Goal: Task Accomplishment & Management: Manage account settings

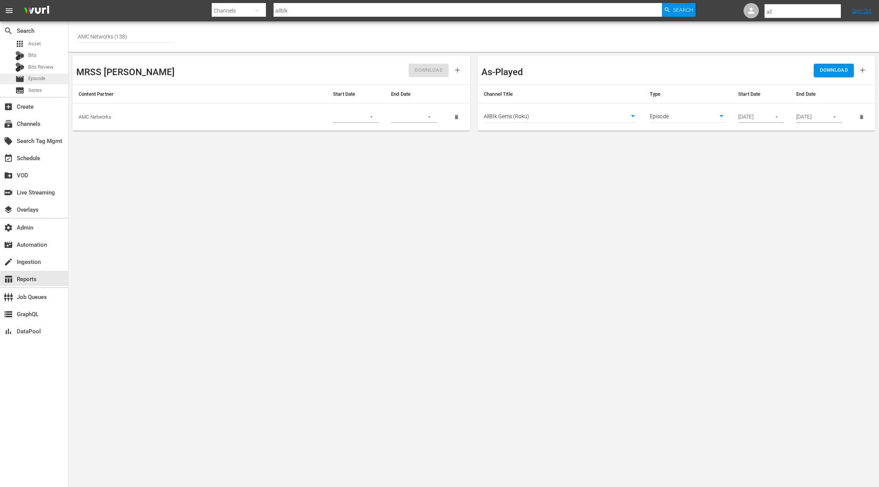
click at [44, 80] on span "Episode" at bounding box center [36, 79] width 17 height 8
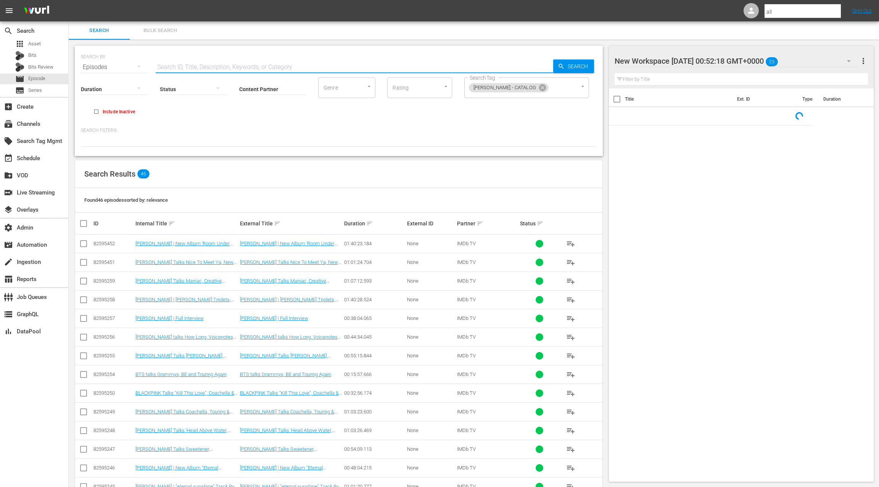
click at [164, 64] on input "text" at bounding box center [354, 67] width 397 height 18
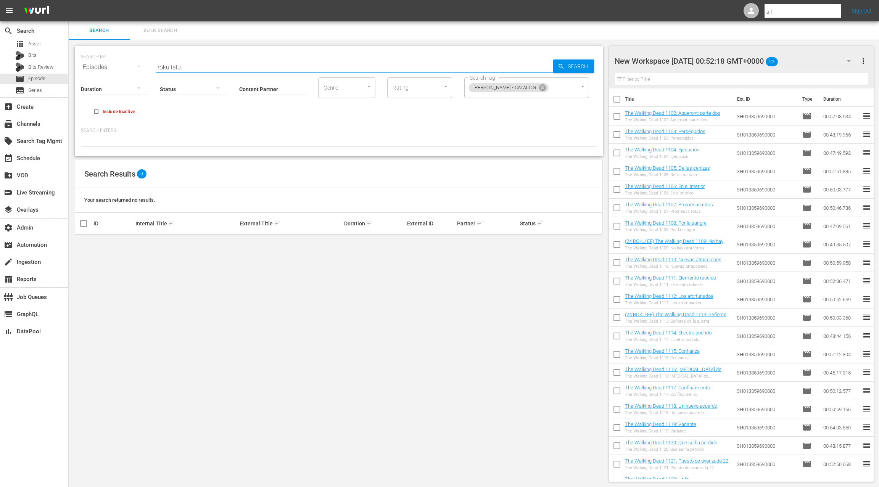
click at [161, 67] on input "roku lalu" at bounding box center [354, 67] width 397 height 18
type input "lalu"
click at [544, 88] on icon at bounding box center [542, 87] width 7 height 7
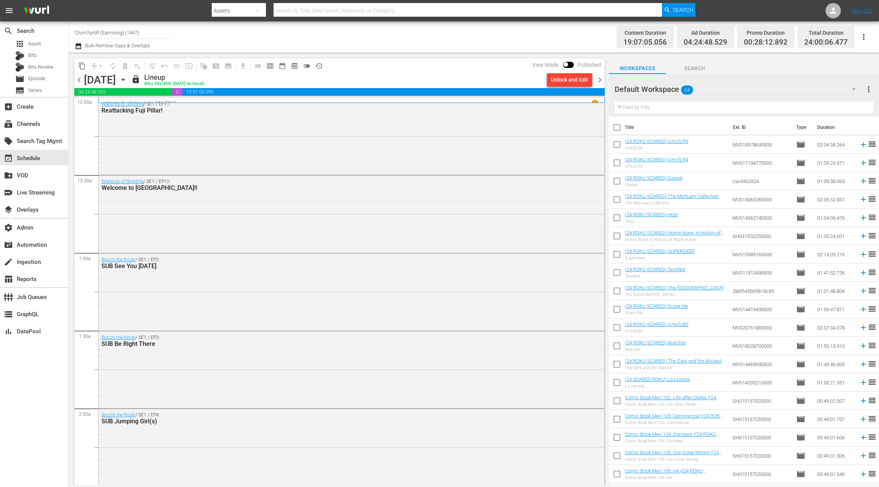
scroll to position [288, 0]
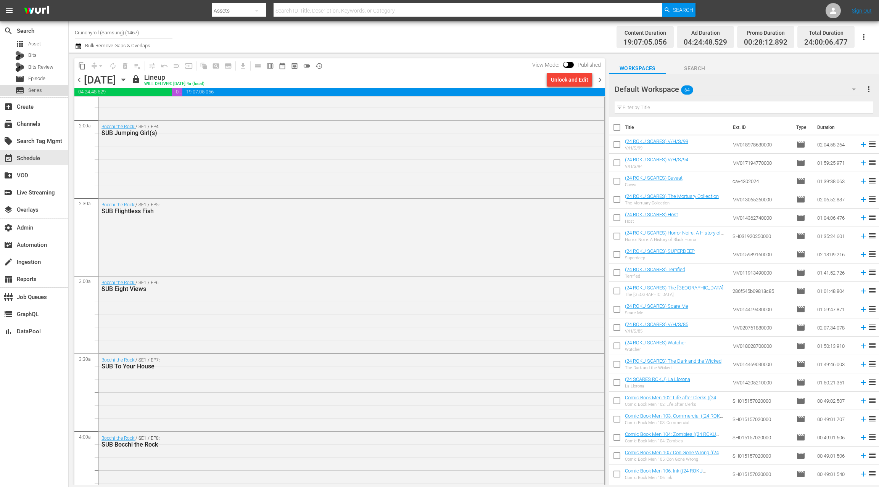
click at [48, 89] on div "subtitles Series" at bounding box center [34, 90] width 68 height 11
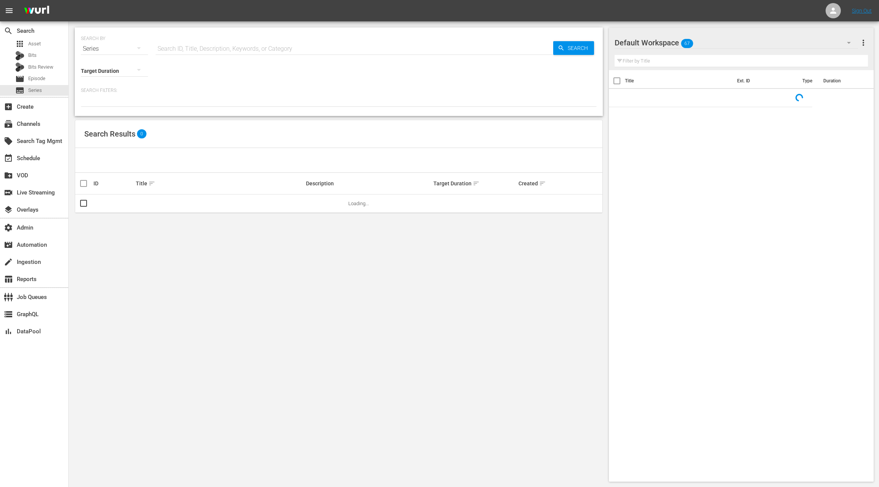
click at [171, 48] on input "text" at bounding box center [354, 49] width 397 height 18
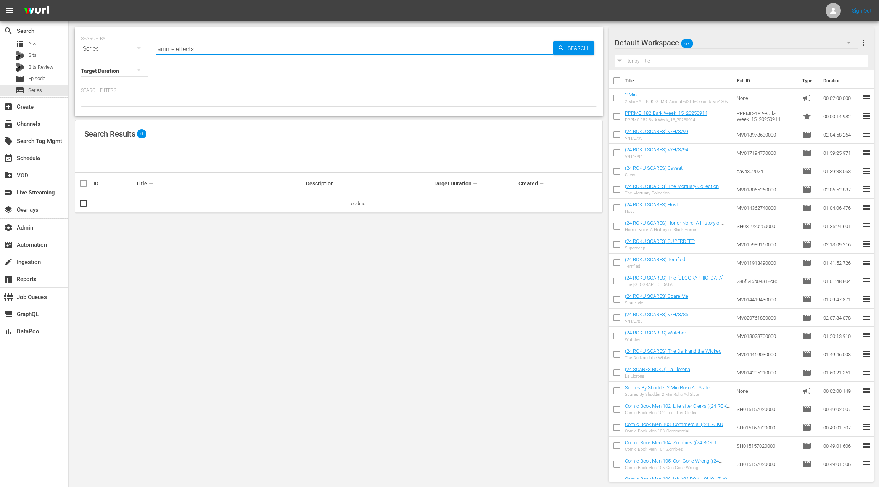
type input "anime effects"
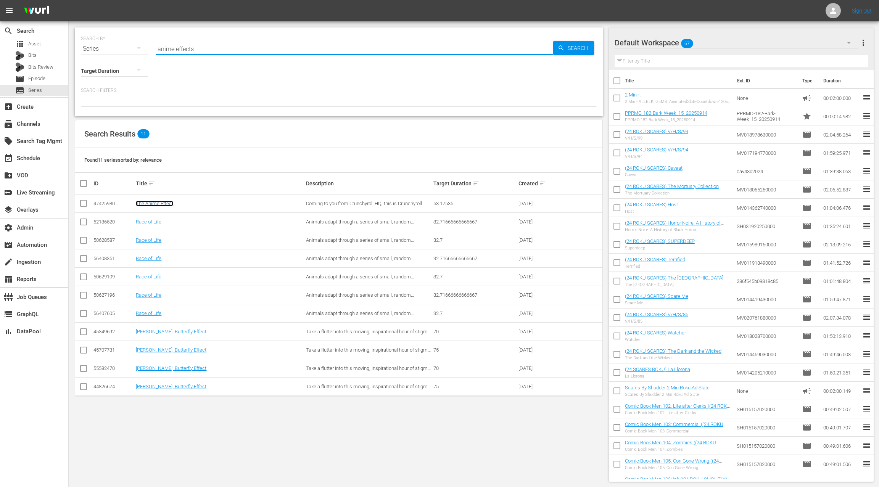
click at [157, 204] on link "The Anime Effect" at bounding box center [154, 204] width 37 height 6
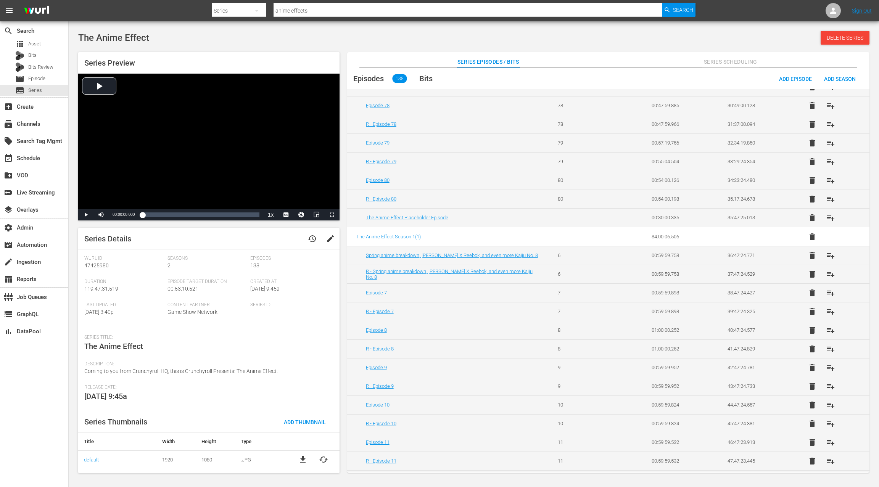
scroll to position [834, 0]
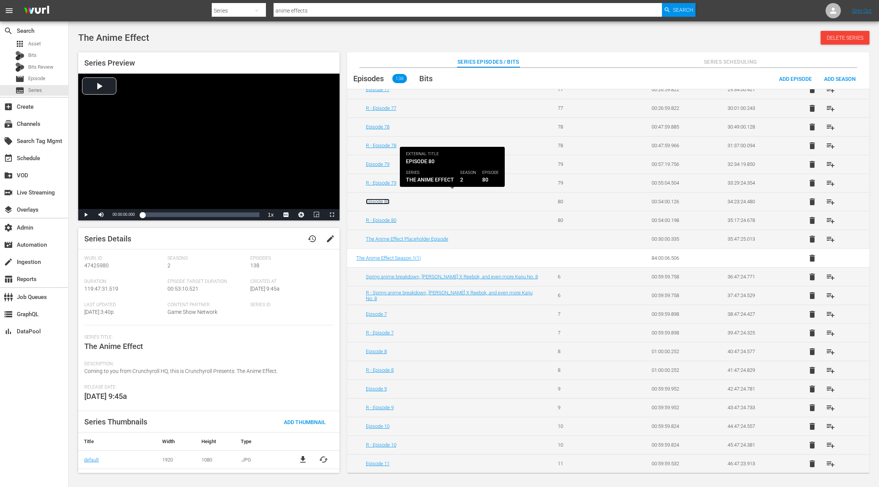
click at [379, 199] on link "Episode 80" at bounding box center [378, 202] width 24 height 6
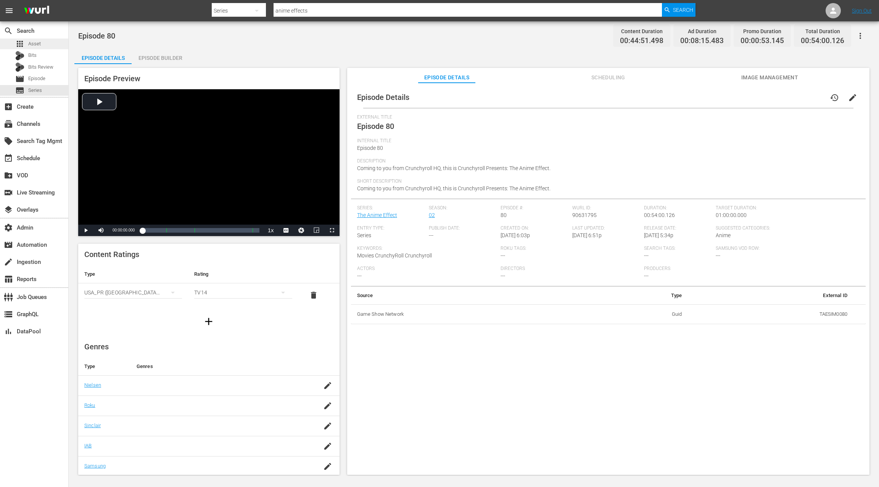
click at [35, 45] on span "Asset" at bounding box center [34, 44] width 13 height 8
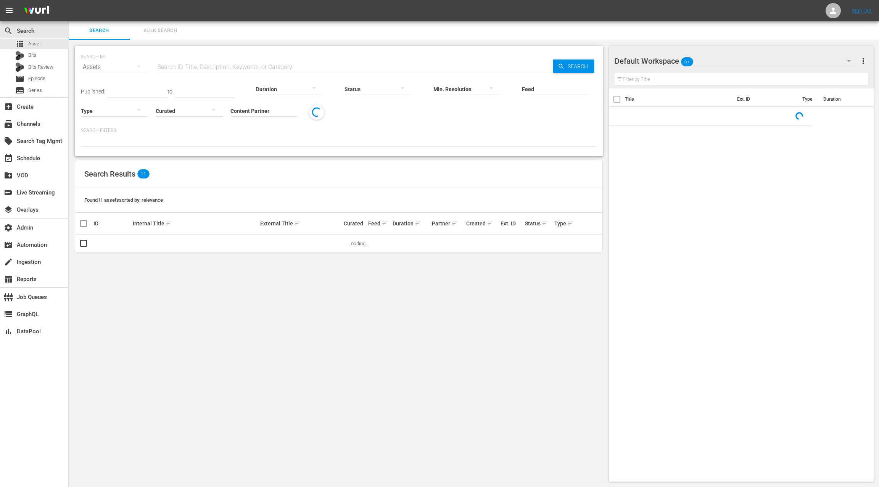
click at [184, 68] on input "text" at bounding box center [354, 67] width 397 height 18
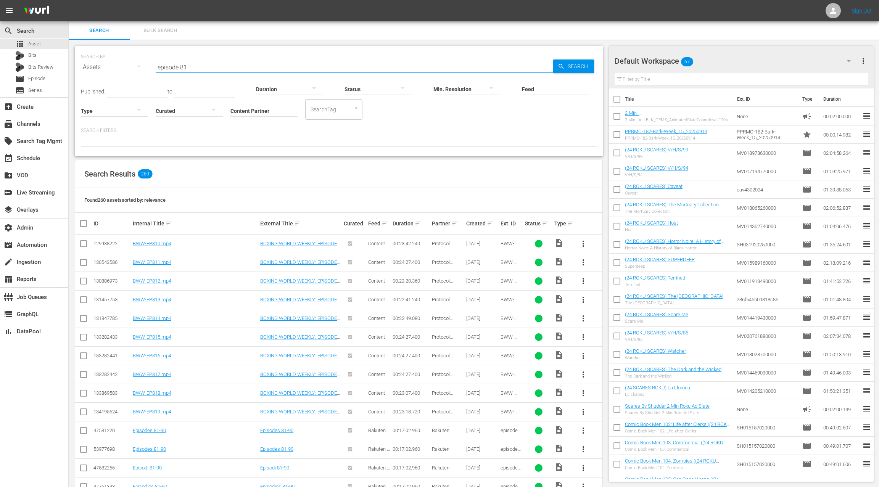
type input "episode 81"
click at [292, 132] on p "Search Filters:" at bounding box center [339, 130] width 516 height 6
click at [259, 109] on input "Content Partner" at bounding box center [263, 110] width 67 height 27
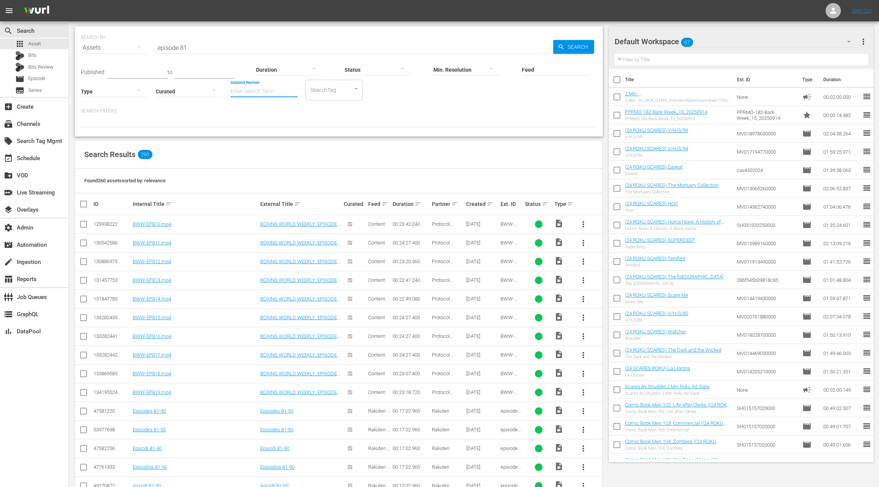
scroll to position [24, 0]
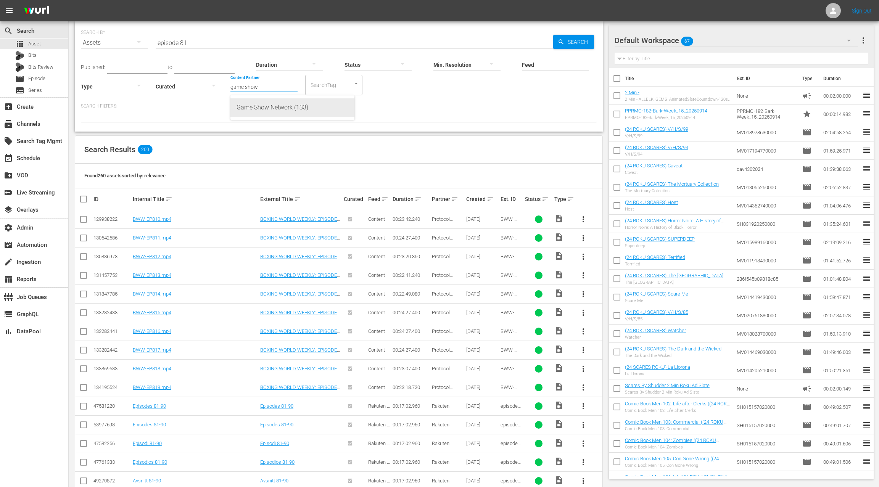
click at [274, 116] on div "Game Show Network (133)" at bounding box center [292, 107] width 112 height 18
type input "Game Show Network (133)"
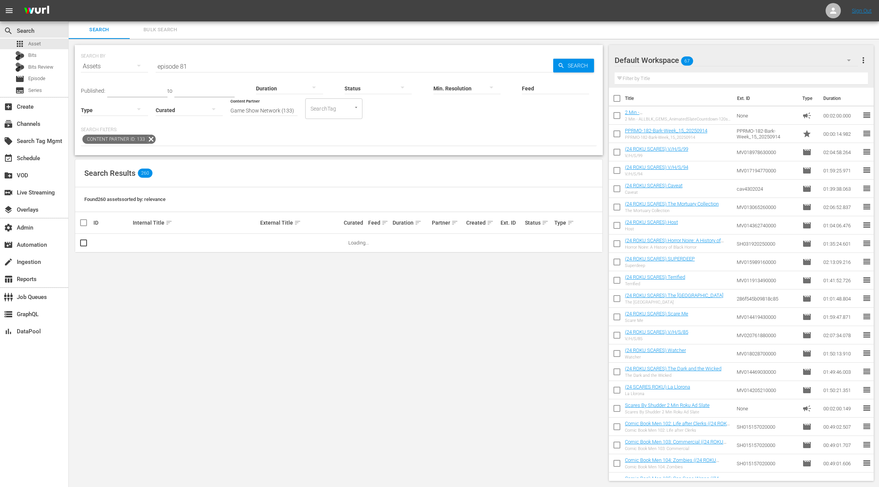
scroll to position [0, 0]
drag, startPoint x: 86, startPoint y: 245, endPoint x: 90, endPoint y: 244, distance: 4.0
click at [85, 245] on input "checkbox" at bounding box center [83, 245] width 9 height 9
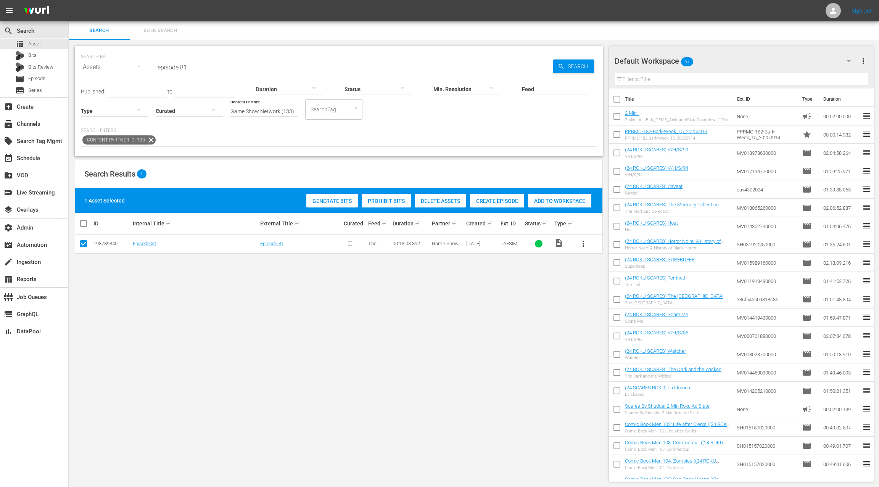
click at [486, 202] on span "Create Episode" at bounding box center [497, 201] width 54 height 6
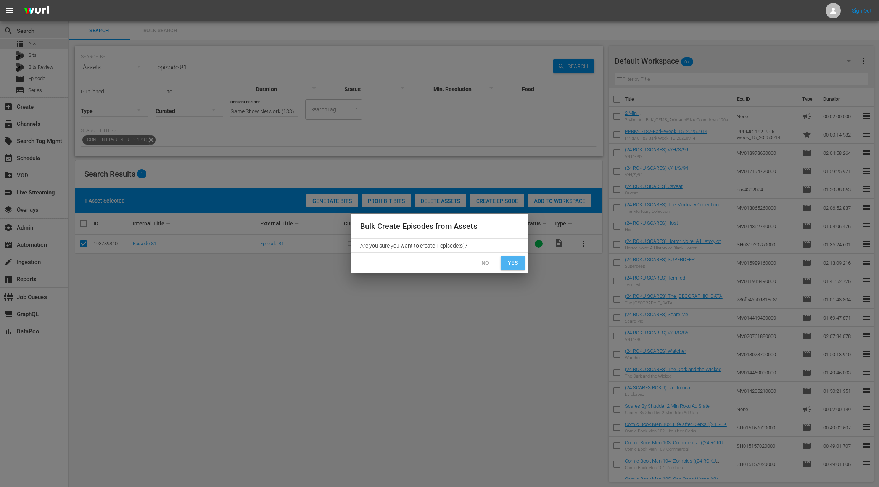
click at [508, 262] on span "Yes" at bounding box center [512, 263] width 12 height 10
checkbox input "false"
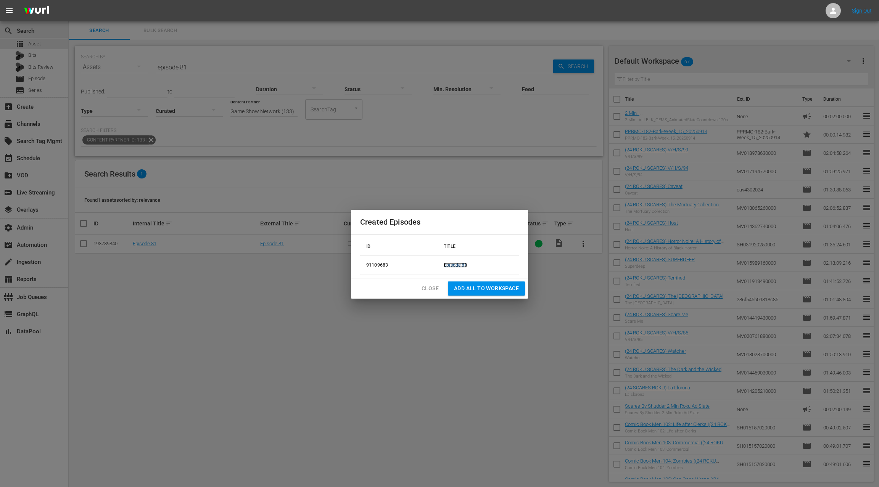
click at [453, 264] on link "Episode 81" at bounding box center [454, 264] width 23 height 5
drag, startPoint x: 427, startPoint y: 289, endPoint x: 346, endPoint y: 209, distance: 113.8
click at [427, 288] on span "Close" at bounding box center [429, 289] width 17 height 10
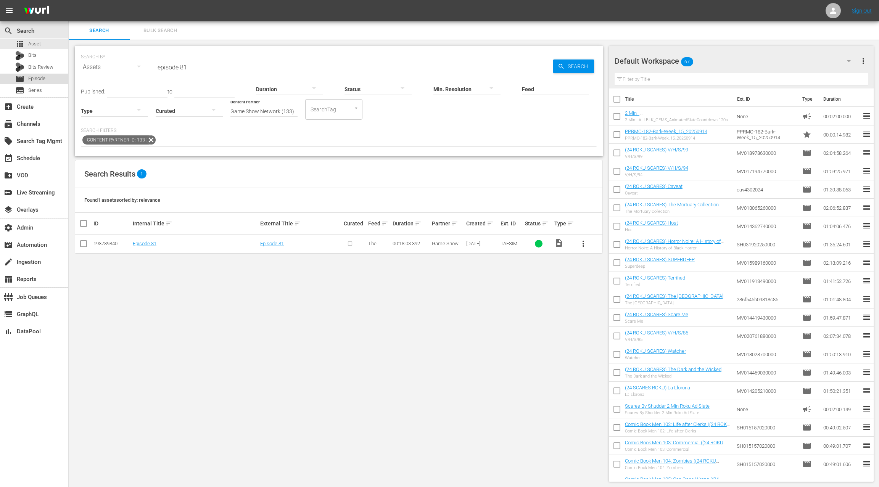
click at [50, 79] on div "movie Episode" at bounding box center [34, 79] width 68 height 11
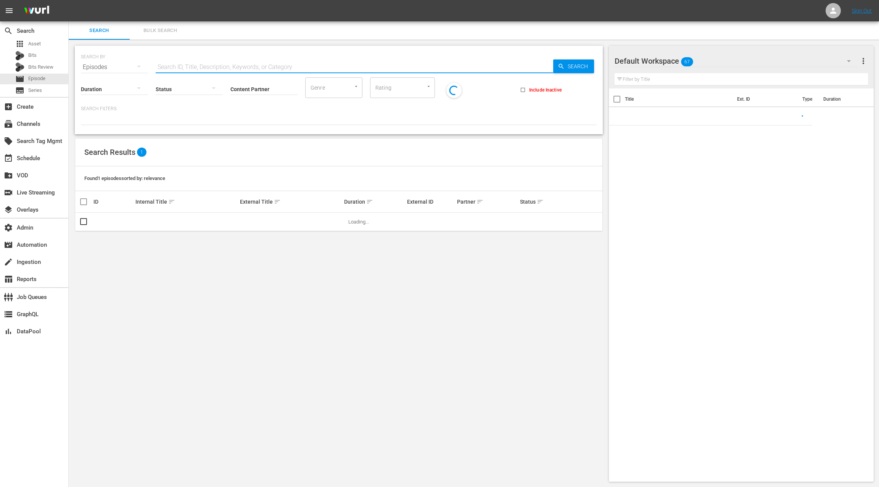
click at [179, 68] on input "text" at bounding box center [354, 67] width 397 height 18
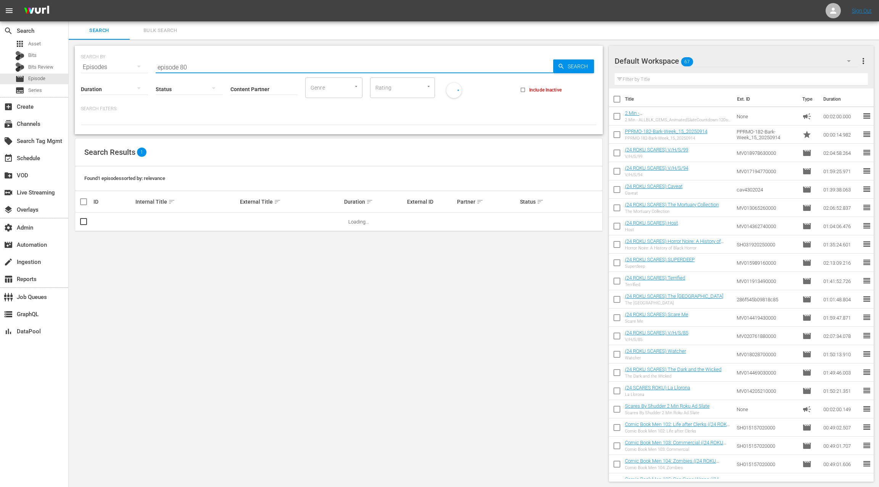
scroll to position [1, 0]
type input "episode 80"
click at [247, 90] on input "Content Partner" at bounding box center [263, 88] width 67 height 27
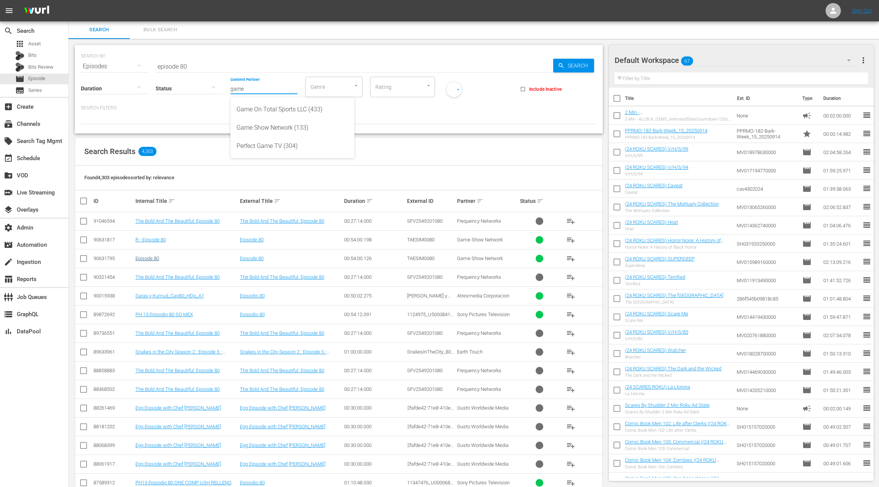
type input "game"
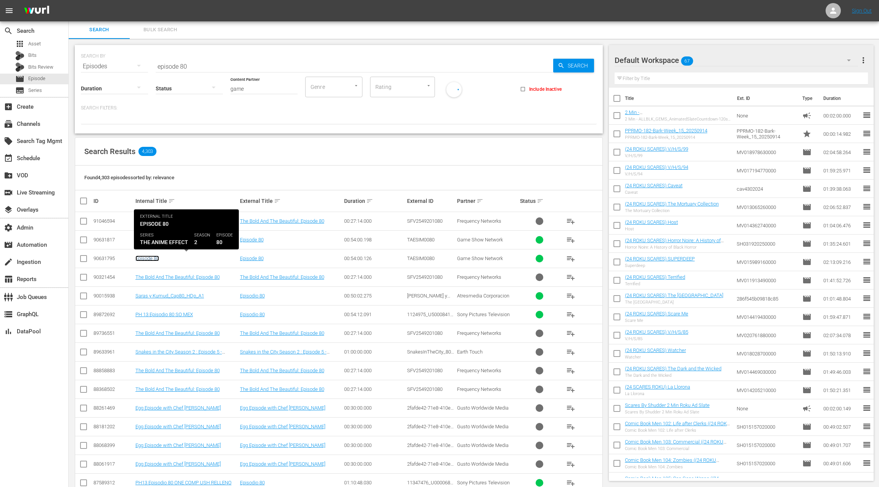
click at [151, 258] on link "Episode 80" at bounding box center [147, 258] width 24 height 6
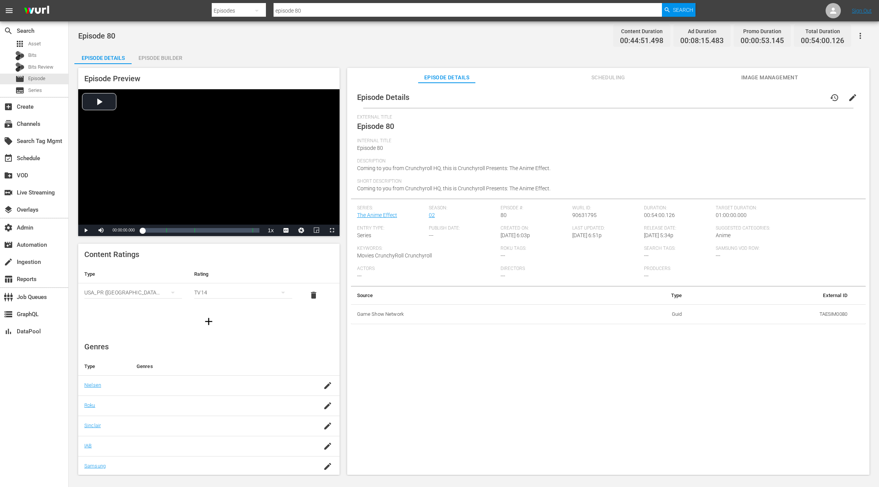
click at [163, 65] on div "Episode Preview Video Player is loading. Play Video Play Mute Current Time 00:0…" at bounding box center [473, 272] width 798 height 417
drag, startPoint x: 162, startPoint y: 61, endPoint x: 196, endPoint y: 96, distance: 48.8
click at [162, 61] on div "Episode Builder" at bounding box center [160, 58] width 57 height 18
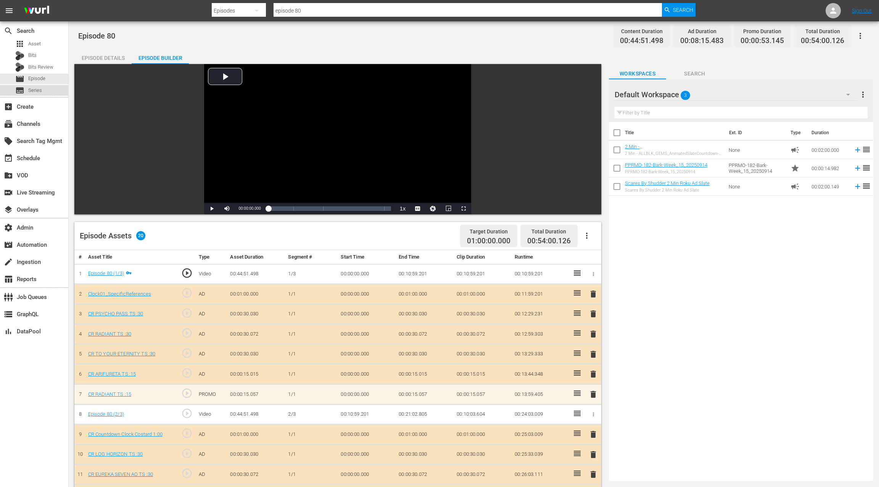
click at [37, 90] on span "Series" at bounding box center [35, 91] width 14 height 8
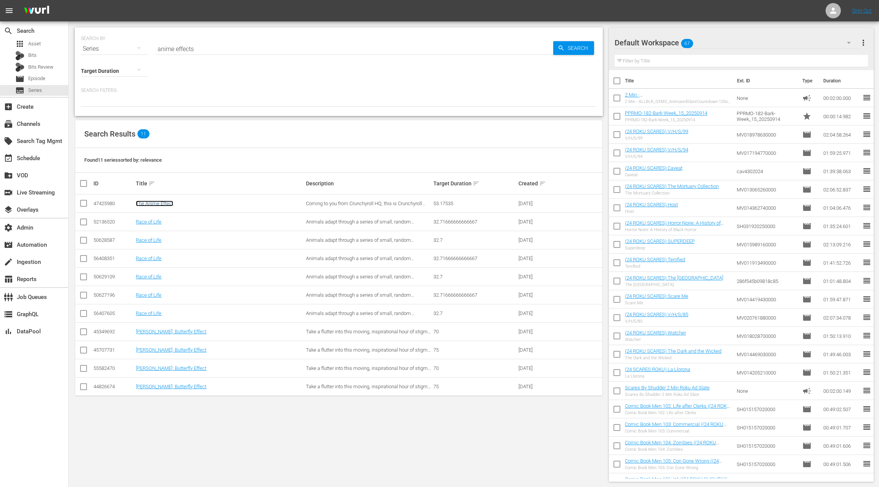
click at [162, 201] on link "The Anime Effect" at bounding box center [154, 204] width 37 height 6
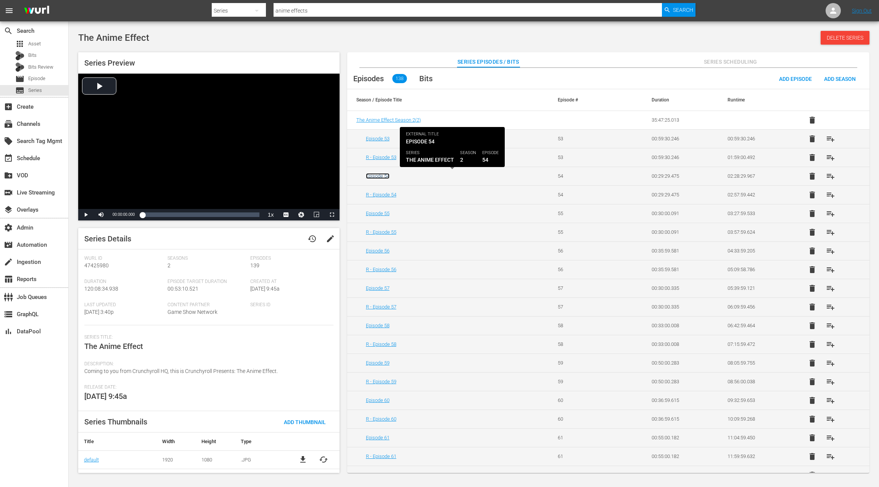
click at [385, 177] on link "Episode 54" at bounding box center [378, 176] width 24 height 6
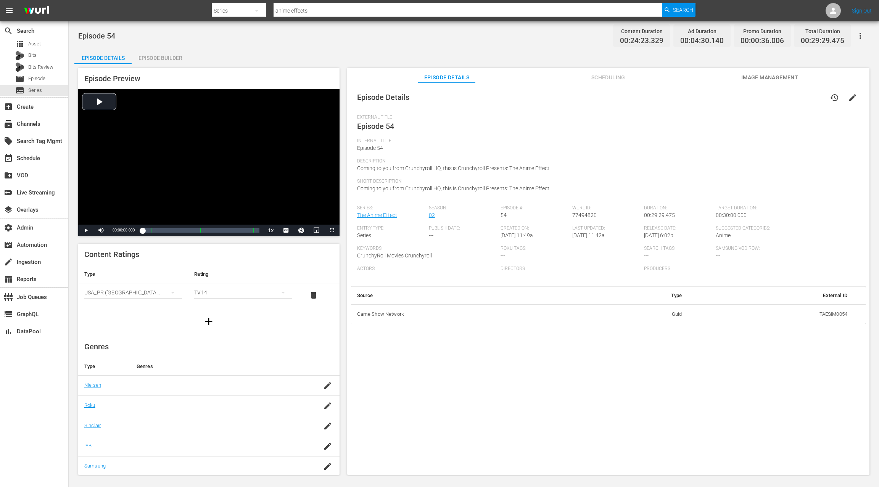
click at [166, 57] on div "Episode Builder" at bounding box center [160, 58] width 57 height 18
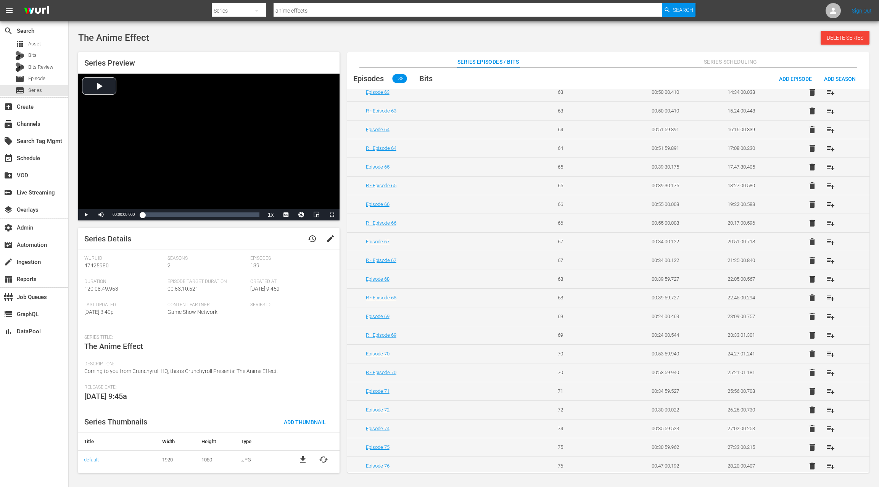
scroll to position [444, 0]
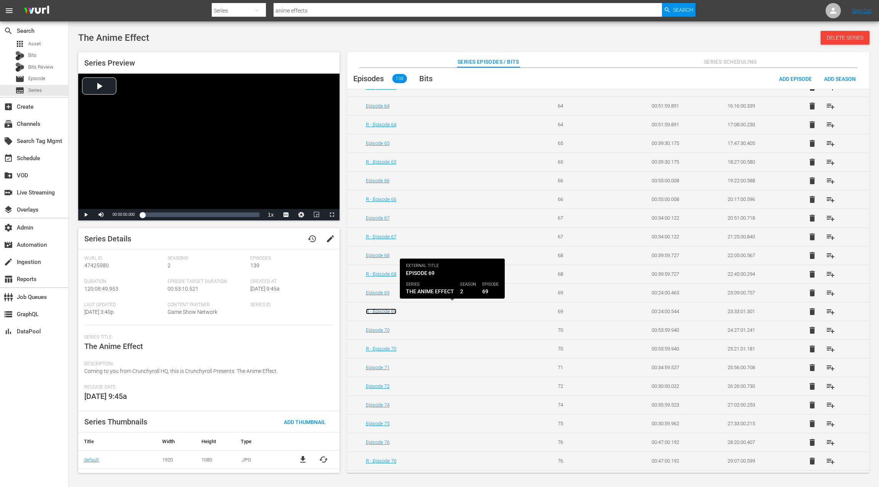
click at [393, 308] on link "R - Episode 69" at bounding box center [381, 311] width 31 height 6
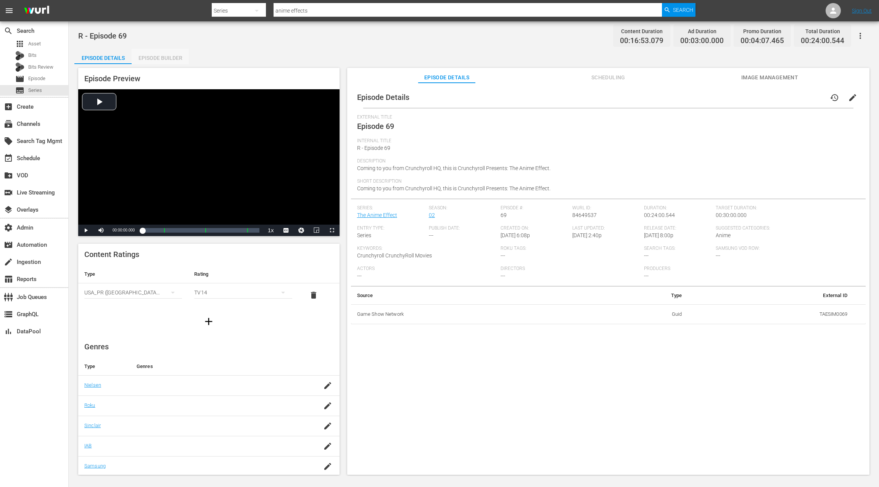
click at [160, 59] on div "Episode Builder" at bounding box center [160, 58] width 57 height 18
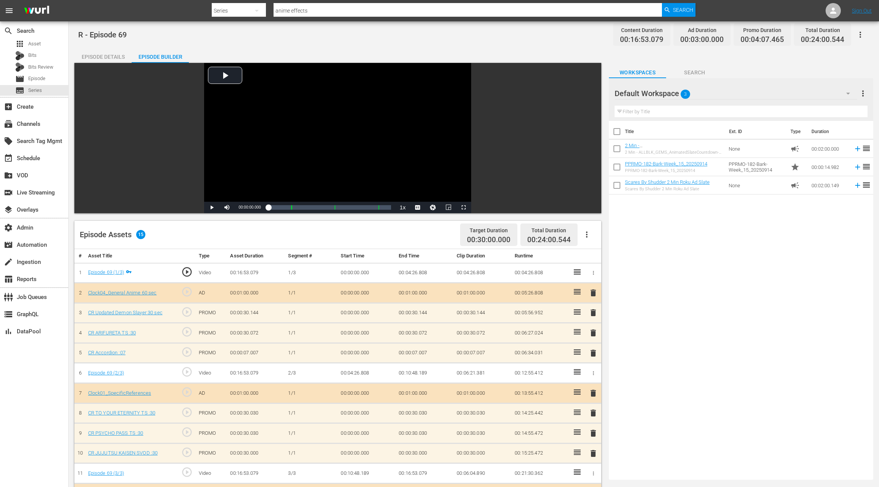
scroll to position [1, 0]
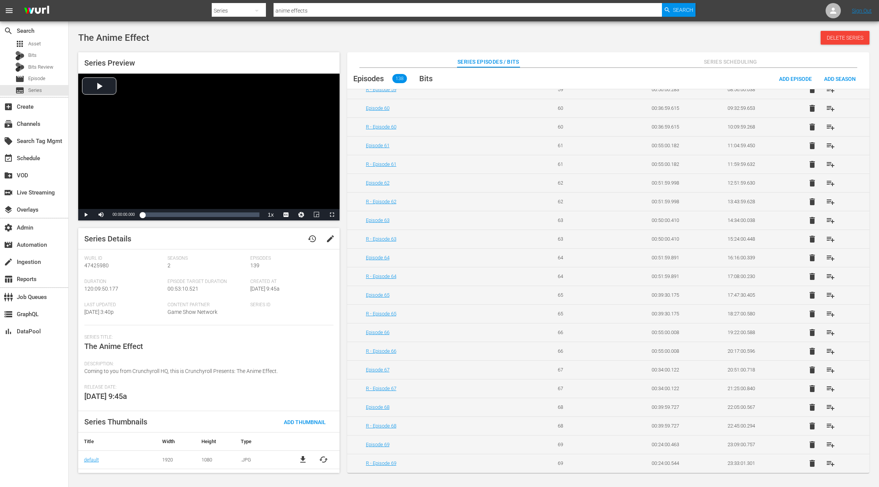
scroll to position [392, 0]
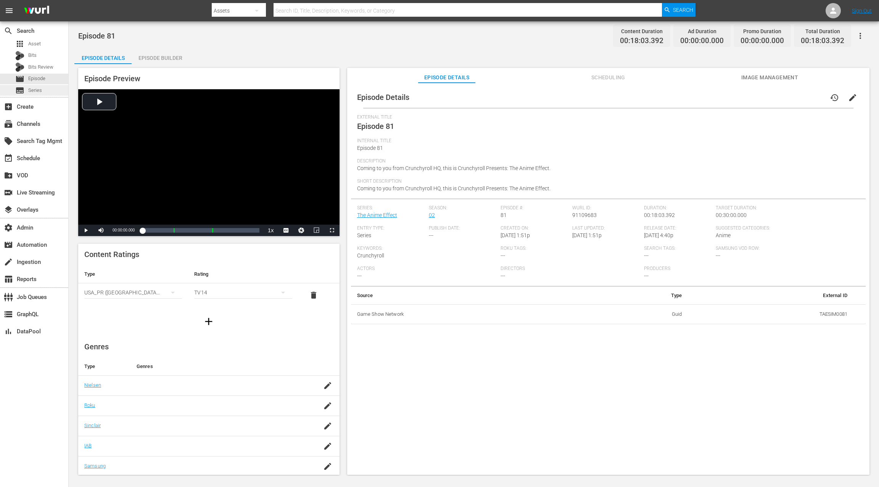
click at [42, 92] on div "subtitles Series" at bounding box center [34, 90] width 68 height 11
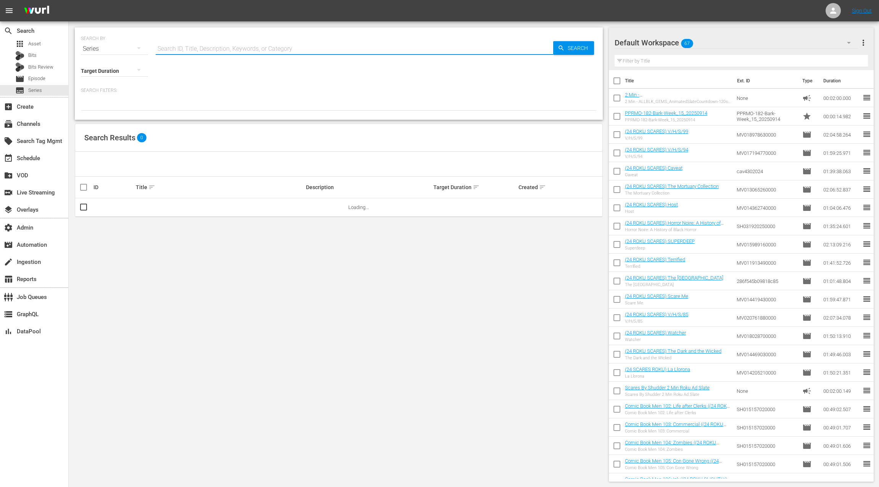
click at [172, 46] on input "text" at bounding box center [354, 49] width 397 height 18
type input "anime effect"
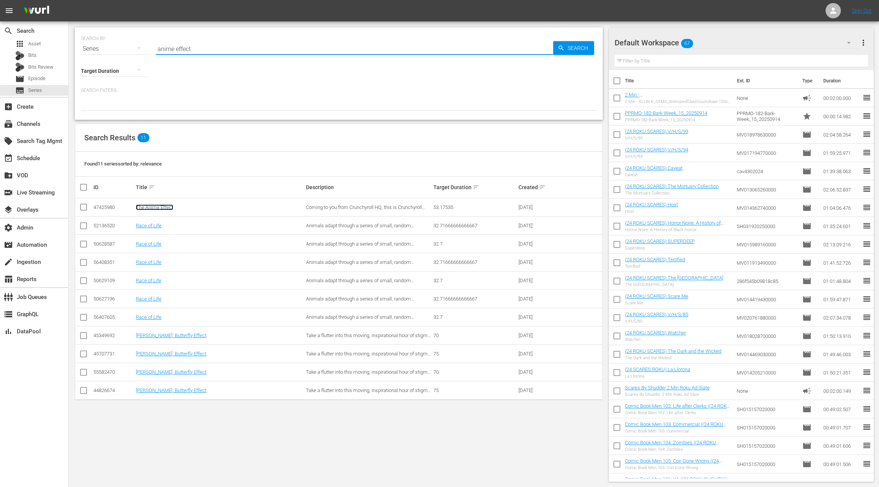
click at [161, 206] on link "The Anime Effect" at bounding box center [154, 207] width 37 height 6
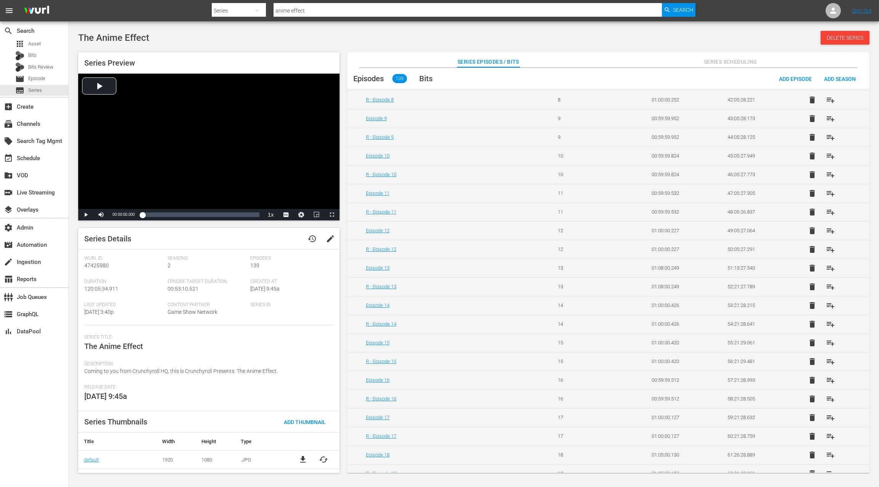
scroll to position [825, 0]
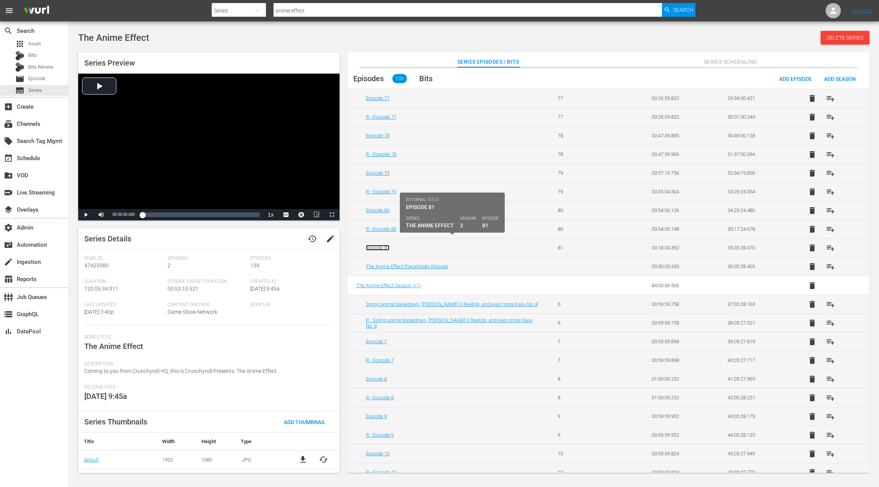
click at [378, 245] on link "Episode 81" at bounding box center [378, 248] width 24 height 6
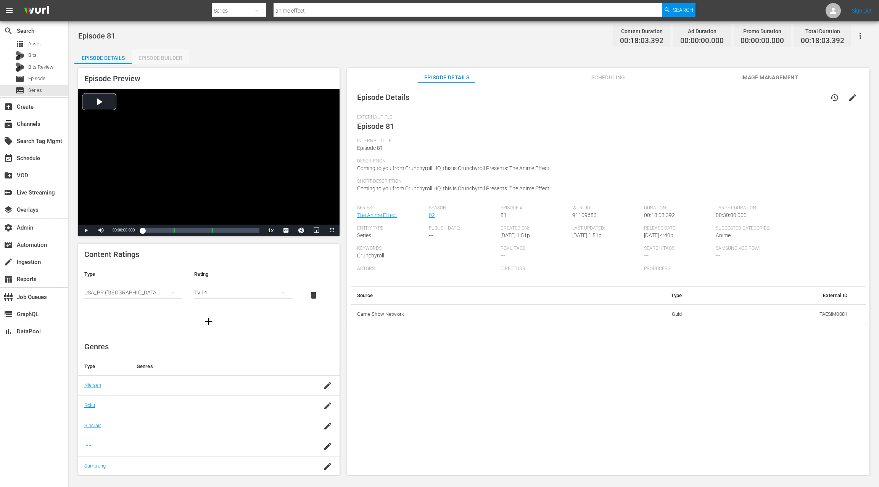
click at [159, 62] on div "Episode Builder" at bounding box center [160, 58] width 57 height 18
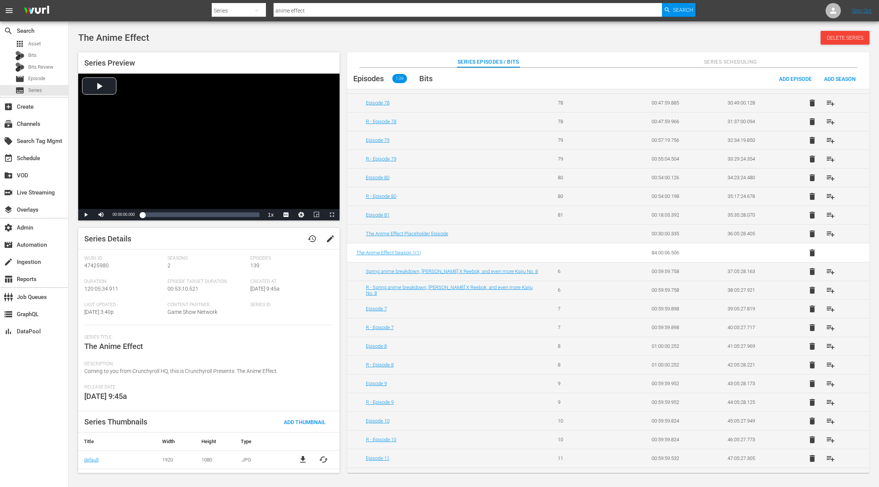
scroll to position [856, 0]
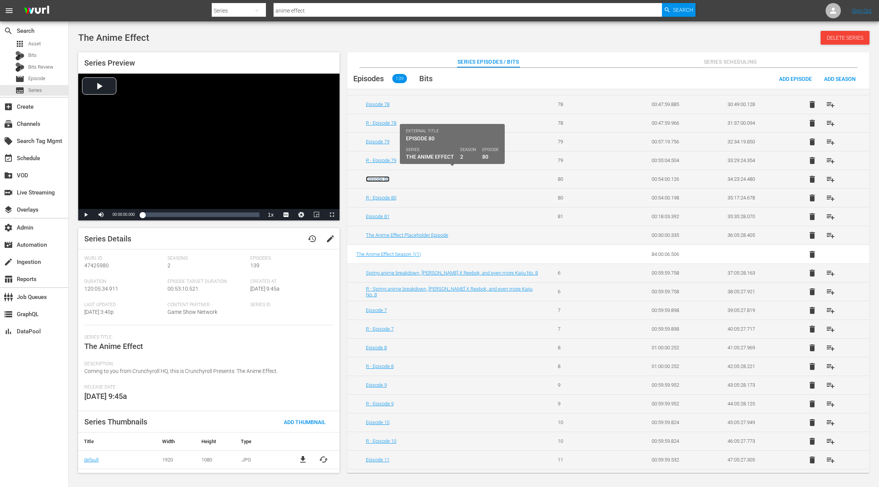
click at [372, 176] on link "Episode 80" at bounding box center [378, 179] width 24 height 6
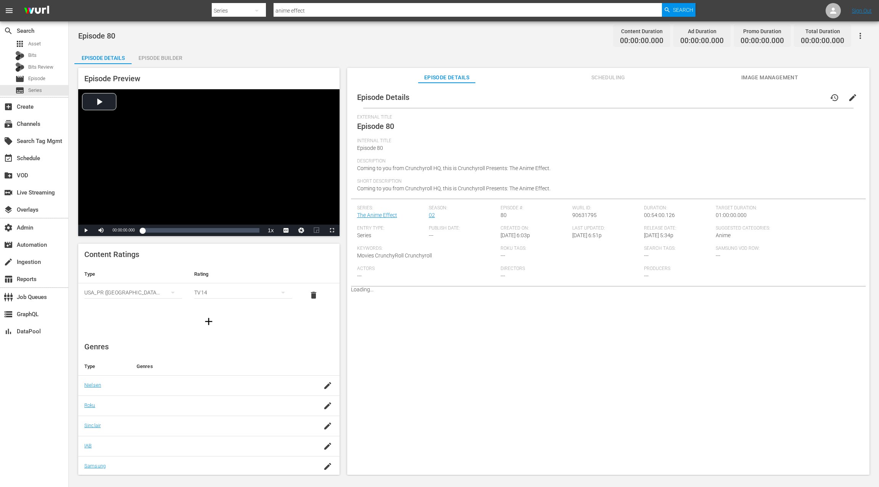
click at [164, 58] on div "Episode Builder" at bounding box center [160, 58] width 57 height 18
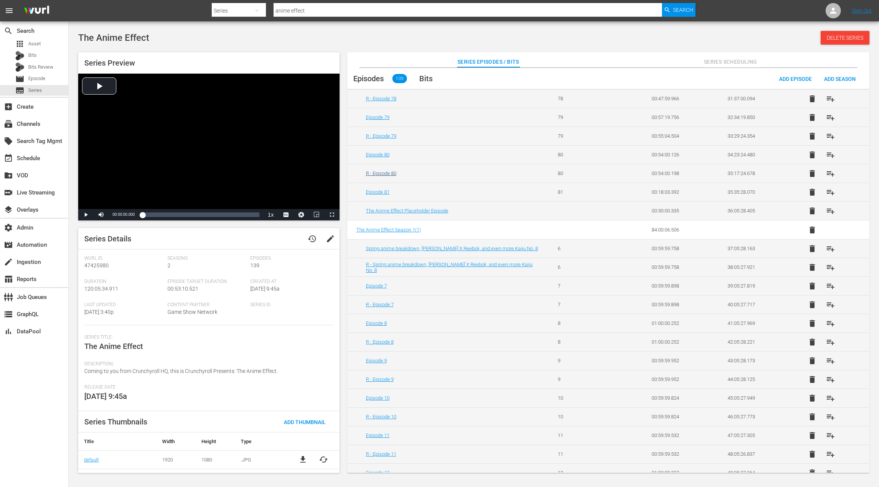
scroll to position [905, 0]
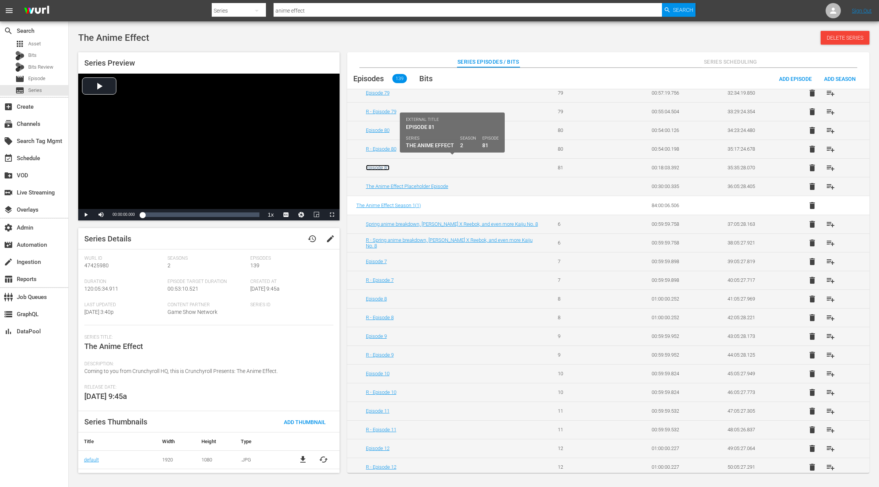
click at [381, 165] on link "Episode 81" at bounding box center [378, 168] width 24 height 6
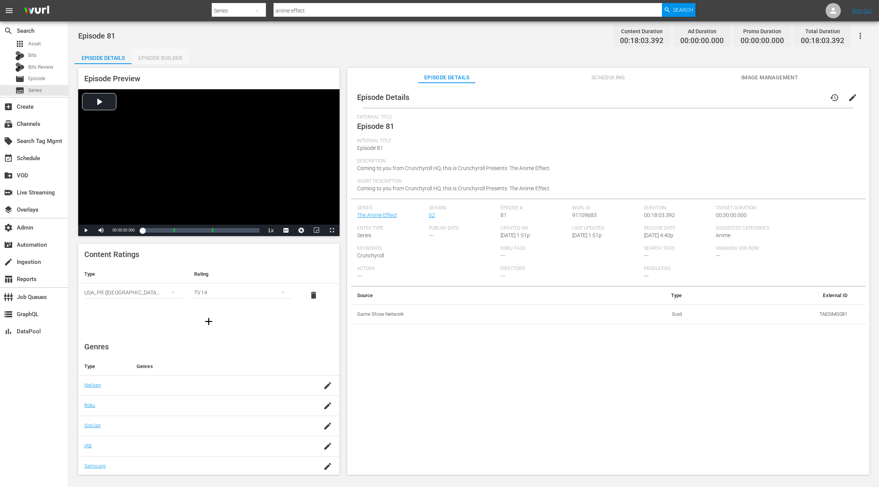
drag, startPoint x: 150, startPoint y: 61, endPoint x: 157, endPoint y: 61, distance: 6.5
click at [150, 61] on div "Episode Builder" at bounding box center [160, 58] width 57 height 18
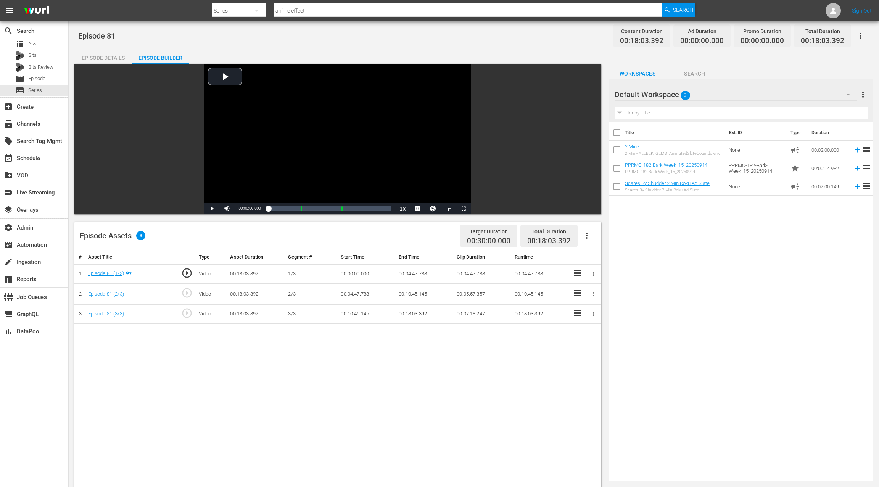
click at [659, 98] on div "Default Workspace 3" at bounding box center [735, 94] width 243 height 21
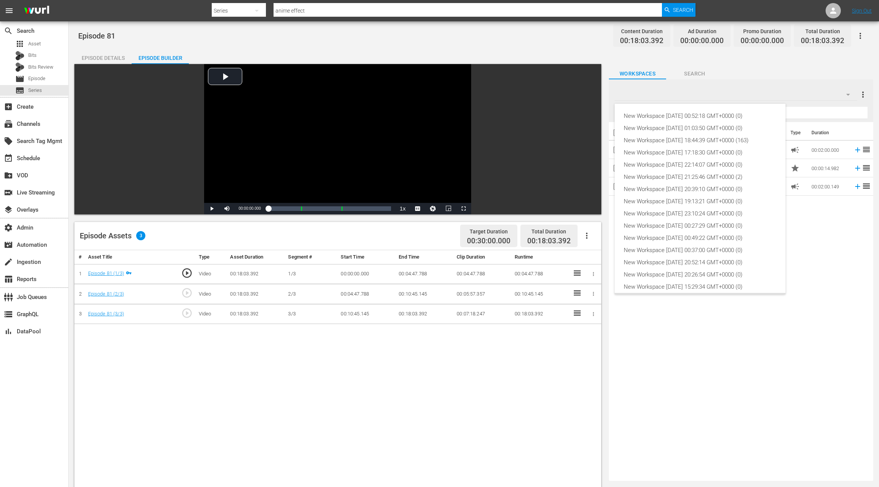
scroll to position [17, 0]
click at [659, 121] on div "New Workspace Sat Sep 06 2025 18:44:39 GMT+0000 (163)" at bounding box center [699, 123] width 153 height 12
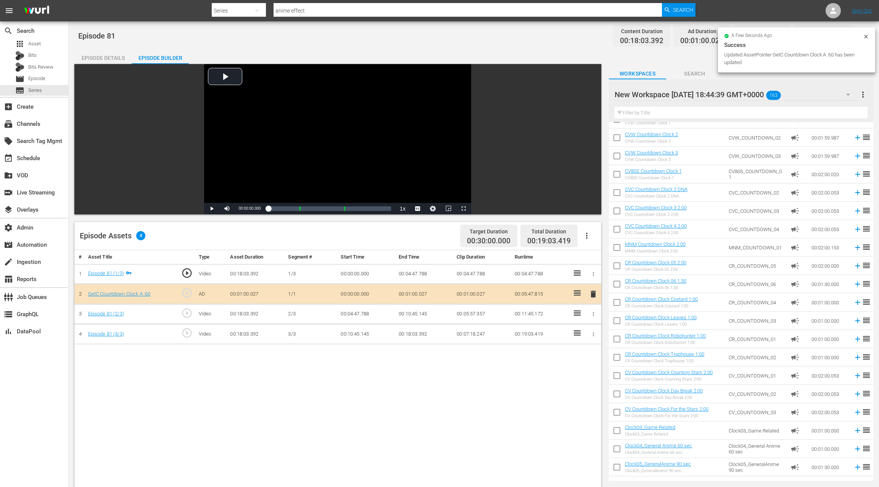
scroll to position [223, 0]
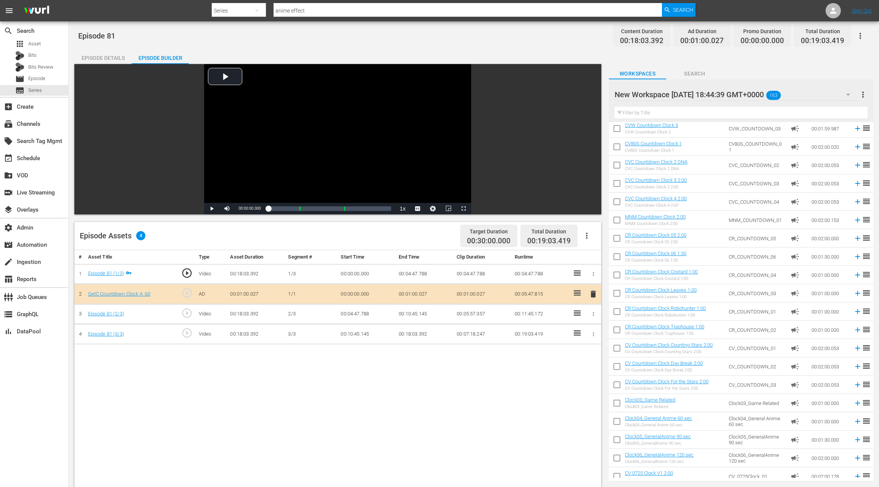
click at [649, 115] on input "text" at bounding box center [740, 113] width 253 height 12
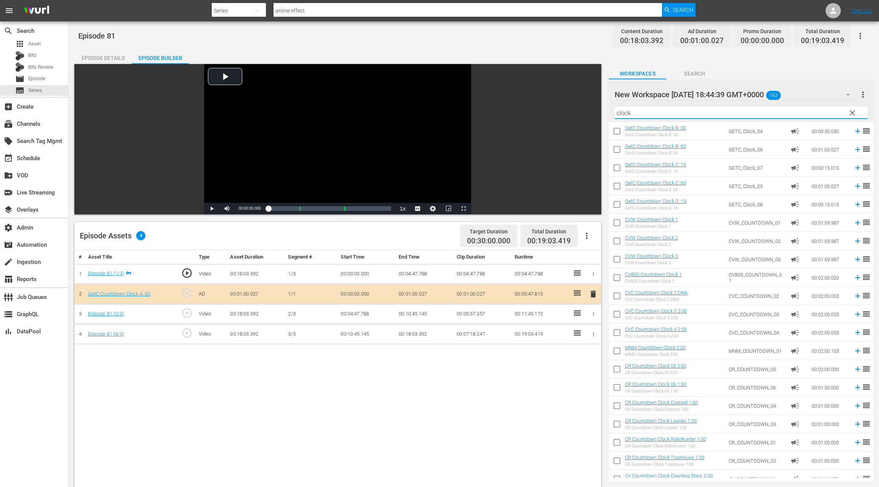
scroll to position [97, 0]
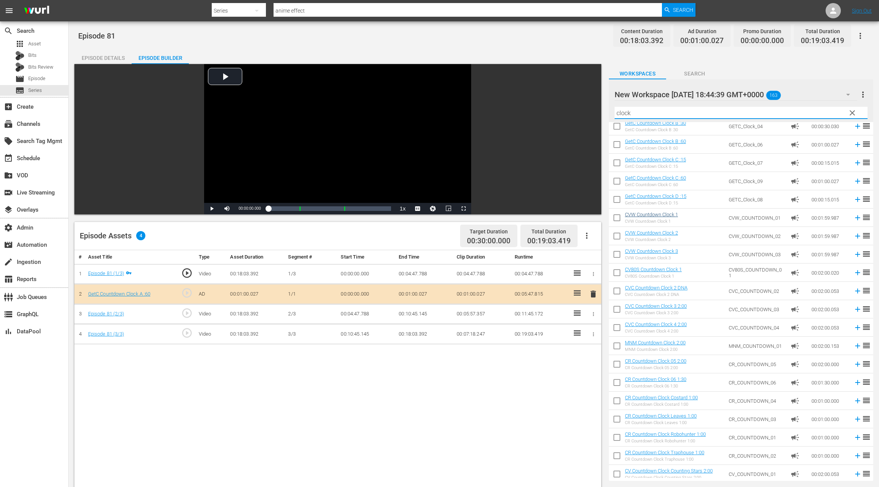
type input "clock"
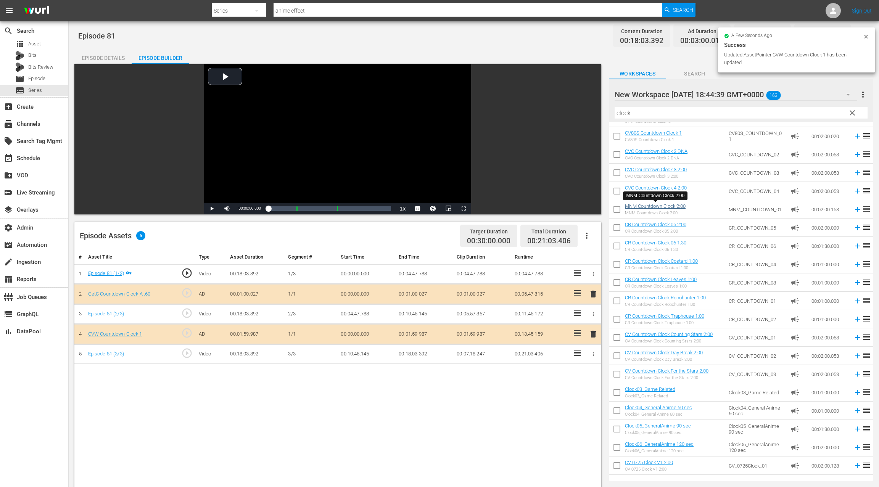
scroll to position [241, 0]
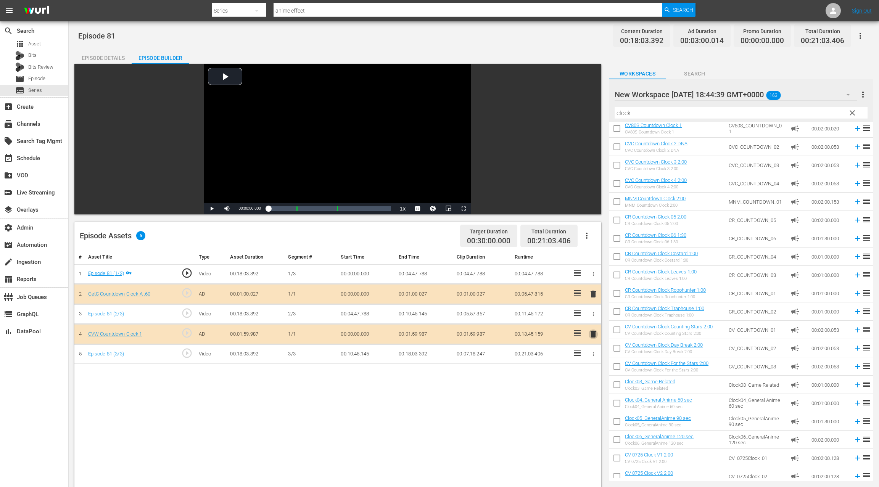
click at [596, 332] on span "delete" at bounding box center [592, 333] width 9 height 9
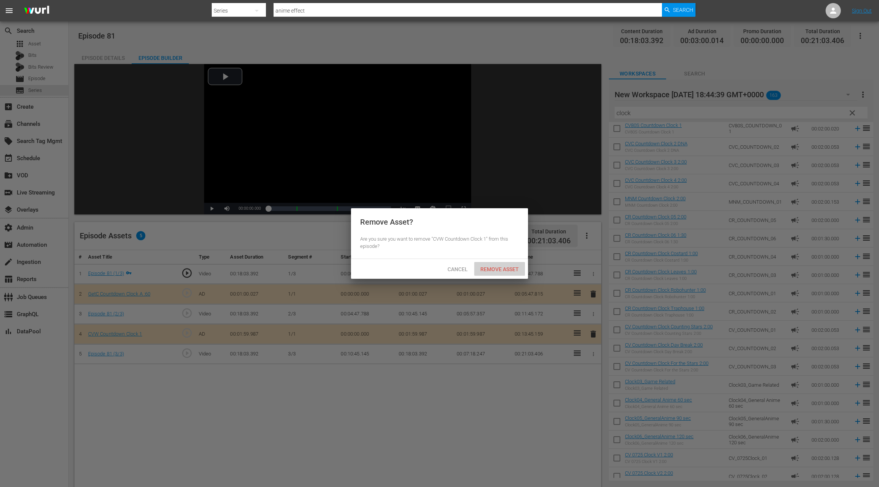
click at [510, 272] on div "Remove Asset" at bounding box center [499, 269] width 51 height 14
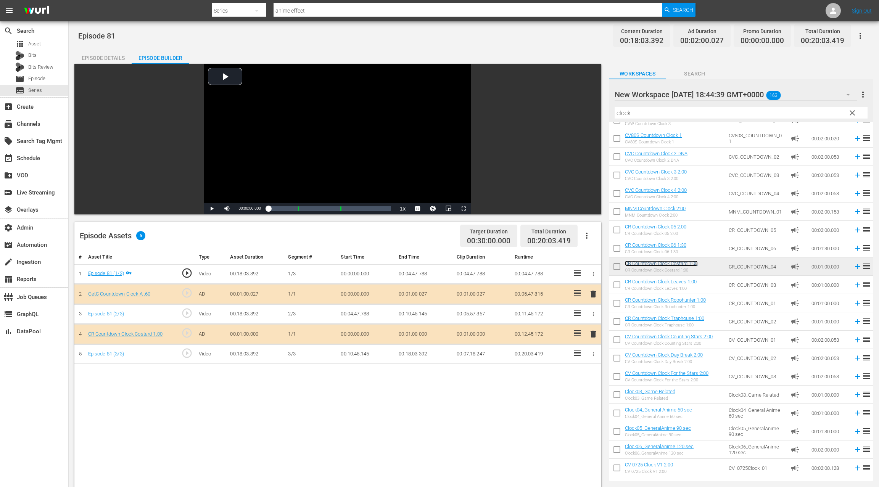
scroll to position [232, 0]
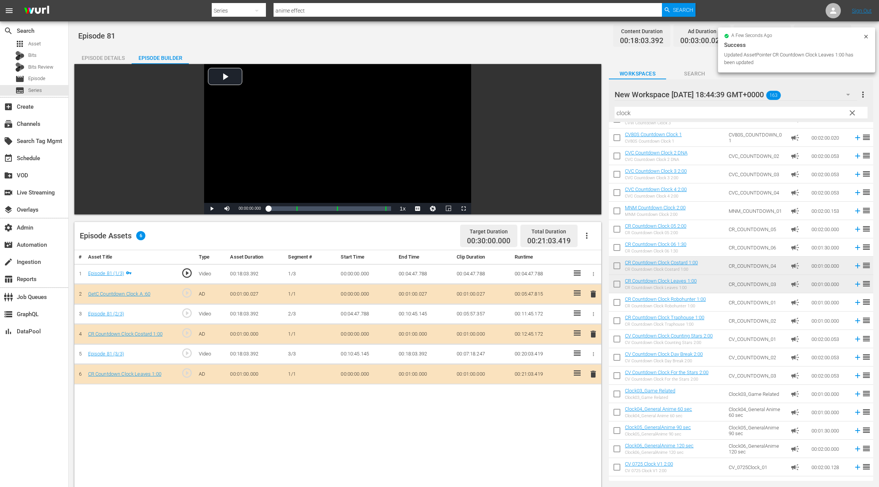
drag, startPoint x: 660, startPoint y: 281, endPoint x: 462, endPoint y: 16, distance: 331.3
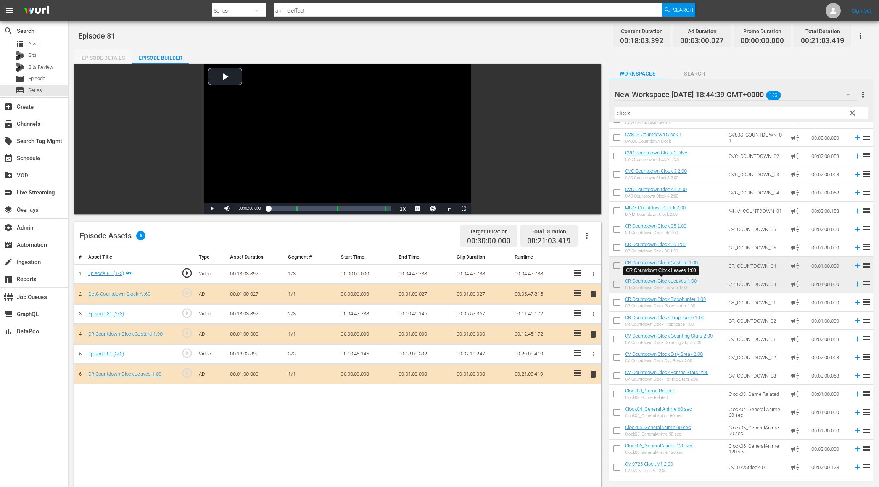
click at [104, 61] on div "Episode Details" at bounding box center [102, 58] width 57 height 18
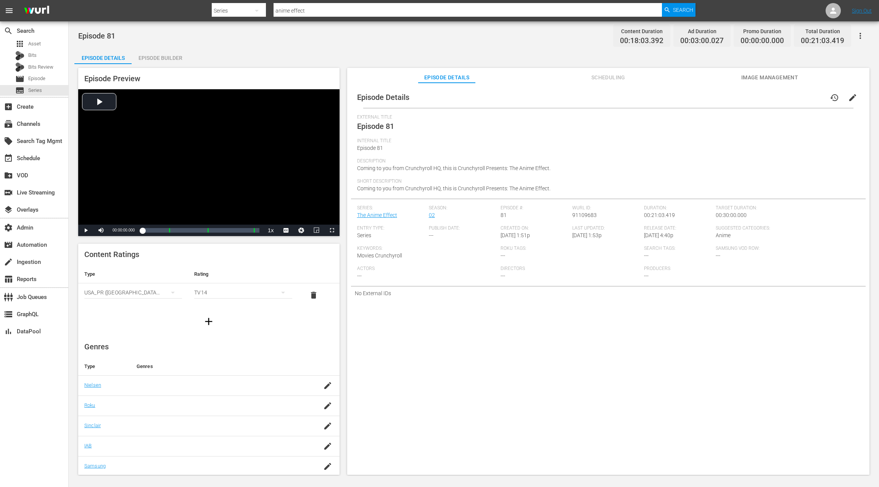
click at [159, 59] on div "Episode Builder" at bounding box center [160, 58] width 57 height 18
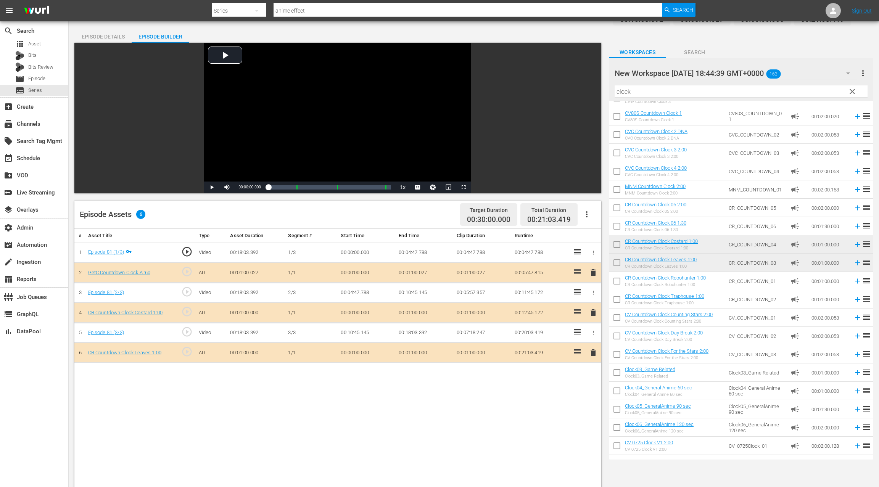
scroll to position [20, 0]
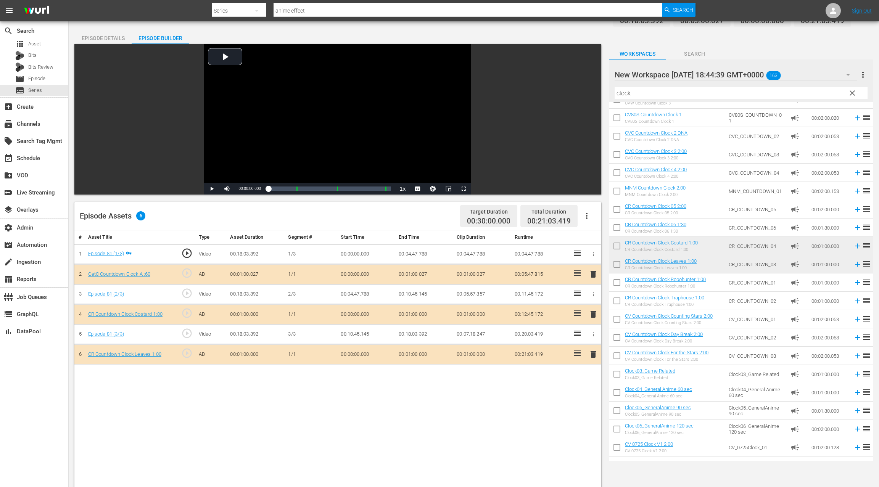
click at [659, 93] on span "clear" at bounding box center [851, 92] width 9 height 9
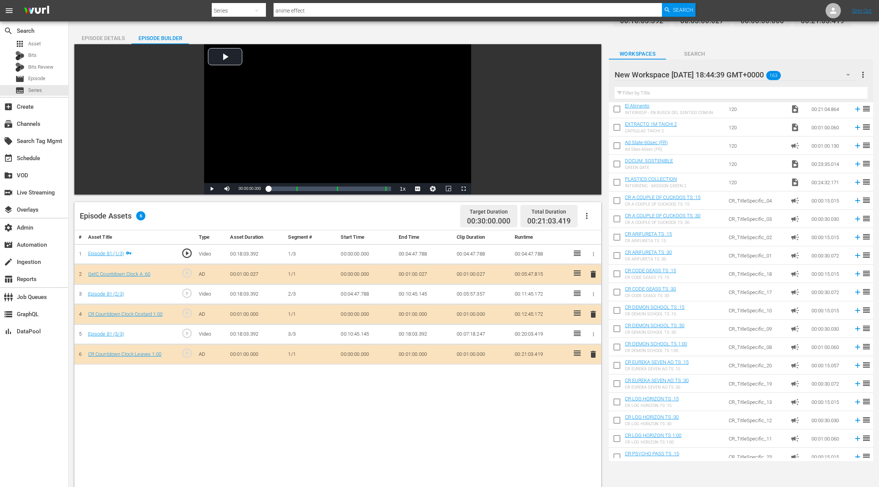
scroll to position [1282, 0]
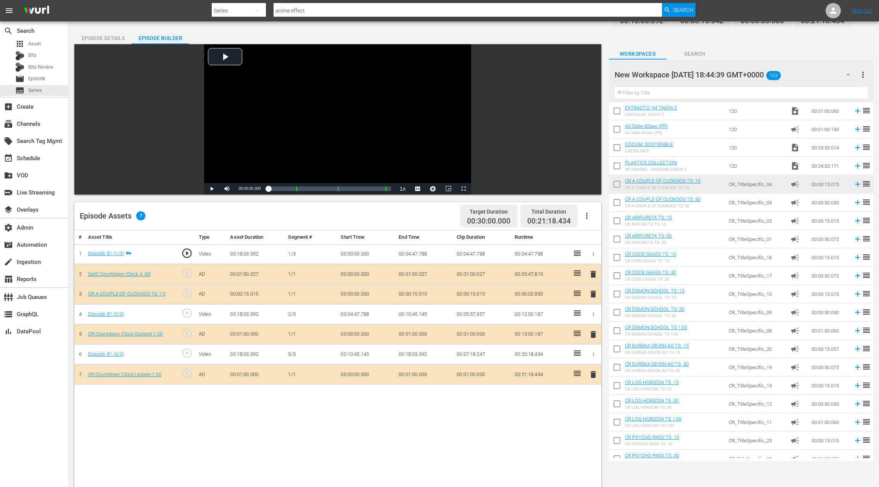
drag, startPoint x: 642, startPoint y: 181, endPoint x: 576, endPoint y: 0, distance: 192.3
click at [212, 189] on span "Video Player" at bounding box center [212, 189] width 0 height 0
drag, startPoint x: 273, startPoint y: 189, endPoint x: 344, endPoint y: 188, distance: 71.3
click at [334, 188] on div "00:00:08.543" at bounding box center [300, 189] width 65 height 8
drag, startPoint x: 344, startPoint y: 188, endPoint x: 368, endPoint y: 189, distance: 24.0
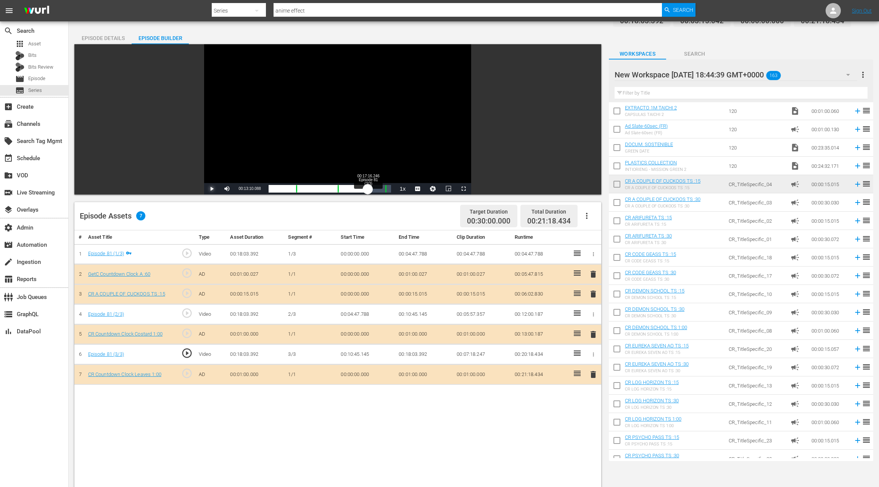
click at [368, 189] on div "00:10:55.402" at bounding box center [318, 189] width 100 height 8
drag, startPoint x: 368, startPoint y: 189, endPoint x: 376, endPoint y: 189, distance: 7.6
click at [376, 189] on div "00:15:02.157" at bounding box center [321, 189] width 107 height 8
click at [212, 189] on span "Video Player" at bounding box center [212, 189] width 0 height 0
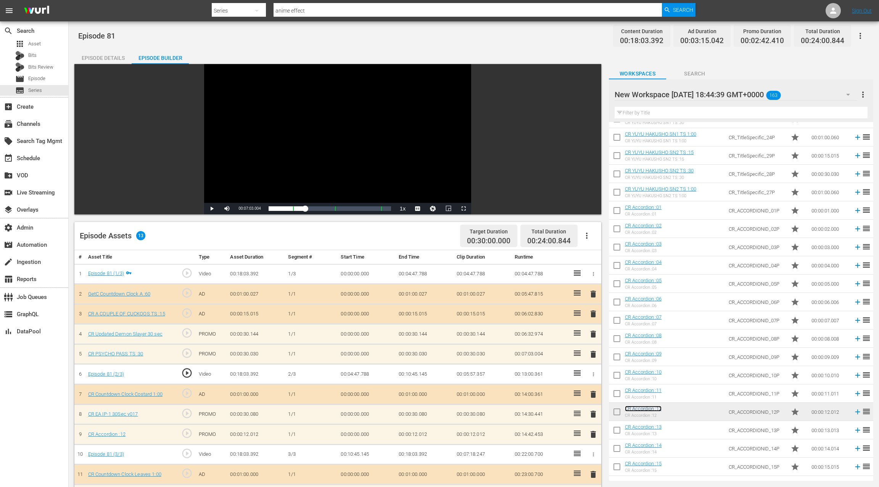
scroll to position [2, 0]
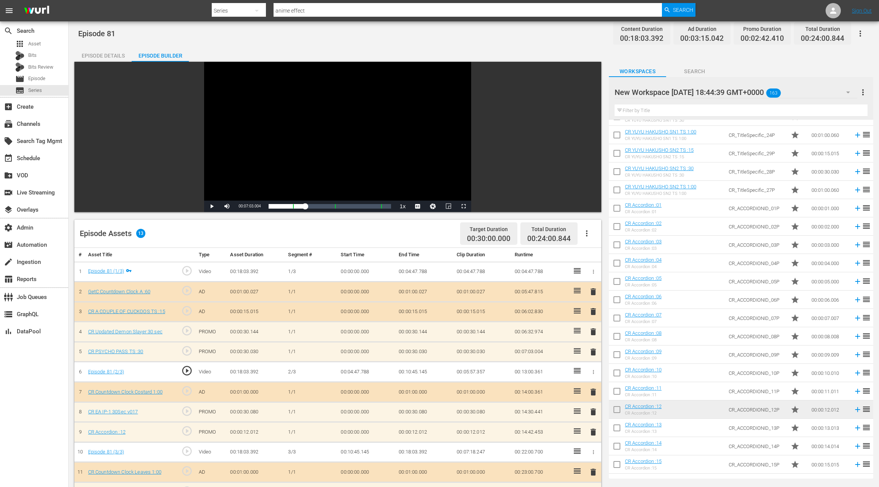
click at [659, 34] on icon "button" at bounding box center [859, 33] width 9 height 9
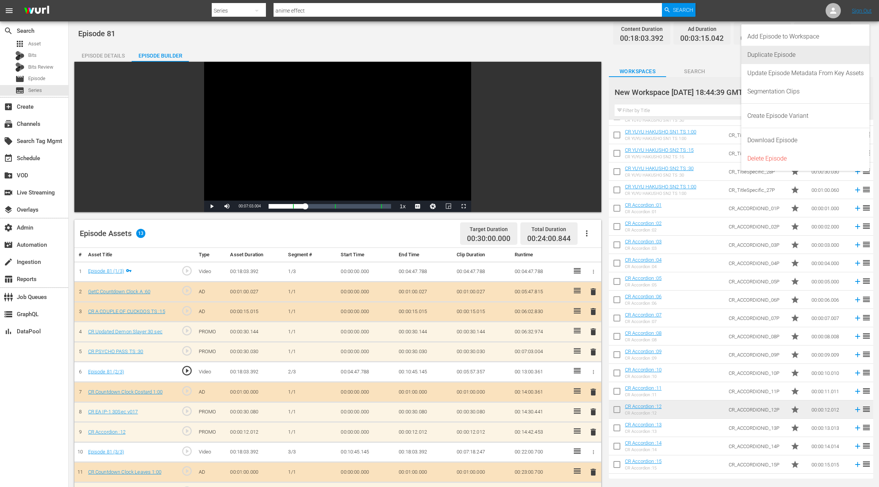
click at [659, 58] on div "Duplicate Episode" at bounding box center [805, 55] width 116 height 18
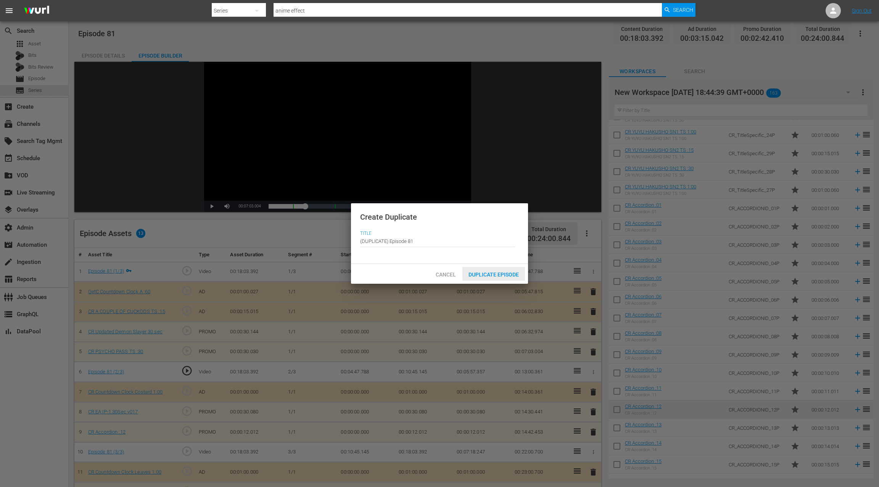
click at [500, 273] on span "Duplicate Episode" at bounding box center [493, 274] width 63 height 6
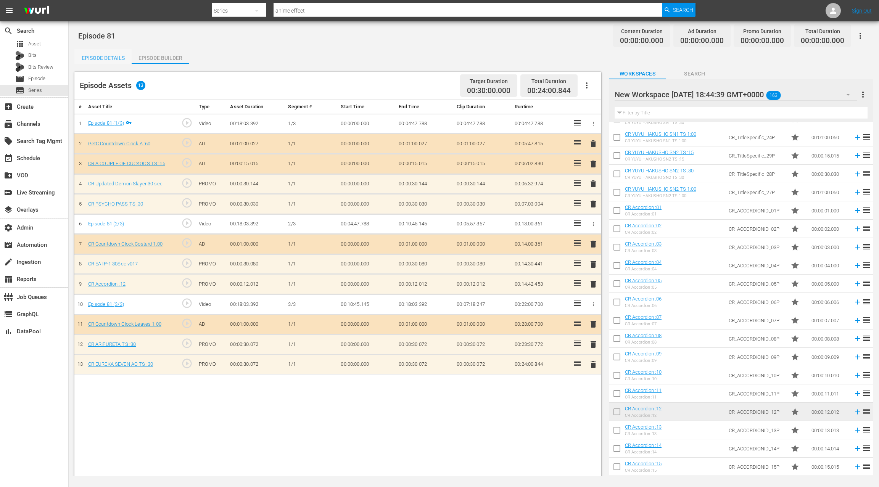
click at [109, 58] on div "Episode Details" at bounding box center [102, 58] width 57 height 18
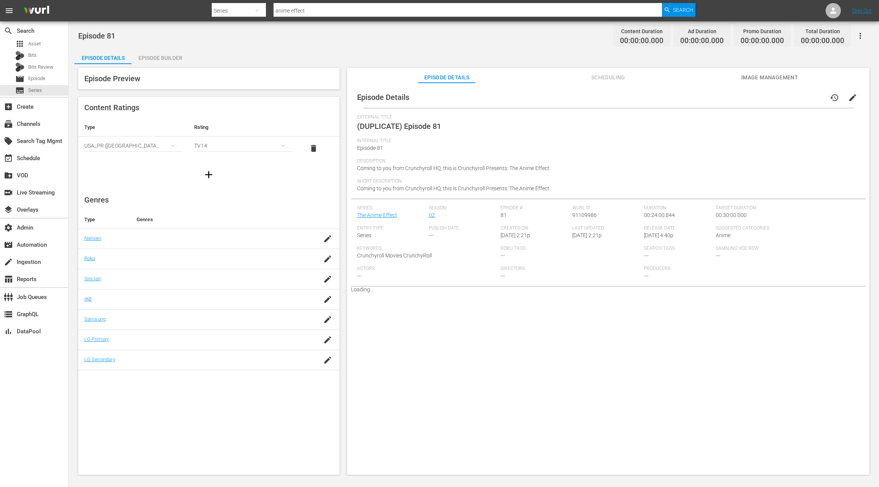
click at [659, 102] on span "edit" at bounding box center [852, 97] width 9 height 9
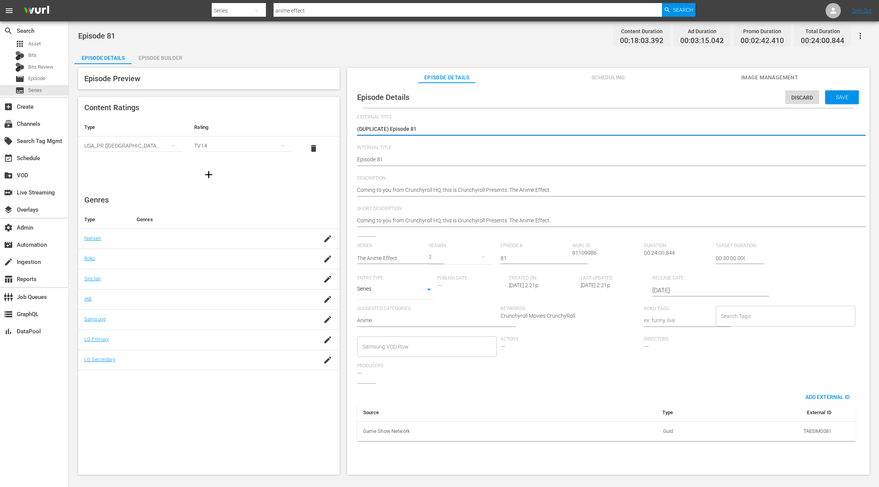
drag, startPoint x: 389, startPoint y: 129, endPoint x: 351, endPoint y: 130, distance: 38.5
click at [351, 130] on div "Episode Details Discard Save External Title (DUPLICATE) Episode 81 (DUPLICATE) …" at bounding box center [608, 267] width 514 height 361
type textarea "Episode 81"
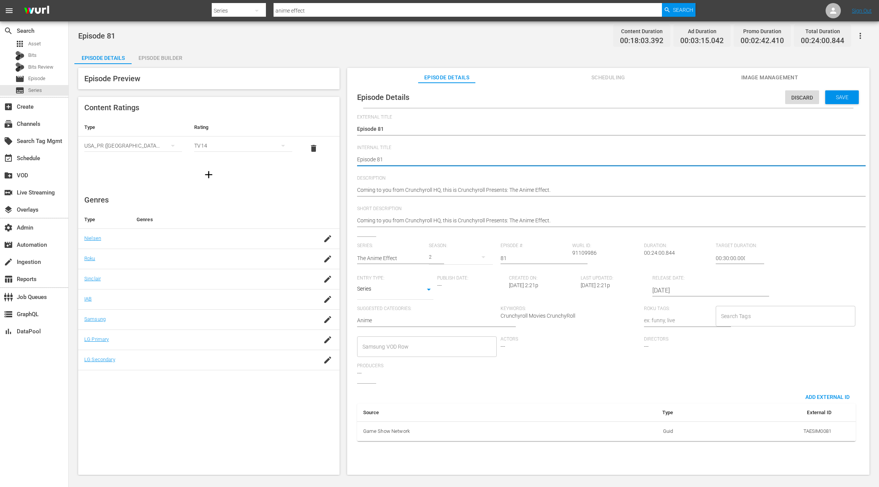
type textarea "REpisode 81"
type textarea "R Episode 81"
type textarea "R -Episode 81"
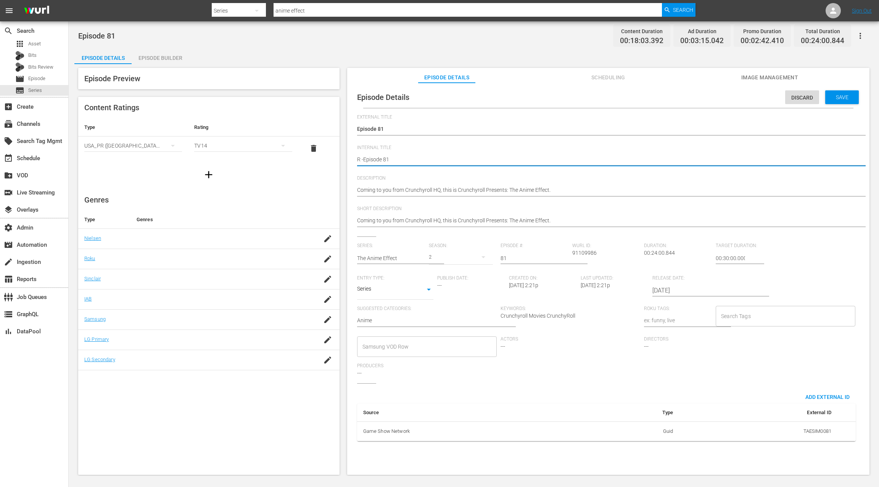
type textarea "R - Episode 81"
click at [659, 96] on span "Save" at bounding box center [841, 97] width 25 height 6
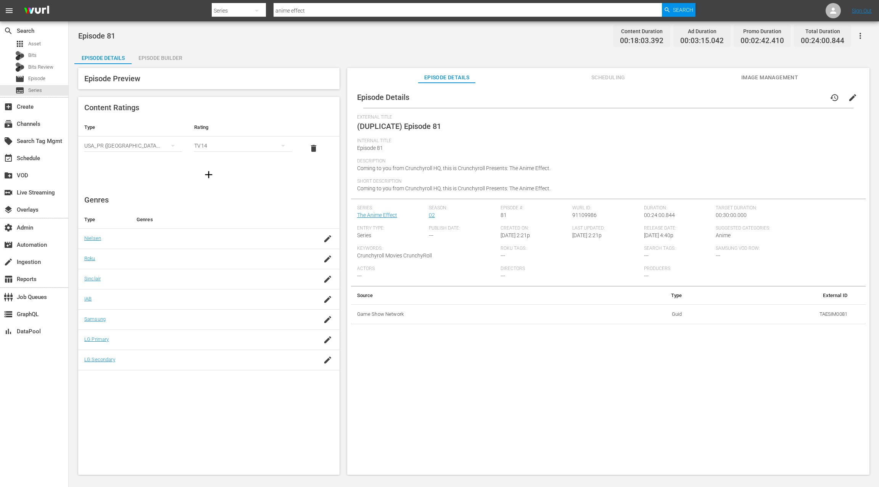
click at [168, 58] on div "Episode Builder" at bounding box center [160, 58] width 57 height 18
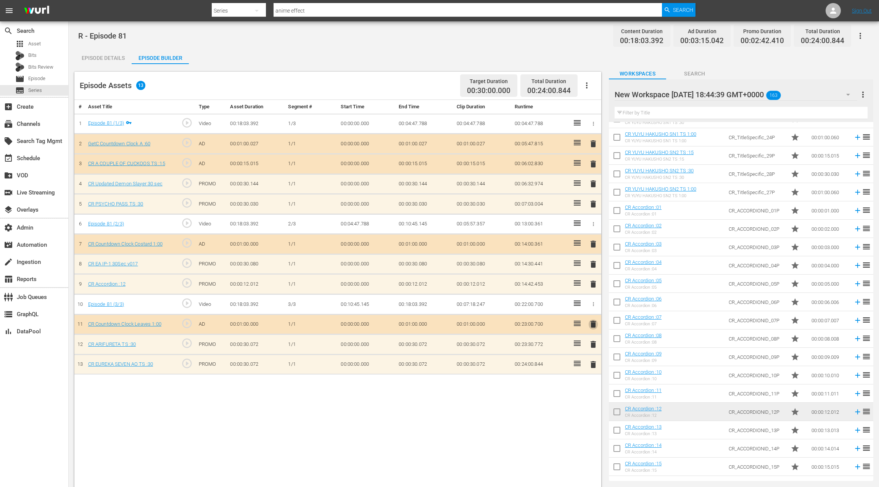
click at [593, 321] on span "delete" at bounding box center [592, 324] width 9 height 9
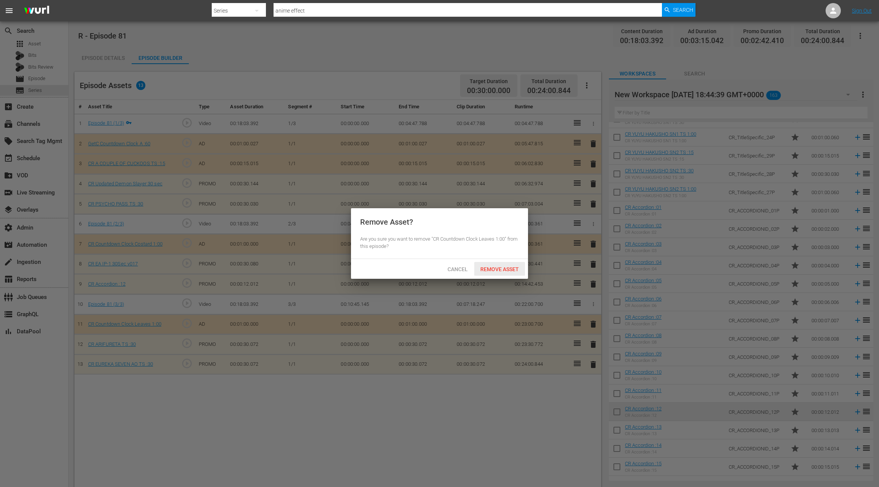
click at [510, 272] on span "Remove Asset" at bounding box center [499, 269] width 51 height 6
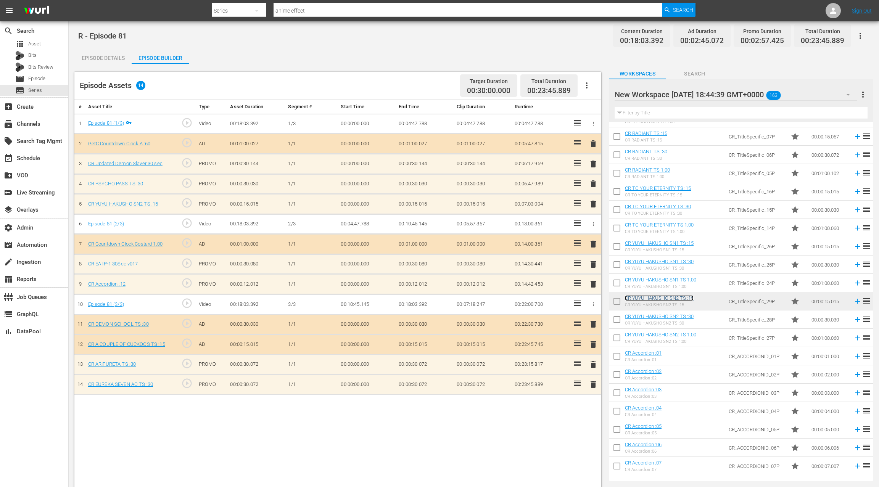
scroll to position [2189, 0]
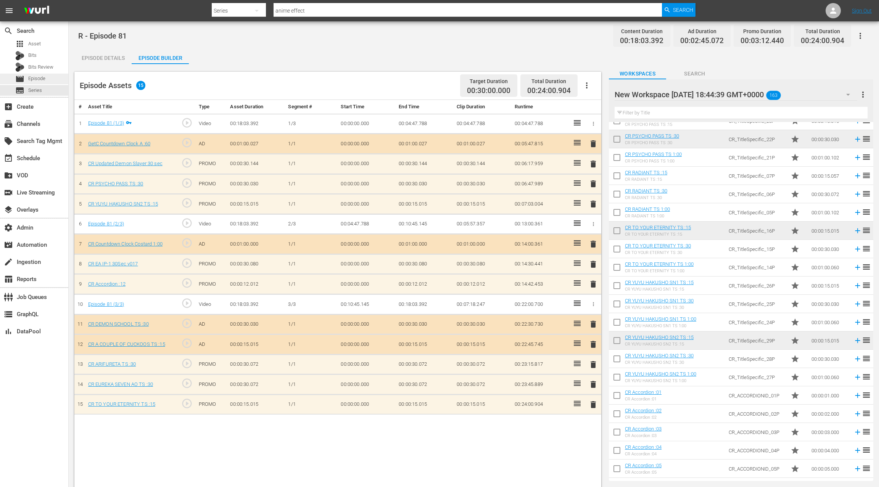
click at [46, 78] on div "movie Episode" at bounding box center [34, 79] width 68 height 11
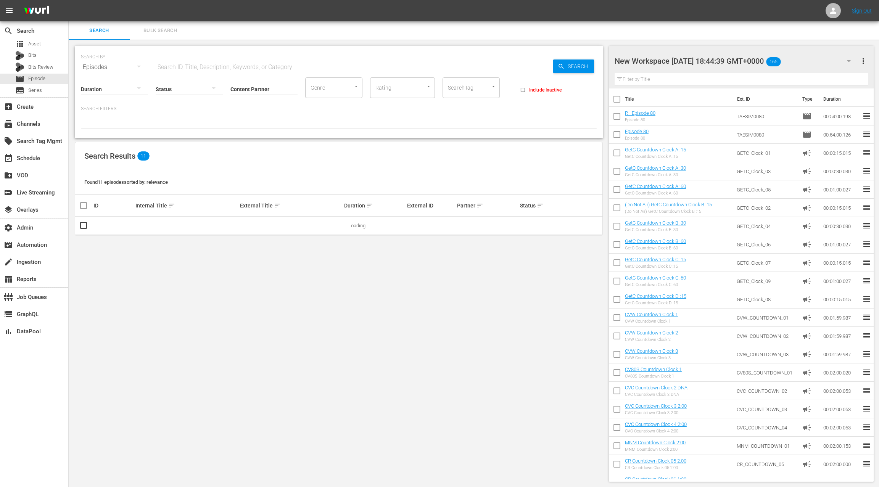
click at [166, 67] on input "text" at bounding box center [354, 67] width 397 height 18
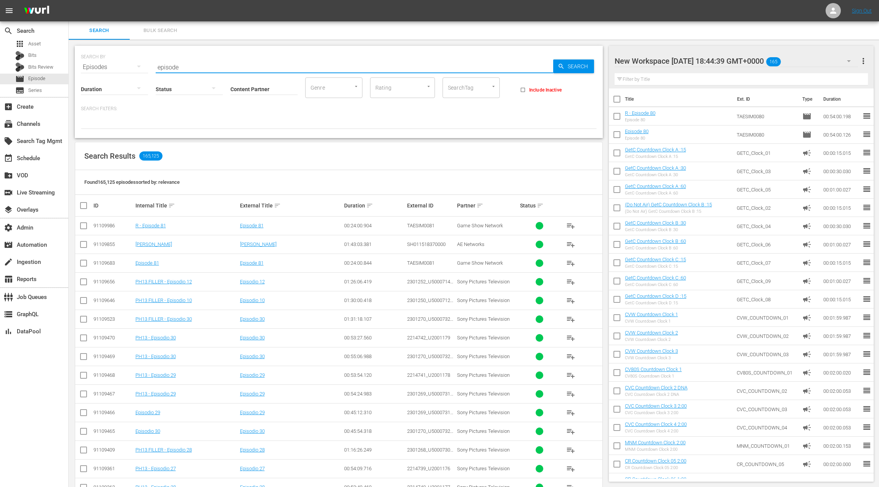
type input "episode"
click at [84, 225] on input "checkbox" at bounding box center [83, 227] width 9 height 9
checkbox input "true"
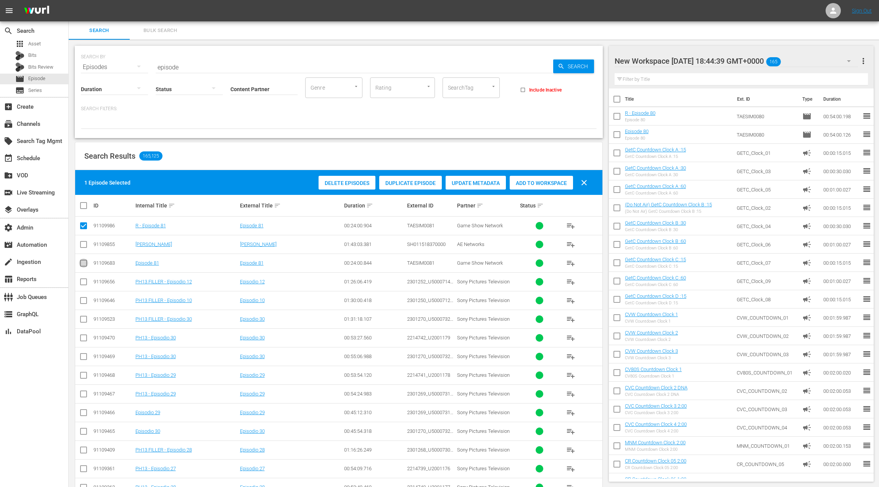
click at [85, 263] on input "checkbox" at bounding box center [83, 264] width 9 height 9
checkbox input "true"
click at [532, 184] on span "Add to Workspace" at bounding box center [540, 183] width 63 height 6
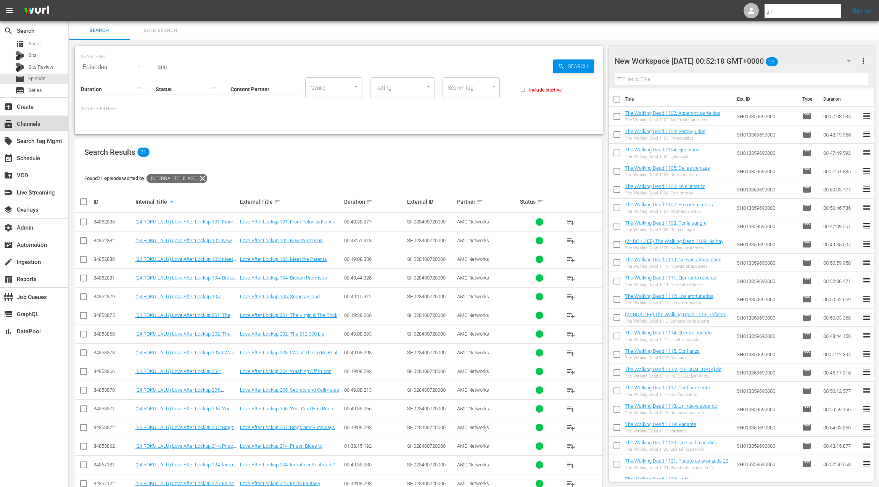
click at [42, 123] on div "subscriptions Channels" at bounding box center [21, 122] width 43 height 7
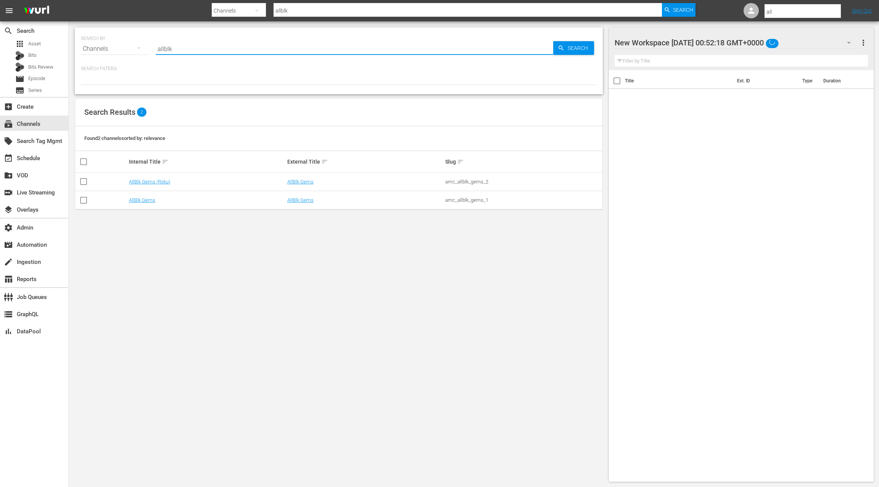
click at [165, 48] on input "allblk" at bounding box center [354, 49] width 397 height 18
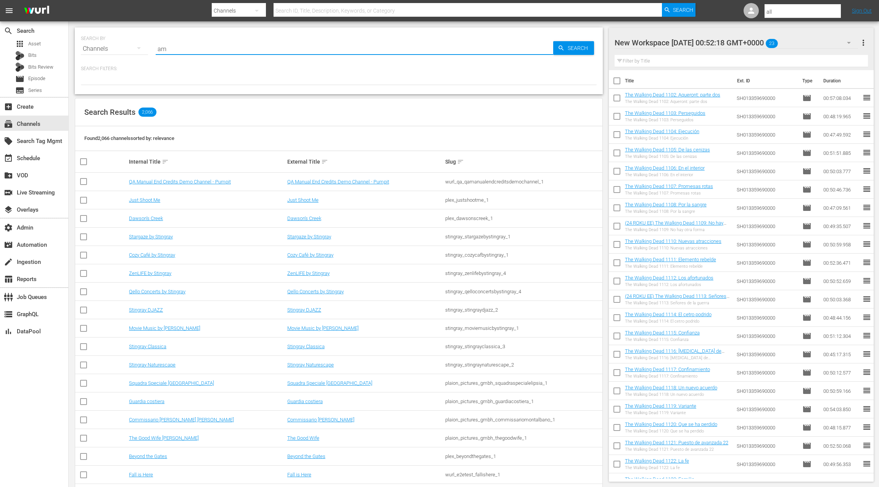
type input "a"
type input "reality"
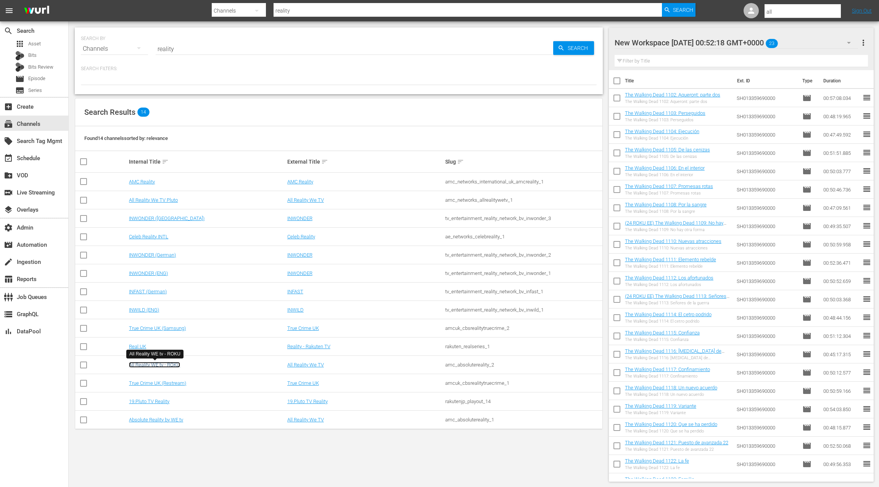
click at [170, 364] on link "All Reality WE tv - ROKU" at bounding box center [154, 365] width 51 height 6
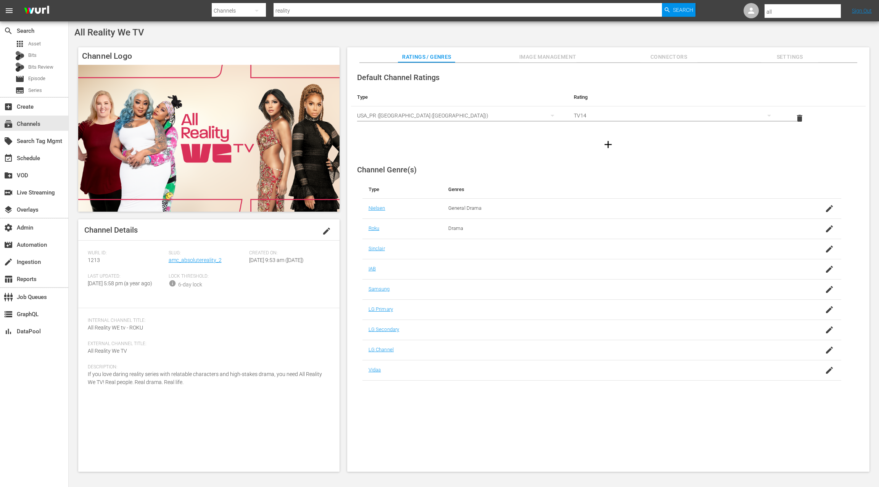
click at [546, 58] on span "Image Management" at bounding box center [547, 57] width 57 height 10
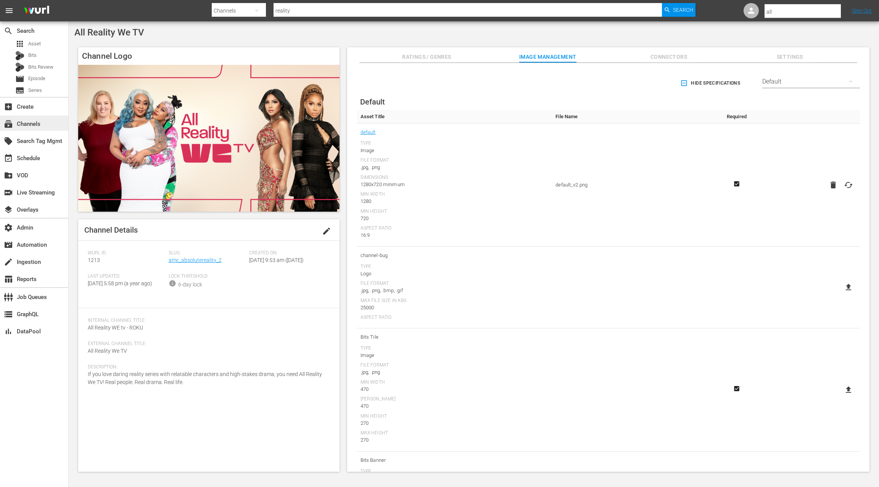
click at [31, 126] on div "subscriptions Channels" at bounding box center [21, 122] width 43 height 7
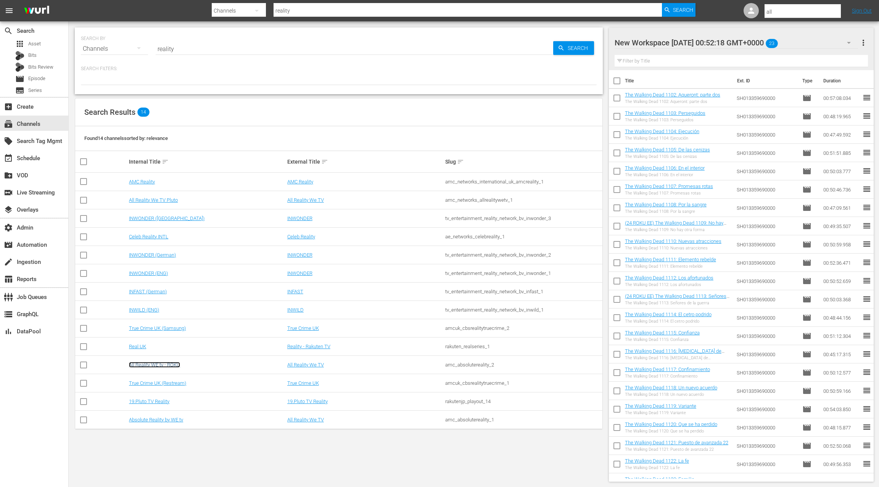
click at [161, 366] on link "All Reality WE tv - ROKU" at bounding box center [154, 365] width 51 height 6
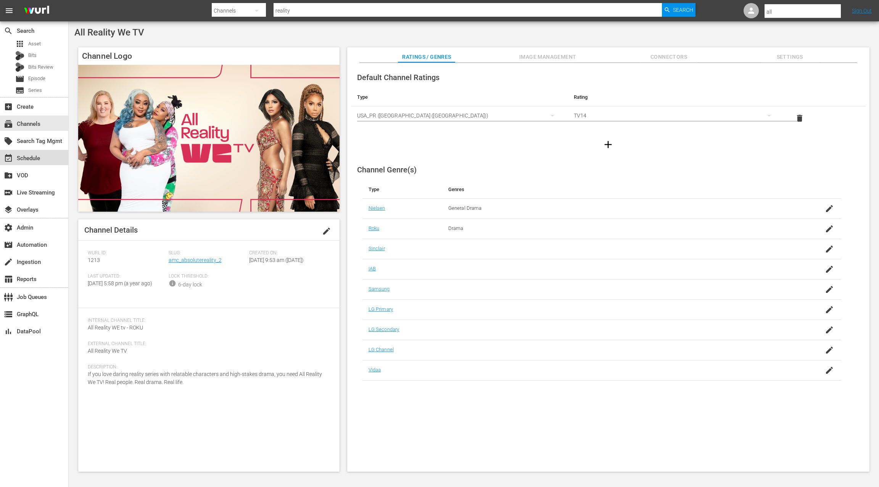
click at [35, 157] on div "event_available Schedule" at bounding box center [21, 157] width 43 height 7
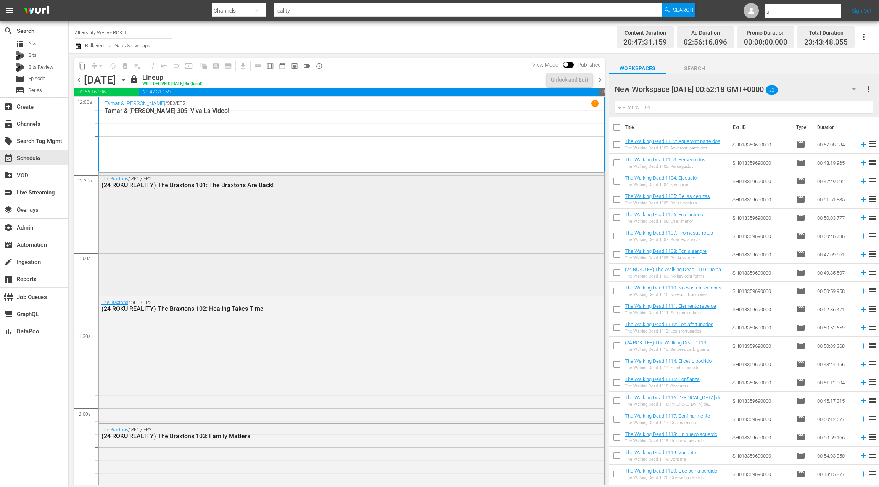
click at [197, 204] on div "The Braxtons / SE1 / EP1: (24 ROKU REALITY) The Braxtons 101: The Braxtons Are …" at bounding box center [351, 233] width 505 height 121
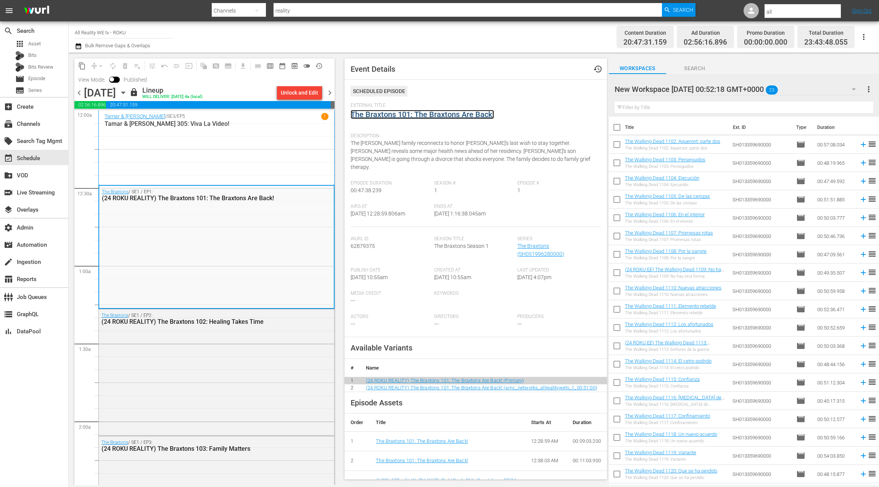
click at [402, 114] on link "The Braxtons 101: The Braxtons Are Back!" at bounding box center [421, 114] width 143 height 9
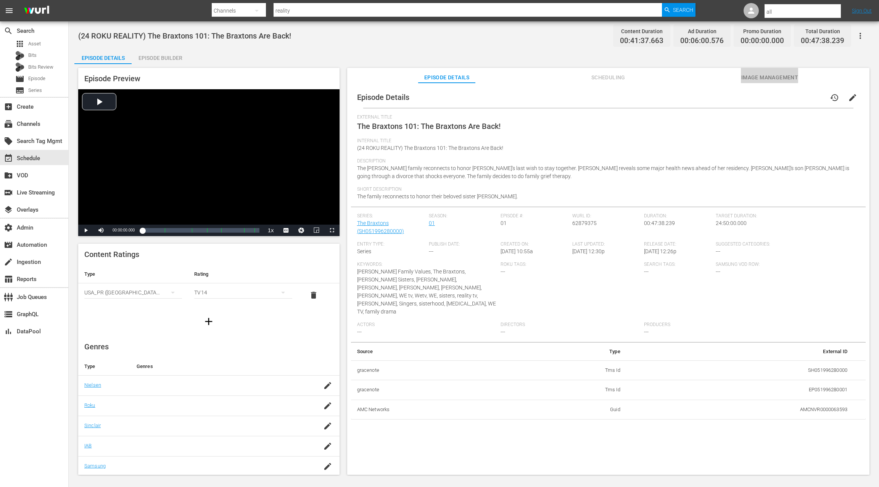
click at [771, 79] on span "Image Management" at bounding box center [768, 78] width 57 height 10
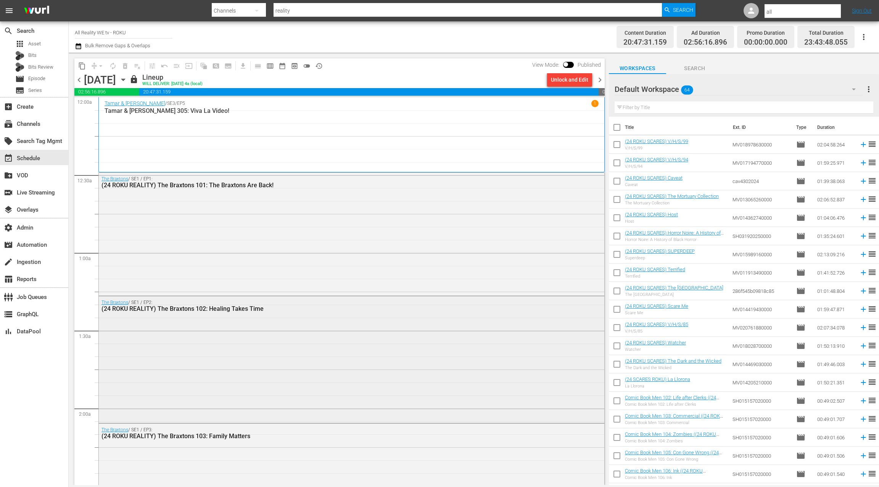
click at [309, 323] on div "The Braxtons / SE1 / EP2: (24 ROKU REALITY) The Braxtons 102: Healing Takes Time" at bounding box center [351, 358] width 505 height 125
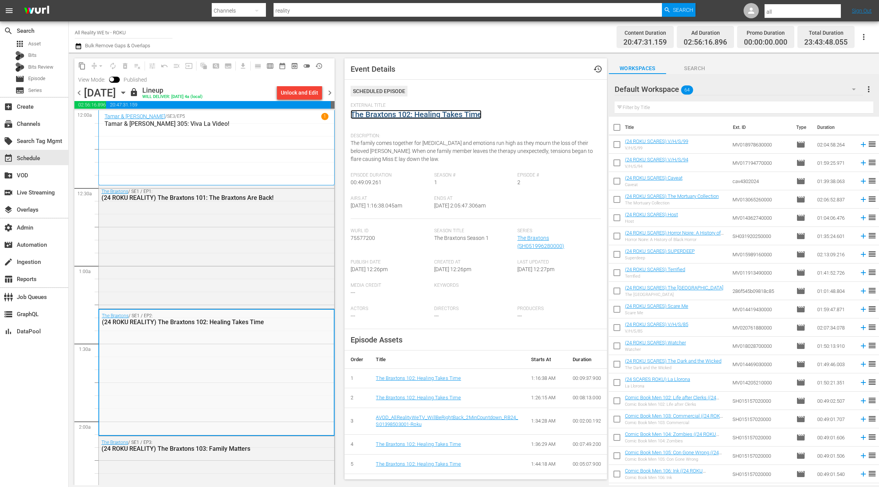
click at [402, 118] on link "The Braxtons 102: Healing Takes Time" at bounding box center [415, 114] width 131 height 9
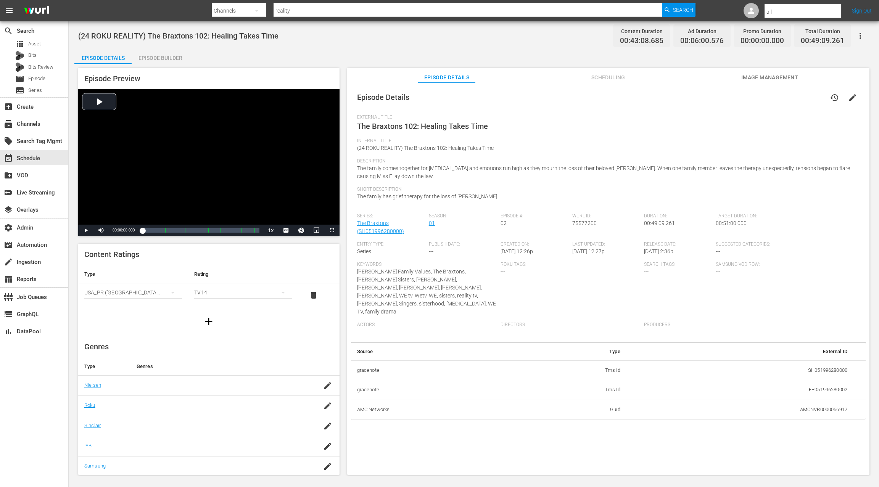
click at [752, 79] on span "Image Management" at bounding box center [768, 78] width 57 height 10
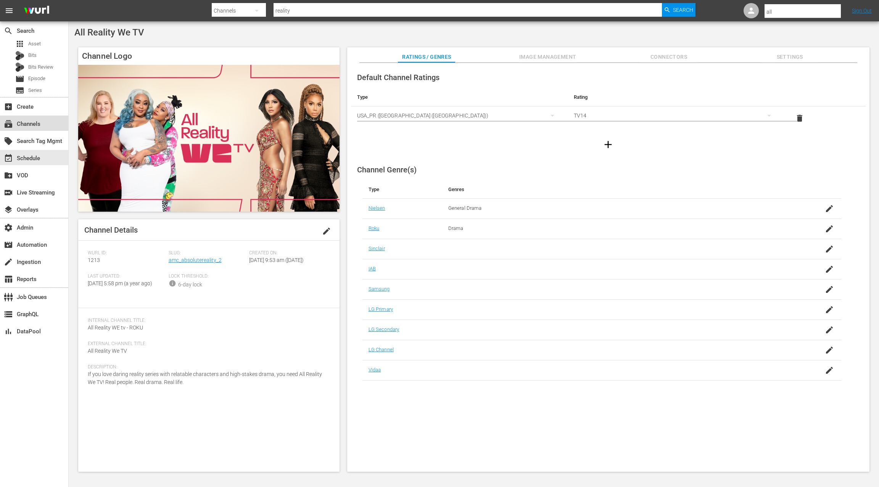
click at [39, 126] on div "subscriptions Channels" at bounding box center [21, 122] width 43 height 7
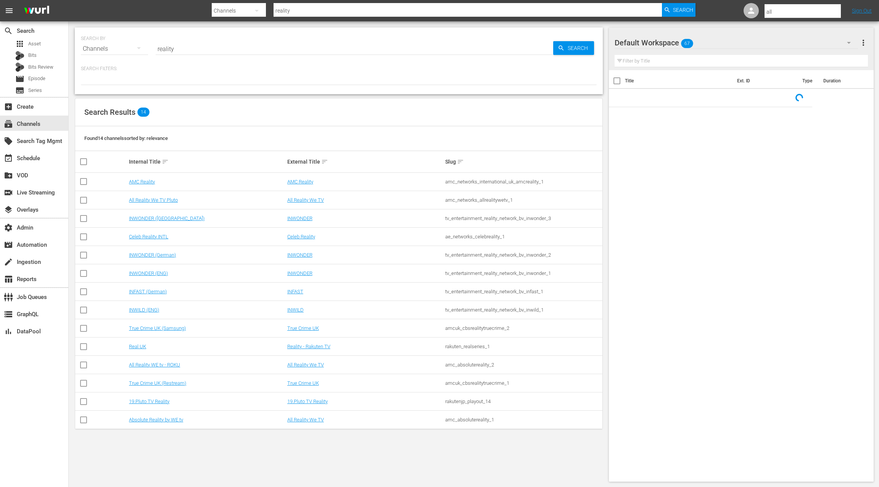
click at [169, 50] on input "reality" at bounding box center [354, 49] width 397 height 18
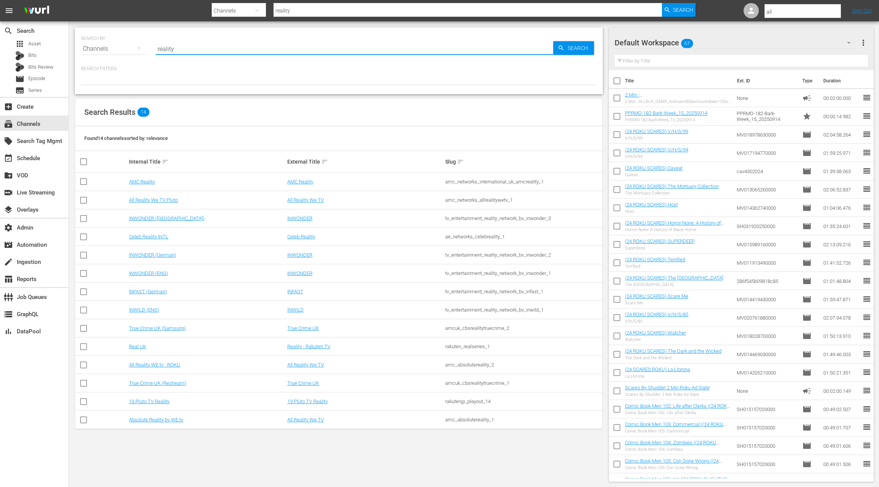
drag, startPoint x: 169, startPoint y: 50, endPoint x: 186, endPoint y: 49, distance: 16.4
click at [169, 50] on input "reality" at bounding box center [354, 49] width 397 height 18
type input "tv one"
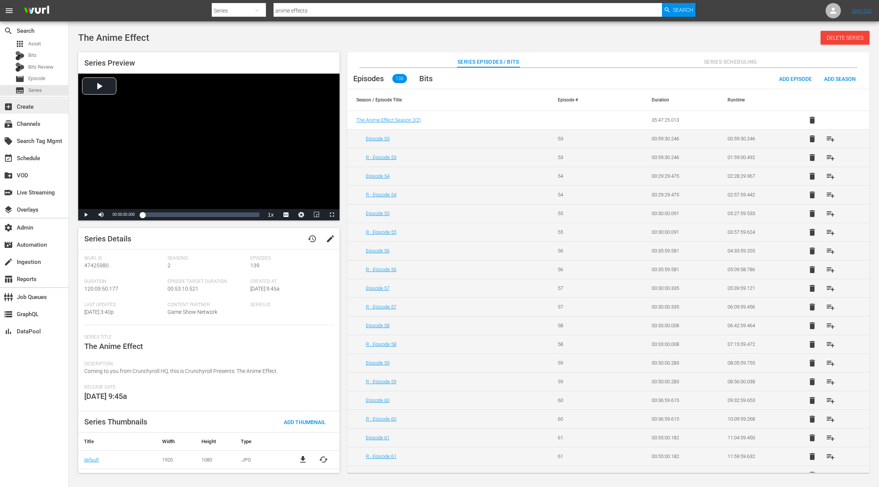
scroll to position [392, 0]
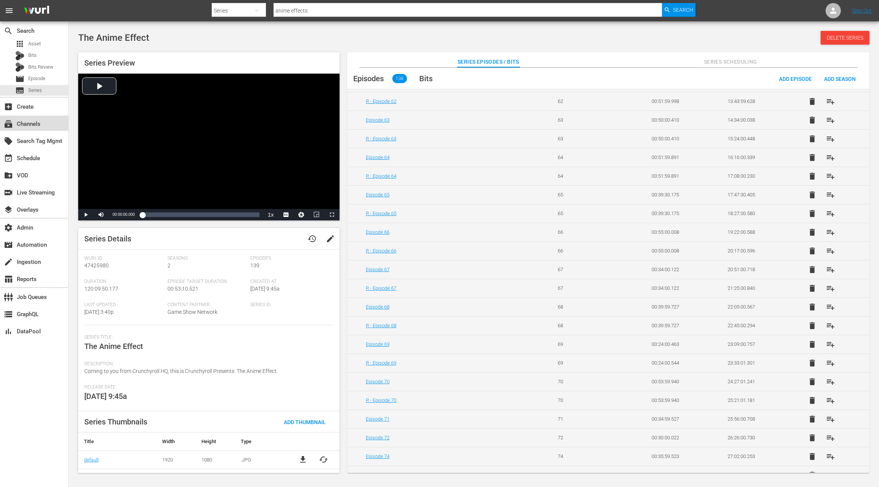
click at [51, 123] on div "subscriptions Channels" at bounding box center [34, 123] width 68 height 15
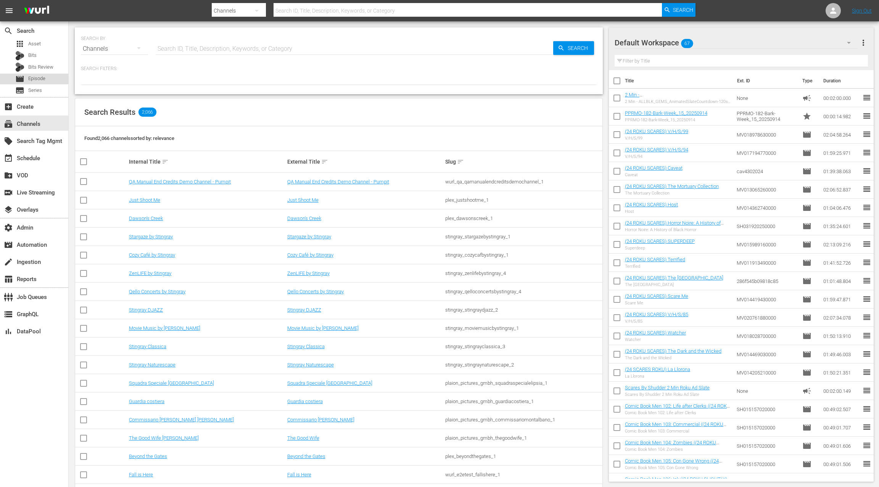
click at [50, 78] on div "movie Episode" at bounding box center [34, 79] width 68 height 11
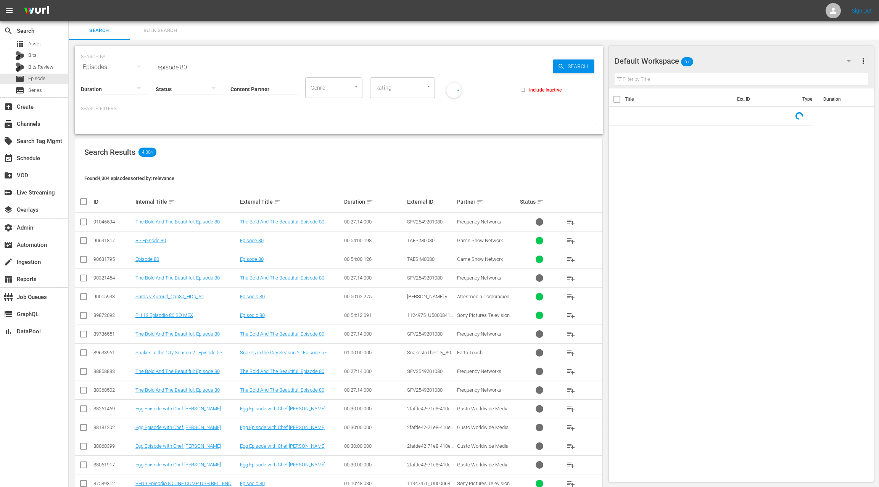
click at [195, 68] on input "episode 80" at bounding box center [354, 67] width 397 height 18
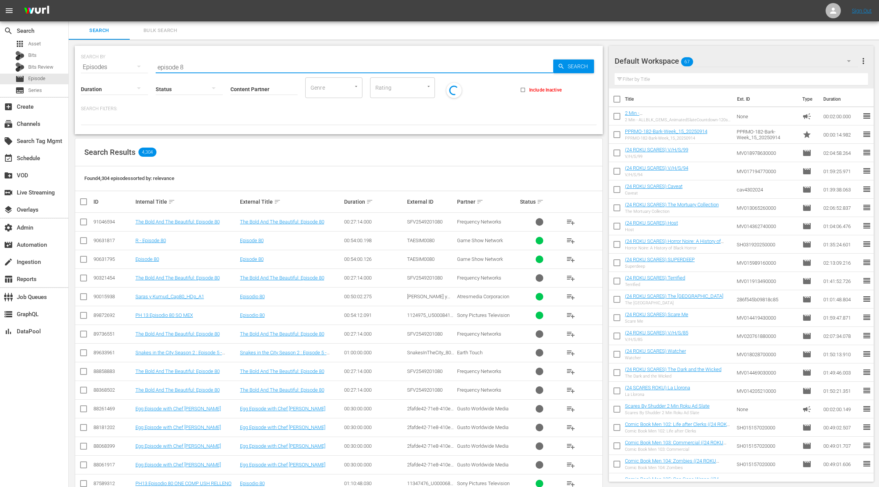
type input "episode 8"
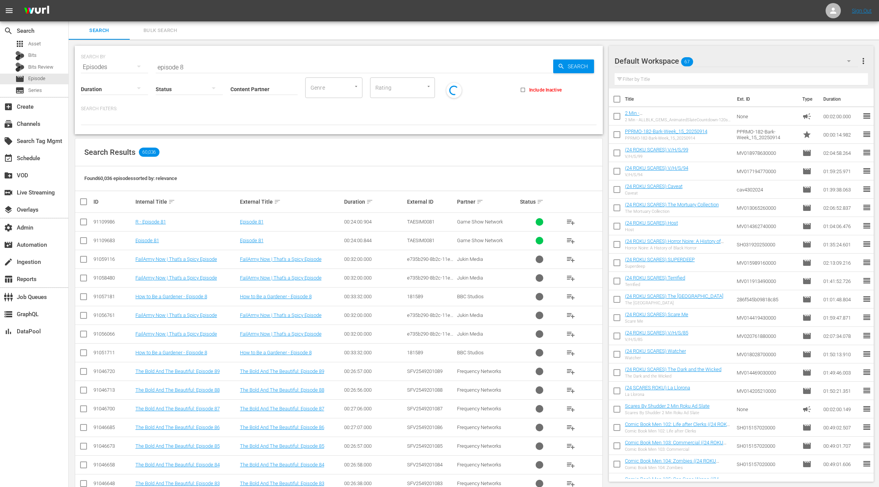
click at [183, 106] on p "Search Filters:" at bounding box center [339, 109] width 516 height 6
click at [251, 91] on input "Content Partner" at bounding box center [263, 89] width 67 height 27
click at [249, 128] on div "Game Show Network (133)" at bounding box center [292, 128] width 112 height 18
type input "Game Show Network (133)"
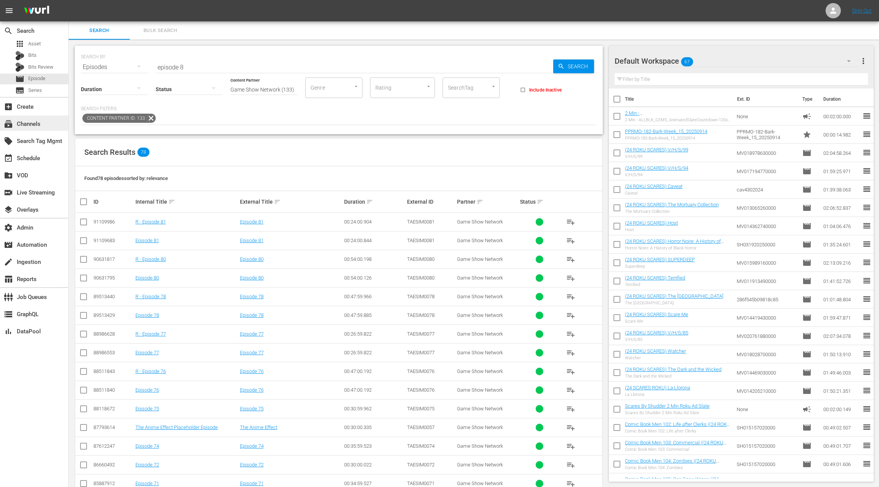
click at [29, 122] on div "subscriptions Channels" at bounding box center [21, 122] width 43 height 7
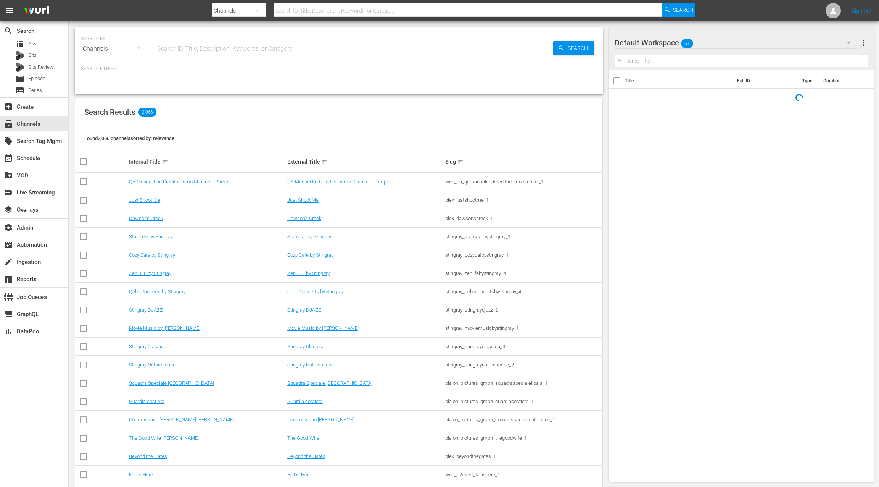
click at [173, 50] on input "text" at bounding box center [354, 49] width 397 height 18
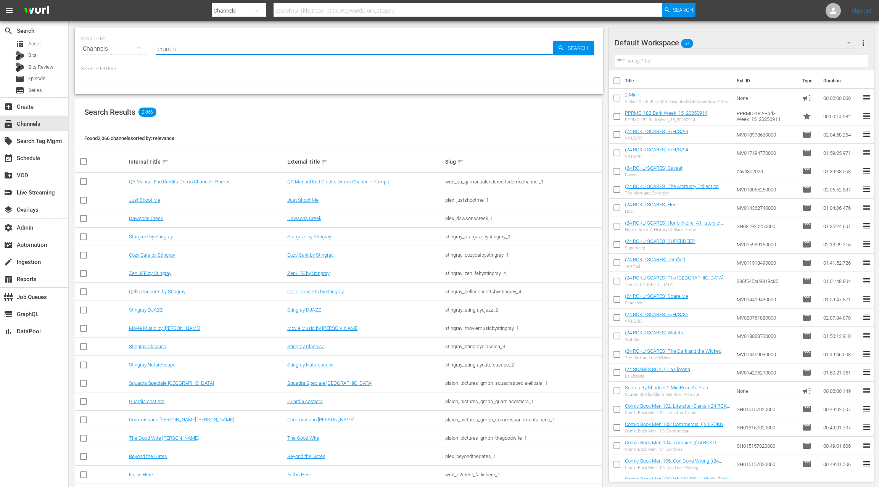
type input "crunchy"
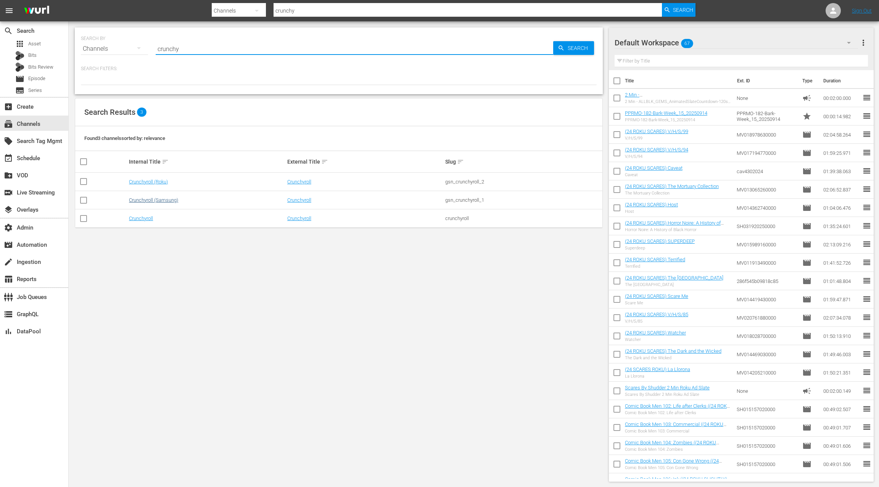
type input "crunchy"
click at [162, 199] on link "Crunchyroll (Samsung)" at bounding box center [153, 200] width 49 height 6
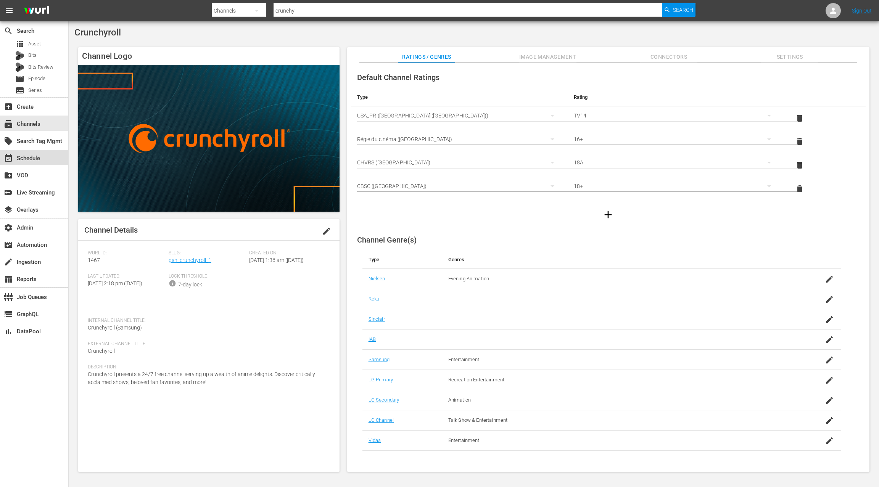
click at [39, 159] on div "event_available Schedule" at bounding box center [21, 157] width 43 height 7
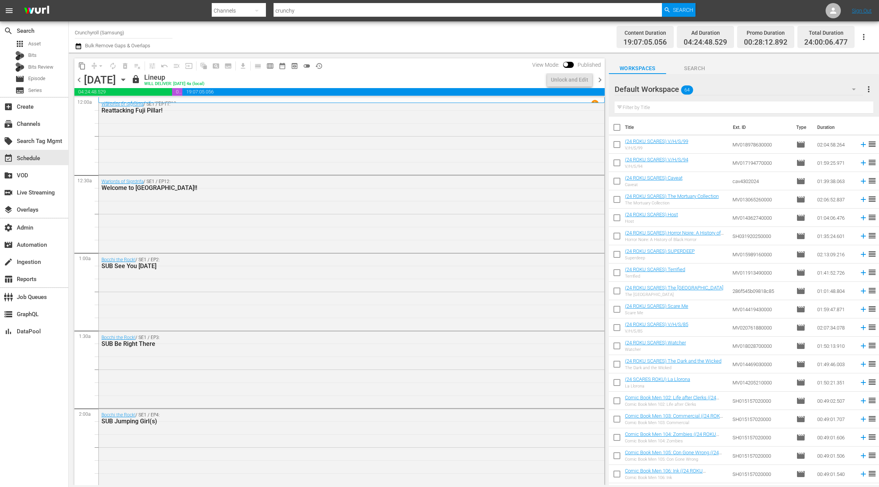
click at [127, 81] on icon "button" at bounding box center [123, 79] width 8 height 8
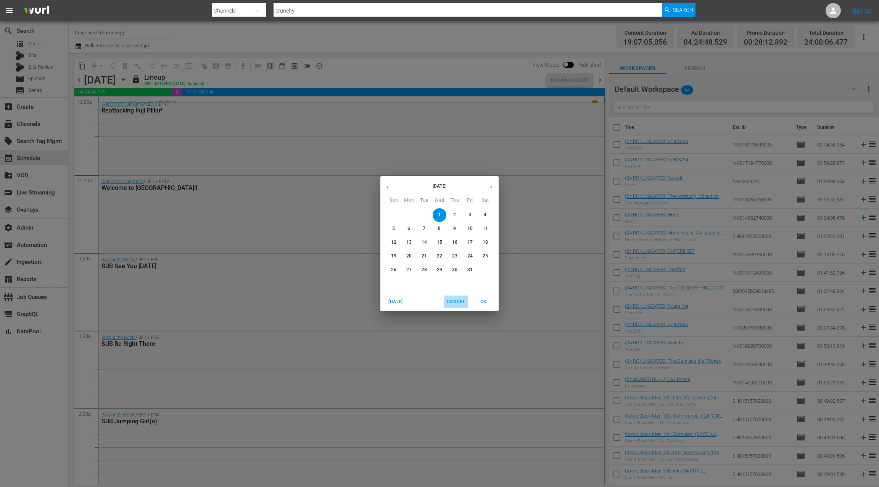
click at [456, 300] on span "Cancel" at bounding box center [456, 302] width 18 height 8
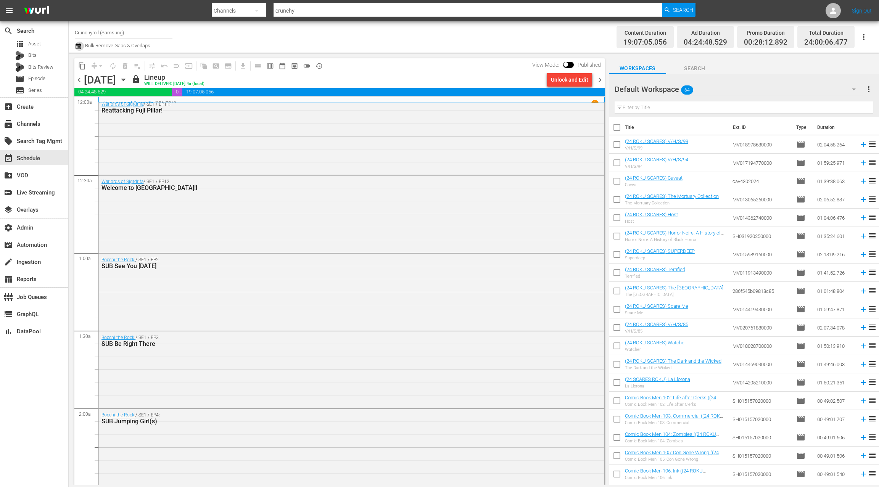
click at [78, 47] on icon "button" at bounding box center [78, 46] width 7 height 9
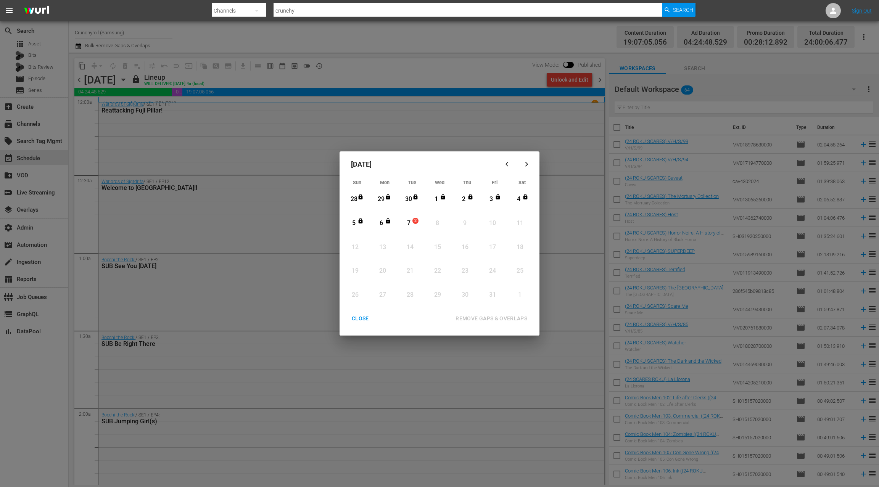
click at [511, 165] on div "button" at bounding box center [507, 164] width 9 height 6
drag, startPoint x: 364, startPoint y: 316, endPoint x: 354, endPoint y: 293, distance: 25.8
click at [364, 316] on div "CLOSE" at bounding box center [359, 319] width 29 height 10
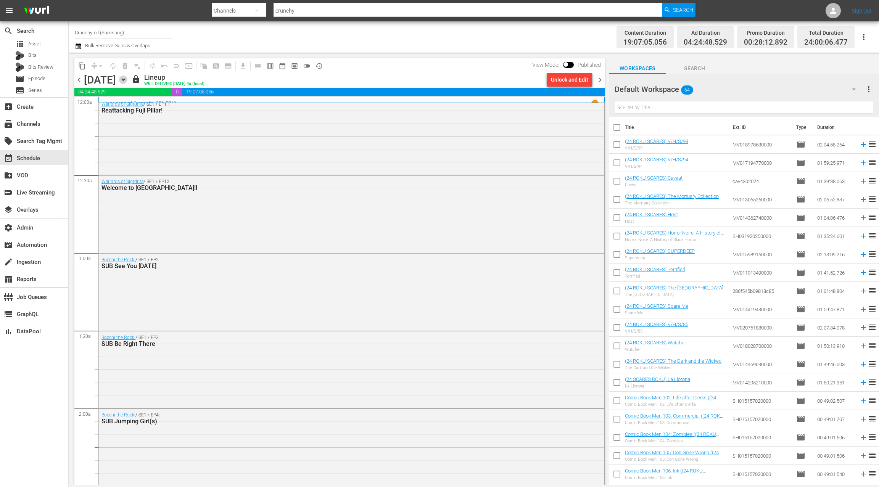
click at [127, 79] on icon "button" at bounding box center [123, 79] width 8 height 8
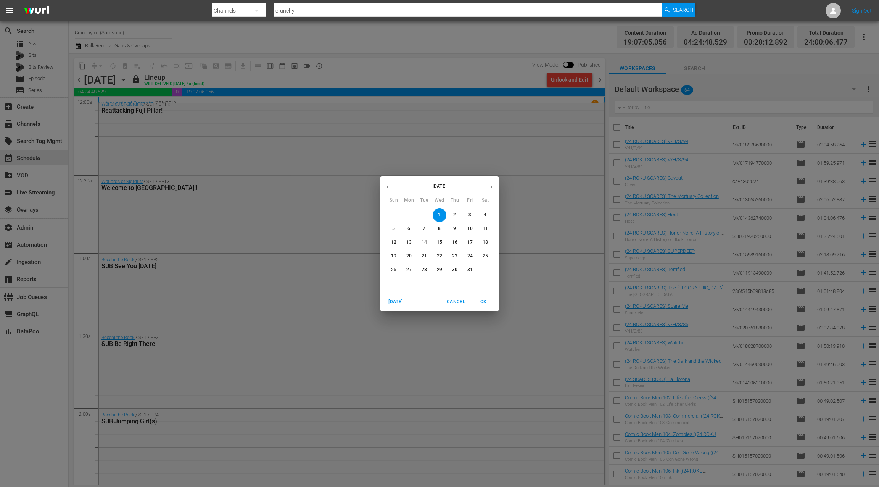
drag, startPoint x: 390, startPoint y: 186, endPoint x: 402, endPoint y: 190, distance: 12.1
click at [390, 186] on icon "button" at bounding box center [388, 187] width 6 height 6
click at [486, 255] on p "27" at bounding box center [484, 256] width 5 height 6
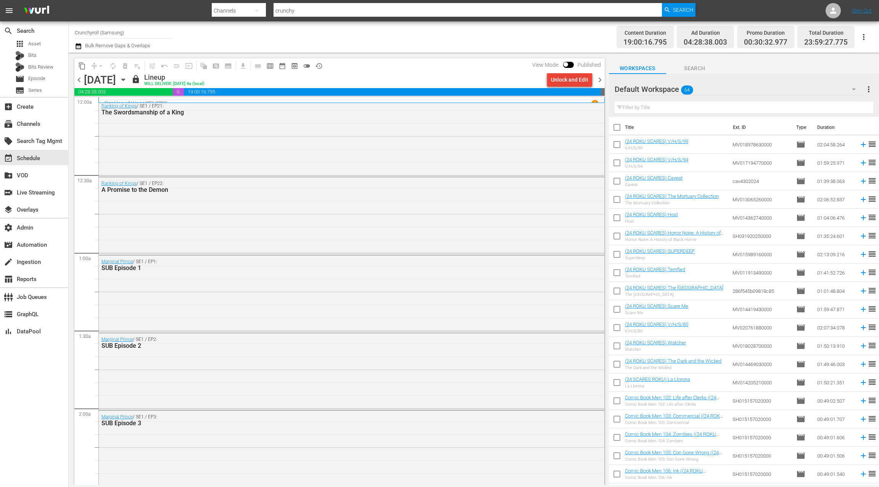
click at [575, 80] on div "Unlock and Edit" at bounding box center [569, 80] width 37 height 14
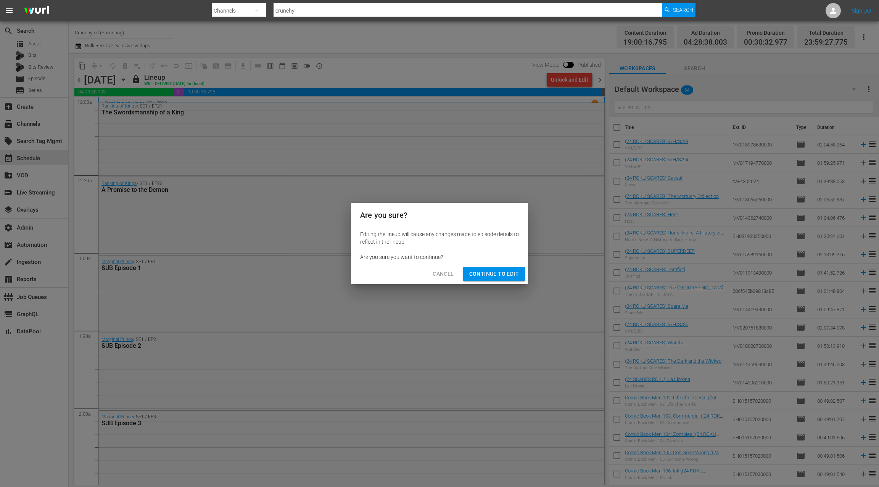
drag, startPoint x: 497, startPoint y: 277, endPoint x: 496, endPoint y: 273, distance: 4.5
click at [497, 273] on span "Continue to Edit" at bounding box center [494, 274] width 50 height 10
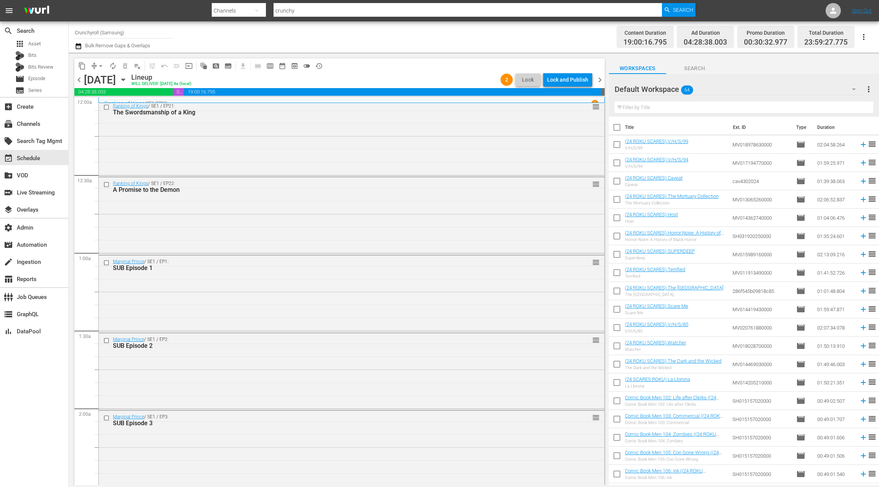
click at [787, 88] on div "Default Workspace 64" at bounding box center [738, 89] width 248 height 21
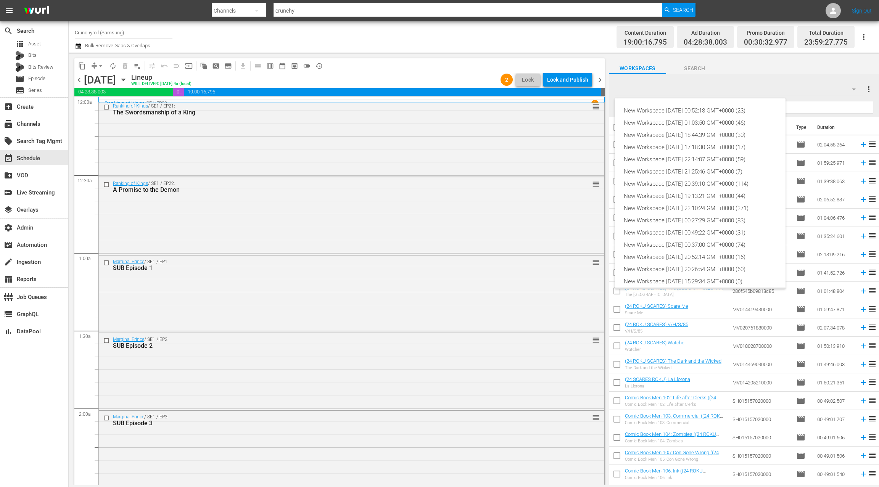
scroll to position [17, 0]
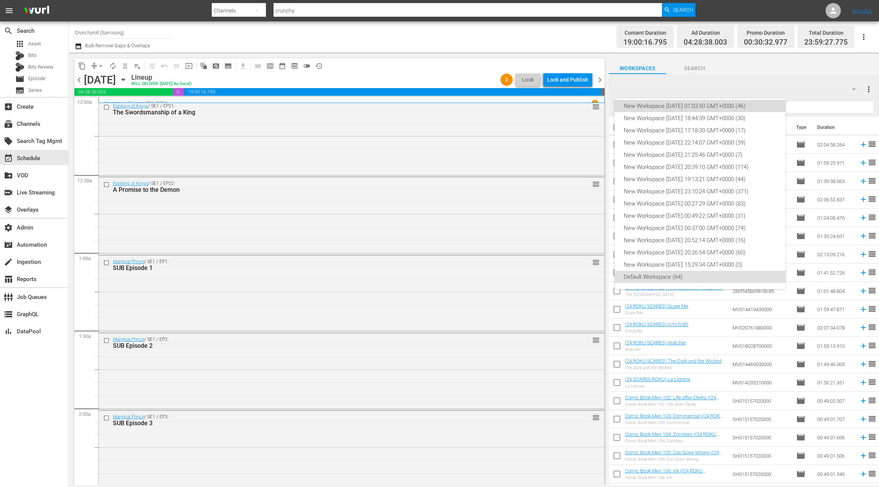
click at [728, 105] on div "New Workspace Mon Sep 22 2025 01:03:50 GMT+0000 (46)" at bounding box center [699, 106] width 153 height 12
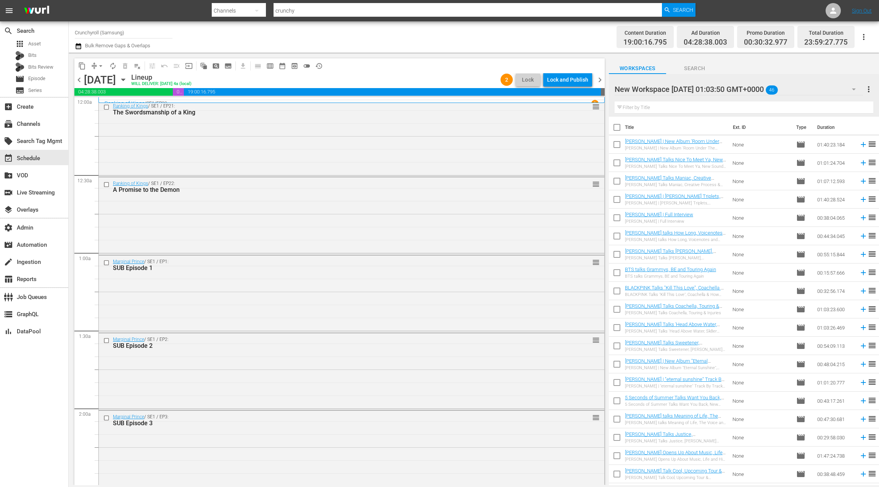
click at [782, 93] on div "New Workspace Mon Sep 22 2025 01:03:50 GMT+0000 46" at bounding box center [738, 89] width 248 height 21
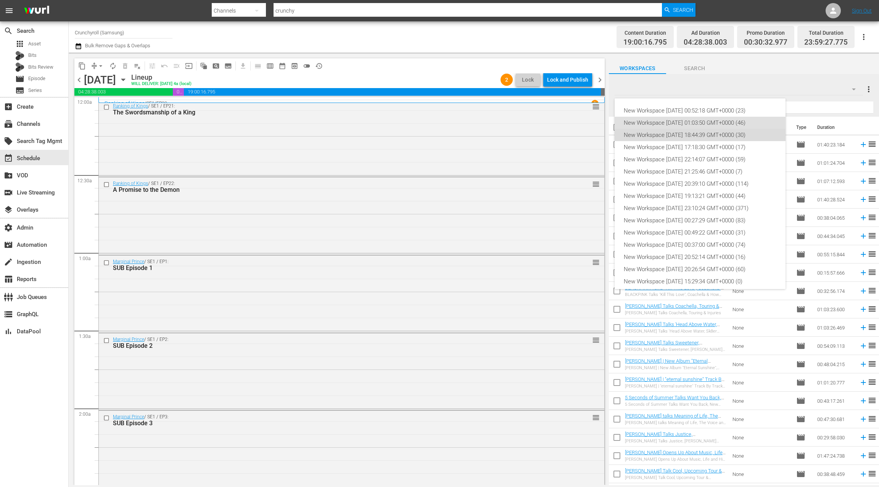
click at [691, 136] on div "New Workspace Sat Sep 06 2025 18:44:39 GMT+0000 (30)" at bounding box center [699, 135] width 153 height 12
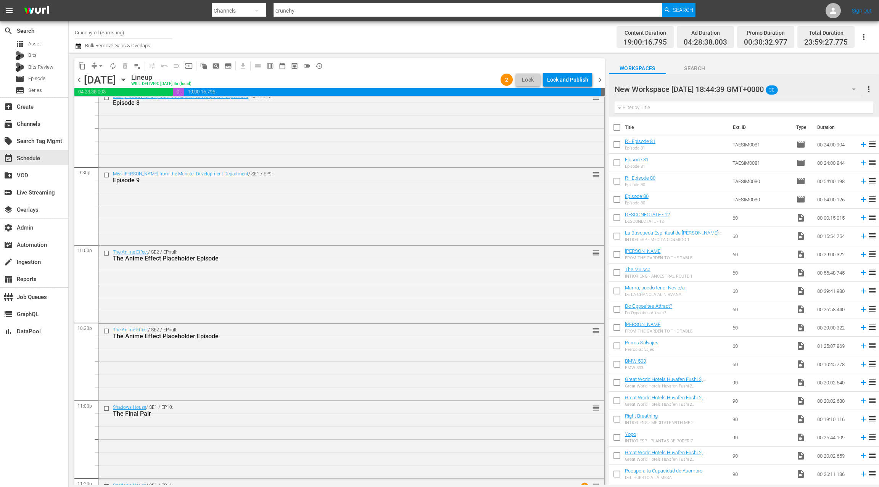
scroll to position [3302, 0]
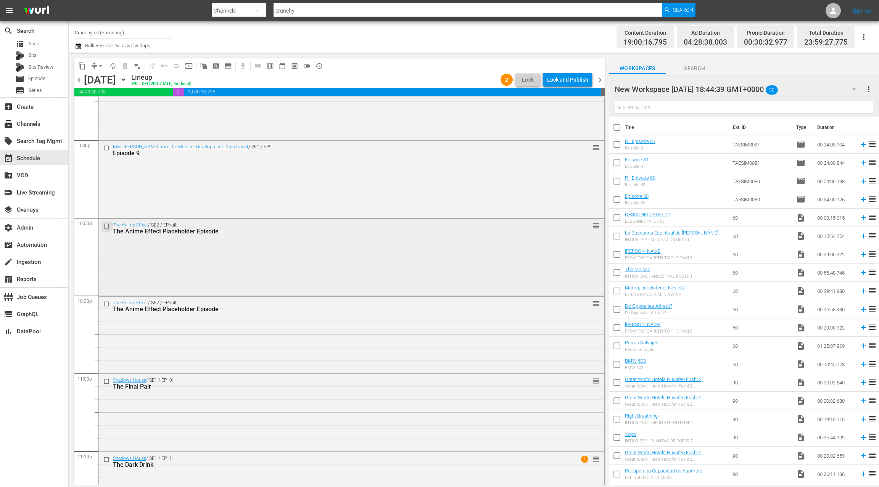
click at [108, 227] on input "checkbox" at bounding box center [107, 226] width 8 height 6
click at [107, 305] on input "checkbox" at bounding box center [107, 303] width 8 height 6
click at [127, 69] on span "delete_forever_outlined" at bounding box center [125, 66] width 8 height 8
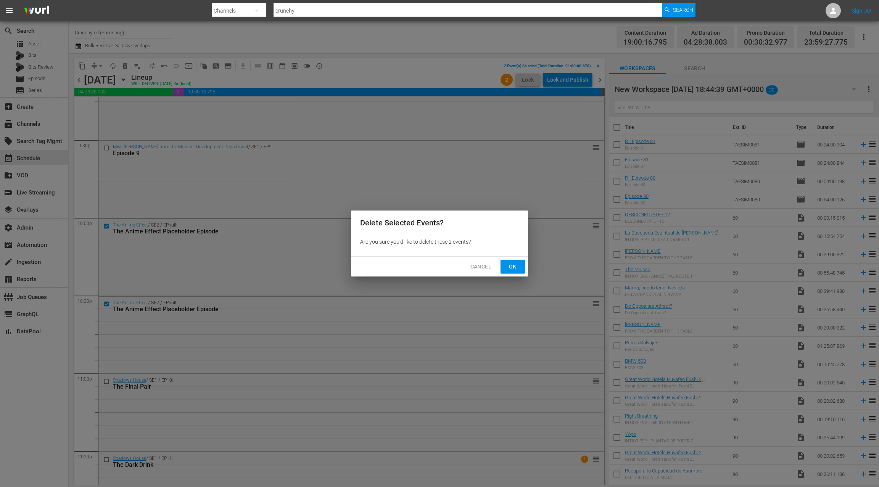
click at [511, 269] on span "Ok" at bounding box center [512, 267] width 12 height 10
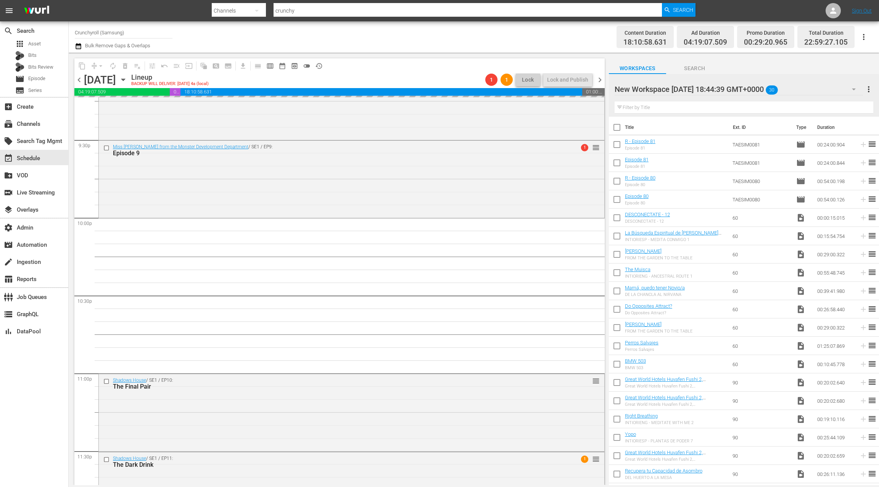
drag, startPoint x: 601, startPoint y: 81, endPoint x: 496, endPoint y: 78, distance: 104.9
click at [601, 81] on span "chevron_right" at bounding box center [600, 80] width 10 height 10
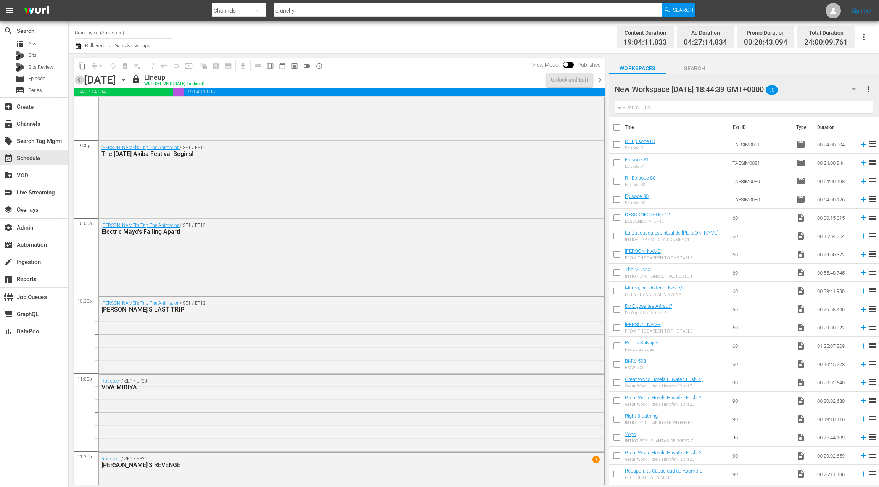
click at [78, 81] on span "chevron_left" at bounding box center [79, 80] width 10 height 10
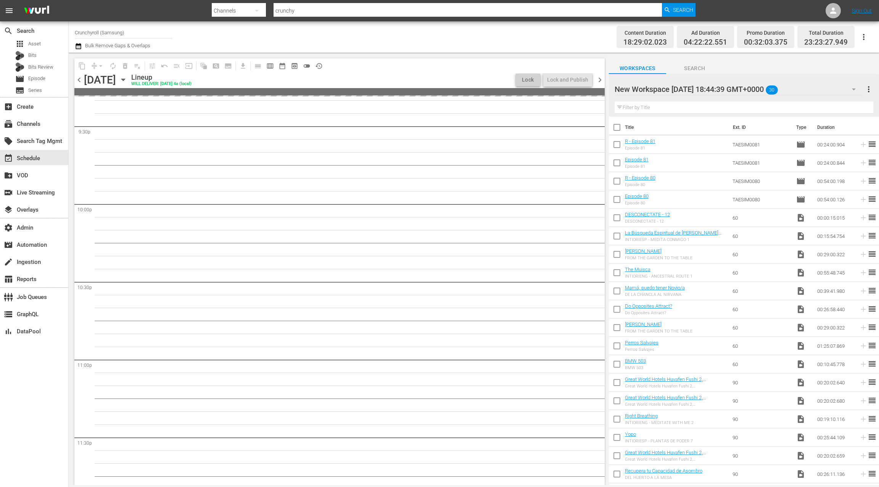
scroll to position [3302, 0]
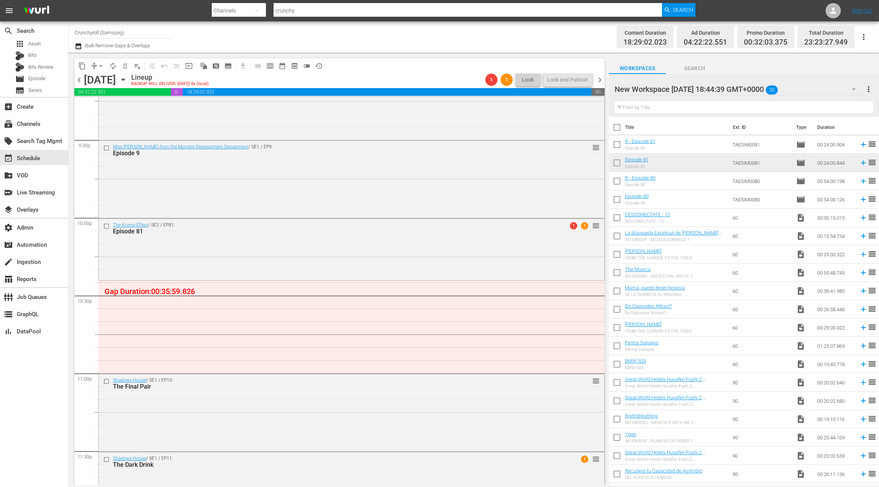
click at [127, 80] on icon "button" at bounding box center [123, 79] width 8 height 8
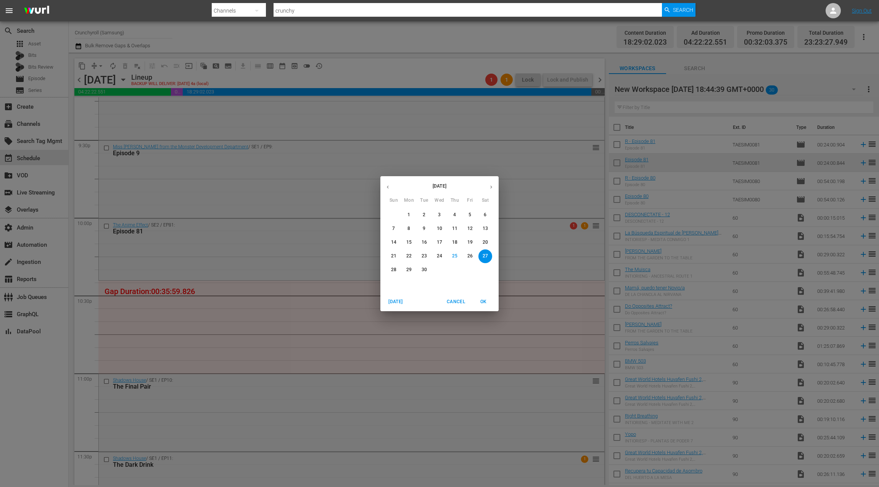
click at [390, 187] on icon "button" at bounding box center [388, 187] width 6 height 6
click at [490, 186] on icon "button" at bounding box center [491, 187] width 6 height 6
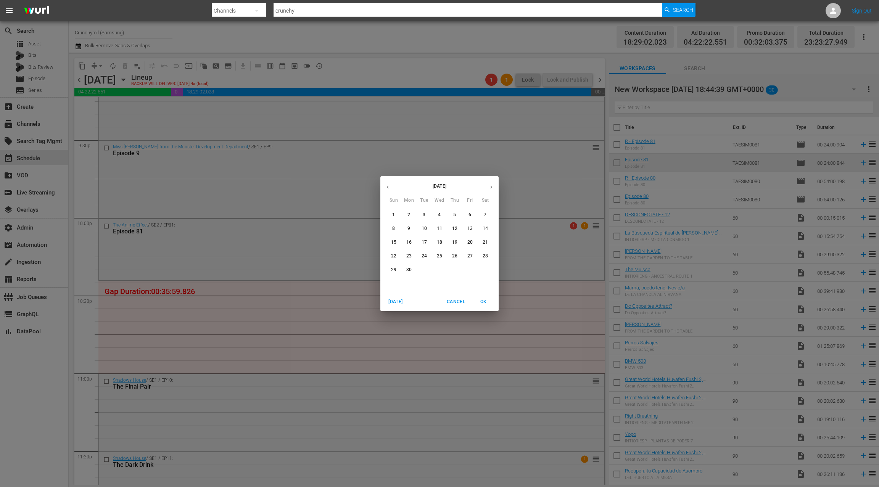
click at [490, 186] on icon "button" at bounding box center [491, 187] width 6 height 6
click at [454, 218] on button "3" at bounding box center [455, 215] width 14 height 14
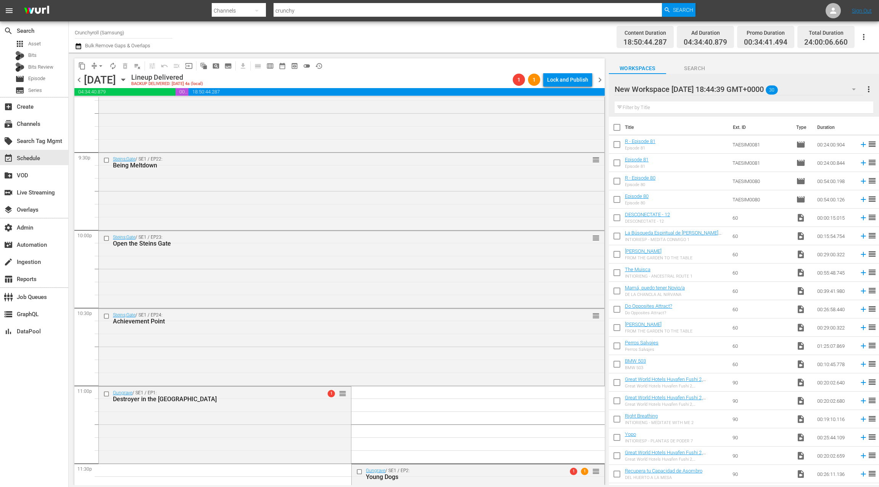
scroll to position [3310, 0]
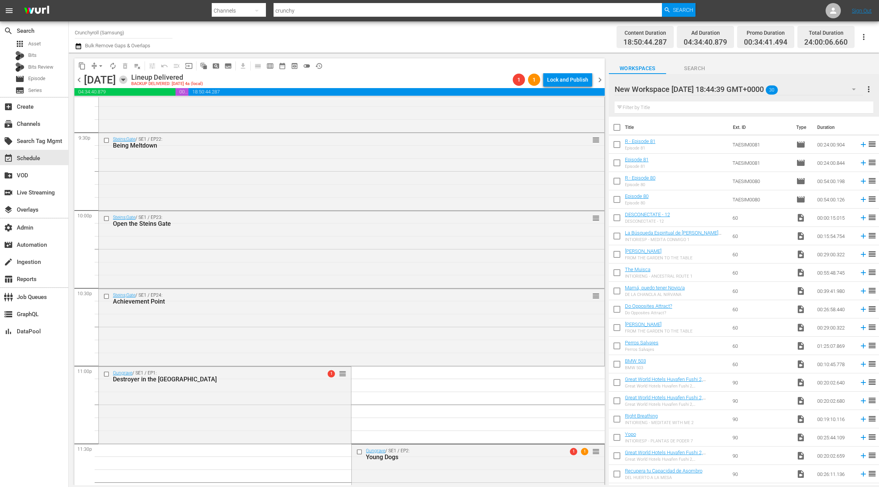
click at [127, 81] on icon "button" at bounding box center [123, 79] width 8 height 8
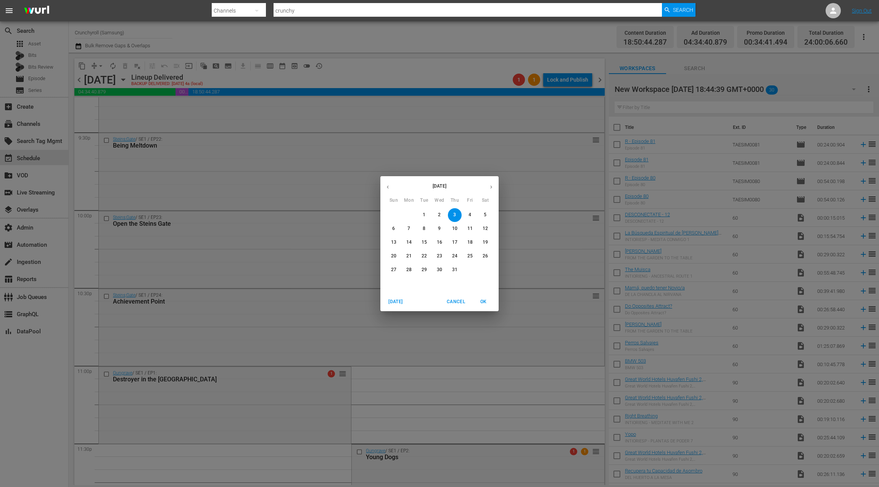
click at [486, 216] on p "5" at bounding box center [484, 215] width 3 height 6
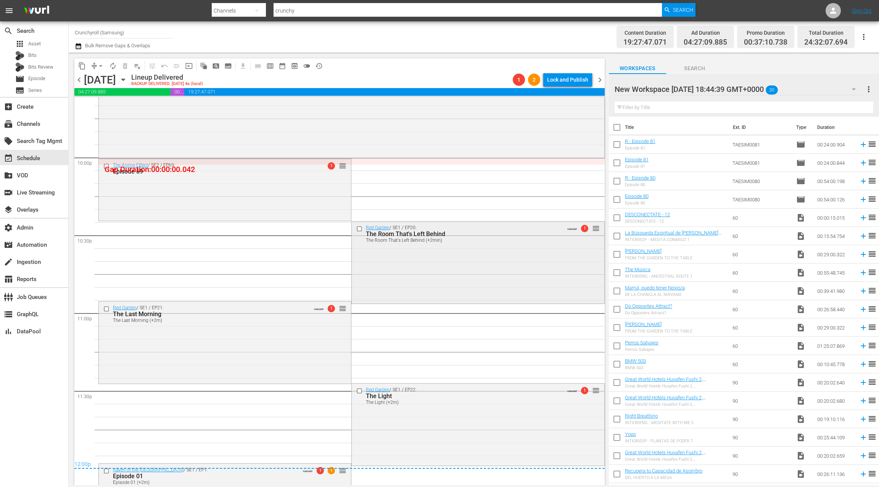
scroll to position [3346, 0]
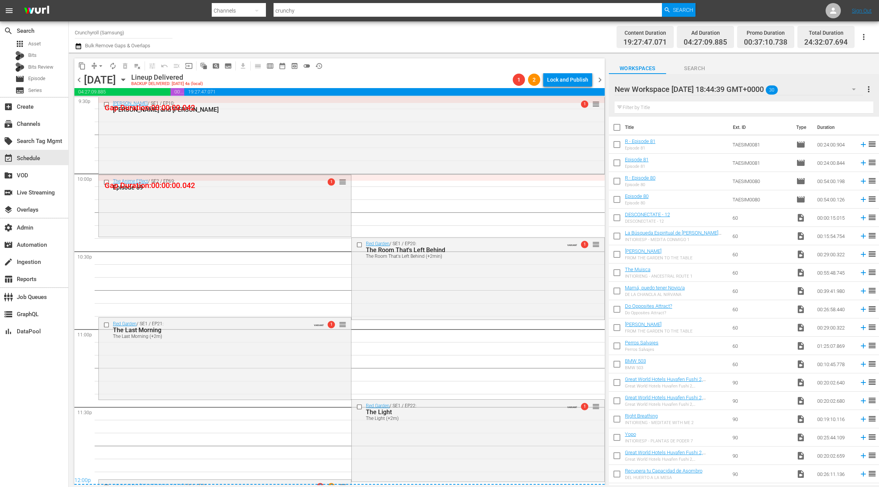
click at [599, 81] on span "chevron_right" at bounding box center [600, 80] width 10 height 10
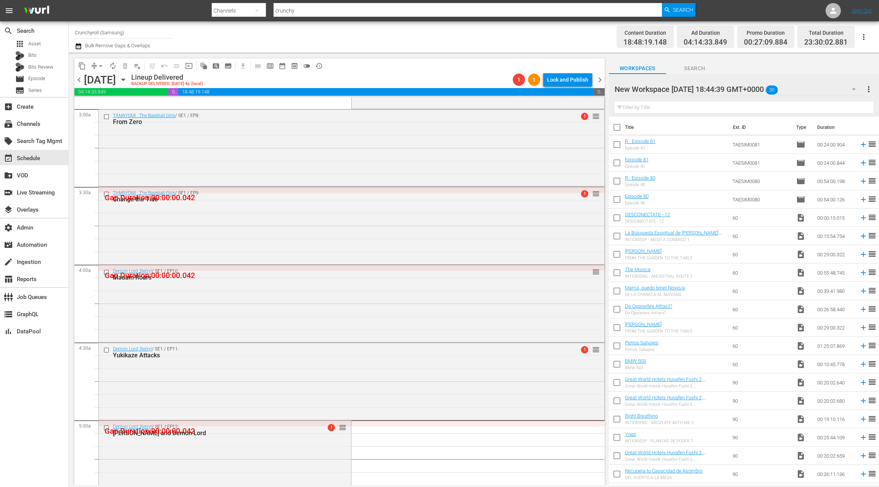
scroll to position [467, 0]
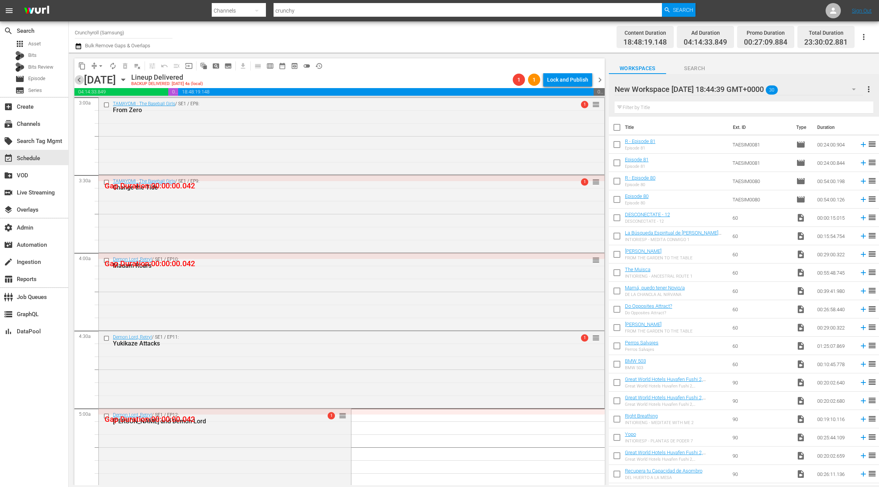
click at [80, 81] on span "chevron_left" at bounding box center [79, 80] width 10 height 10
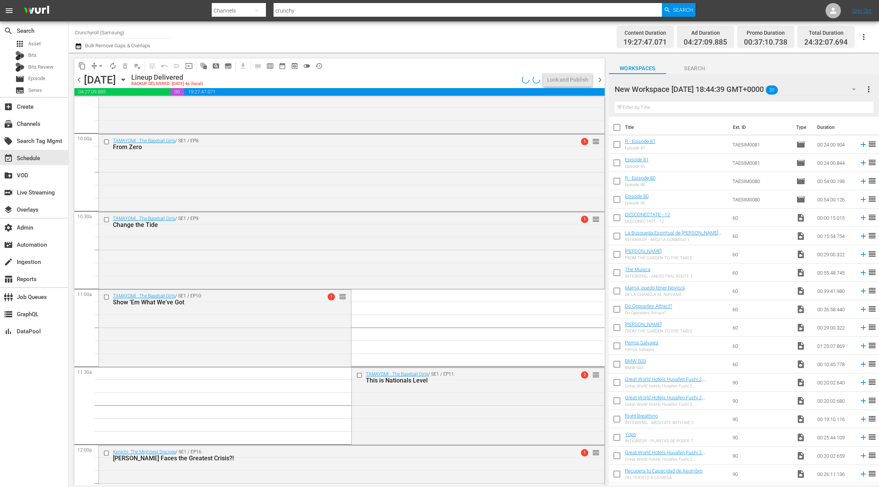
scroll to position [1526, 0]
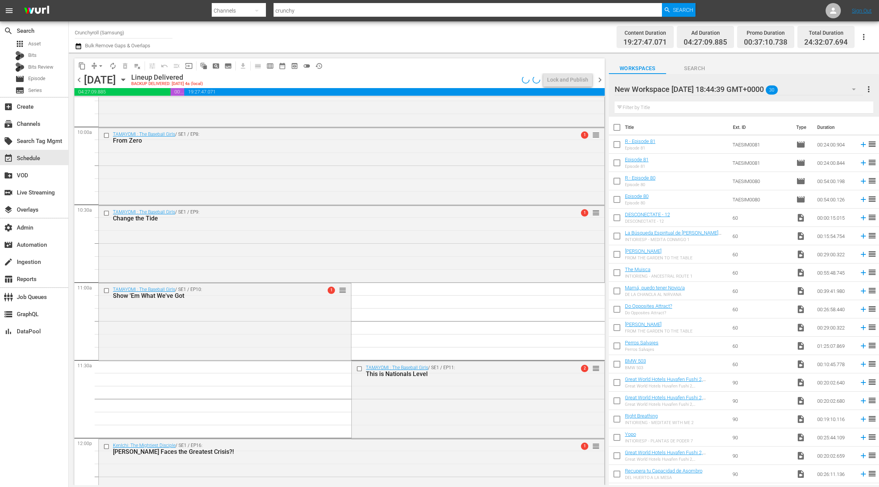
click at [96, 66] on button "arrow_drop_down" at bounding box center [101, 66] width 12 height 12
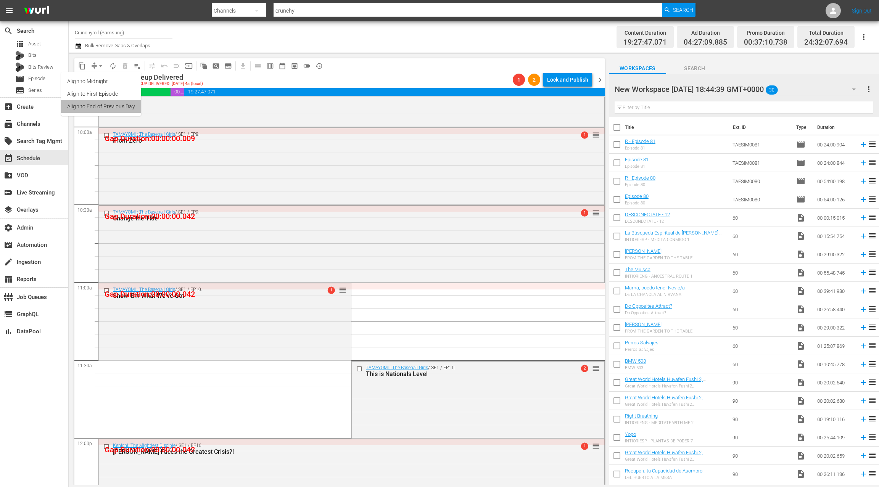
click at [109, 108] on li "Align to End of Previous Day" at bounding box center [101, 106] width 80 height 13
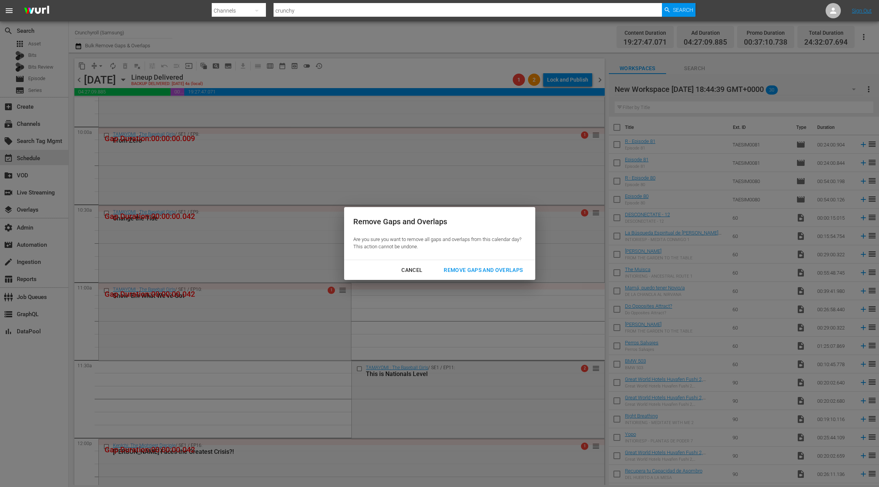
click at [457, 271] on div "Remove Gaps and Overlaps" at bounding box center [482, 270] width 91 height 10
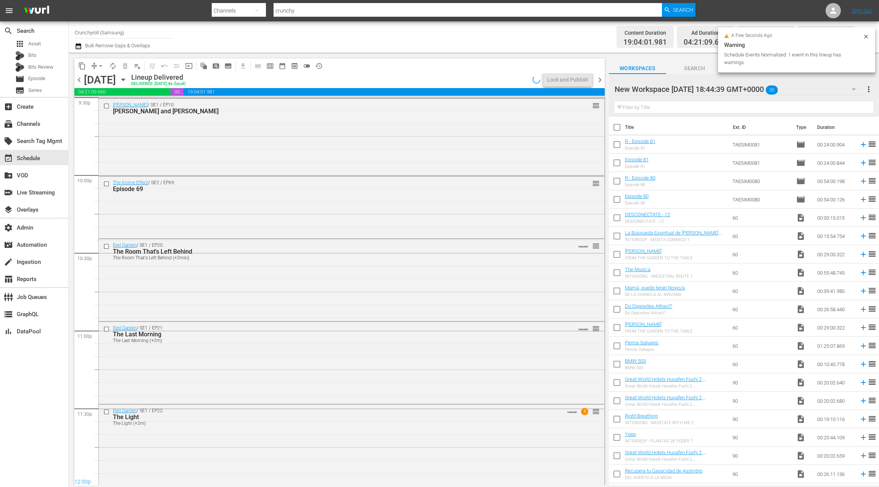
scroll to position [3347, 0]
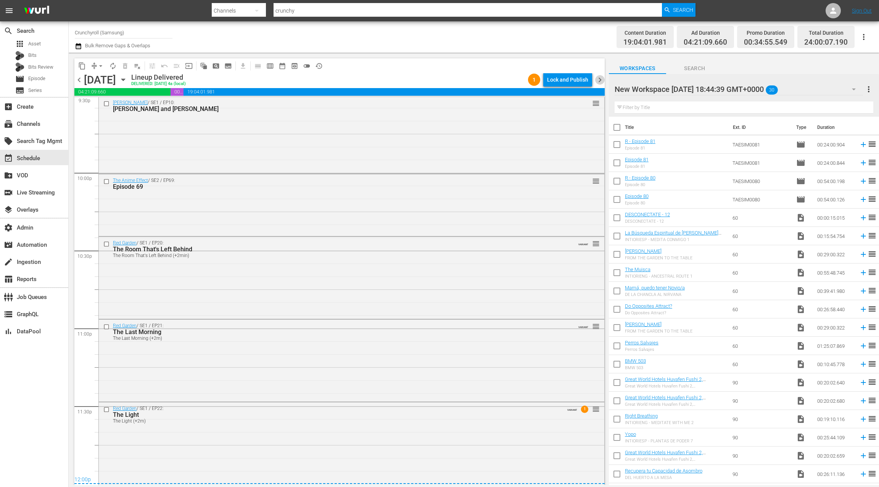
click at [600, 78] on span "chevron_right" at bounding box center [600, 80] width 10 height 10
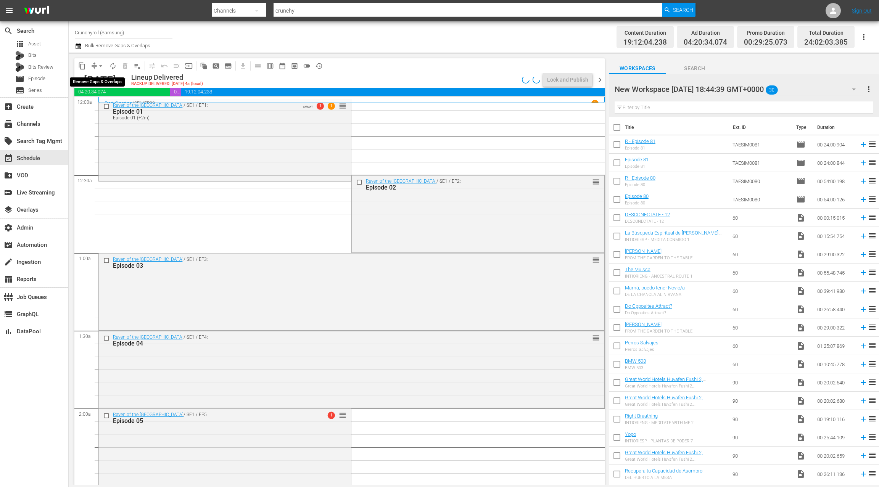
click at [97, 66] on span "arrow_drop_down" at bounding box center [101, 66] width 8 height 8
click at [106, 105] on li "Align to End of Previous Day" at bounding box center [101, 106] width 80 height 13
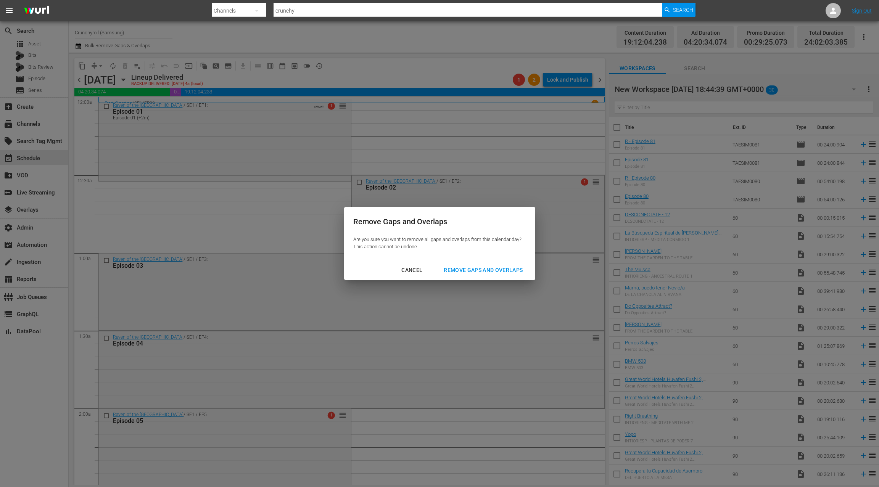
click at [469, 272] on div "Remove Gaps and Overlaps" at bounding box center [482, 270] width 91 height 10
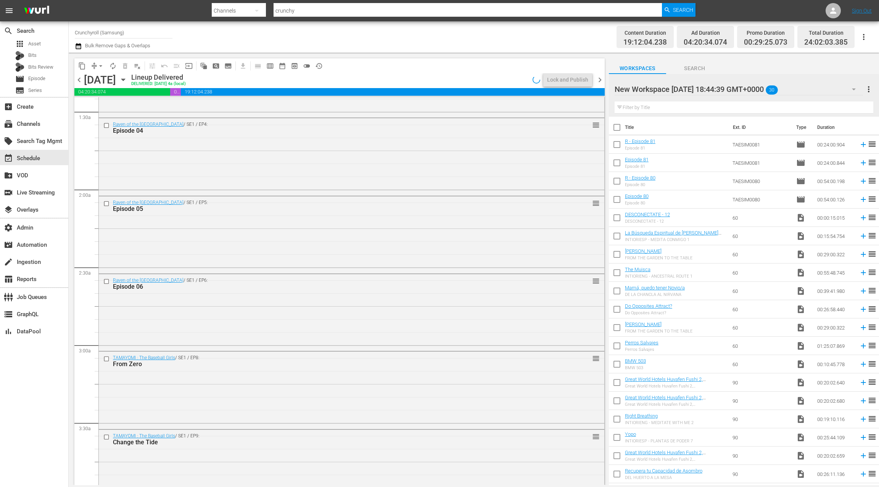
scroll to position [233, 0]
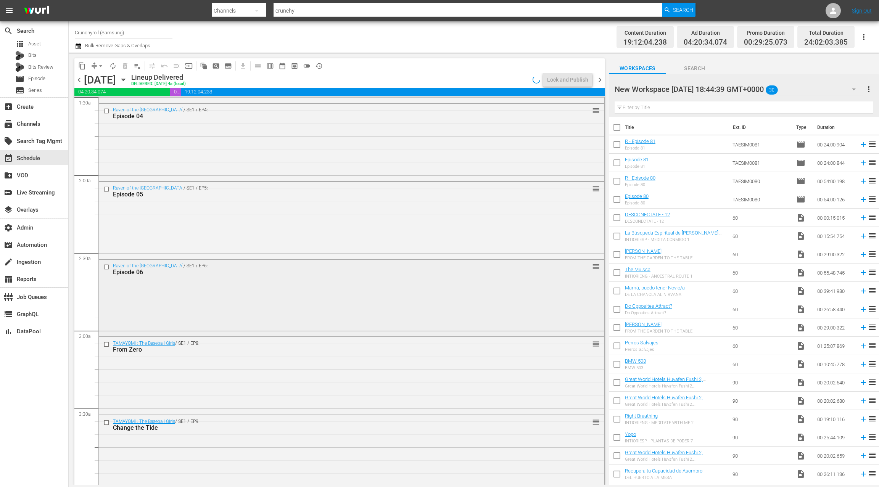
click at [308, 276] on div "Raven of the Inner Palace / SE1 / EP6: Episode 06 reorder" at bounding box center [351, 269] width 505 height 19
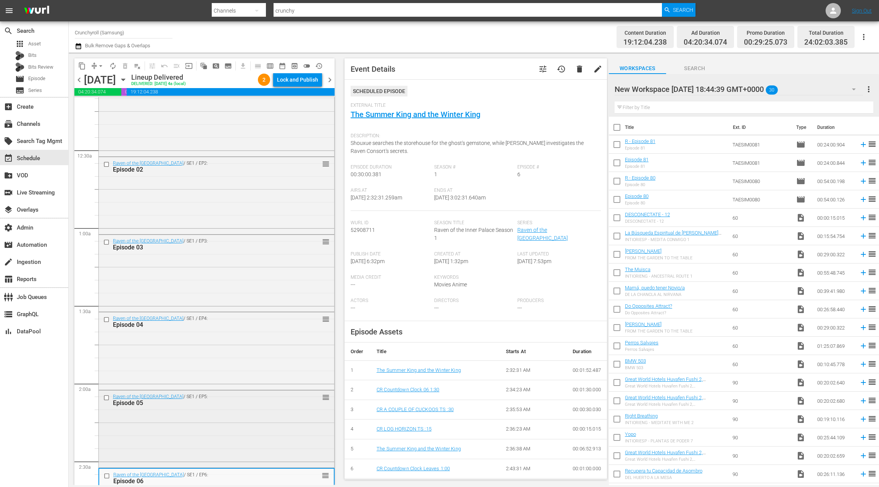
scroll to position [0, 0]
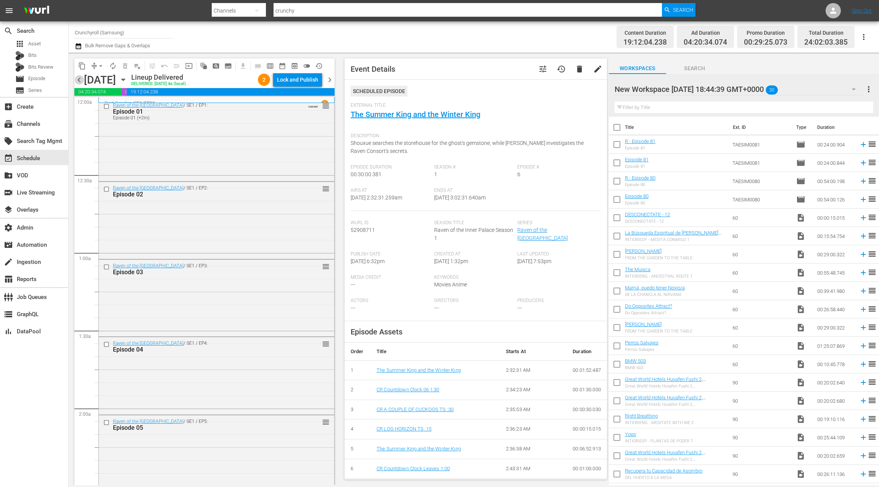
click at [80, 81] on span "chevron_left" at bounding box center [79, 80] width 10 height 10
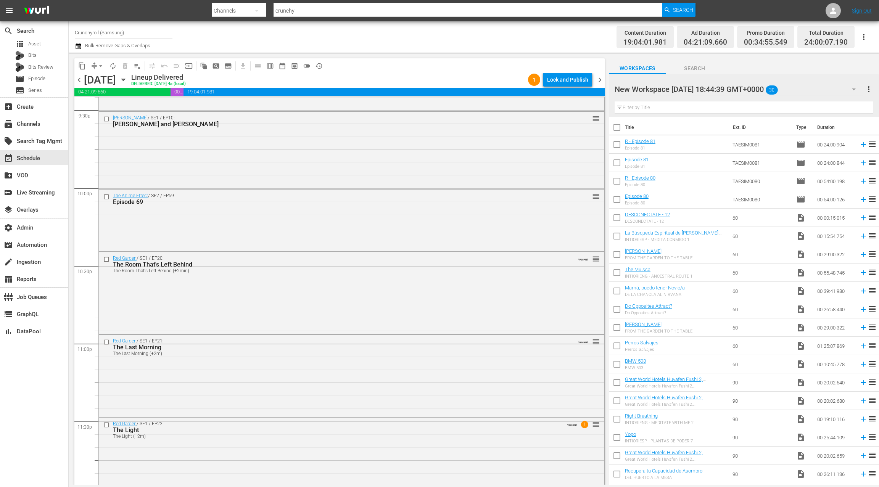
scroll to position [3347, 0]
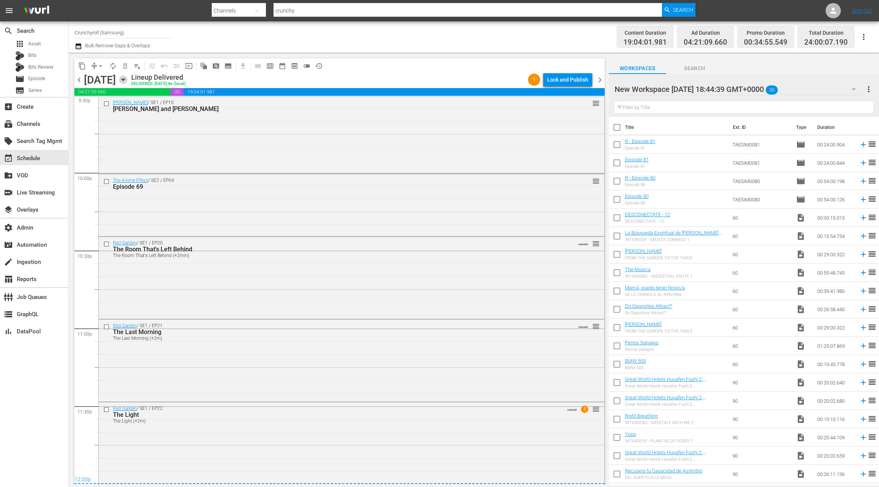
click at [127, 83] on icon "button" at bounding box center [123, 79] width 8 height 8
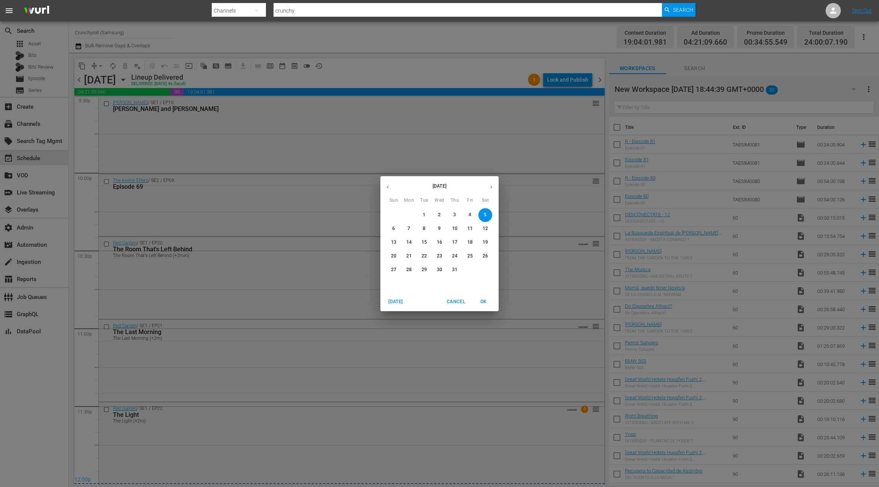
click at [494, 190] on button "button" at bounding box center [490, 187] width 15 height 15
click at [484, 257] on p "27" at bounding box center [484, 256] width 5 height 6
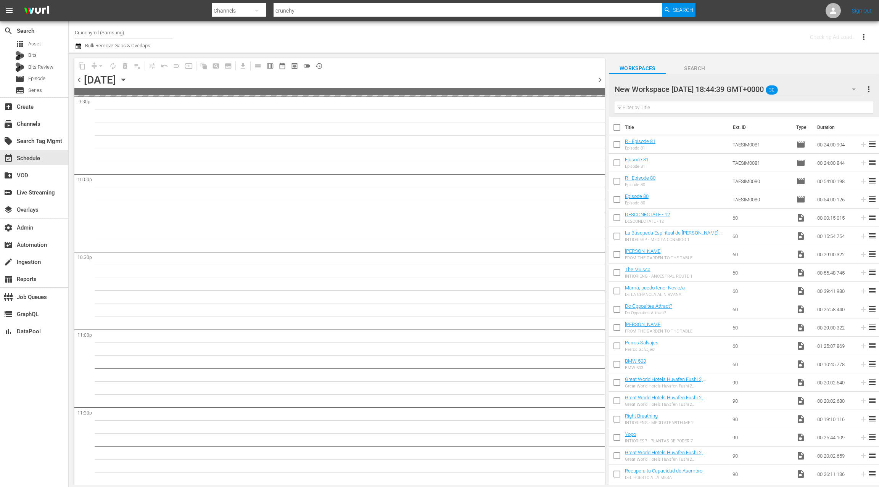
scroll to position [3345, 0]
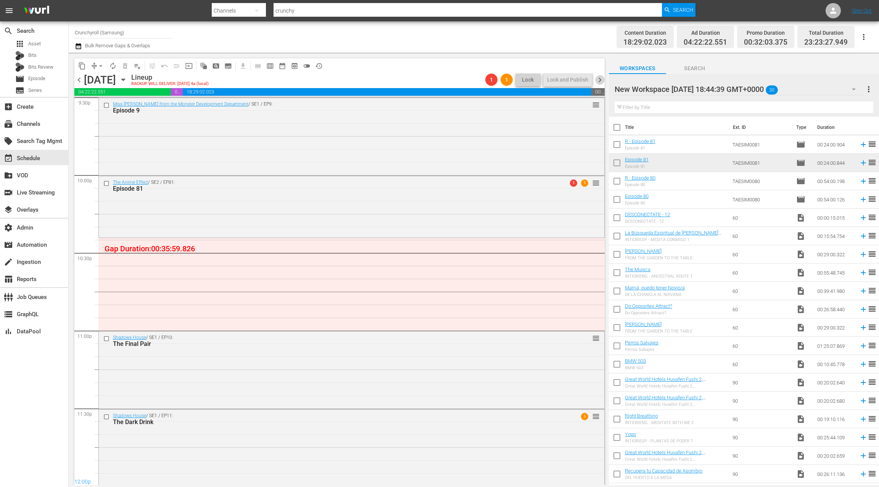
click at [602, 79] on span "chevron_right" at bounding box center [600, 80] width 10 height 10
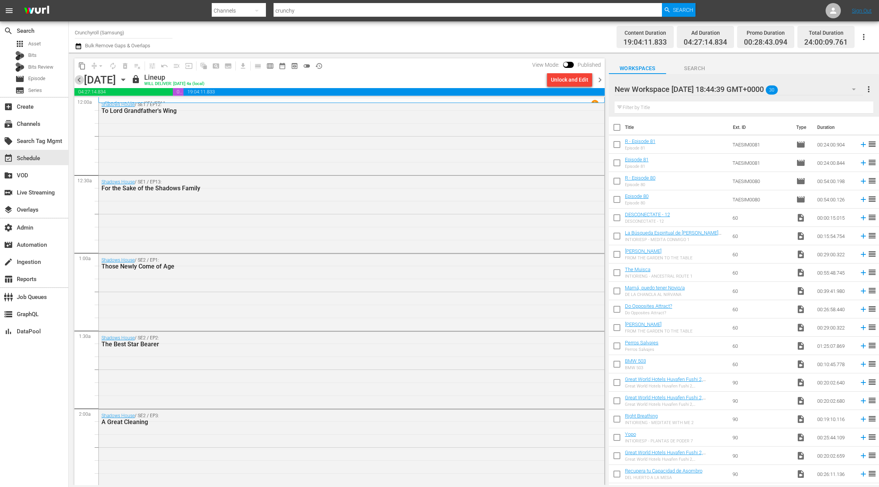
click at [81, 82] on span "chevron_left" at bounding box center [79, 80] width 10 height 10
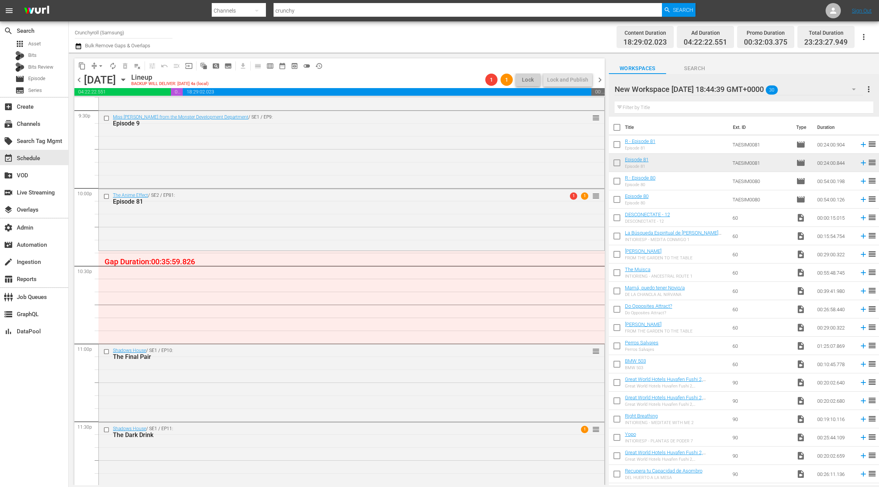
scroll to position [3334, 0]
click at [130, 349] on link "Shadows House" at bounding box center [129, 347] width 33 height 5
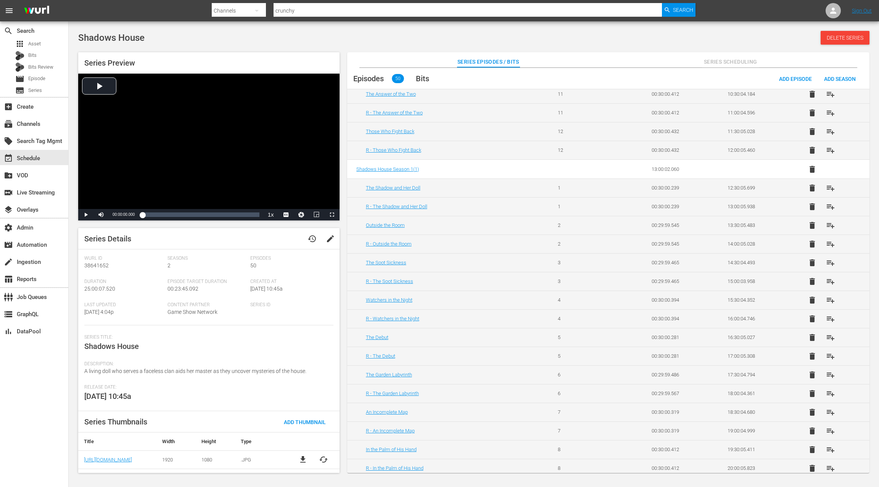
scroll to position [603, 0]
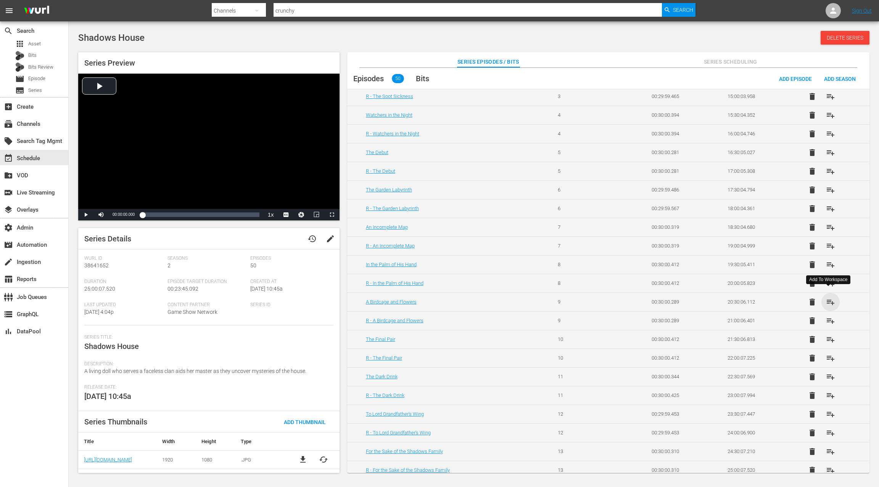
click at [830, 297] on span "playlist_add" at bounding box center [830, 301] width 9 height 9
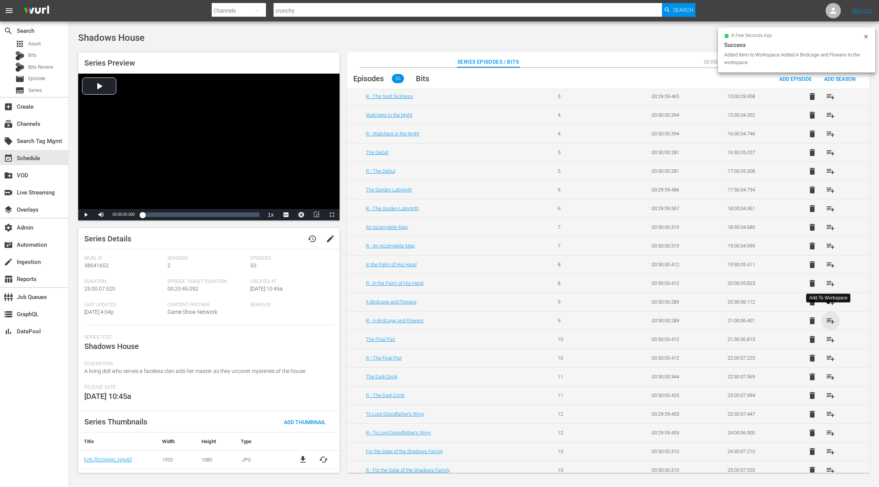
click at [831, 316] on span "playlist_add" at bounding box center [830, 320] width 9 height 9
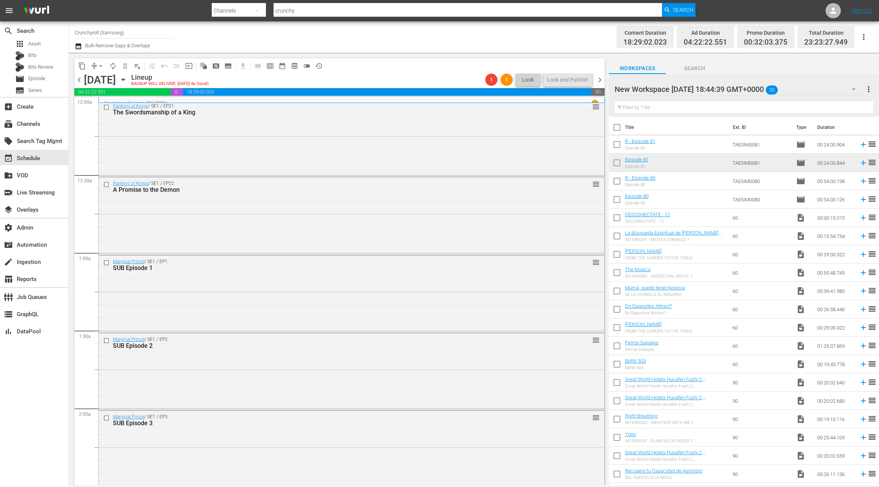
click at [770, 93] on div "New Workspace Sat Sep 06 2025 18:44:39 GMT+0000 30" at bounding box center [738, 89] width 248 height 21
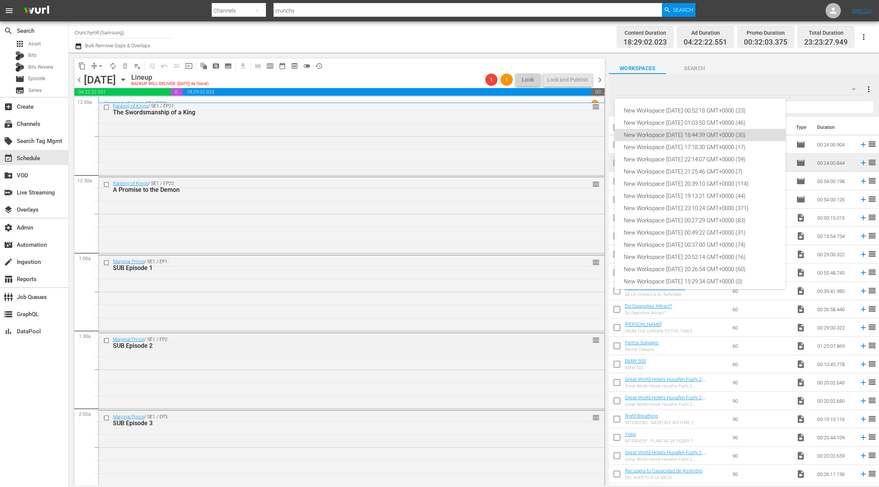
scroll to position [17, 0]
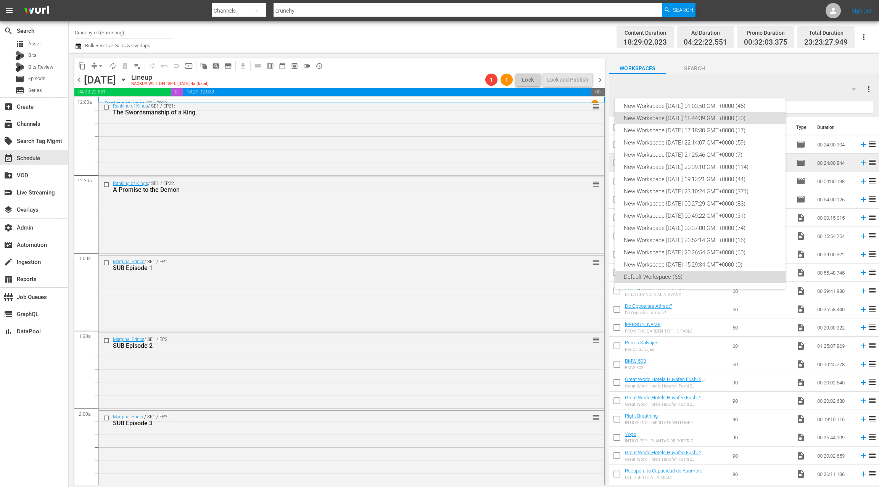
click at [685, 275] on div "Default Workspace (66)" at bounding box center [699, 277] width 153 height 12
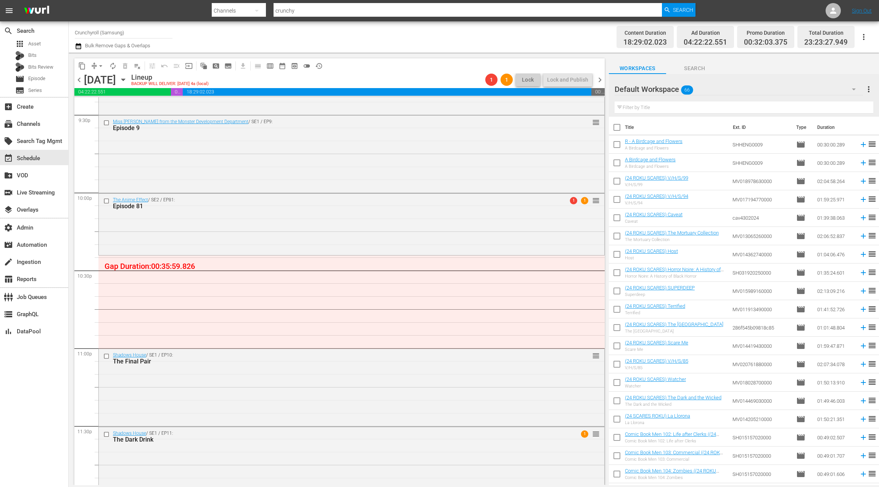
scroll to position [3346, 0]
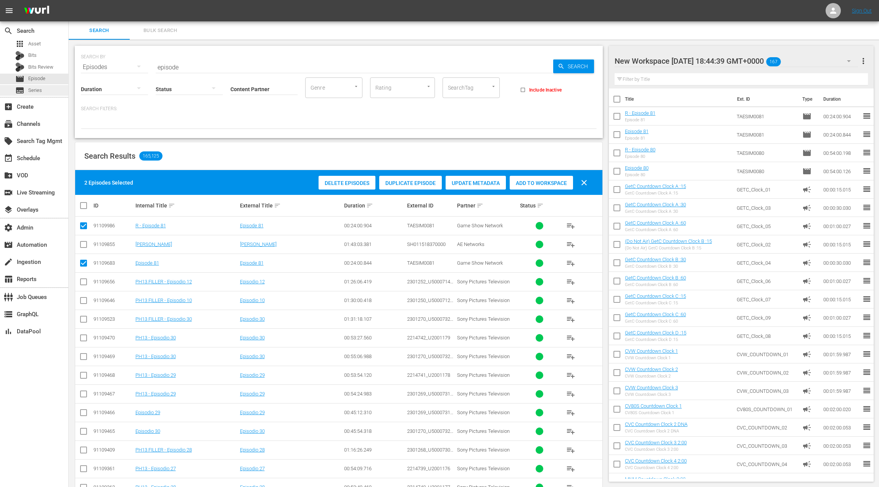
click at [45, 92] on div "subtitles Series" at bounding box center [34, 90] width 68 height 11
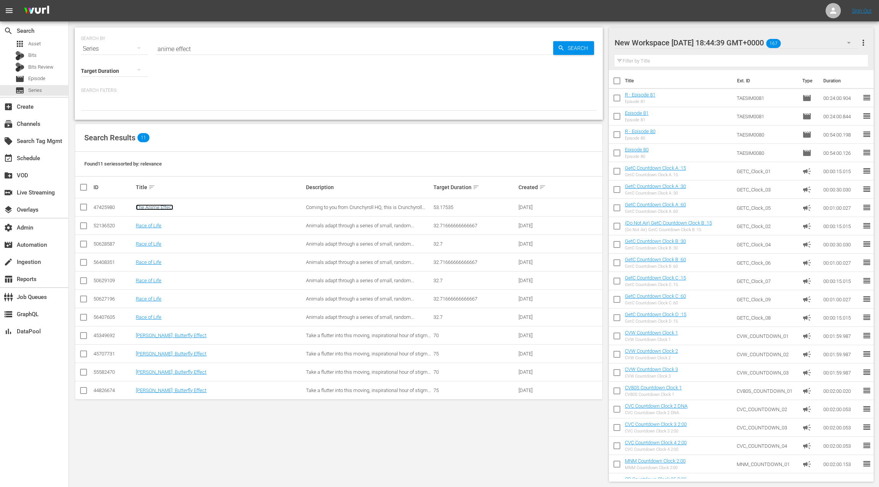
click at [165, 207] on link "The Anime Effect" at bounding box center [154, 207] width 37 height 6
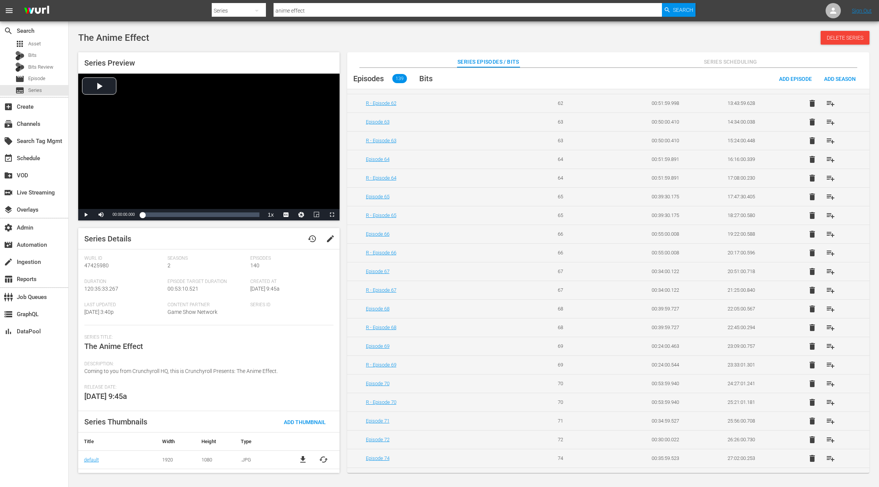
scroll to position [449, 0]
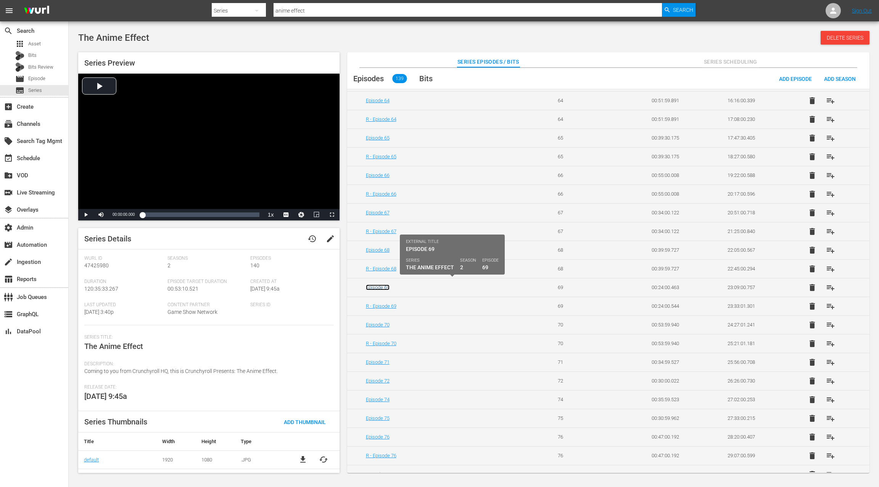
click at [376, 284] on link "Episode 69" at bounding box center [378, 287] width 24 height 6
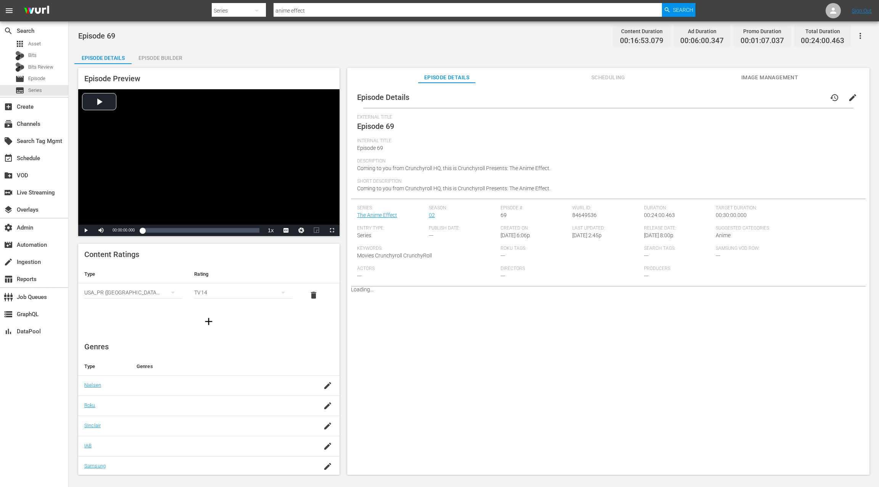
click at [608, 74] on span "Scheduling" at bounding box center [607, 78] width 57 height 10
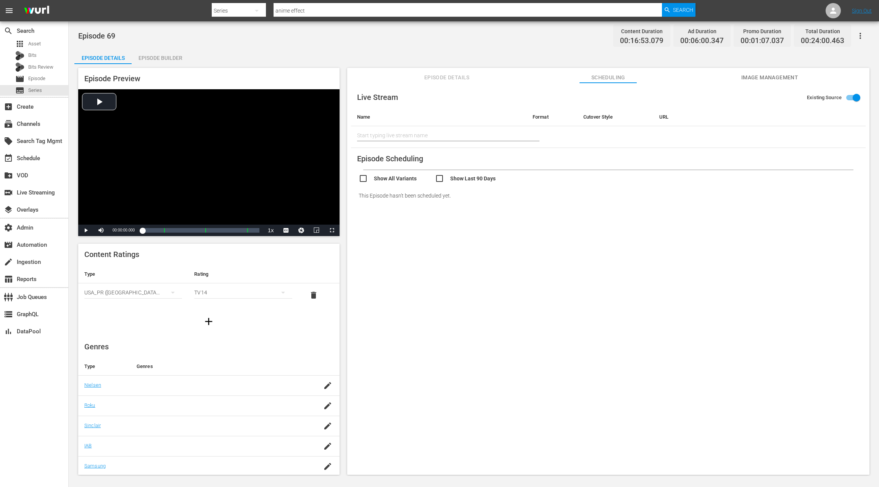
click at [443, 78] on span "Episode Details" at bounding box center [446, 78] width 57 height 10
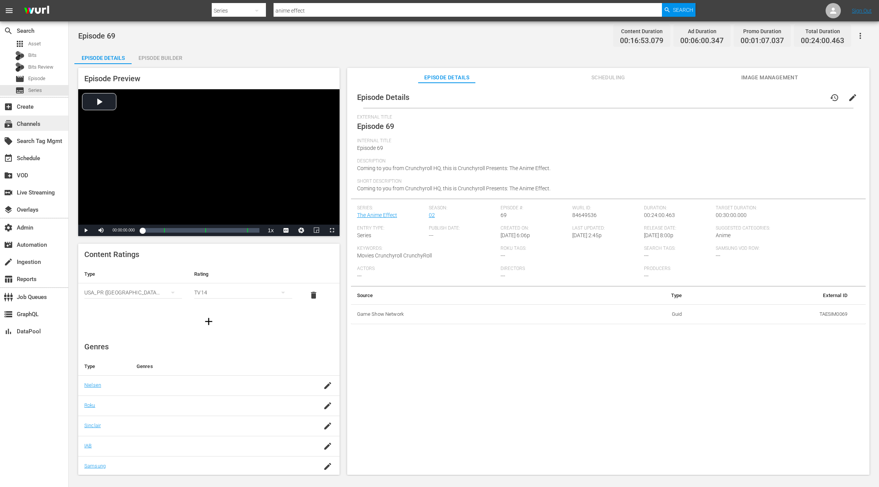
click at [45, 124] on div "subscriptions Channels" at bounding box center [34, 123] width 68 height 15
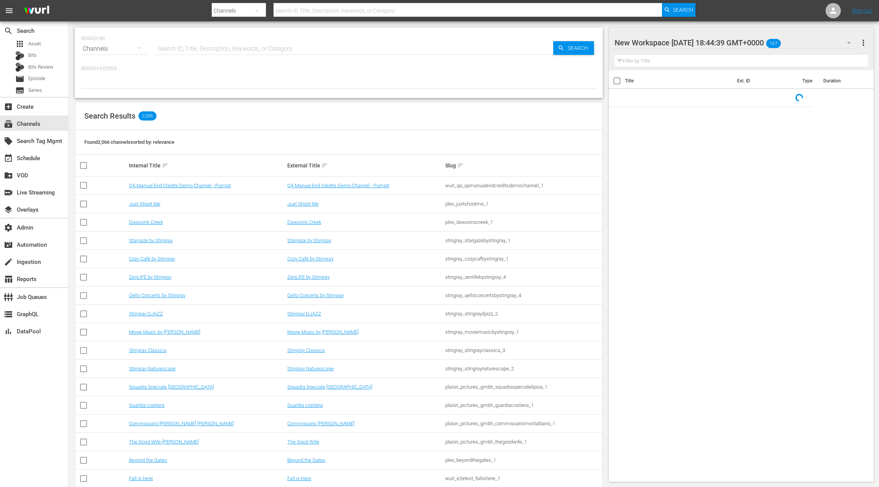
click at [172, 50] on input "text" at bounding box center [354, 49] width 397 height 18
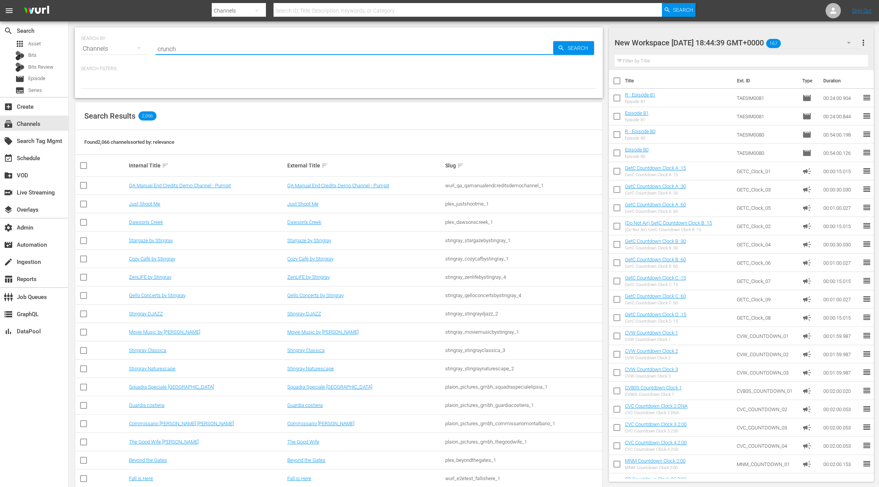
type input "crunchy"
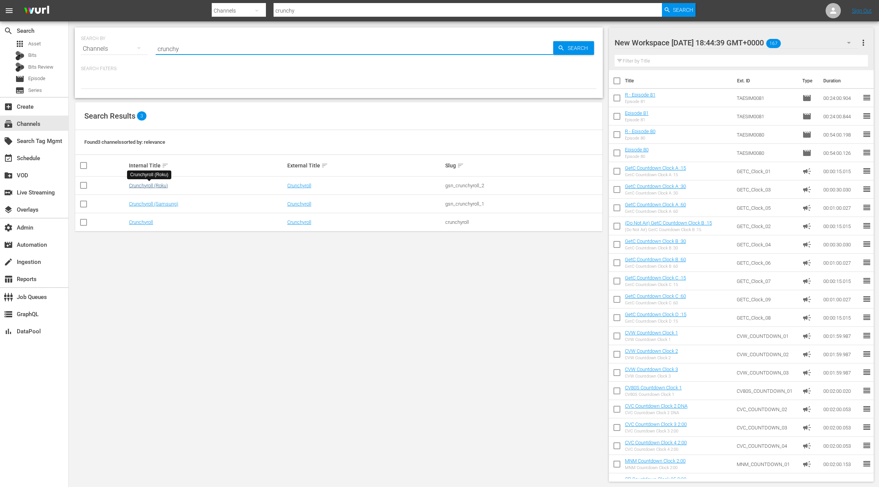
type input "crunchy"
click at [148, 186] on link "Crunchyroll (Roku)" at bounding box center [148, 186] width 39 height 6
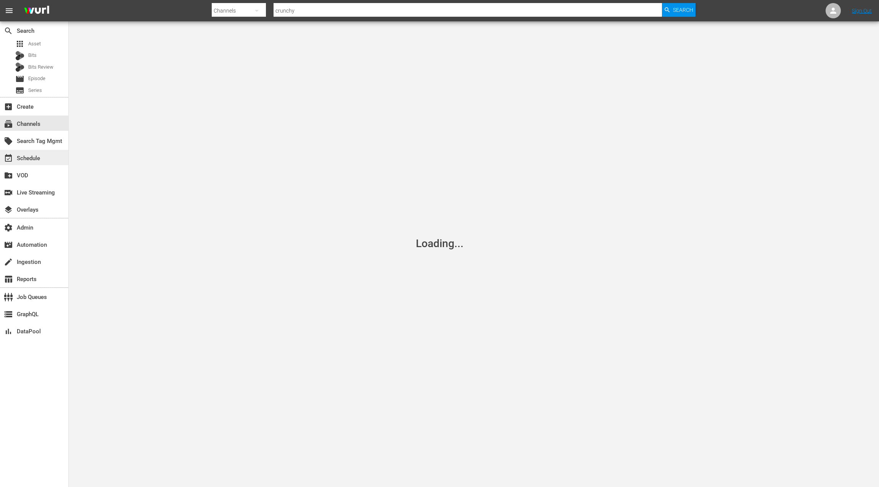
click at [43, 160] on div "event_available Schedule" at bounding box center [34, 157] width 68 height 15
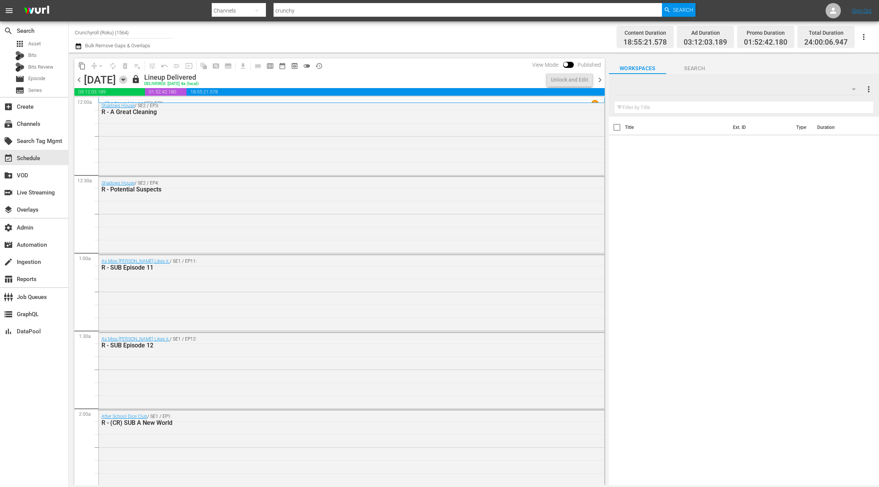
click at [127, 81] on icon "button" at bounding box center [123, 79] width 8 height 8
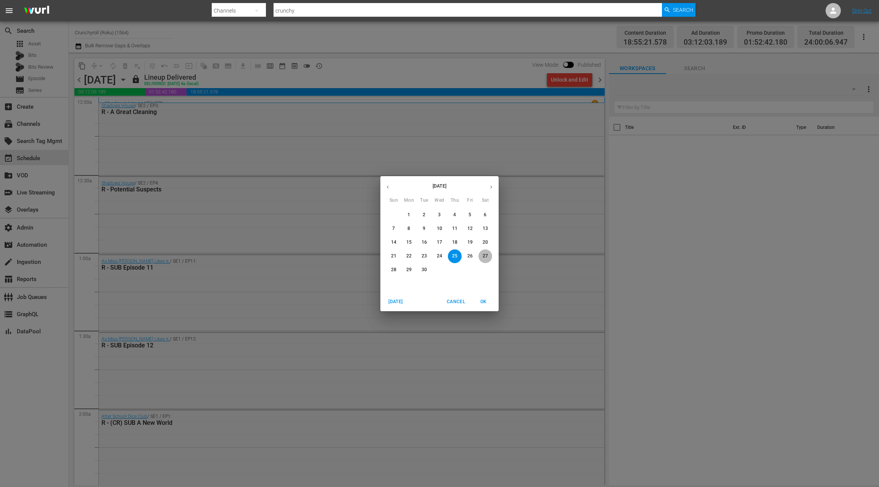
drag, startPoint x: 487, startPoint y: 258, endPoint x: 479, endPoint y: 256, distance: 8.2
click at [487, 258] on p "27" at bounding box center [484, 256] width 5 height 6
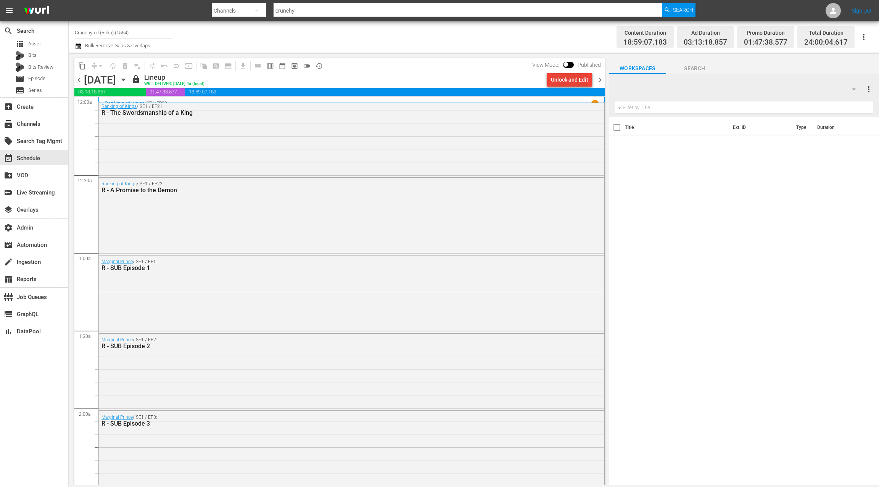
click at [562, 83] on div "Unlock and Edit" at bounding box center [569, 80] width 37 height 14
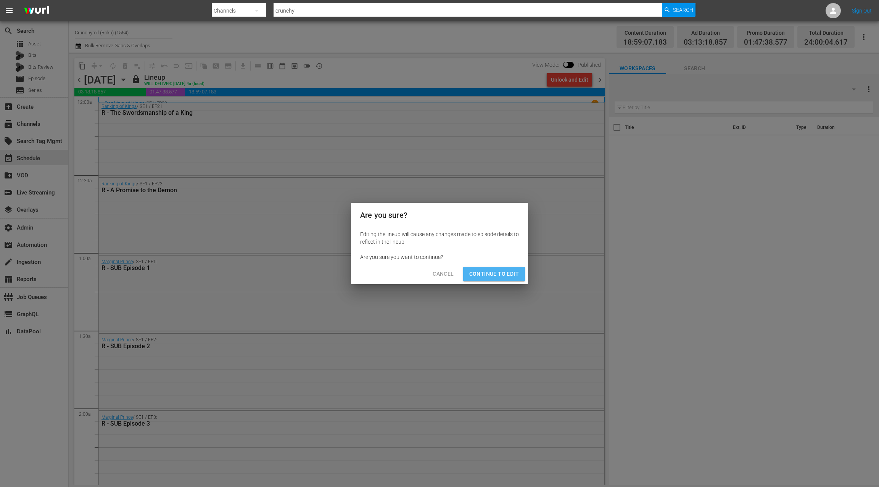
click at [502, 277] on span "Continue to Edit" at bounding box center [494, 274] width 50 height 10
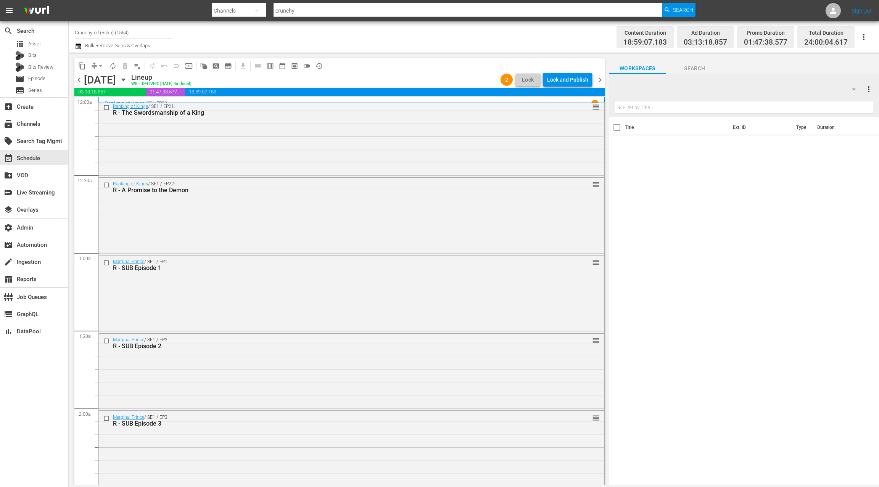
click at [809, 92] on div at bounding box center [738, 89] width 248 height 21
click at [300, 201] on div at bounding box center [439, 243] width 879 height 487
click at [601, 82] on span "chevron_right" at bounding box center [600, 80] width 10 height 10
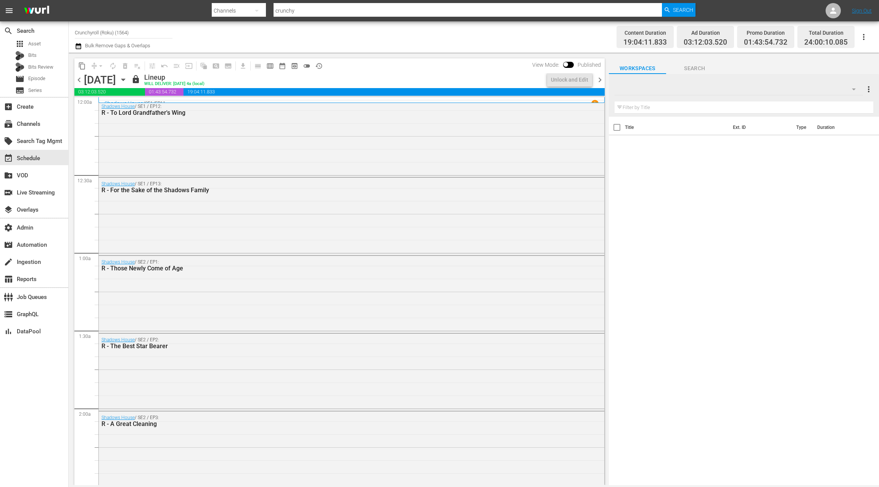
click at [601, 82] on span "chevron_right" at bounding box center [600, 80] width 10 height 10
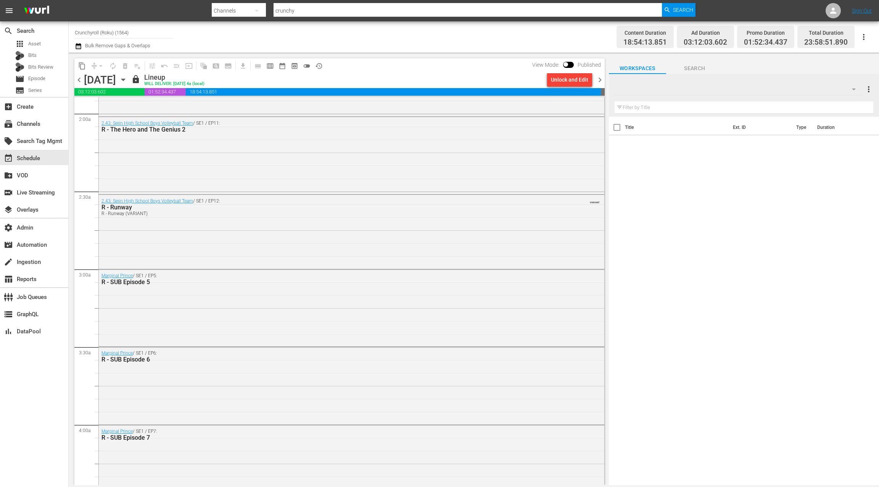
scroll to position [297, 0]
click at [299, 216] on div "2.43: Seiin High School Boys Volleyball Team / SE1 / EP12: R - Runway R - Runwa…" at bounding box center [351, 228] width 505 height 72
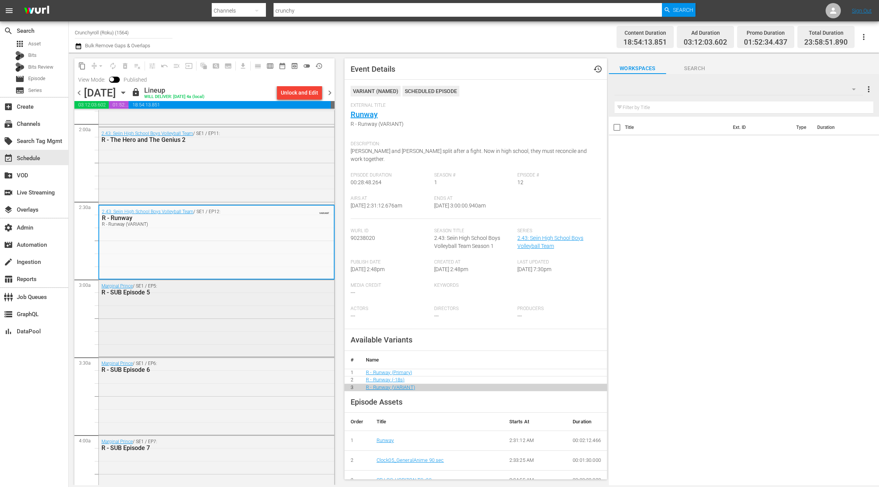
click at [262, 295] on div "R - SUB Episode 5" at bounding box center [196, 292] width 191 height 7
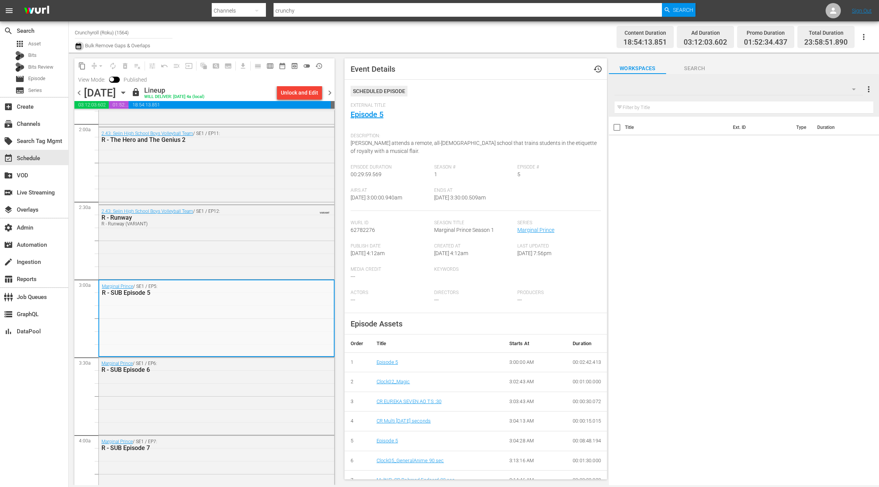
click at [81, 47] on icon "button" at bounding box center [78, 46] width 7 height 9
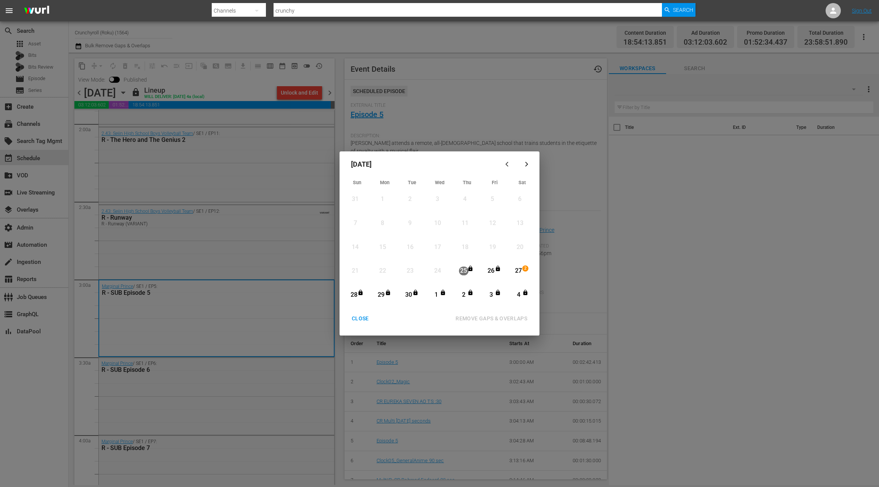
click at [363, 317] on div "CLOSE" at bounding box center [359, 319] width 29 height 10
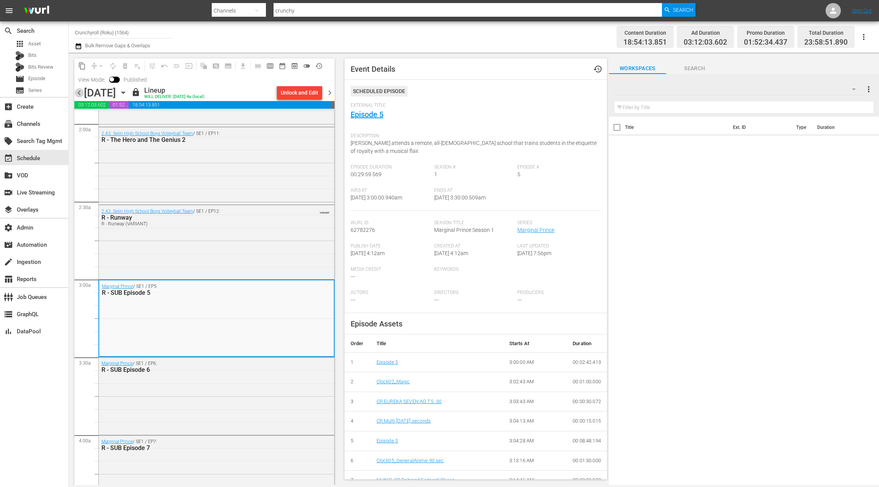
click at [80, 92] on span "chevron_left" at bounding box center [79, 93] width 10 height 10
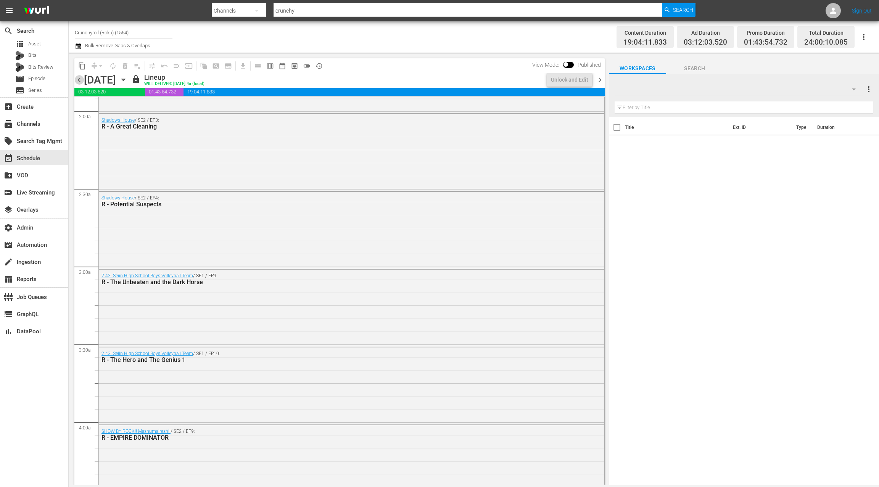
drag, startPoint x: 80, startPoint y: 81, endPoint x: 89, endPoint y: 81, distance: 8.8
click at [80, 81] on span "chevron_left" at bounding box center [79, 80] width 10 height 10
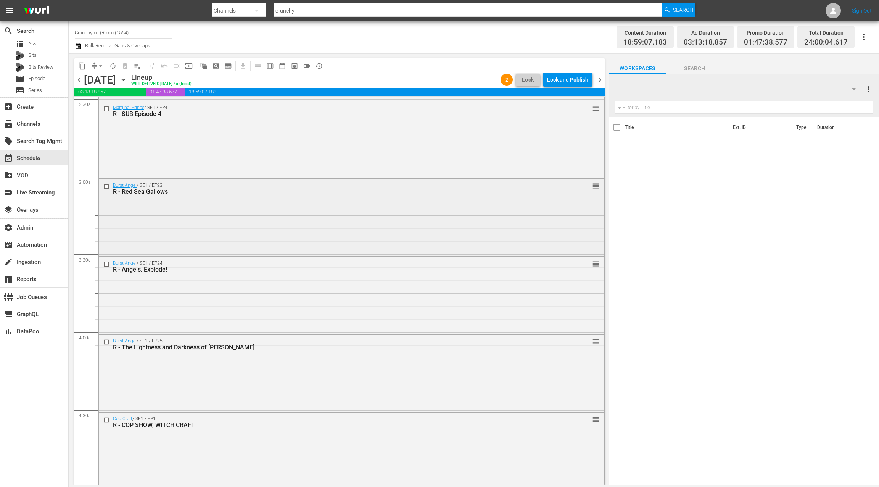
scroll to position [392, 0]
click at [776, 95] on div at bounding box center [738, 89] width 248 height 21
click at [791, 89] on div at bounding box center [439, 243] width 879 height 487
click at [827, 87] on div at bounding box center [439, 243] width 879 height 487
click at [849, 89] on icon "button" at bounding box center [853, 89] width 9 height 9
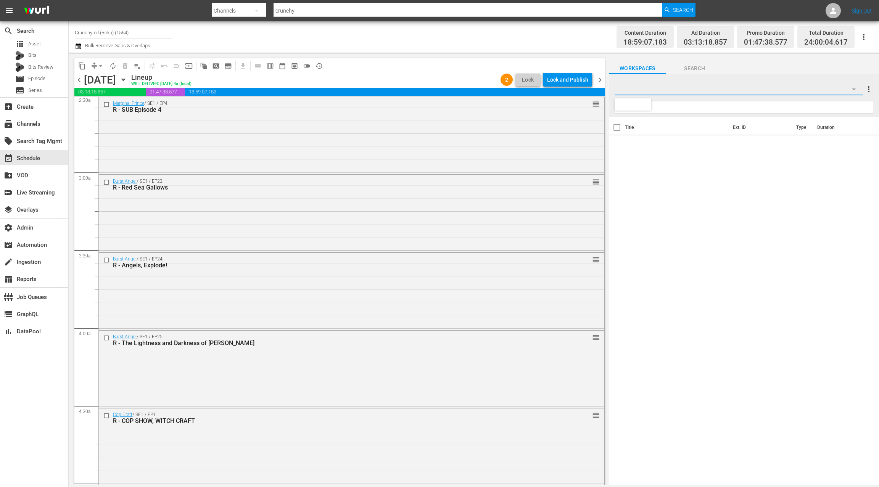
click at [853, 90] on div at bounding box center [439, 243] width 879 height 487
click at [855, 90] on icon "button" at bounding box center [853, 89] width 9 height 9
click at [854, 90] on div at bounding box center [439, 243] width 879 height 487
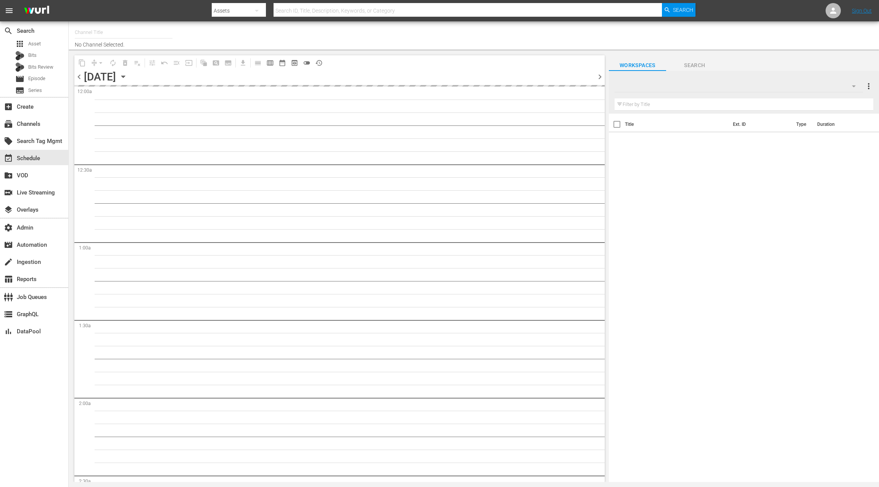
type input "Crunchyroll (Samsung) (1467)"
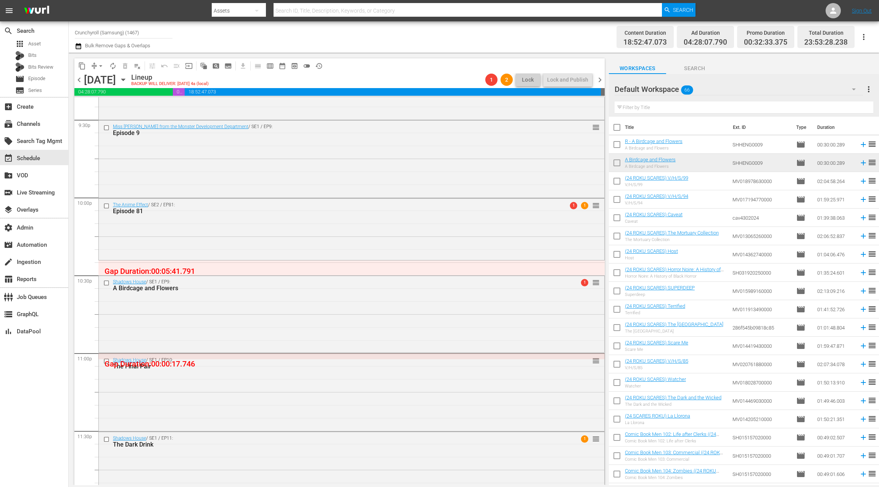
scroll to position [3346, 0]
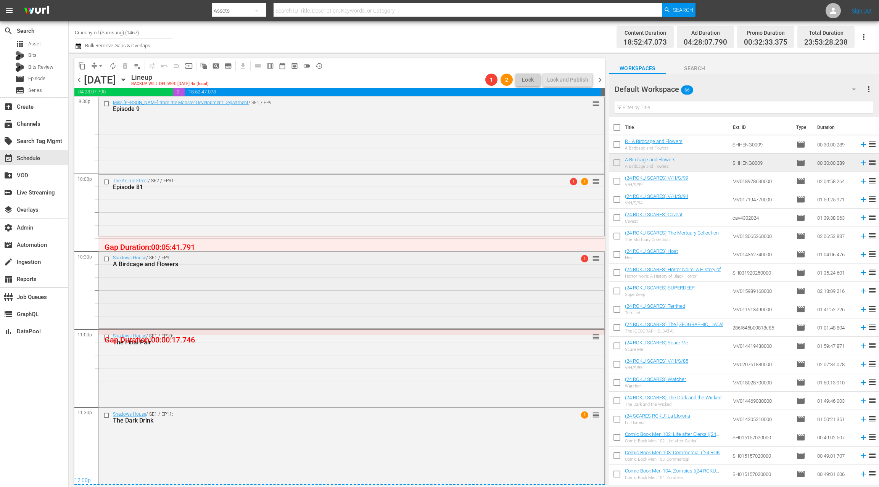
click at [282, 277] on div "Shadows House / SE1 / EP9: A Birdcage and Flowers 1 reorder" at bounding box center [351, 289] width 505 height 75
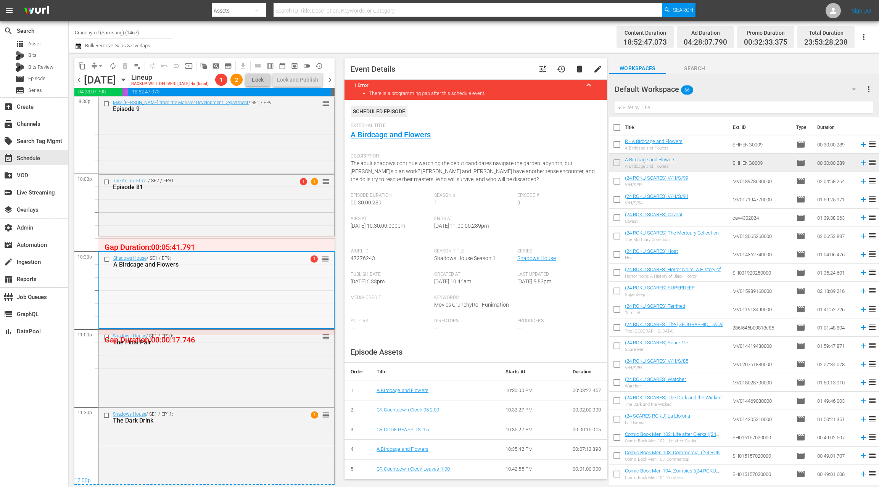
scroll to position [3358, 0]
click at [254, 357] on div "Shadows House / SE1 / EP10: The Final Pair reorder" at bounding box center [216, 366] width 235 height 75
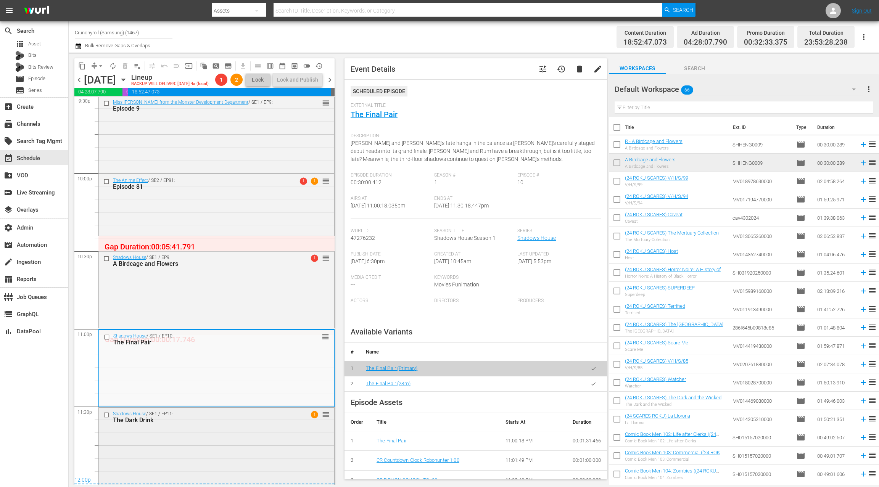
click at [224, 432] on div "Shadows House / SE1 / EP11: The Dark Drink 1 reorder" at bounding box center [216, 445] width 235 height 75
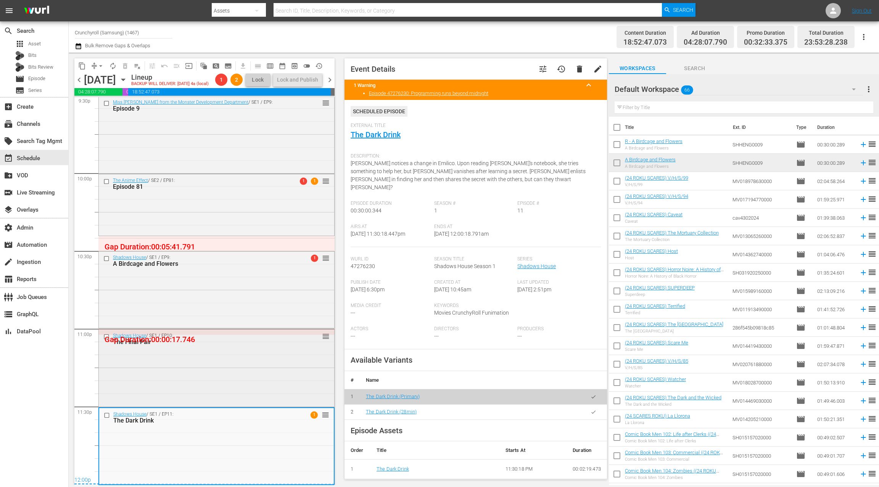
click at [236, 377] on div "Shadows House / SE1 / EP10: The Final Pair reorder" at bounding box center [216, 366] width 235 height 75
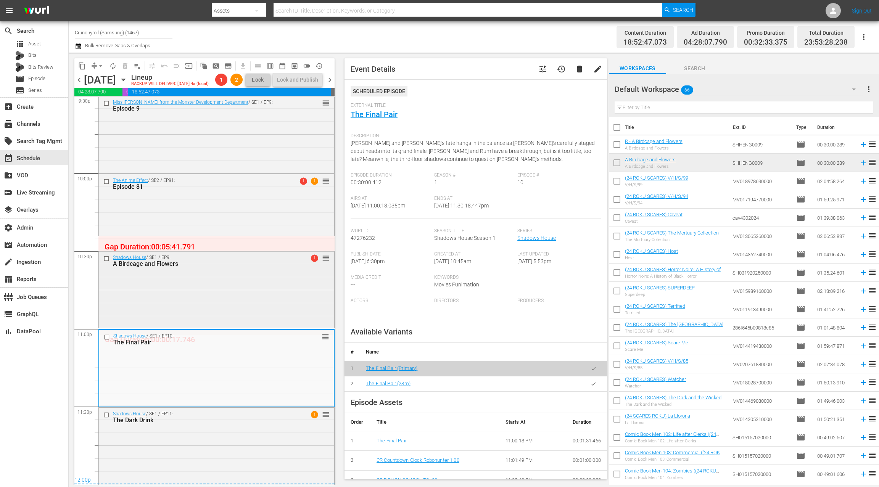
click at [219, 315] on div "Shadows House / SE1 / EP9: A Birdcage and Flowers 1 reorder" at bounding box center [216, 288] width 235 height 75
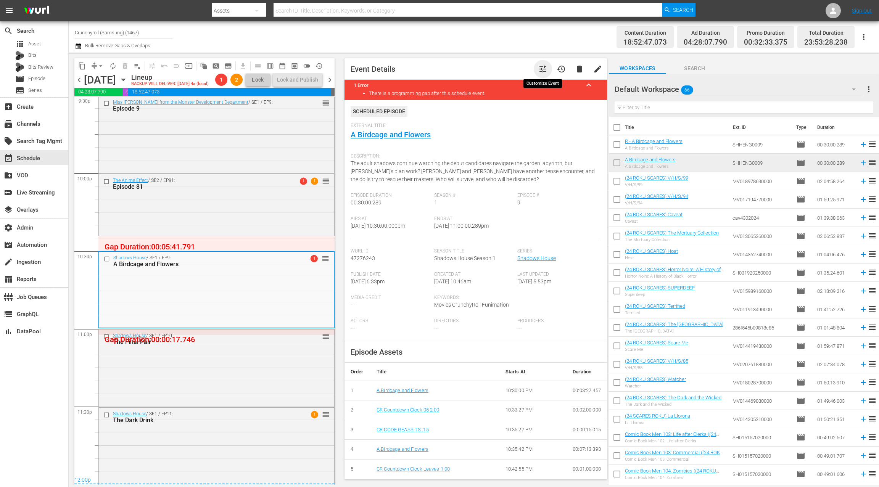
click at [541, 67] on span "tune" at bounding box center [542, 68] width 9 height 9
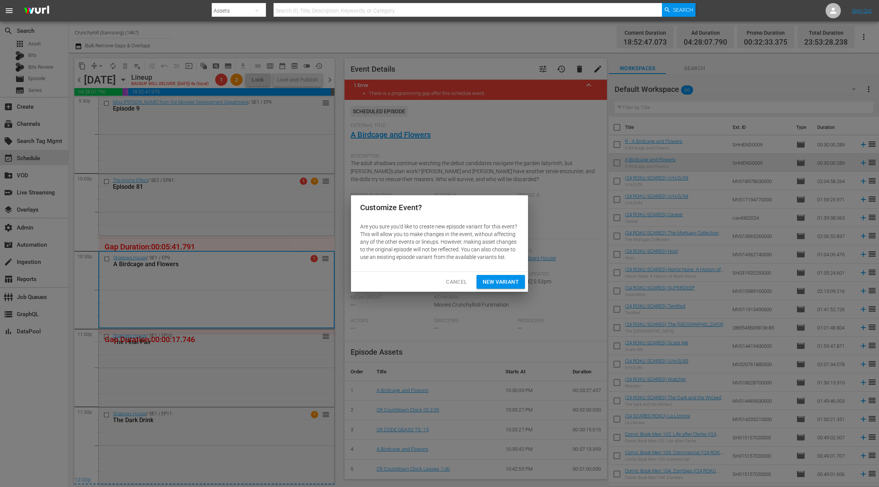
click at [503, 282] on span "New Variant" at bounding box center [500, 282] width 36 height 10
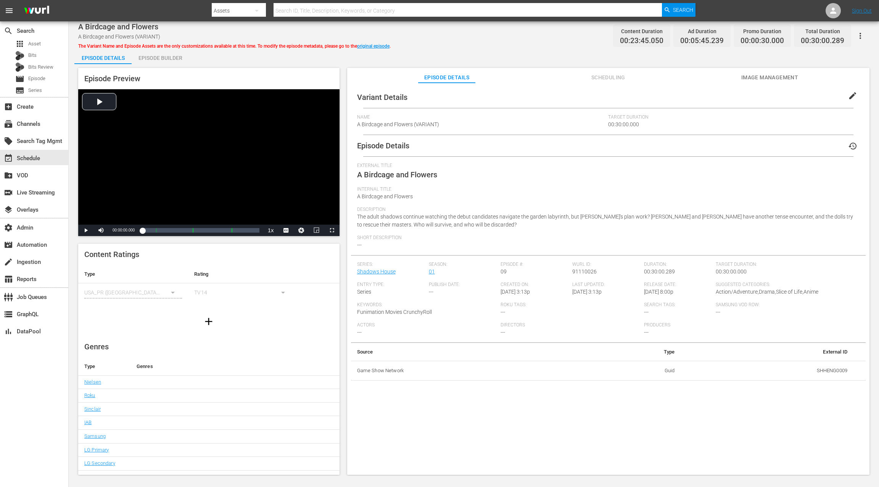
click at [848, 96] on span "edit" at bounding box center [852, 95] width 9 height 9
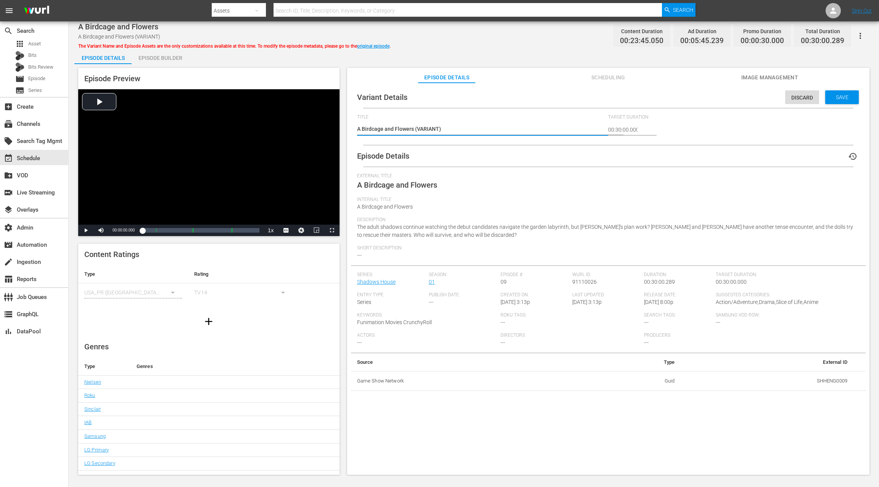
click at [427, 128] on textarea "A Birdcage and Flowers (VARIANT)" at bounding box center [480, 129] width 247 height 9
type textarea "A Birdcage and Flowers (+)"
type textarea "A Birdcage and Flowers (+2)"
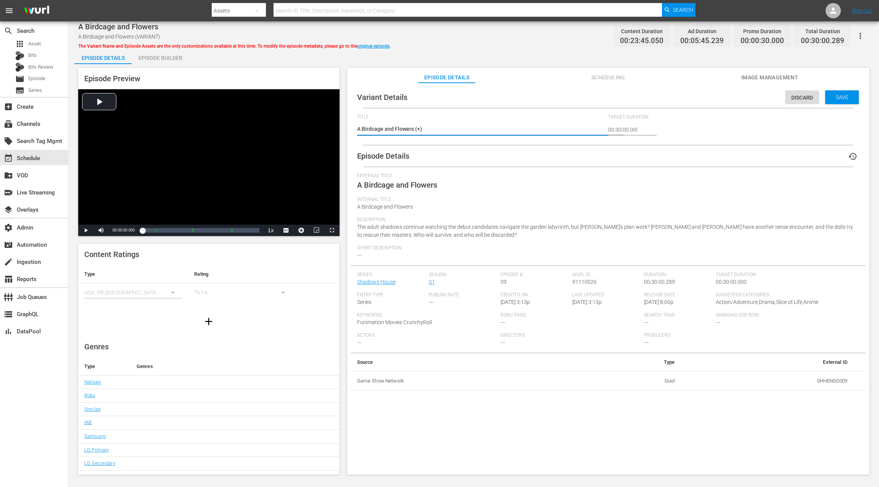
type textarea "A Birdcage and Flowers (+2)"
type textarea "A Birdcage and Flowers (+2m)"
click at [845, 100] on span "Save" at bounding box center [841, 97] width 25 height 6
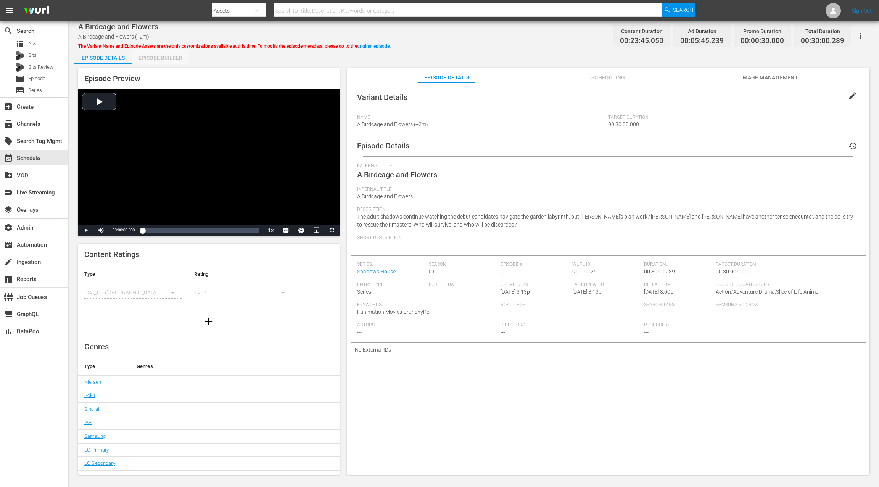
click at [150, 59] on div "Episode Builder" at bounding box center [160, 58] width 57 height 18
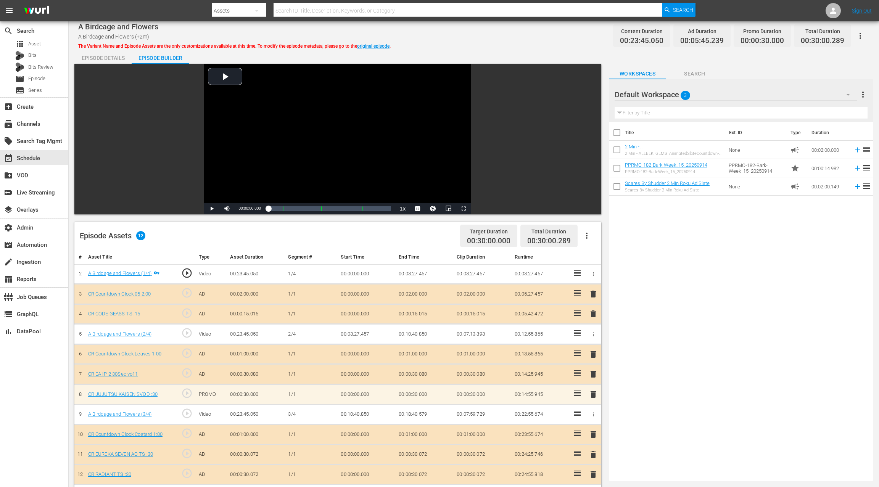
click at [776, 96] on div "Default Workspace 3" at bounding box center [735, 94] width 243 height 21
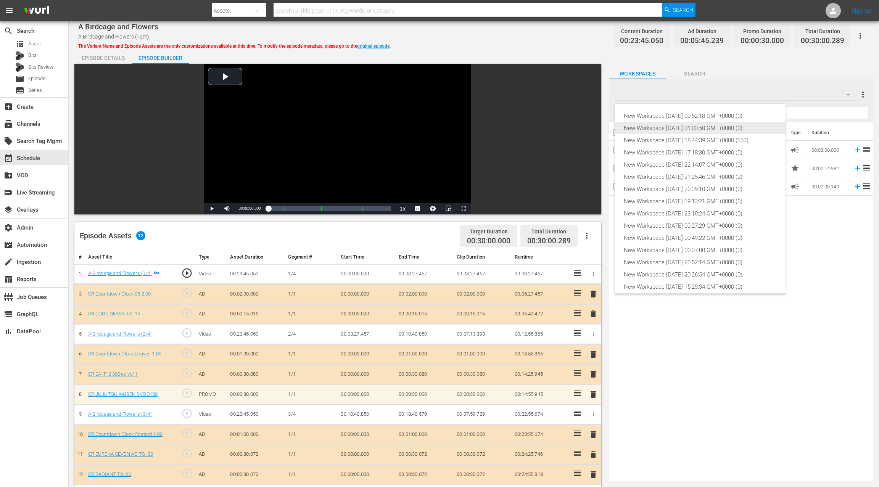
click at [713, 130] on div "New Workspace [DATE] 01:03:50 GMT+0000 (0)" at bounding box center [699, 128] width 153 height 12
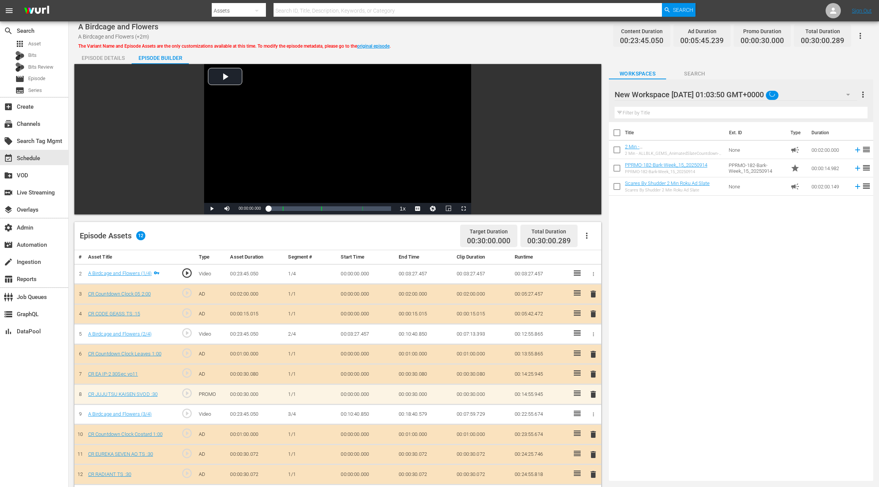
scroll to position [11, 0]
click at [782, 96] on div "New Workspace [DATE] 01:03:50 GMT+0000 0" at bounding box center [735, 94] width 243 height 21
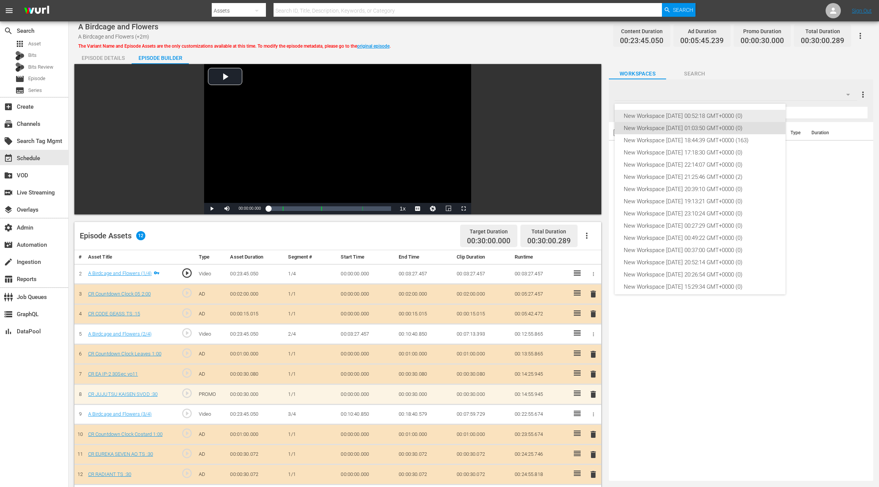
click at [722, 116] on div "New Workspace [DATE] 00:52:18 GMT+0000 (0)" at bounding box center [699, 116] width 153 height 12
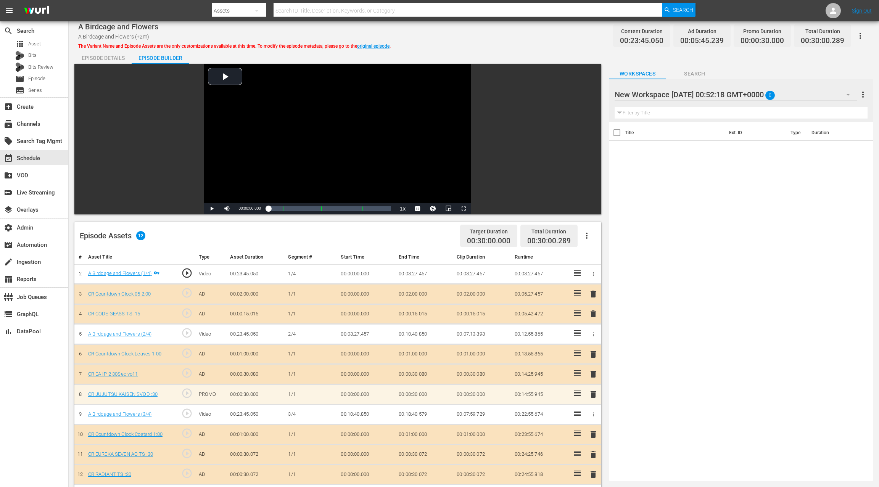
click at [742, 96] on div at bounding box center [679, 94] width 130 height 19
click at [811, 93] on input "New Workspace [DATE] 00:52:18 GMT+0000" at bounding box center [737, 94] width 246 height 18
click at [800, 95] on input "New Workspace [DATE] 00:52:18 GMT+0000" at bounding box center [737, 94] width 246 height 18
drag, startPoint x: 819, startPoint y: 155, endPoint x: 818, endPoint y: 160, distance: 4.6
click at [819, 155] on div "Title Ext. ID Type Duration" at bounding box center [741, 300] width 264 height 356
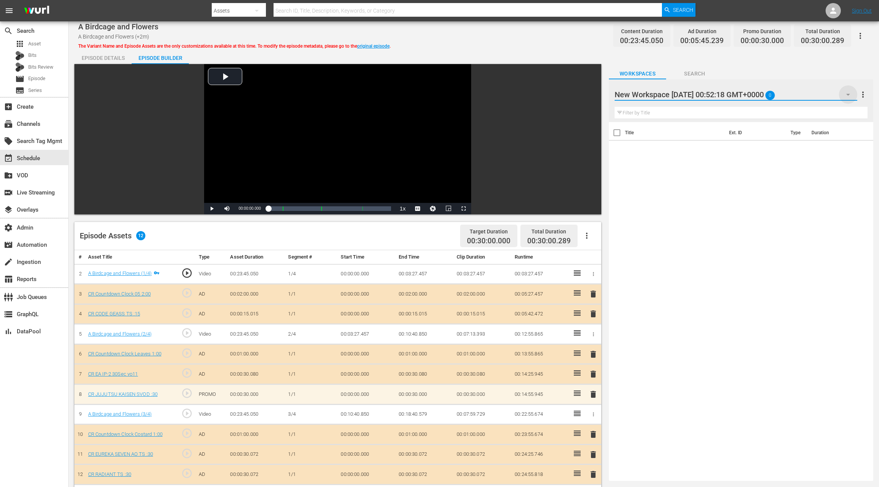
click at [846, 94] on icon "button" at bounding box center [848, 95] width 4 height 2
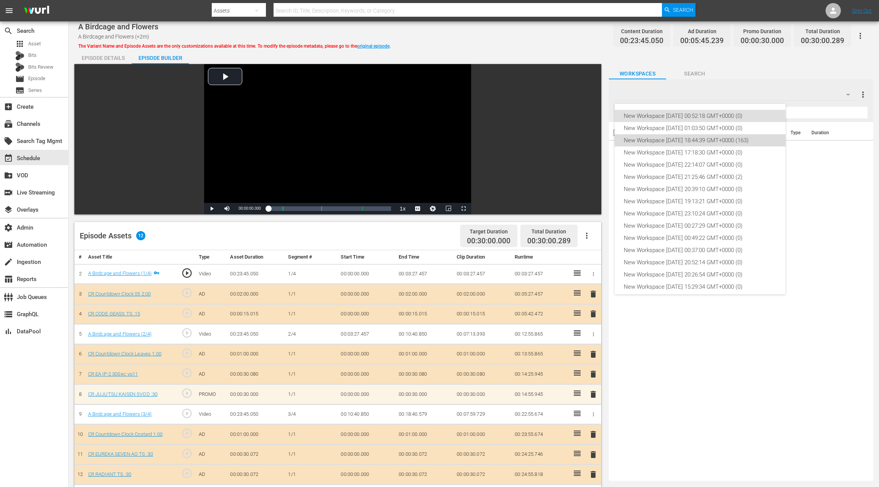
click at [706, 138] on div "New Workspace [DATE] 18:44:39 GMT+0000 (163)" at bounding box center [699, 140] width 153 height 12
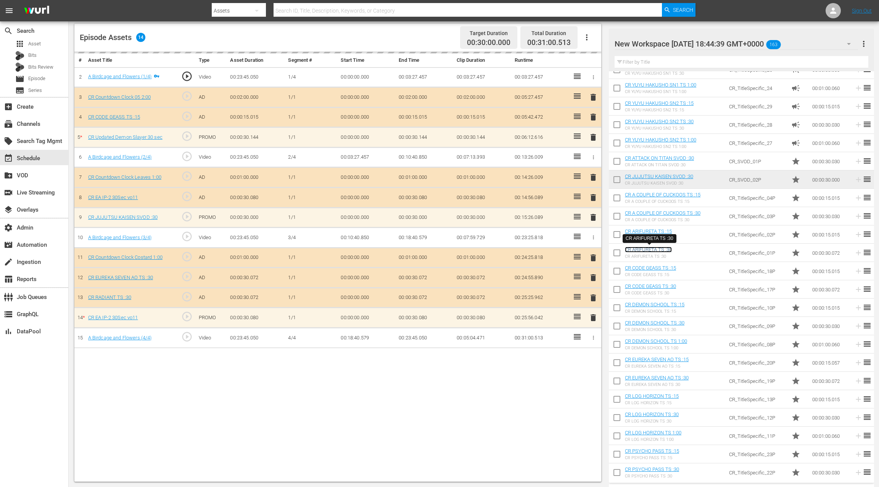
scroll to position [1807, 0]
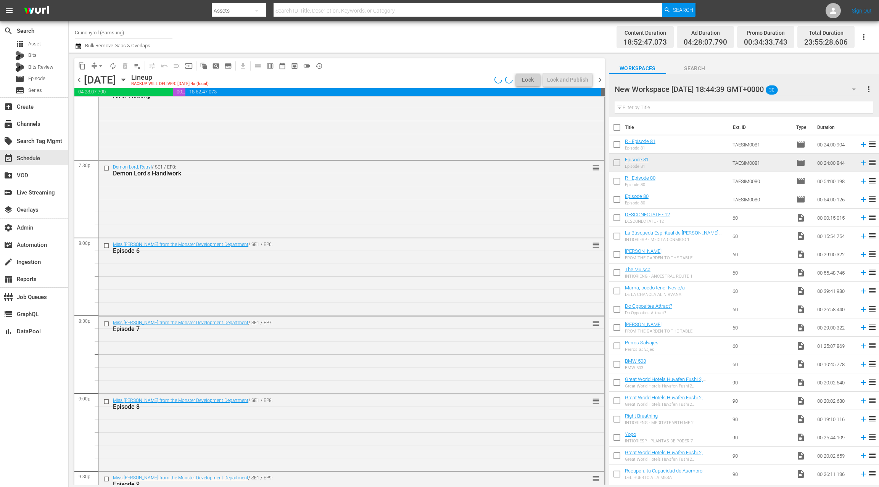
scroll to position [3346, 0]
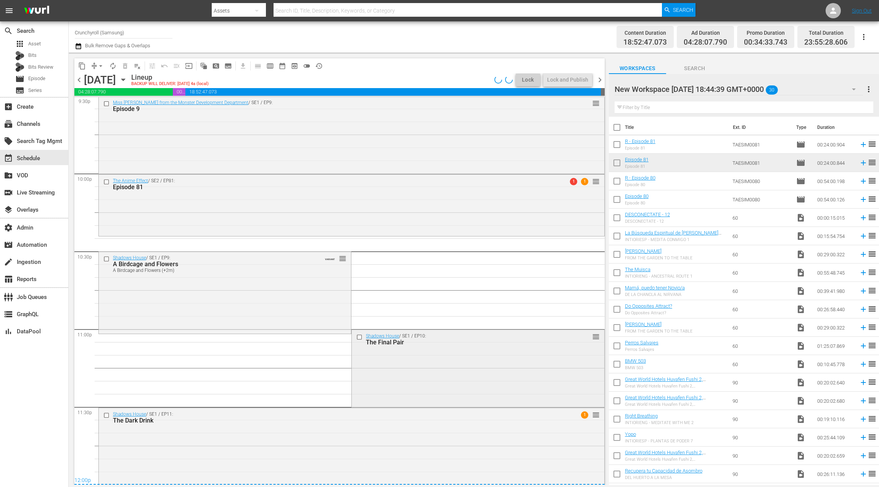
click at [417, 371] on div "Shadows House / SE1 / EP10: The Final Pair reorder" at bounding box center [478, 367] width 252 height 75
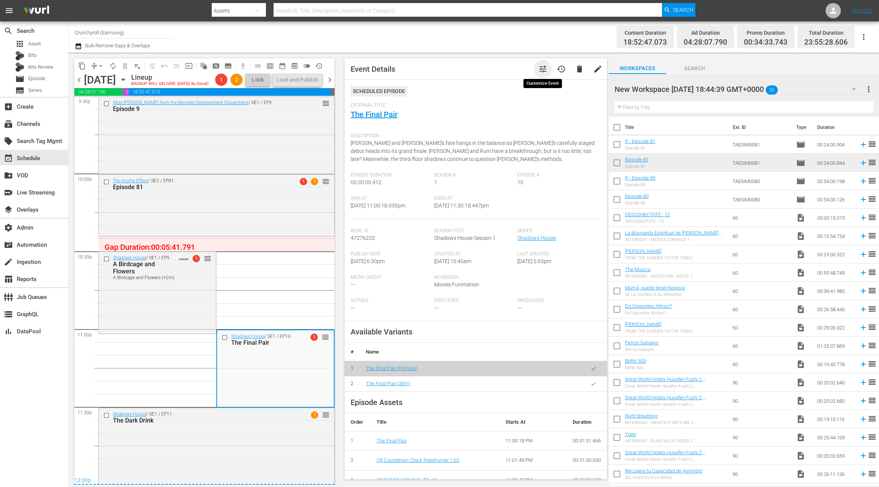
click at [542, 71] on span "tune" at bounding box center [542, 68] width 9 height 9
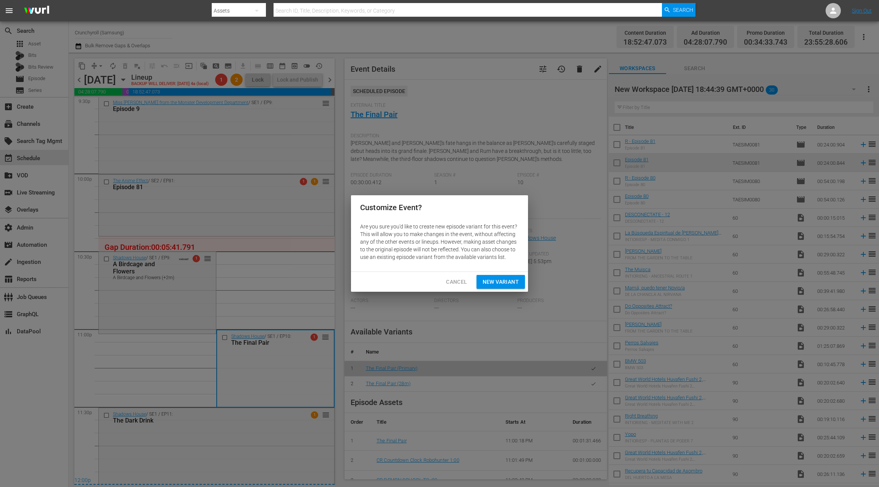
click at [501, 279] on span "New Variant" at bounding box center [500, 282] width 36 height 10
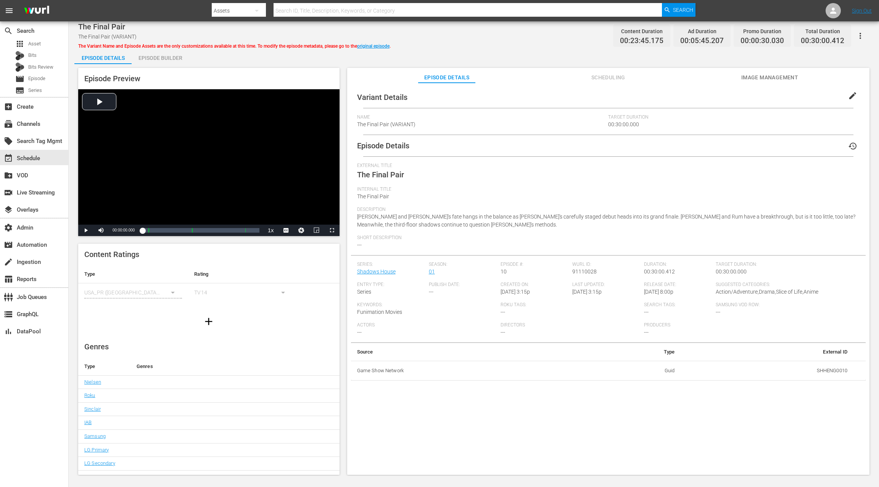
click at [829, 95] on div "Variant Details edit Name The Final Pair (VARIANT) Target Duration 00:30:00.000…" at bounding box center [608, 234] width 514 height 294
click at [849, 96] on span "edit" at bounding box center [852, 95] width 9 height 9
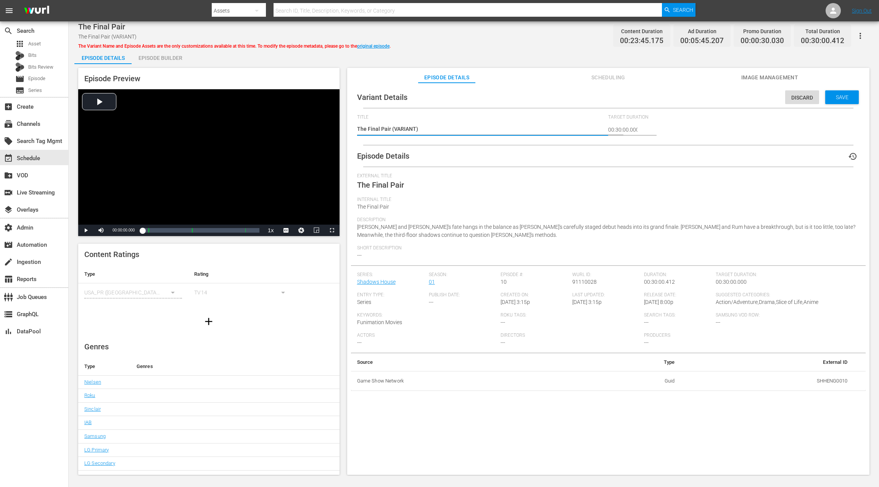
click at [398, 129] on textarea "The Final Pair (VARIANT)" at bounding box center [480, 129] width 247 height 9
type textarea "The Final Pair (+)"
type textarea "The Final Pair (+2)"
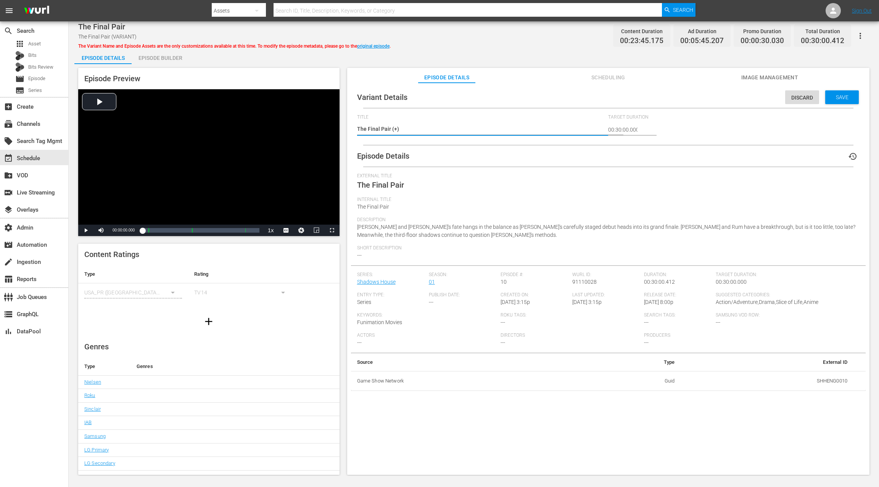
type textarea "The Final Pair (+2)"
type textarea "The Final Pair (+2m)"
drag, startPoint x: 828, startPoint y: 92, endPoint x: 596, endPoint y: 82, distance: 232.4
click at [828, 92] on div "Save" at bounding box center [842, 97] width 34 height 14
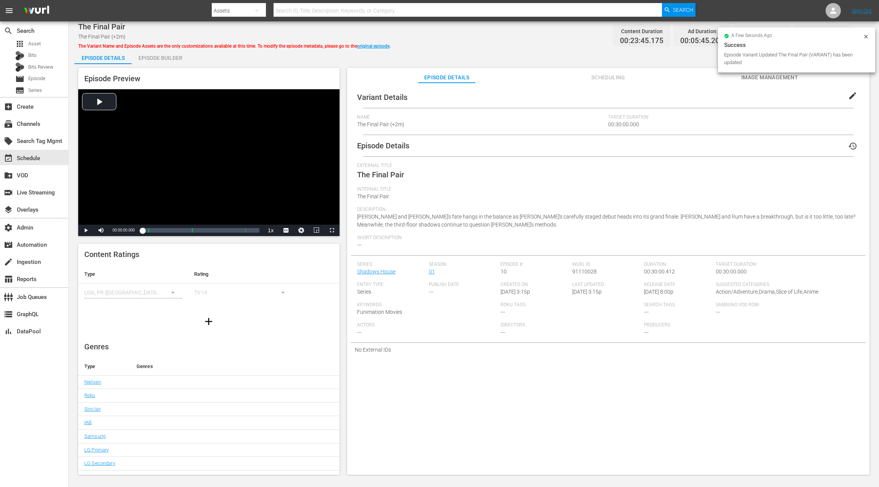
click at [164, 61] on div "Episode Builder" at bounding box center [160, 58] width 57 height 18
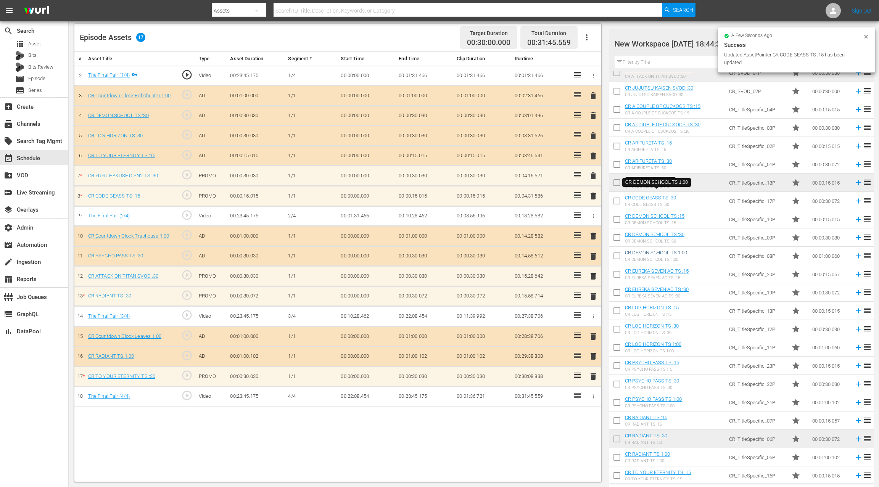
scroll to position [1879, 0]
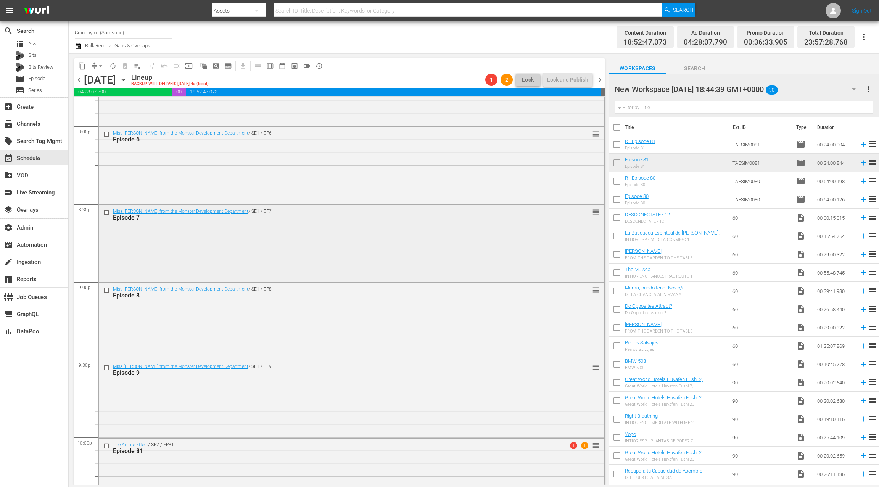
scroll to position [3346, 0]
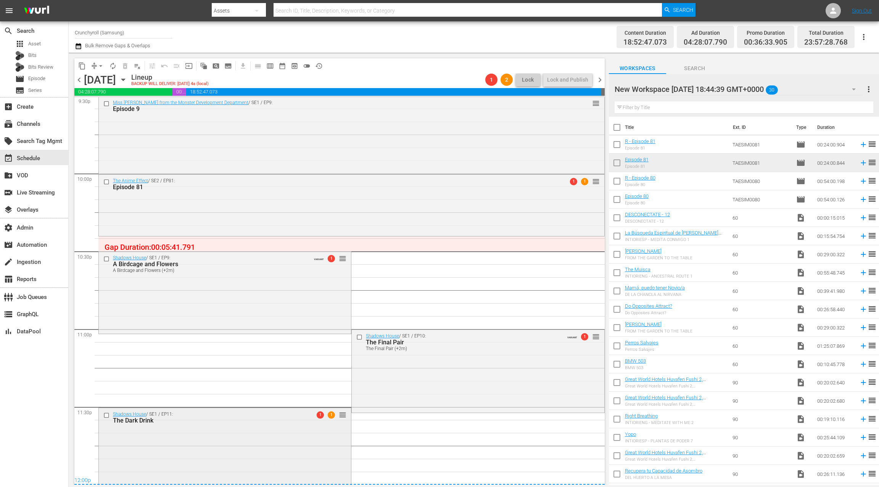
click at [216, 437] on div "Shadows House / SE1 / EP11: The Dark Drink 1 1 reorder" at bounding box center [225, 445] width 252 height 75
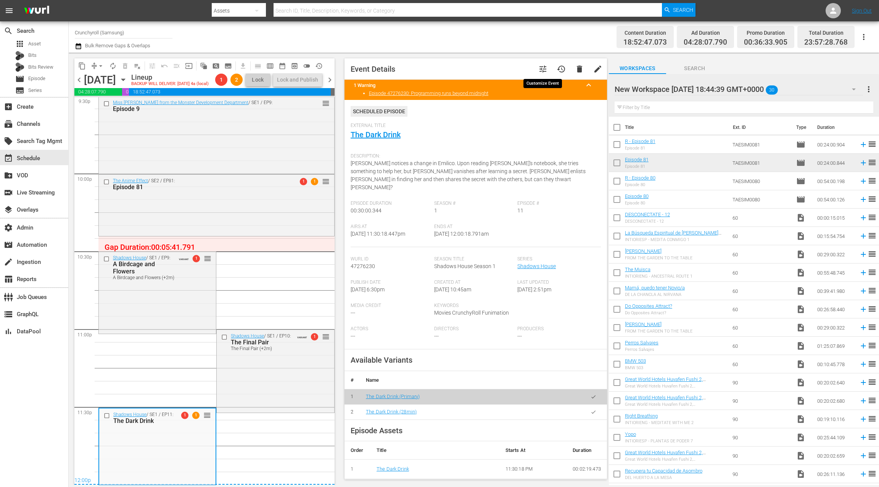
click at [540, 70] on span "tune" at bounding box center [542, 68] width 9 height 9
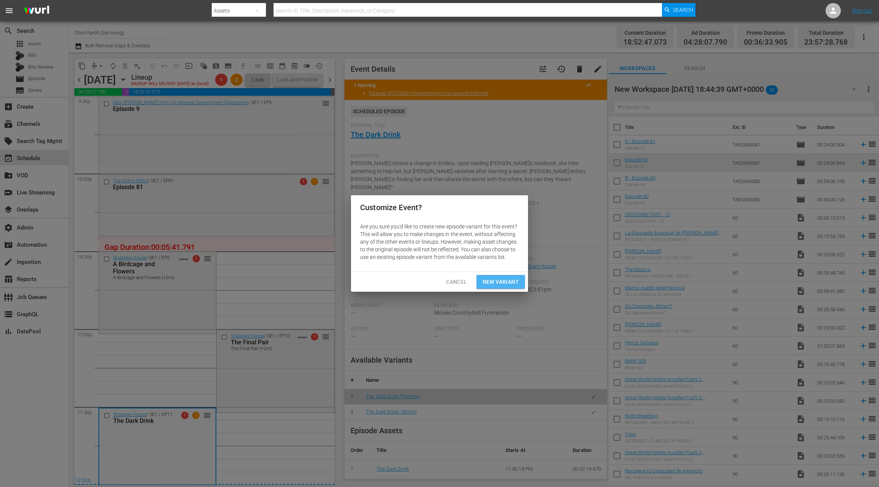
click at [508, 281] on span "New Variant" at bounding box center [500, 282] width 36 height 10
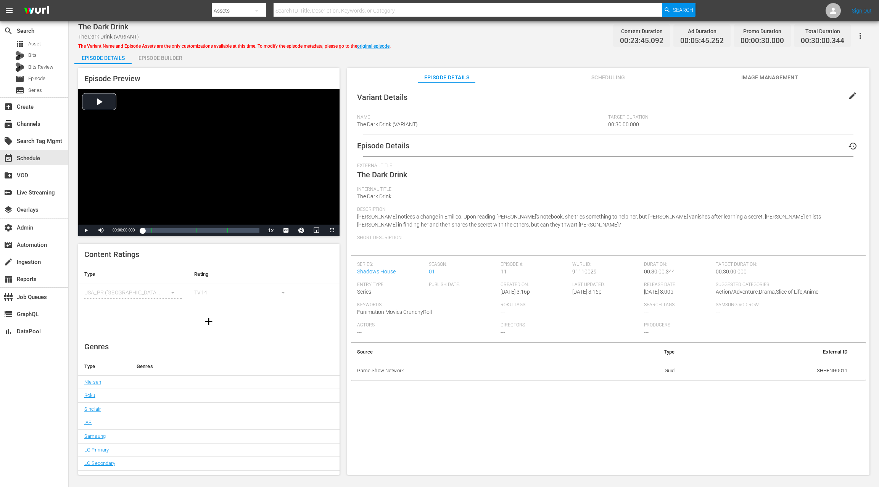
click at [850, 97] on span "edit" at bounding box center [852, 95] width 9 height 9
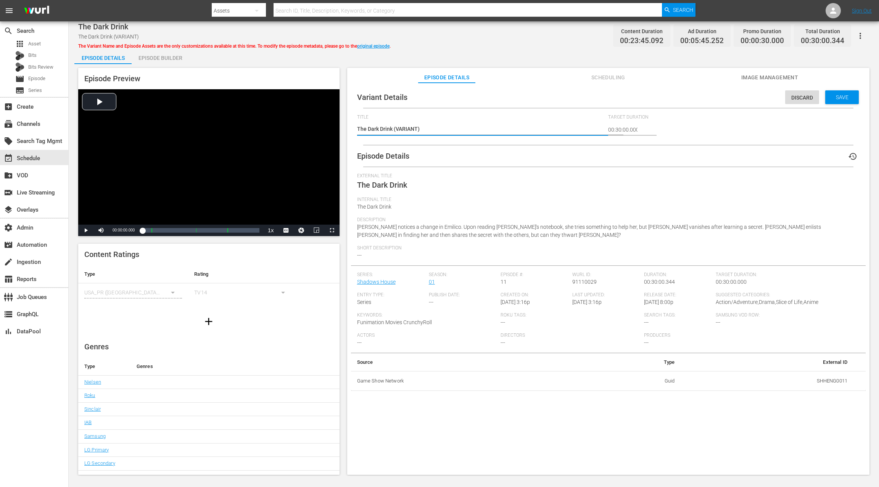
click at [405, 130] on textarea "The Dark Drink (VARIANT)" at bounding box center [480, 129] width 247 height 9
type textarea "The Dark Drink (+)"
type textarea "The Dark Drink (+1)"
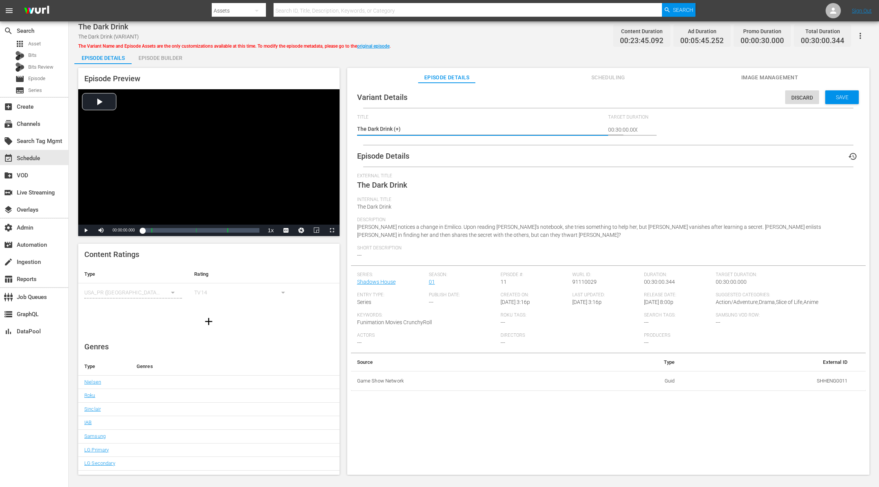
type textarea "The Dark Drink (+1)"
type textarea "The Dark Drink (+1:)"
type textarea "The Dark Drink (+1:4)"
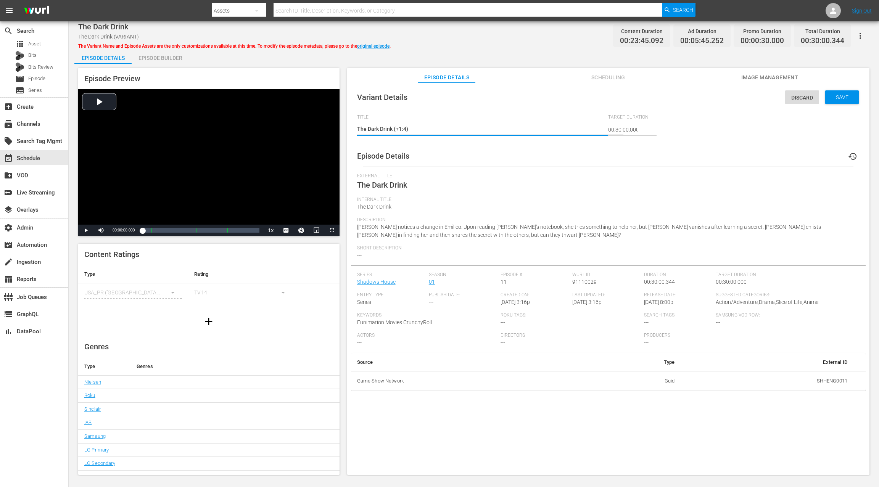
type textarea "The Dark Drink (+1:40)"
type textarea "The Dark Drink (+1:40m)"
click at [839, 100] on span "Save" at bounding box center [841, 97] width 25 height 6
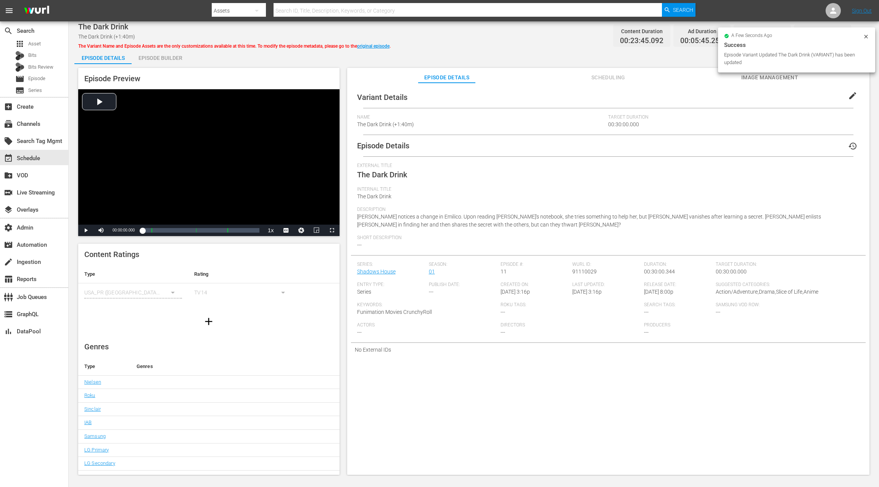
click at [165, 58] on div "Episode Builder" at bounding box center [160, 58] width 57 height 18
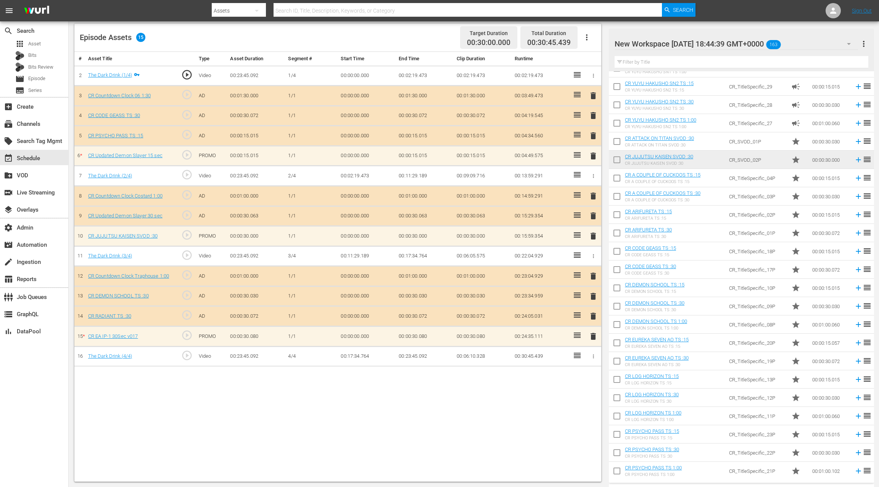
scroll to position [1827, 0]
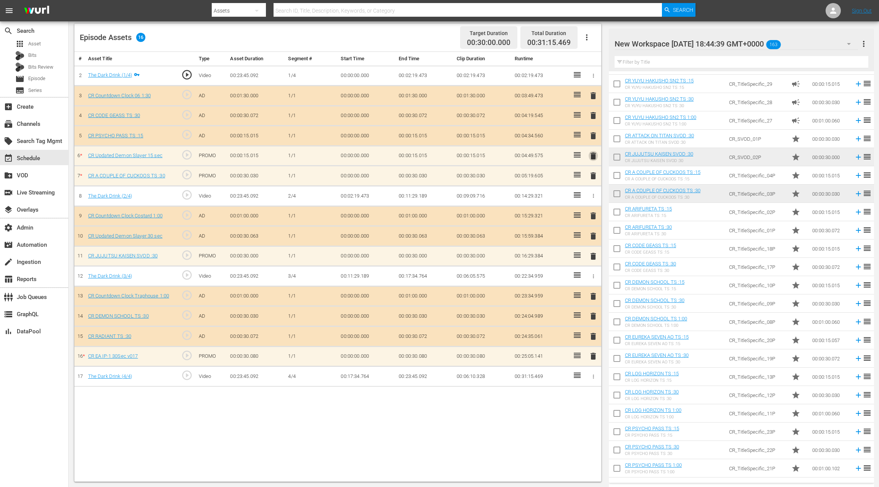
click at [596, 156] on span "delete" at bounding box center [592, 155] width 9 height 9
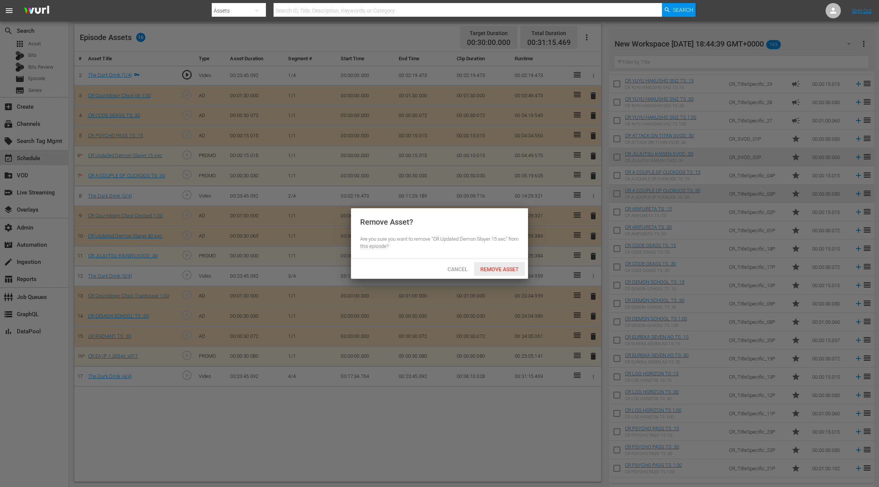
click at [508, 269] on span "Remove Asset" at bounding box center [499, 269] width 51 height 6
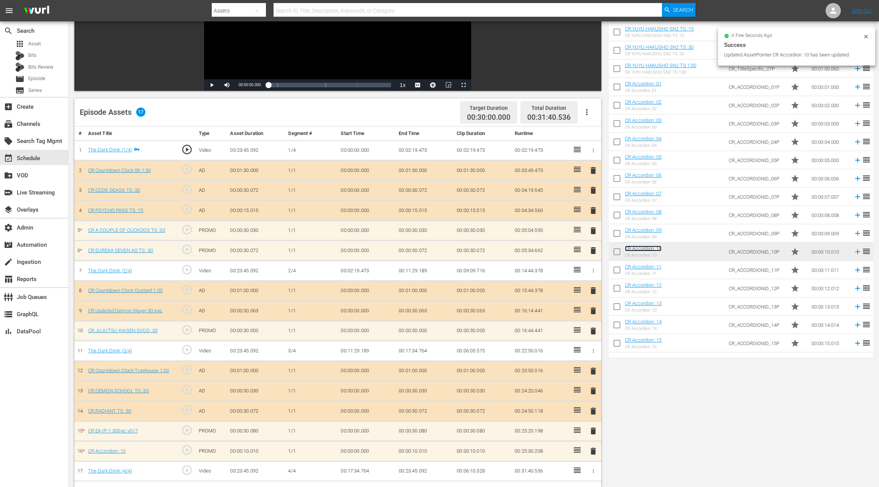
scroll to position [0, 0]
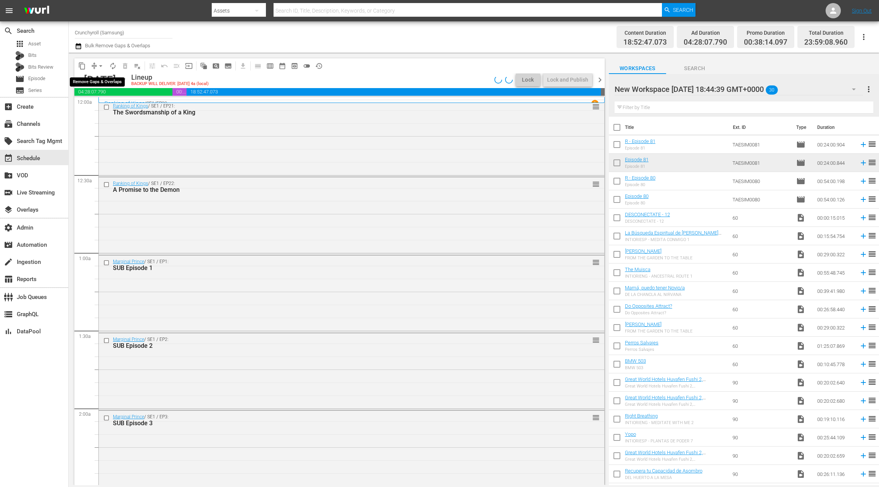
click at [97, 67] on span "arrow_drop_down" at bounding box center [101, 66] width 8 height 8
click at [112, 108] on li "Align to End of Previous Day" at bounding box center [101, 106] width 80 height 13
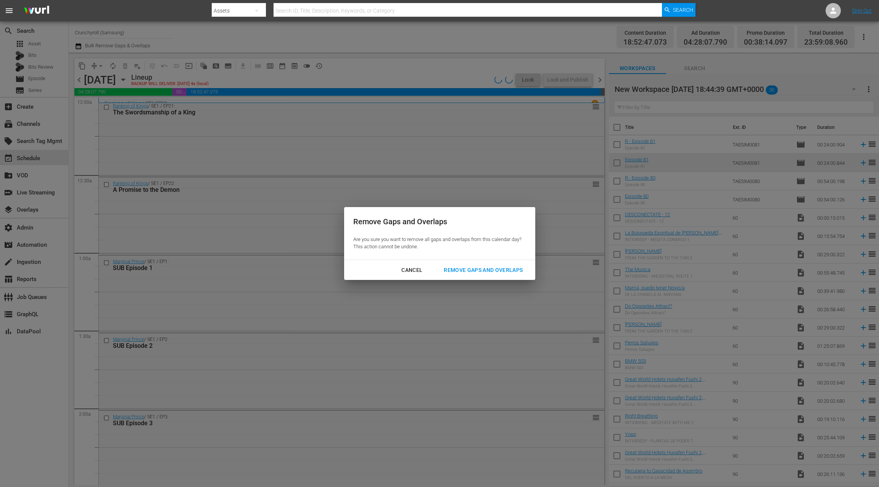
drag, startPoint x: 460, startPoint y: 271, endPoint x: 440, endPoint y: 255, distance: 25.7
click at [459, 271] on div "Remove Gaps and Overlaps" at bounding box center [482, 270] width 91 height 10
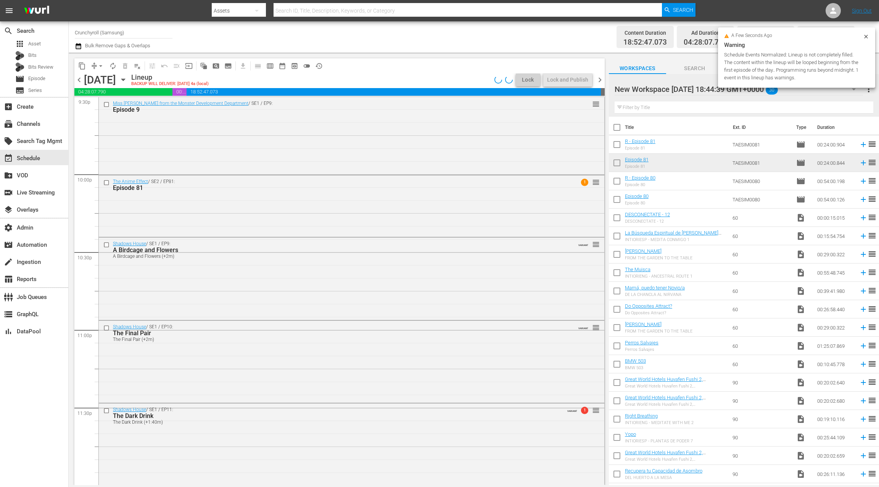
scroll to position [3346, 0]
click at [252, 356] on div "Shadows House / SE1 / EP10: The Final Pair The Final Pair (+2m) VARIANT reorder" at bounding box center [351, 361] width 505 height 81
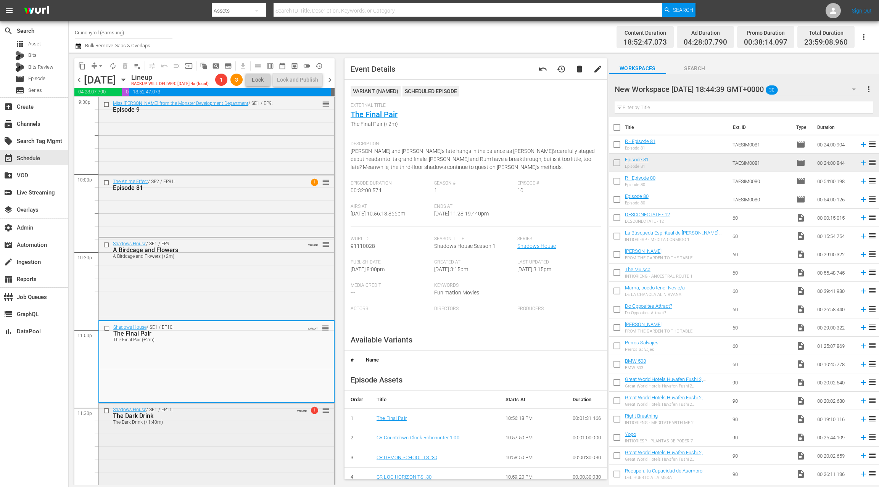
click at [233, 425] on div "The Dark Drink (+1:40m)" at bounding box center [203, 421] width 180 height 5
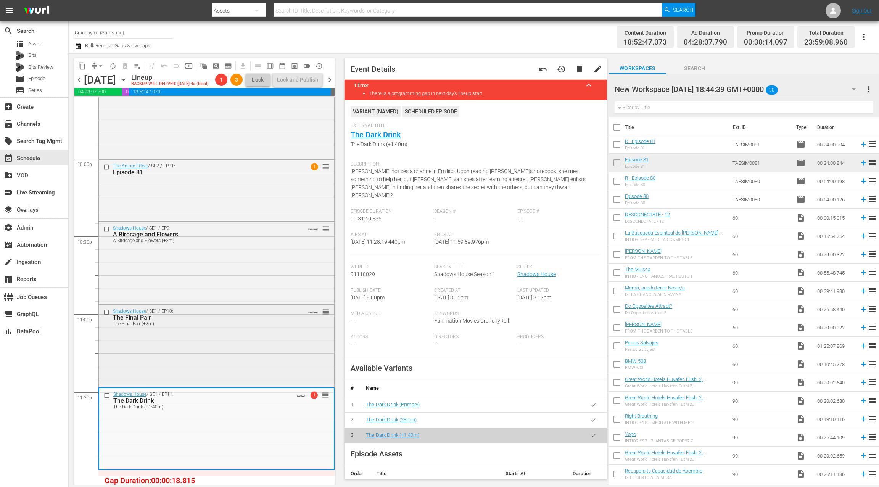
scroll to position [3372, 0]
click at [413, 432] on link "The Dark Drink (+1:40m)" at bounding box center [392, 435] width 53 height 6
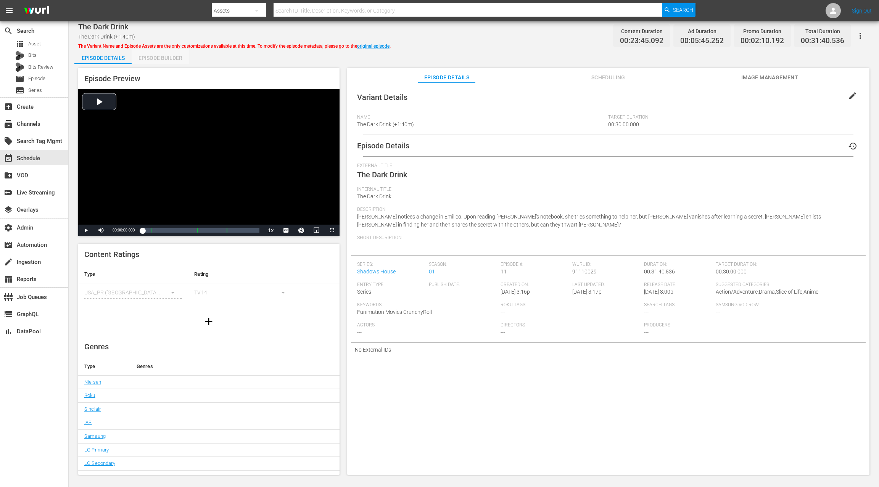
click at [175, 58] on div "Episode Builder" at bounding box center [160, 58] width 57 height 18
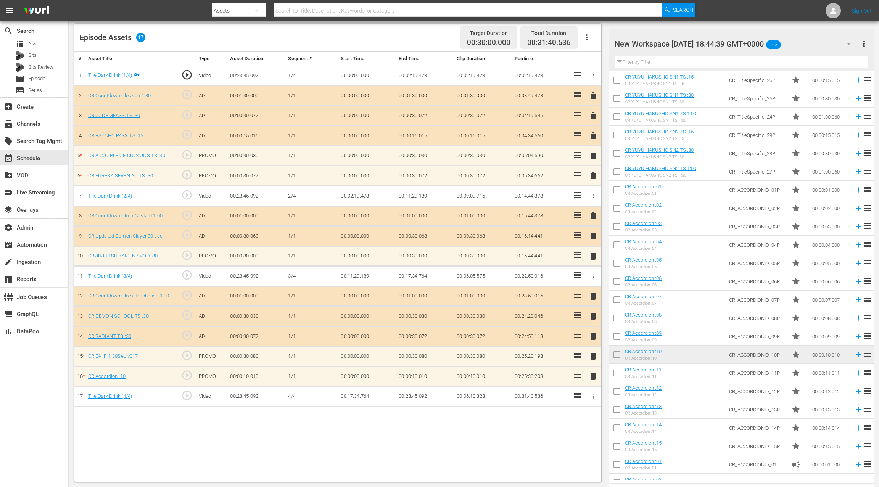
scroll to position [2360, 0]
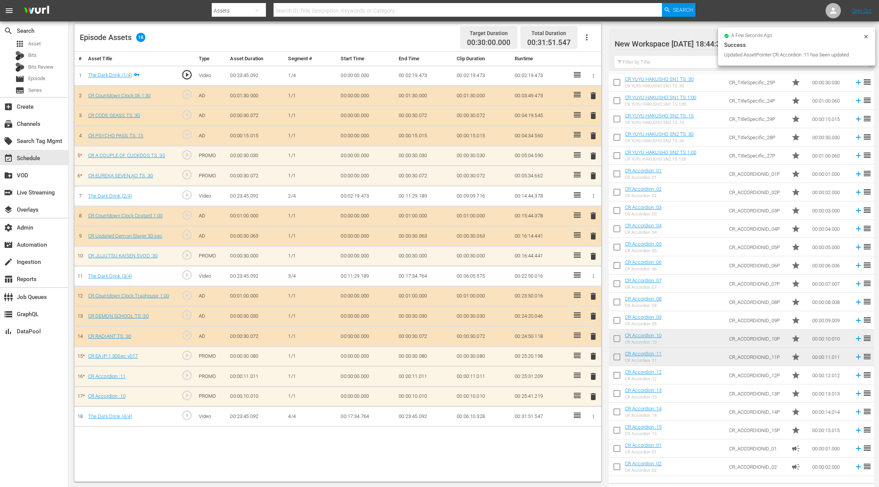
drag, startPoint x: 593, startPoint y: 394, endPoint x: 585, endPoint y: 375, distance: 20.5
click at [593, 393] on span "delete" at bounding box center [592, 396] width 9 height 9
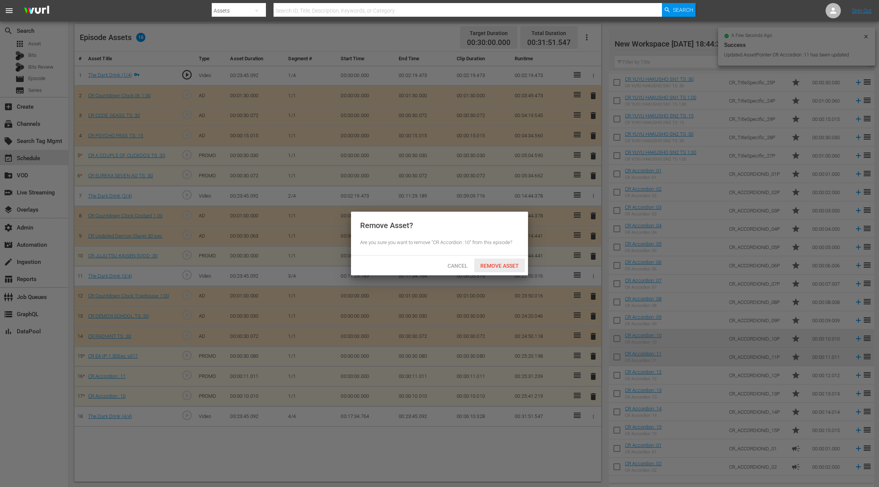
click at [500, 269] on div "Remove Asset" at bounding box center [499, 266] width 51 height 14
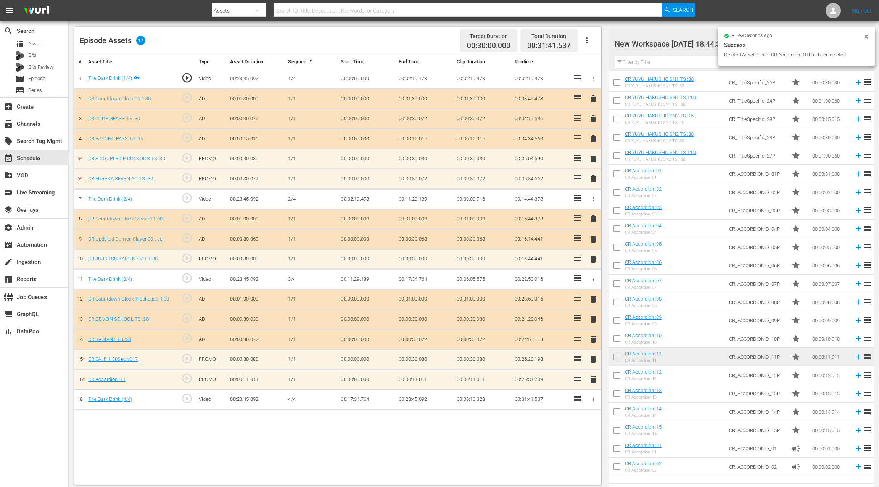
scroll to position [198, 0]
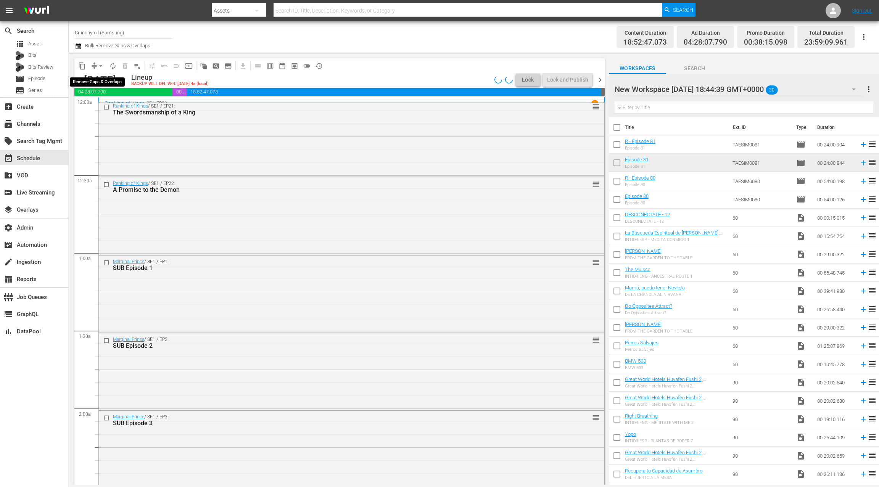
click at [99, 66] on span "arrow_drop_down" at bounding box center [101, 66] width 8 height 8
click at [104, 103] on li "Align to End of Previous Day" at bounding box center [101, 106] width 80 height 13
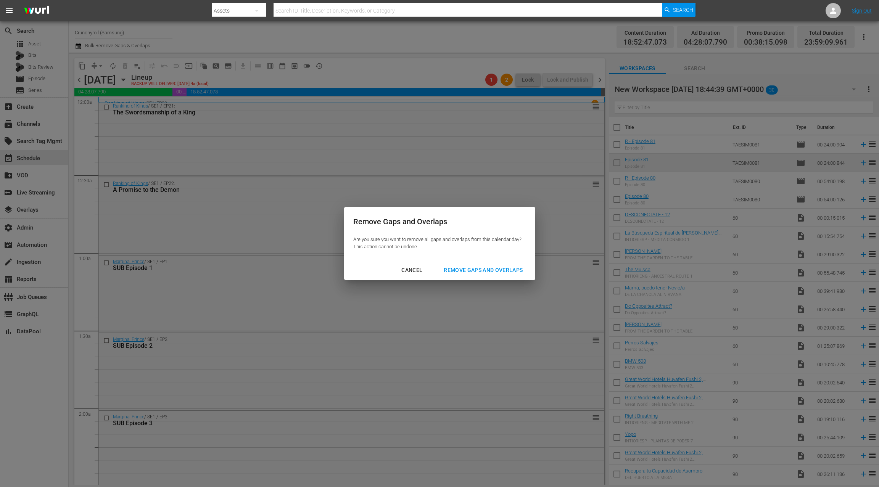
click at [473, 269] on div "Remove Gaps and Overlaps" at bounding box center [482, 270] width 91 height 10
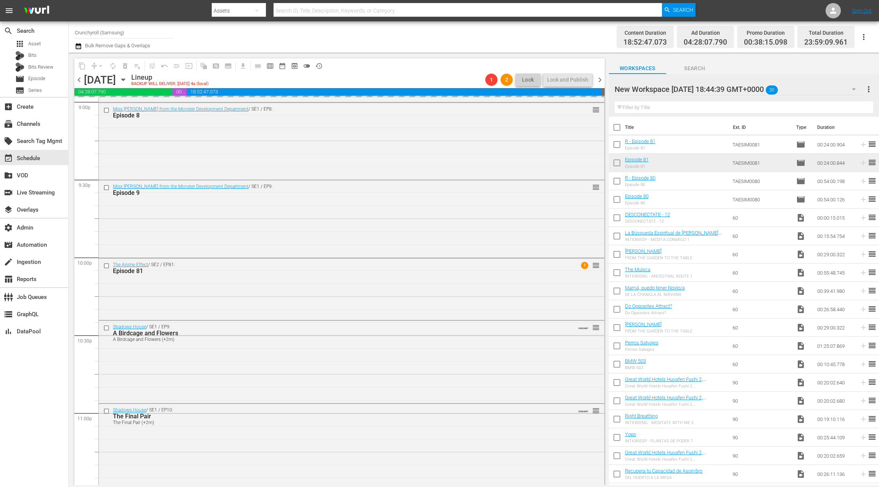
scroll to position [3346, 0]
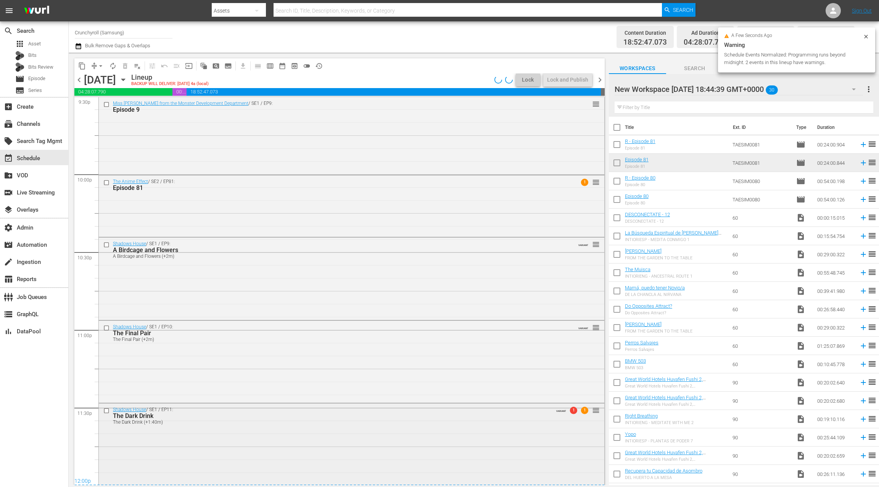
click at [271, 438] on div "Shadows House / SE1 / EP11: The Dark Drink The Dark Drink (+1:40m) VARIANT 1 1 …" at bounding box center [351, 443] width 505 height 80
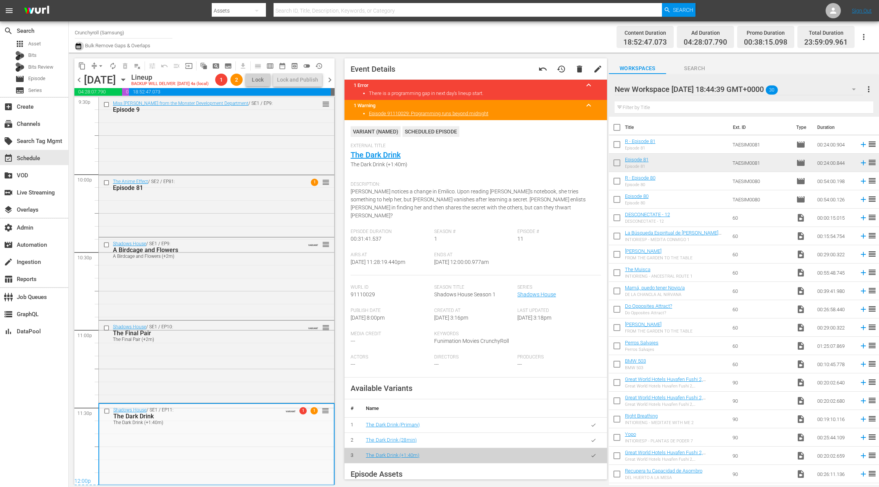
click at [77, 46] on icon "button" at bounding box center [78, 46] width 7 height 9
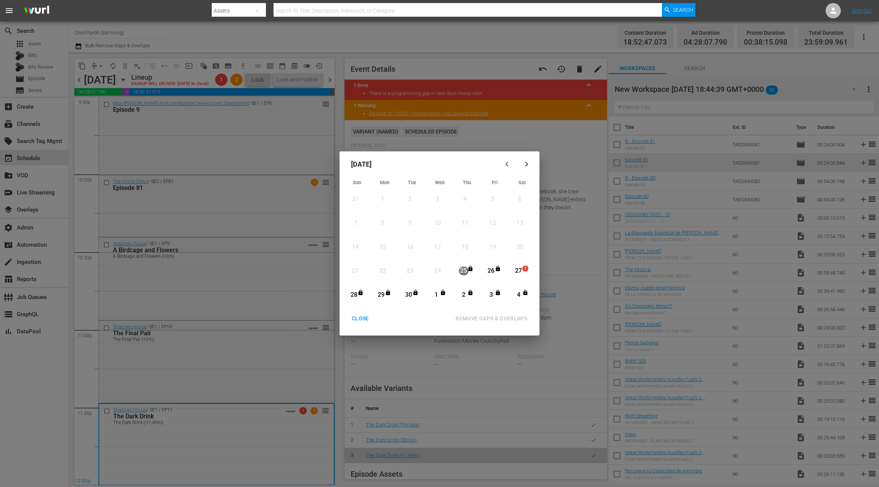
click at [519, 271] on div "27" at bounding box center [519, 271] width 10 height 9
click at [527, 167] on icon "button" at bounding box center [527, 164] width 6 height 6
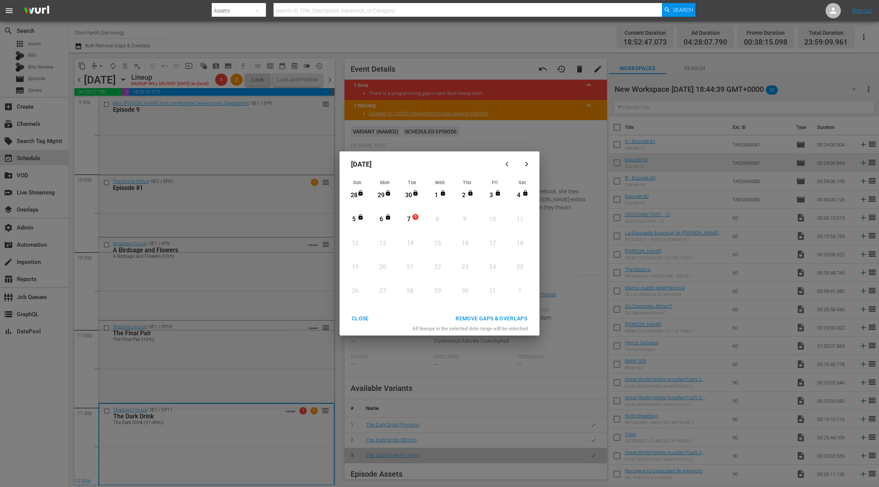
click at [384, 217] on div "6" at bounding box center [381, 219] width 10 height 9
click at [464, 317] on div "REMOVE GAPS & OVERLAPS" at bounding box center [491, 319] width 84 height 10
click at [360, 318] on div "CLOSE" at bounding box center [359, 319] width 29 height 10
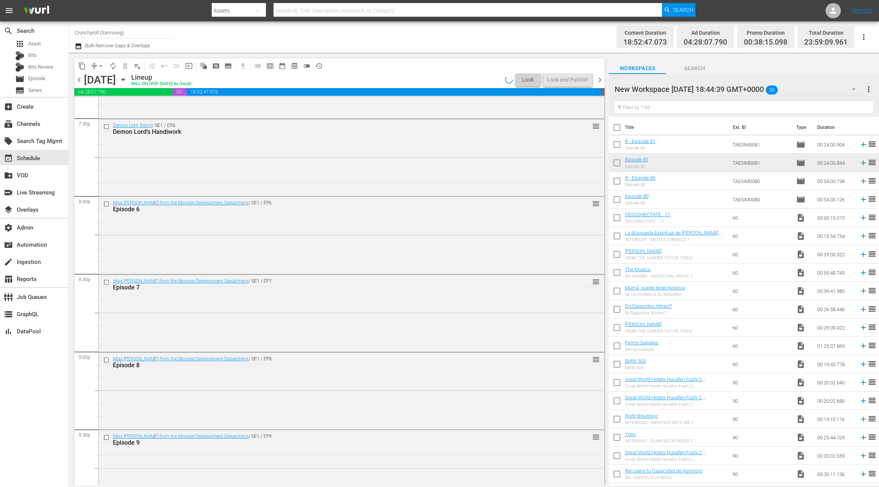
scroll to position [3346, 0]
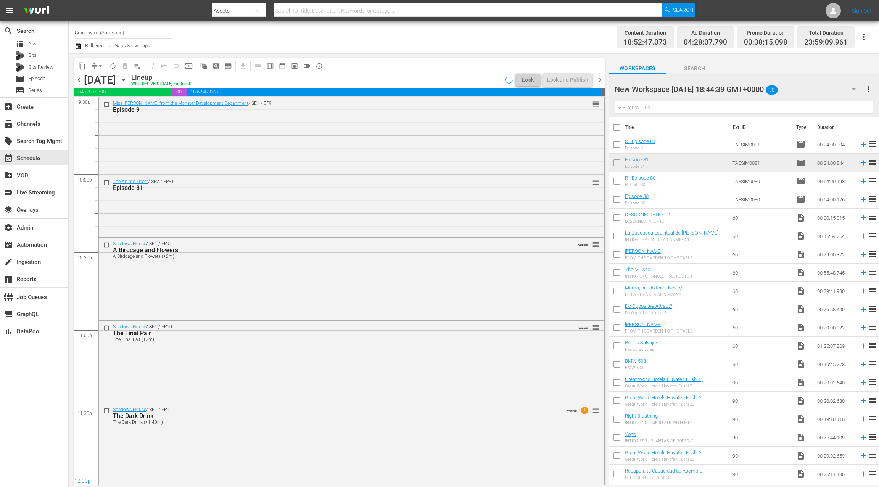
click at [600, 79] on span "chevron_right" at bounding box center [600, 80] width 10 height 10
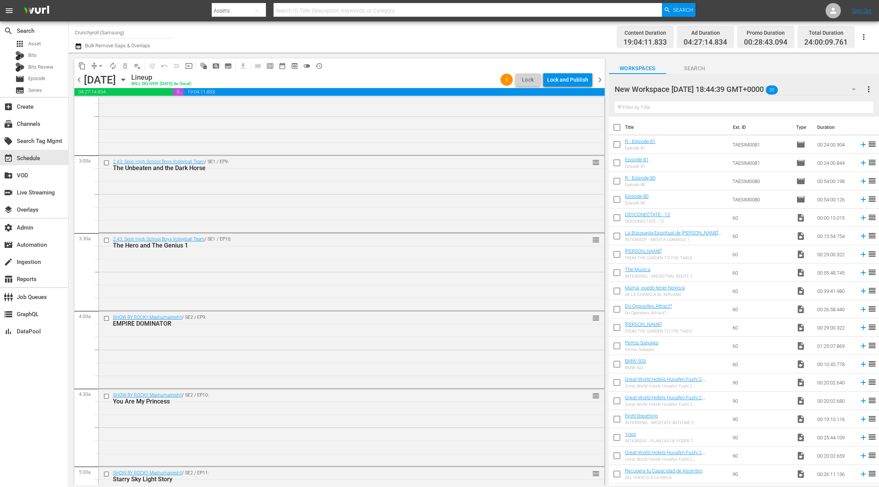
scroll to position [403, 0]
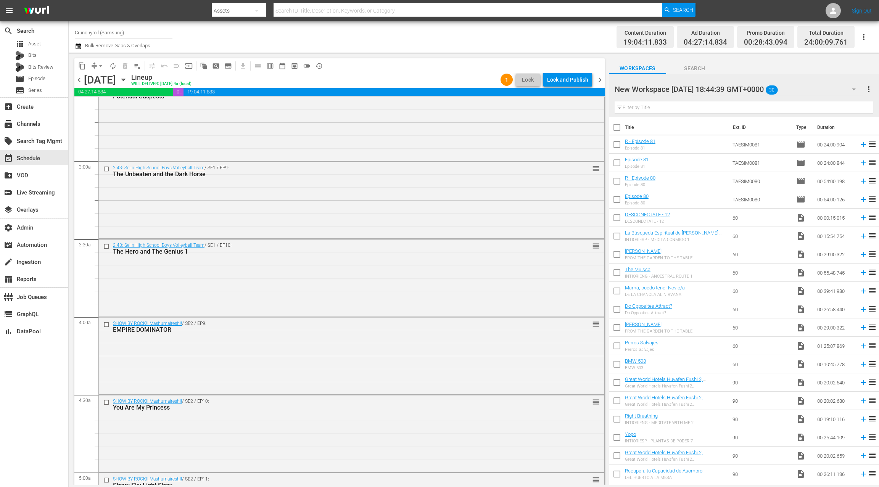
click at [287, 194] on div "2.43: Seiin High School Boys Volleyball Team / SE1 / EP9: The Unbeaten and the …" at bounding box center [351, 199] width 505 height 75
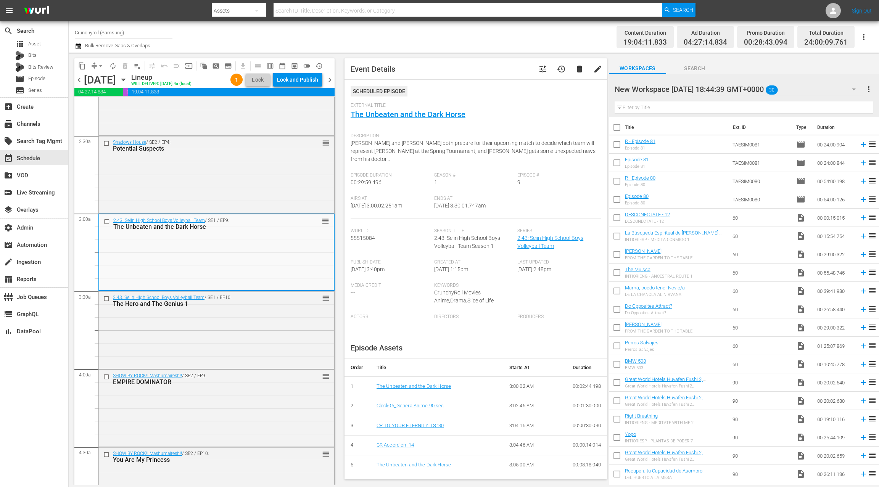
scroll to position [347, 0]
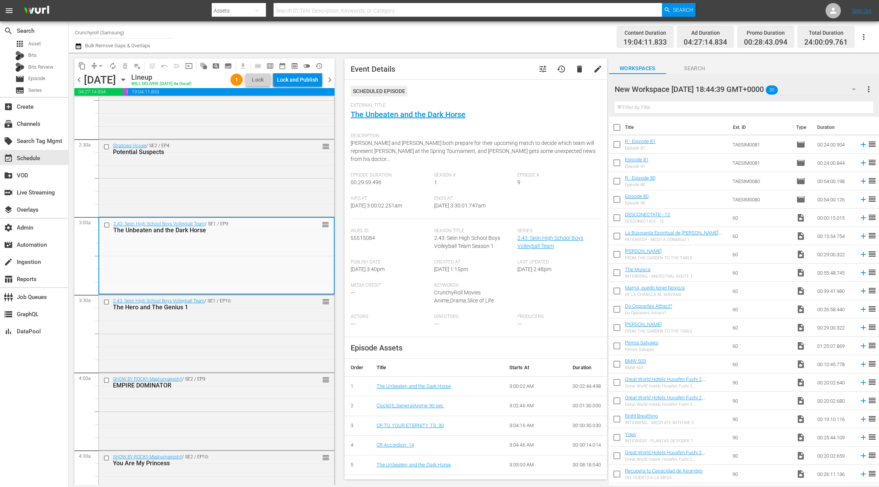
click at [287, 194] on div "Shadows House / SE2 / EP4: Potential Suspects reorder" at bounding box center [216, 177] width 235 height 75
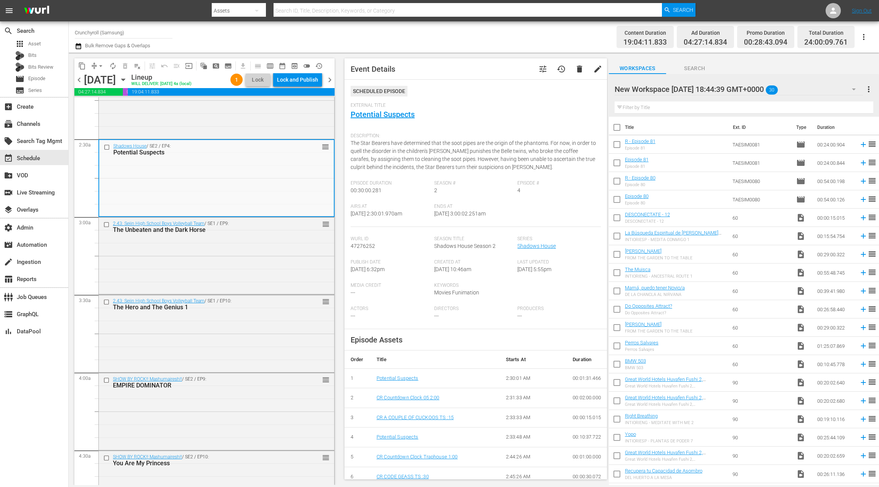
click at [127, 78] on icon "button" at bounding box center [123, 79] width 8 height 8
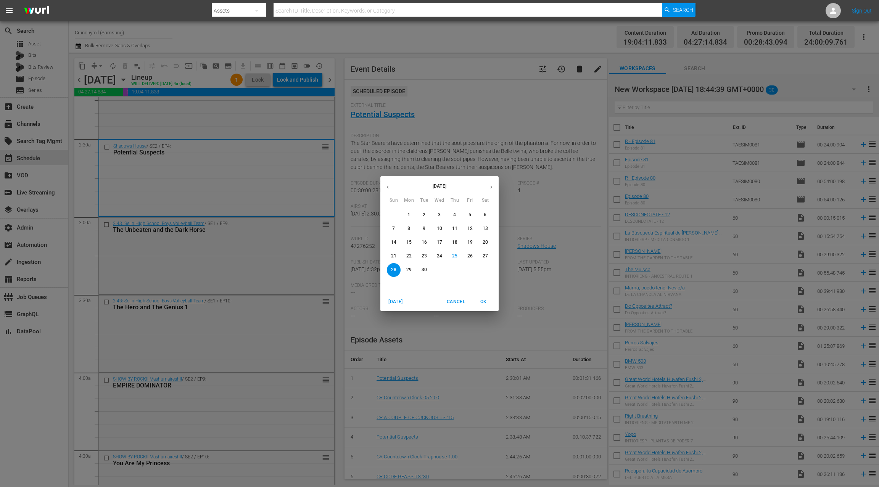
click at [491, 190] on button "button" at bounding box center [490, 187] width 15 height 15
click at [410, 230] on span "6" at bounding box center [409, 228] width 14 height 6
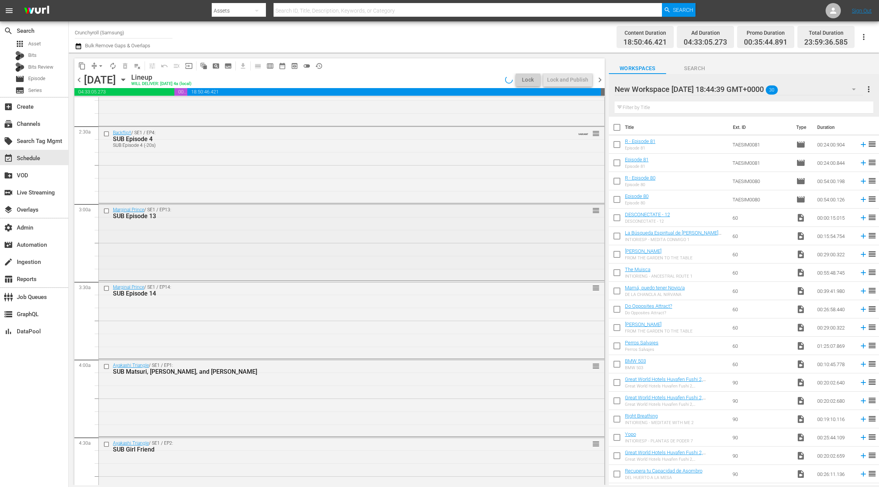
scroll to position [347, 0]
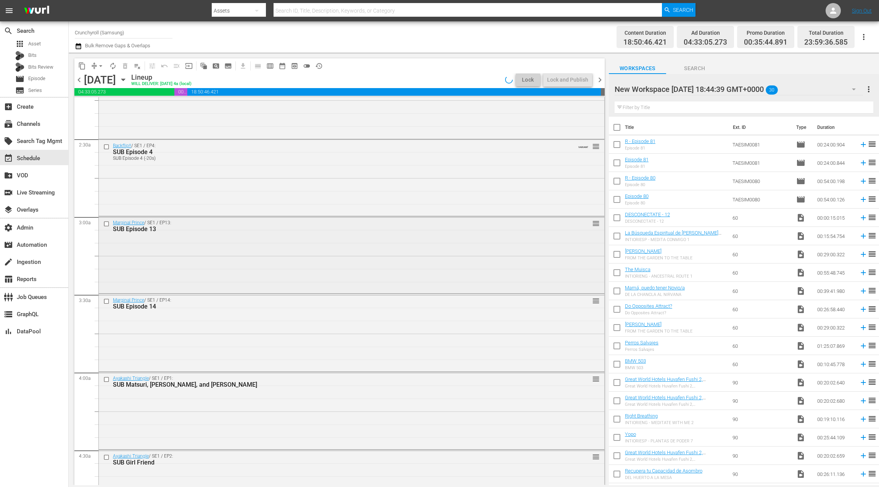
click at [328, 249] on div "Marginal Prince / SE1 / EP13: SUB Episode 13 reorder" at bounding box center [351, 254] width 505 height 75
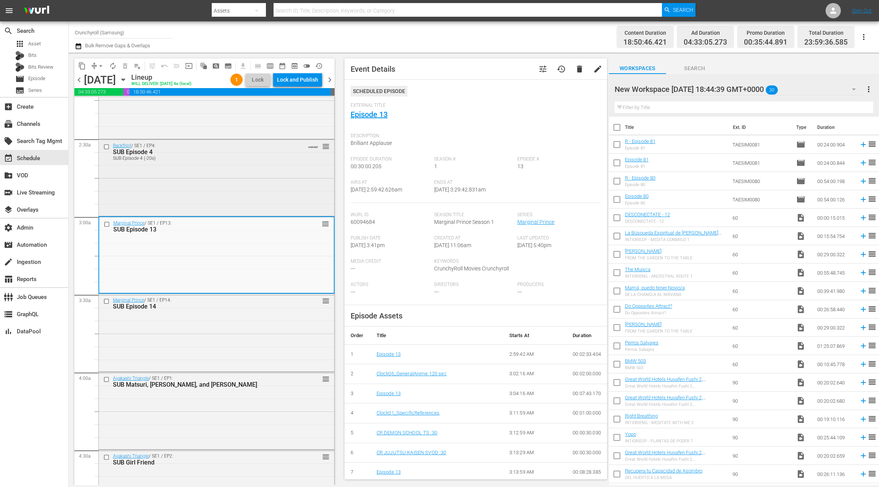
click at [281, 175] on div "Backflip!! / SE1 / EP4: SUB Episode 4 SUB Episode 4 (-20s) VARIANT reorder" at bounding box center [216, 177] width 235 height 75
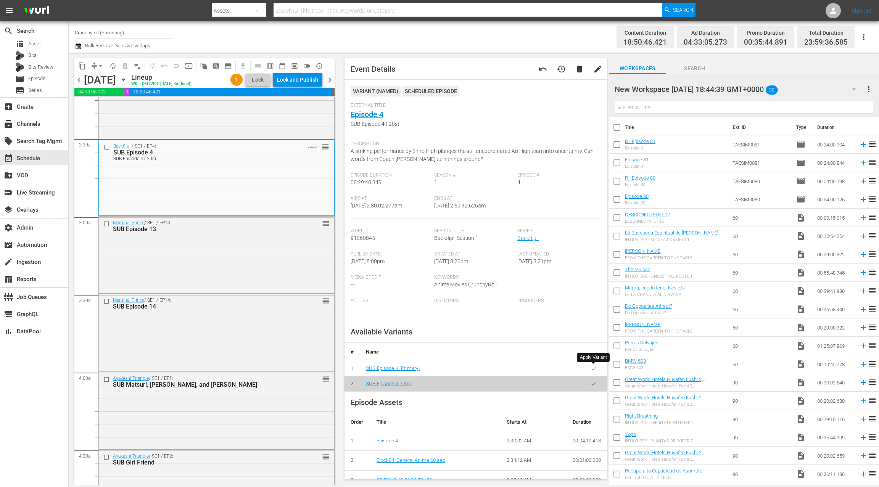
click at [592, 370] on icon "button" at bounding box center [593, 369] width 6 height 6
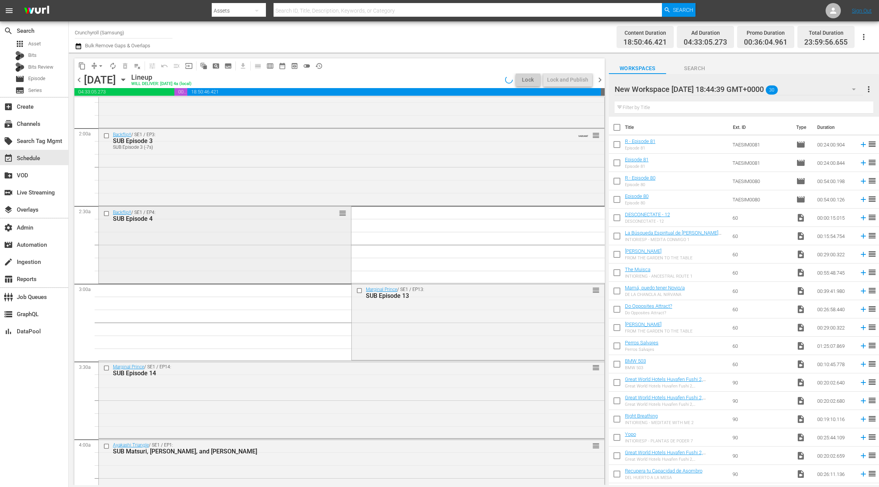
scroll to position [255, 0]
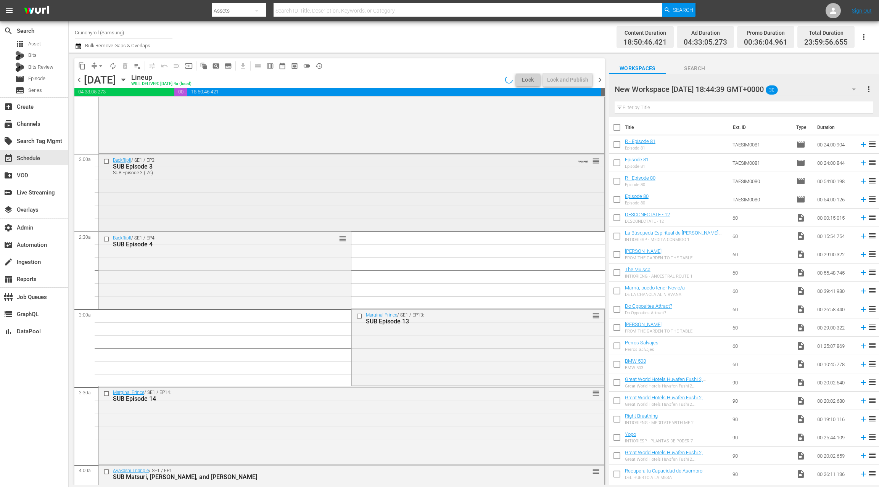
click at [244, 181] on div "Backflip!! / SE1 / EP3: SUB Episode 3 SUB Episode 3 (-7s) VARIANT reorder" at bounding box center [351, 191] width 505 height 75
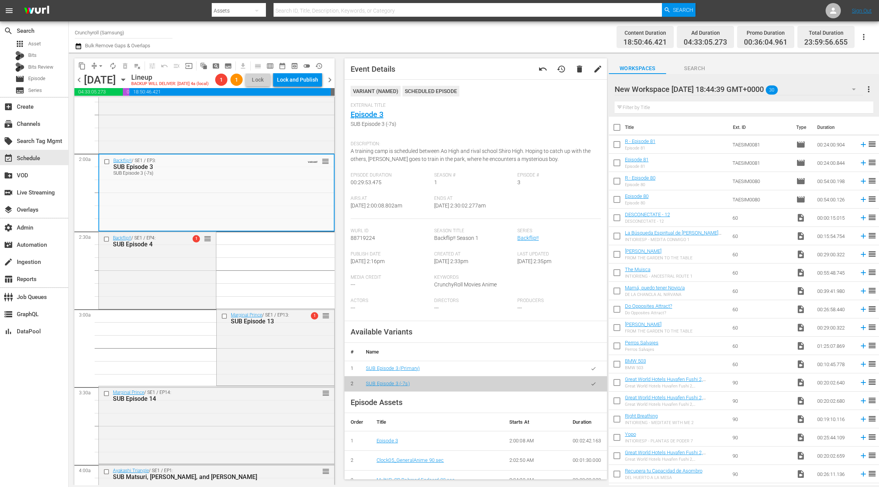
click at [594, 369] on icon "button" at bounding box center [593, 369] width 6 height 6
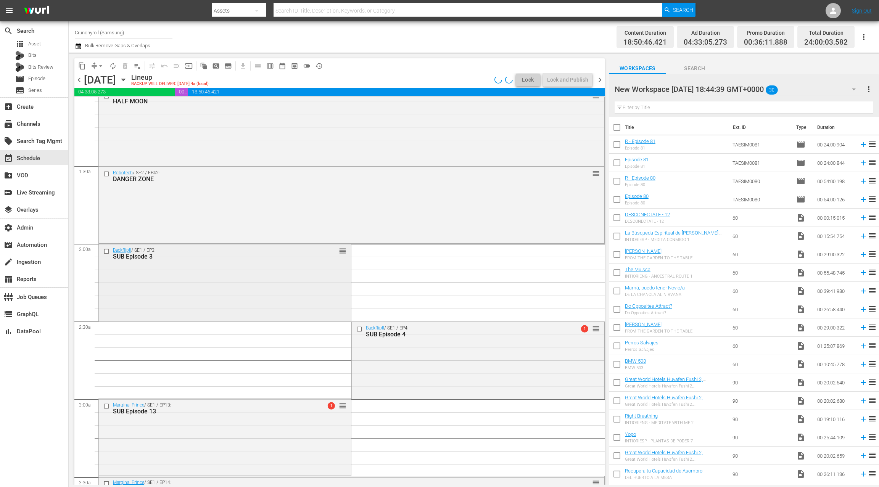
scroll to position [155, 0]
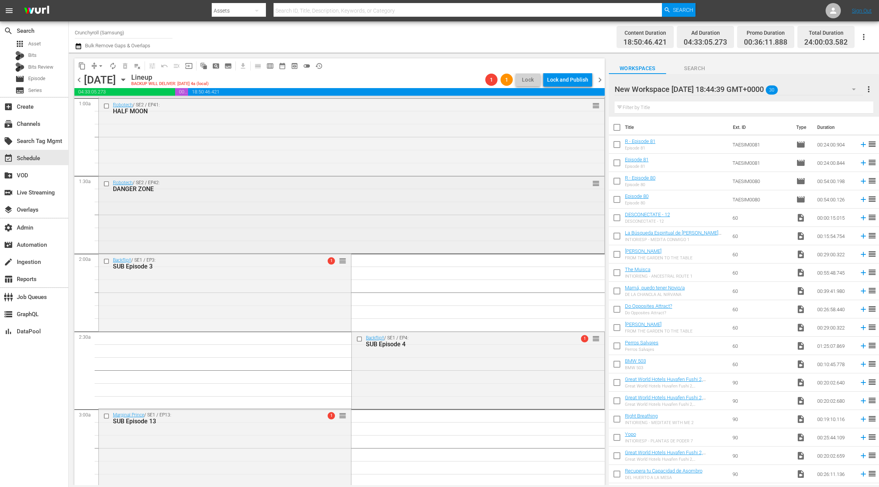
click at [304, 225] on div "Robotech / SE2 / EP42: DANGER ZONE reorder" at bounding box center [351, 214] width 505 height 75
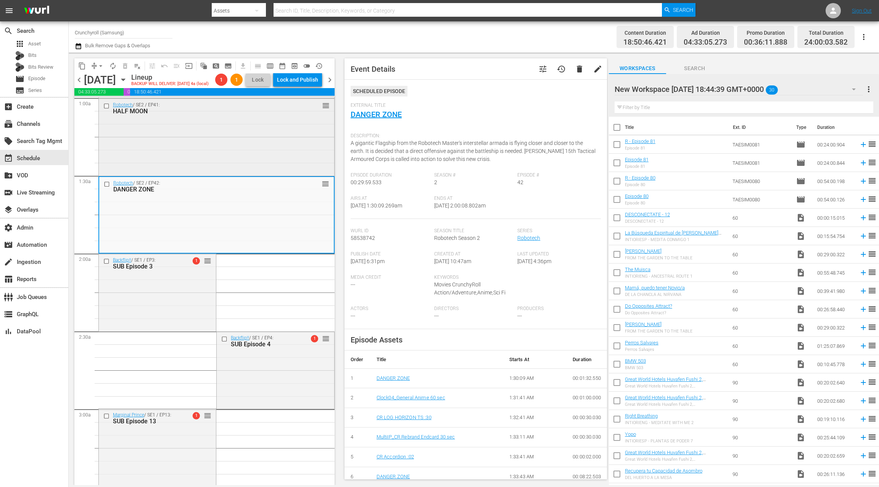
click at [291, 147] on div "Robotech / SE2 / EP41: HALF MOON reorder" at bounding box center [216, 136] width 235 height 75
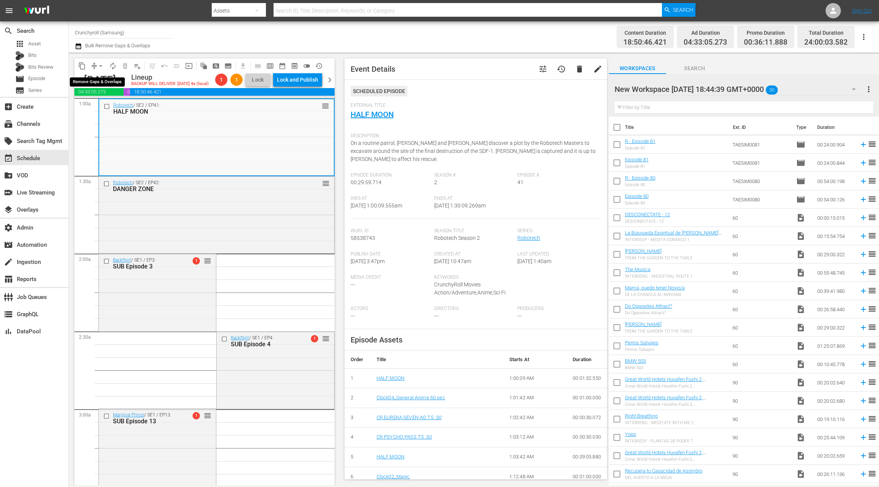
click at [98, 69] on span "arrow_drop_down" at bounding box center [101, 66] width 8 height 8
click at [101, 104] on li "Align to End of Previous Day" at bounding box center [101, 106] width 80 height 13
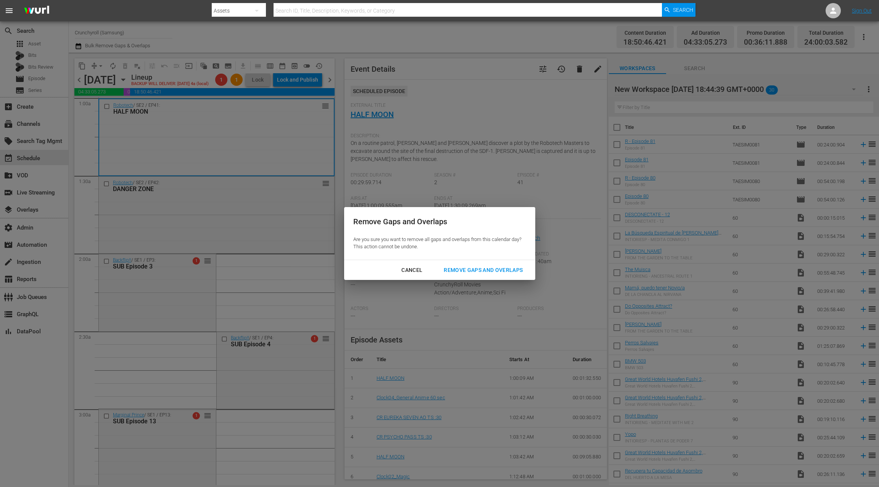
click at [497, 273] on div "Remove Gaps and Overlaps" at bounding box center [482, 270] width 91 height 10
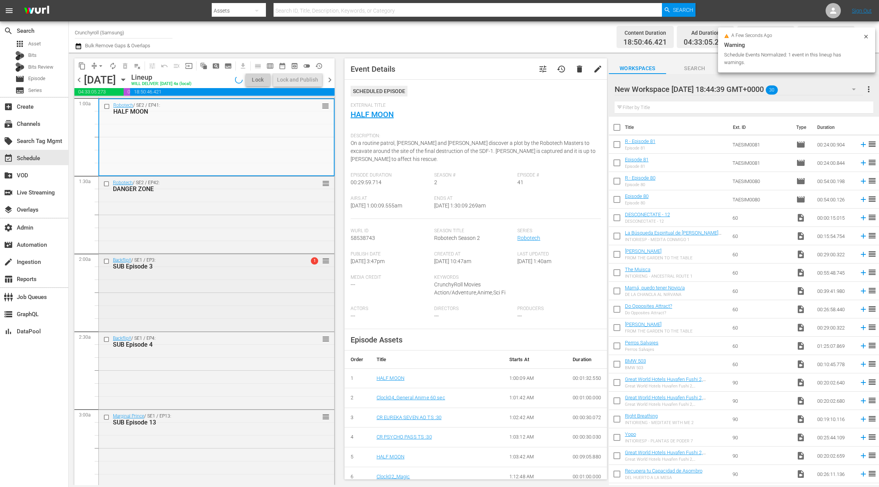
click at [290, 271] on div "Backflip!! / SE1 / EP3: SUB Episode 3 1 reorder" at bounding box center [216, 263] width 235 height 19
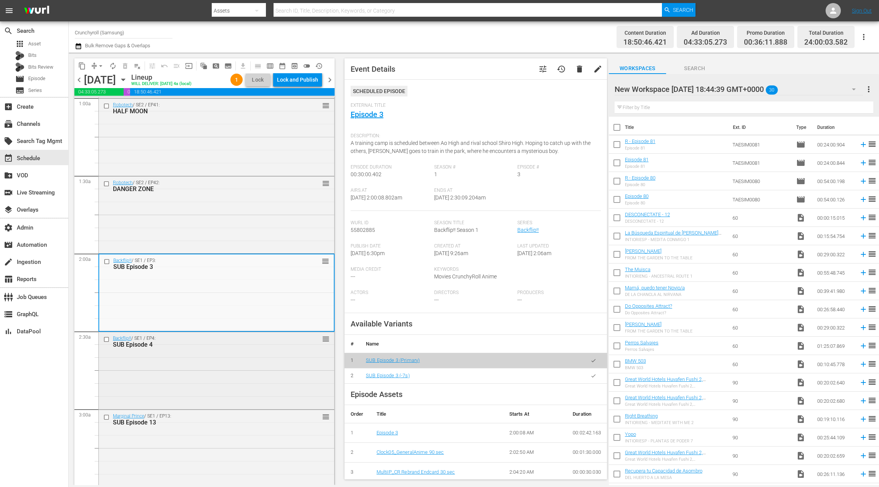
click at [239, 349] on div "Backflip!! / SE1 / EP4: SUB Episode 4 reorder" at bounding box center [216, 341] width 235 height 19
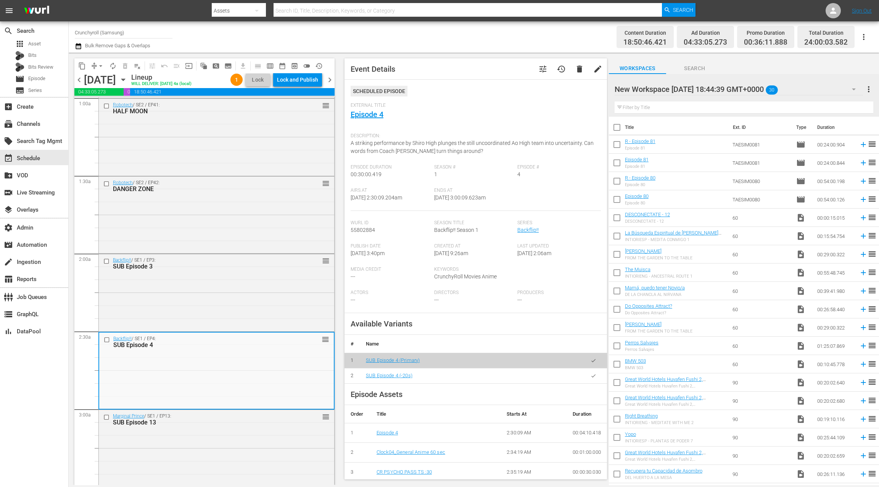
click at [80, 81] on span "chevron_left" at bounding box center [79, 80] width 10 height 10
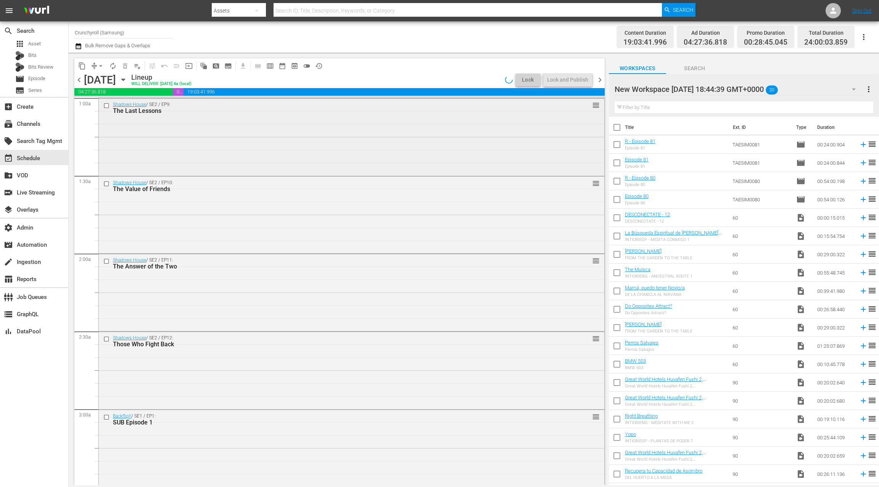
scroll to position [142, 0]
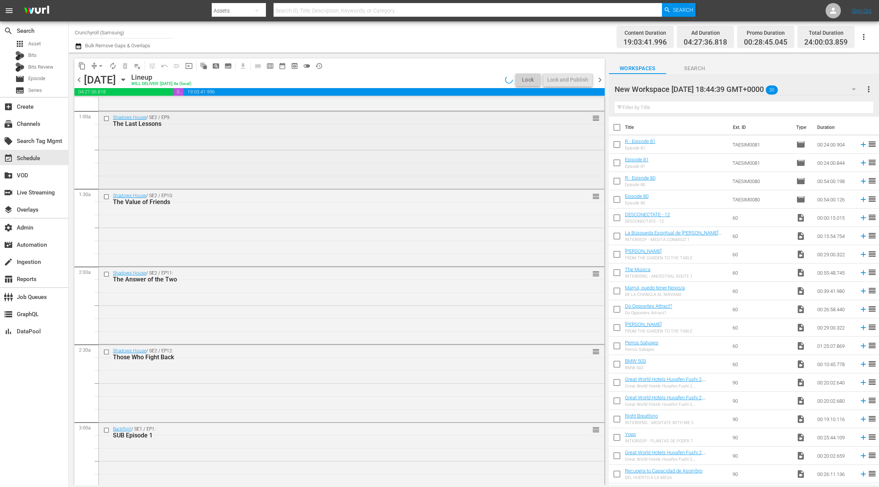
click at [235, 154] on div "Shadows House / SE2 / EP9: The Last Lessons reorder" at bounding box center [351, 148] width 505 height 75
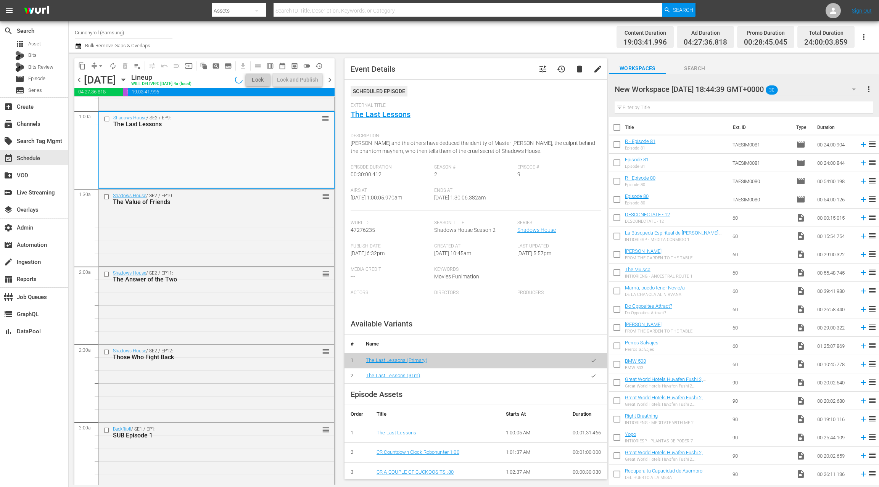
click at [236, 220] on div "Shadows House / SE2 / EP10: The Value of Friends reorder" at bounding box center [216, 227] width 235 height 75
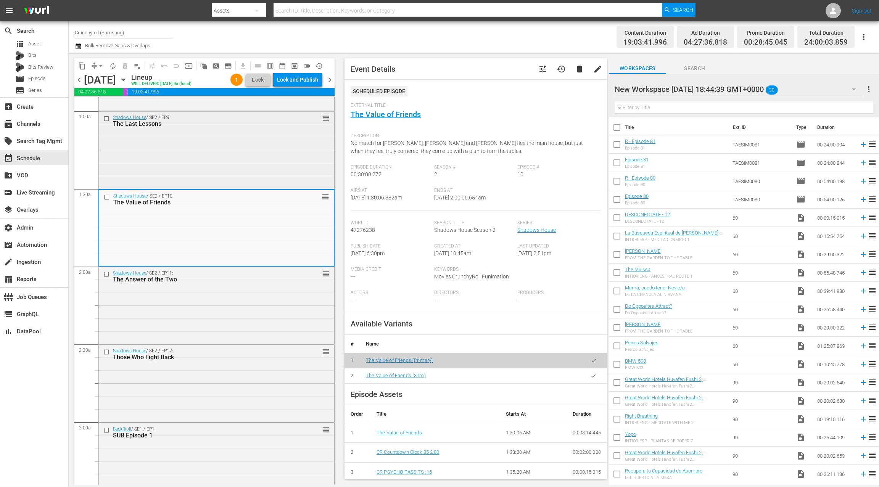
scroll to position [143, 0]
click at [78, 80] on span "chevron_left" at bounding box center [79, 80] width 10 height 10
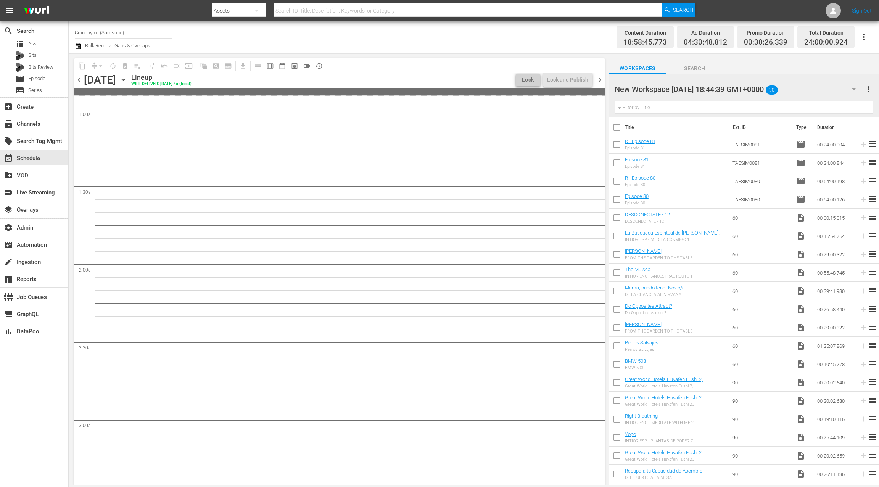
click at [78, 80] on span "chevron_left" at bounding box center [79, 80] width 10 height 10
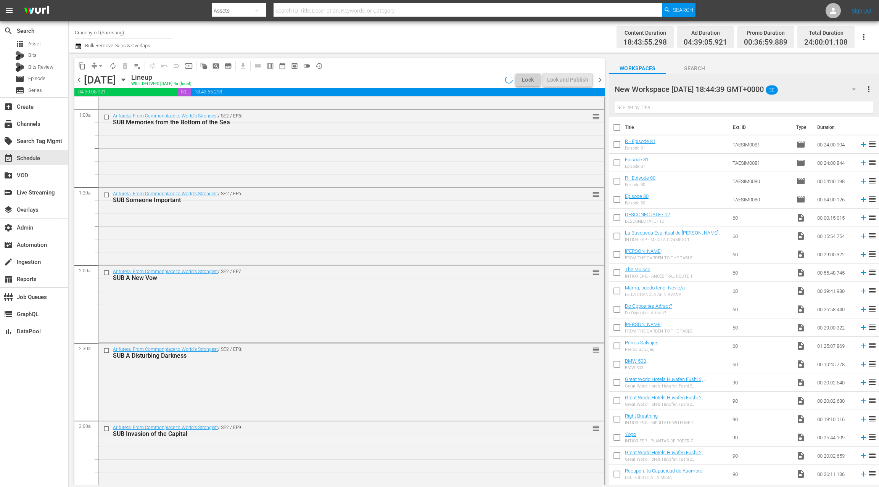
scroll to position [130, 0]
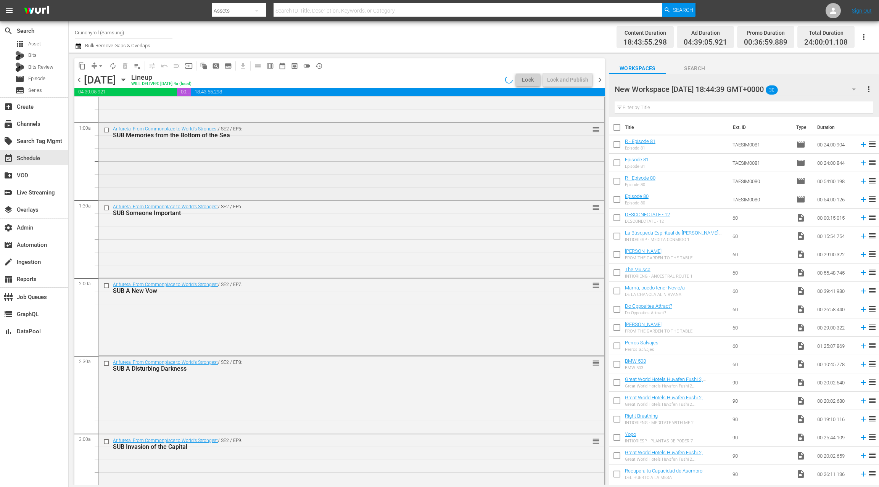
click at [199, 152] on div "Arifureta: From Commonplace to World's Strongest / SE2 / EP5: SUB Memories from…" at bounding box center [351, 160] width 505 height 75
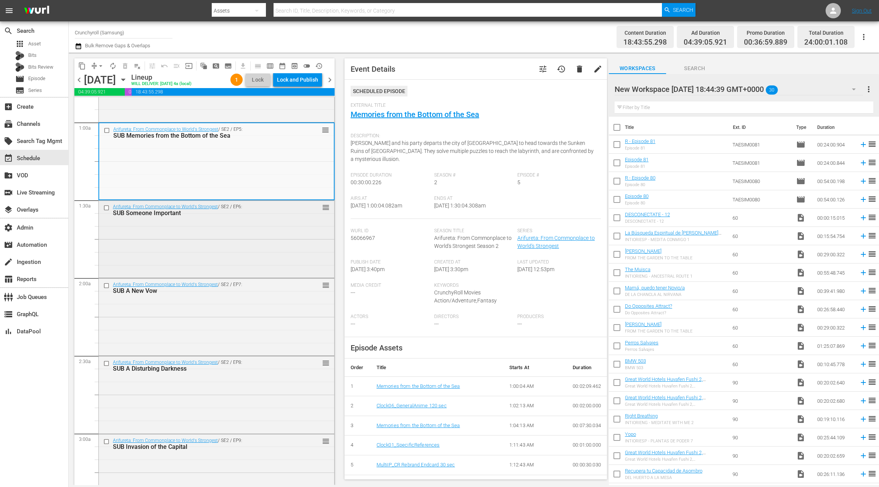
click at [210, 210] on div "SUB Someone Important" at bounding box center [204, 212] width 182 height 7
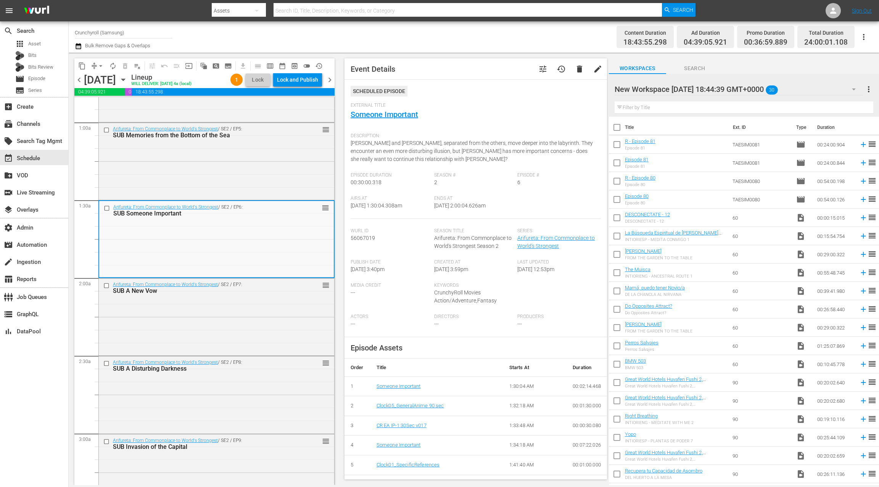
click at [79, 83] on span "chevron_left" at bounding box center [79, 80] width 10 height 10
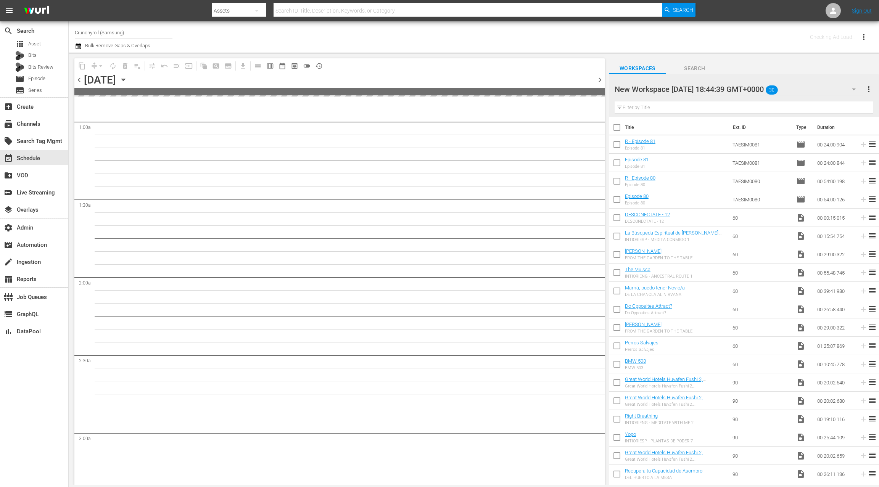
scroll to position [143, 0]
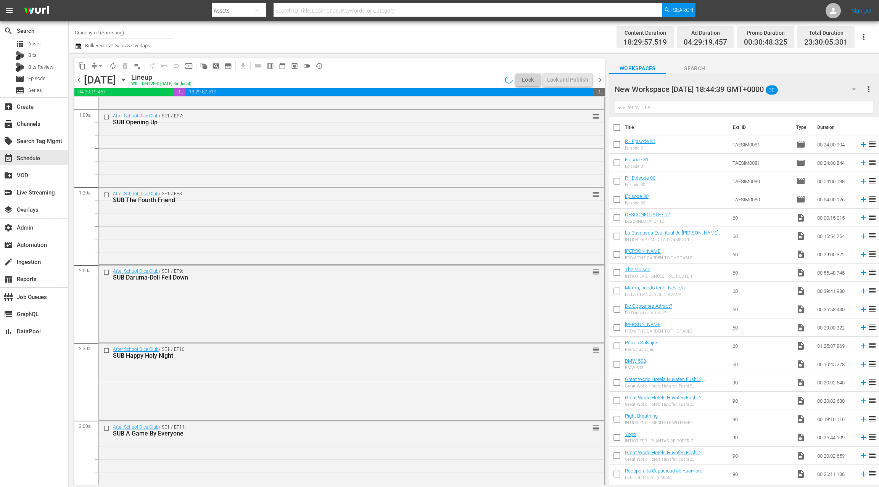
click at [164, 150] on div "After School Dice Club / SE1 / EP7: SUB Opening Up reorder" at bounding box center [351, 147] width 505 height 75
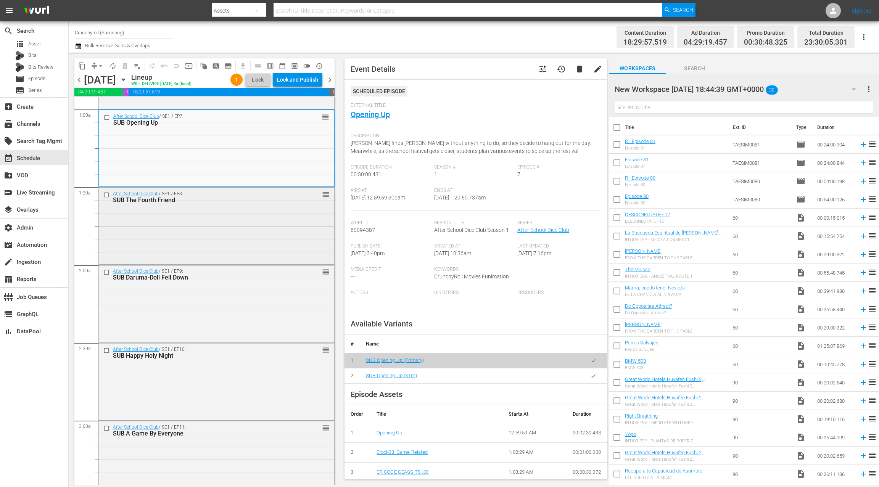
click at [194, 227] on div "After School Dice Club / SE1 / EP8: SUB The Fourth Friend reorder" at bounding box center [216, 225] width 235 height 75
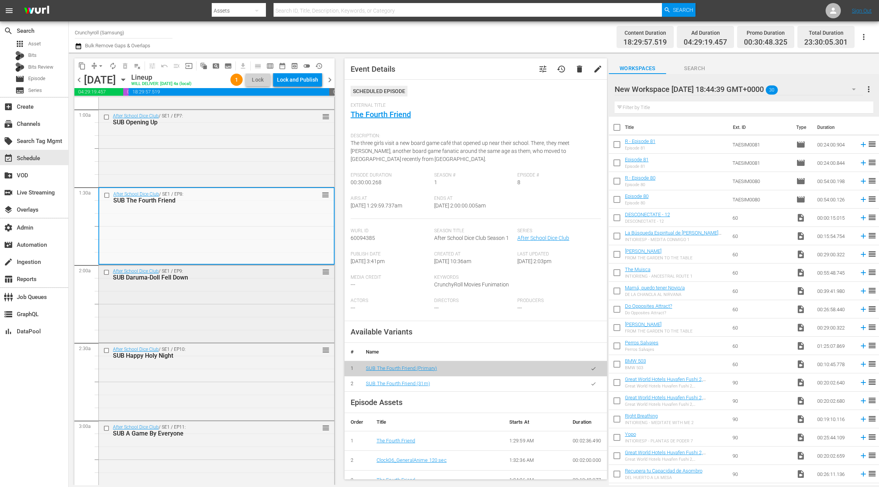
click at [215, 302] on div "After School Dice Club / SE1 / EP9: SUB Daruma-Doll Fell Down reorder" at bounding box center [216, 302] width 235 height 75
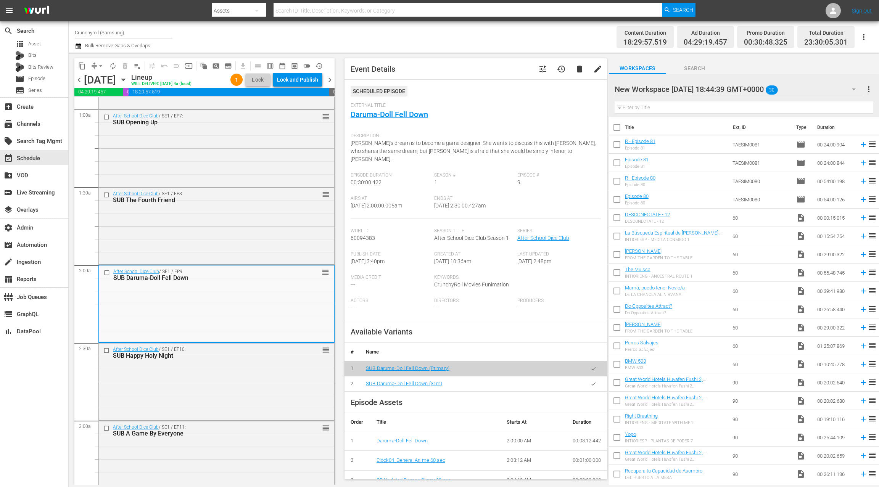
click at [82, 79] on span "chevron_left" at bounding box center [79, 80] width 10 height 10
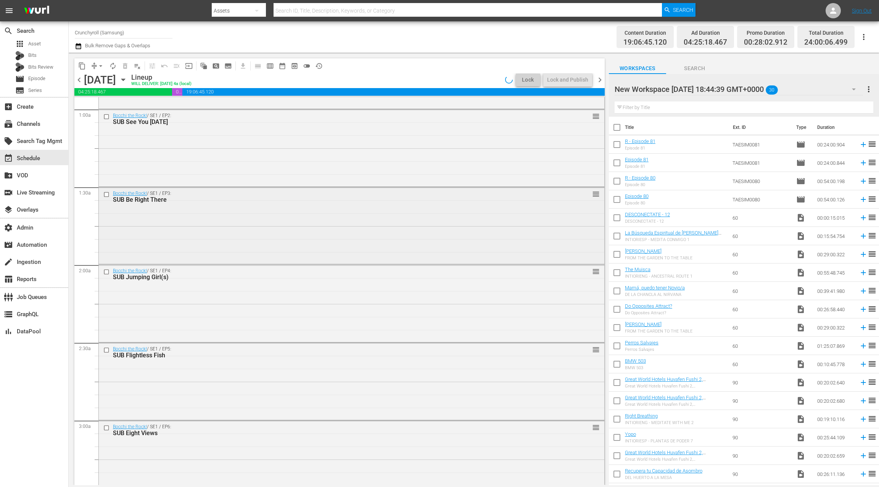
click at [242, 211] on div "Bocchi the Rock! / SE1 / EP3: SUB Be Right There reorder" at bounding box center [351, 224] width 505 height 75
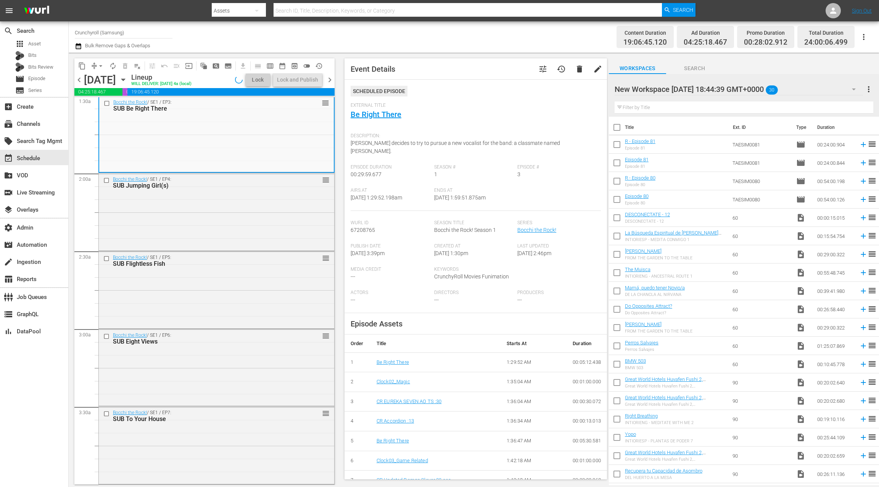
scroll to position [304, 0]
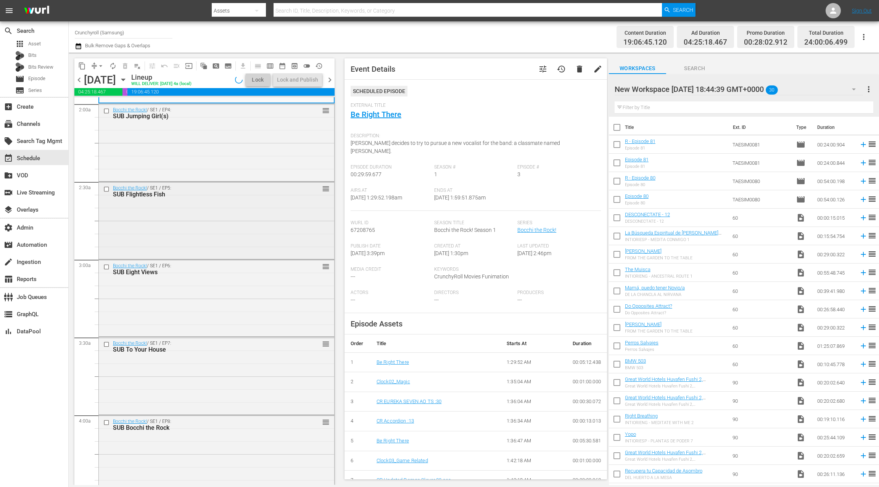
click at [237, 226] on div "Bocchi the Rock! / SE1 / EP5: SUB Flightless Fish reorder" at bounding box center [216, 219] width 235 height 75
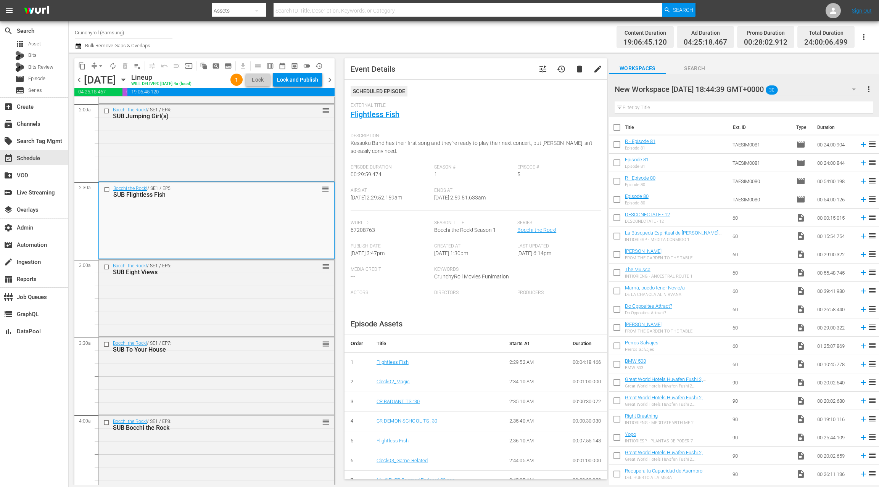
click at [222, 273] on div "SUB Eight Views" at bounding box center [204, 271] width 182 height 7
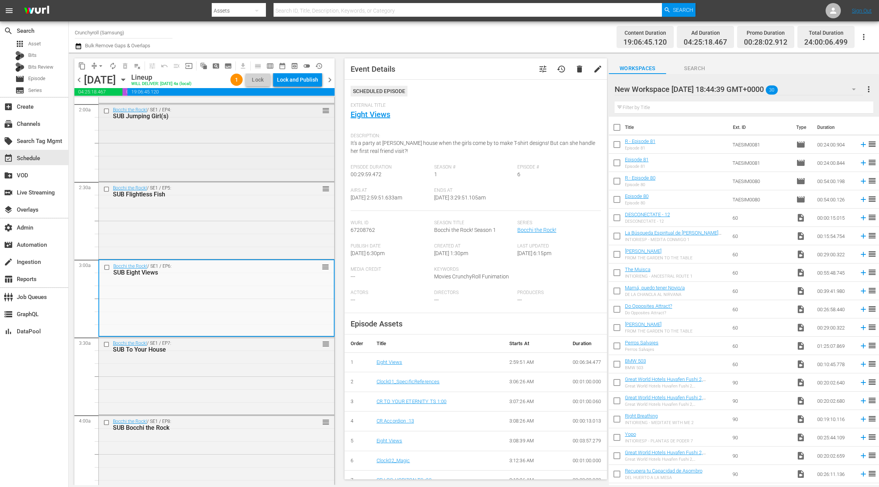
click at [193, 155] on div "Bocchi the Rock! / SE1 / EP4: SUB Jumping Girl(s) reorder" at bounding box center [216, 141] width 235 height 75
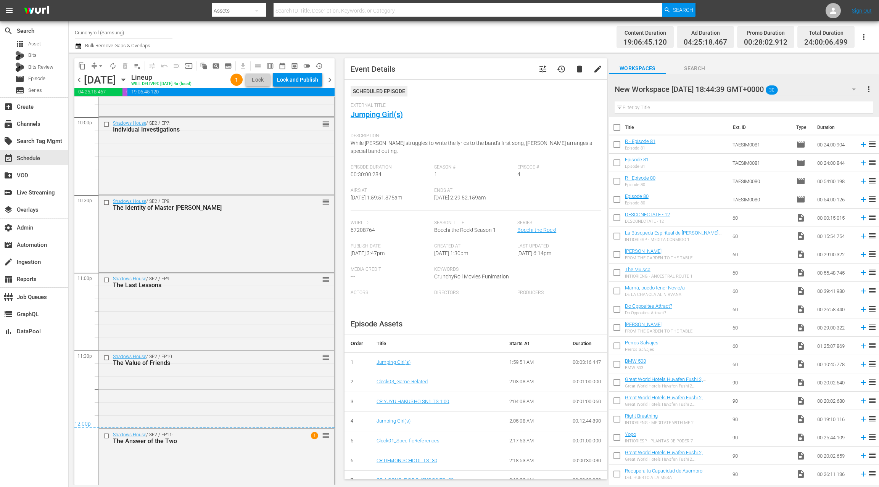
scroll to position [3423, 0]
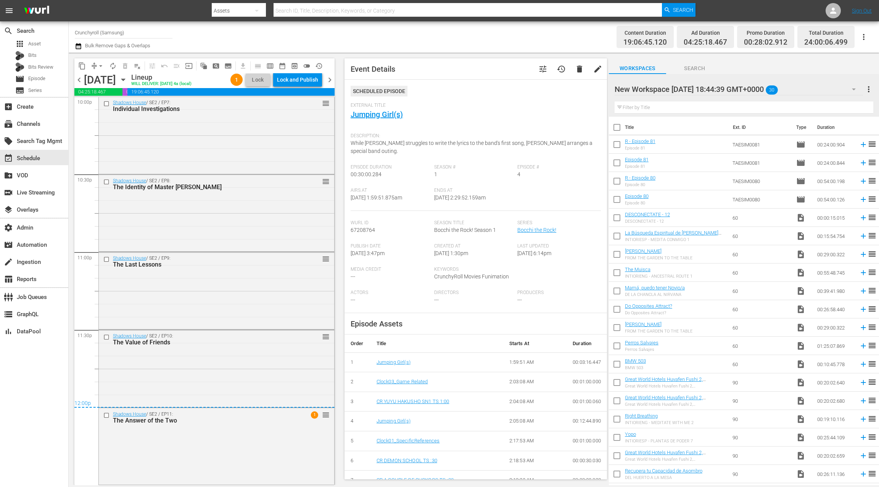
click at [80, 81] on span "chevron_left" at bounding box center [79, 80] width 10 height 10
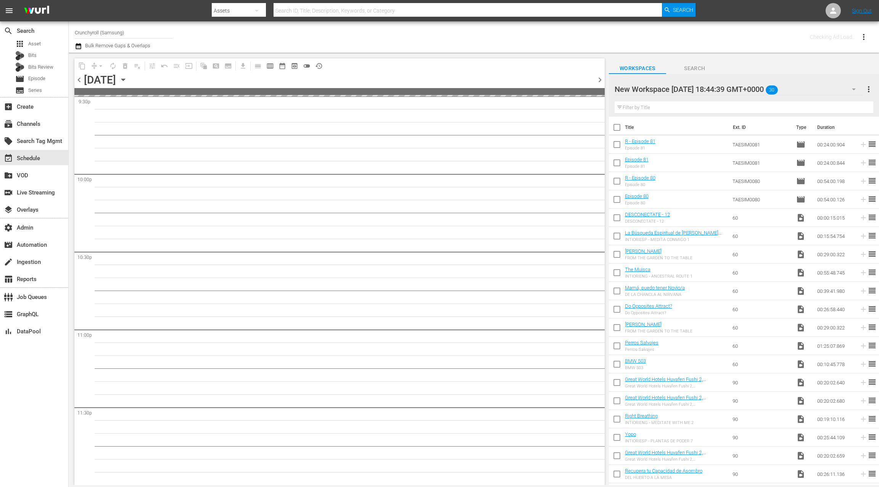
scroll to position [3345, 0]
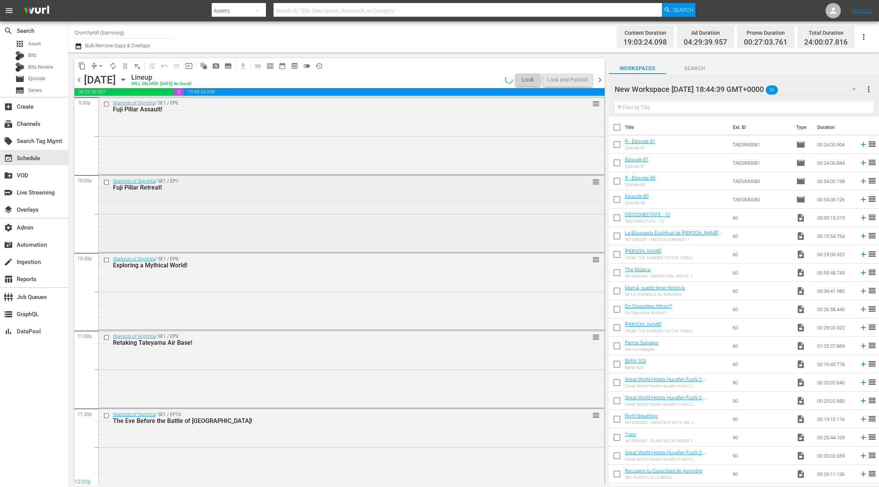
click at [253, 195] on div "Warlords of Sigrdrifa / SE1 / EP7: Fuji Pillar Retreat! reorder" at bounding box center [351, 212] width 505 height 75
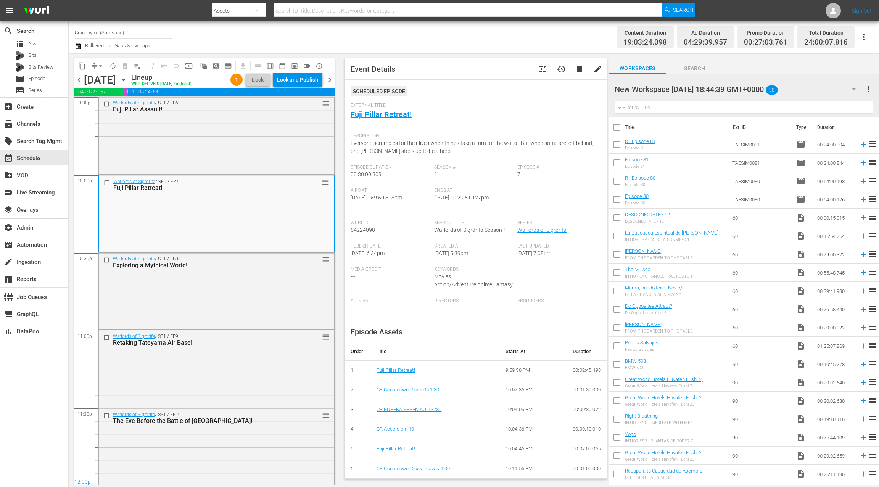
click at [78, 75] on span "chevron_left" at bounding box center [79, 80] width 10 height 10
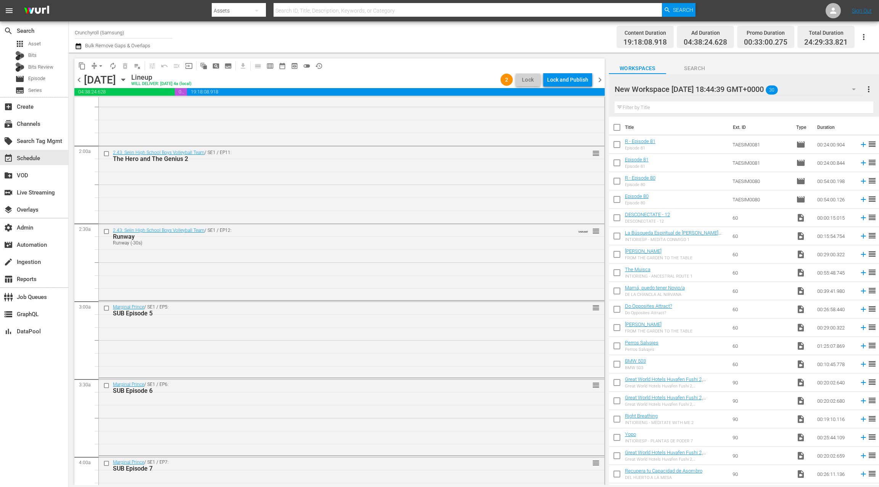
scroll to position [281, 0]
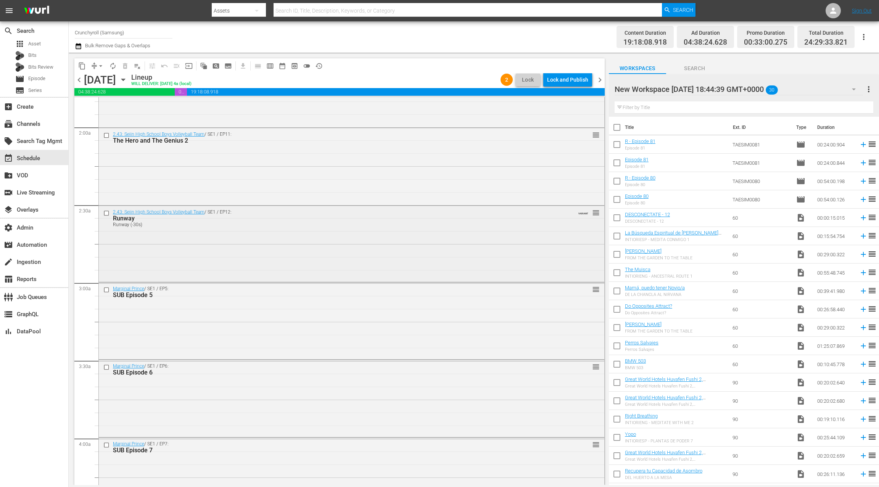
click at [236, 220] on div "Runway" at bounding box center [337, 218] width 448 height 7
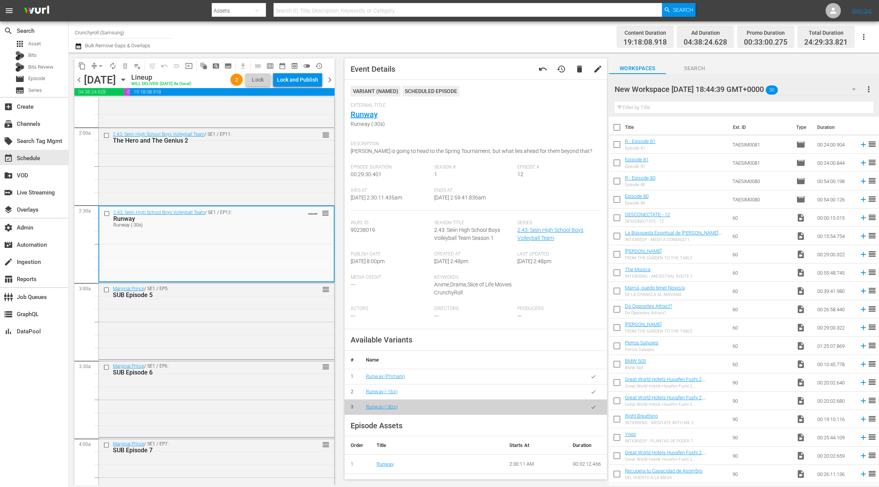
click at [594, 374] on icon "button" at bounding box center [593, 377] width 6 height 6
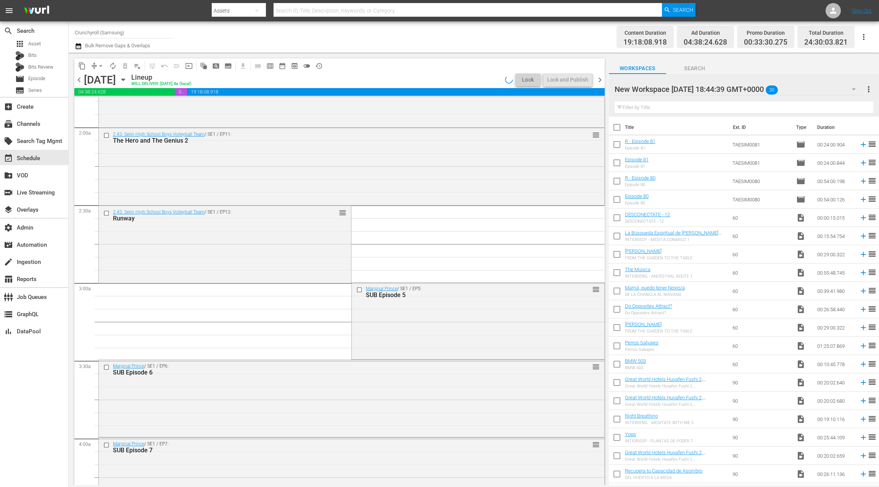
click at [326, 264] on div "2.43: Seiin High School Boys Volleyball Team / SE1 / EP12: Runway reorder" at bounding box center [225, 243] width 252 height 75
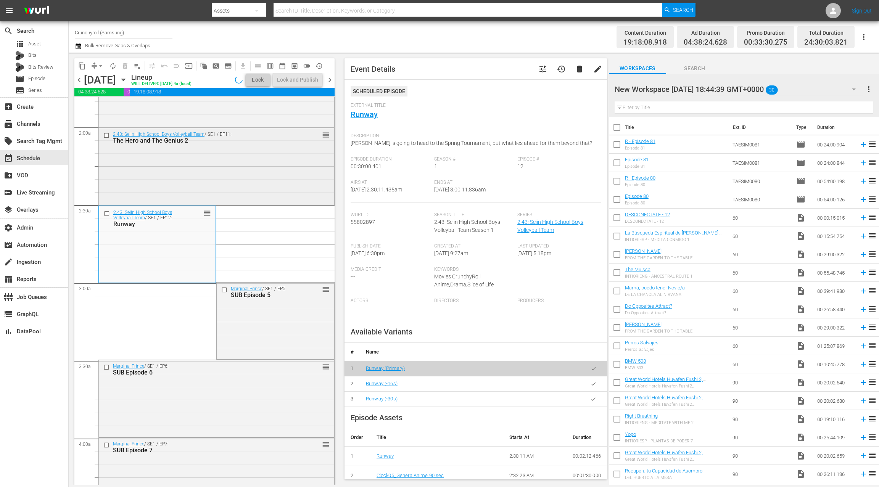
scroll to position [283, 0]
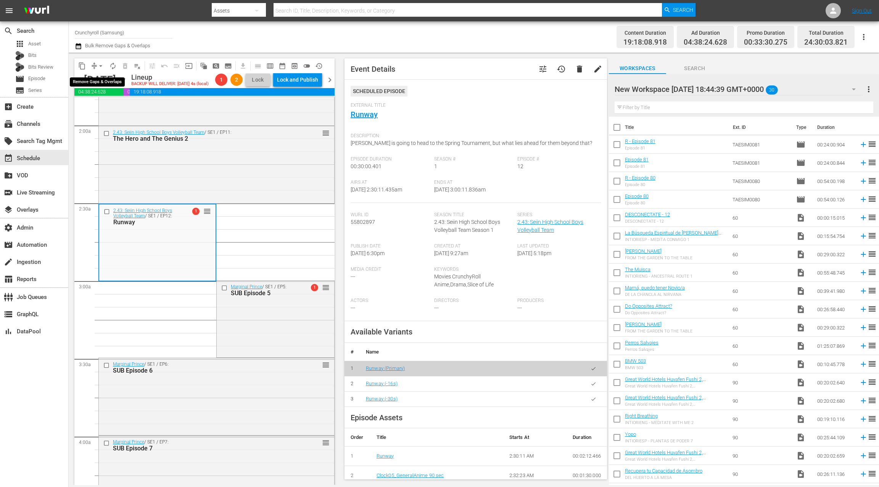
click at [98, 65] on span "arrow_drop_down" at bounding box center [101, 66] width 8 height 8
drag, startPoint x: 79, startPoint y: 85, endPoint x: 85, endPoint y: 86, distance: 5.5
click at [79, 85] on span "chevron_left" at bounding box center [79, 80] width 10 height 10
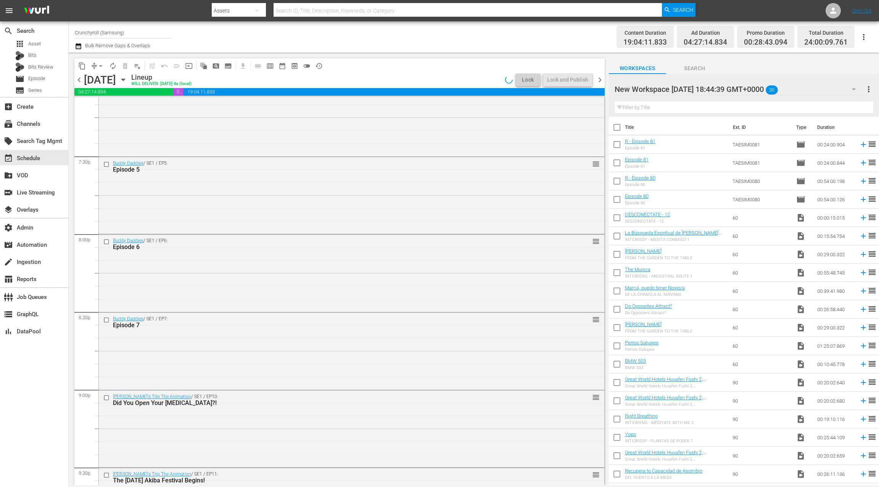
scroll to position [3346, 0]
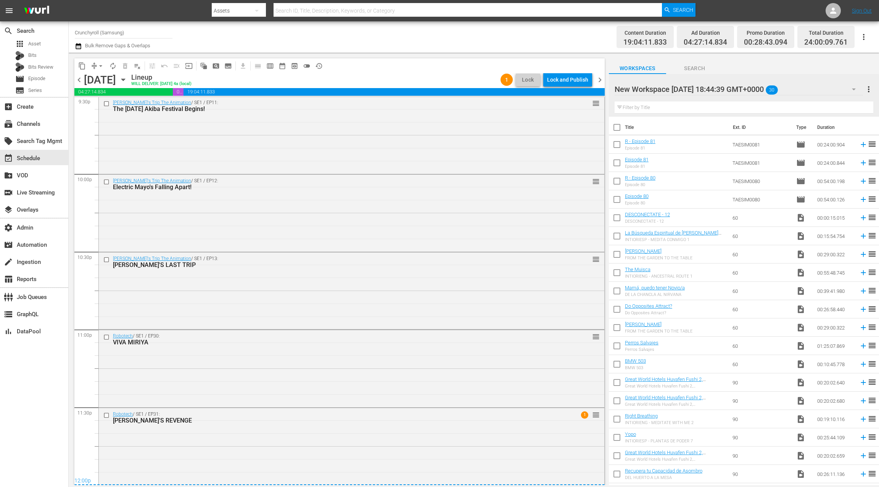
drag, startPoint x: 601, startPoint y: 81, endPoint x: 536, endPoint y: 83, distance: 65.6
click at [601, 81] on span "chevron_right" at bounding box center [600, 80] width 10 height 10
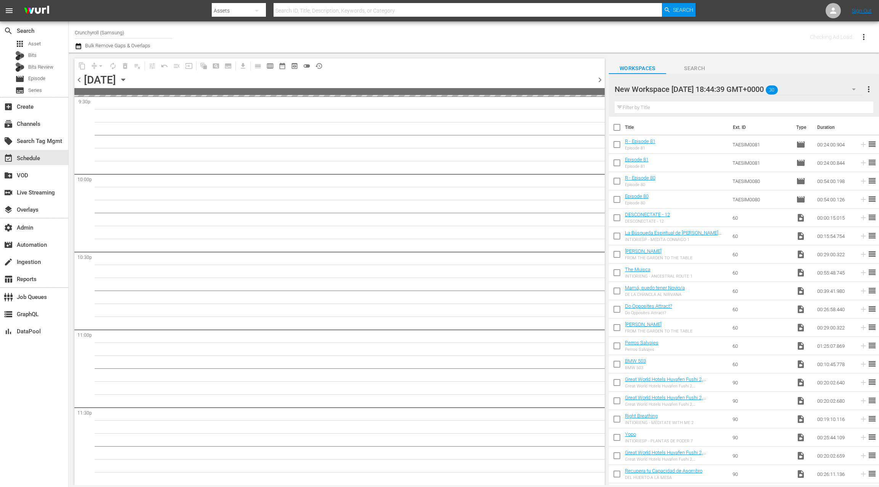
scroll to position [3345, 0]
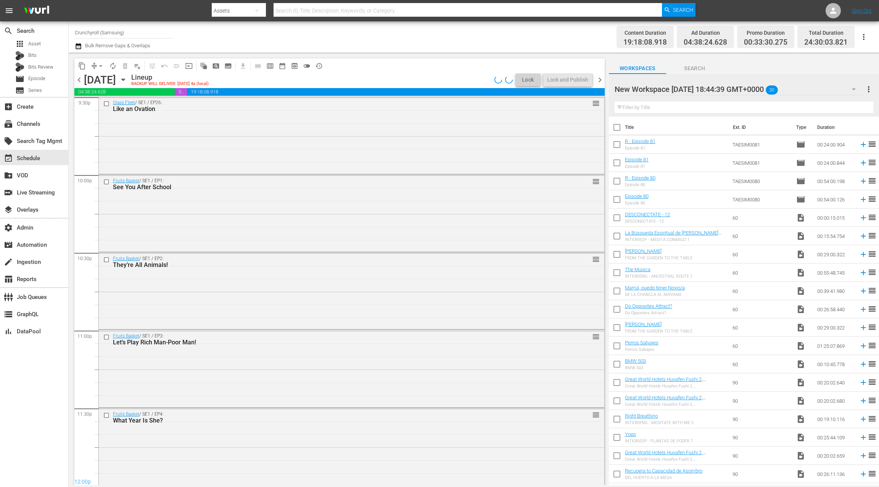
click at [82, 48] on icon "button" at bounding box center [78, 46] width 7 height 9
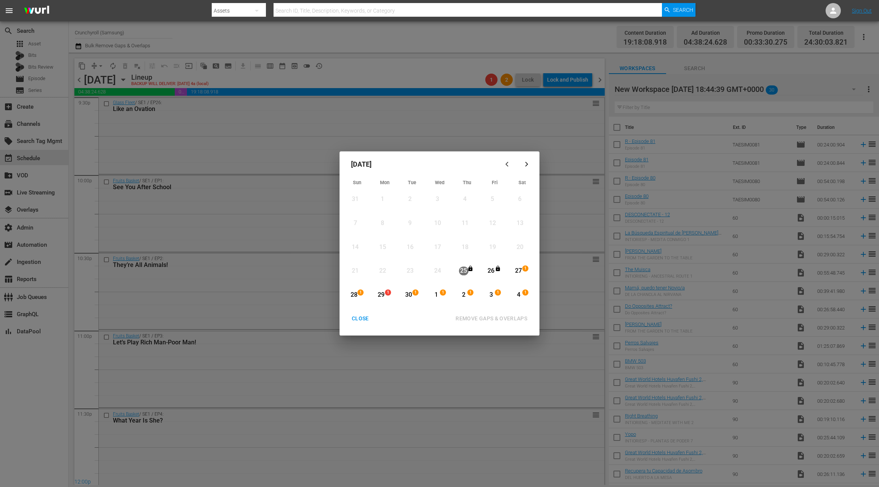
click at [383, 297] on div "29" at bounding box center [381, 295] width 10 height 9
click at [527, 167] on button "button" at bounding box center [526, 164] width 18 height 18
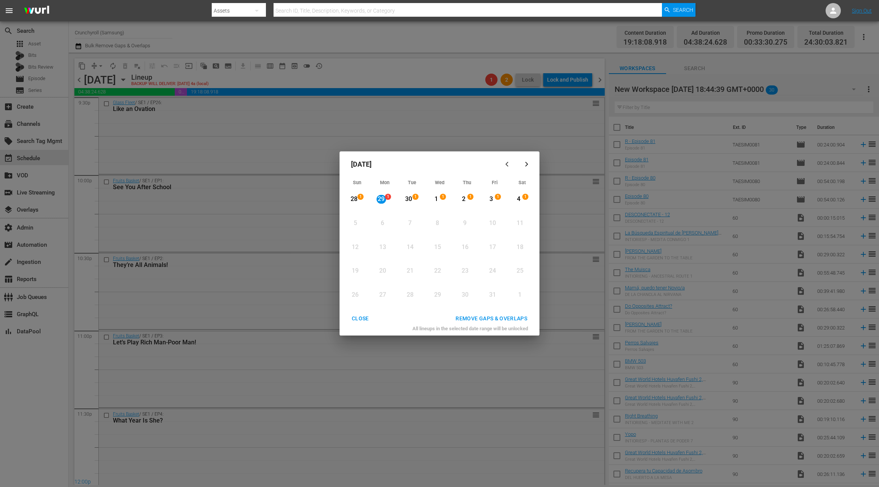
click at [528, 166] on icon "button" at bounding box center [527, 164] width 6 height 6
click at [507, 165] on icon "button" at bounding box center [508, 164] width 6 height 6
click at [410, 225] on div "7" at bounding box center [409, 223] width 10 height 9
click at [491, 317] on div "REMOVE GAPS & OVERLAPS" at bounding box center [491, 319] width 84 height 10
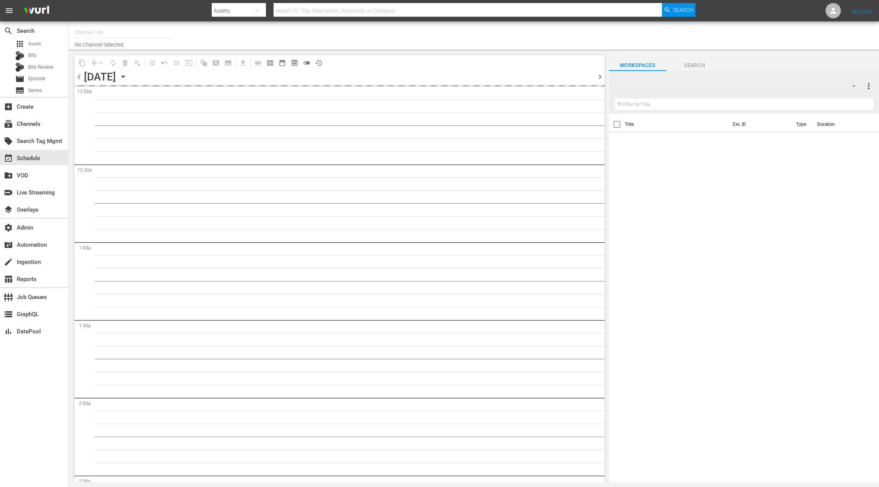
type input "Crunchyroll (Samsung) (1467)"
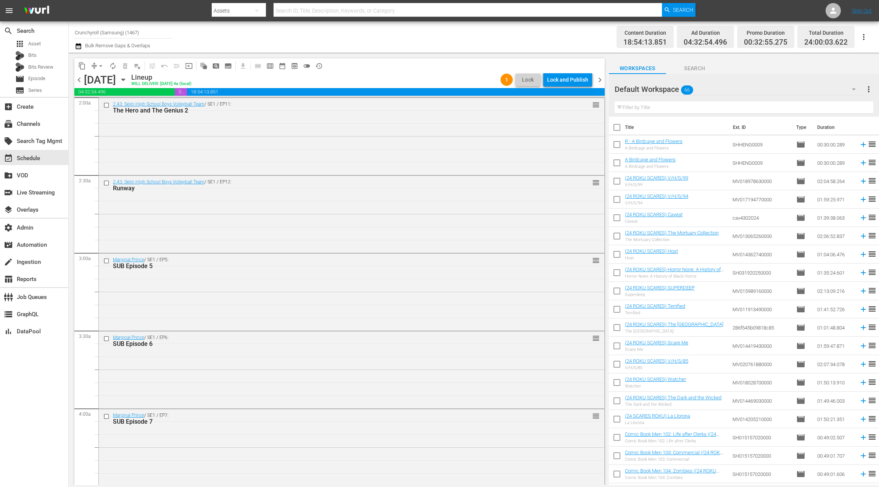
scroll to position [321, 0]
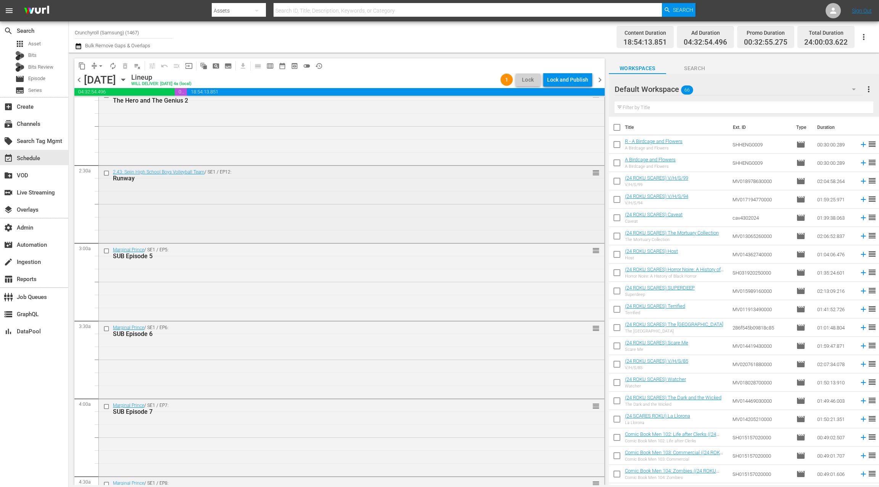
click at [223, 184] on div "2.43: Seiin High School Boys Volleyball Team / SE1 / EP12: Runway reorder" at bounding box center [351, 203] width 505 height 75
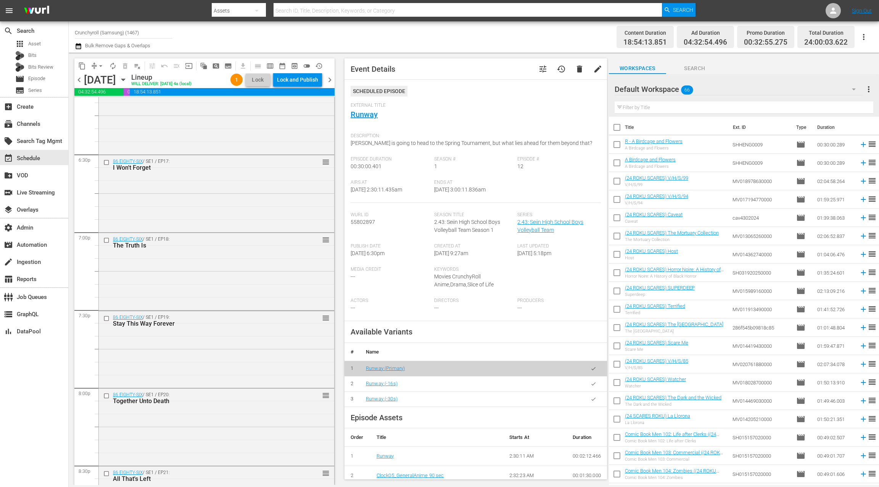
scroll to position [3346, 0]
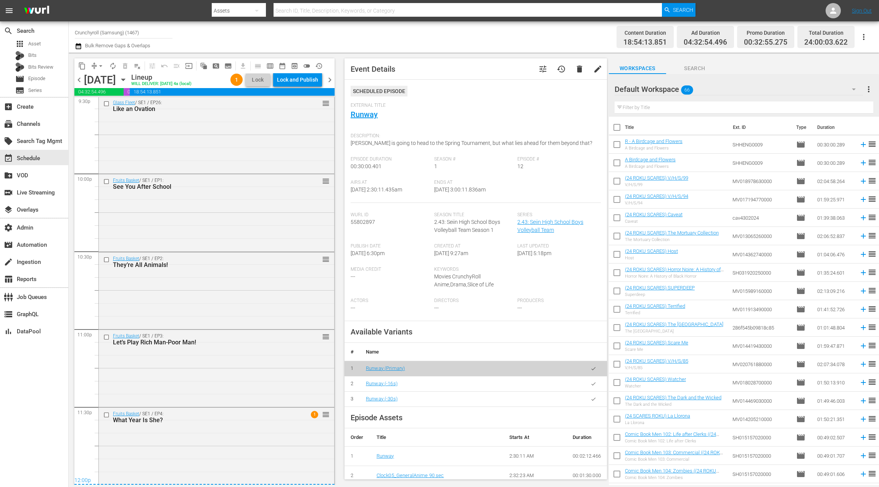
click at [329, 79] on span "chevron_right" at bounding box center [330, 80] width 10 height 10
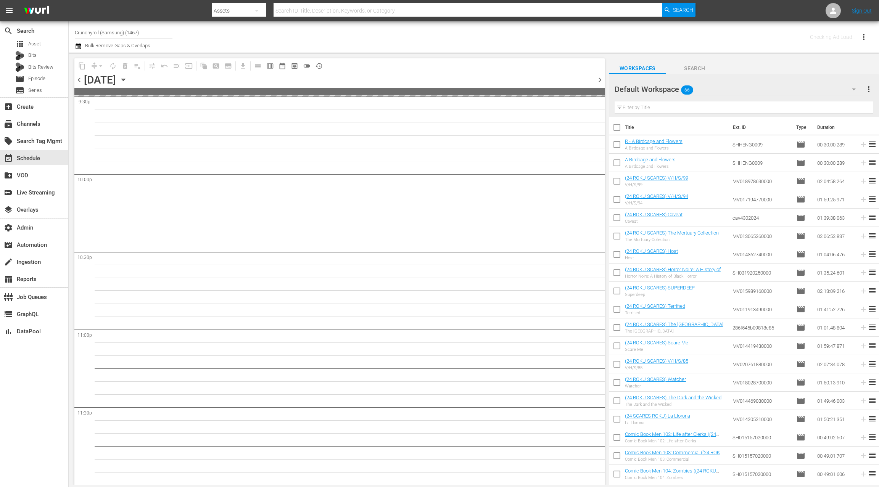
scroll to position [3345, 0]
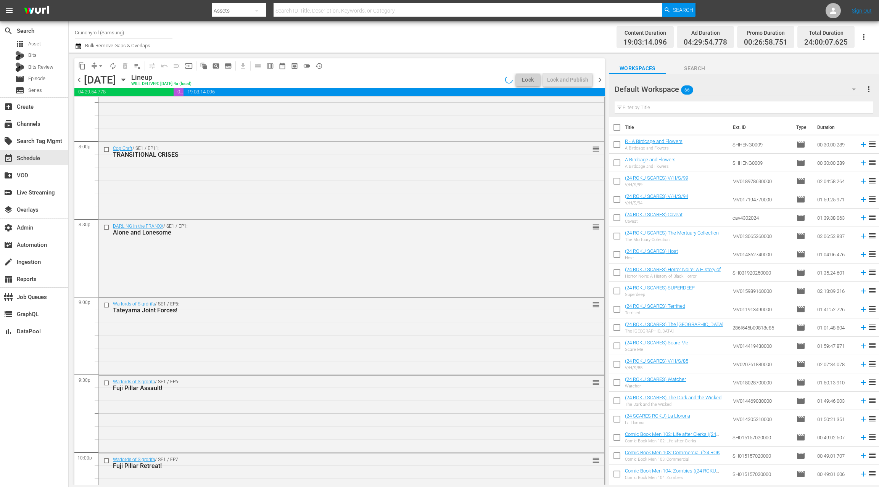
scroll to position [3346, 0]
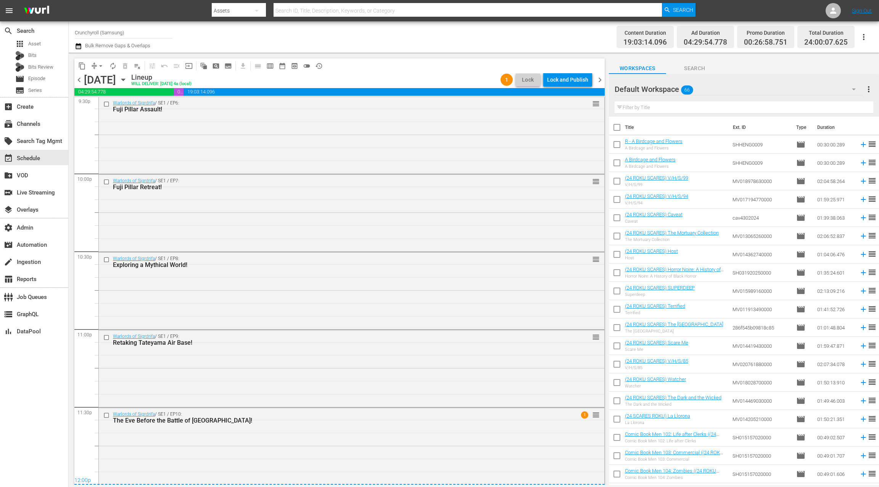
click at [600, 81] on span "chevron_right" at bounding box center [600, 80] width 10 height 10
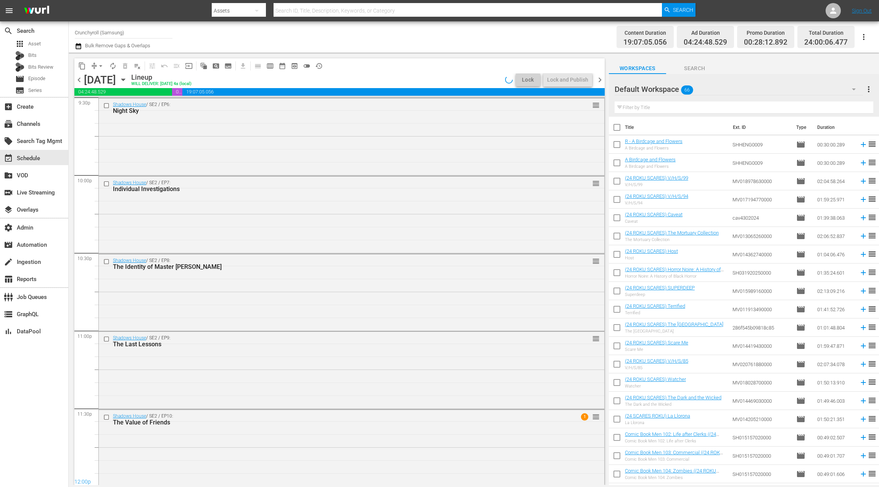
scroll to position [3347, 0]
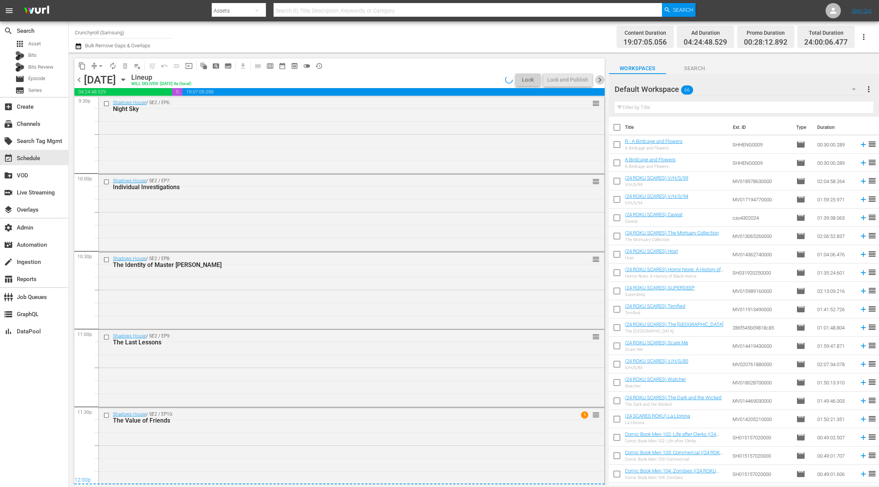
click at [599, 80] on span "chevron_right" at bounding box center [600, 80] width 10 height 10
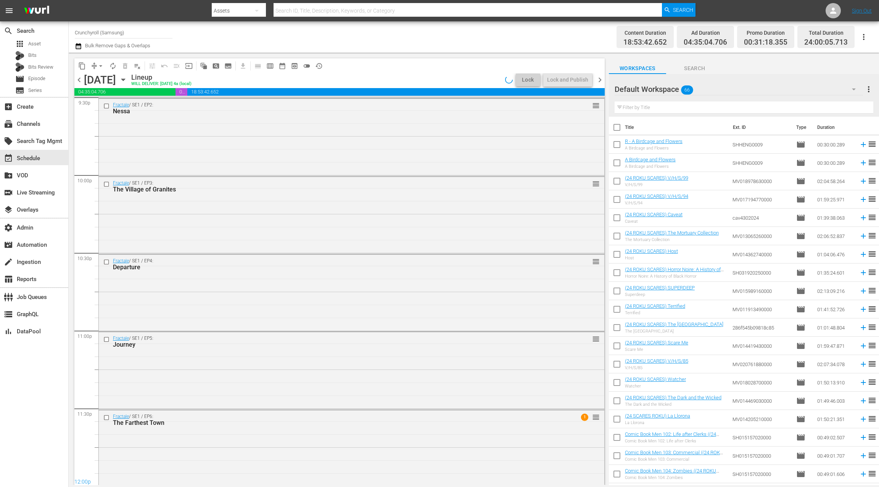
scroll to position [3347, 0]
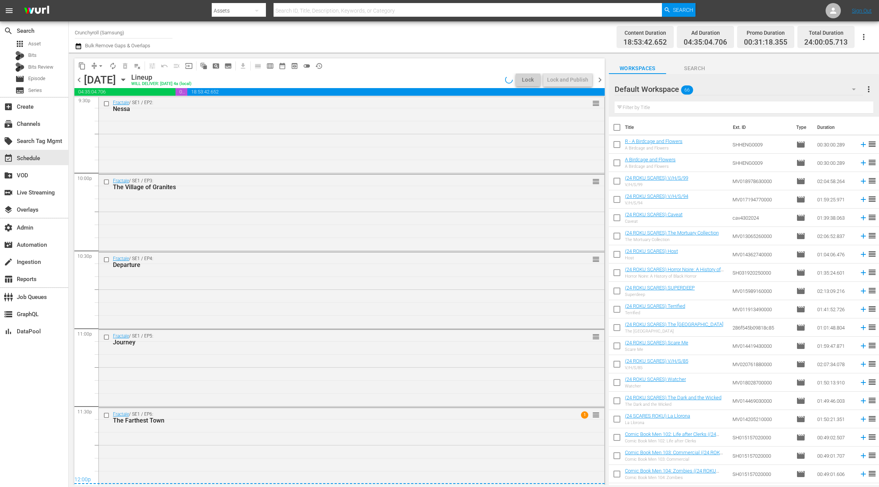
click at [599, 80] on span "chevron_right" at bounding box center [600, 80] width 10 height 10
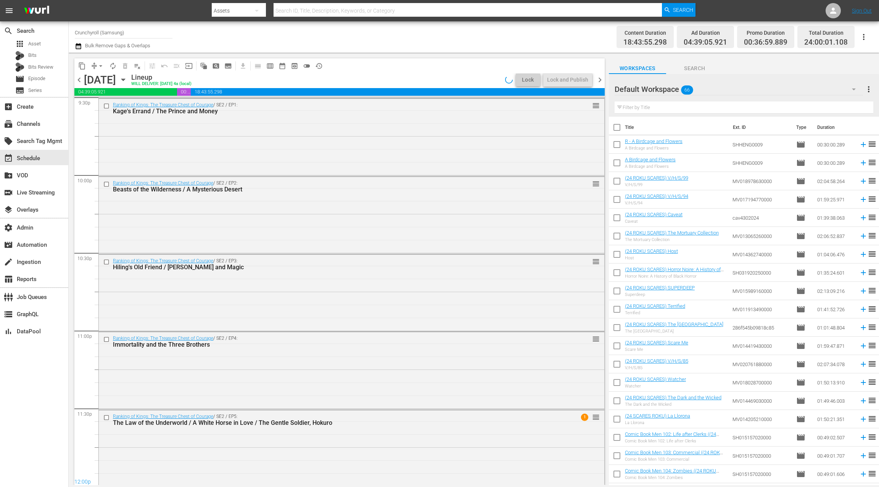
scroll to position [3347, 0]
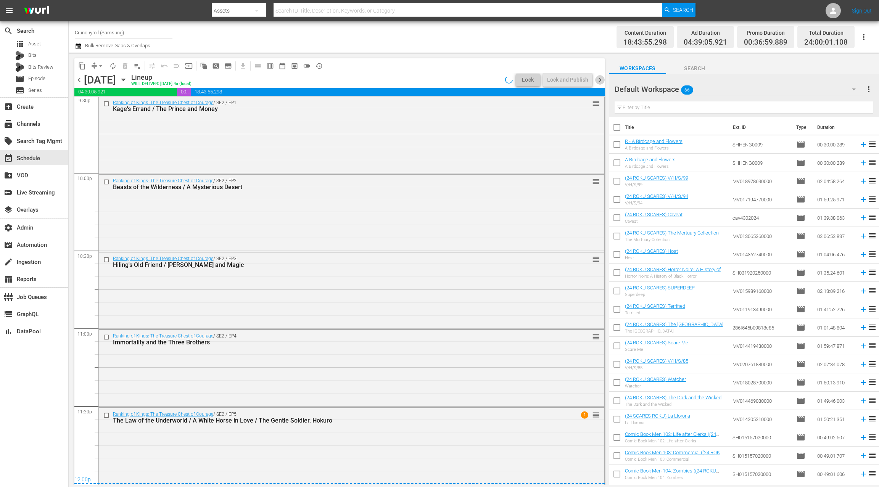
click at [599, 79] on span "chevron_right" at bounding box center [600, 80] width 10 height 10
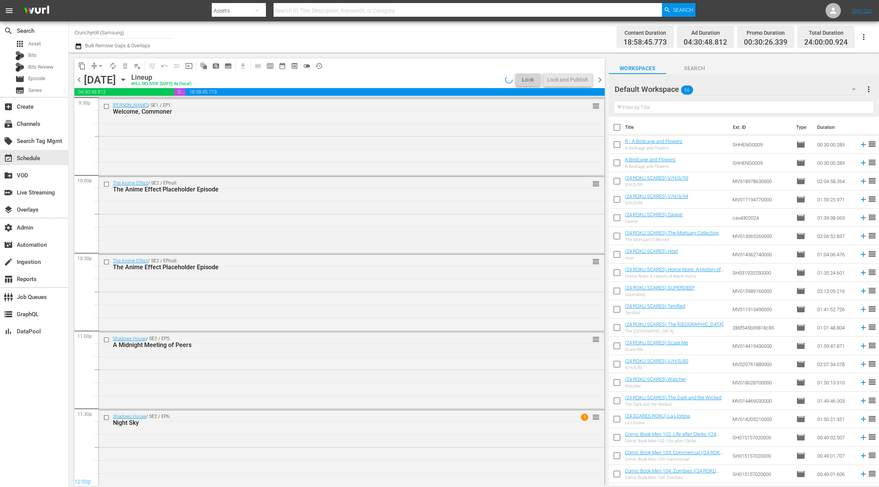
scroll to position [3347, 0]
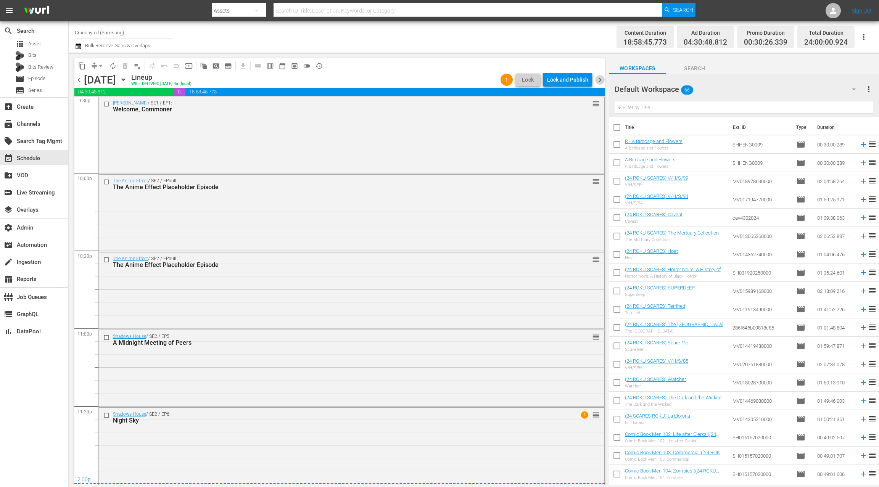
click at [598, 79] on span "chevron_right" at bounding box center [600, 80] width 10 height 10
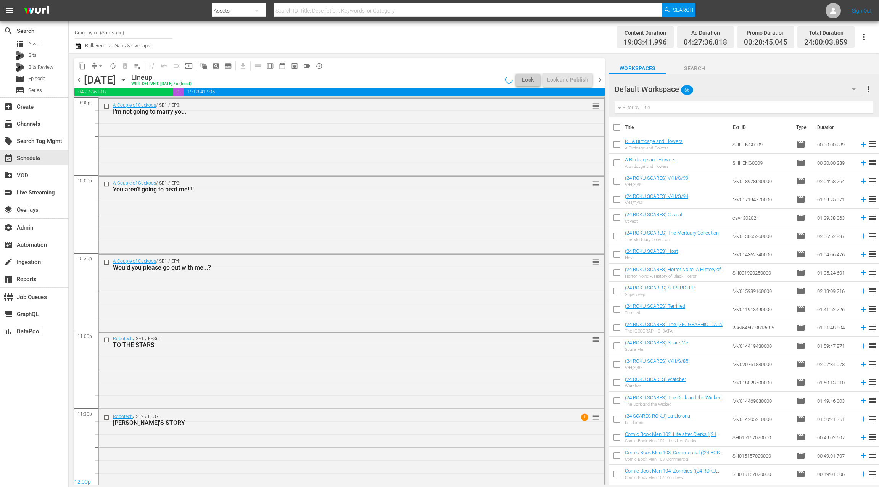
scroll to position [3347, 0]
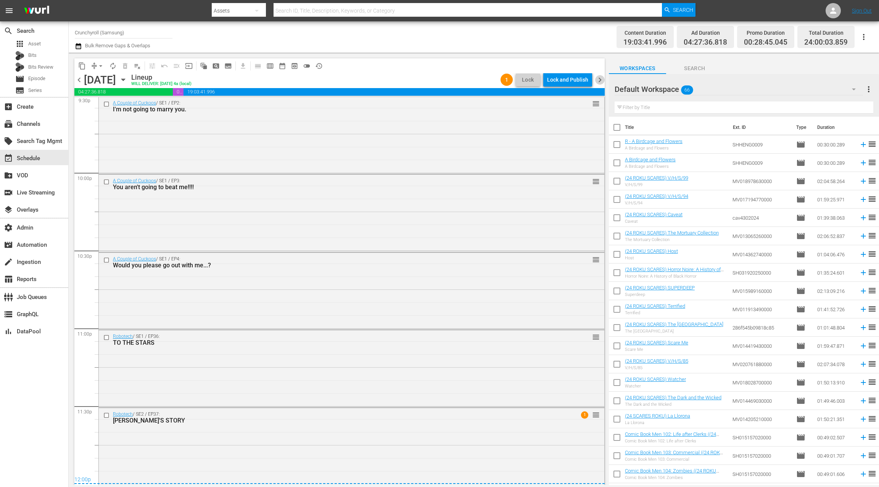
click at [601, 81] on span "chevron_right" at bounding box center [600, 80] width 10 height 10
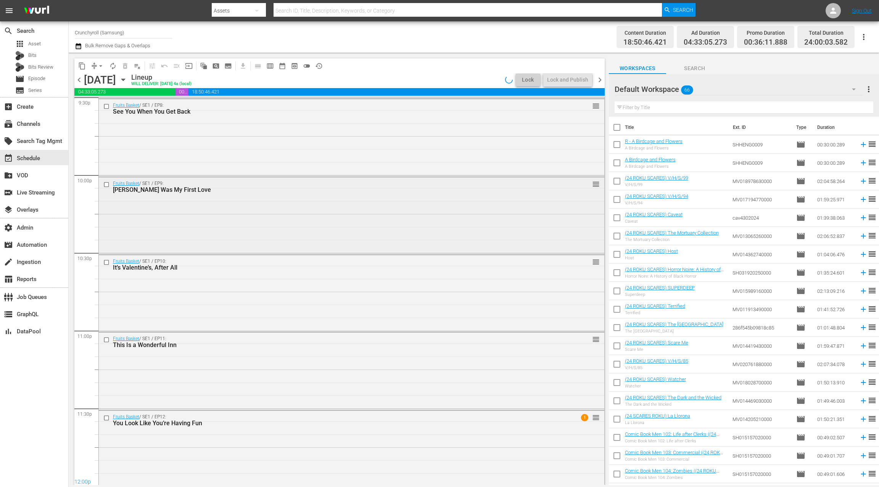
scroll to position [3347, 0]
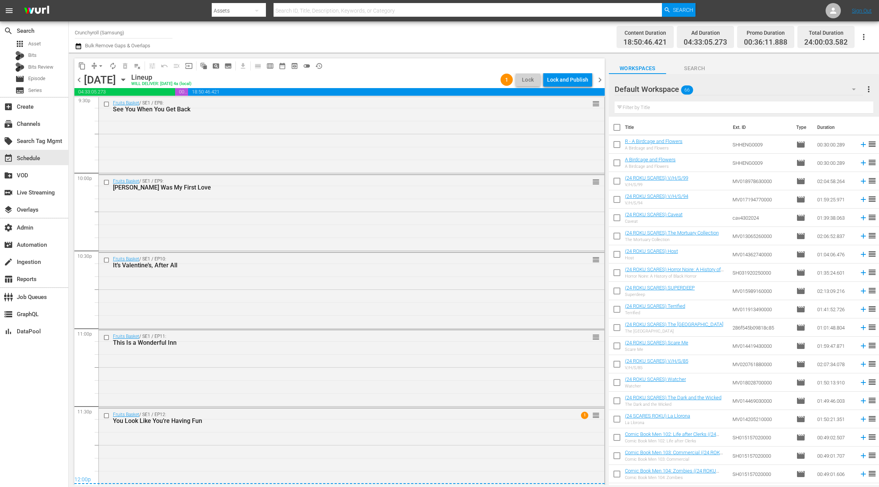
click at [598, 79] on span "chevron_right" at bounding box center [600, 80] width 10 height 10
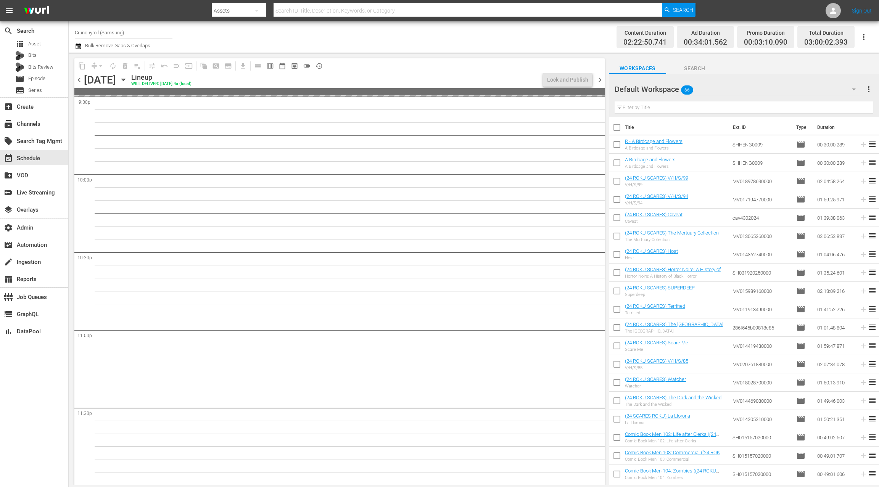
scroll to position [3332, 0]
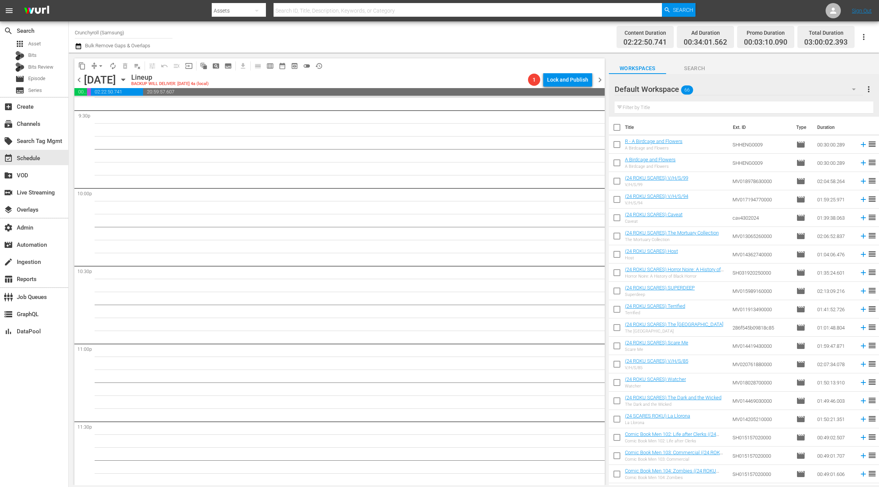
click at [81, 47] on icon "button" at bounding box center [78, 46] width 7 height 9
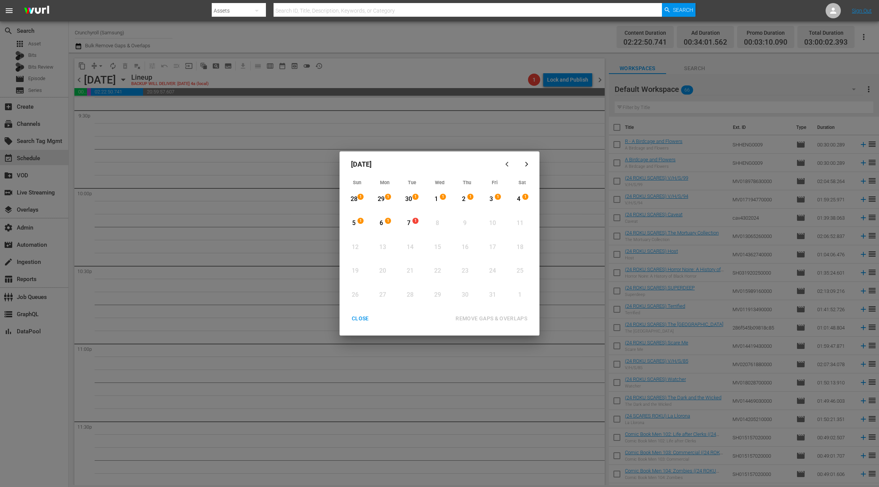
click at [509, 163] on icon "button" at bounding box center [508, 164] width 6 height 6
drag, startPoint x: 363, startPoint y: 318, endPoint x: 354, endPoint y: 295, distance: 24.9
click at [362, 318] on div "CLOSE" at bounding box center [359, 319] width 29 height 10
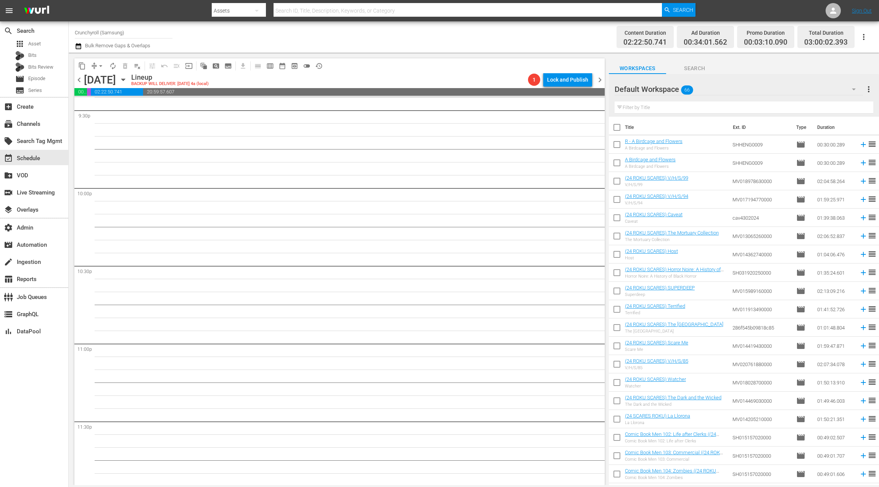
click at [125, 80] on icon "button" at bounding box center [122, 80] width 3 height 2
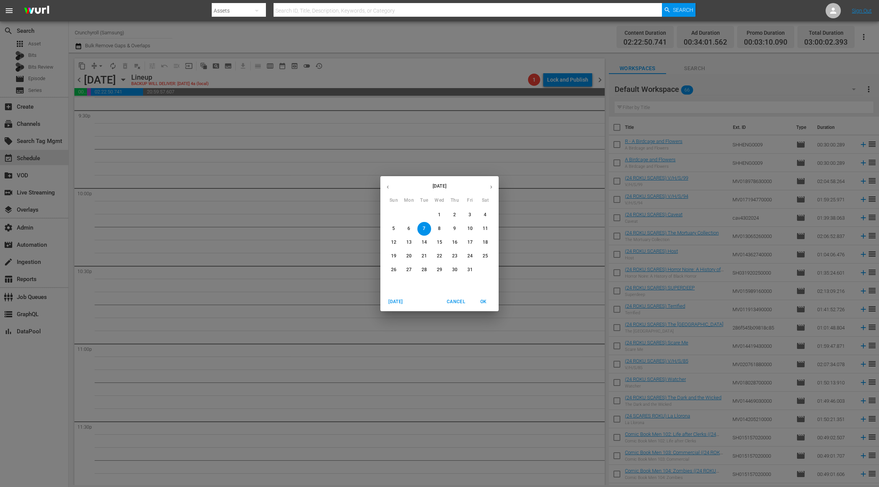
drag, startPoint x: 388, startPoint y: 188, endPoint x: 395, endPoint y: 187, distance: 6.5
click at [388, 188] on icon "button" at bounding box center [388, 187] width 6 height 6
click at [485, 257] on p "27" at bounding box center [484, 256] width 5 height 6
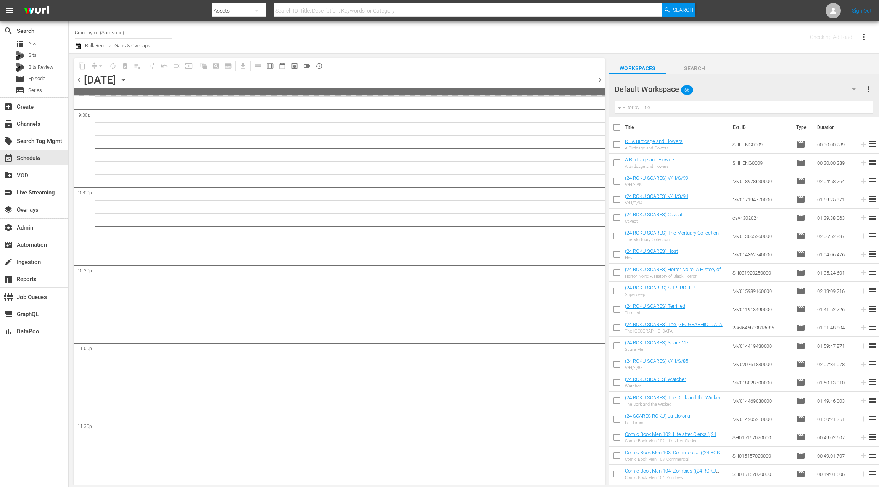
scroll to position [3345, 0]
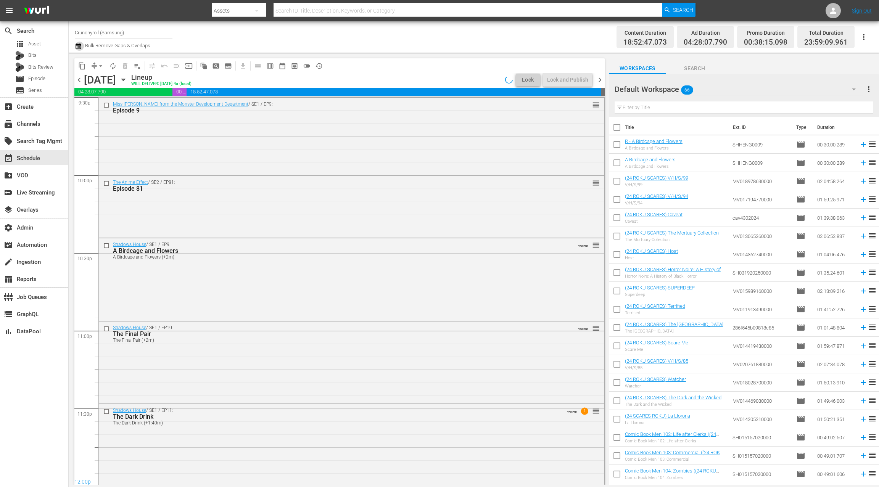
click at [77, 48] on icon "button" at bounding box center [77, 46] width 5 height 6
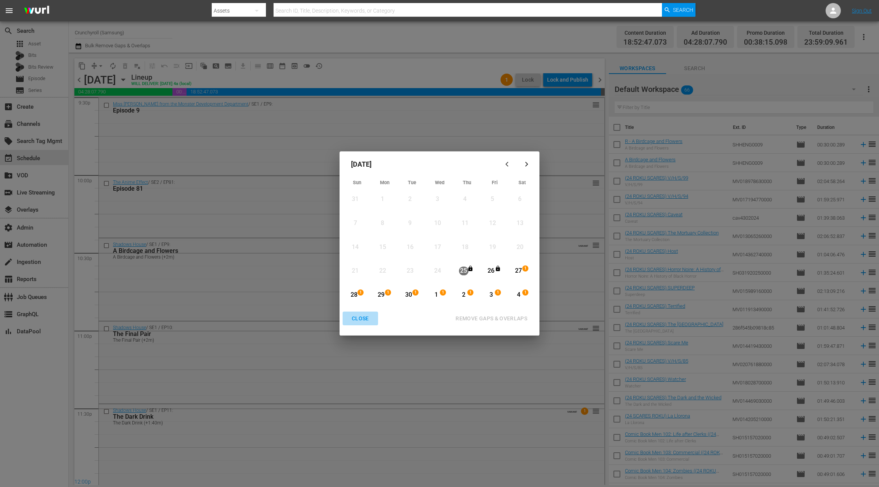
drag, startPoint x: 365, startPoint y: 316, endPoint x: 361, endPoint y: 310, distance: 7.2
click at [365, 316] on div "CLOSE" at bounding box center [359, 319] width 29 height 10
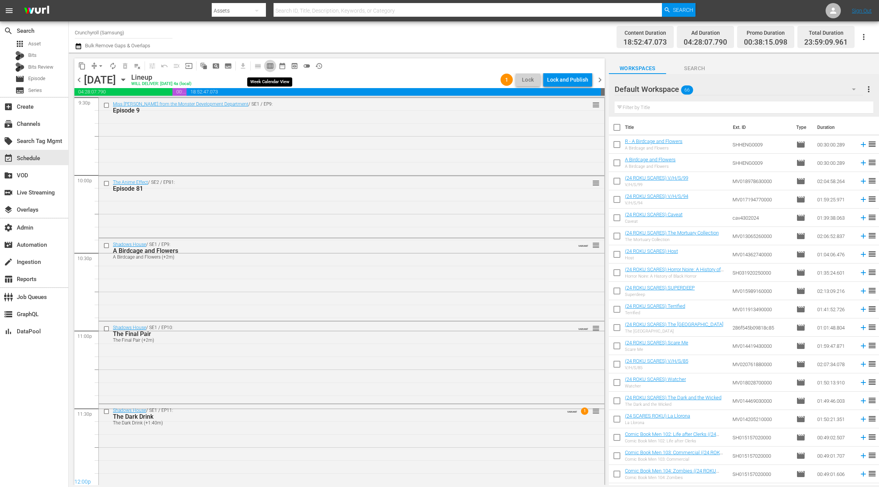
click at [269, 68] on span "calendar_view_week_outlined" at bounding box center [270, 66] width 8 height 8
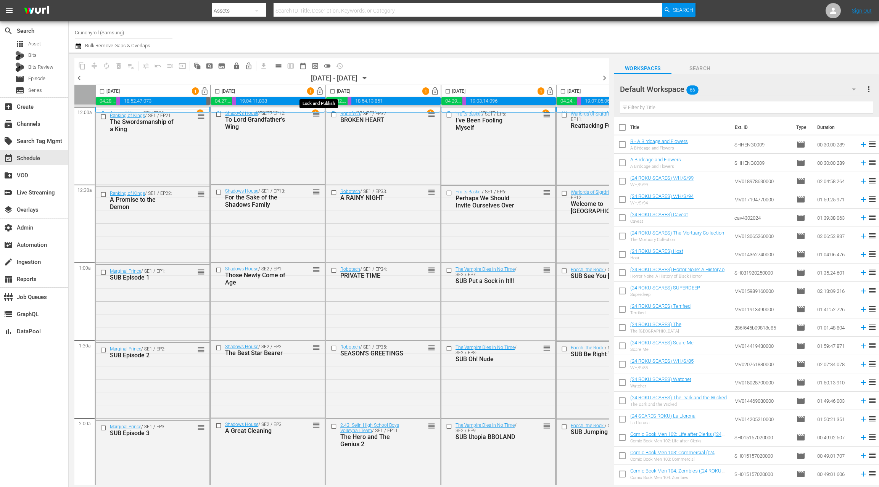
click at [318, 92] on span "lock_open" at bounding box center [319, 91] width 9 height 9
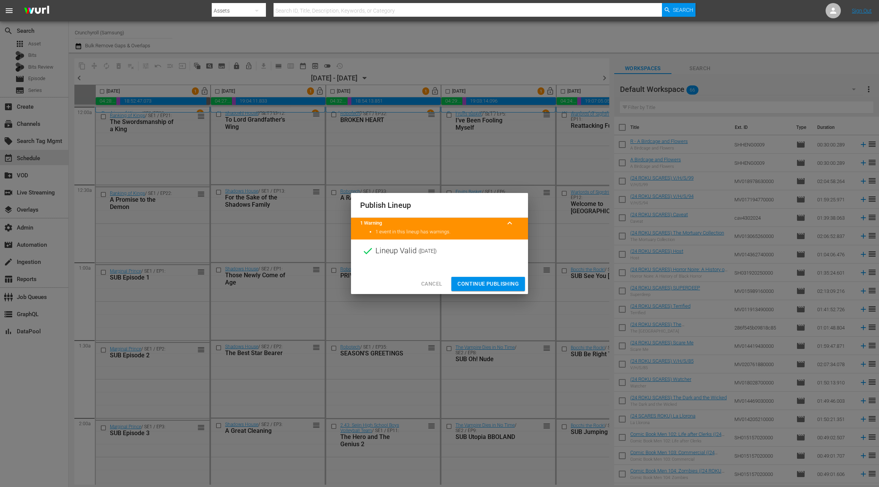
click at [487, 283] on span "Continue Publishing" at bounding box center [487, 284] width 61 height 10
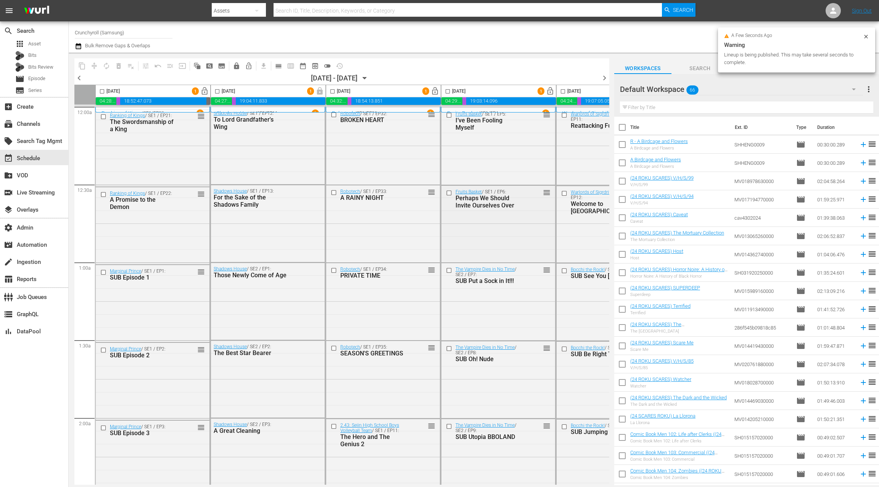
scroll to position [0, 121]
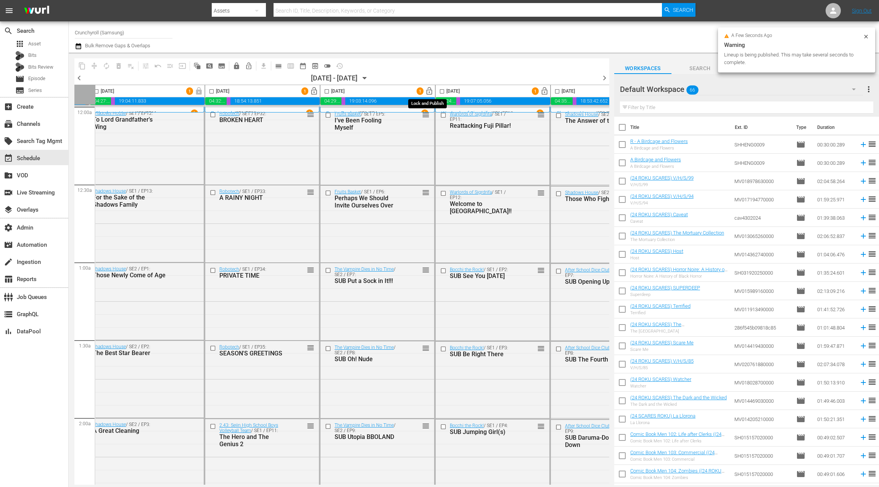
click at [430, 92] on span "lock_open" at bounding box center [429, 91] width 9 height 9
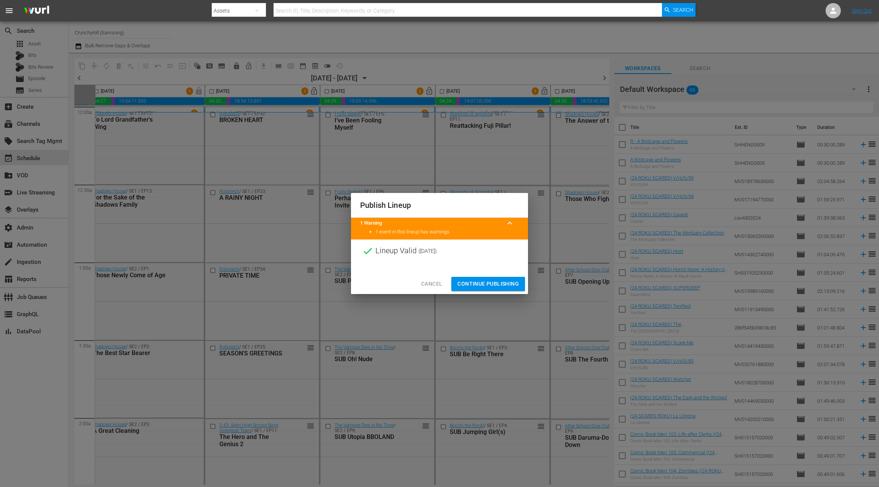
click at [486, 284] on span "Continue Publishing" at bounding box center [487, 284] width 61 height 10
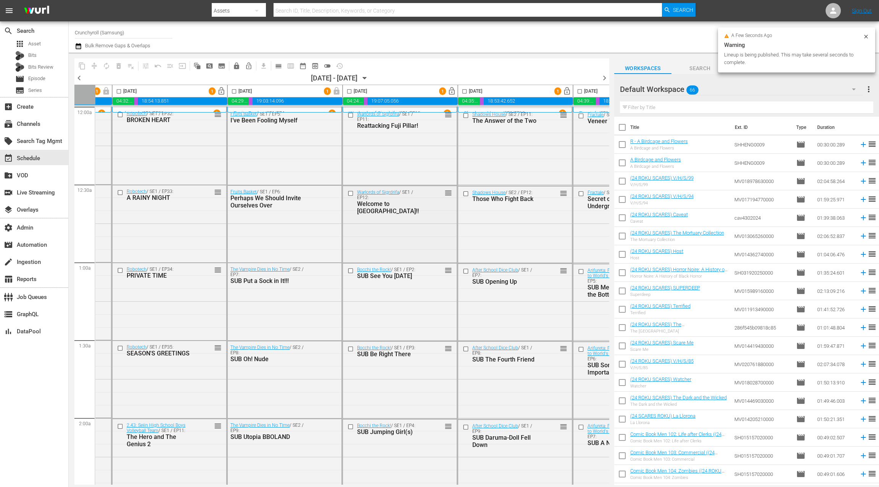
scroll to position [0, 279]
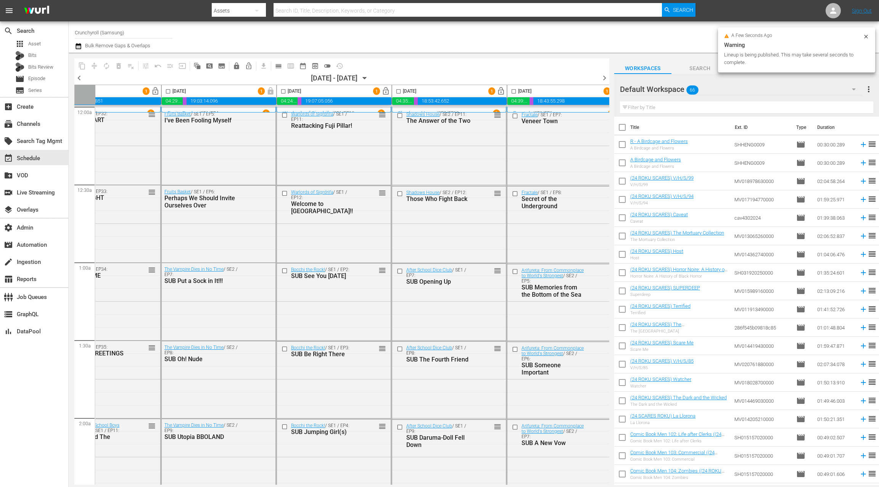
click at [501, 92] on span "lock_open" at bounding box center [500, 91] width 9 height 9
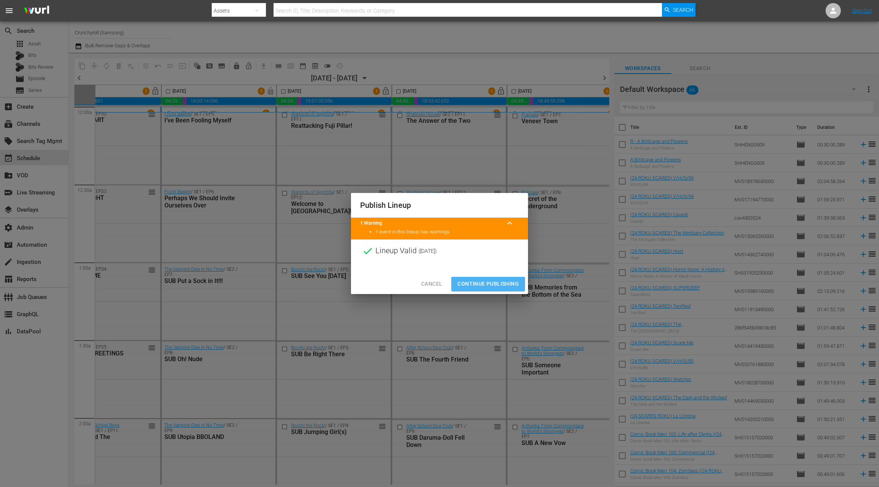
click at [482, 283] on span "Continue Publishing" at bounding box center [487, 284] width 61 height 10
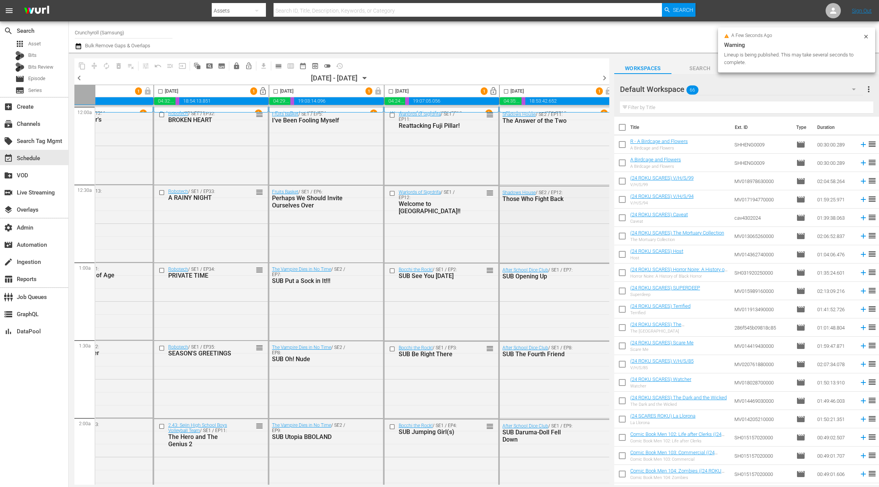
scroll to position [0, 0]
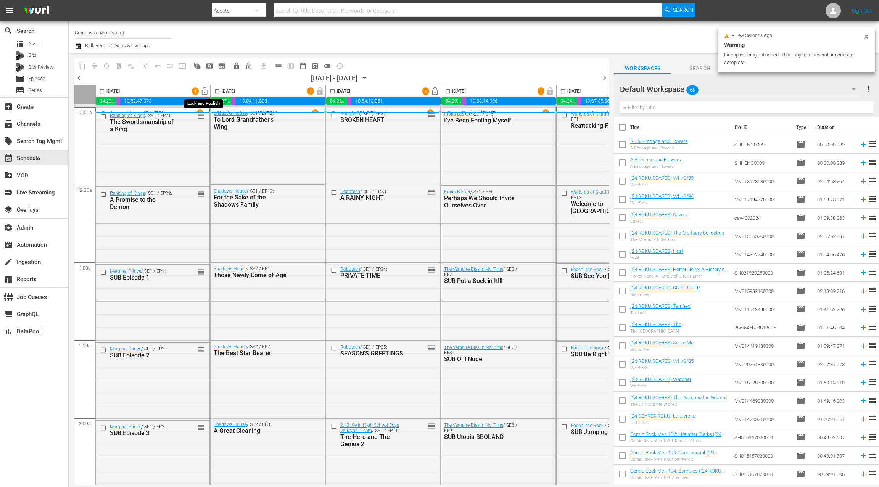
click at [204, 90] on span "lock_open" at bounding box center [204, 91] width 9 height 9
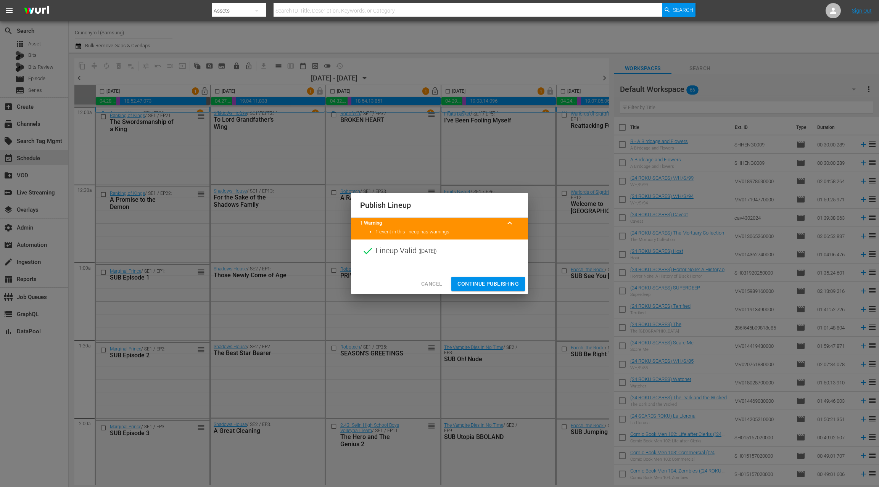
click at [483, 284] on span "Continue Publishing" at bounding box center [487, 284] width 61 height 10
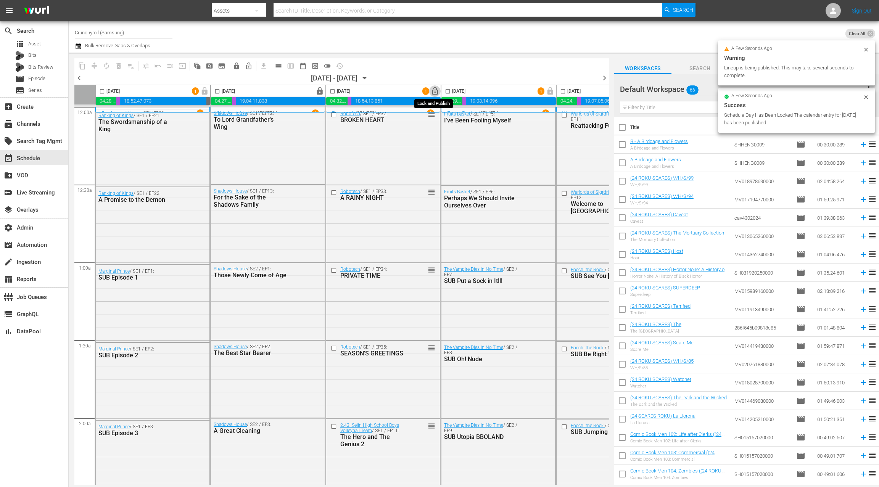
click at [435, 91] on span "lock_open" at bounding box center [434, 91] width 9 height 9
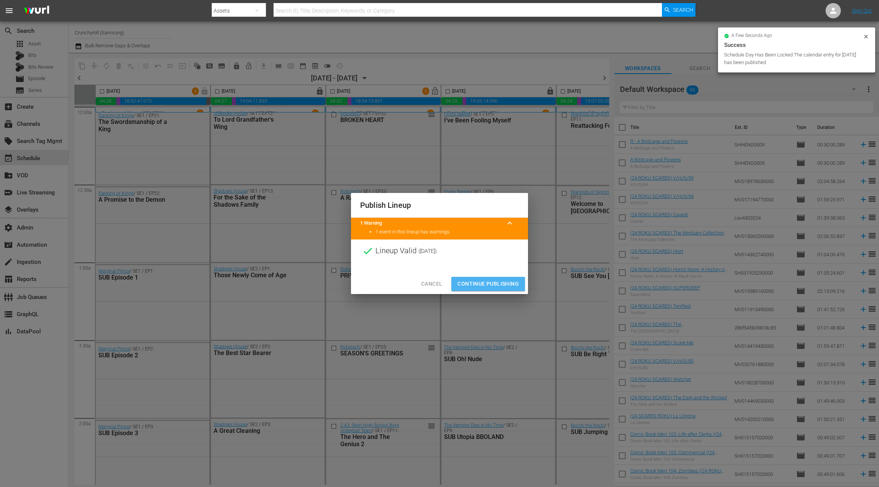
click at [479, 283] on span "Continue Publishing" at bounding box center [487, 284] width 61 height 10
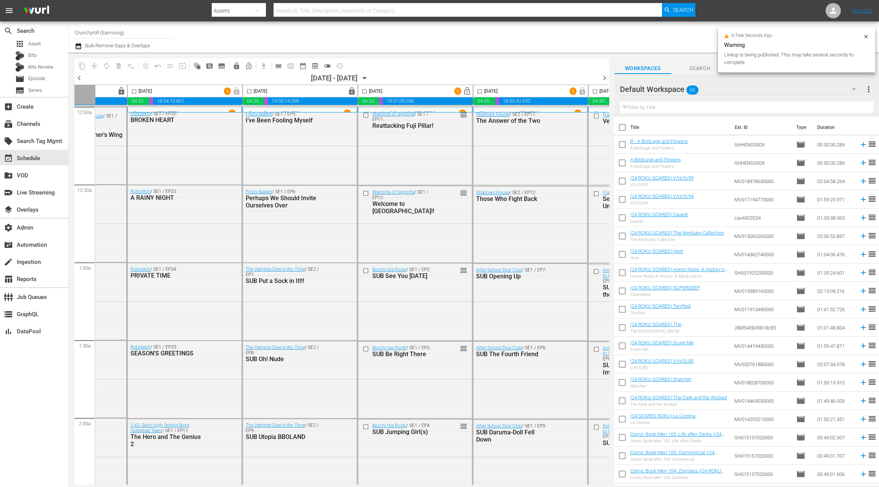
scroll to position [0, 229]
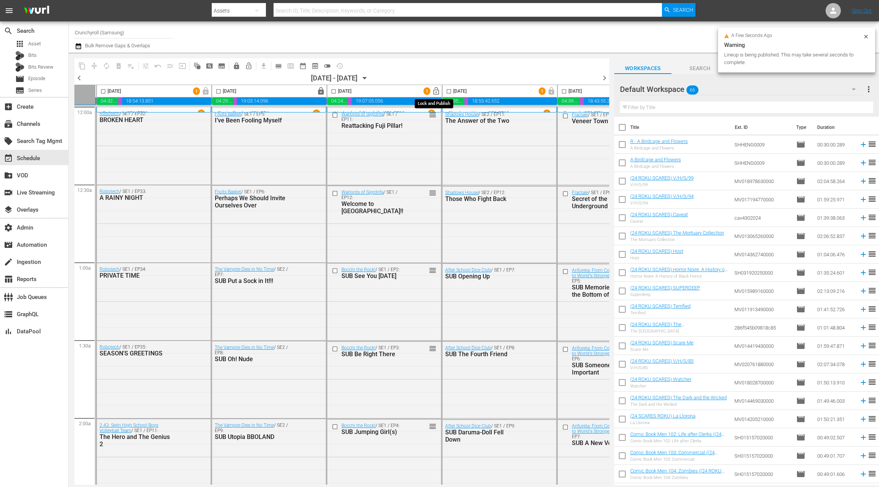
click at [437, 92] on span "lock_open" at bounding box center [436, 91] width 9 height 9
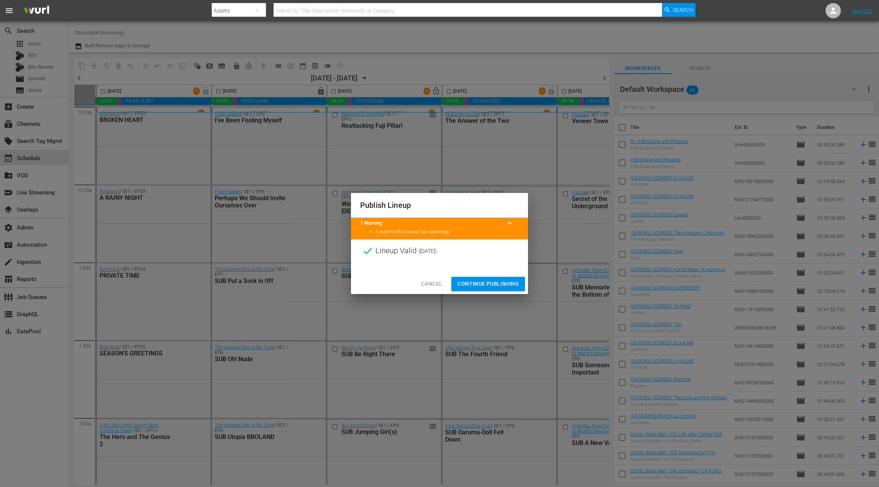
click at [488, 284] on span "Continue Publishing" at bounding box center [487, 284] width 61 height 10
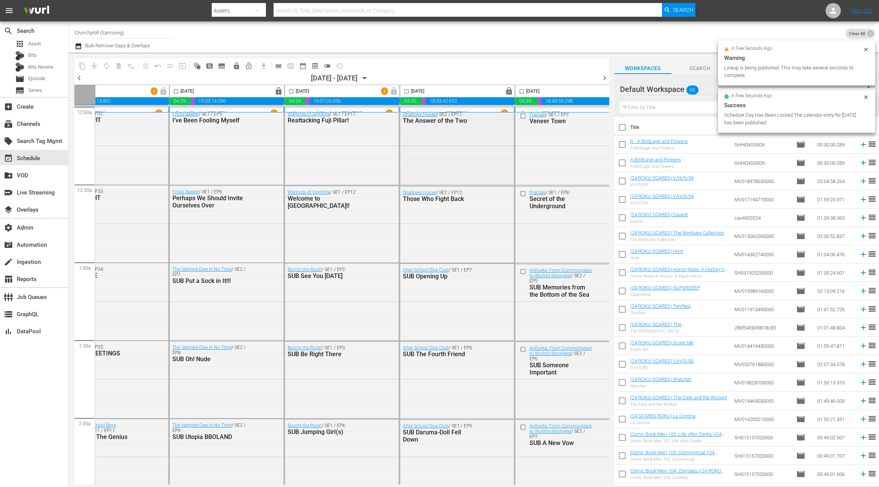
scroll to position [0, 296]
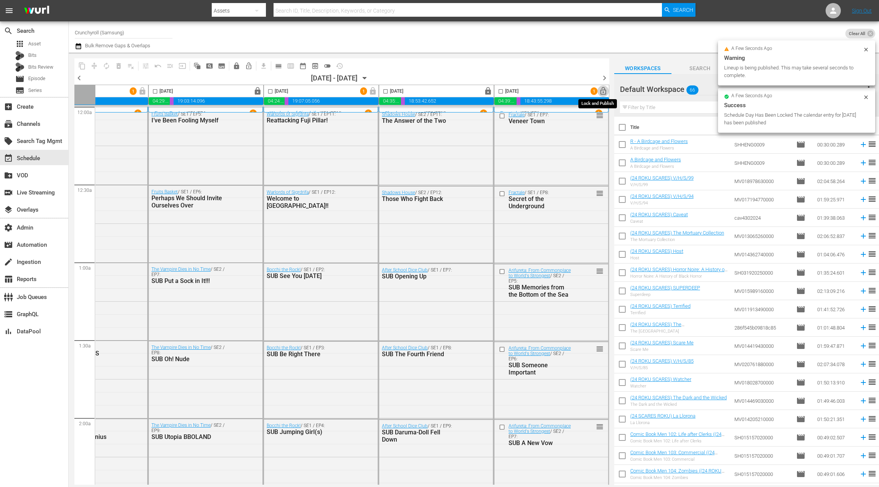
click at [599, 93] on span "lock_open" at bounding box center [603, 91] width 9 height 9
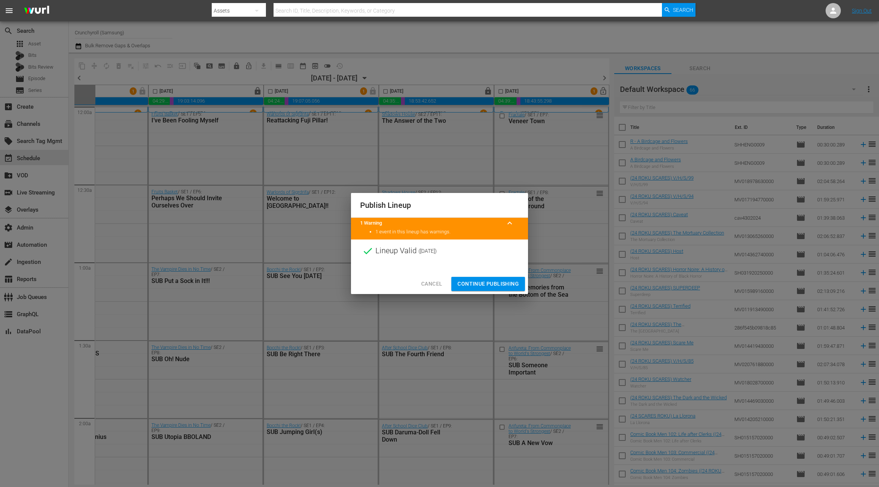
click at [488, 283] on span "Continue Publishing" at bounding box center [487, 284] width 61 height 10
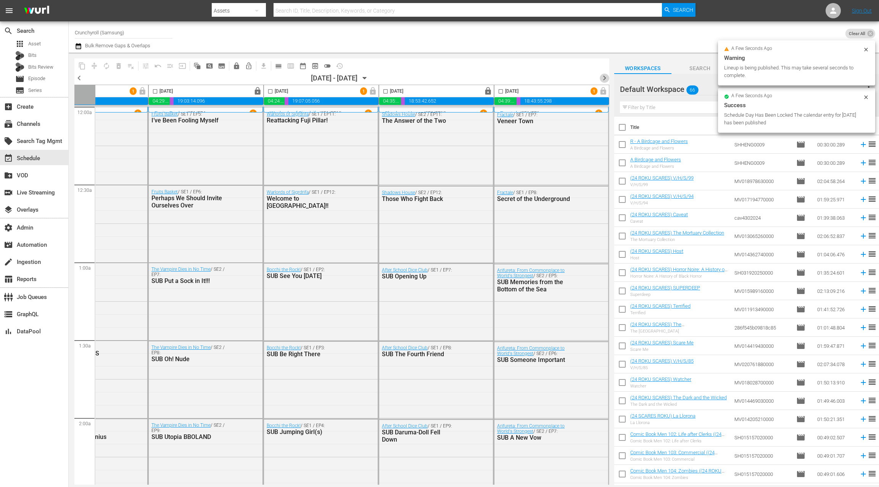
click at [606, 80] on span "chevron_right" at bounding box center [604, 78] width 10 height 10
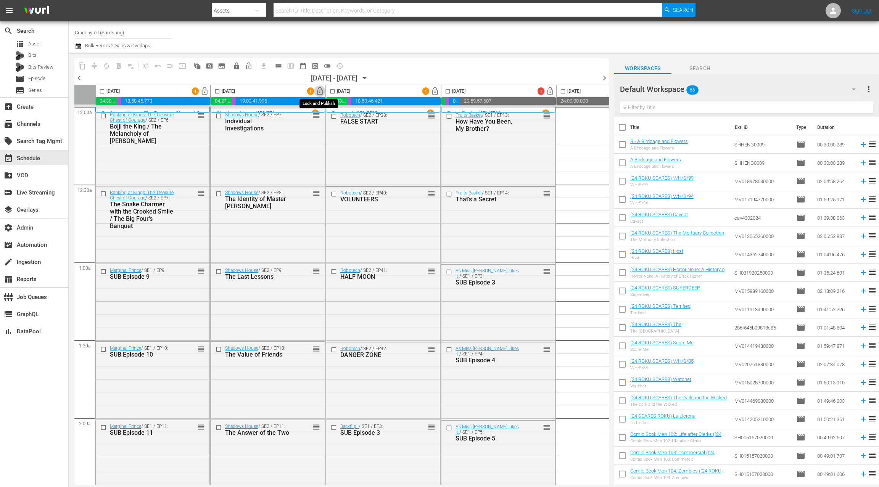
click at [321, 92] on span "lock_open" at bounding box center [319, 91] width 9 height 9
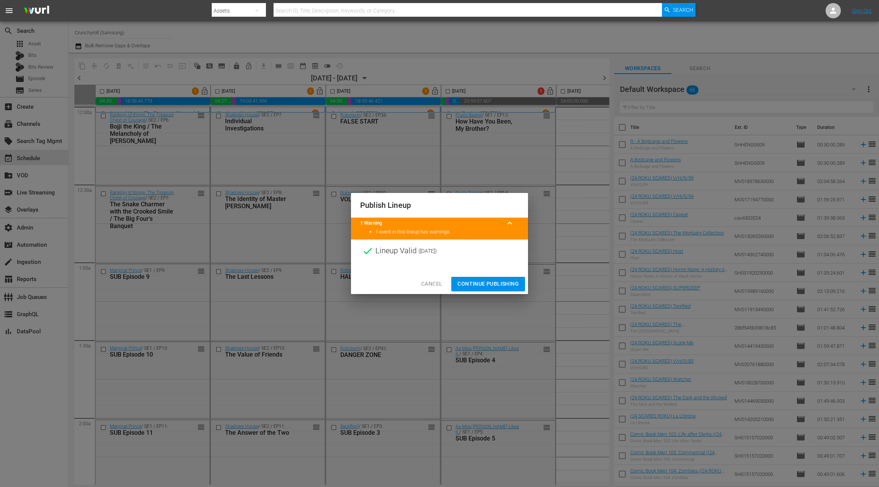
click at [474, 282] on span "Continue Publishing" at bounding box center [487, 284] width 61 height 10
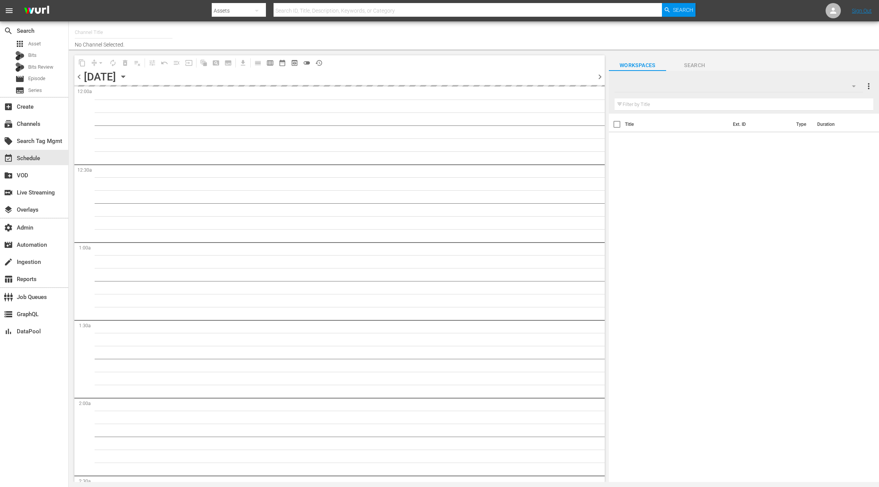
type input "Crunchyroll (Samsung) (1467)"
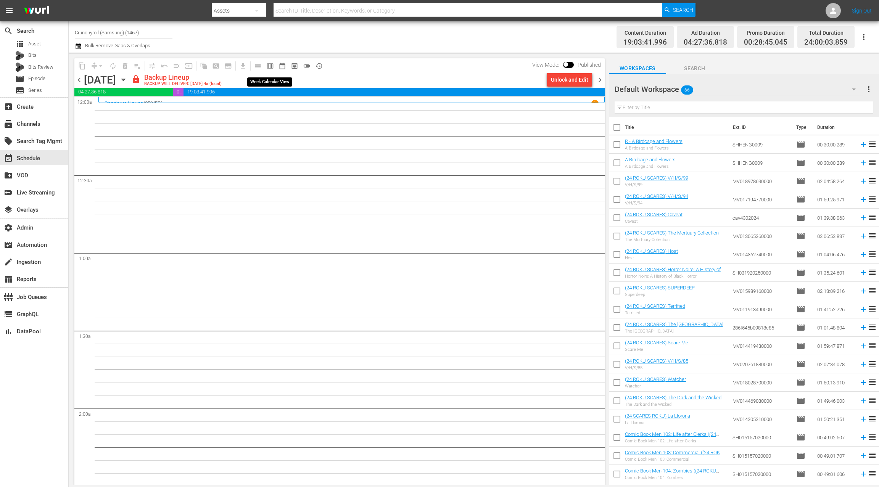
click at [270, 67] on span "calendar_view_week_outlined" at bounding box center [270, 66] width 8 height 8
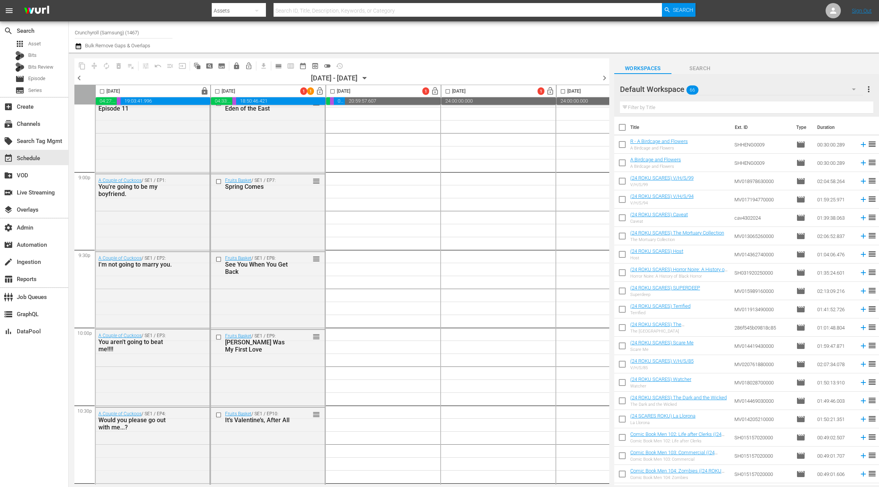
scroll to position [3359, 0]
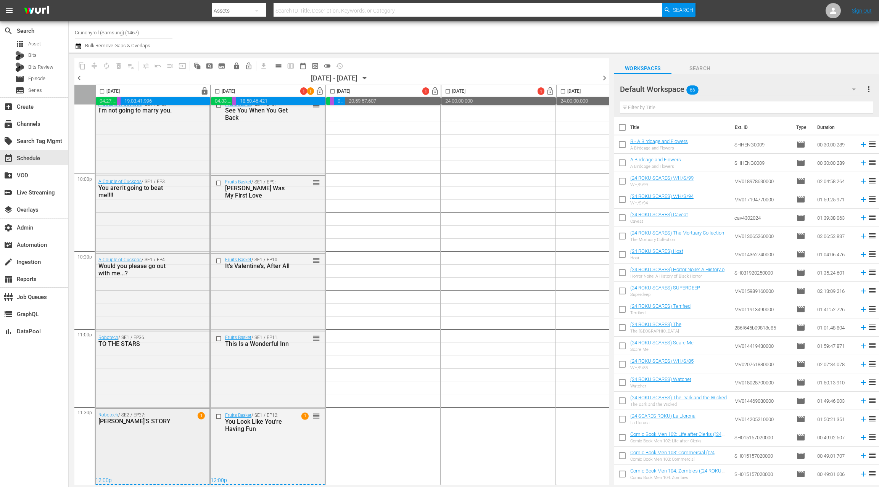
click at [129, 443] on div "Robotech / SE2 / EP37: [PERSON_NAME]'S STORY 1" at bounding box center [153, 446] width 114 height 75
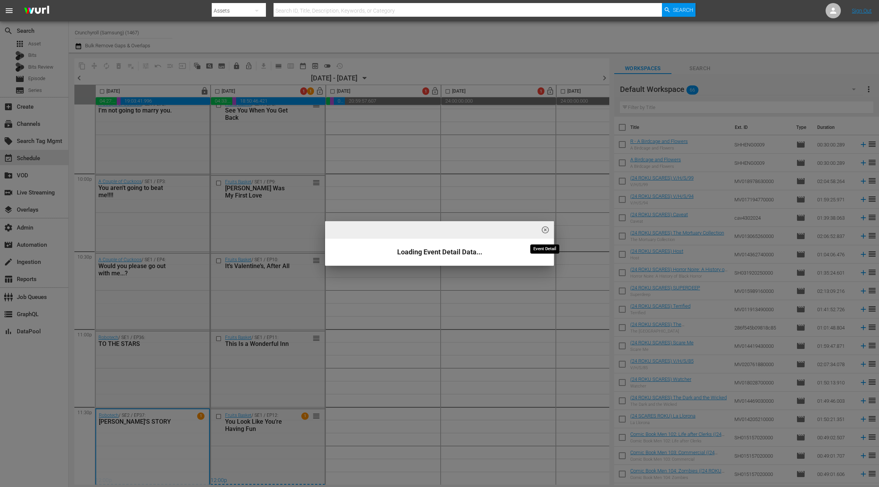
click at [546, 230] on span "highlight_off_icon" at bounding box center [545, 230] width 9 height 9
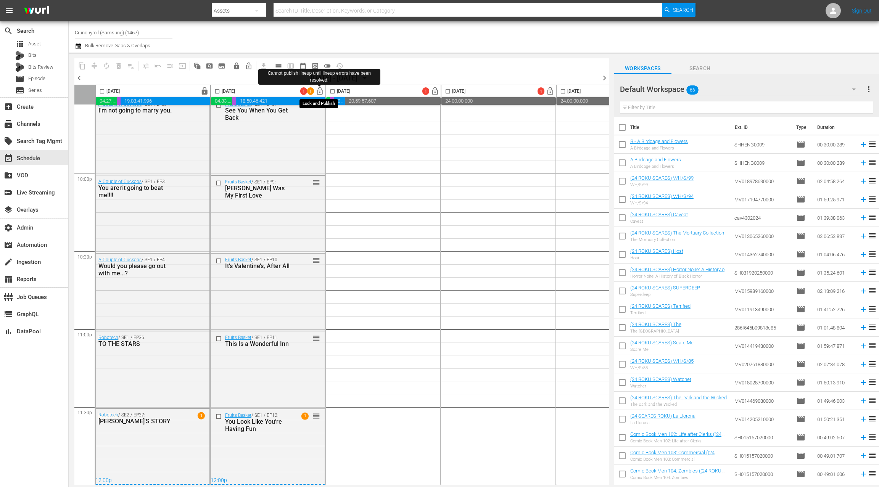
click at [321, 92] on span "lock_open" at bounding box center [319, 91] width 9 height 9
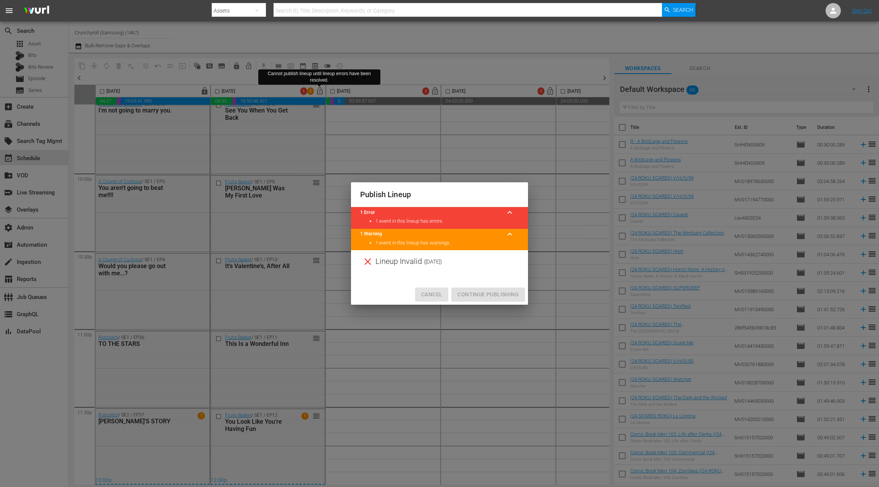
click at [436, 294] on span "Cancel" at bounding box center [431, 295] width 21 height 10
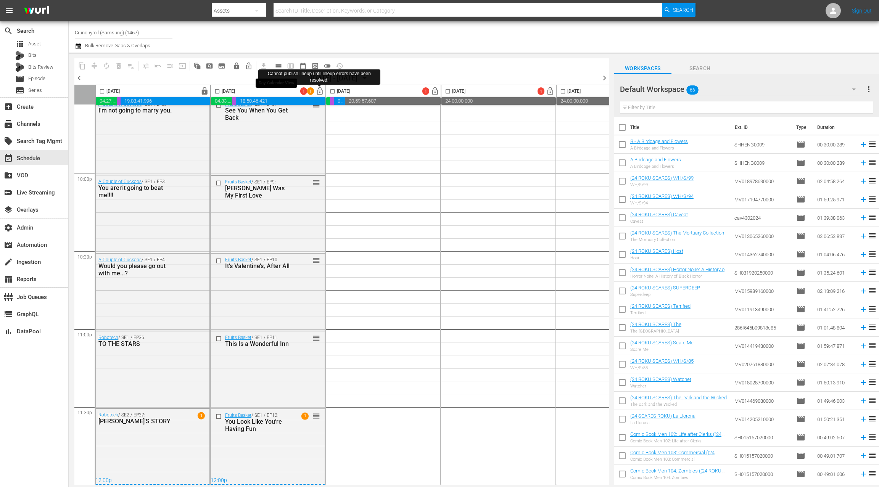
click at [278, 67] on span "calendar_view_day_outlined" at bounding box center [279, 66] width 8 height 8
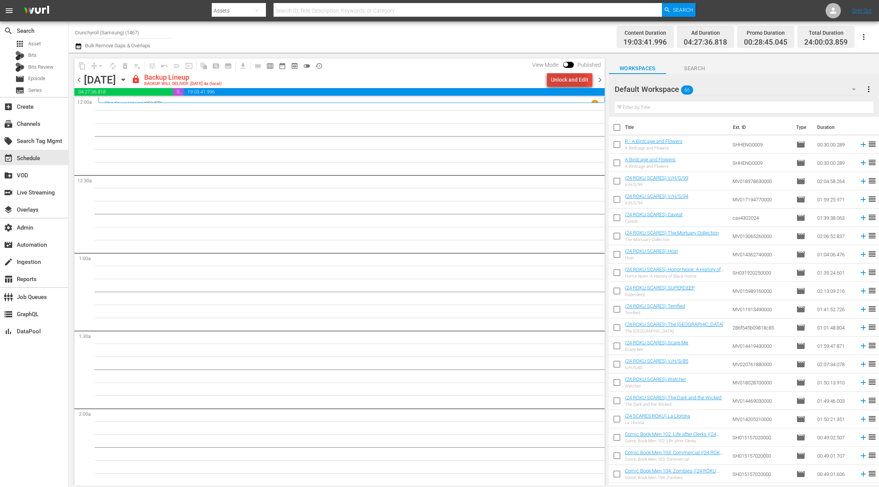
click at [561, 84] on div "Unlock and Edit" at bounding box center [569, 80] width 37 height 14
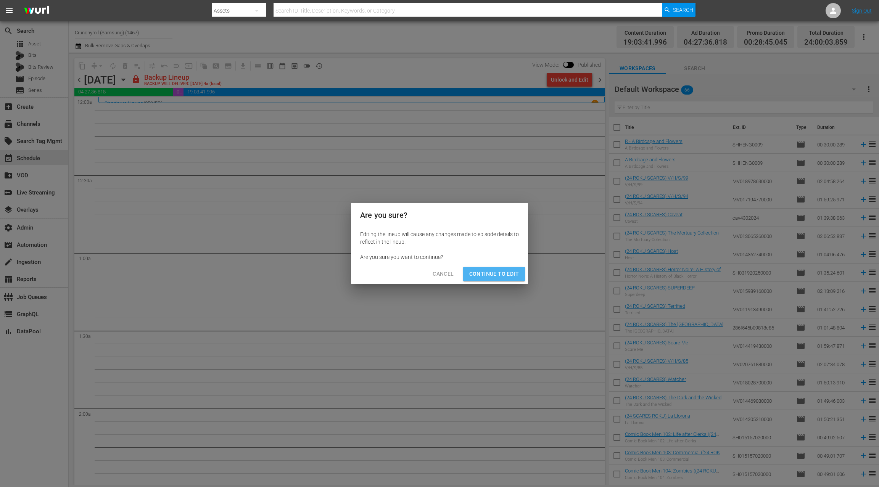
click at [505, 276] on span "Continue to Edit" at bounding box center [494, 274] width 50 height 10
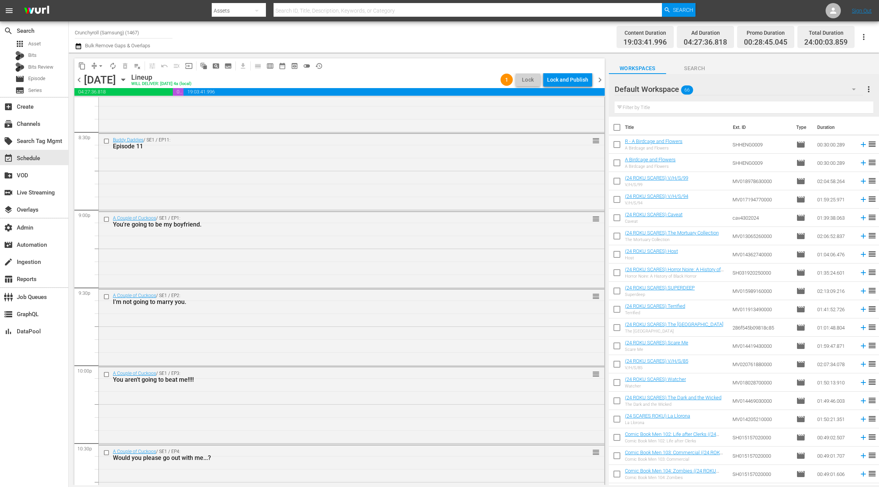
scroll to position [3347, 0]
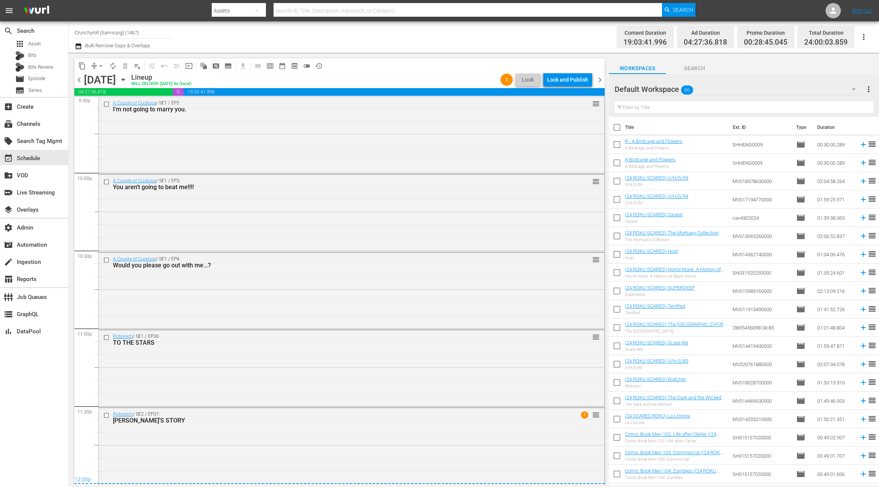
click at [602, 79] on span "chevron_right" at bounding box center [600, 80] width 10 height 10
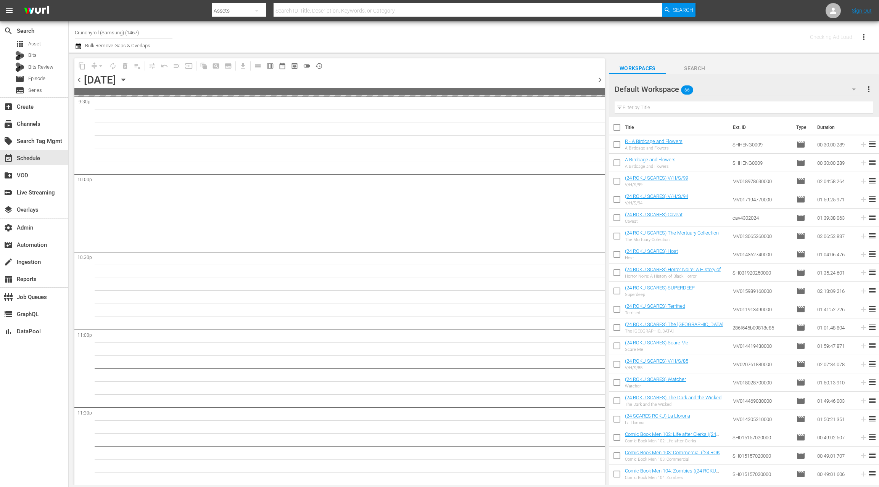
scroll to position [3345, 0]
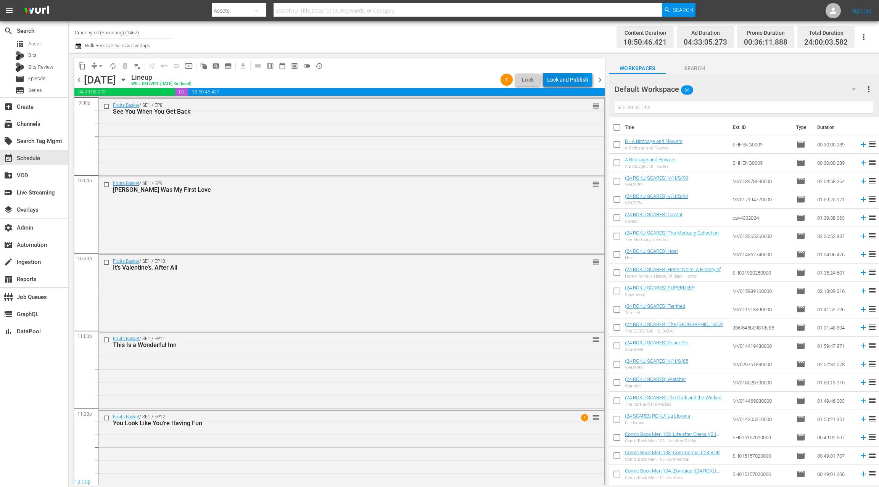
click at [558, 80] on div "Lock and Publish" at bounding box center [567, 80] width 41 height 14
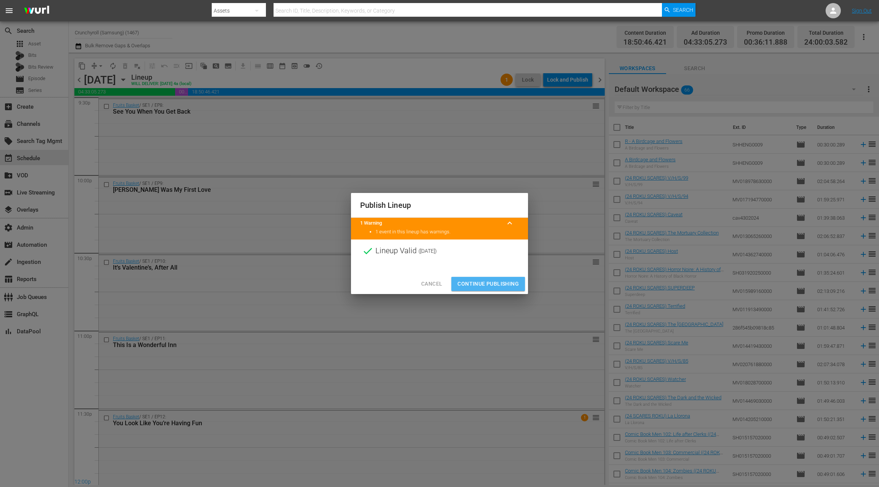
click at [487, 283] on span "Continue Publishing" at bounding box center [487, 284] width 61 height 10
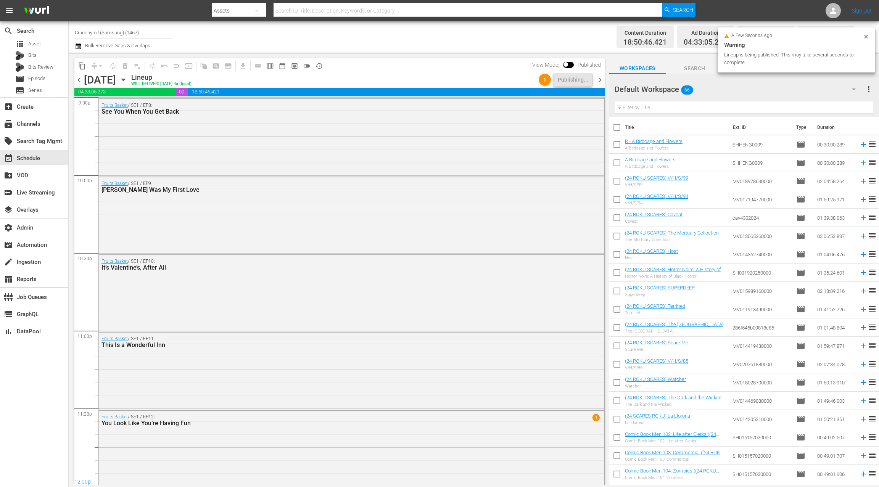
click at [81, 82] on span "chevron_left" at bounding box center [79, 80] width 10 height 10
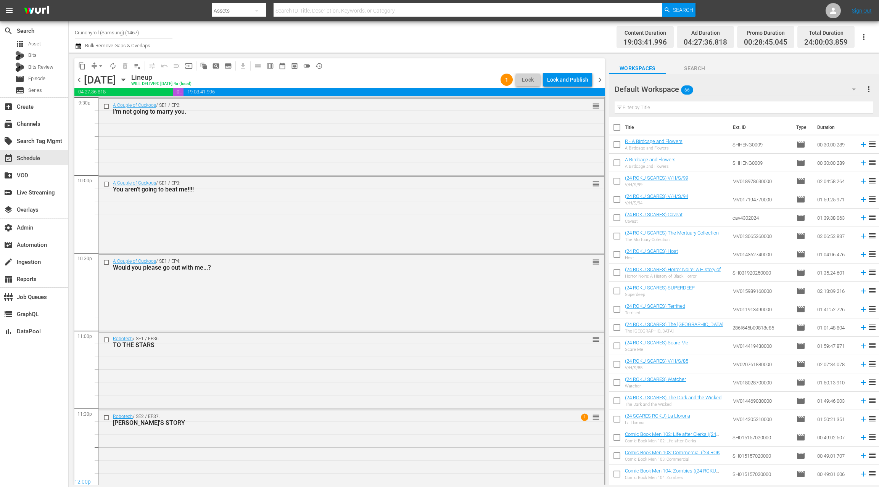
click at [564, 80] on div "Lock and Publish" at bounding box center [567, 80] width 41 height 14
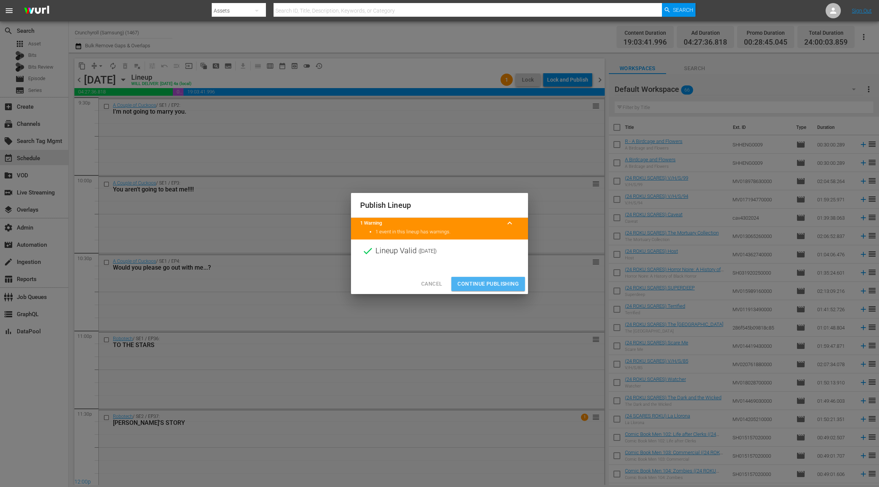
drag, startPoint x: 485, startPoint y: 285, endPoint x: 490, endPoint y: 235, distance: 50.3
click at [485, 284] on span "Continue Publishing" at bounding box center [487, 284] width 61 height 10
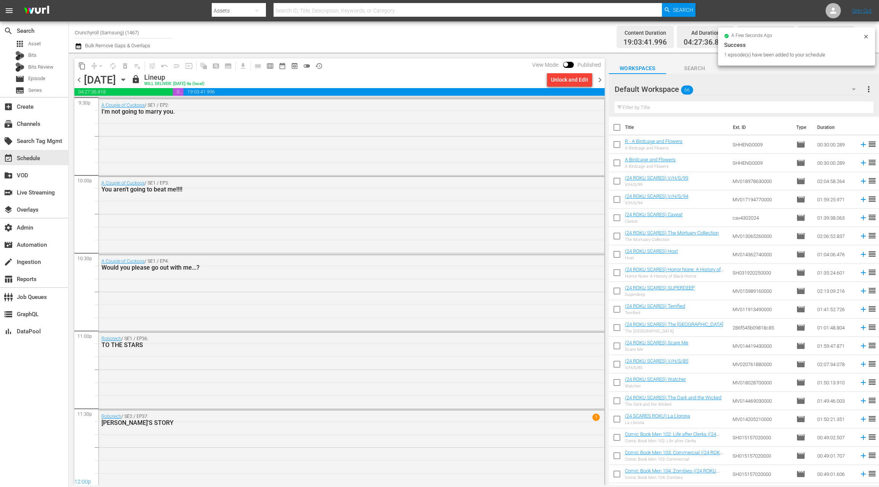
click at [127, 81] on icon "button" at bounding box center [123, 79] width 8 height 8
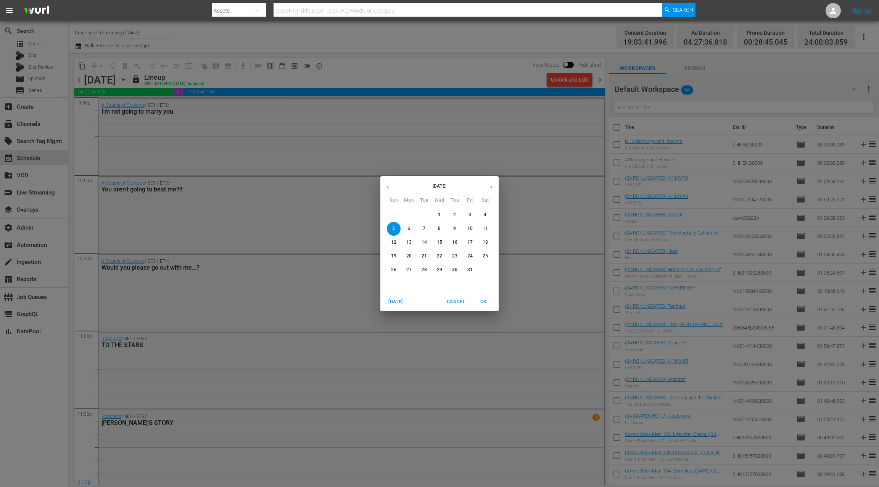
click at [389, 188] on icon "button" at bounding box center [388, 187] width 6 height 6
click at [485, 258] on p "27" at bounding box center [484, 256] width 5 height 6
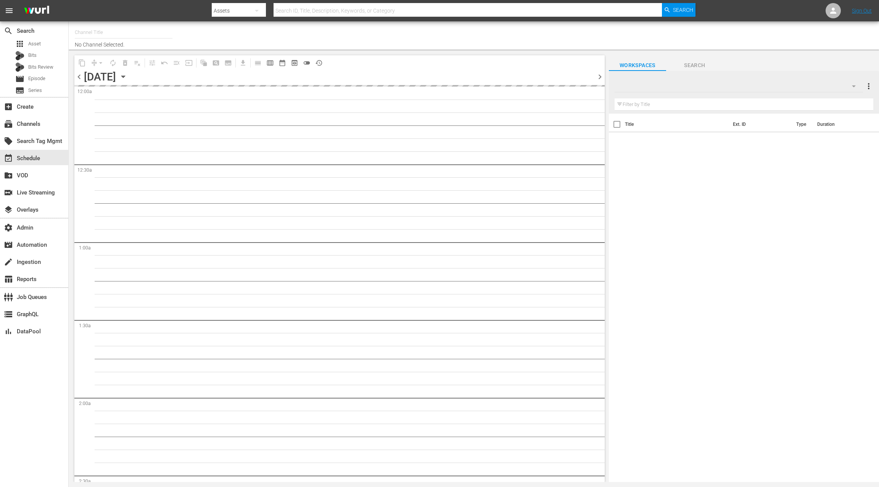
type input "Crunchyroll (Roku) (1564)"
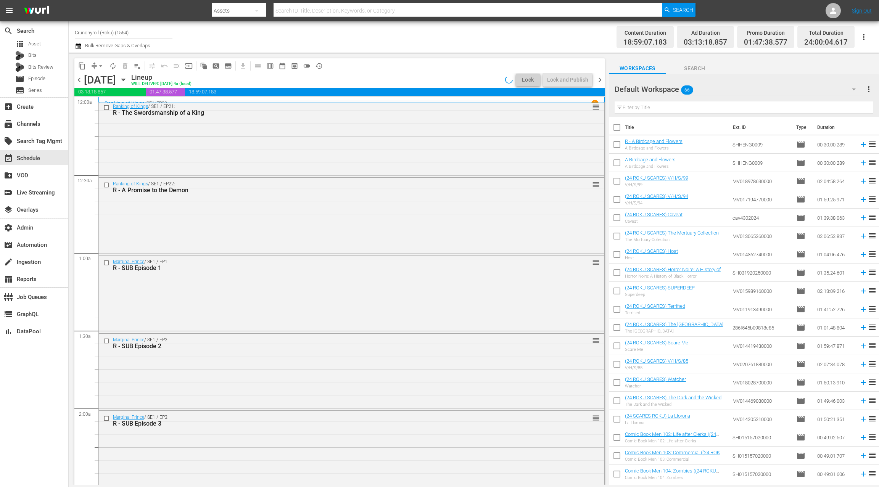
click at [853, 90] on icon "button" at bounding box center [853, 89] width 9 height 9
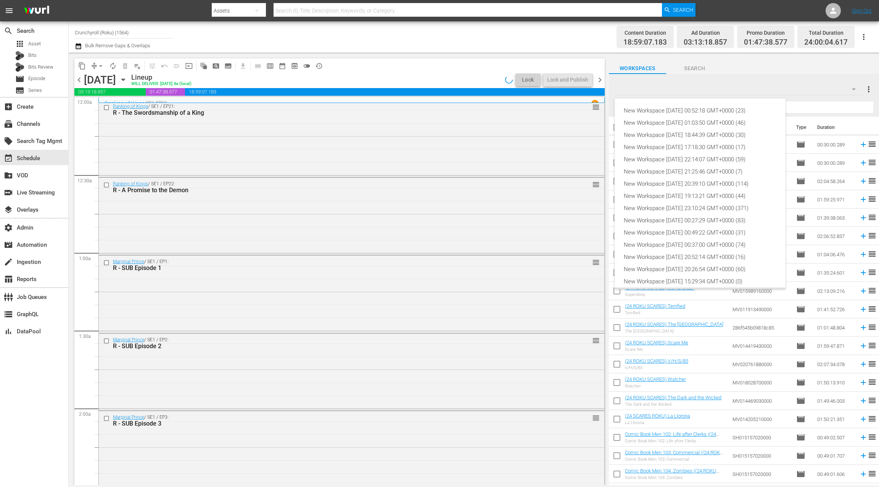
scroll to position [17, 0]
click at [681, 120] on div "New Workspace [DATE] 18:44:39 GMT+0000 (30)" at bounding box center [699, 118] width 153 height 12
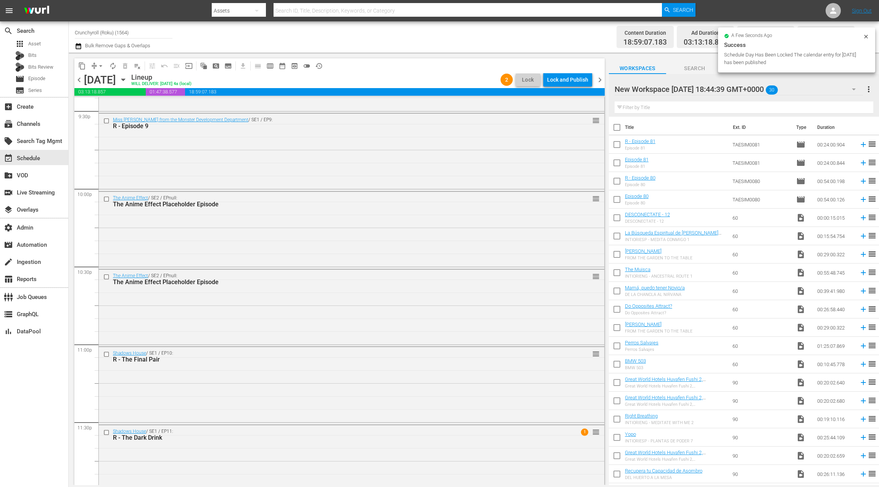
scroll to position [3348, 0]
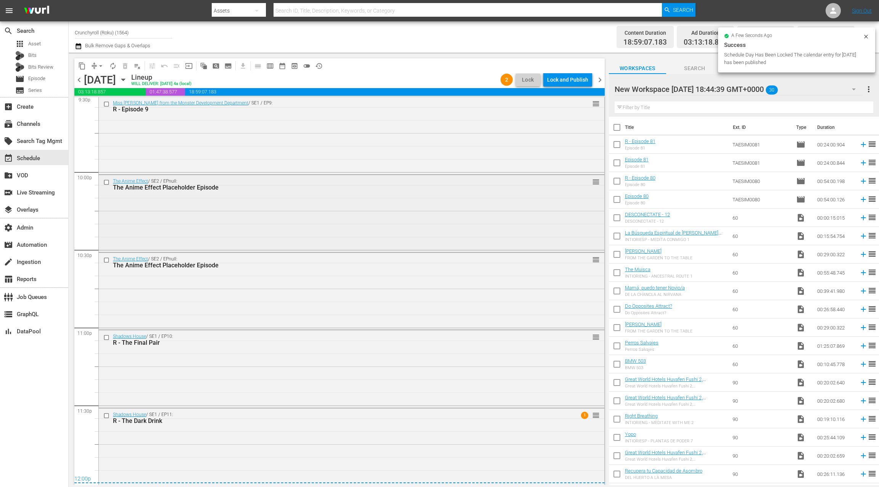
click at [107, 182] on input "checkbox" at bounding box center [107, 182] width 8 height 6
click at [107, 260] on input "checkbox" at bounding box center [107, 260] width 8 height 6
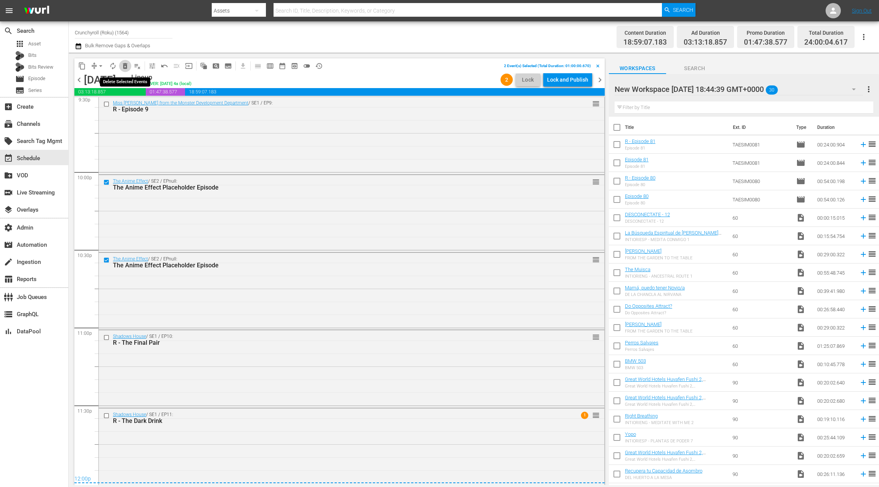
click at [125, 68] on span "delete_forever_outlined" at bounding box center [125, 66] width 8 height 8
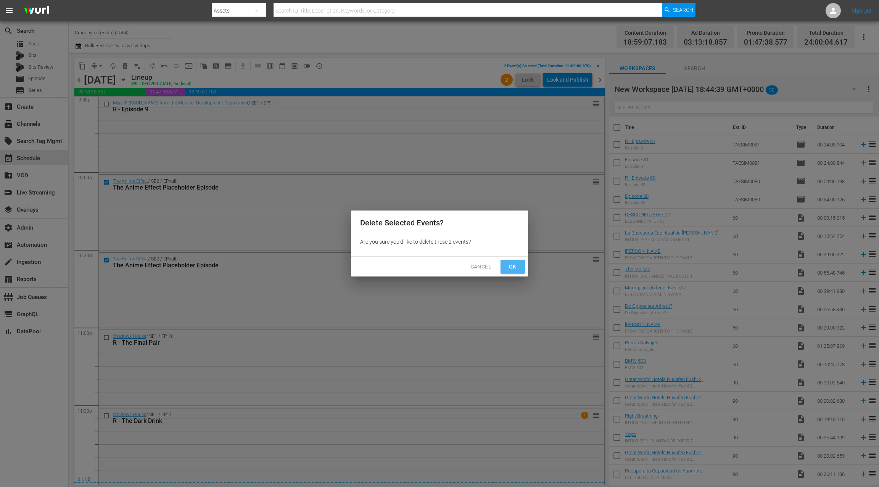
drag, startPoint x: 511, startPoint y: 267, endPoint x: 508, endPoint y: 263, distance: 4.9
click at [511, 266] on span "Ok" at bounding box center [512, 267] width 12 height 10
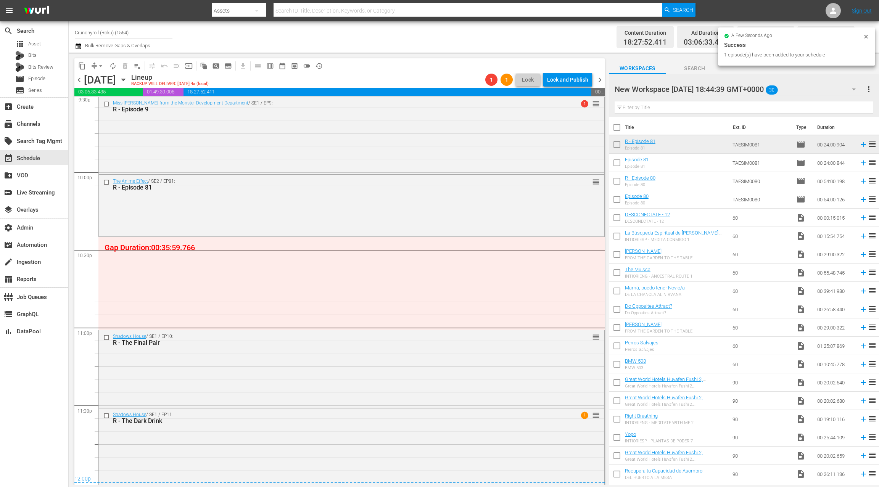
click at [835, 90] on div "New Workspace Sat Sep 06 2025 18:44:39 GMT+0000 30" at bounding box center [738, 89] width 248 height 21
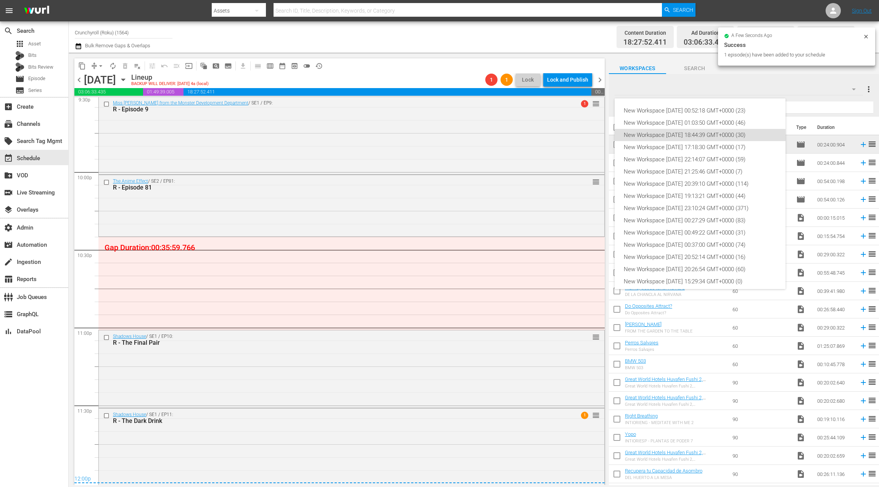
scroll to position [17, 0]
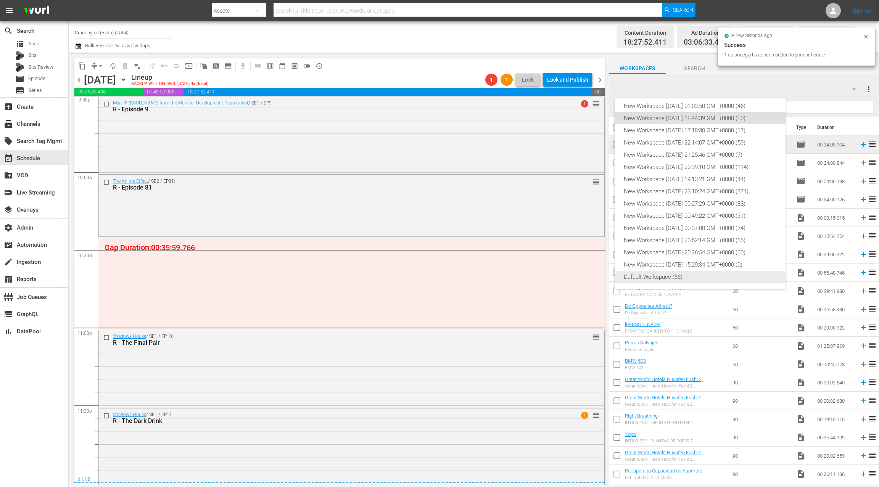
click at [689, 277] on div "Default Workspace (66)" at bounding box center [699, 277] width 153 height 12
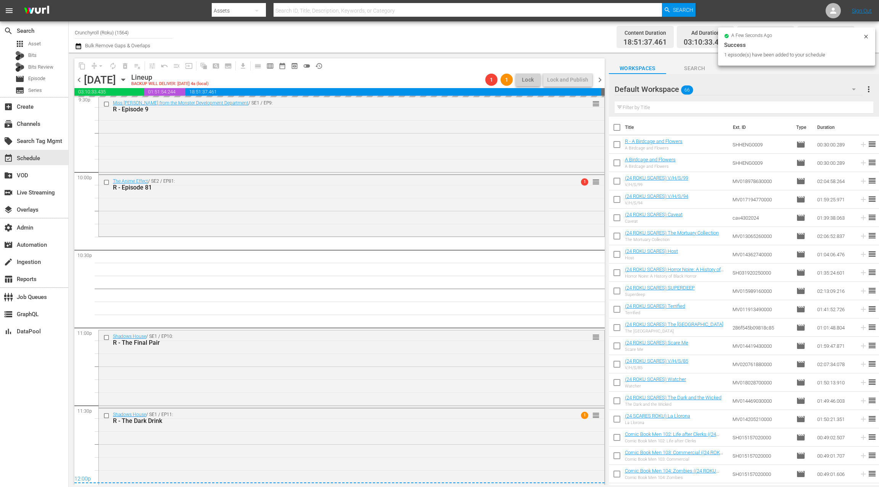
drag, startPoint x: 643, startPoint y: 142, endPoint x: 467, endPoint y: 3, distance: 224.3
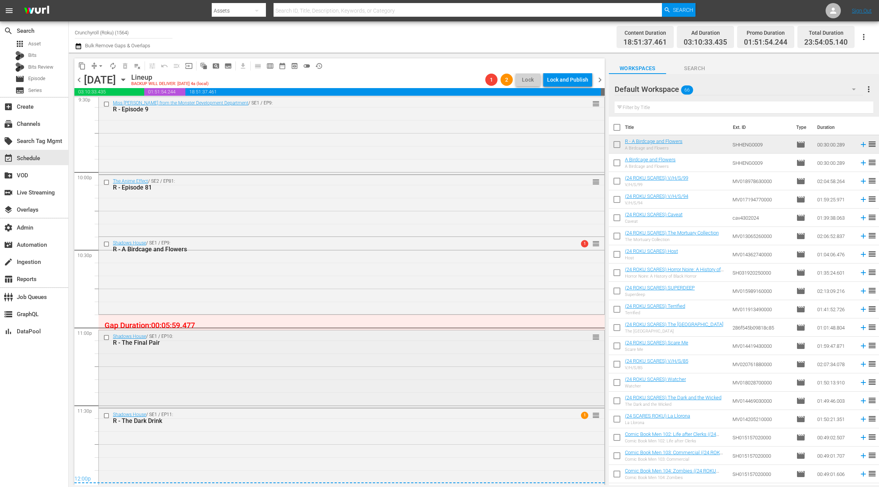
click at [325, 343] on div "R - The Final Pair" at bounding box center [337, 342] width 448 height 7
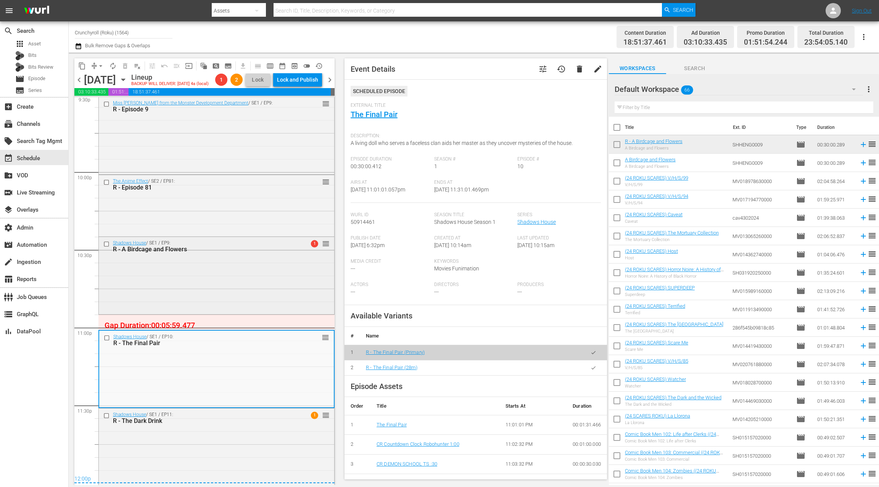
scroll to position [3360, 0]
click at [541, 71] on span "tune" at bounding box center [542, 68] width 9 height 9
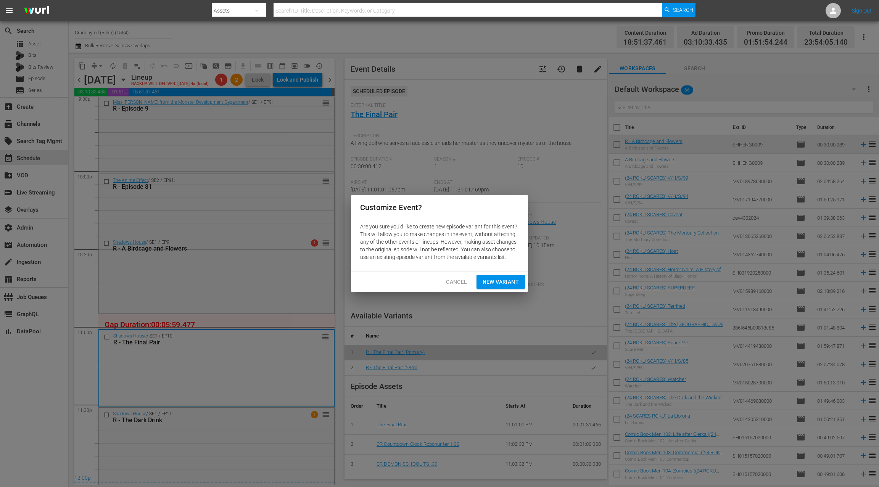
click at [506, 283] on span "New Variant" at bounding box center [500, 282] width 36 height 10
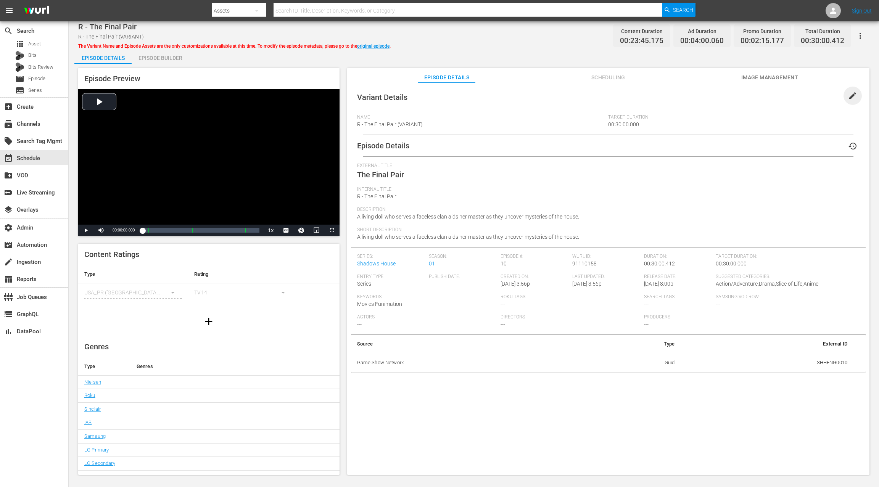
drag, startPoint x: 850, startPoint y: 93, endPoint x: 726, endPoint y: 101, distance: 124.9
click at [850, 93] on span "edit" at bounding box center [852, 95] width 9 height 9
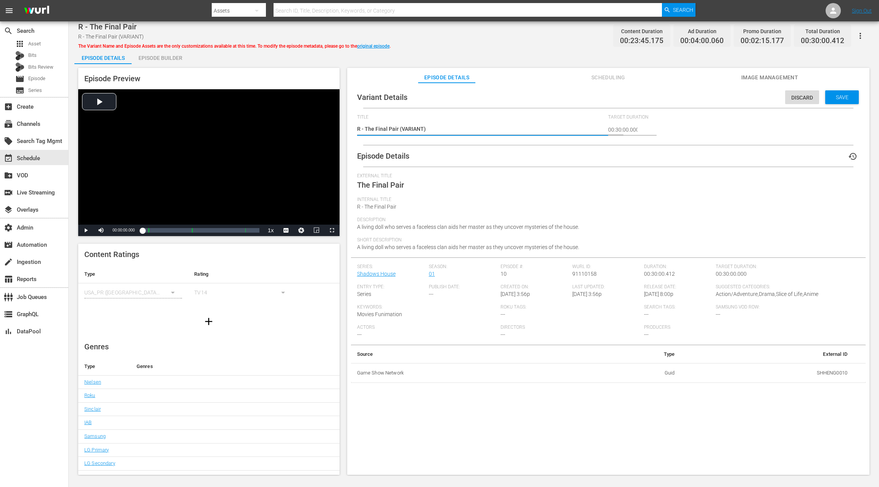
click at [408, 129] on textarea "R - The Final Pair (VARIANT)" at bounding box center [480, 129] width 247 height 9
click at [407, 129] on textarea "R - The Final Pair (VARIANT)" at bounding box center [480, 129] width 247 height 9
type textarea "R - The Final Pair (+)"
type textarea "R - The Final Pair (+2)"
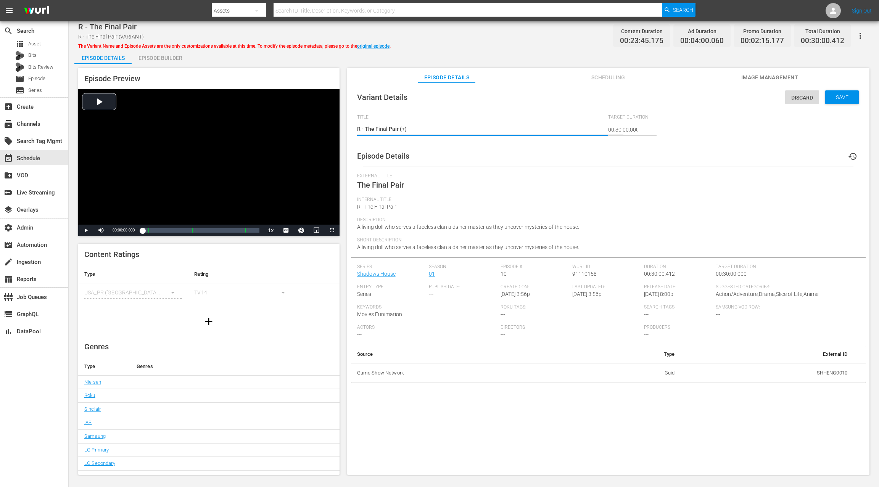
type textarea "R - The Final Pair (+2)"
type textarea "R - The Final Pair (+2m)"
drag, startPoint x: 835, startPoint y: 98, endPoint x: 676, endPoint y: 91, distance: 159.9
click at [835, 98] on span "Save" at bounding box center [841, 97] width 25 height 6
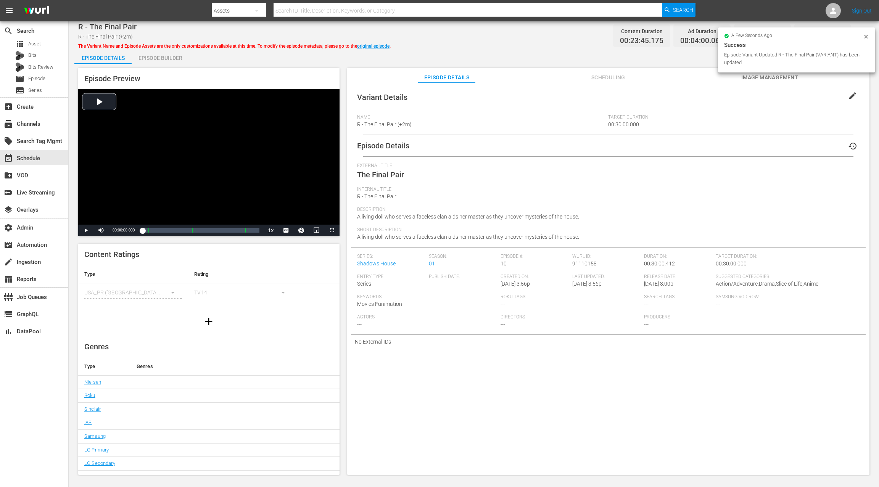
drag, startPoint x: 154, startPoint y: 54, endPoint x: 189, endPoint y: 63, distance: 35.7
click at [154, 54] on div "Episode Builder" at bounding box center [160, 58] width 57 height 18
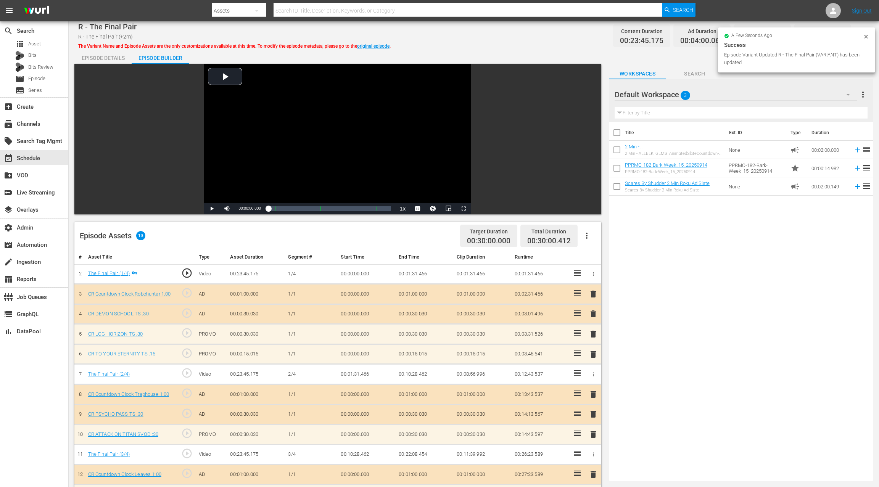
click at [784, 95] on div "Default Workspace 3" at bounding box center [735, 94] width 243 height 21
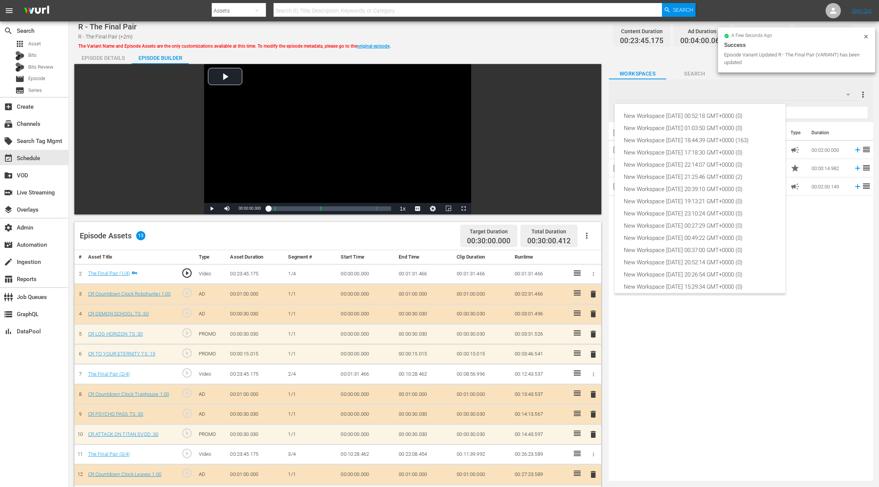
scroll to position [17, 0]
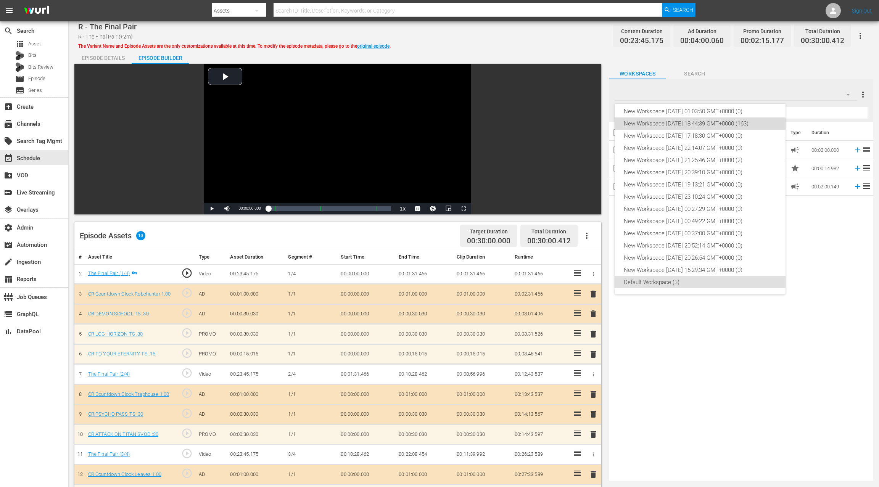
drag, startPoint x: 718, startPoint y: 124, endPoint x: 726, endPoint y: 128, distance: 8.5
click at [718, 124] on div "New Workspace Sat Sep 06 2025 18:44:39 GMT+0000 (163)" at bounding box center [699, 123] width 153 height 12
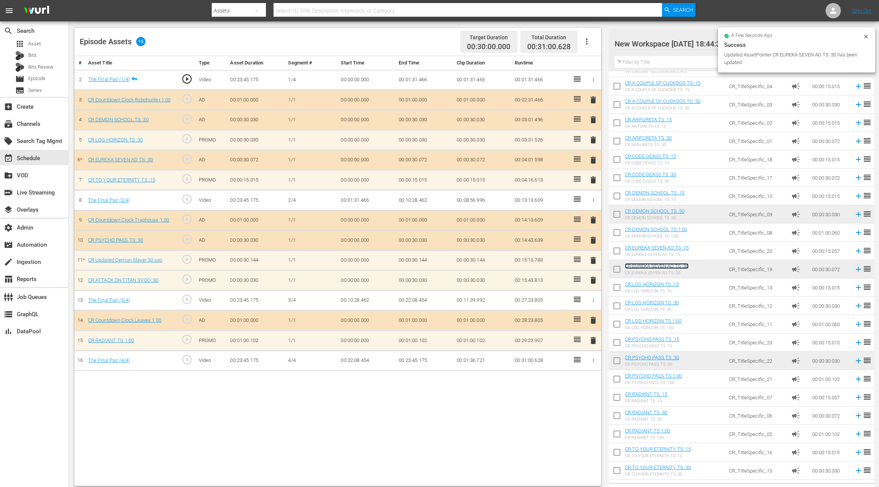
scroll to position [194, 0]
click at [594, 161] on span "delete" at bounding box center [592, 159] width 9 height 9
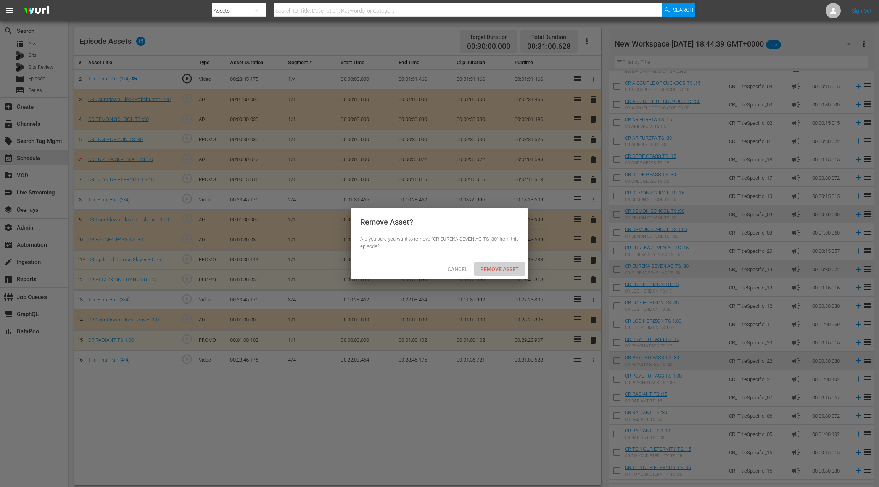
click at [501, 271] on span "Remove Asset" at bounding box center [499, 269] width 51 height 6
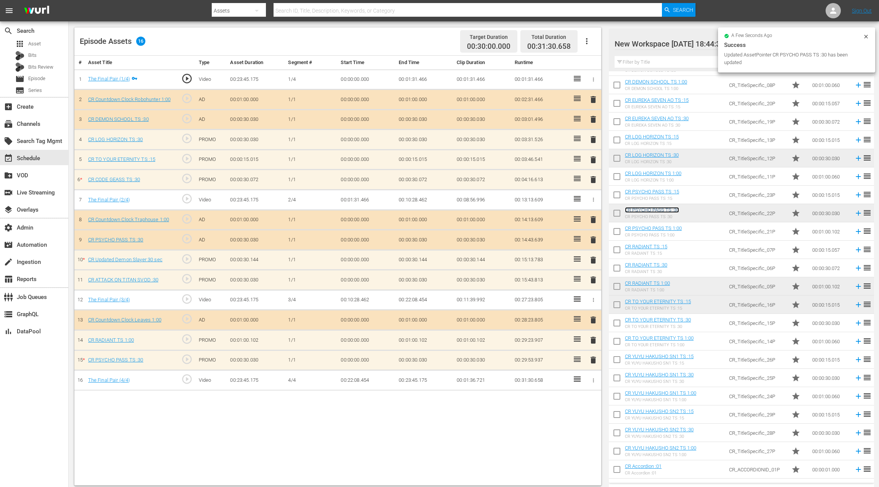
scroll to position [2089, 0]
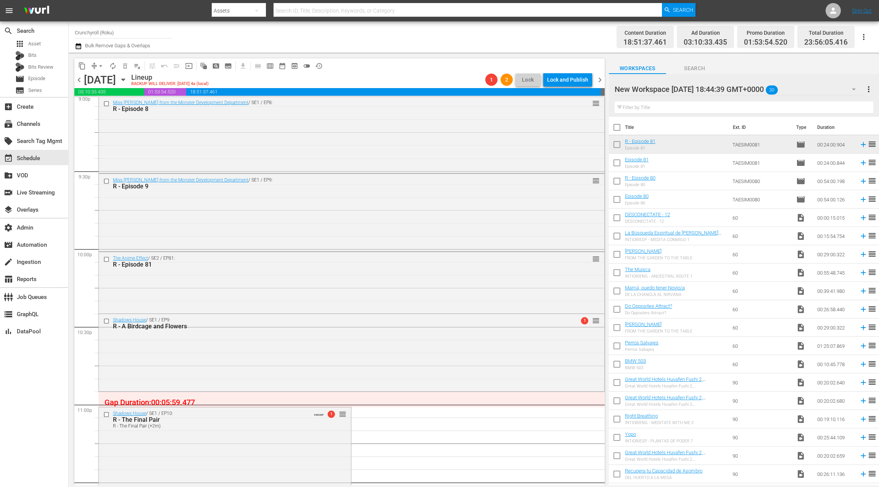
scroll to position [3348, 0]
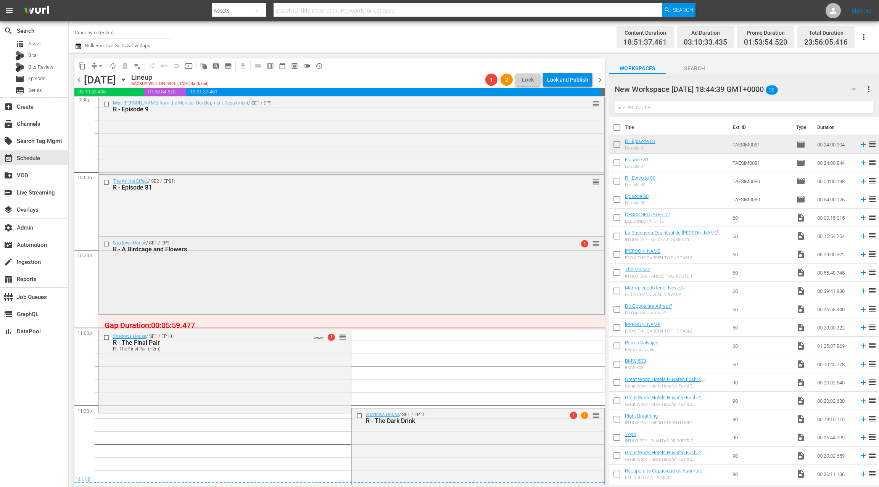
click at [308, 270] on div "Shadows House / SE1 / EP9: R - A Birdcage and Flowers 1 reorder" at bounding box center [351, 274] width 505 height 75
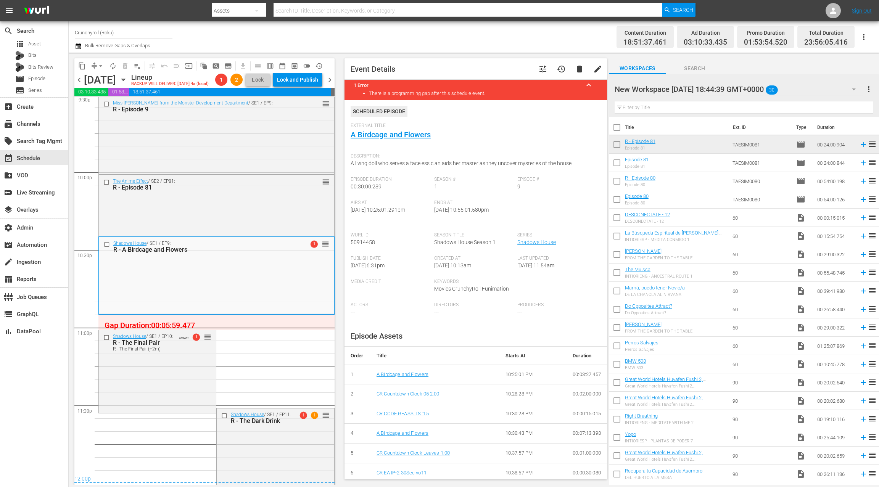
click at [543, 70] on span "tune" at bounding box center [542, 68] width 9 height 9
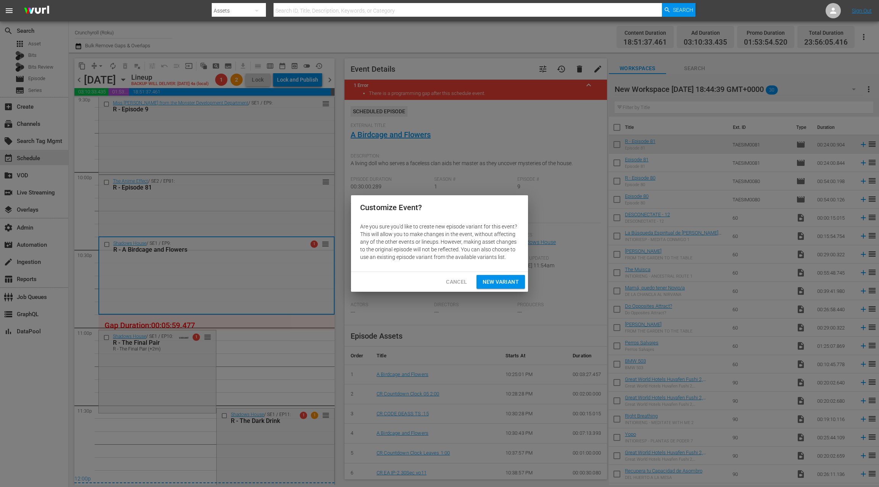
click at [492, 283] on span "New Variant" at bounding box center [500, 282] width 36 height 10
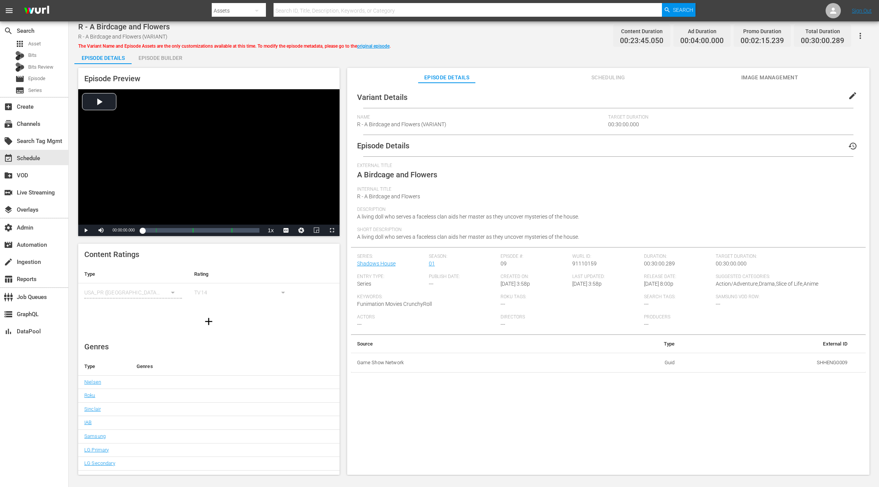
drag, startPoint x: 849, startPoint y: 97, endPoint x: 736, endPoint y: 104, distance: 113.1
click at [848, 97] on span "edit" at bounding box center [852, 95] width 9 height 9
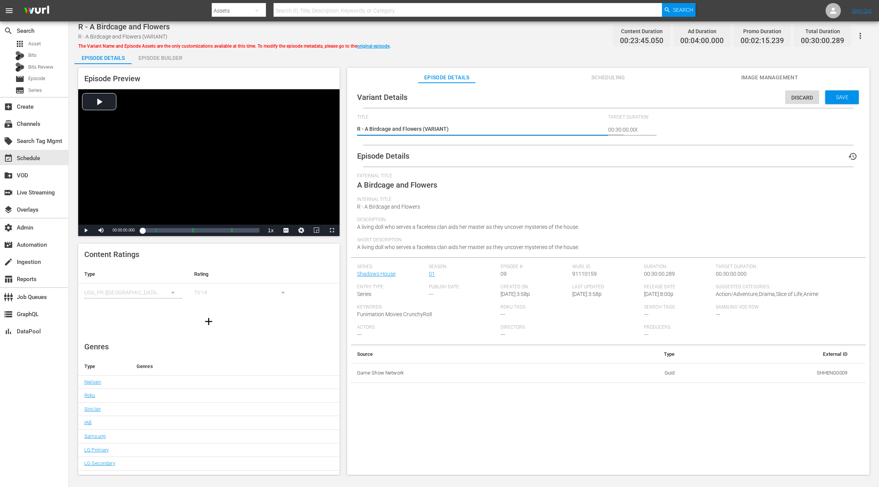
click at [434, 128] on textarea "R - A Birdcage and Flowers (VARIANT)" at bounding box center [480, 129] width 247 height 9
click at [434, 126] on textarea "R - A Birdcage and Flowers (VARIANT)" at bounding box center [480, 129] width 247 height 9
type textarea "R - A Birdcage and Flowers (+)"
type textarea "R - A Birdcage and Flowers (+2)"
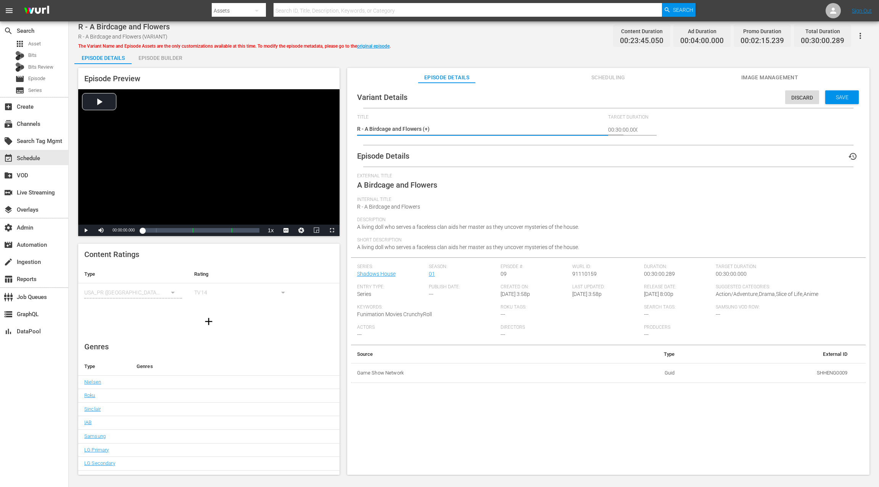
type textarea "R - A Birdcage and Flowers (+2)"
type textarea "R - A Birdcage and Flowers (+2m)"
drag, startPoint x: 836, startPoint y: 93, endPoint x: 505, endPoint y: 74, distance: 331.9
click at [835, 93] on div "Save" at bounding box center [842, 97] width 34 height 14
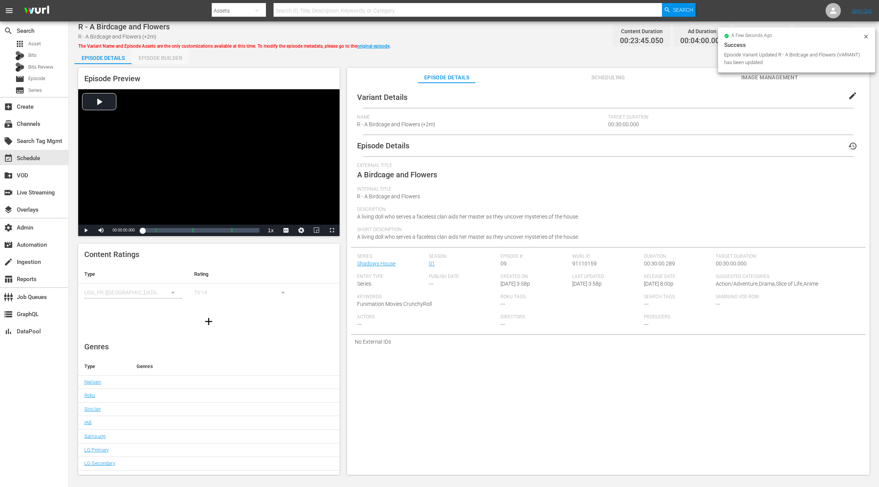
click at [177, 57] on div "Episode Builder" at bounding box center [160, 58] width 57 height 18
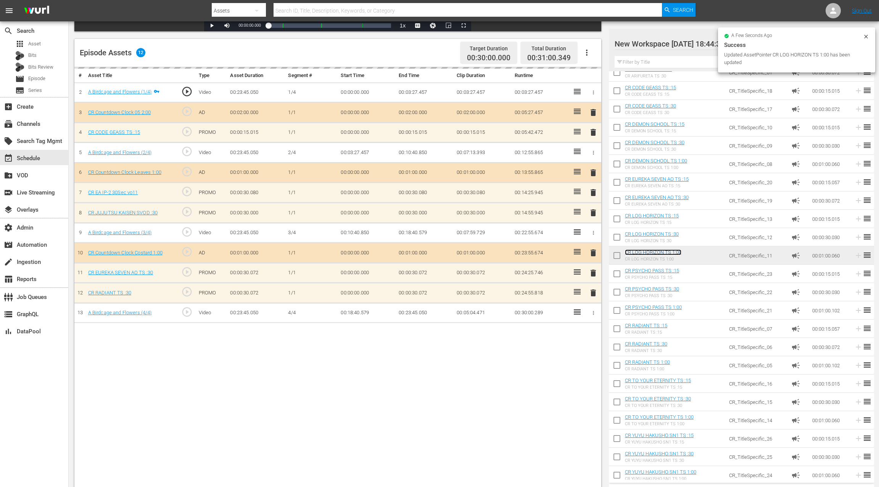
scroll to position [182, 0]
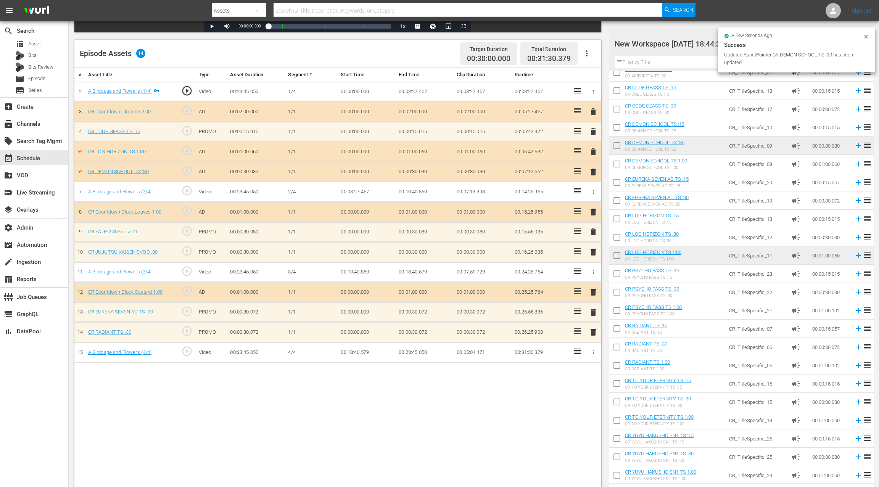
drag, startPoint x: 594, startPoint y: 169, endPoint x: 589, endPoint y: 168, distance: 5.0
click at [594, 169] on span "delete" at bounding box center [592, 171] width 9 height 9
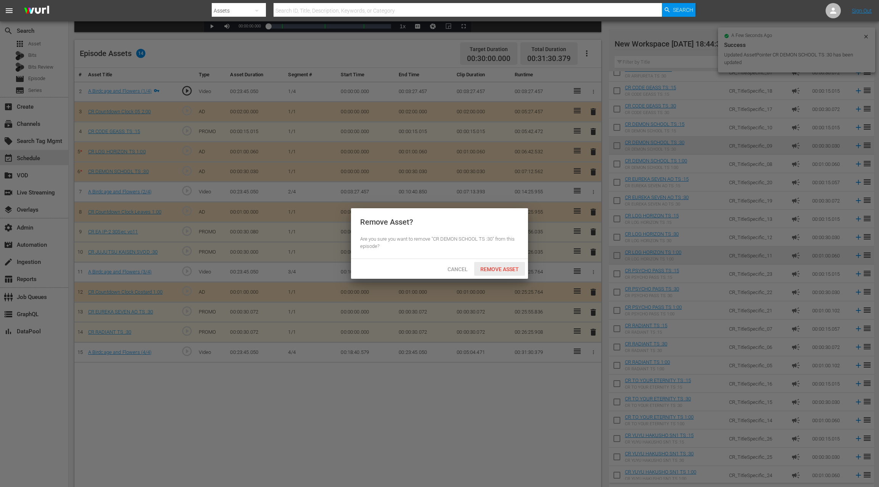
click at [512, 272] on span "Remove Asset" at bounding box center [499, 269] width 51 height 6
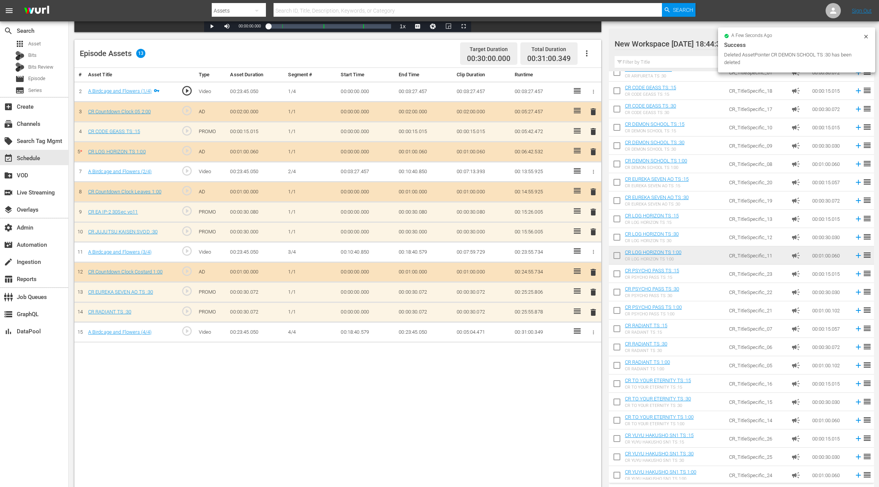
drag, startPoint x: 594, startPoint y: 153, endPoint x: 580, endPoint y: 167, distance: 19.4
click at [594, 153] on span "delete" at bounding box center [592, 151] width 9 height 9
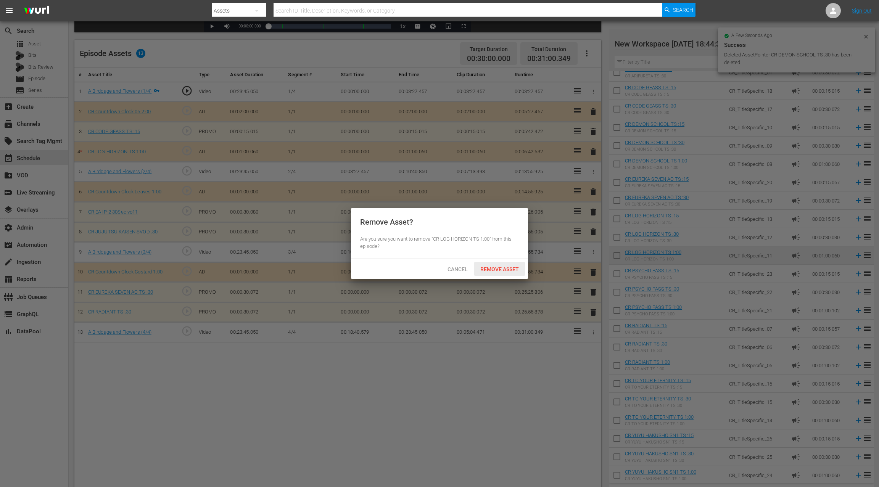
click at [511, 269] on span "Remove Asset" at bounding box center [499, 269] width 51 height 6
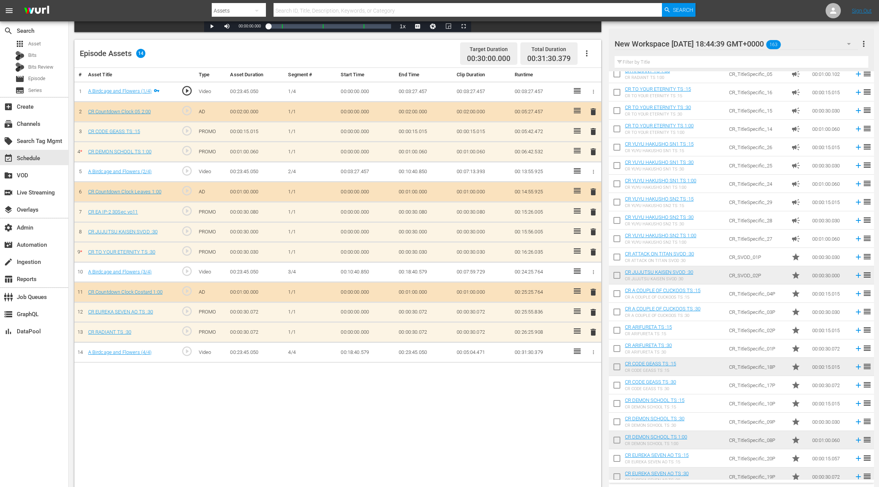
scroll to position [1655, 0]
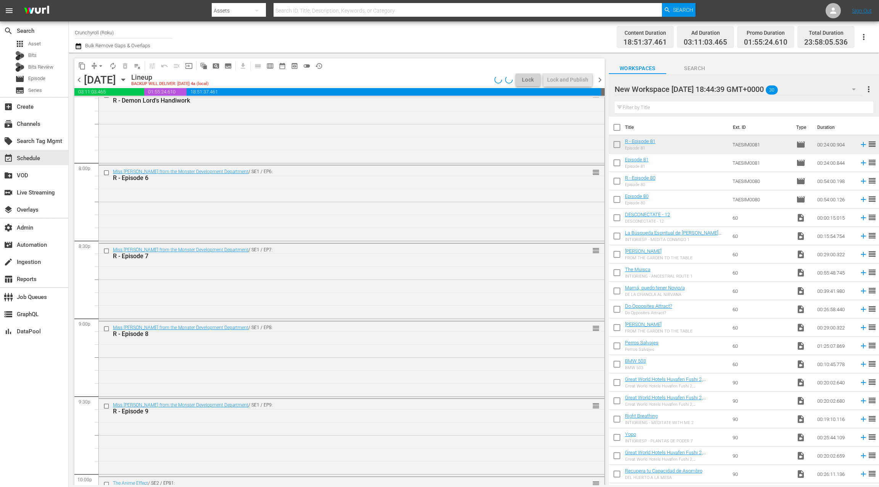
scroll to position [3348, 0]
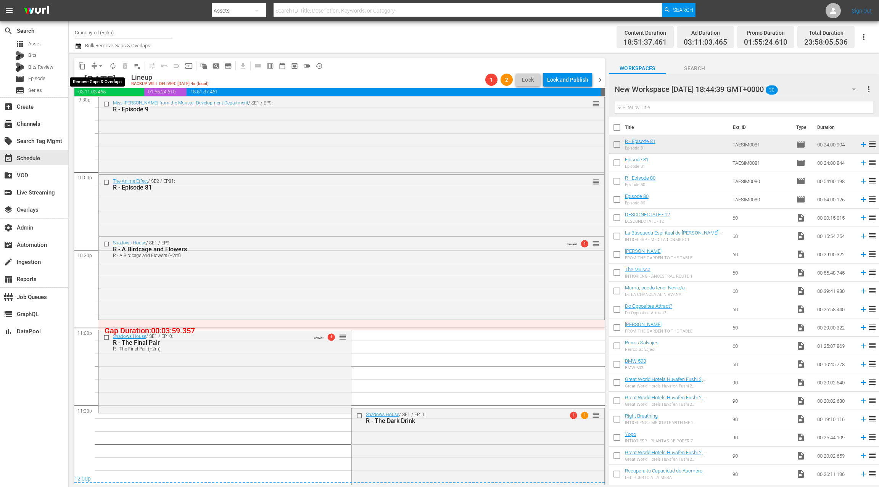
click at [97, 68] on span "arrow_drop_down" at bounding box center [101, 66] width 8 height 8
click at [285, 117] on div "Miss KUROITSU from the Monster Development Department / SE1 / EP9: R - Episode …" at bounding box center [351, 134] width 505 height 75
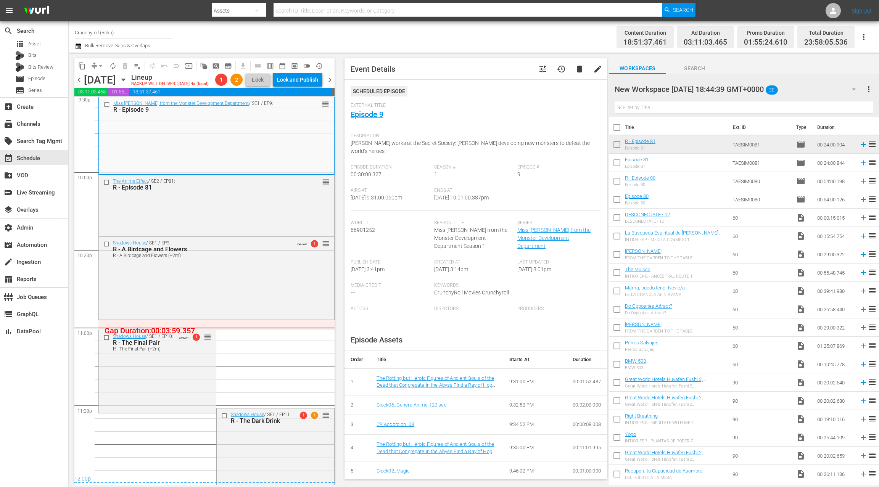
click at [79, 47] on icon "button" at bounding box center [77, 46] width 5 height 6
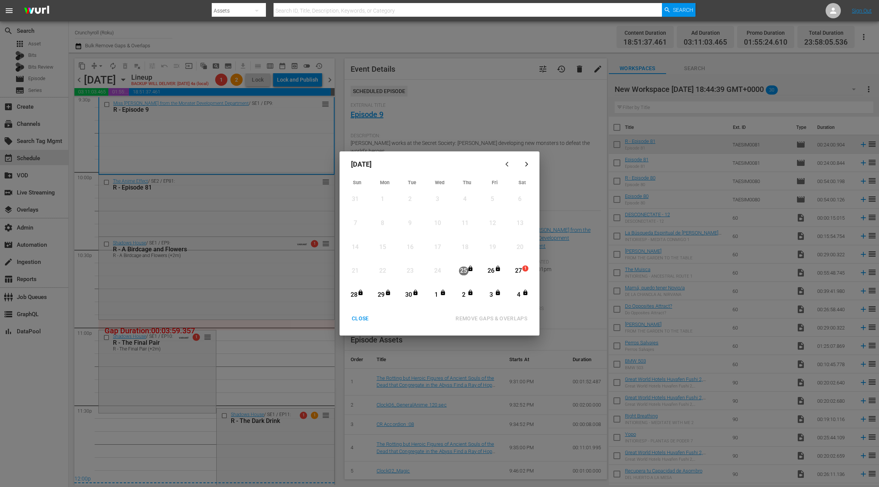
click at [522, 271] on div "27" at bounding box center [519, 271] width 10 height 9
click at [527, 164] on icon "button" at bounding box center [526, 164] width 3 height 5
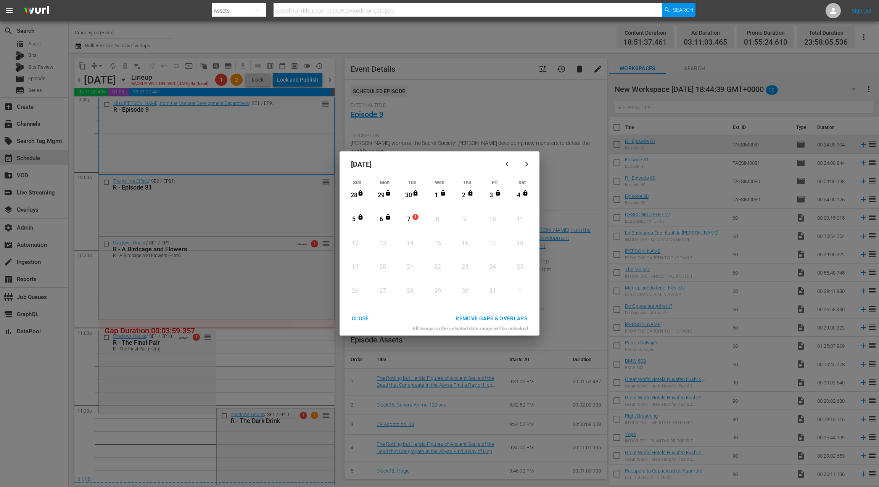
drag, startPoint x: 408, startPoint y: 220, endPoint x: 421, endPoint y: 221, distance: 13.0
click at [407, 220] on div "7" at bounding box center [409, 219] width 10 height 9
click at [473, 317] on div "REMOVE GAPS & OVERLAPS" at bounding box center [491, 319] width 84 height 10
click at [362, 317] on div "CLOSE" at bounding box center [359, 319] width 29 height 10
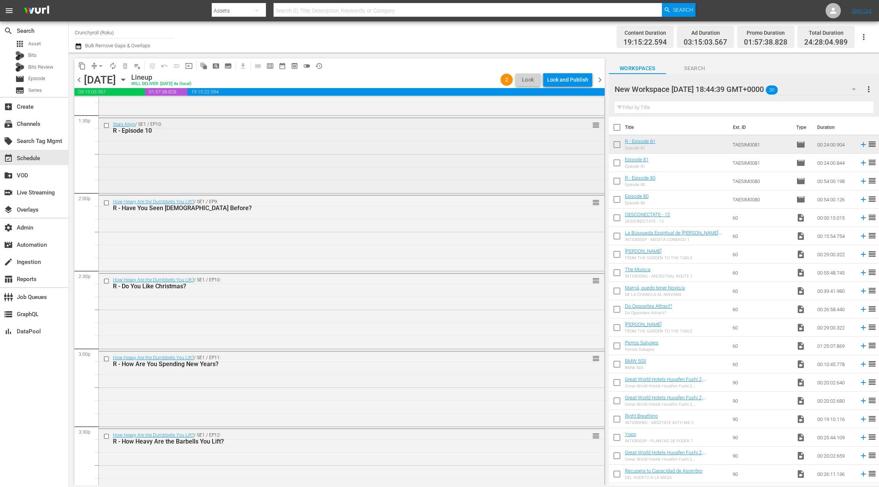
scroll to position [2096, 0]
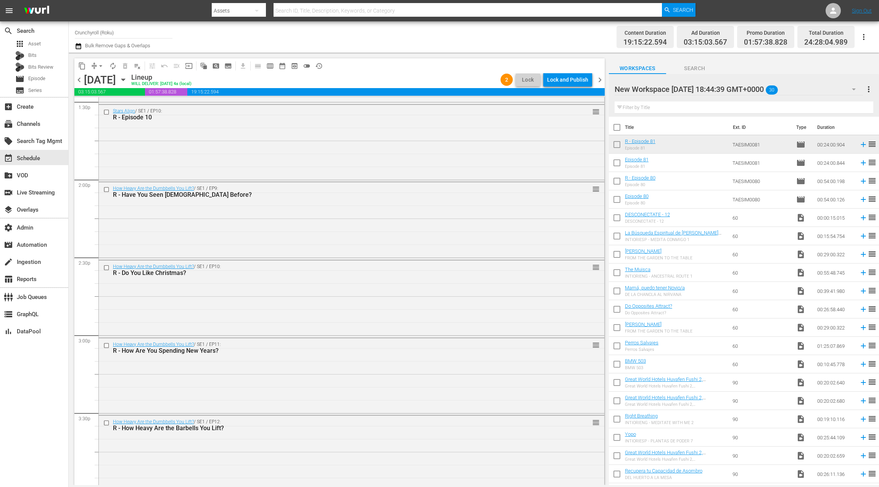
click at [602, 83] on span "chevron_right" at bounding box center [600, 80] width 10 height 10
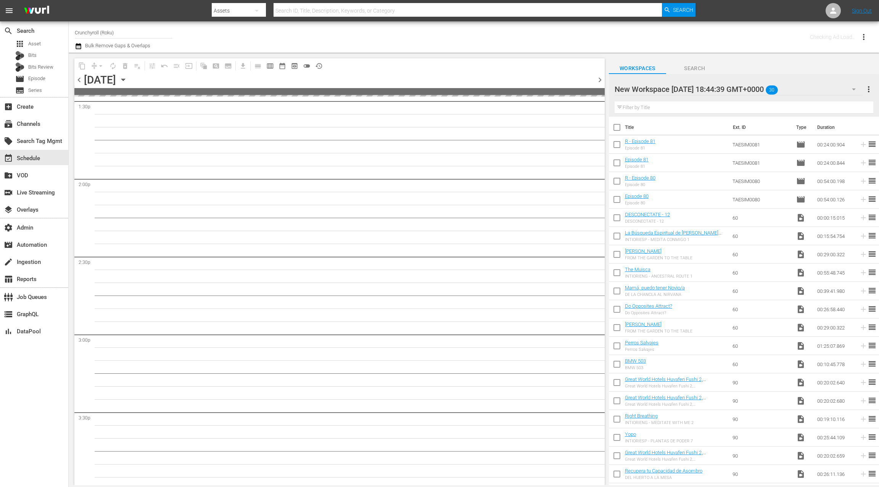
scroll to position [2160, 0]
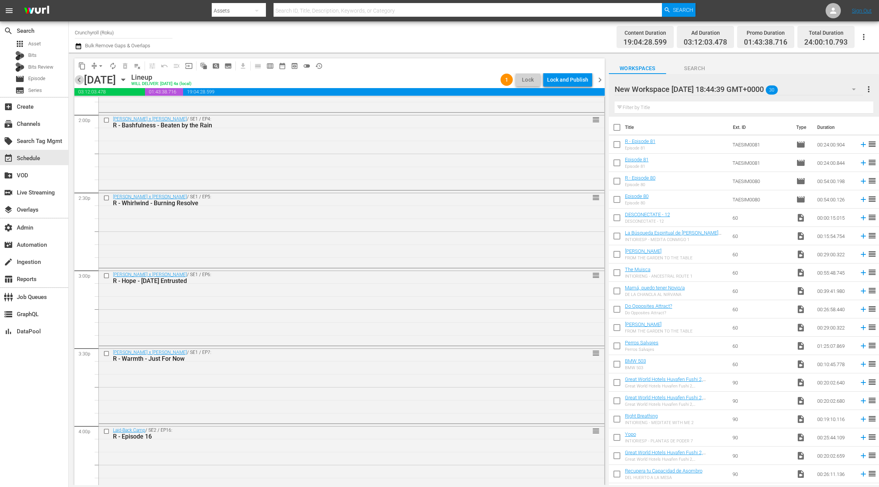
click at [80, 82] on span "chevron_left" at bounding box center [79, 80] width 10 height 10
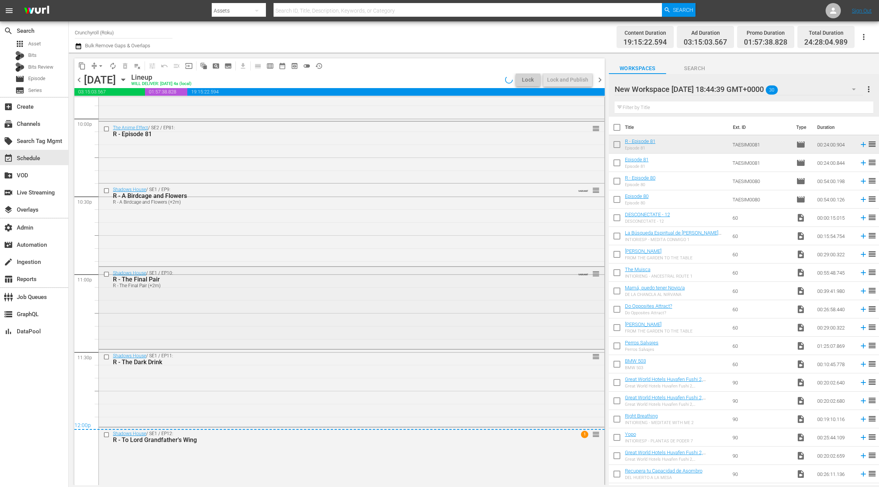
scroll to position [3421, 0]
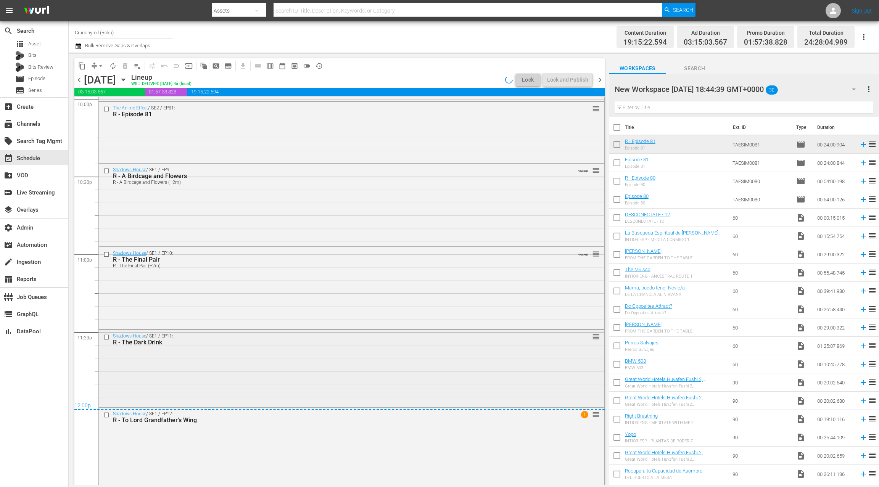
click at [268, 356] on div "Shadows House / SE1 / EP11: R - The Dark Drink reorder" at bounding box center [351, 367] width 505 height 75
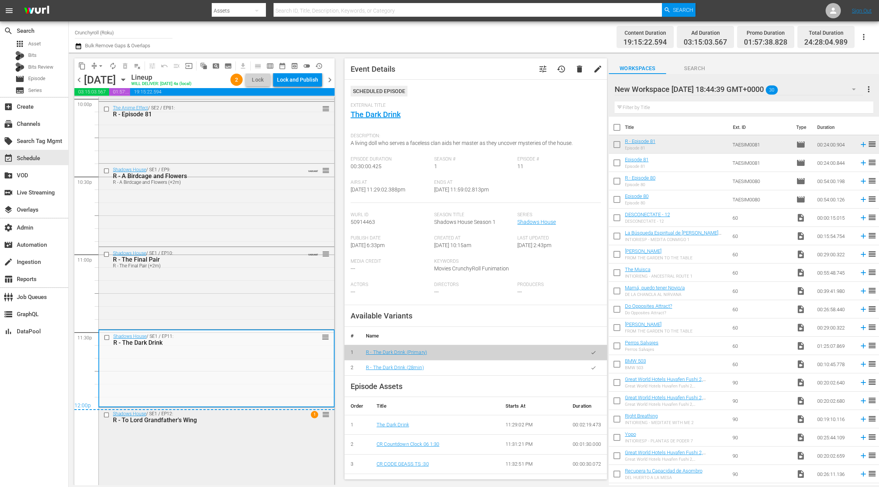
click at [256, 431] on div "Shadows House / SE1 / EP12: R - To Lord Grandfather's Wing 1 reorder" at bounding box center [216, 445] width 235 height 75
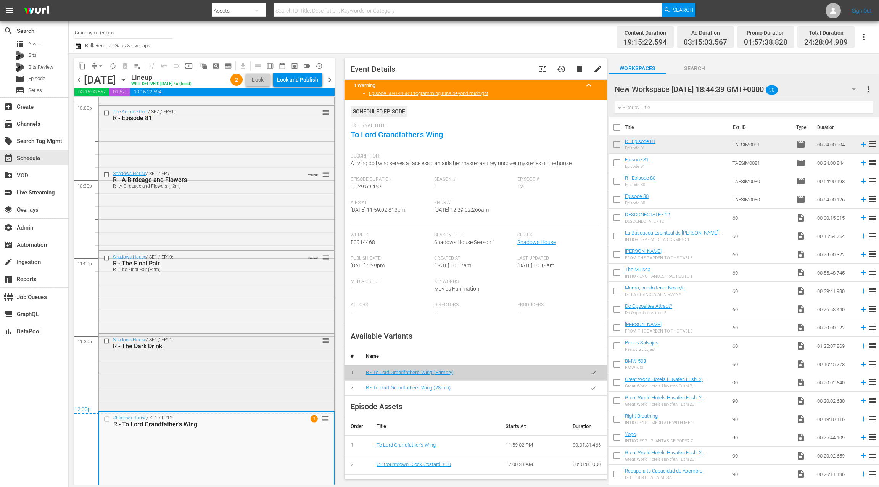
click at [249, 351] on div "Shadows House / SE1 / EP11: R - The Dark Drink reorder" at bounding box center [216, 371] width 235 height 75
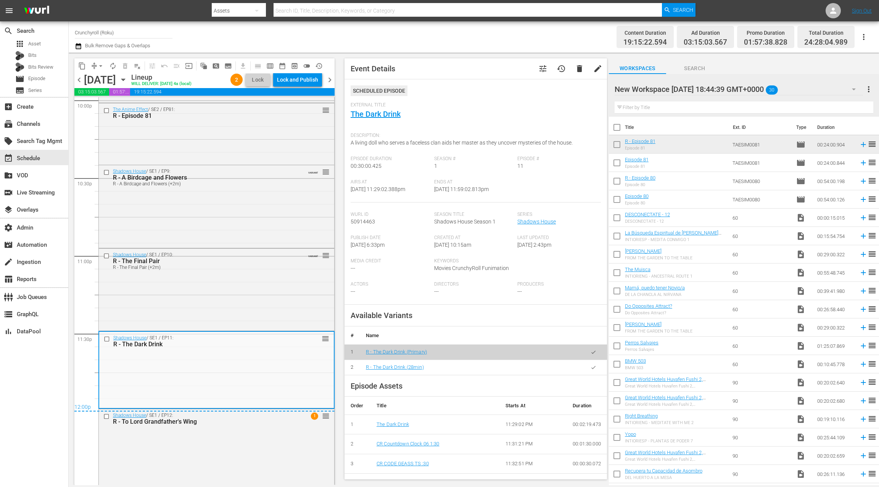
scroll to position [0, 0]
click at [545, 69] on span "tune" at bounding box center [542, 68] width 9 height 9
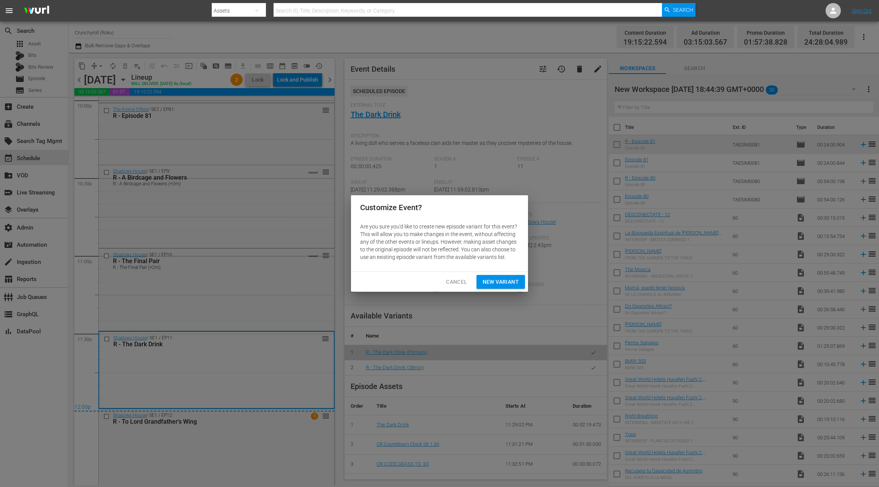
click at [500, 279] on span "New Variant" at bounding box center [500, 282] width 36 height 10
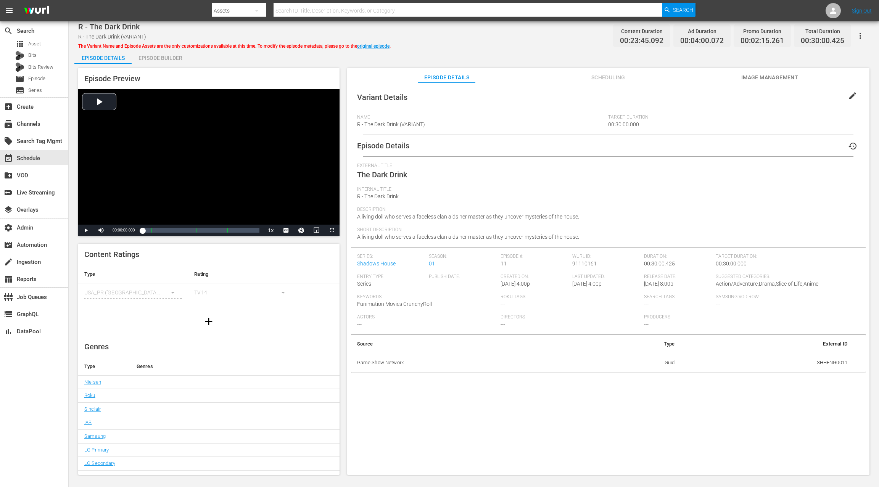
drag, startPoint x: 849, startPoint y: 97, endPoint x: 689, endPoint y: 95, distance: 159.8
click at [848, 96] on span "edit" at bounding box center [852, 95] width 9 height 9
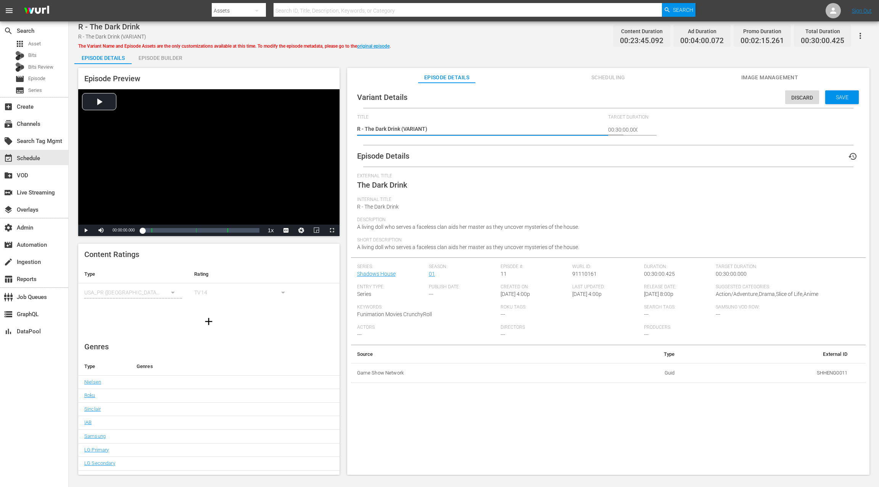
click at [416, 130] on textarea "R - The Dark Drink (VARIANT)" at bounding box center [480, 129] width 247 height 9
click at [415, 130] on textarea "R - The Dark Drink (VARIANT)" at bounding box center [480, 129] width 247 height 9
type textarea "R - The Dark Drink (1)"
type textarea "R - The Dark Drink (1:)"
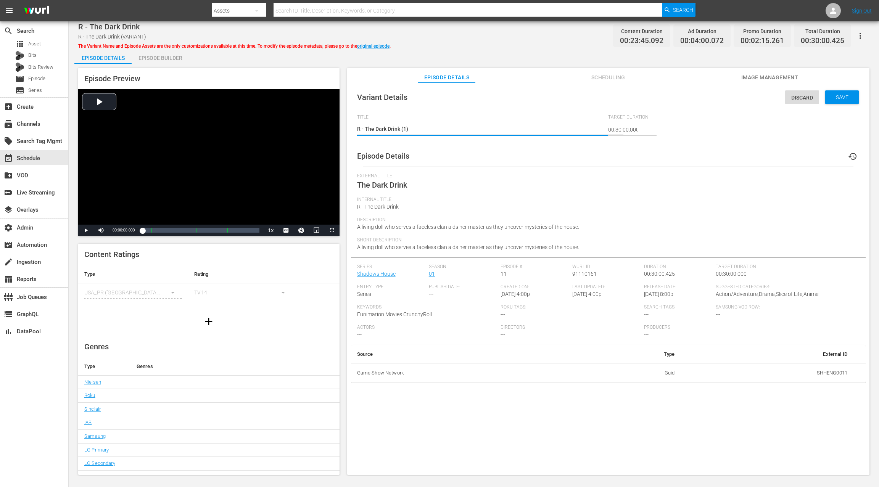
type textarea "R - The Dark Drink (1:)"
type textarea "R - The Dark Drink (1:4)"
type textarea "R - The Dark Drink (1:40)"
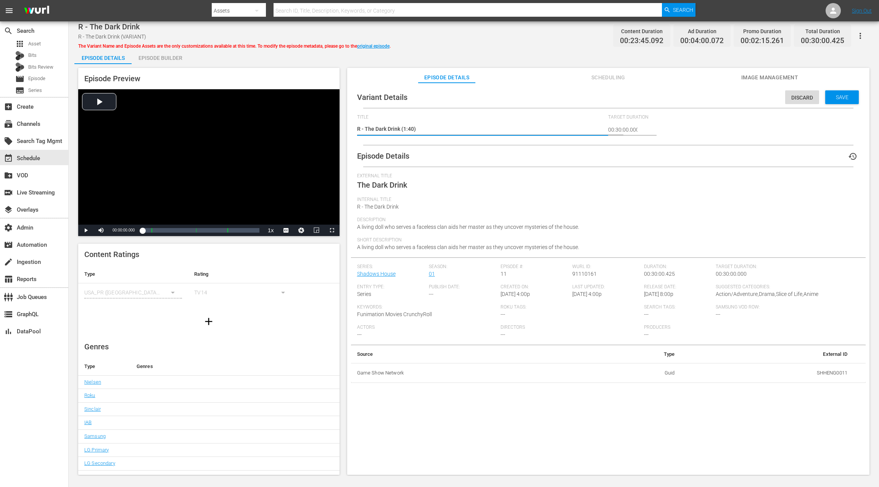
type textarea "R - The Dark Drink (1:40m)"
drag, startPoint x: 832, startPoint y: 95, endPoint x: 821, endPoint y: 92, distance: 11.1
click at [832, 95] on span "Save" at bounding box center [841, 97] width 25 height 6
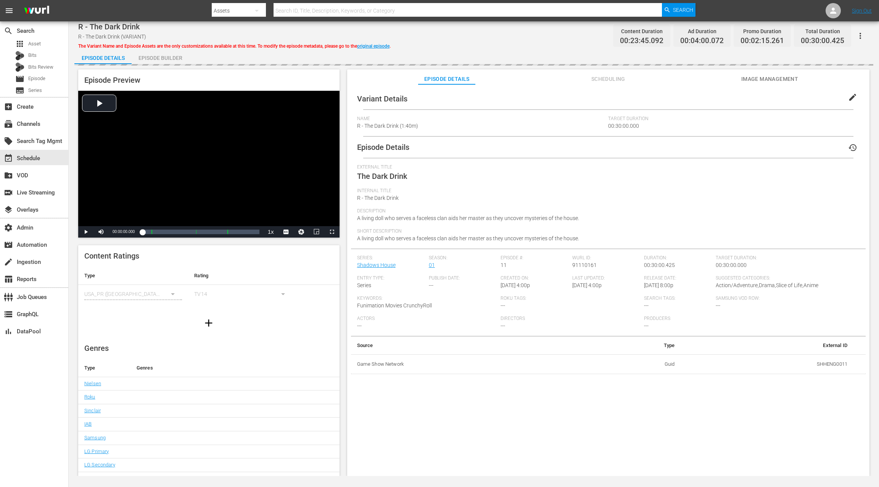
drag, startPoint x: 166, startPoint y: 56, endPoint x: 183, endPoint y: 59, distance: 17.1
click at [166, 56] on div "Episode Builder" at bounding box center [160, 58] width 57 height 18
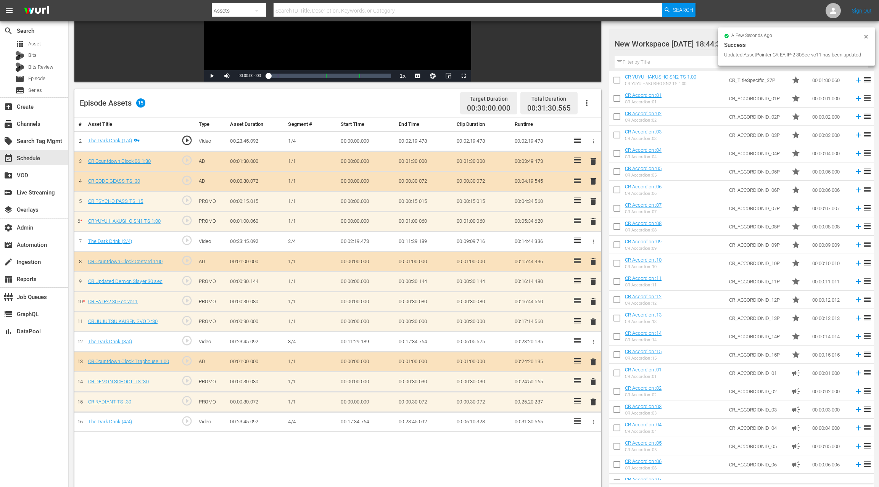
scroll to position [2575, 0]
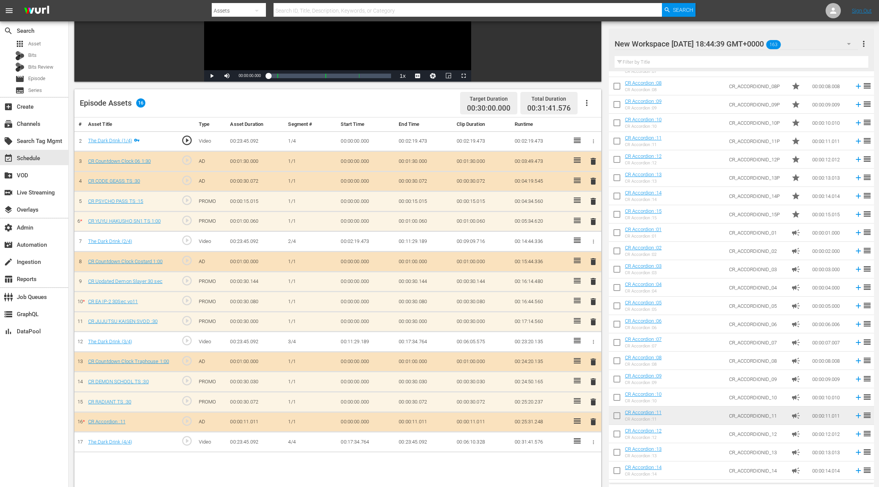
drag, startPoint x: 592, startPoint y: 415, endPoint x: 570, endPoint y: 385, distance: 37.4
click at [592, 417] on span "delete" at bounding box center [592, 421] width 9 height 9
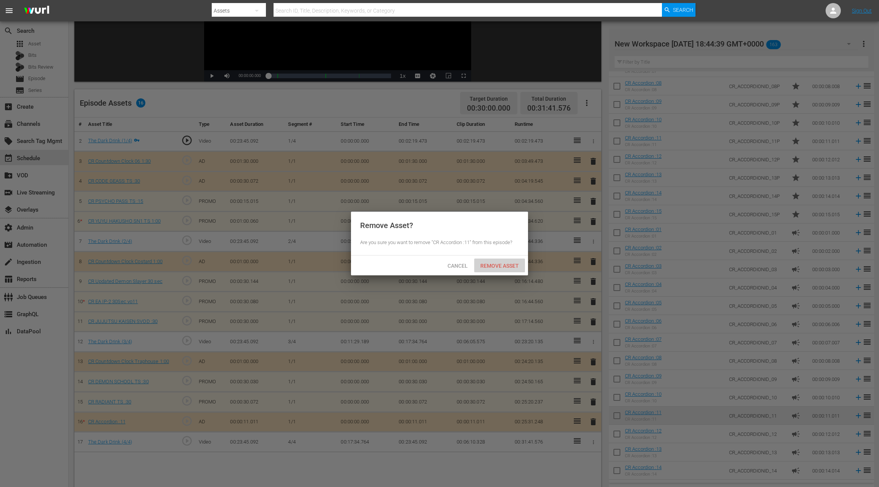
click at [495, 266] on span "Remove Asset" at bounding box center [499, 266] width 51 height 6
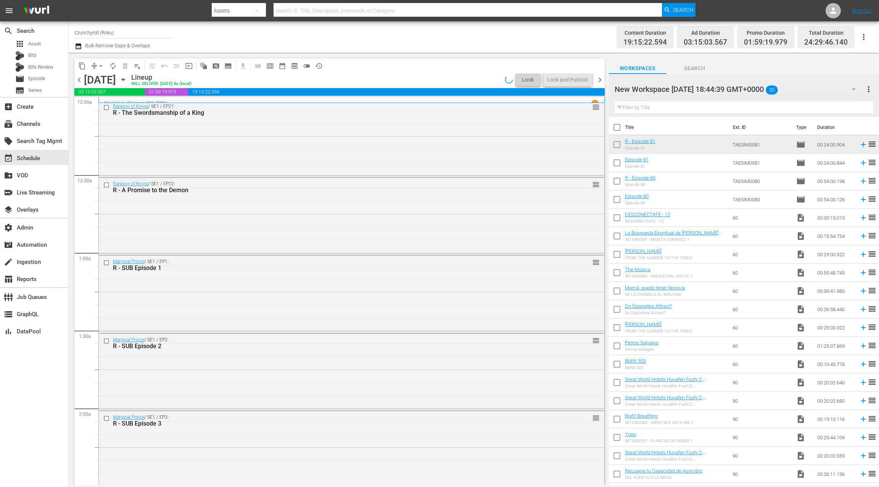
click at [78, 46] on icon "button" at bounding box center [78, 46] width 7 height 9
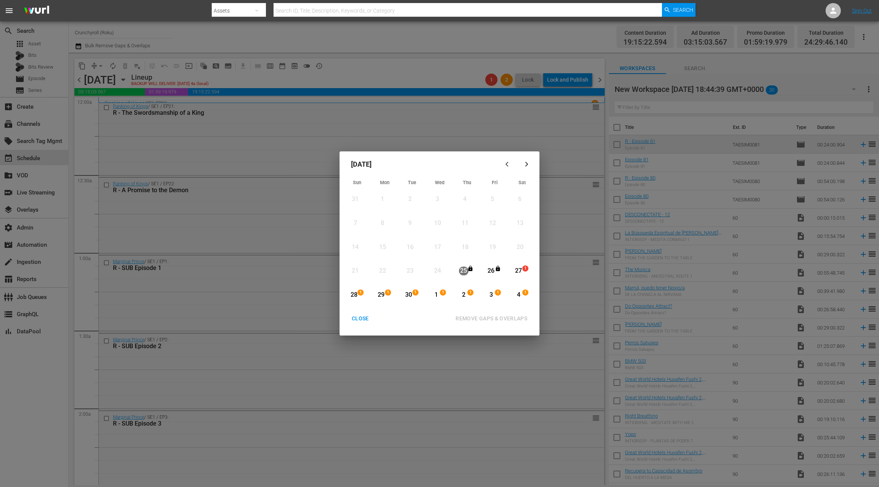
drag, startPoint x: 520, startPoint y: 270, endPoint x: 519, endPoint y: 180, distance: 90.0
click at [520, 270] on div "27" at bounding box center [519, 271] width 10 height 9
click at [529, 164] on div "button" at bounding box center [526, 164] width 9 height 6
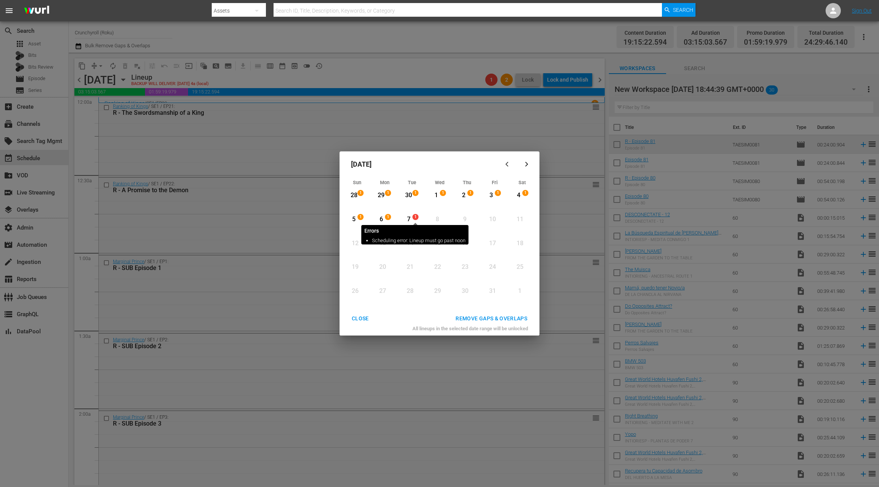
click at [414, 219] on span "1" at bounding box center [415, 217] width 5 height 6
click at [468, 318] on div "REMOVE GAPS & OVERLAPS" at bounding box center [491, 319] width 84 height 10
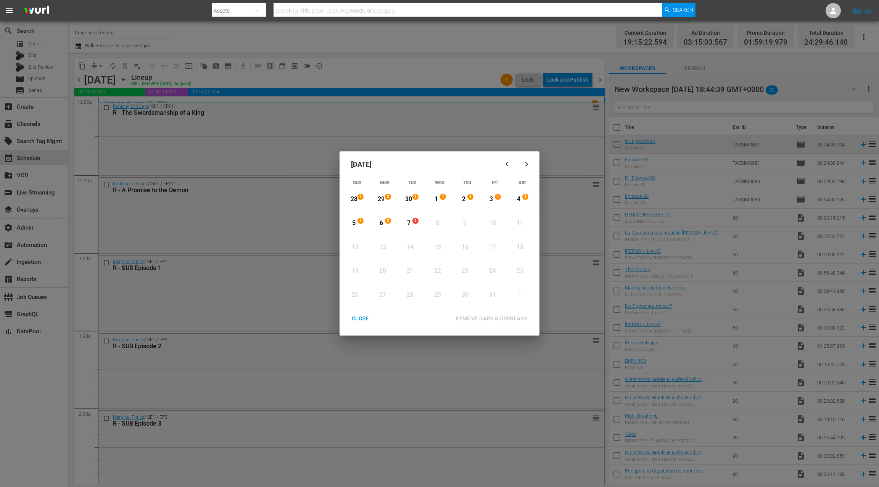
click at [359, 318] on div "CLOSE" at bounding box center [359, 319] width 29 height 10
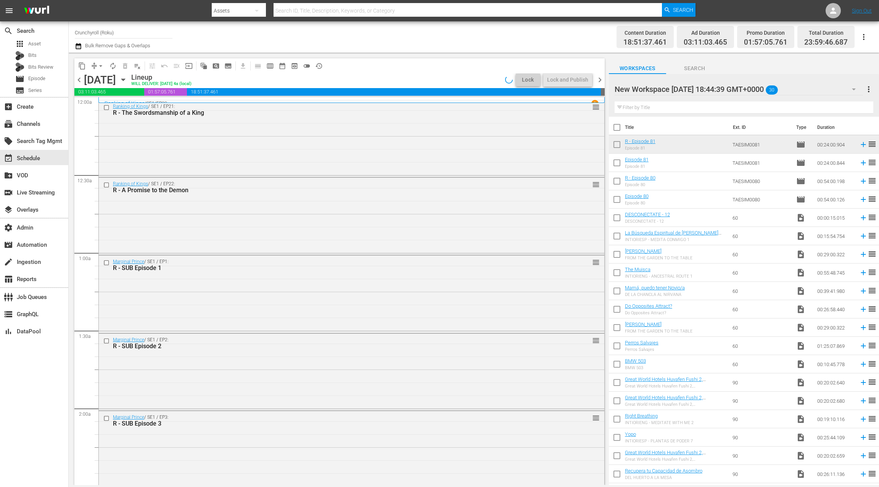
click at [598, 82] on span "chevron_right" at bounding box center [600, 80] width 10 height 10
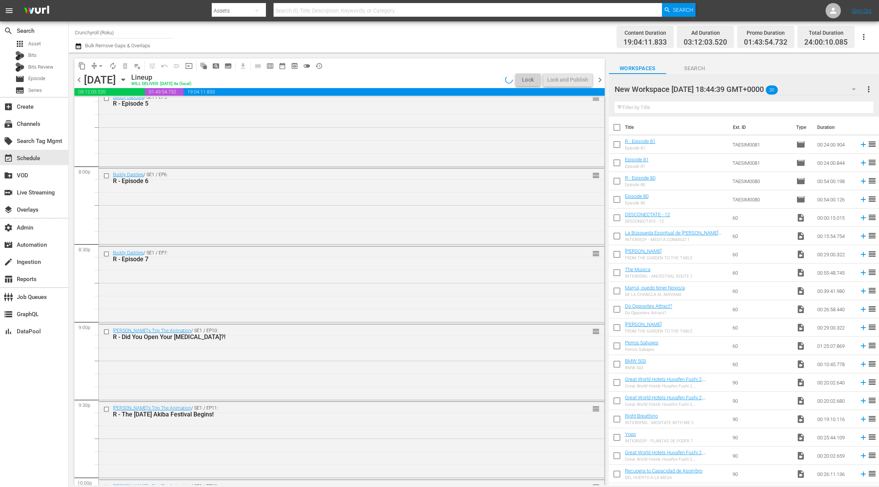
scroll to position [3348, 0]
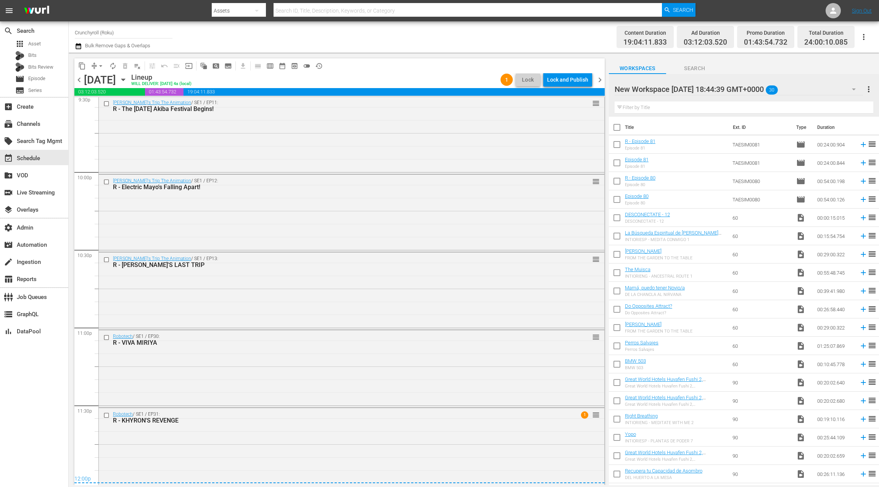
click at [599, 77] on span "chevron_right" at bounding box center [600, 80] width 10 height 10
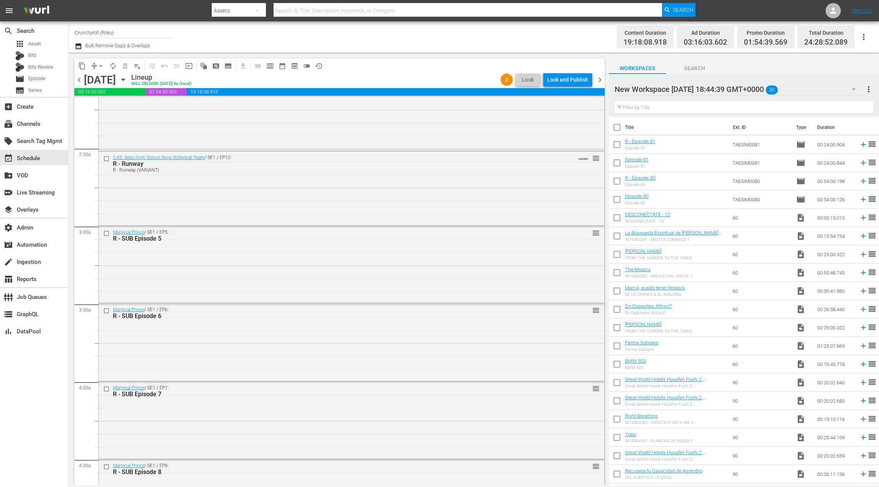
scroll to position [357, 0]
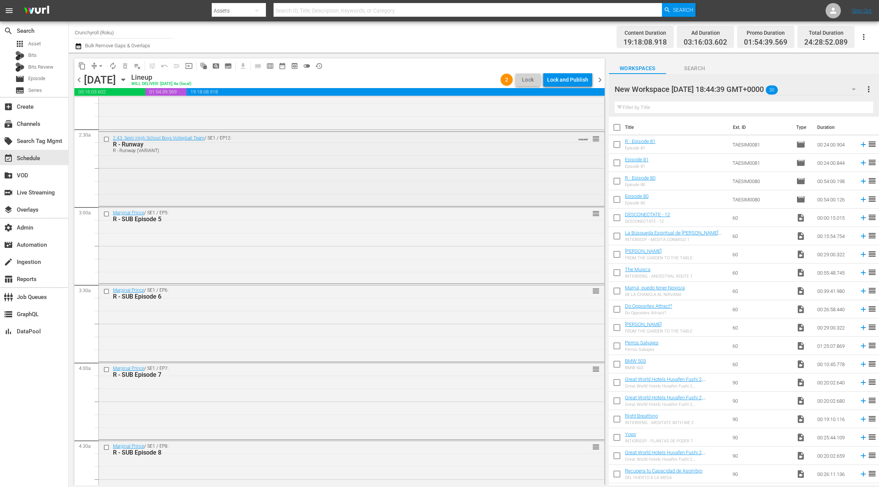
click at [272, 171] on div "2.43: Seiin High School Boys Volleyball Team / SE1 / EP12: R - Runway R - Runwa…" at bounding box center [351, 168] width 505 height 72
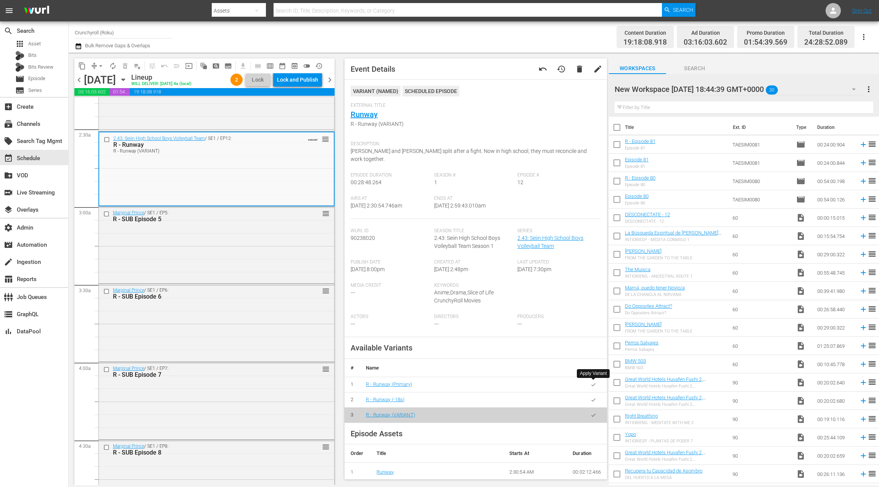
click at [596, 384] on button "button" at bounding box center [593, 384] width 15 height 15
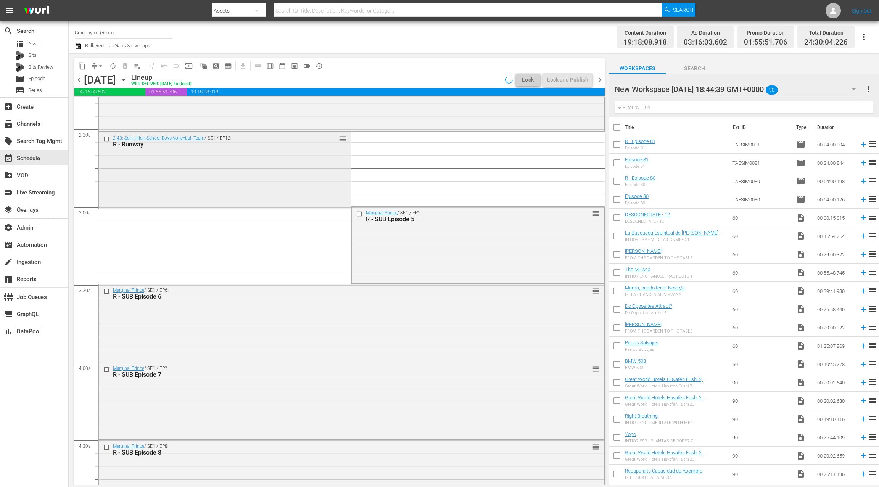
click at [319, 174] on div "2.43: Seiin High School Boys Volleyball Team / SE1 / EP12: R - Runway reorder" at bounding box center [225, 169] width 252 height 75
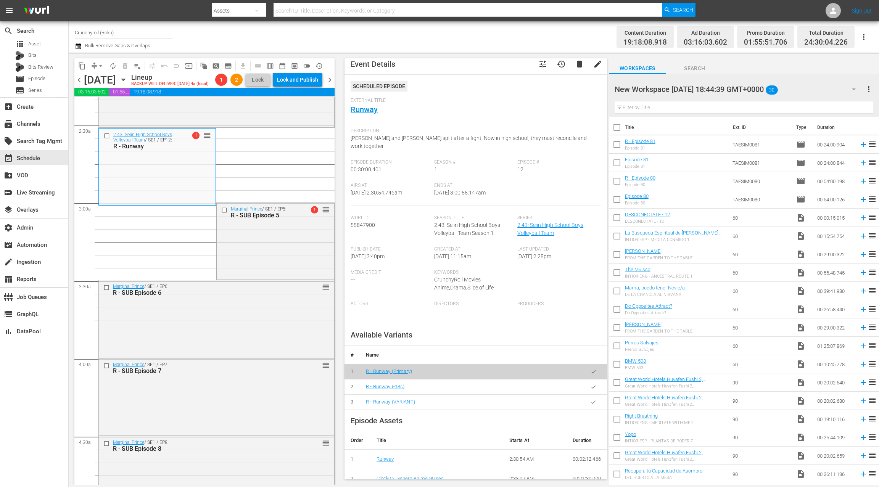
scroll to position [2, 0]
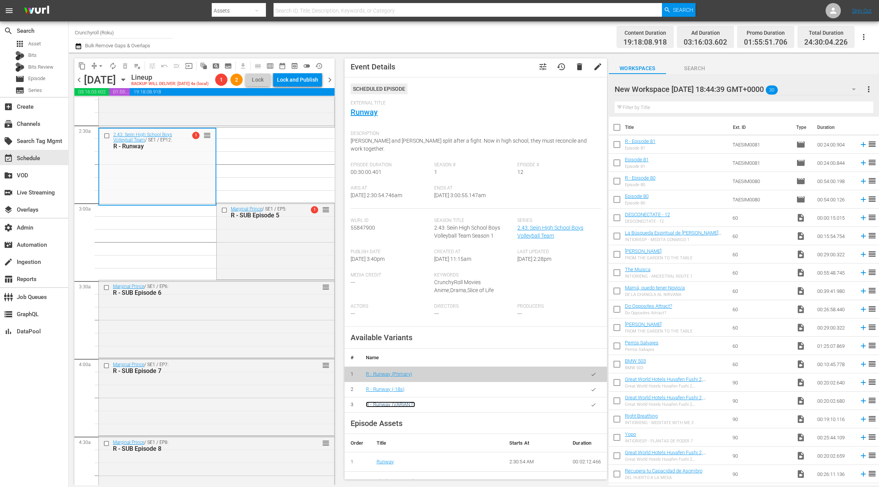
click at [408, 403] on link "R - Runway (VARIANT)" at bounding box center [390, 405] width 49 height 6
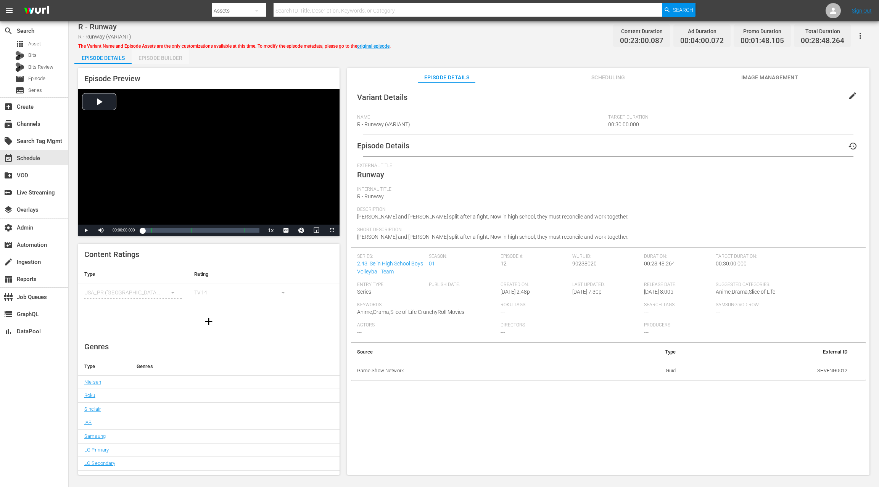
drag, startPoint x: 163, startPoint y: 59, endPoint x: 187, endPoint y: 84, distance: 35.3
click at [163, 59] on div "Episode Builder" at bounding box center [160, 58] width 57 height 18
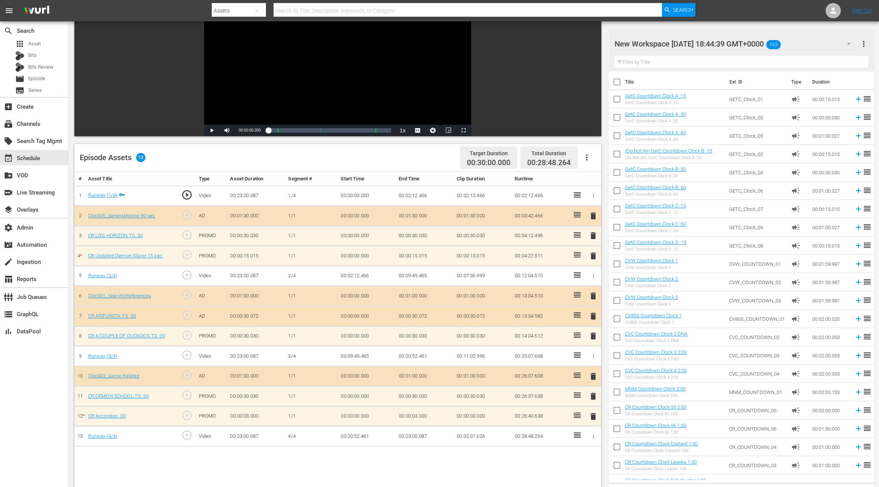
scroll to position [88, 0]
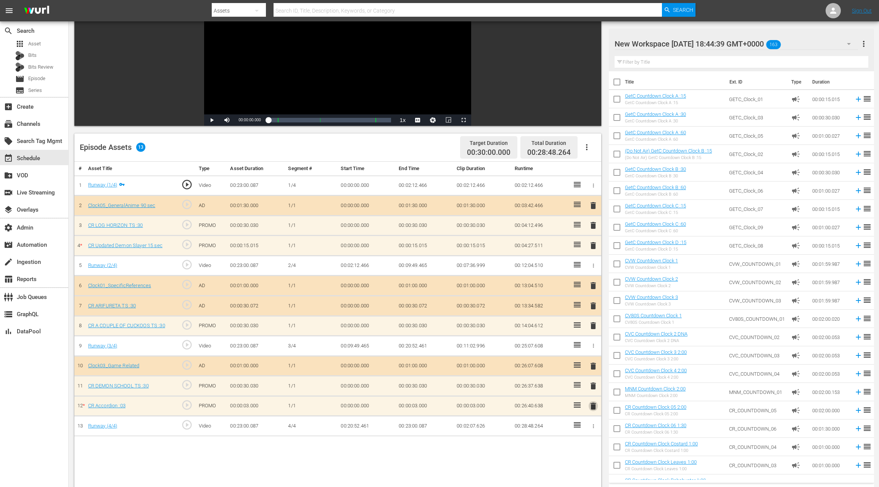
click at [591, 403] on span "delete" at bounding box center [592, 406] width 9 height 9
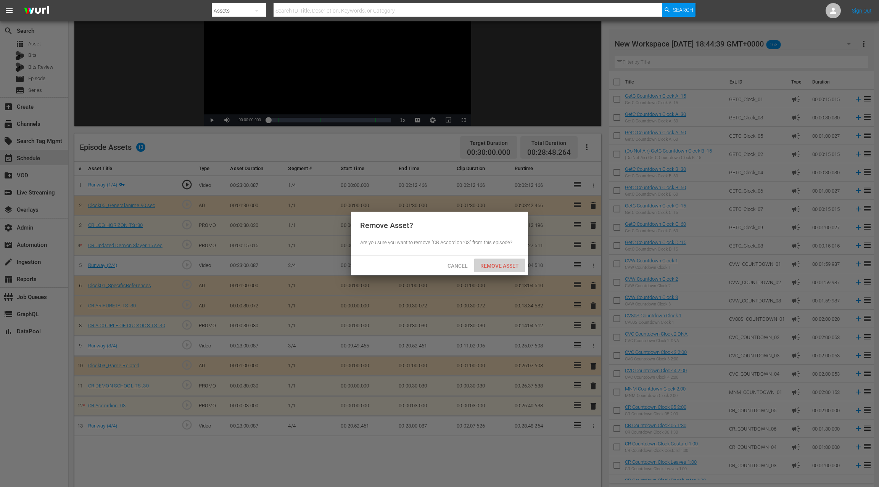
click at [507, 270] on div "Remove Asset" at bounding box center [499, 266] width 51 height 14
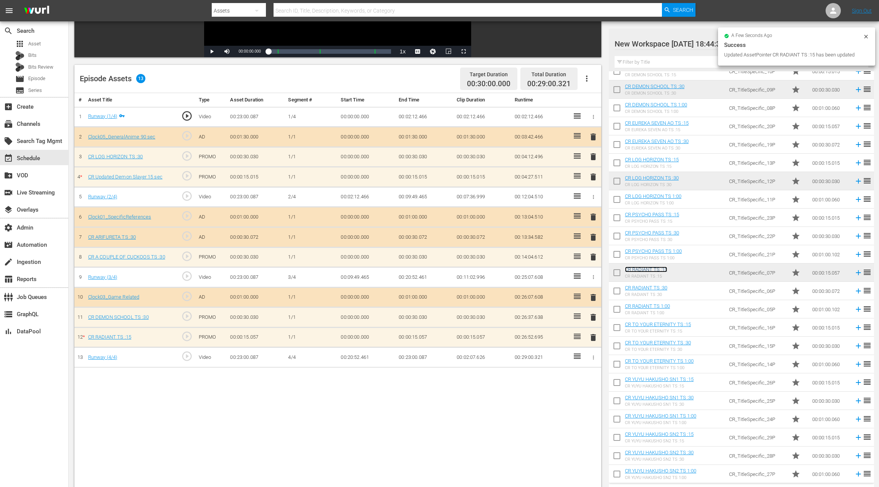
scroll to position [0, 0]
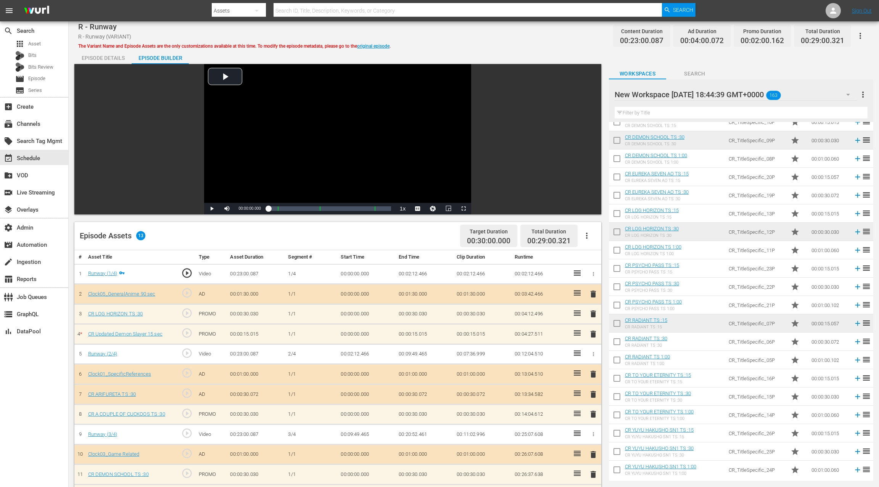
click at [106, 56] on div "Episode Details" at bounding box center [102, 58] width 57 height 18
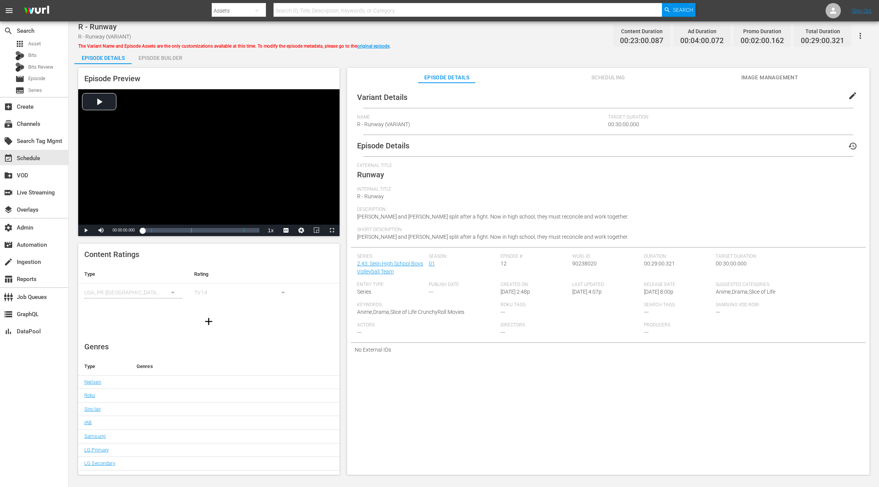
drag, startPoint x: 851, startPoint y: 99, endPoint x: 847, endPoint y: 98, distance: 4.0
click at [848, 98] on span "edit" at bounding box center [852, 95] width 9 height 9
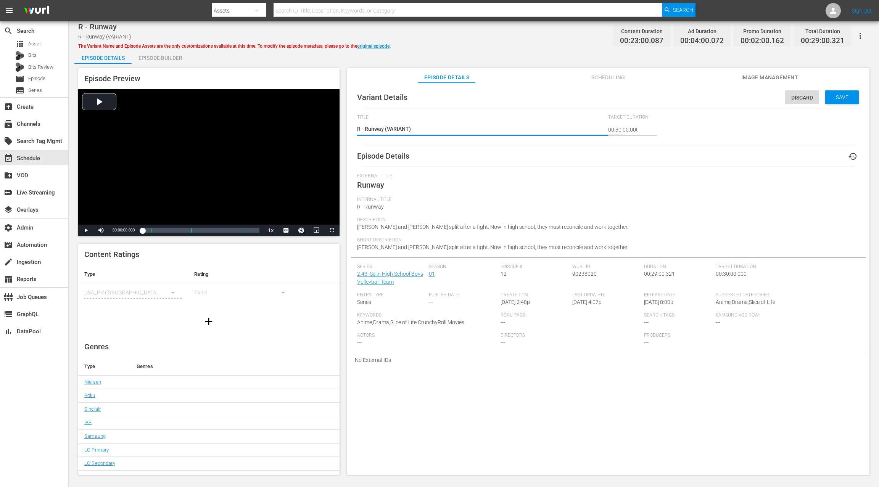
click at [397, 128] on textarea "R - Runway (VARIANT)" at bounding box center [480, 129] width 247 height 9
type textarea "R - Runway (2)"
type textarea "R - Runway (29)"
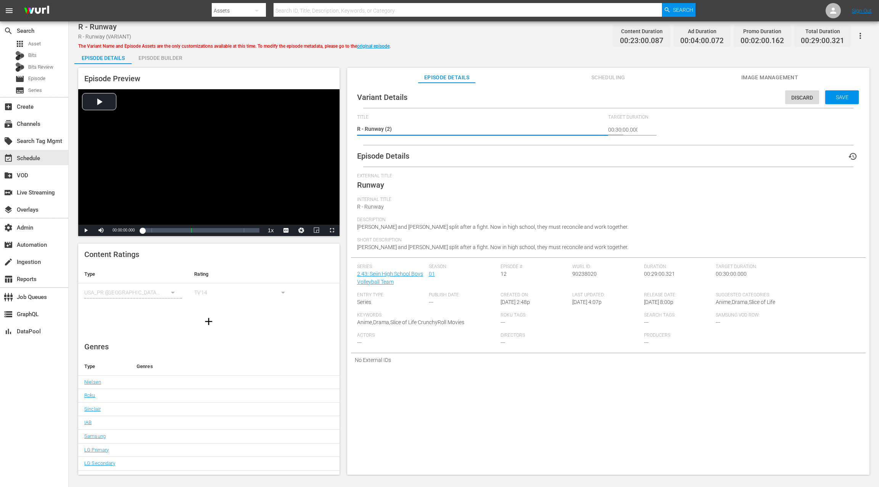
type textarea "R - Runway (29)"
type textarea "R - Runway (29m)"
click at [832, 94] on span "Save" at bounding box center [841, 97] width 25 height 6
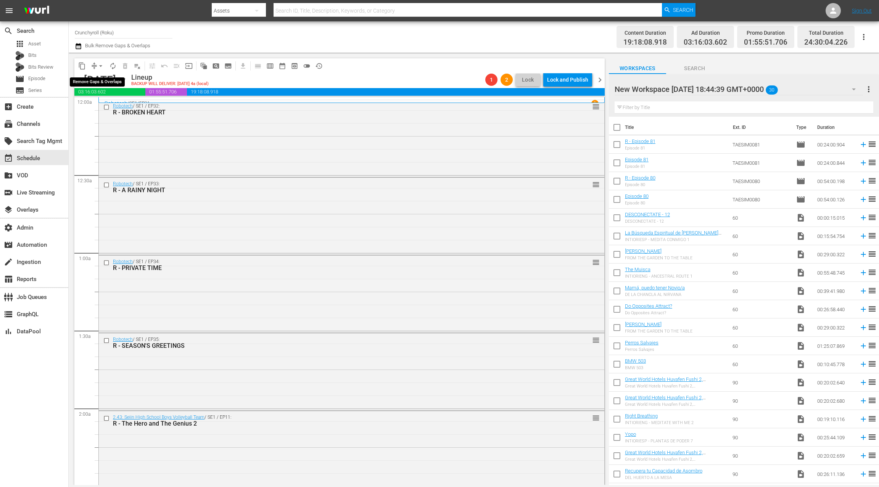
click at [100, 65] on span "arrow_drop_down" at bounding box center [101, 66] width 8 height 8
click at [107, 106] on li "Align to End of Previous Day" at bounding box center [101, 106] width 80 height 13
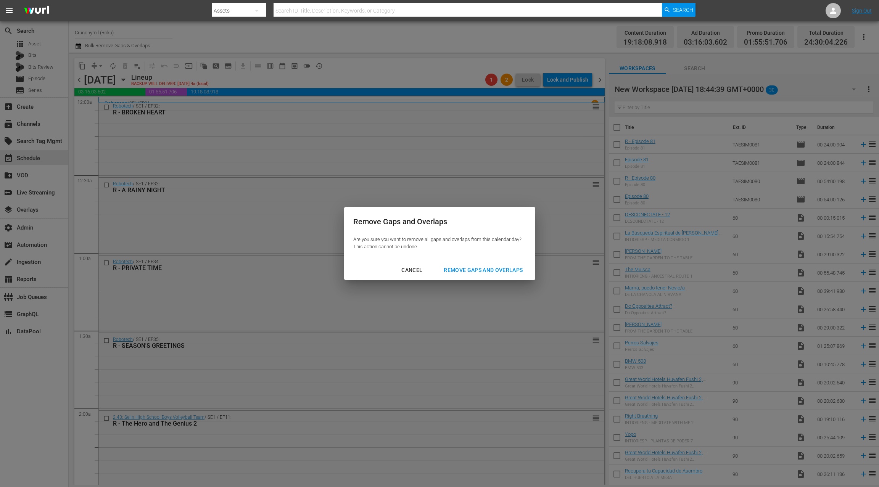
click at [472, 273] on div "Remove Gaps and Overlaps" at bounding box center [482, 270] width 91 height 10
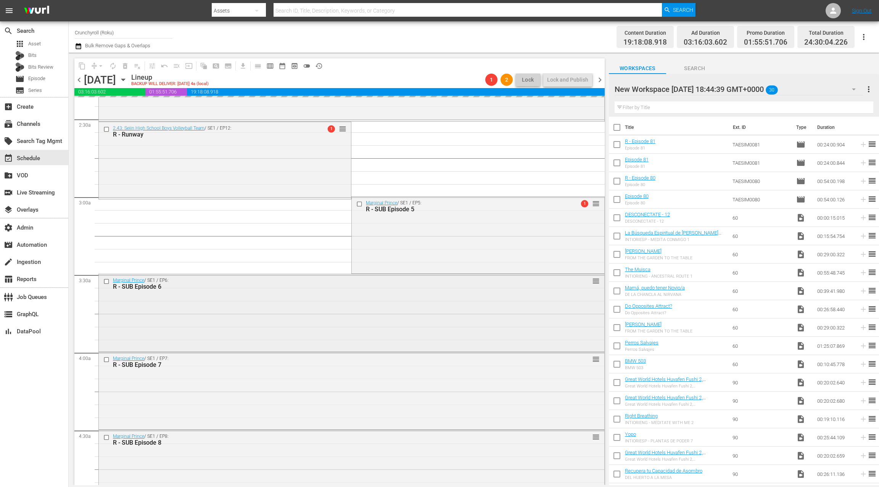
scroll to position [364, 0]
click at [279, 180] on div "2.43: Seiin High School Boys Volleyball Team / SE1 / EP12: R - Runway 1 reorder" at bounding box center [225, 162] width 252 height 75
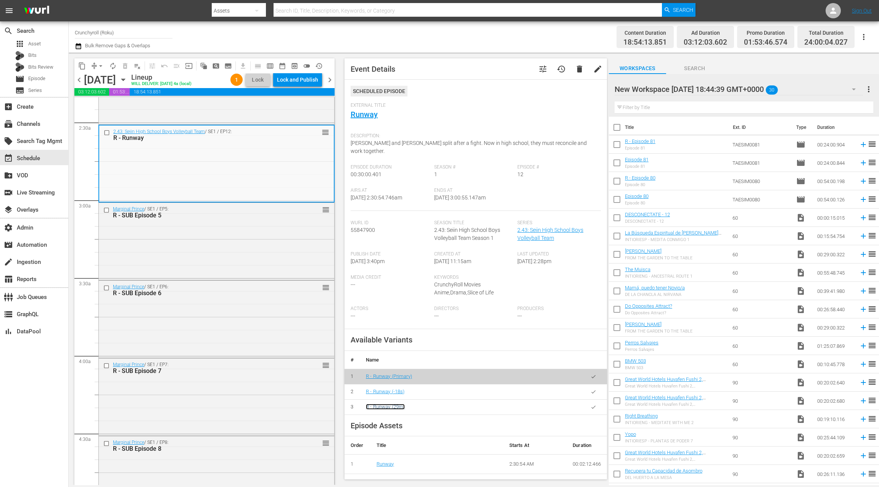
click at [399, 405] on link "R - Runway (29m)" at bounding box center [385, 407] width 39 height 6
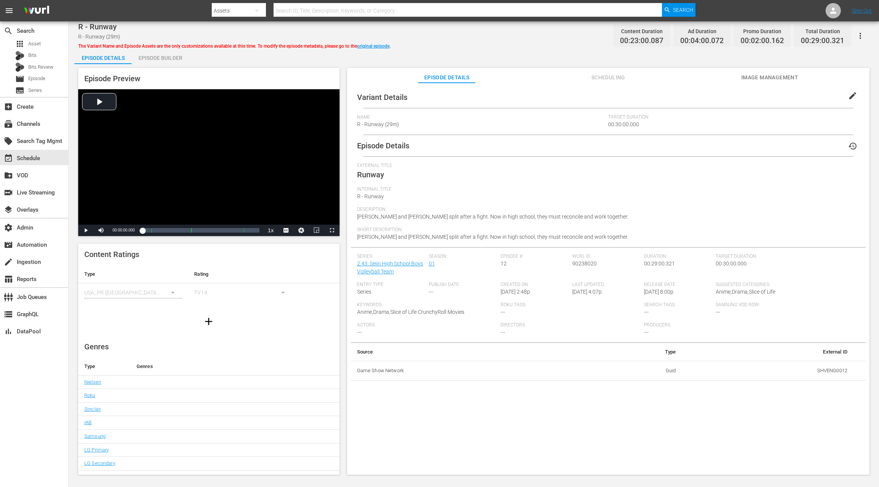
click at [850, 98] on span "edit" at bounding box center [852, 95] width 9 height 9
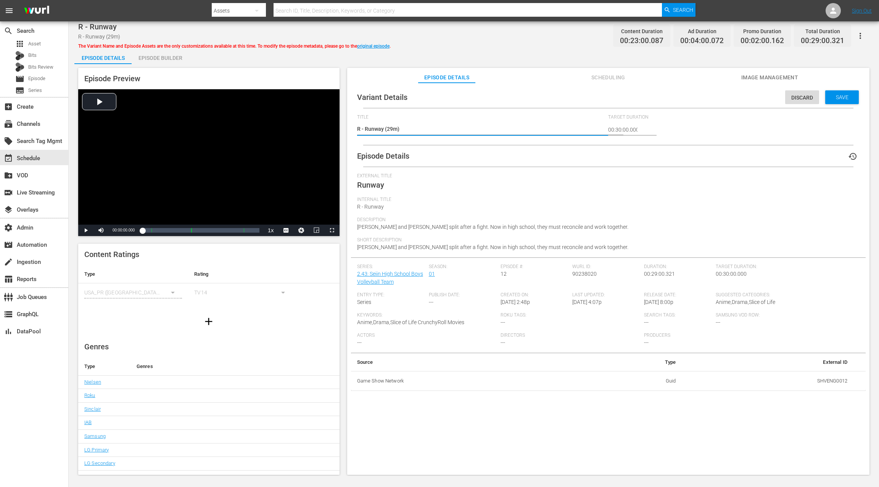
drag, startPoint x: 392, startPoint y: 130, endPoint x: 400, endPoint y: 111, distance: 20.8
click at [392, 129] on textarea "R - Runway (29m)" at bounding box center [480, 129] width 247 height 9
type textarea "R - Runway (29.m)"
type textarea "R - Runway (29.5m)"
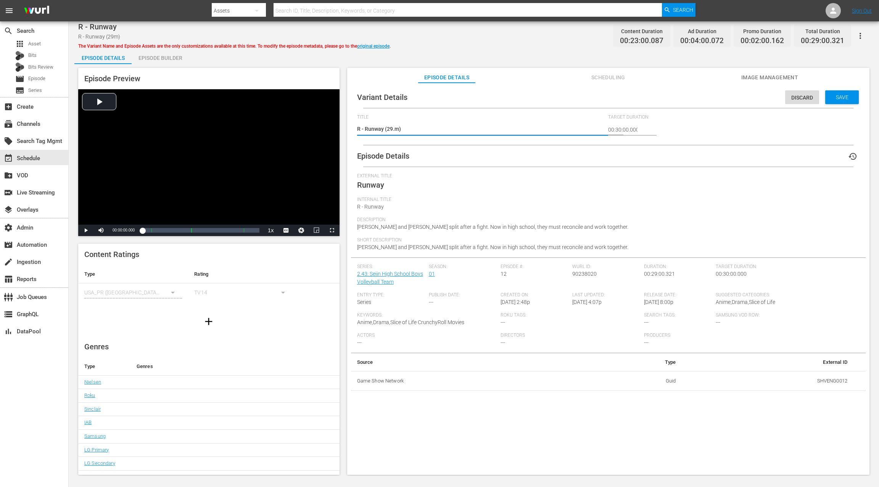
type textarea "R - Runway (29.5m)"
type textarea "R - Runway (29.m)"
type textarea "R - Runway (29m)"
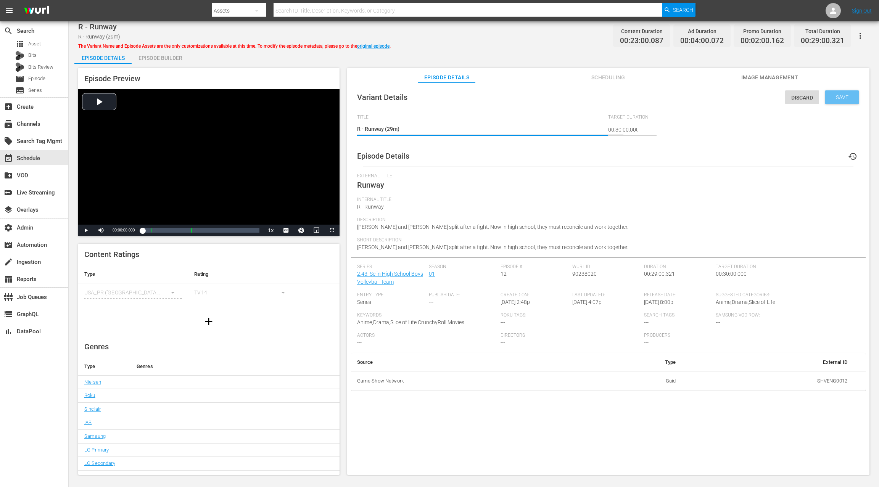
type textarea "R - Runway (29:m)"
type textarea "R - Runway (29:3m)"
type textarea "R - Runway (29:30m)"
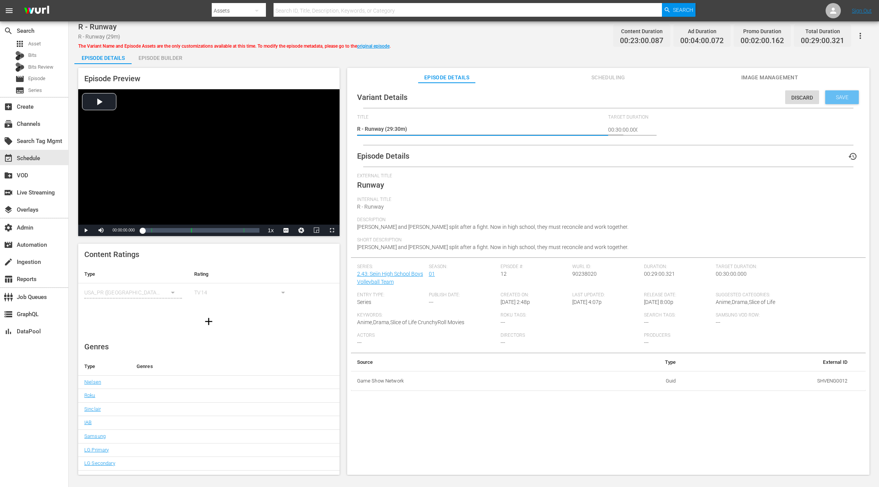
type textarea "R - Runway (29:30m)"
click at [843, 94] on span "Save" at bounding box center [841, 97] width 25 height 6
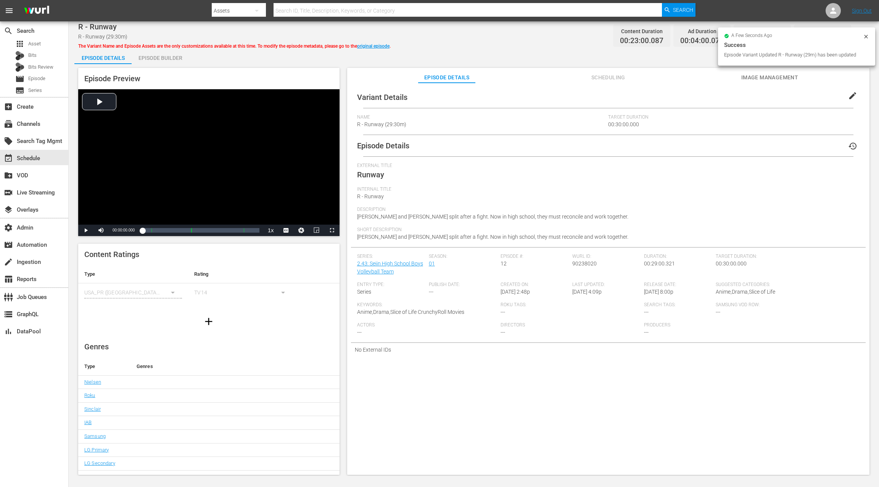
click at [169, 57] on div "Episode Builder" at bounding box center [160, 58] width 57 height 18
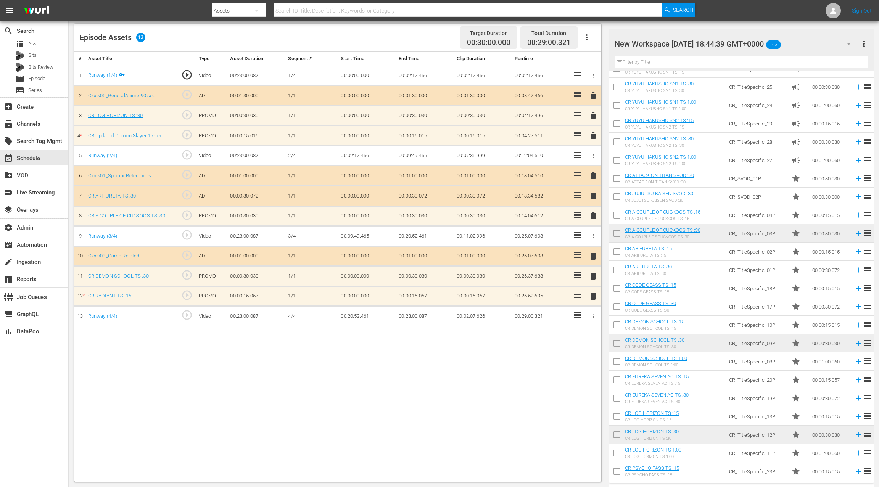
scroll to position [1783, 0]
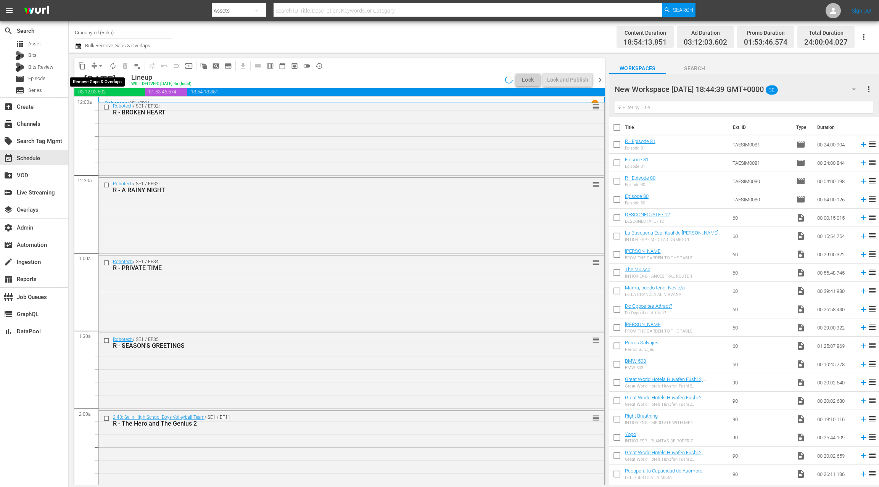
click at [100, 66] on span "arrow_drop_down" at bounding box center [101, 66] width 8 height 8
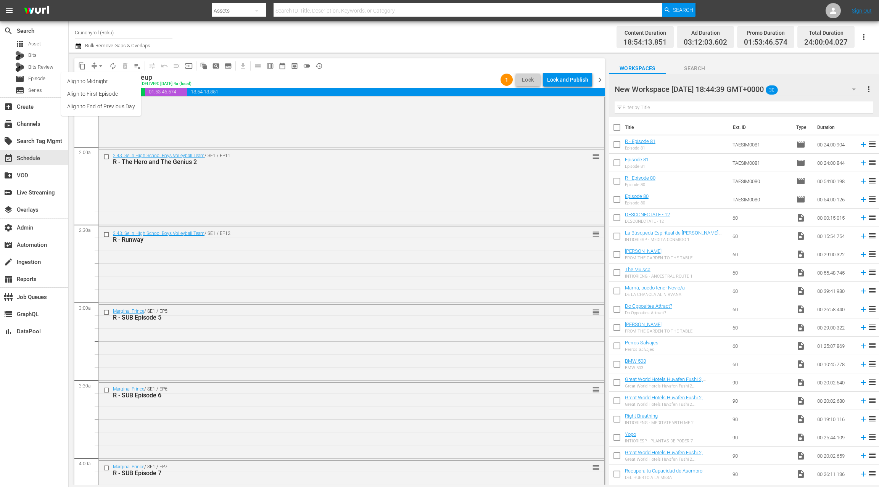
scroll to position [276, 0]
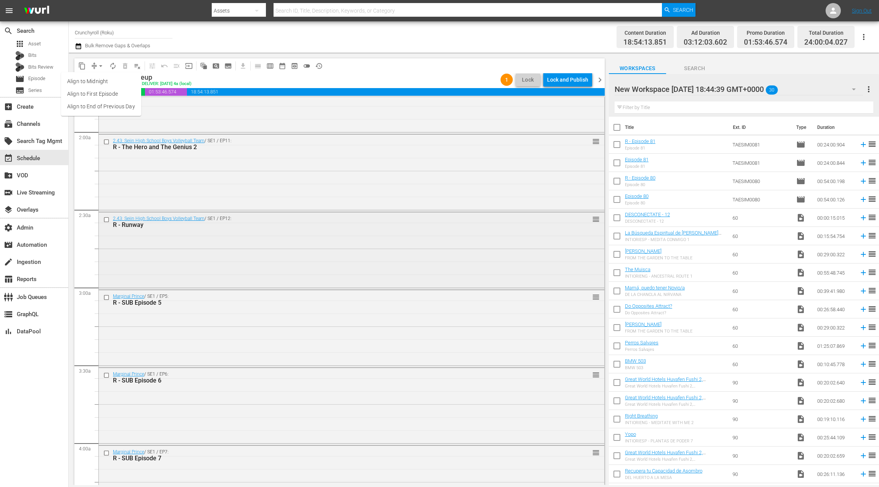
click at [269, 262] on div "2.43: Seiin High School Boys Volleyball Team / SE1 / EP12: R - Runway reorder" at bounding box center [351, 249] width 505 height 75
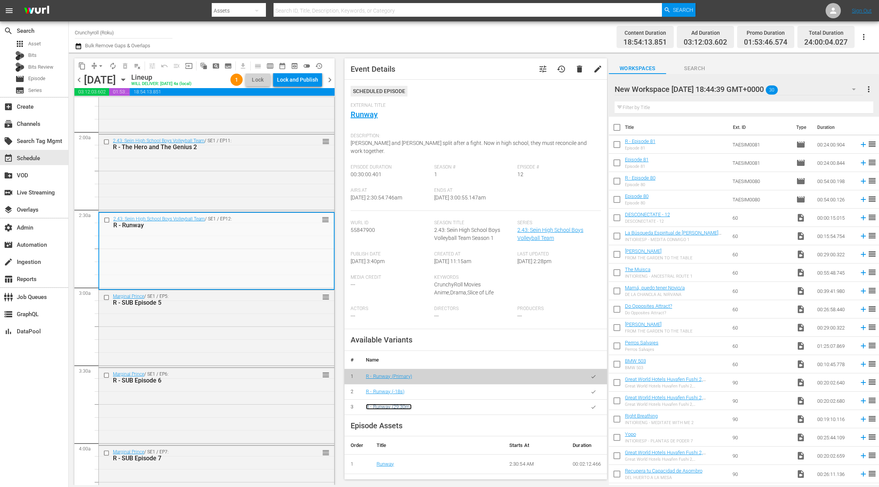
click at [398, 407] on link "R - Runway (29:30m)" at bounding box center [389, 407] width 46 height 6
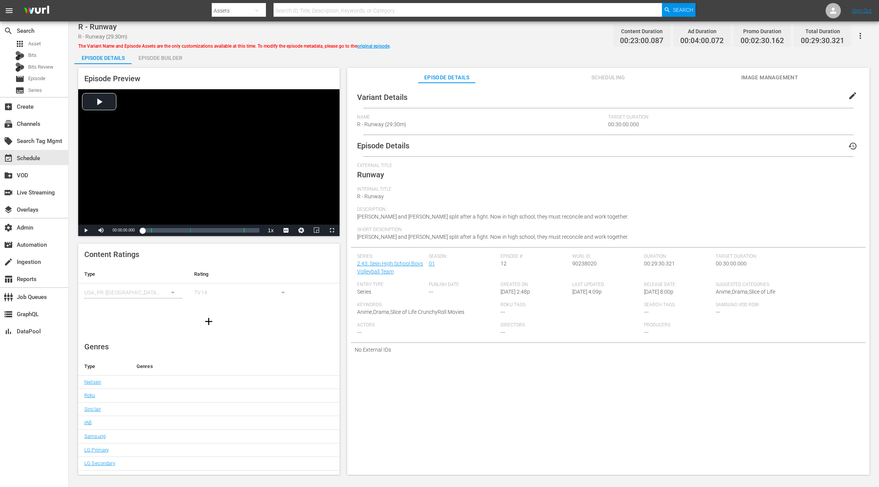
drag, startPoint x: 846, startPoint y: 98, endPoint x: 760, endPoint y: 95, distance: 86.6
click at [848, 98] on span "edit" at bounding box center [852, 95] width 9 height 9
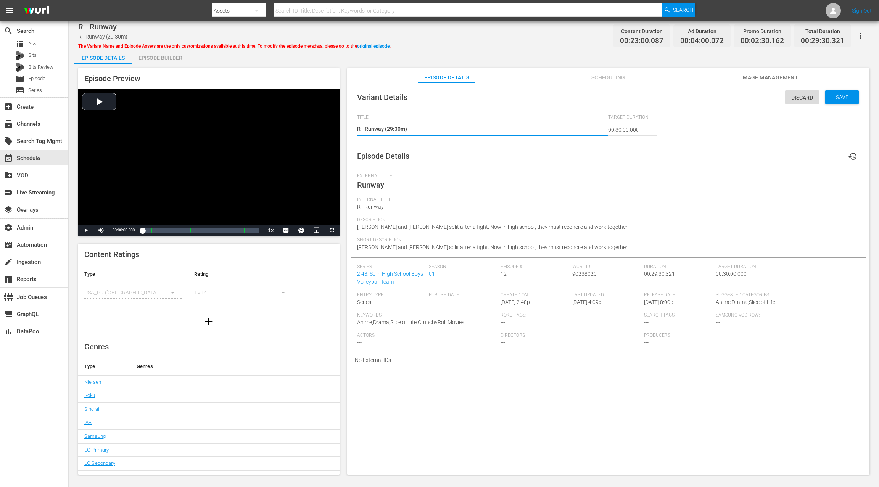
click at [397, 127] on textarea "R - Runway (29:30m)" at bounding box center [480, 129] width 247 height 9
type textarea "R - Runway (29:)"
type textarea "R - Runway (29)"
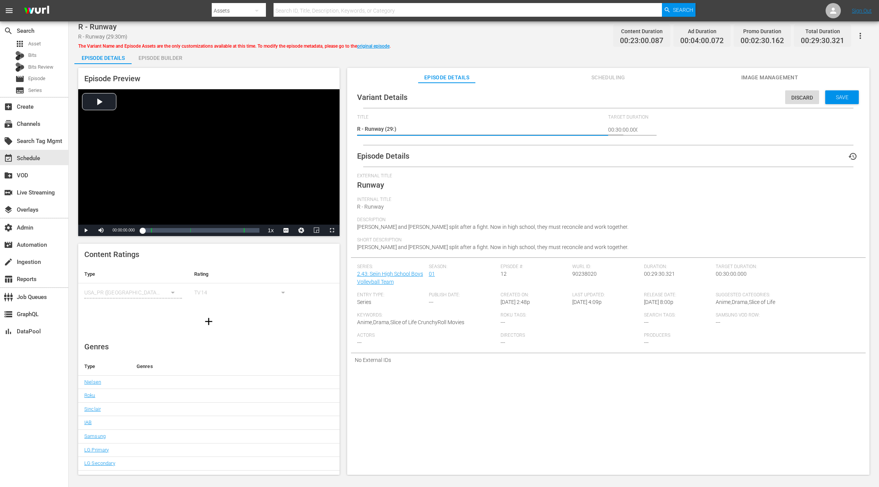
type textarea "R - Runway (29)"
type textarea "R - Runway (2)"
type textarea "R - Runway ()"
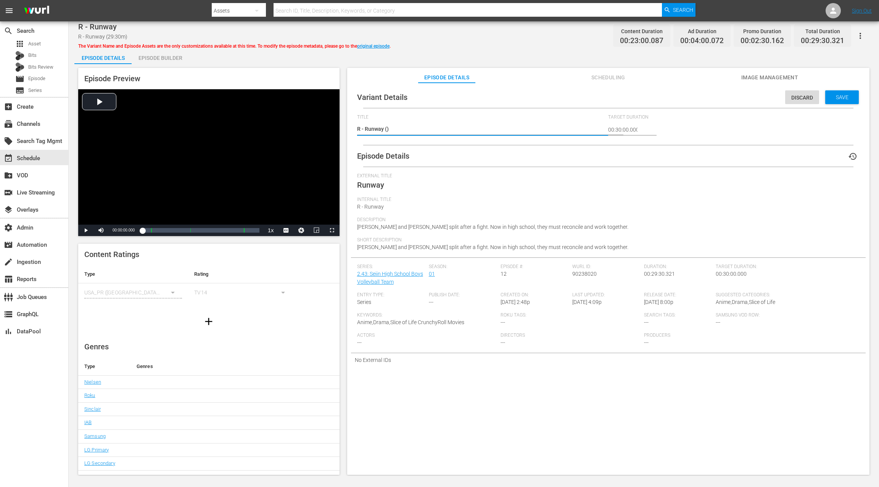
type textarea "R - Runway (-)"
type textarea "R - Runway (-5)"
type textarea "R - Runway (-55)"
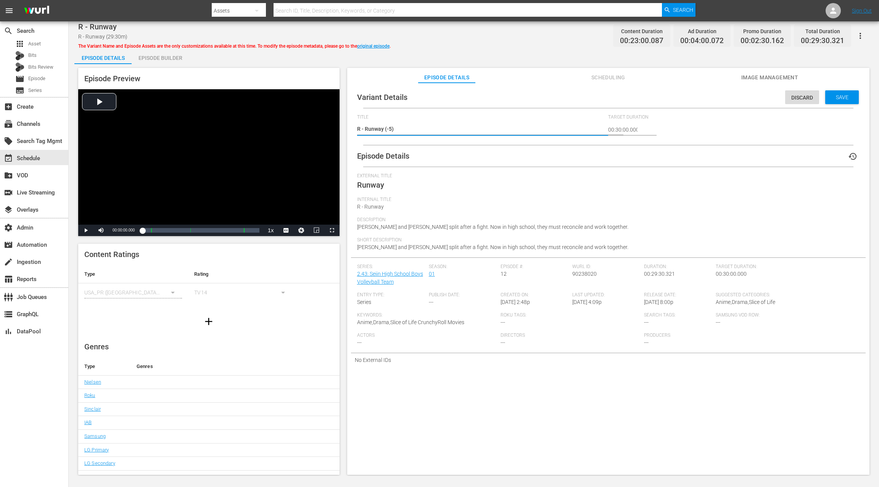
type textarea "R - Runway (-55)"
type textarea "R - Runway (-55s)"
type textarea "R - Runway (-5s)"
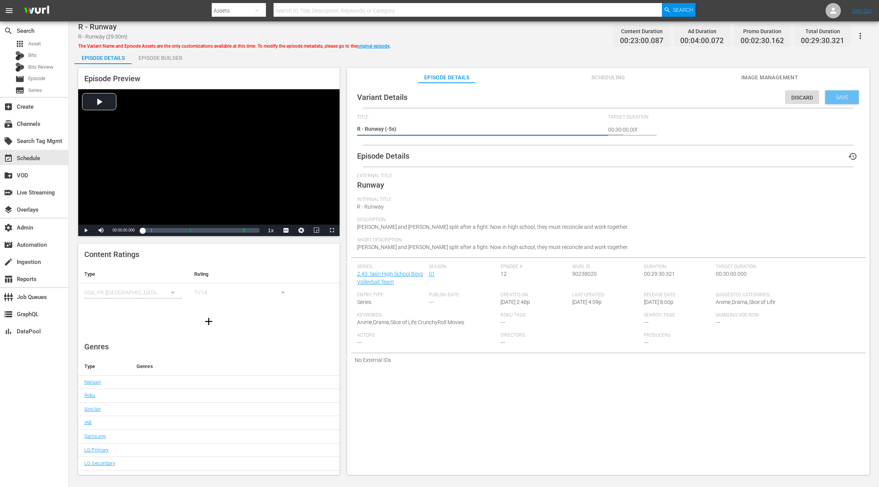
type textarea "R - Runway (-50s)"
click at [842, 97] on span "Save" at bounding box center [841, 97] width 25 height 6
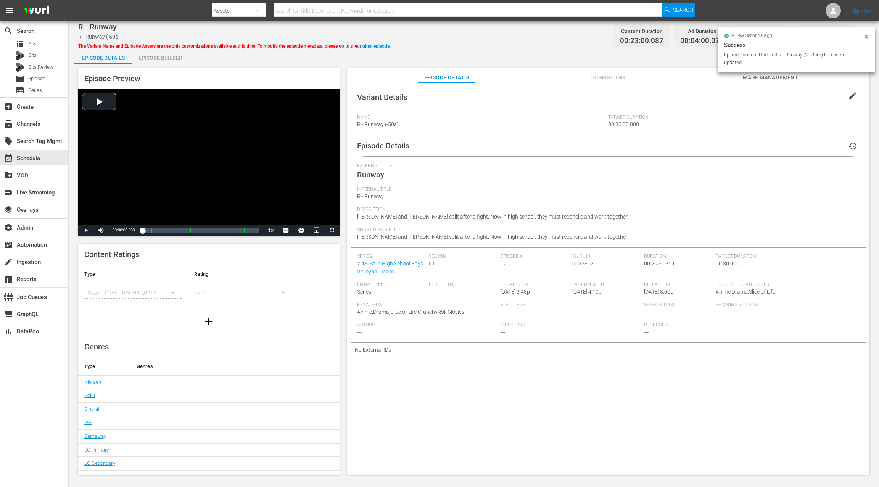
click at [172, 59] on div "Episode Builder" at bounding box center [160, 58] width 57 height 18
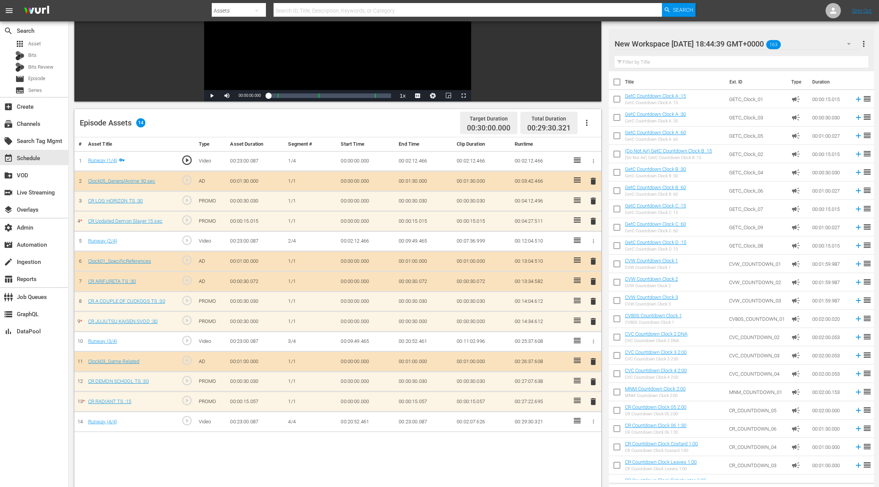
scroll to position [121, 0]
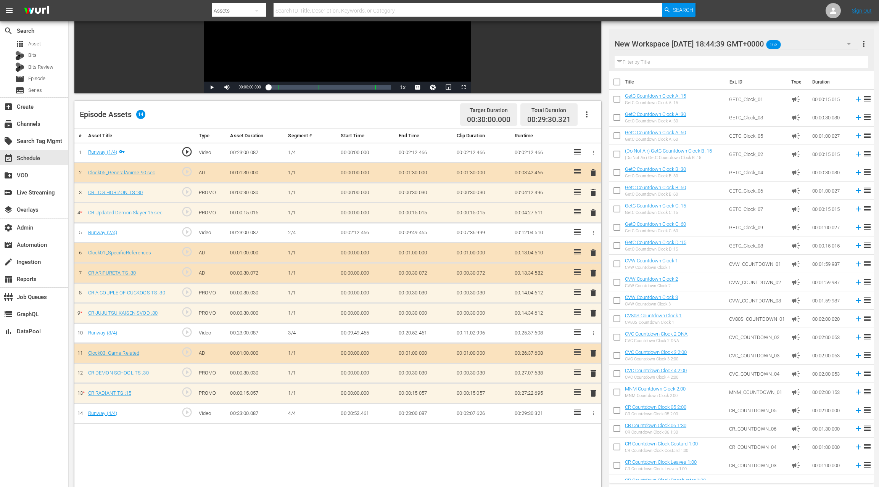
click at [592, 392] on span "delete" at bounding box center [592, 393] width 9 height 9
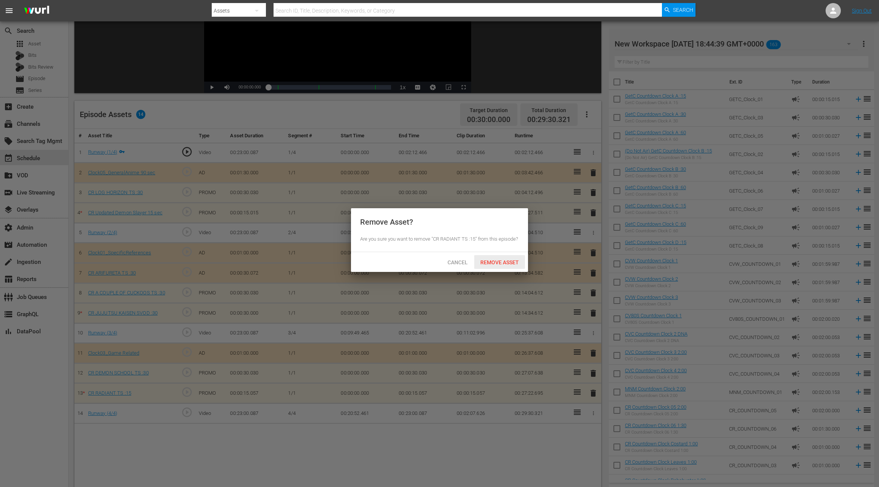
drag, startPoint x: 510, startPoint y: 273, endPoint x: 504, endPoint y: 264, distance: 10.8
click at [510, 269] on div "Remove Asset" at bounding box center [499, 262] width 51 height 14
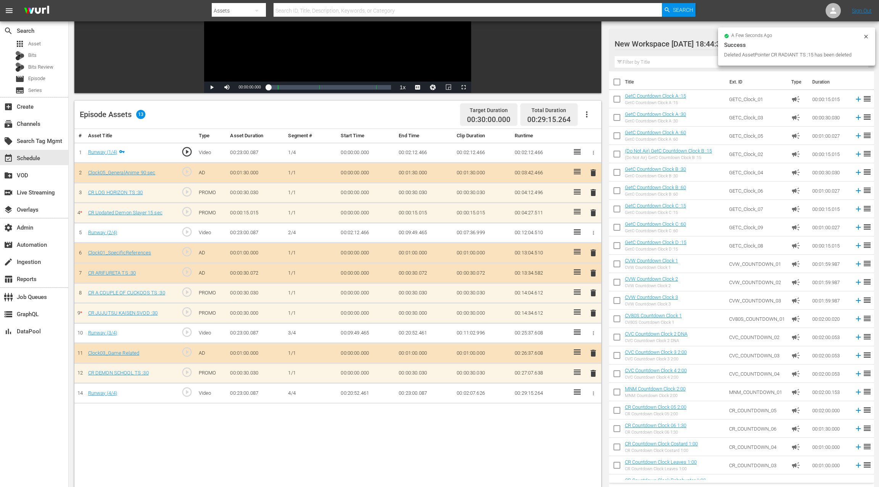
scroll to position [0, 0]
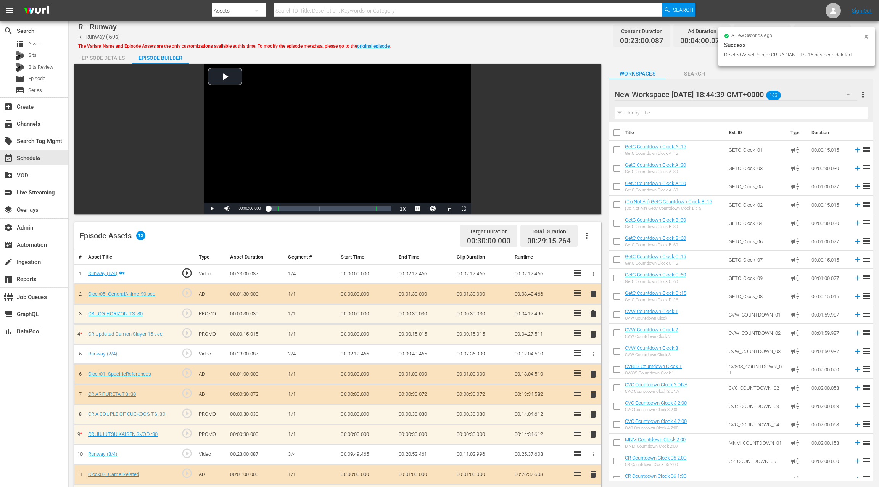
click at [866, 35] on icon at bounding box center [866, 37] width 6 height 6
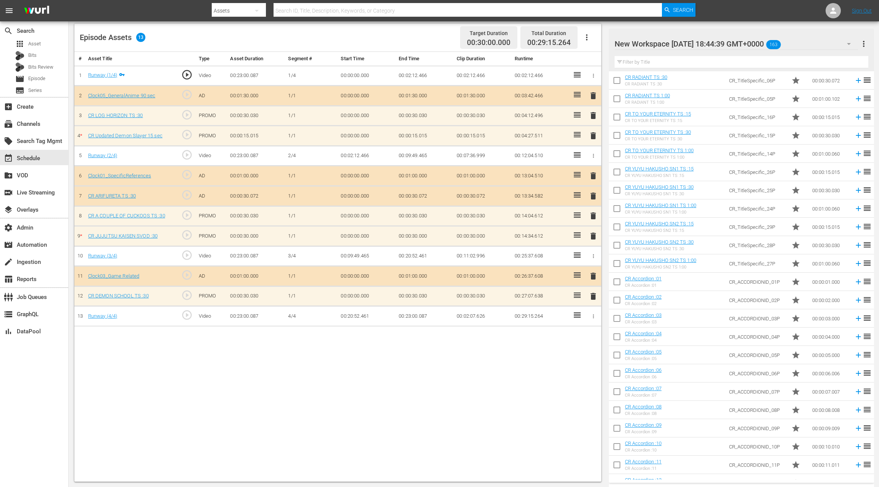
scroll to position [2272, 0]
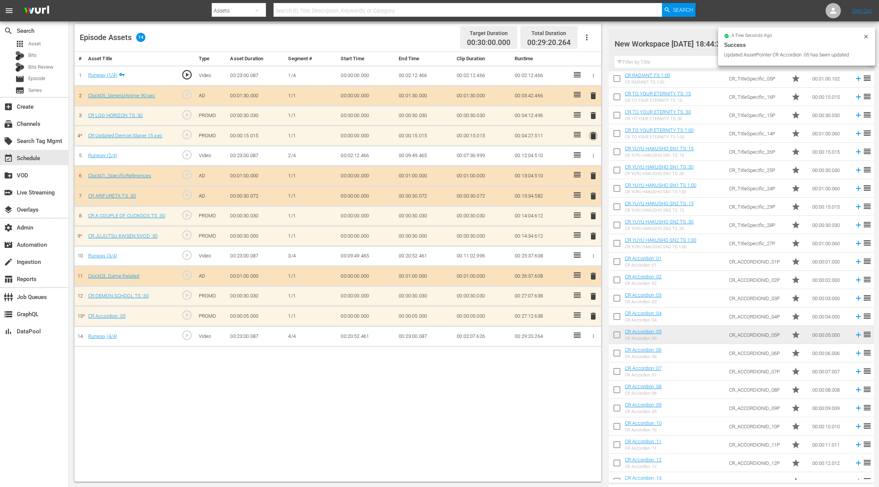
drag, startPoint x: 594, startPoint y: 136, endPoint x: 574, endPoint y: 156, distance: 28.0
click at [594, 136] on span "delete" at bounding box center [592, 135] width 9 height 9
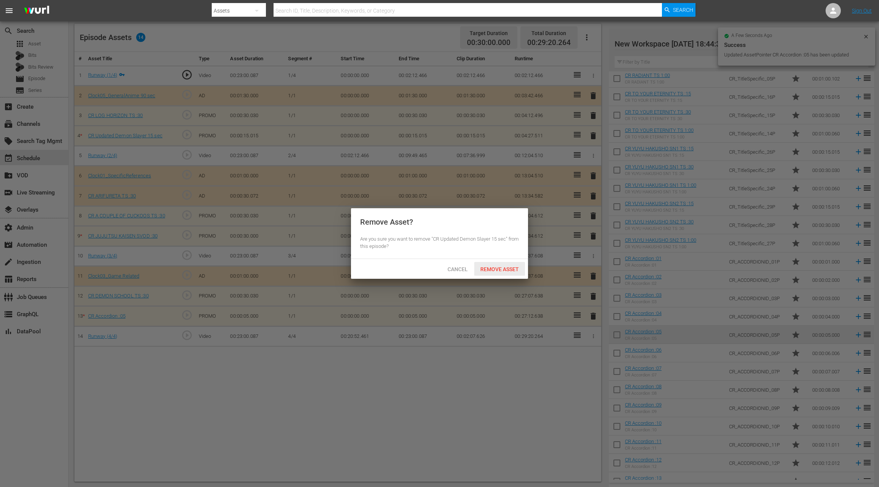
click at [514, 270] on span "Remove Asset" at bounding box center [499, 269] width 51 height 6
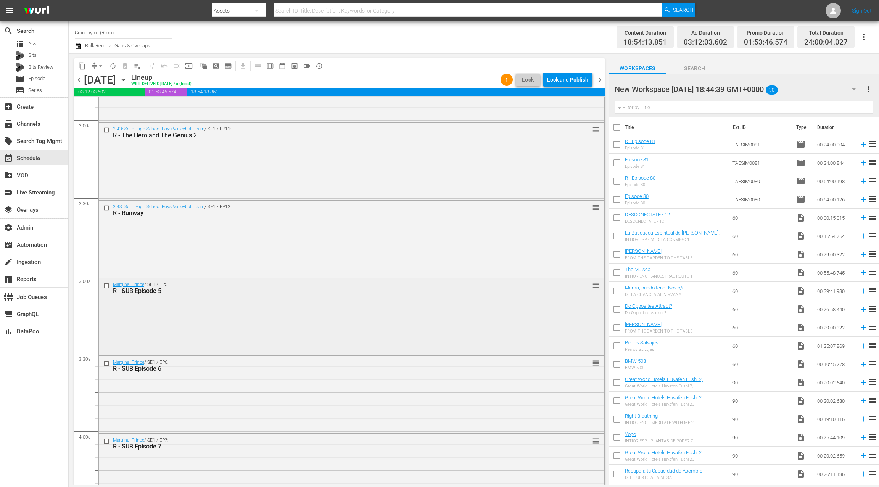
scroll to position [322, 0]
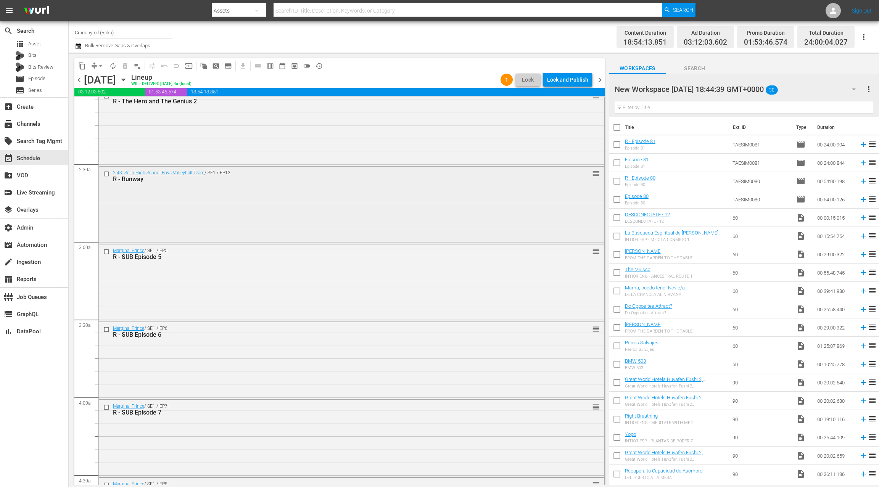
click at [274, 223] on div "2.43: Seiin High School Boys Volleyball Team / SE1 / EP12: R - Runway reorder" at bounding box center [351, 204] width 505 height 75
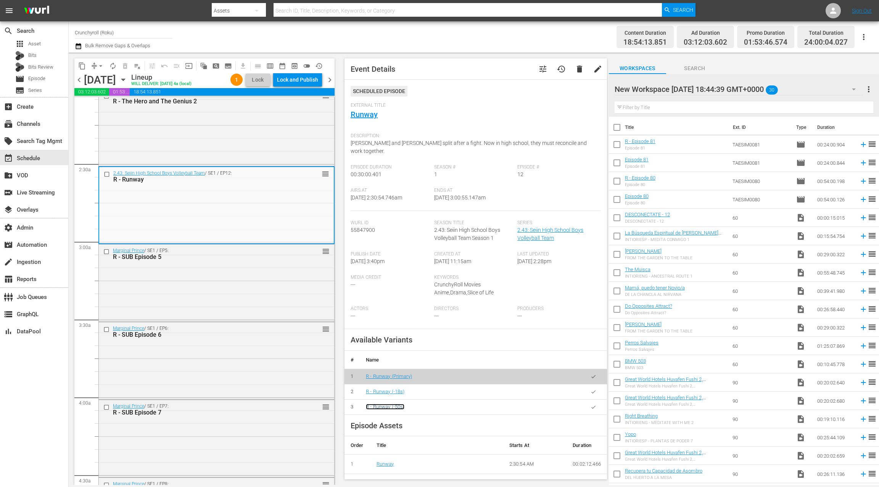
click at [400, 408] on link "R - Runway (-50s)" at bounding box center [385, 407] width 39 height 6
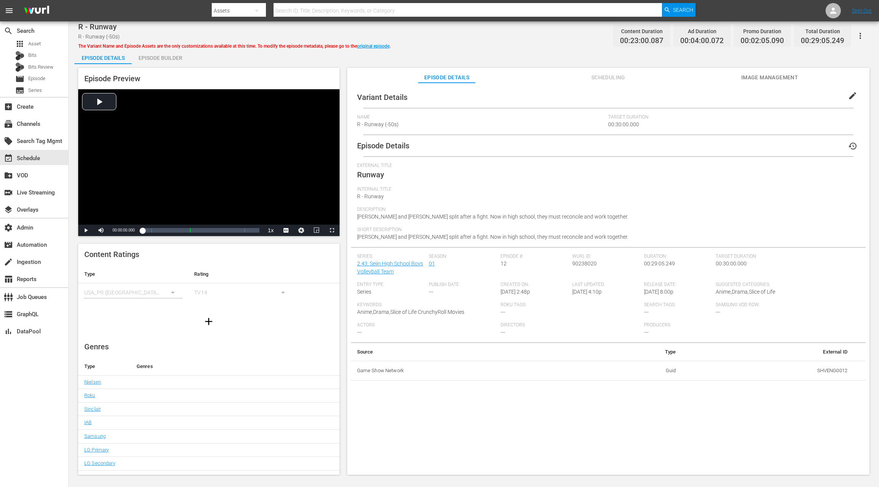
drag, startPoint x: 163, startPoint y: 58, endPoint x: 173, endPoint y: 68, distance: 14.3
click at [163, 59] on div "Episode Builder" at bounding box center [160, 58] width 57 height 18
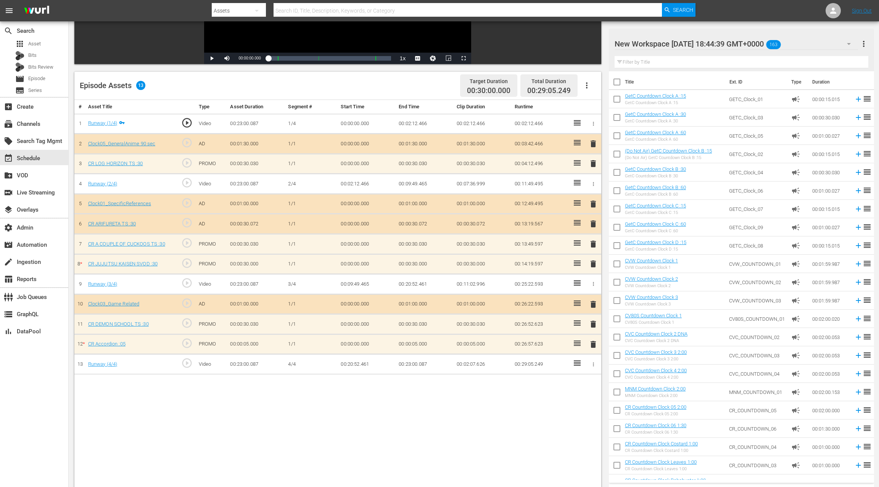
scroll to position [168, 0]
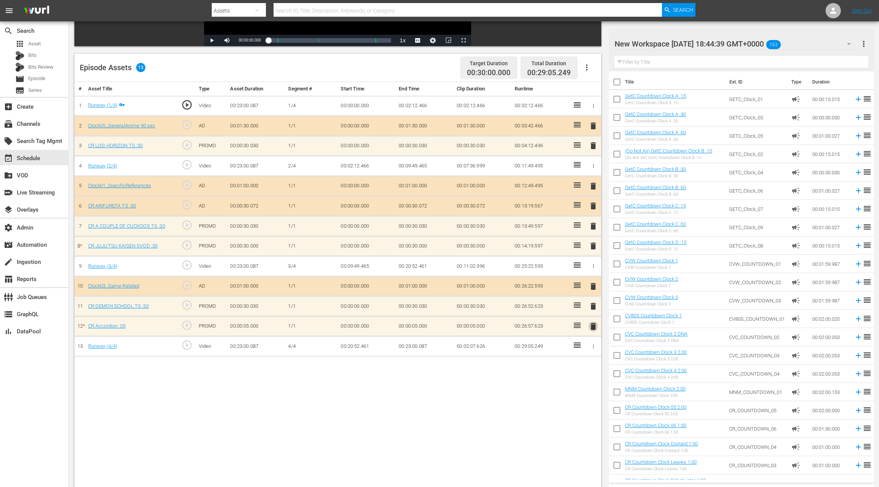
click at [596, 324] on span "delete" at bounding box center [592, 326] width 9 height 9
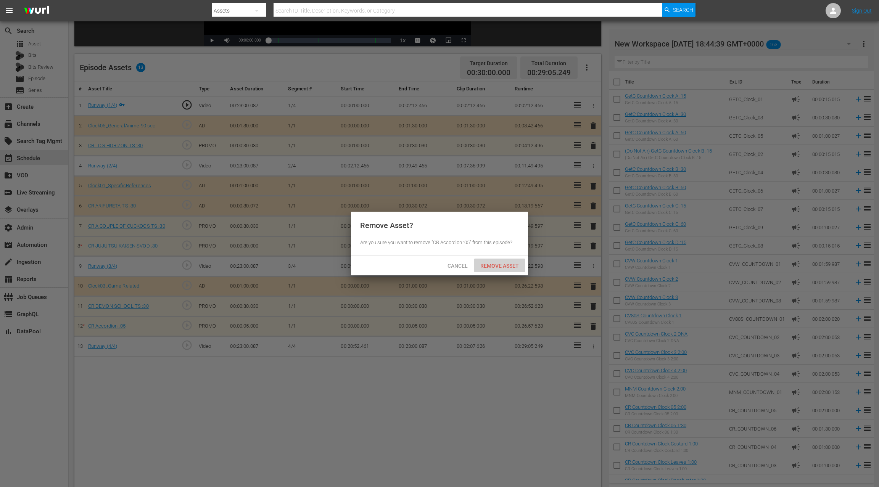
click at [509, 268] on span "Remove Asset" at bounding box center [499, 266] width 51 height 6
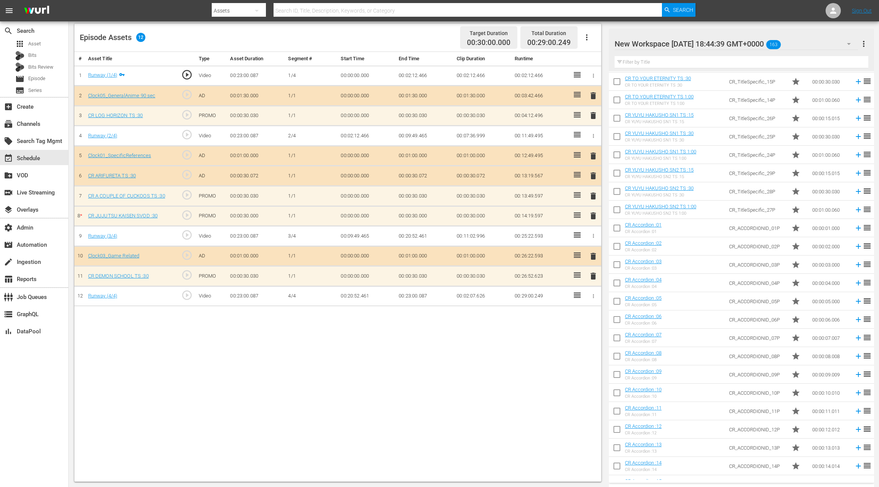
scroll to position [2318, 0]
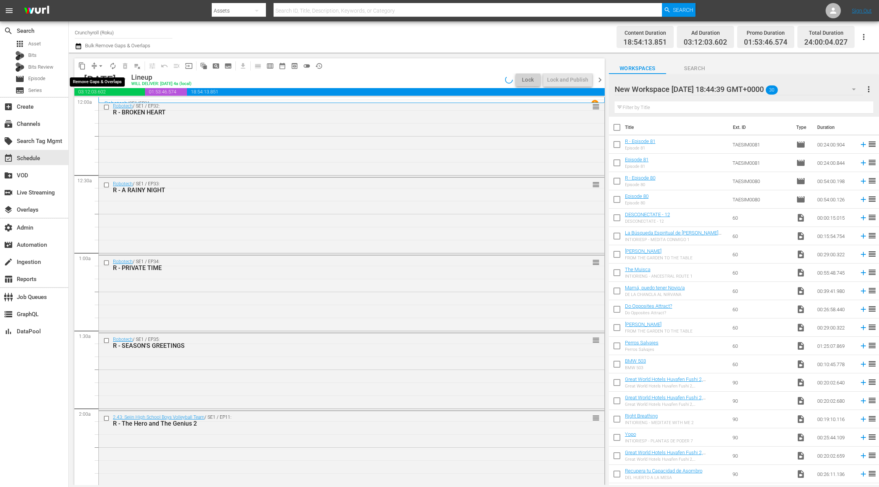
click at [98, 66] on span "arrow_drop_down" at bounding box center [101, 66] width 8 height 8
click at [106, 108] on li "Align to End of Previous Day" at bounding box center [101, 106] width 80 height 13
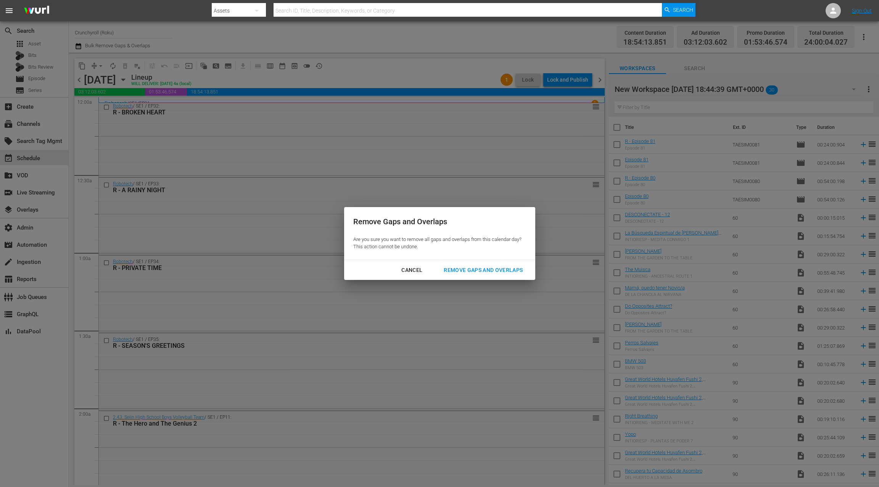
click at [490, 271] on div "Remove Gaps and Overlaps" at bounding box center [482, 270] width 91 height 10
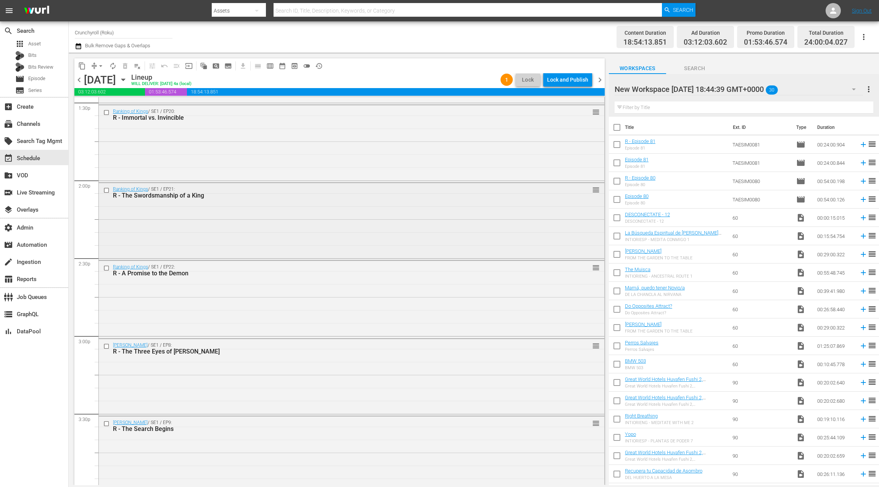
scroll to position [2114, 0]
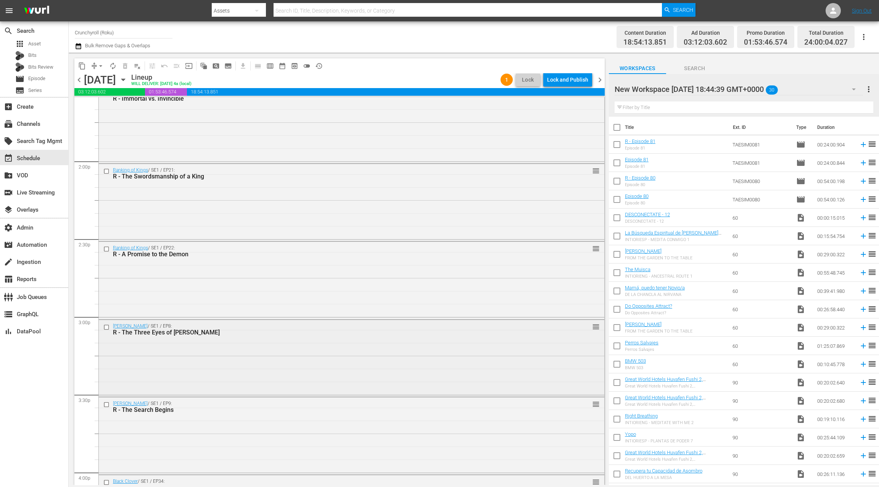
click at [288, 374] on div "Yu Yu Hakusho / SE1 / EP8: R - The Three Eyes of Hiei reorder" at bounding box center [351, 357] width 505 height 75
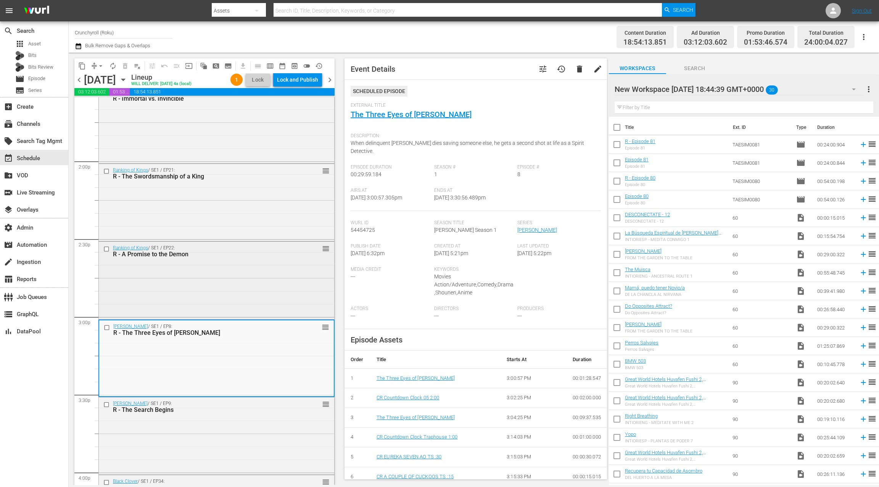
click at [247, 301] on div "Ranking of Kings / SE1 / EP22: R - A Promise to the Demon reorder" at bounding box center [216, 279] width 235 height 75
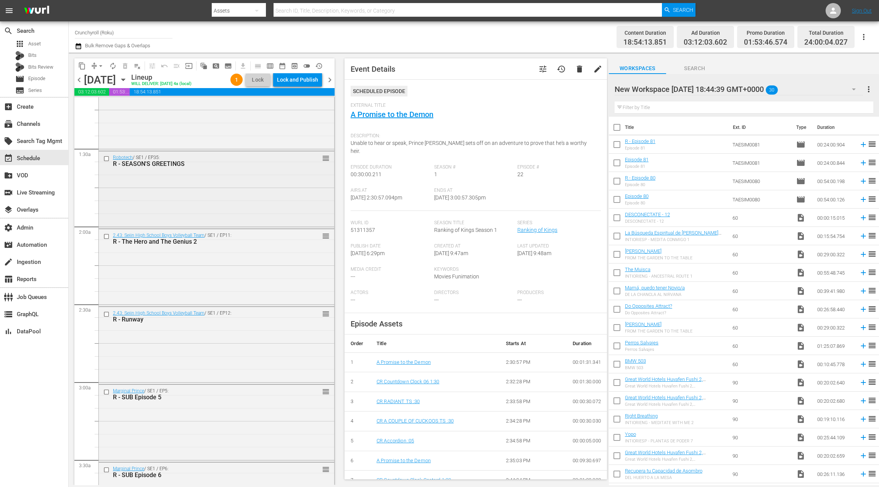
scroll to position [223, 0]
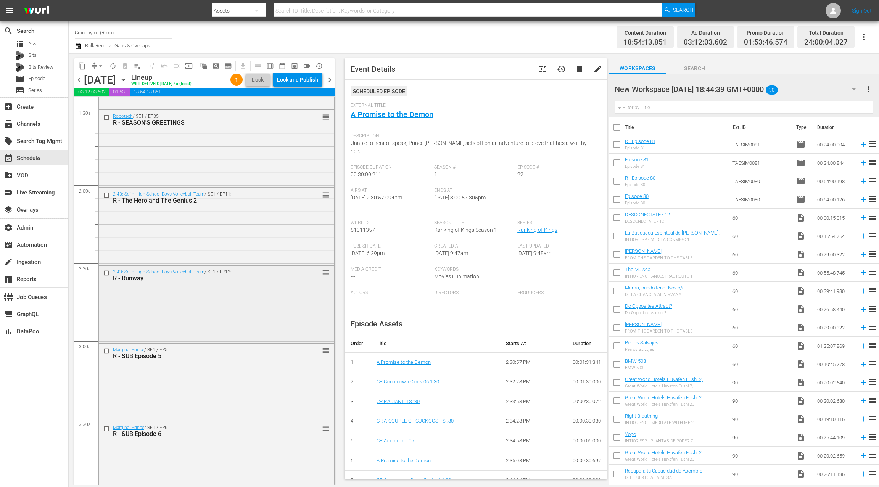
click at [220, 279] on div "R - Runway" at bounding box center [204, 278] width 182 height 7
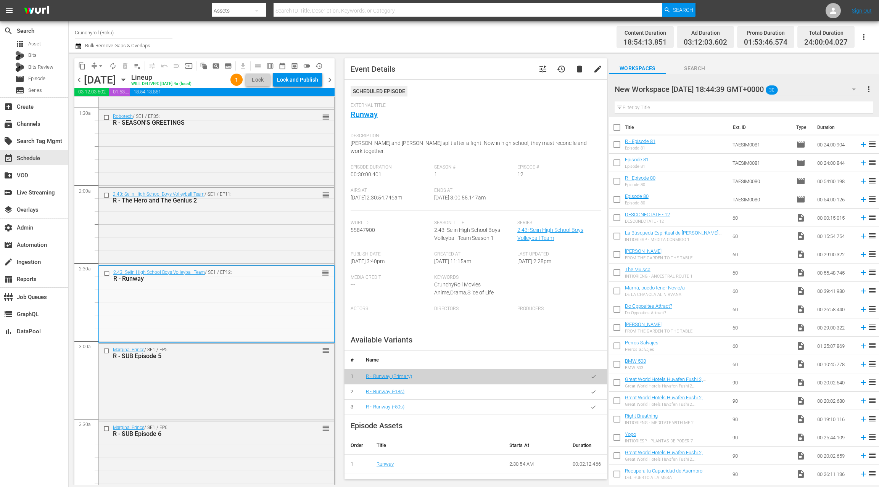
click at [593, 408] on icon "button" at bounding box center [593, 407] width 6 height 6
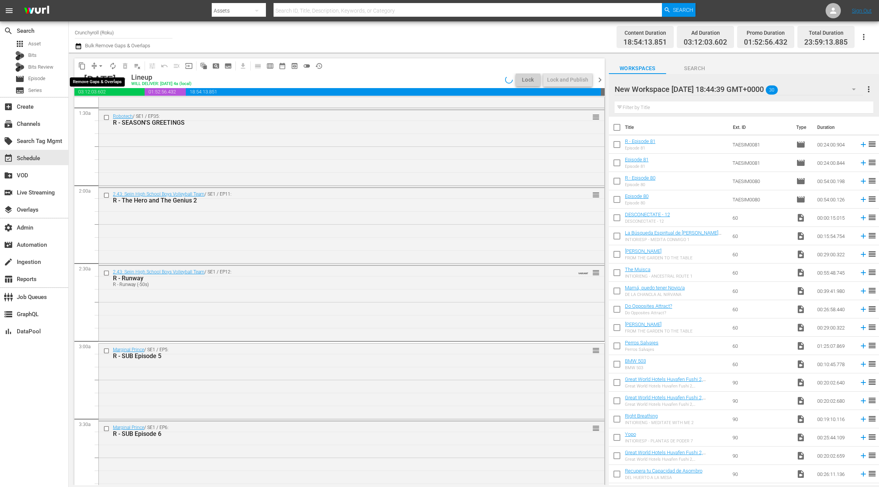
click at [96, 68] on button "arrow_drop_down" at bounding box center [101, 66] width 12 height 12
click at [103, 105] on li "Align to End of Previous Day" at bounding box center [101, 106] width 80 height 13
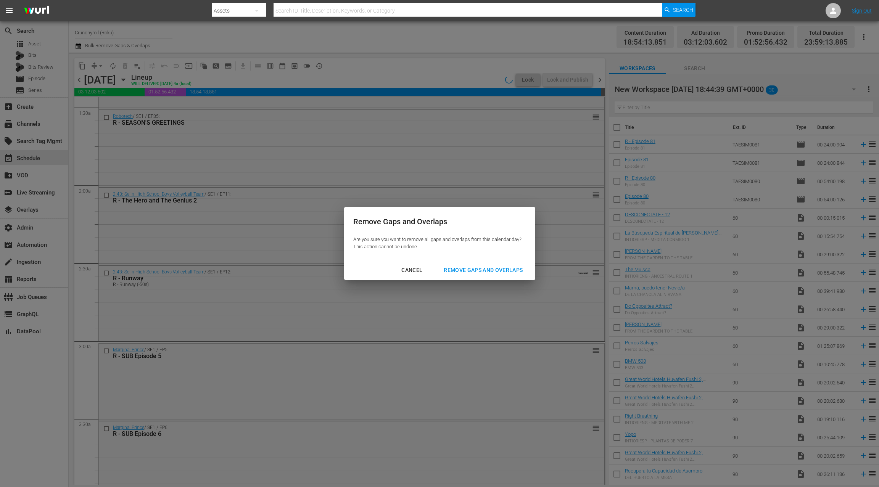
drag, startPoint x: 458, startPoint y: 268, endPoint x: 450, endPoint y: 260, distance: 11.3
click at [458, 268] on div "Remove Gaps and Overlaps" at bounding box center [482, 270] width 91 height 10
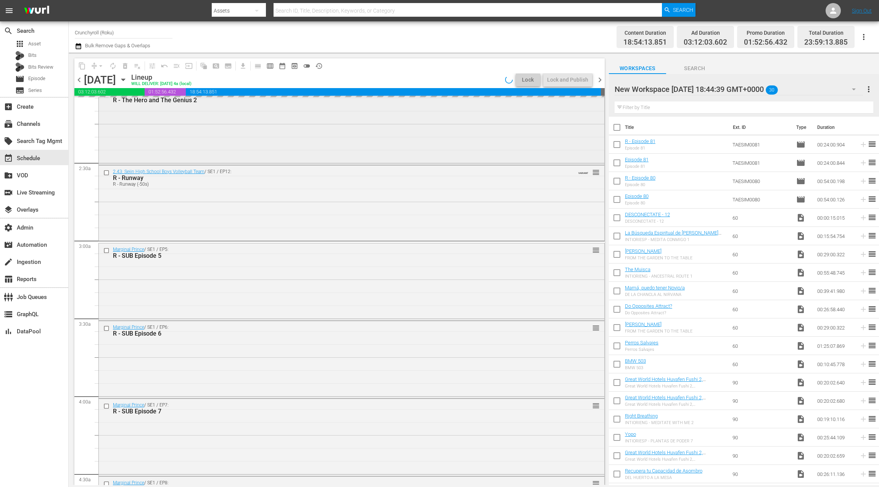
scroll to position [369, 0]
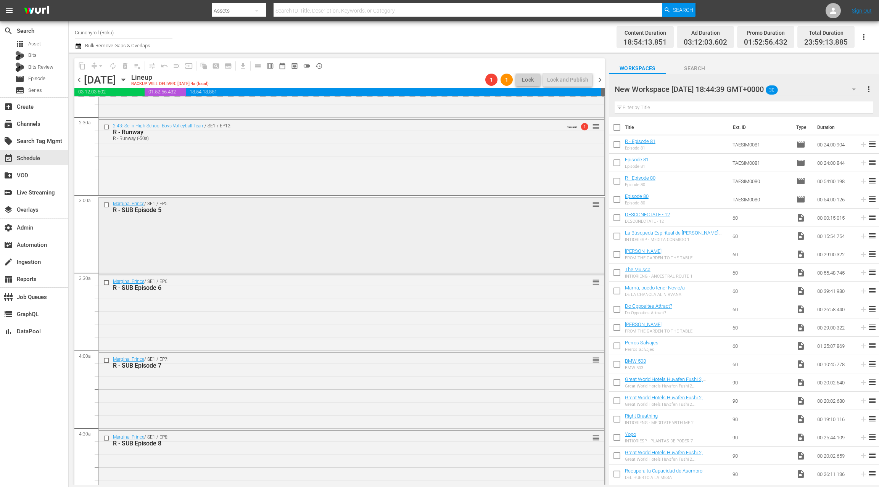
click at [307, 247] on div "Marginal Prince / SE1 / EP5: R - SUB Episode 5 reorder" at bounding box center [351, 235] width 505 height 75
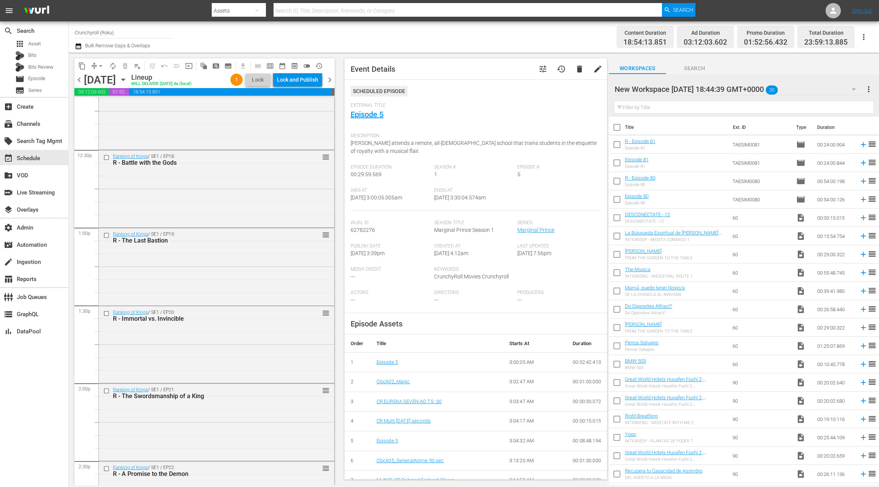
scroll to position [2148, 0]
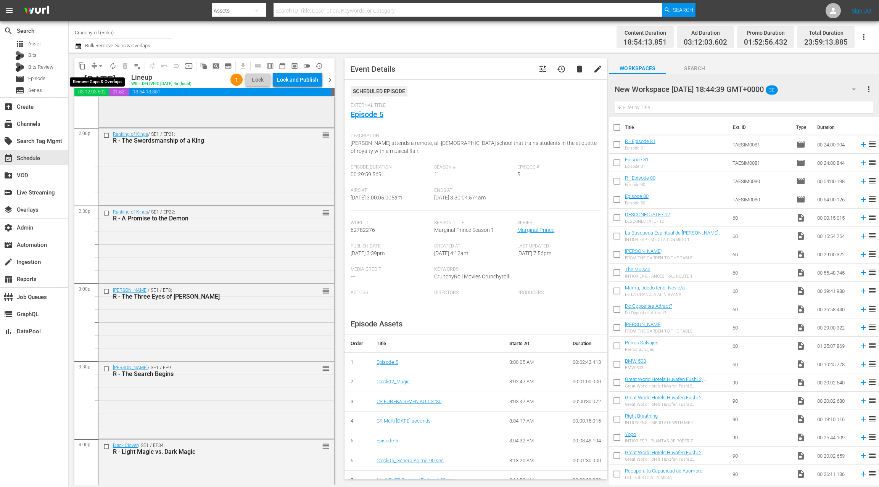
drag, startPoint x: 99, startPoint y: 66, endPoint x: 155, endPoint y: 116, distance: 75.4
click at [99, 66] on span "arrow_drop_down" at bounding box center [101, 66] width 8 height 8
drag, startPoint x: 166, startPoint y: 44, endPoint x: 156, endPoint y: 42, distance: 10.1
click at [165, 44] on div "Channel Title Crunchyroll (Roku) Bulk Remove Gaps & Overlaps" at bounding box center [292, 36] width 435 height 27
click at [80, 47] on icon "button" at bounding box center [78, 46] width 7 height 9
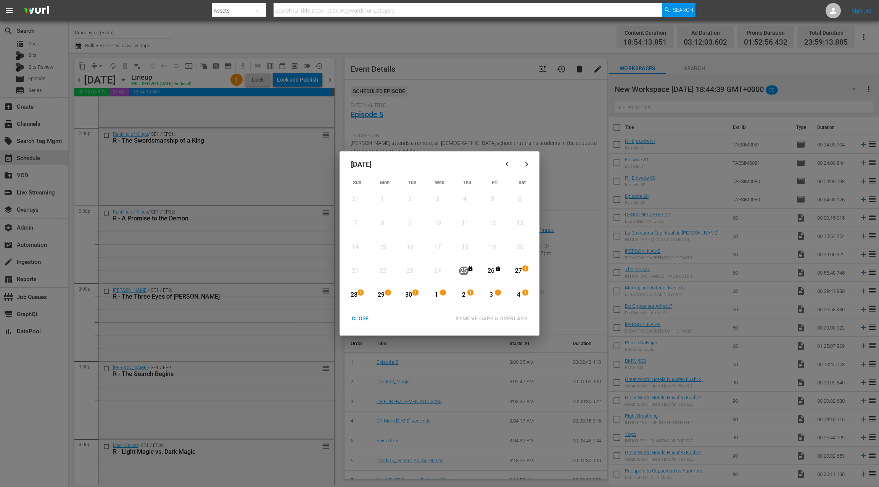
click at [384, 297] on div "29" at bounding box center [381, 295] width 10 height 9
click at [529, 167] on div "button" at bounding box center [526, 164] width 9 height 6
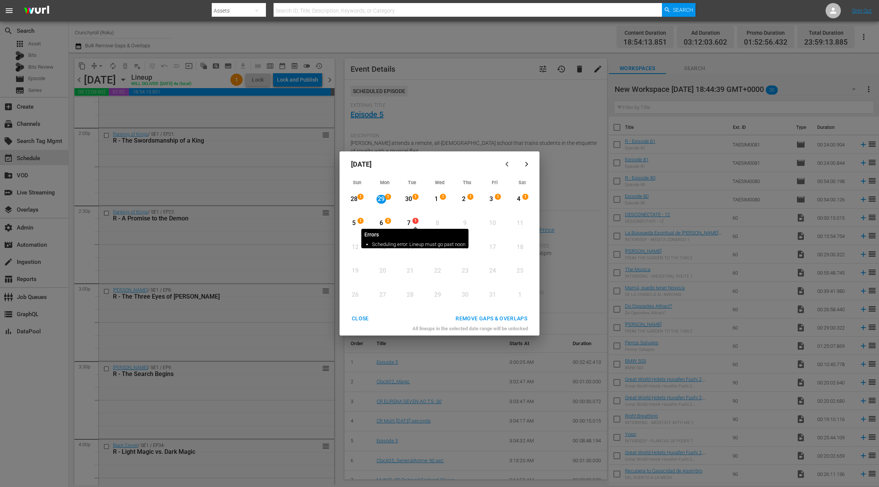
drag, startPoint x: 415, startPoint y: 223, endPoint x: 417, endPoint y: 231, distance: 7.6
click at [415, 223] on span "1" at bounding box center [415, 221] width 5 height 6
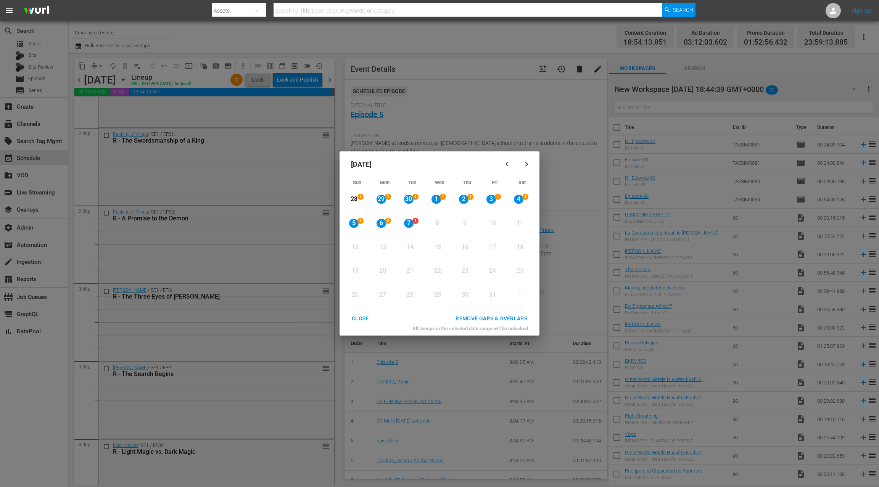
click at [481, 317] on div "REMOVE GAPS & OVERLAPS" at bounding box center [491, 319] width 84 height 10
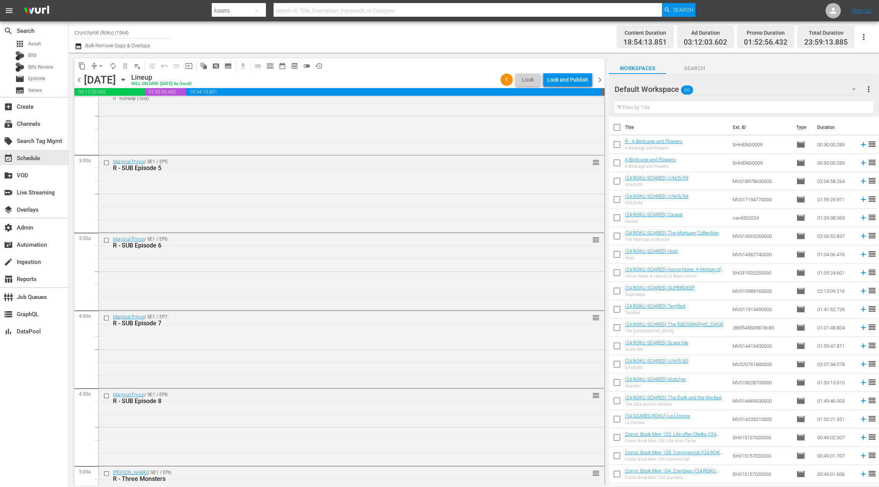
scroll to position [444, 0]
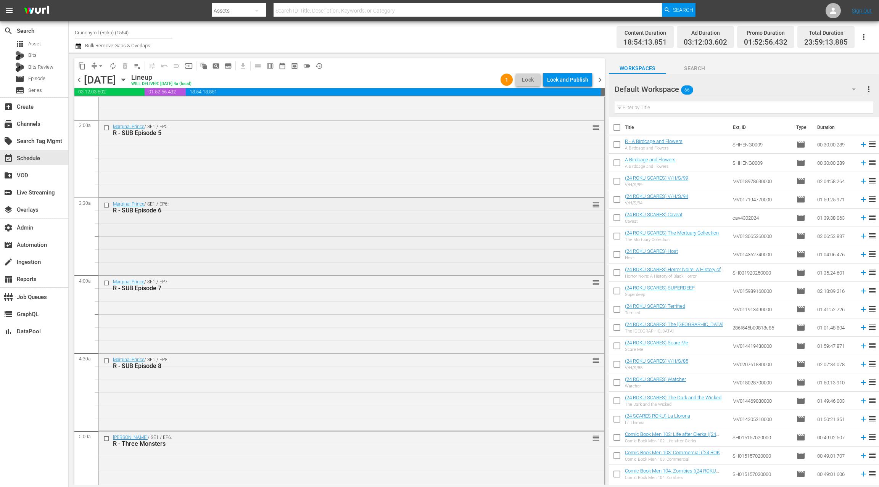
click at [262, 215] on div "Marginal Prince / SE1 / EP6: R - SUB Episode 6 reorder" at bounding box center [351, 207] width 505 height 19
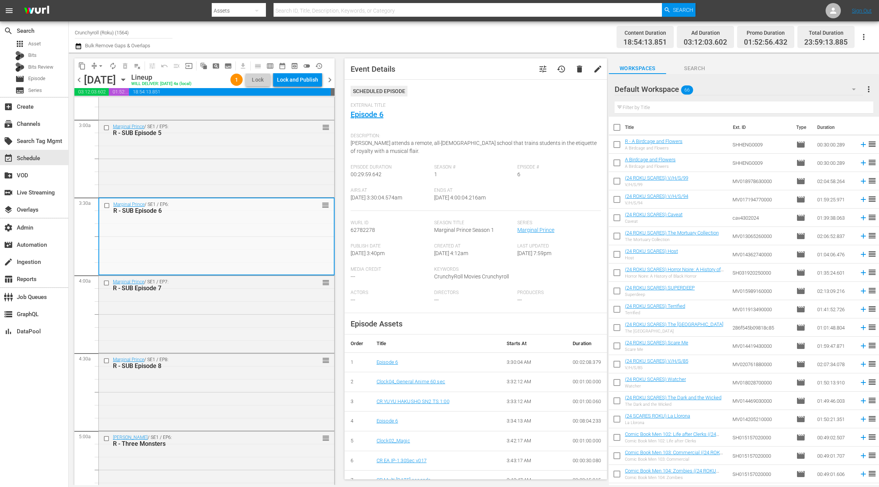
click at [230, 168] on div "Marginal Prince / SE1 / EP5: R - SUB Episode 5 reorder" at bounding box center [216, 157] width 235 height 75
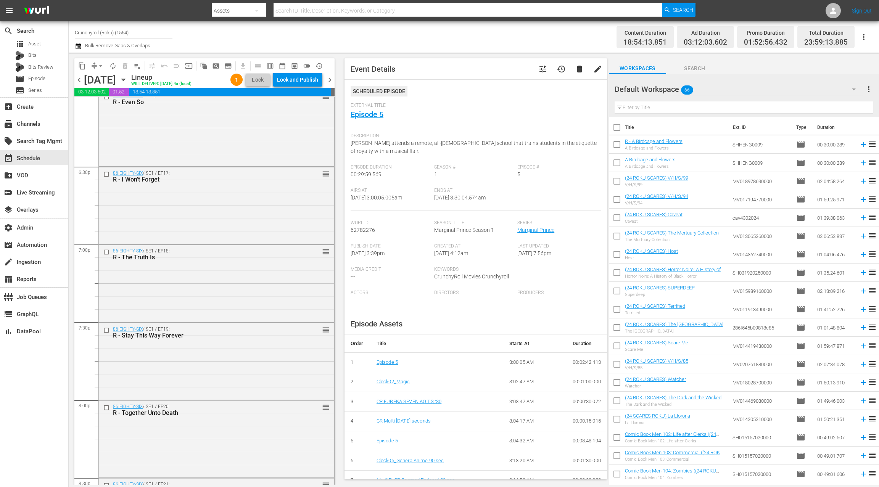
scroll to position [3346, 0]
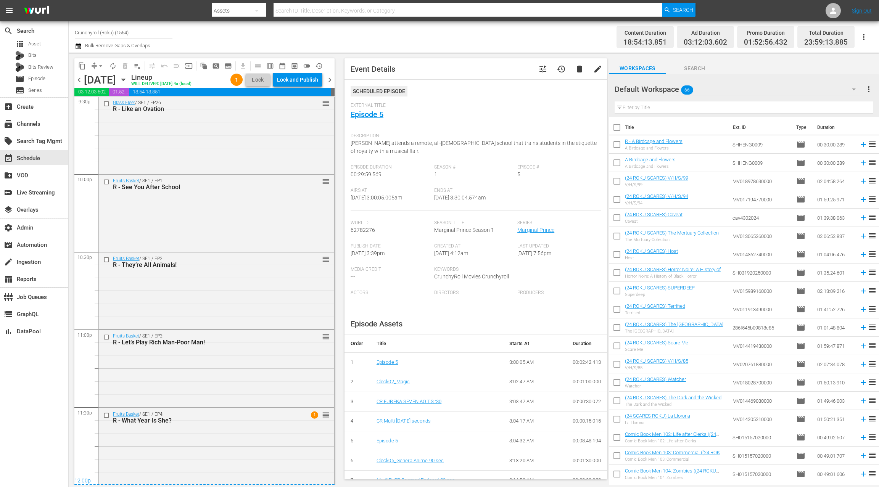
click at [331, 79] on span "chevron_right" at bounding box center [330, 80] width 10 height 10
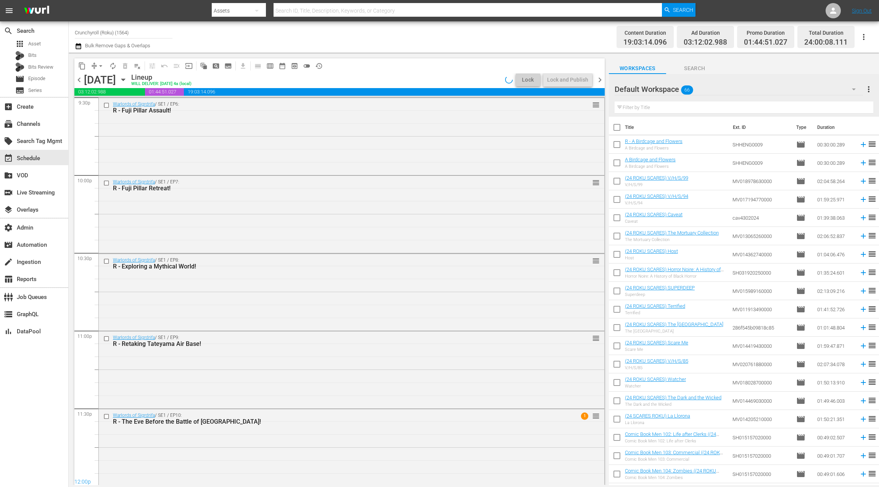
scroll to position [3346, 0]
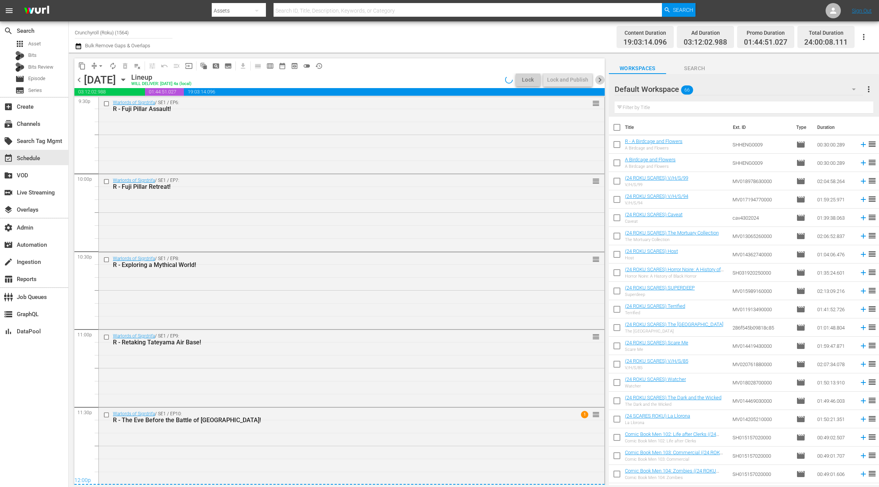
click at [602, 81] on span "chevron_right" at bounding box center [600, 80] width 10 height 10
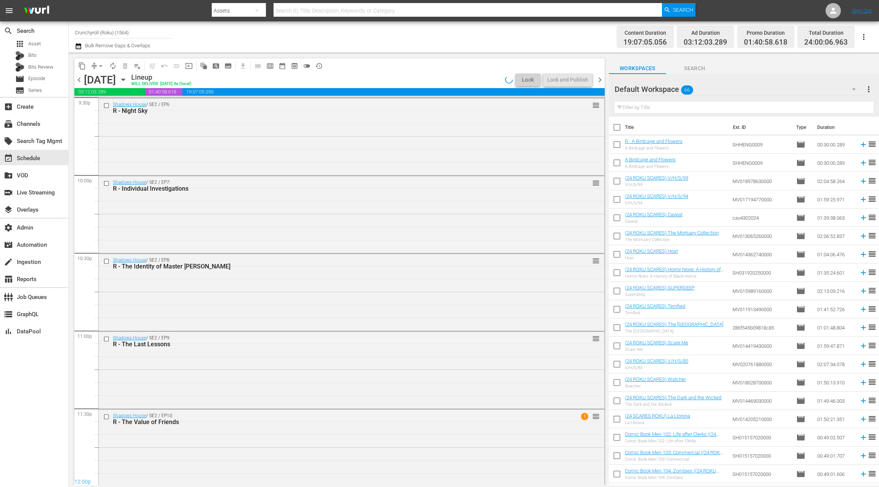
scroll to position [3347, 0]
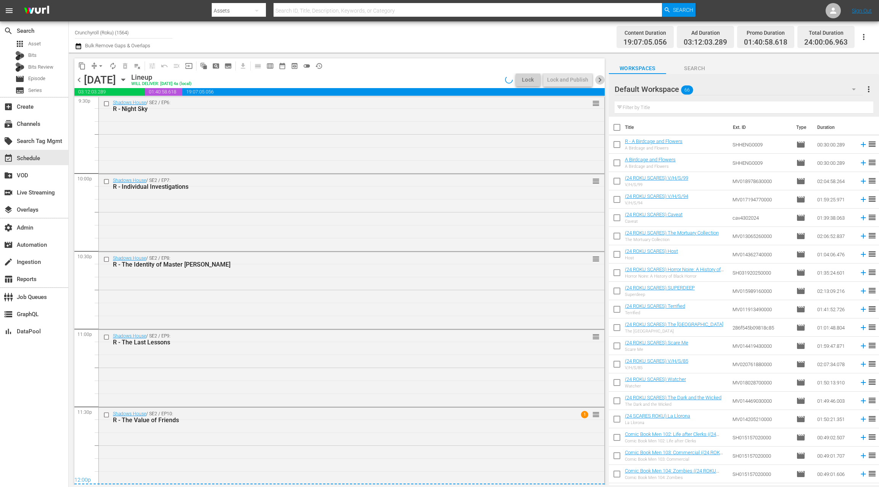
click at [599, 80] on span "chevron_right" at bounding box center [600, 80] width 10 height 10
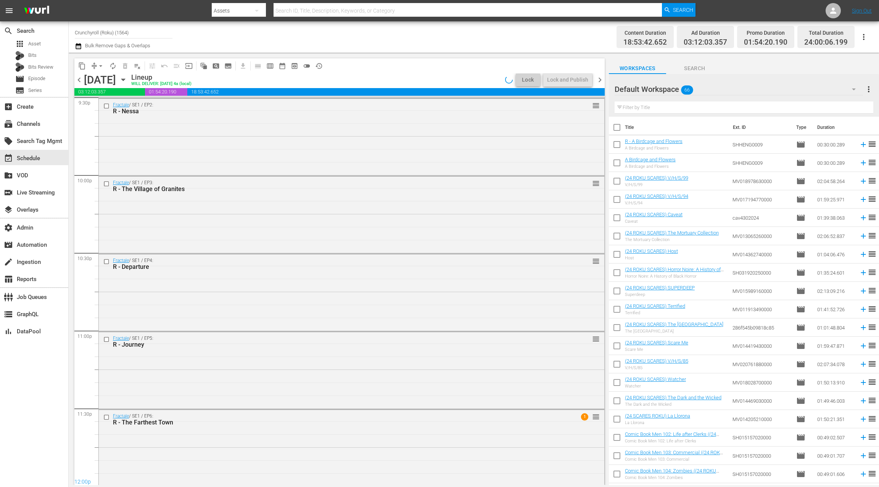
scroll to position [3347, 0]
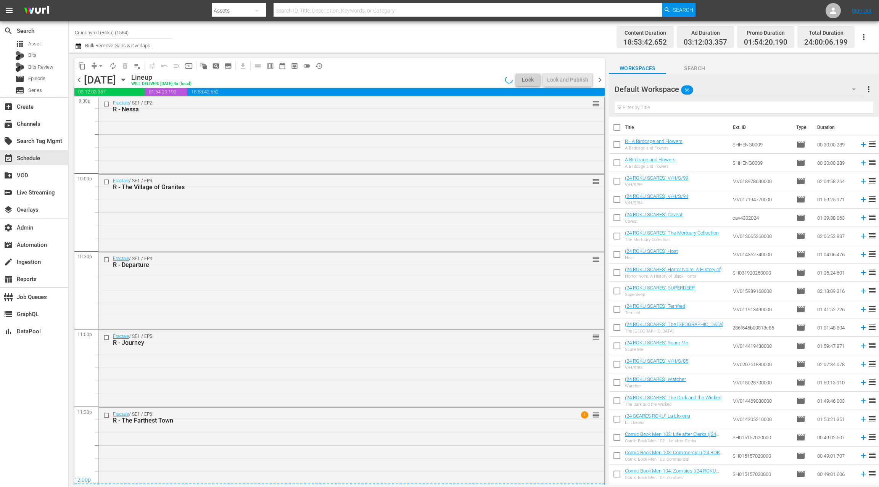
click at [600, 80] on span "chevron_right" at bounding box center [600, 80] width 10 height 10
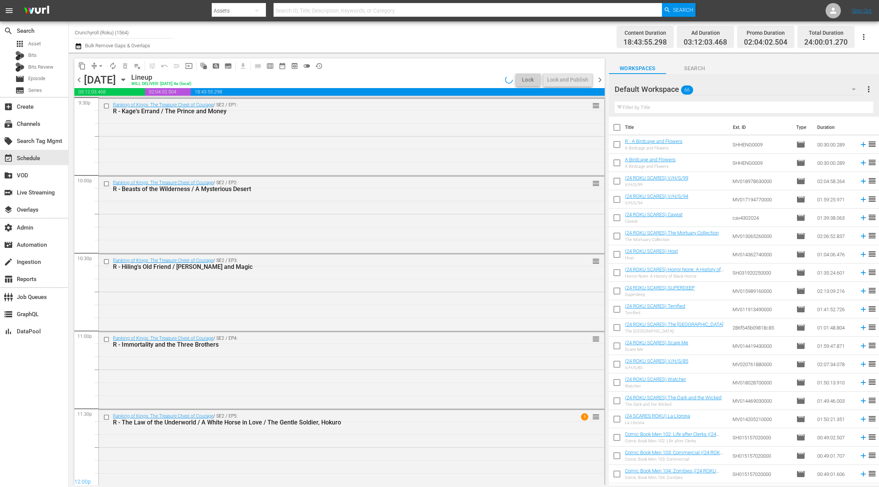
scroll to position [3347, 0]
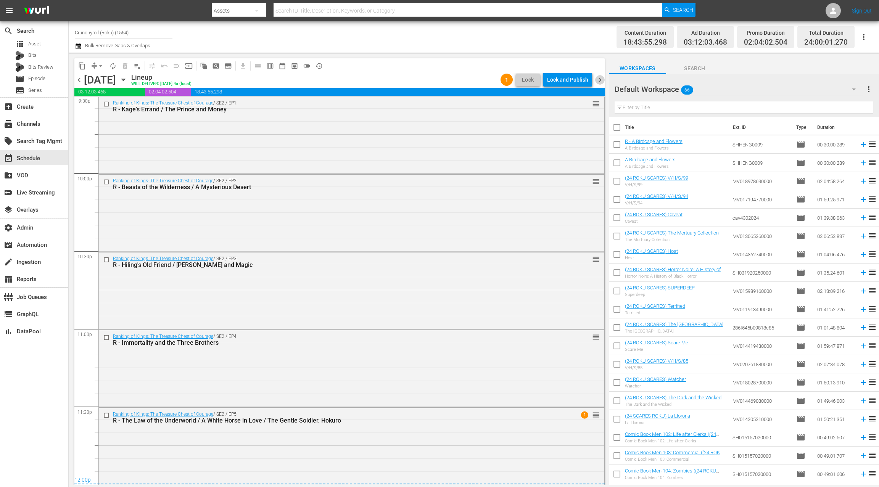
click at [601, 80] on span "chevron_right" at bounding box center [600, 80] width 10 height 10
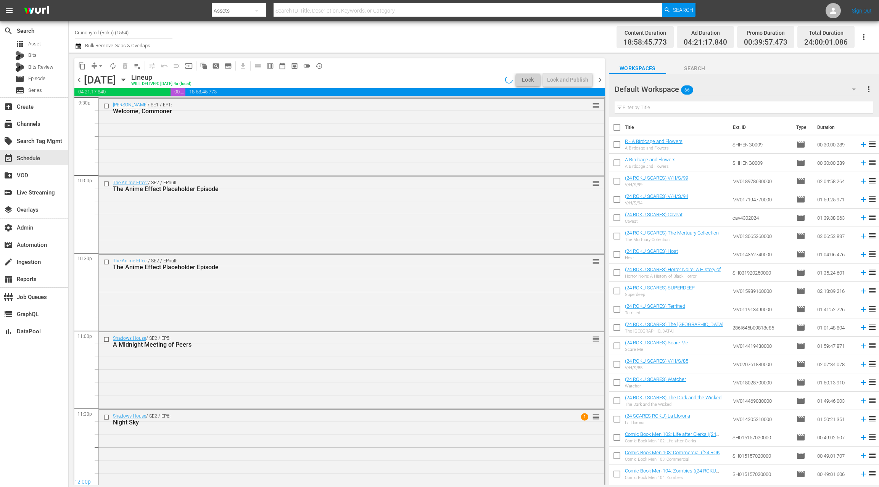
scroll to position [3347, 0]
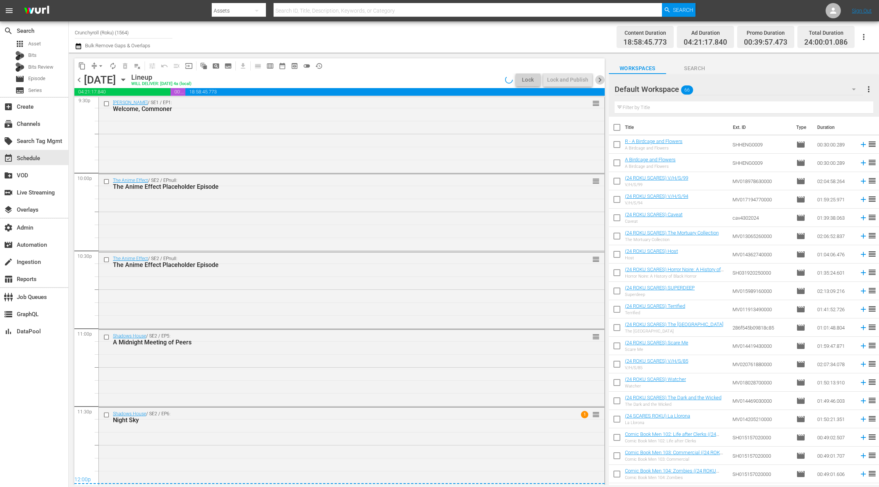
click at [600, 80] on span "chevron_right" at bounding box center [600, 80] width 10 height 10
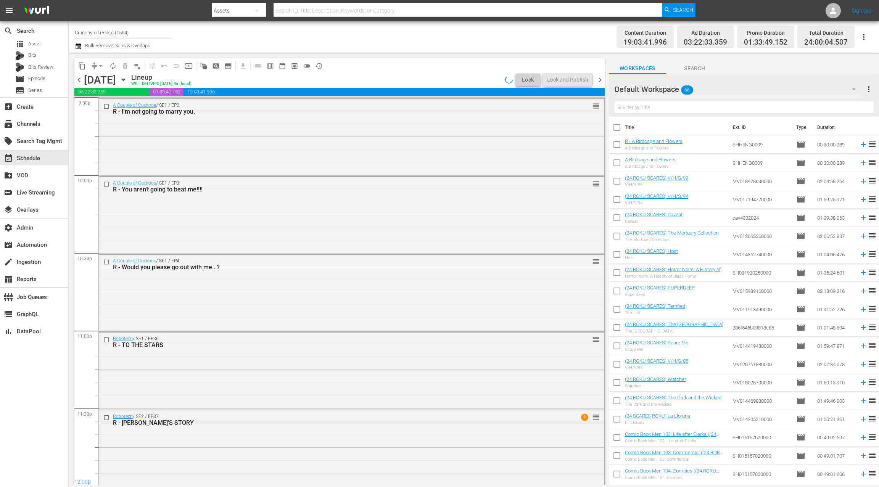
scroll to position [3347, 0]
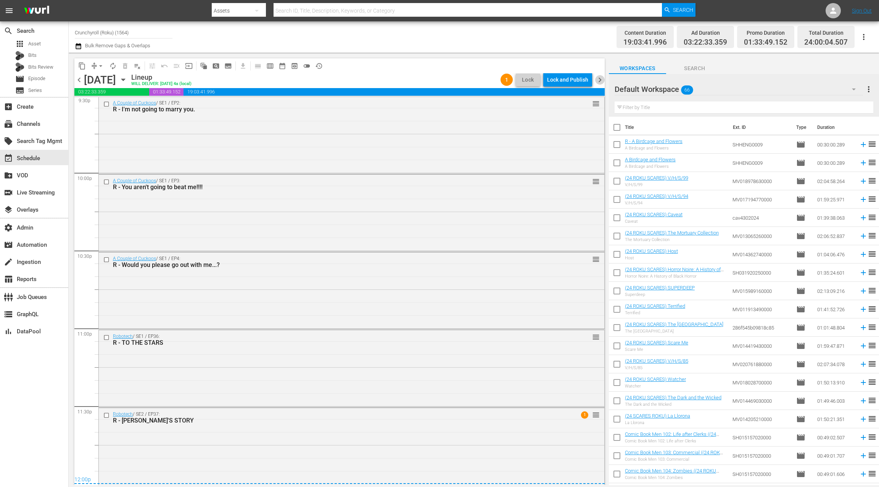
click at [600, 80] on span "chevron_right" at bounding box center [600, 80] width 10 height 10
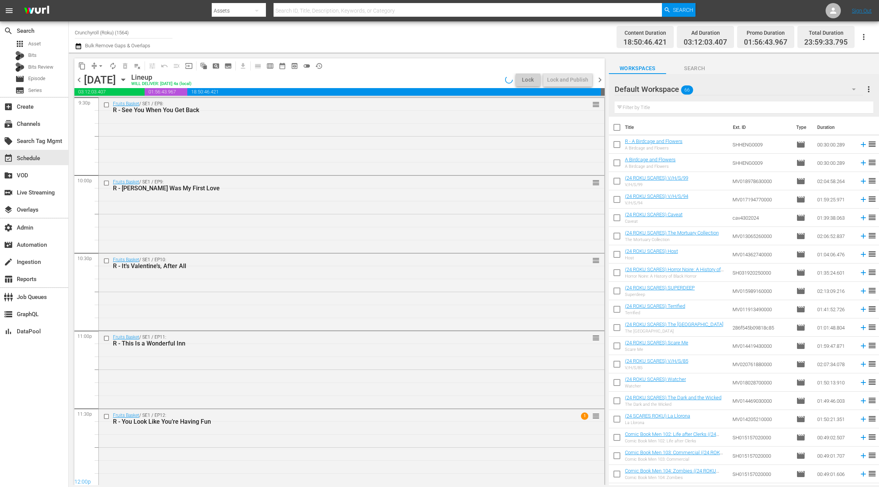
scroll to position [3346, 0]
click at [78, 46] on icon "button" at bounding box center [78, 46] width 7 height 9
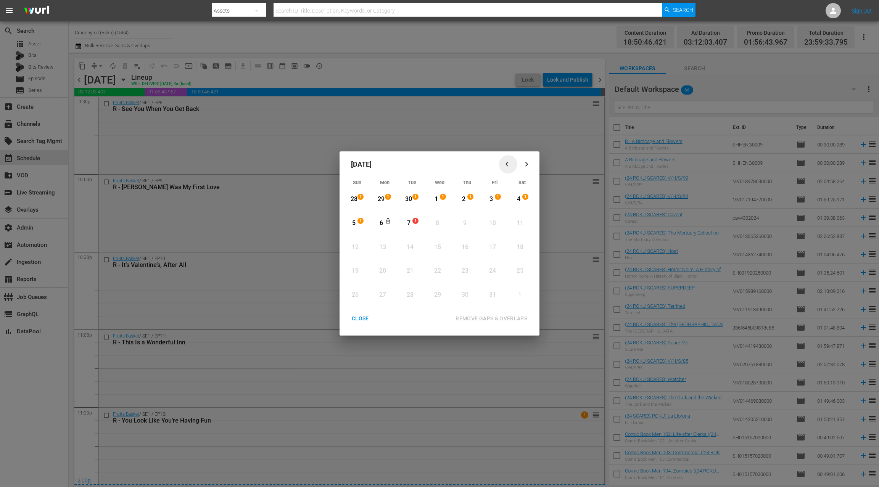
click at [506, 164] on icon "button" at bounding box center [508, 164] width 6 height 6
drag, startPoint x: 367, startPoint y: 321, endPoint x: 312, endPoint y: 212, distance: 122.6
click at [366, 321] on div "CLOSE" at bounding box center [359, 319] width 29 height 10
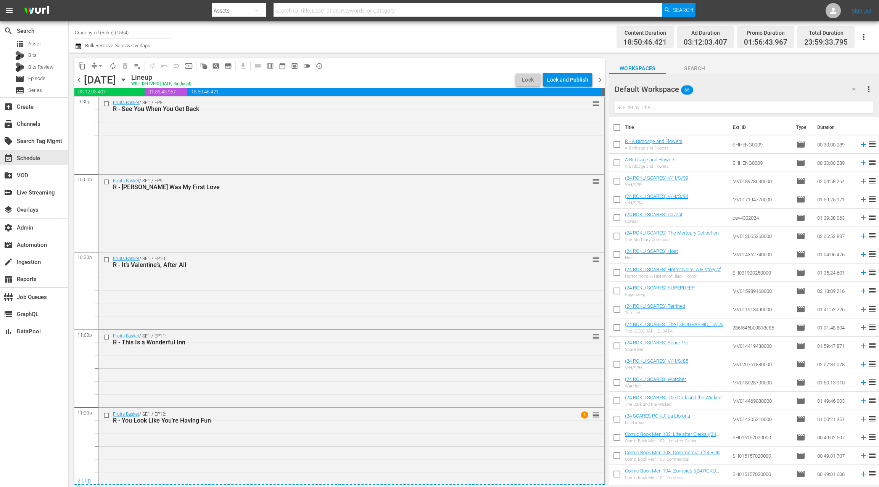
click at [127, 79] on icon "button" at bounding box center [123, 79] width 8 height 8
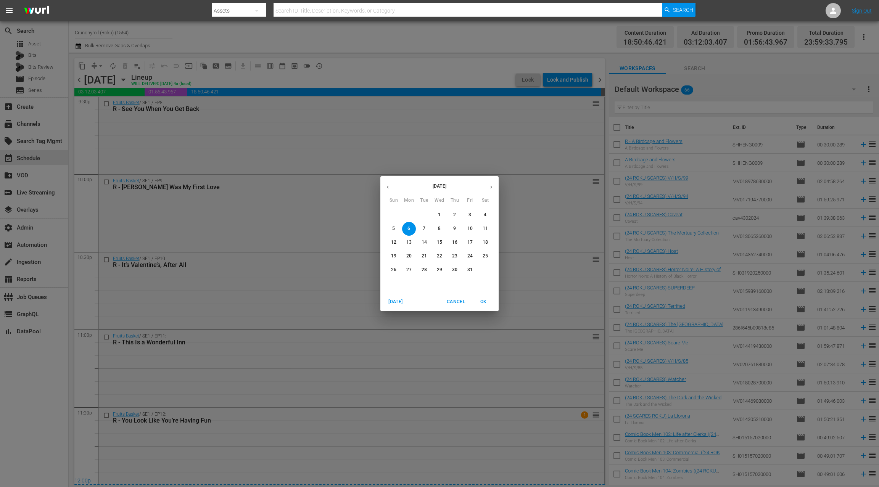
drag, startPoint x: 386, startPoint y: 187, endPoint x: 382, endPoint y: 183, distance: 6.0
click at [386, 186] on icon "button" at bounding box center [388, 187] width 6 height 6
click at [485, 255] on p "27" at bounding box center [484, 256] width 5 height 6
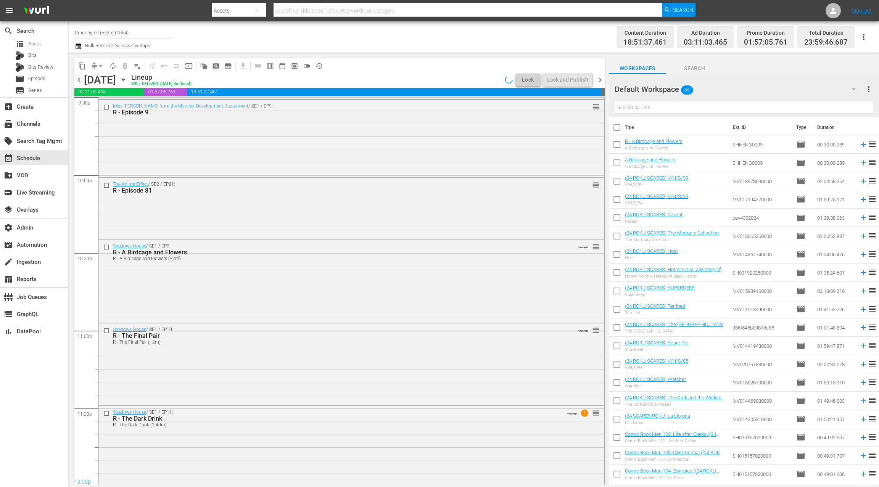
scroll to position [3163, 0]
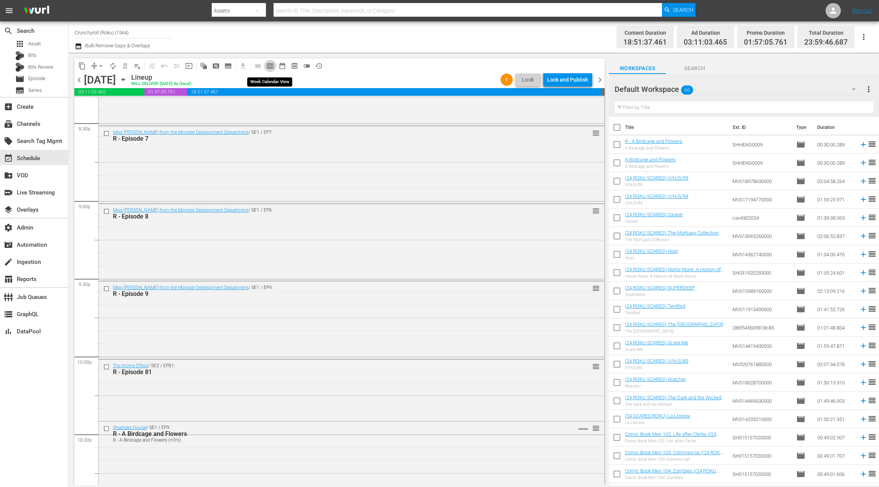
click at [271, 67] on span "calendar_view_week_outlined" at bounding box center [270, 66] width 8 height 8
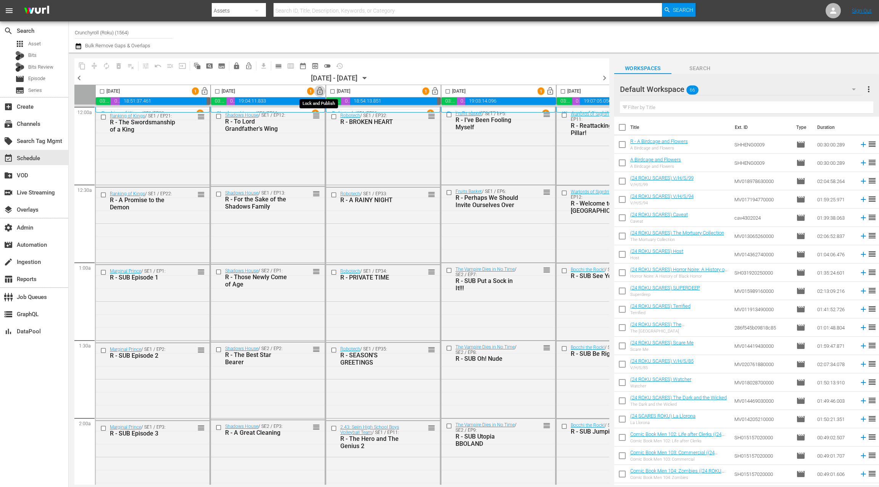
click at [321, 93] on span "lock_open" at bounding box center [319, 91] width 9 height 9
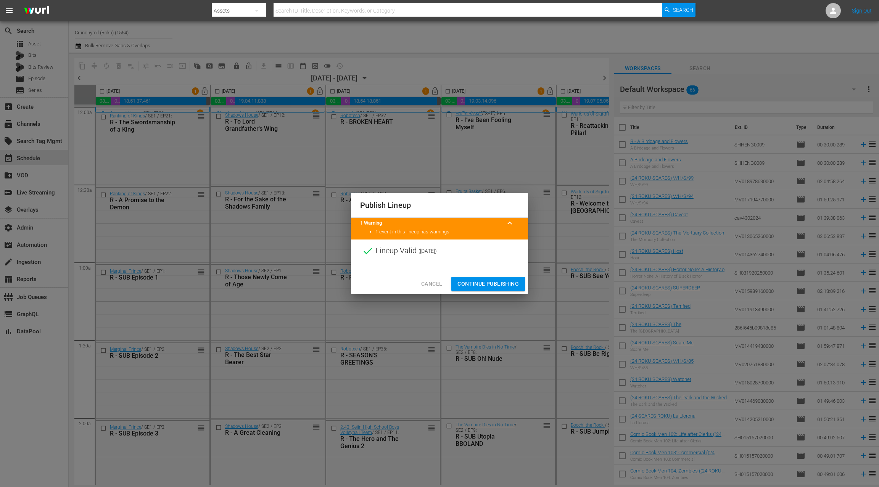
click at [486, 283] on span "Continue Publishing" at bounding box center [487, 284] width 61 height 10
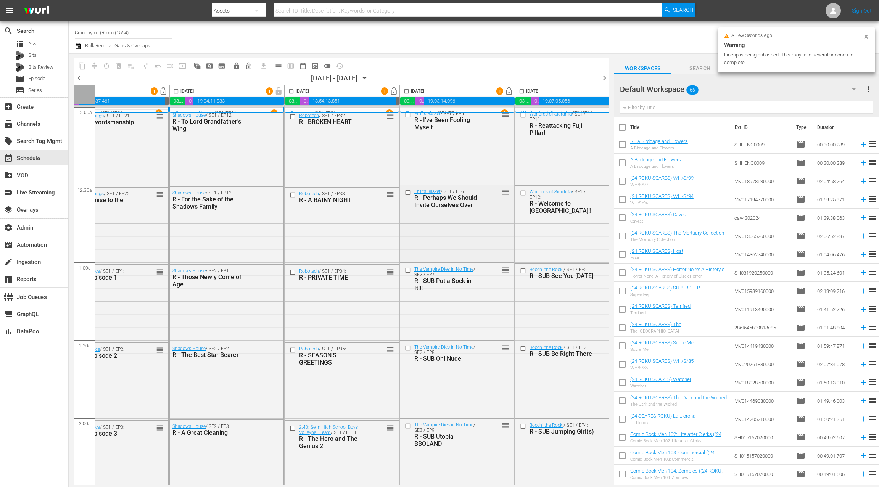
scroll to position [0, 104]
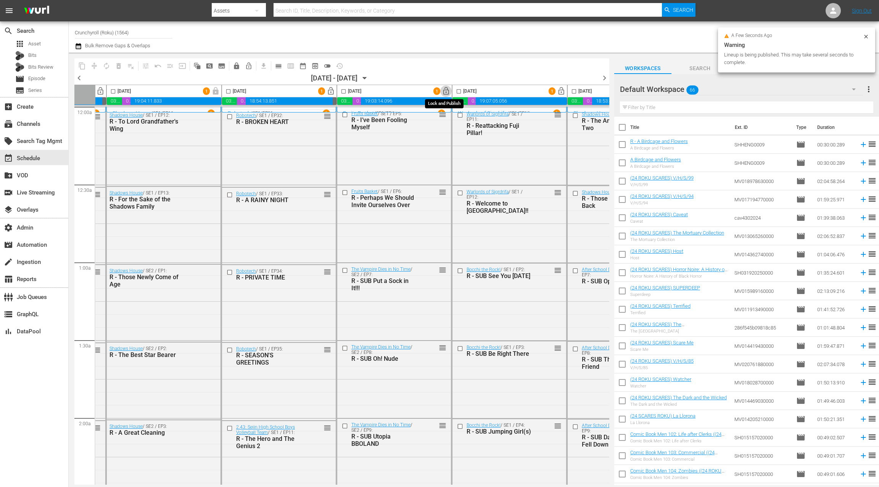
click at [445, 93] on span "lock_open" at bounding box center [446, 91] width 9 height 9
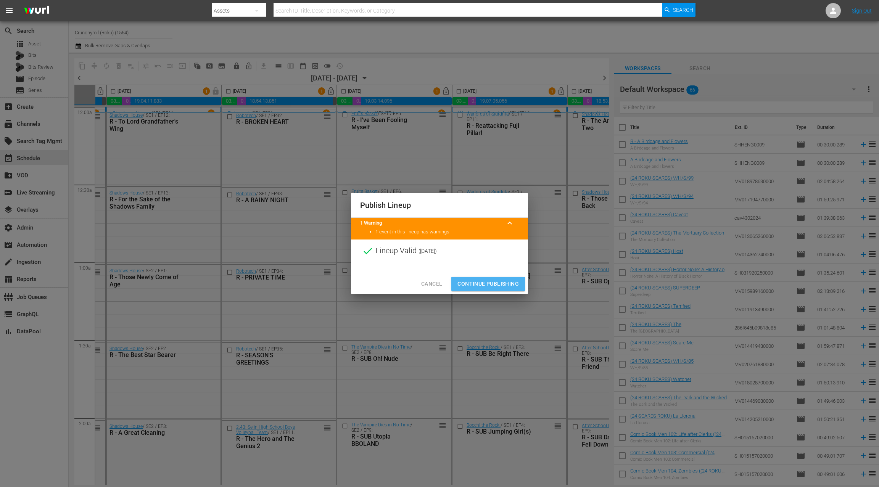
click at [486, 284] on span "Continue Publishing" at bounding box center [487, 284] width 61 height 10
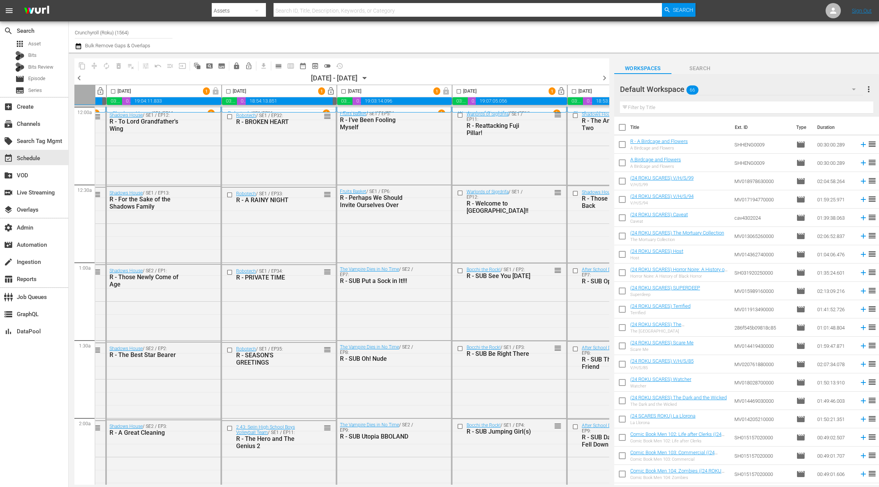
click at [672, 90] on span "lock_open" at bounding box center [676, 91] width 9 height 9
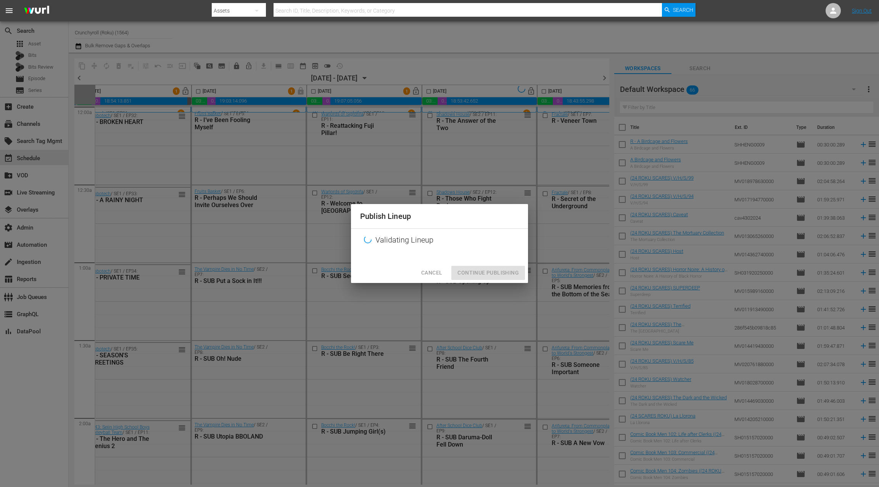
click at [502, 273] on div "Cancel Continue Publishing" at bounding box center [439, 273] width 177 height 20
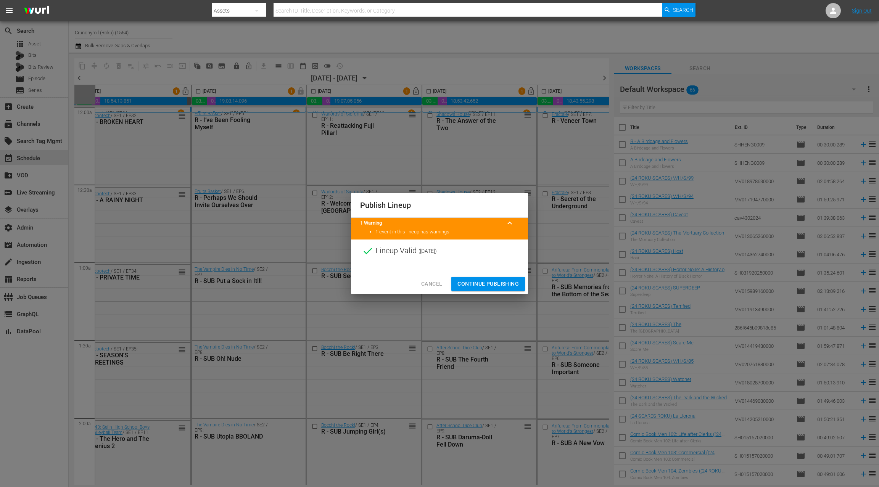
click at [495, 280] on span "Continue Publishing" at bounding box center [487, 284] width 61 height 10
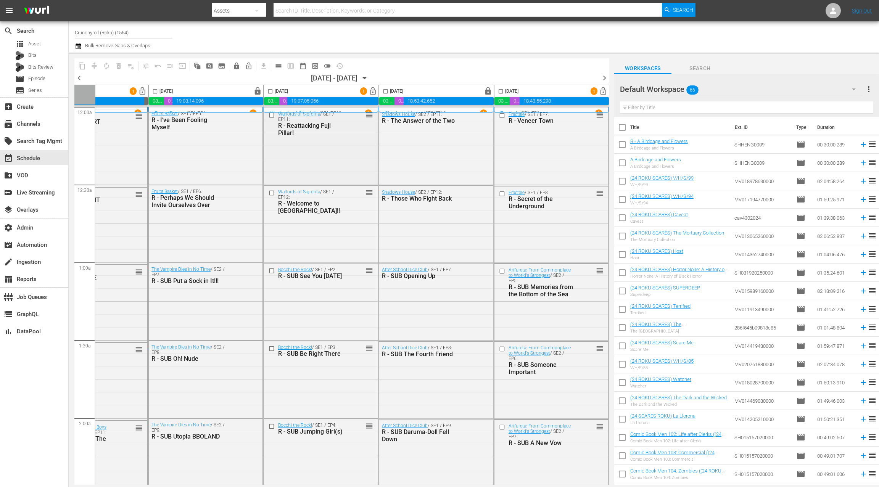
scroll to position [0, 0]
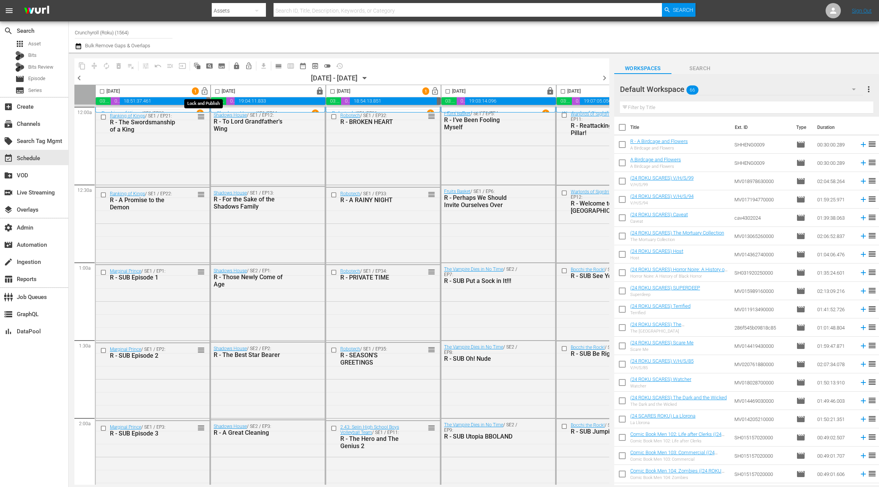
click at [205, 89] on span "lock_open" at bounding box center [204, 91] width 9 height 9
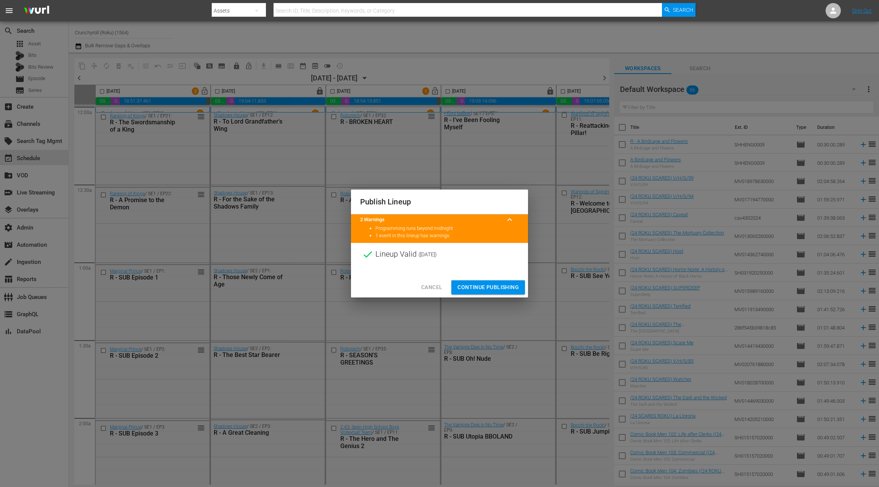
click at [487, 285] on span "Continue Publishing" at bounding box center [487, 288] width 61 height 10
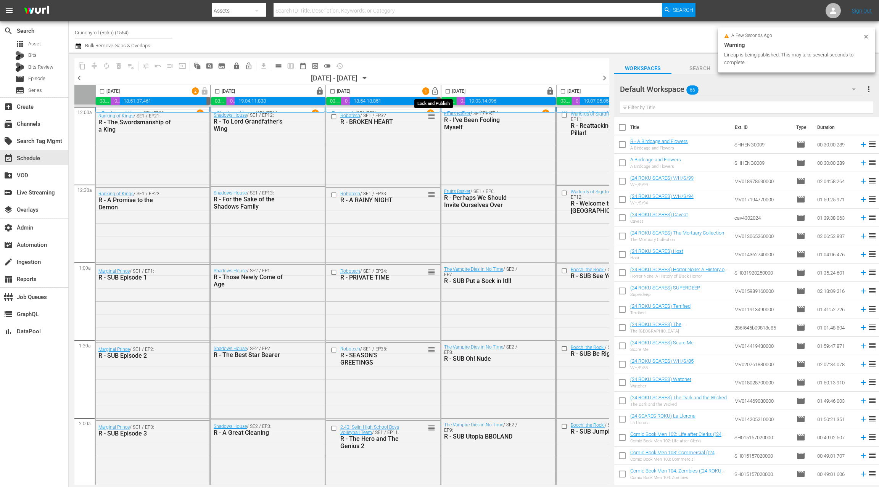
click at [439, 92] on button "lock_open" at bounding box center [435, 91] width 12 height 12
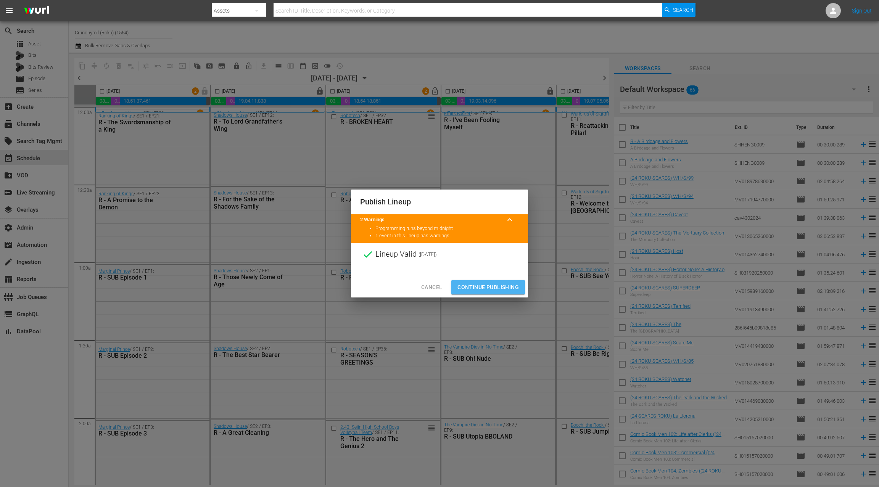
click at [477, 288] on span "Continue Publishing" at bounding box center [487, 288] width 61 height 10
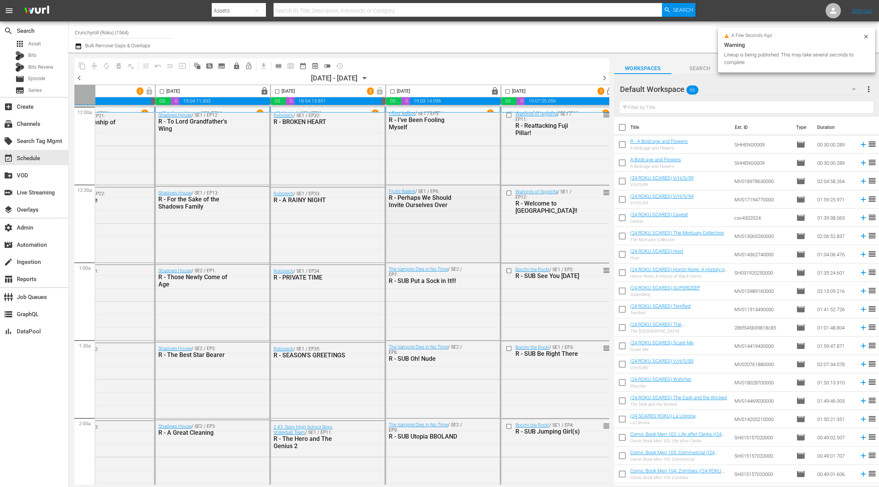
scroll to position [0, 190]
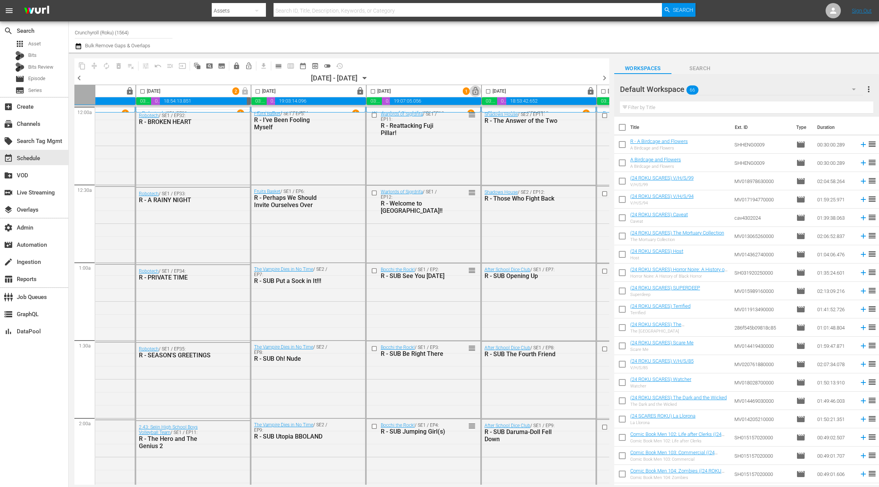
click at [475, 92] on span "lock_open" at bounding box center [475, 91] width 9 height 9
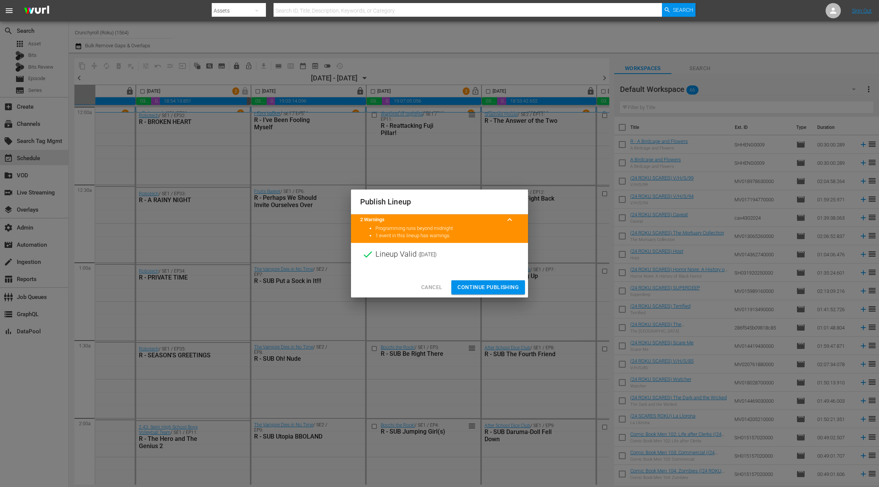
click at [495, 286] on span "Continue Publishing" at bounding box center [487, 288] width 61 height 10
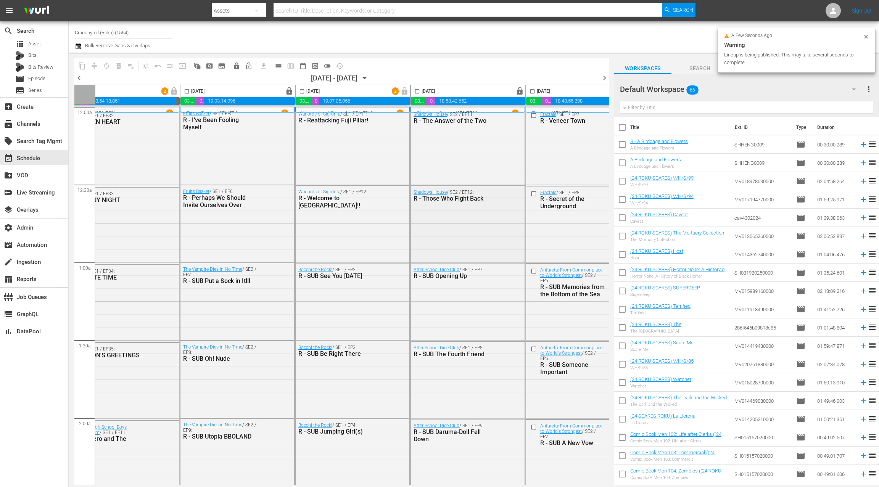
scroll to position [0, 296]
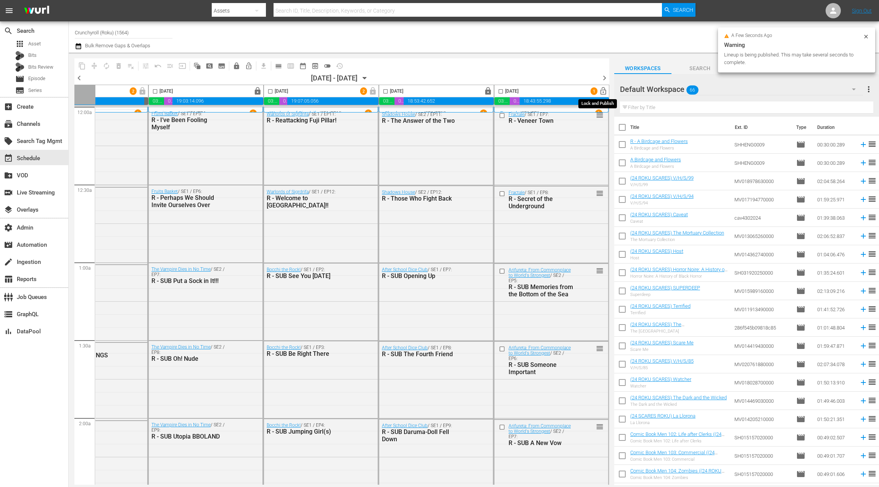
click at [599, 92] on span "lock_open" at bounding box center [603, 91] width 9 height 9
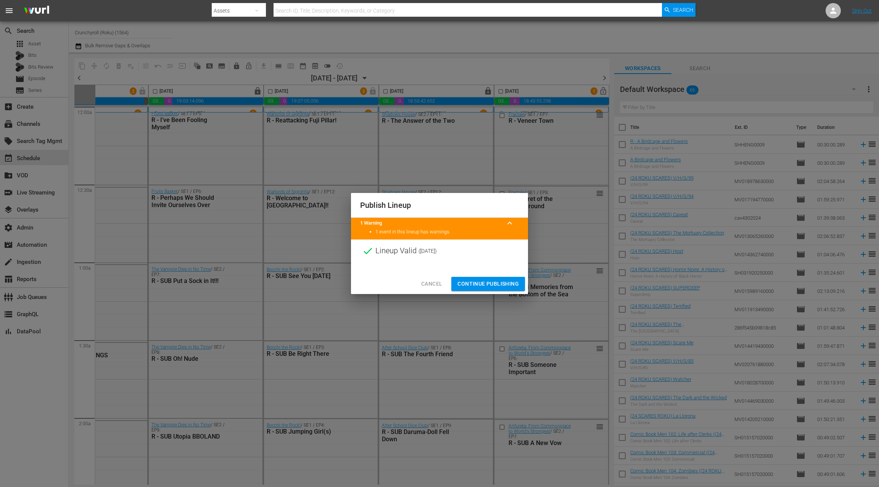
click at [495, 284] on span "Continue Publishing" at bounding box center [487, 284] width 61 height 10
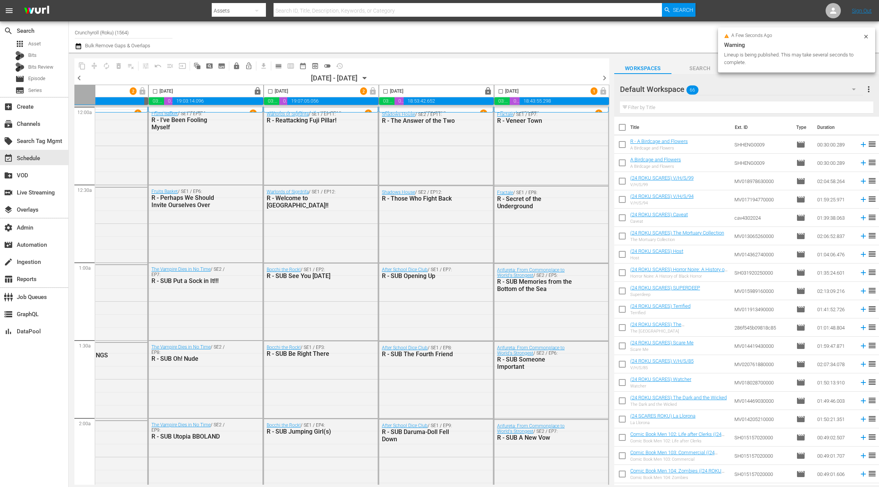
click at [605, 79] on span "chevron_right" at bounding box center [604, 78] width 10 height 10
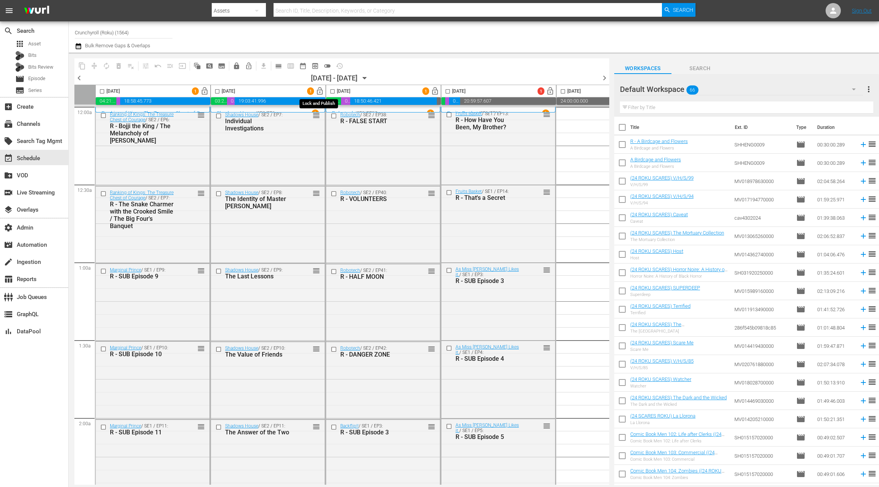
click at [321, 93] on span "lock_open" at bounding box center [319, 91] width 9 height 9
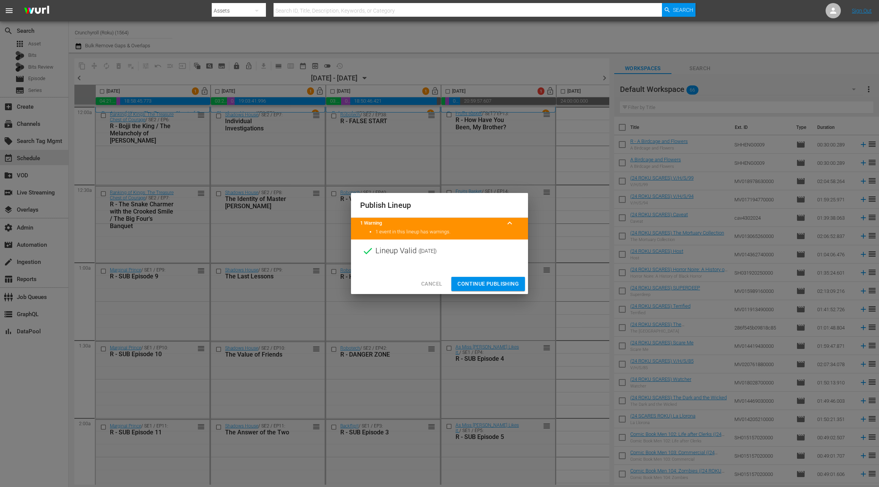
drag, startPoint x: 497, startPoint y: 286, endPoint x: 341, endPoint y: 208, distance: 174.6
click at [497, 286] on span "Continue Publishing" at bounding box center [487, 284] width 61 height 10
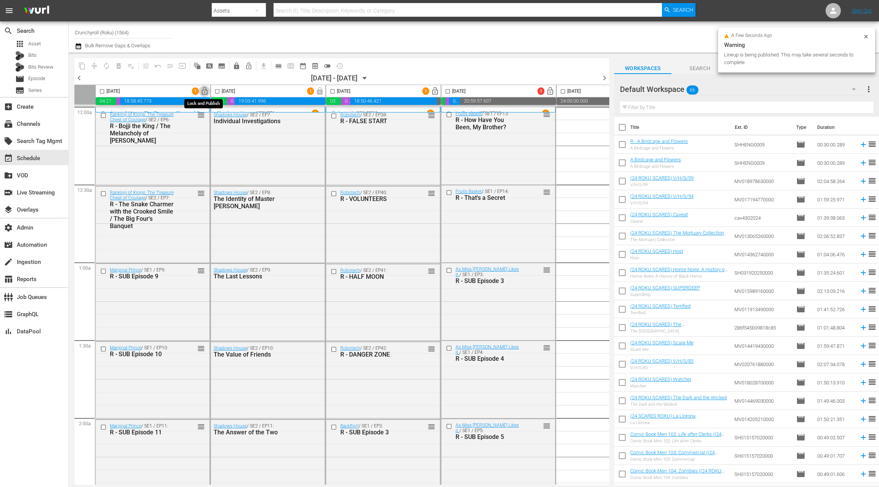
click at [205, 93] on span "lock_open" at bounding box center [204, 91] width 9 height 9
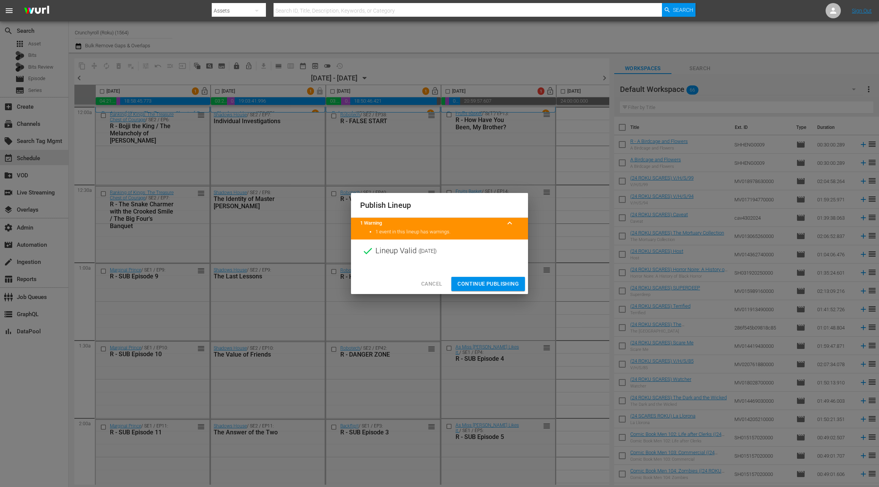
click at [477, 282] on span "Continue Publishing" at bounding box center [487, 284] width 61 height 10
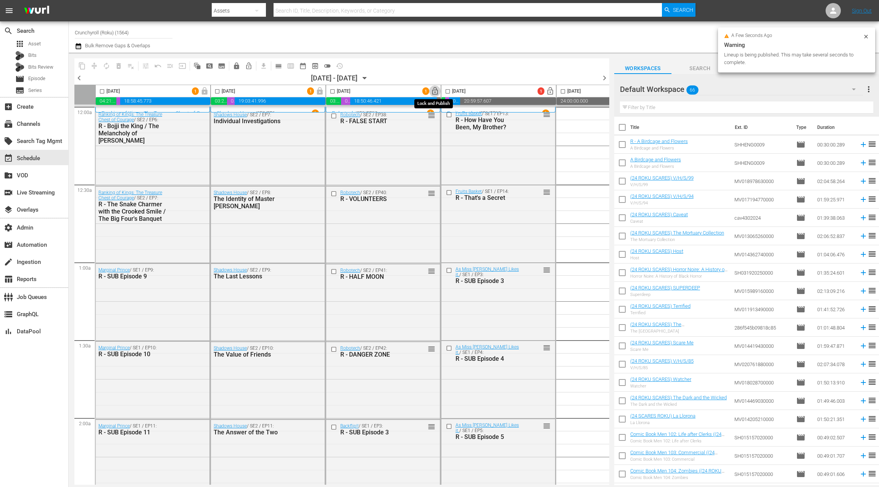
click at [435, 92] on span "lock_open" at bounding box center [434, 91] width 9 height 9
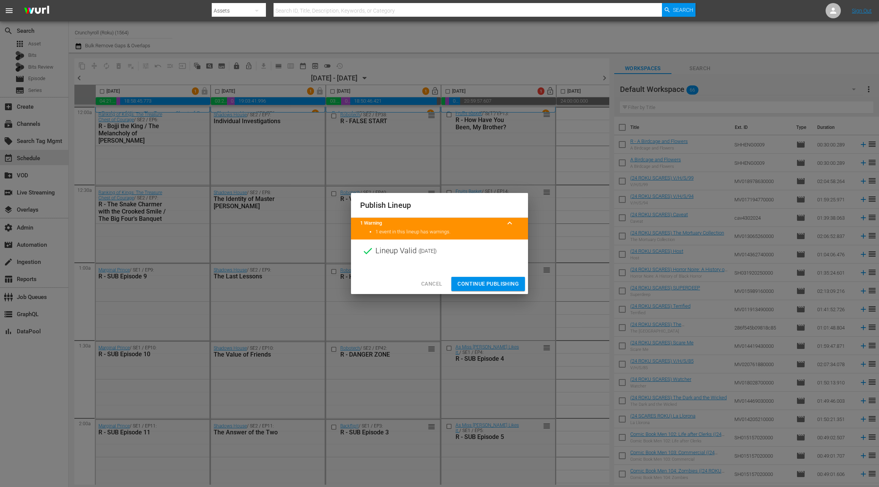
click at [480, 282] on span "Continue Publishing" at bounding box center [487, 284] width 61 height 10
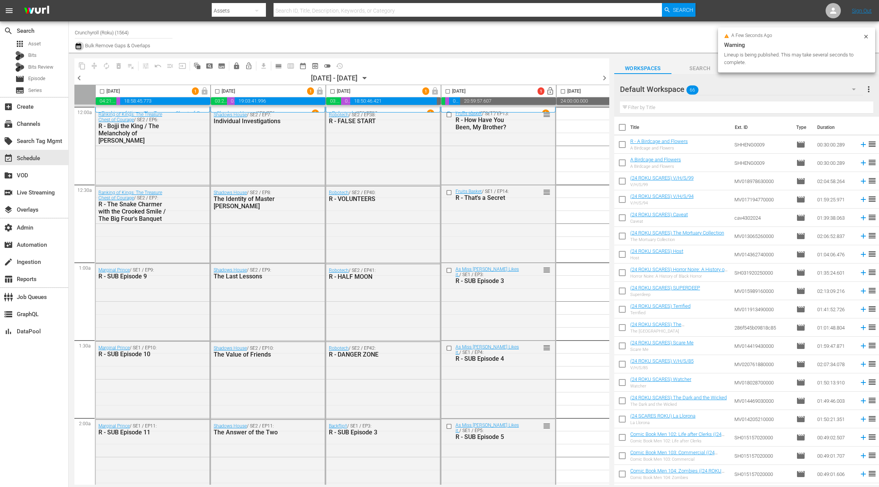
click at [79, 46] on icon "button" at bounding box center [78, 46] width 7 height 9
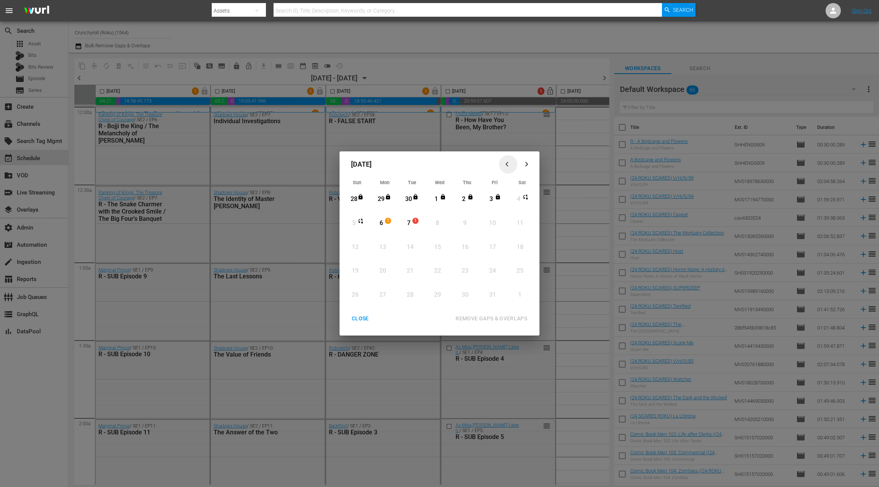
click at [509, 166] on icon "button" at bounding box center [508, 164] width 6 height 6
click at [528, 165] on icon "button" at bounding box center [527, 164] width 6 height 6
click at [361, 316] on div "CLOSE" at bounding box center [359, 319] width 29 height 10
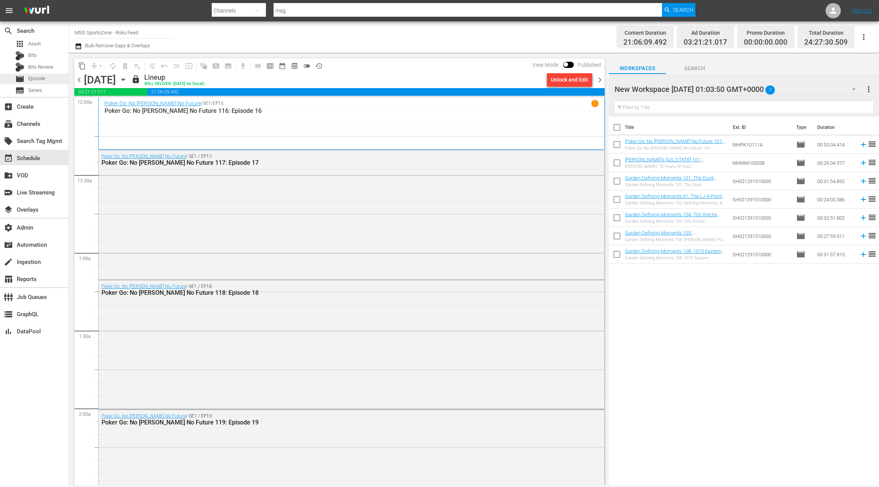
click at [44, 79] on span "Episode" at bounding box center [36, 79] width 17 height 8
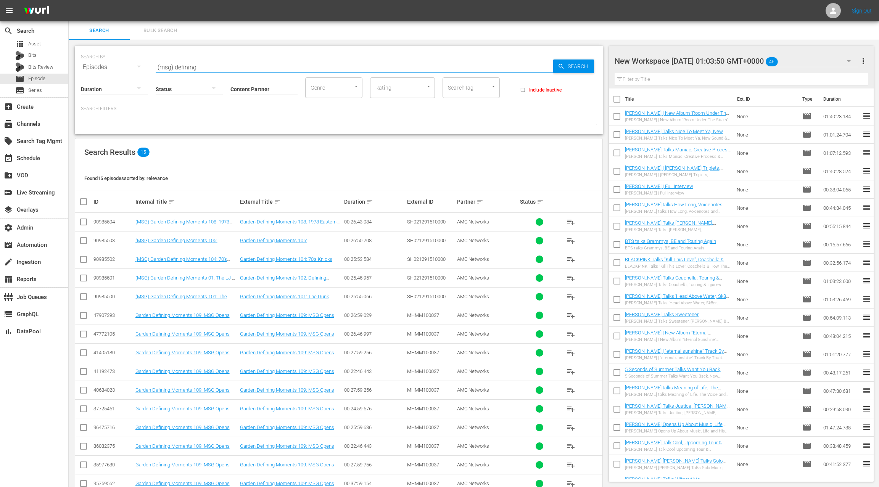
click at [159, 65] on input "(msg) defining" at bounding box center [354, 67] width 397 height 18
drag, startPoint x: 159, startPoint y: 65, endPoint x: 221, endPoint y: 69, distance: 61.9
click at [221, 69] on input "(msg) defining" at bounding box center [354, 67] width 397 height 18
type input "("
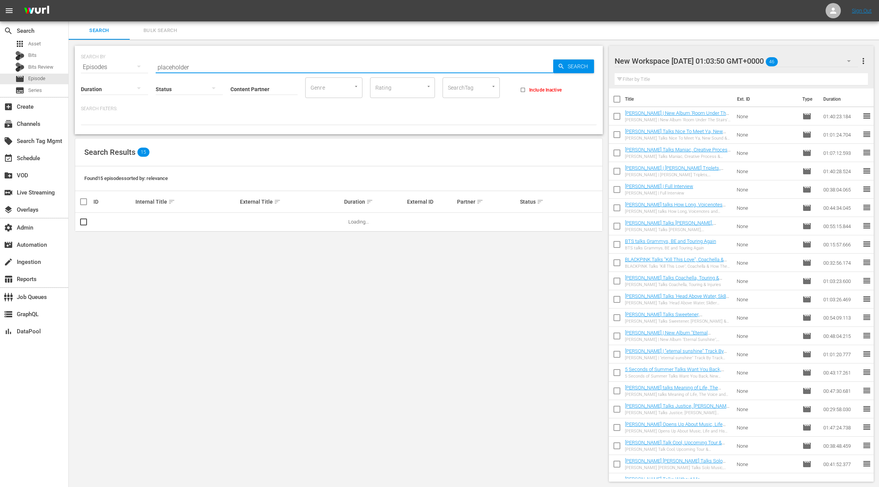
type input "placeholder"
click at [250, 88] on input "Content Partner" at bounding box center [263, 89] width 67 height 27
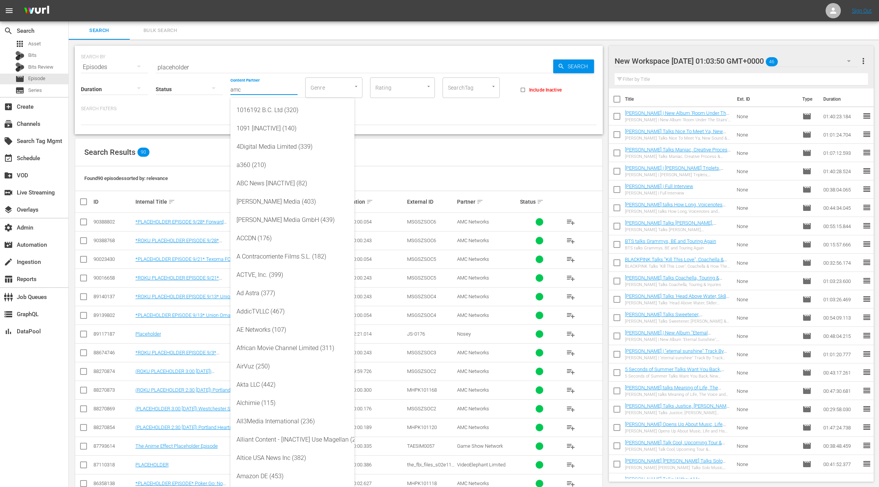
type input "amc"
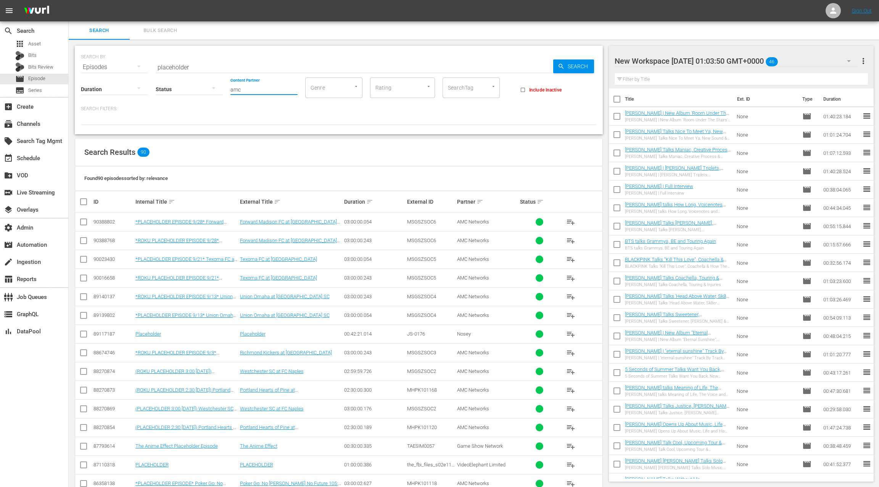
click at [85, 239] on input "checkbox" at bounding box center [83, 242] width 9 height 9
checkbox input "true"
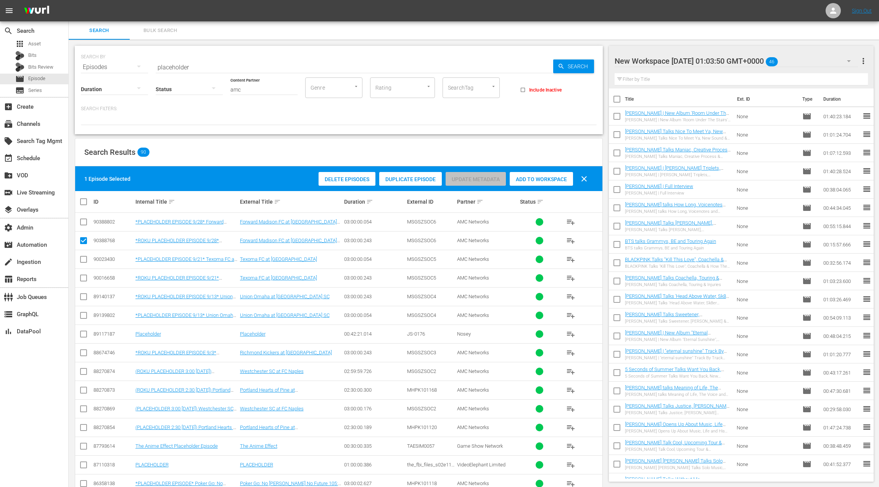
click at [85, 220] on input "checkbox" at bounding box center [83, 223] width 9 height 9
click at [422, 179] on span "Duplicate Episode" at bounding box center [410, 179] width 63 height 6
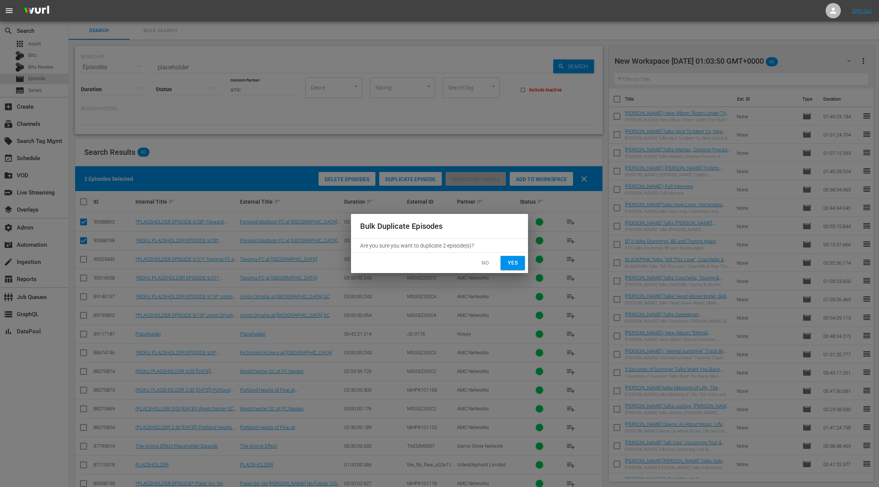
click at [519, 262] on button "Yes" at bounding box center [512, 263] width 24 height 14
checkbox input "false"
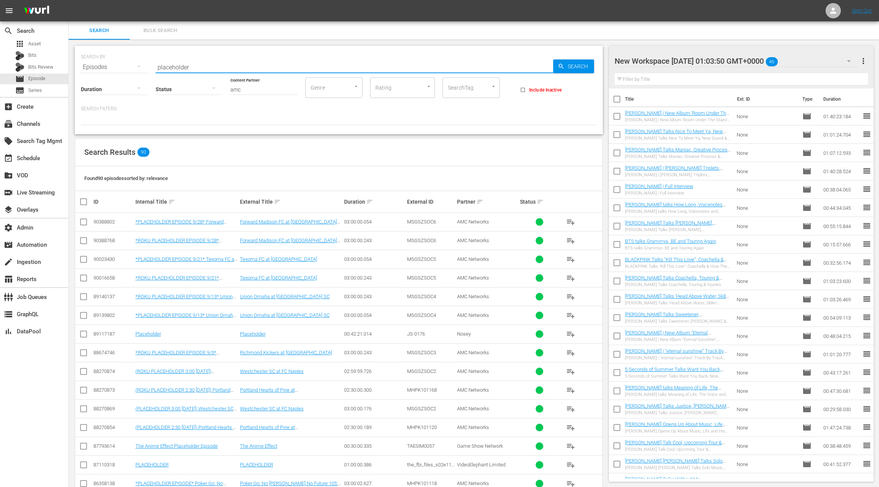
click at [170, 67] on input "placeholder" at bounding box center [354, 67] width 397 height 18
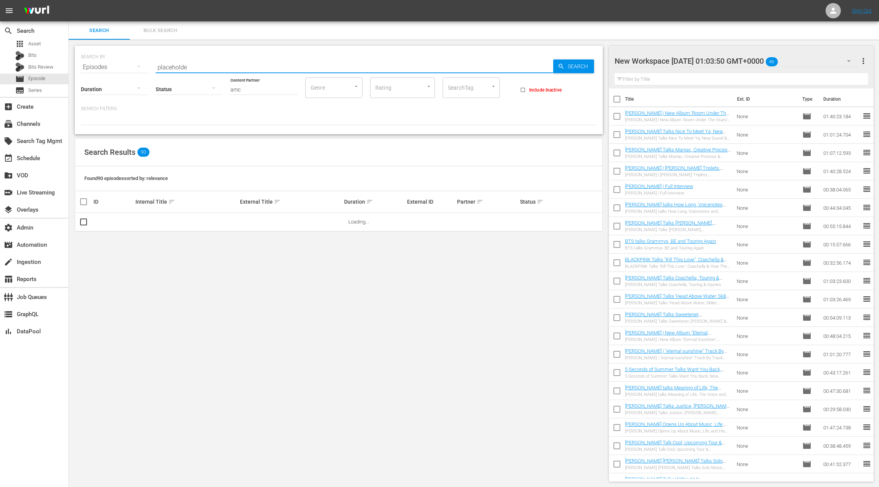
type input "placeholder"
click at [578, 67] on span "Search" at bounding box center [578, 66] width 29 height 14
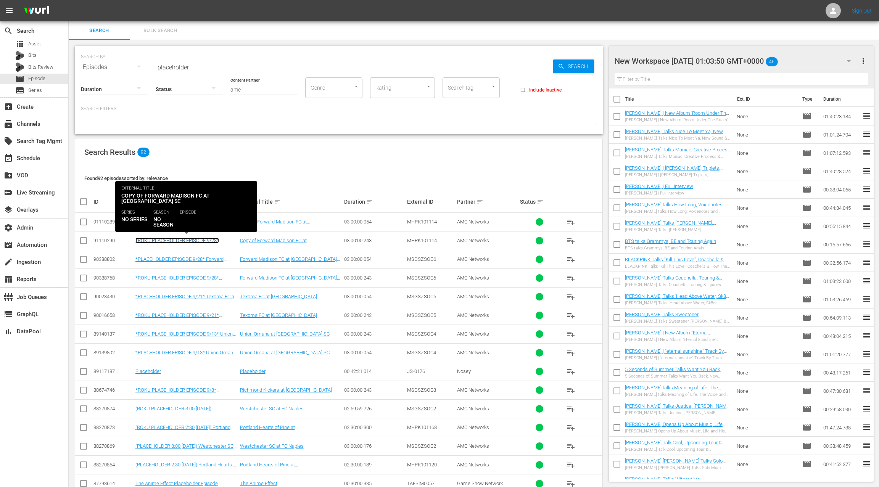
click at [194, 239] on link "*ROKU PLACEHOLDER EPISODE 9/28* Forward Madison FC at [GEOGRAPHIC_DATA]" at bounding box center [183, 243] width 97 height 11
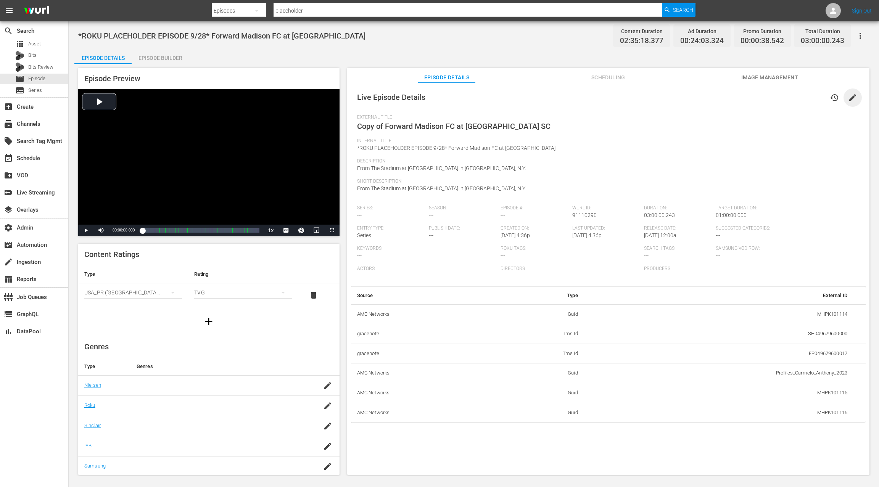
click at [848, 95] on span "edit" at bounding box center [852, 97] width 9 height 9
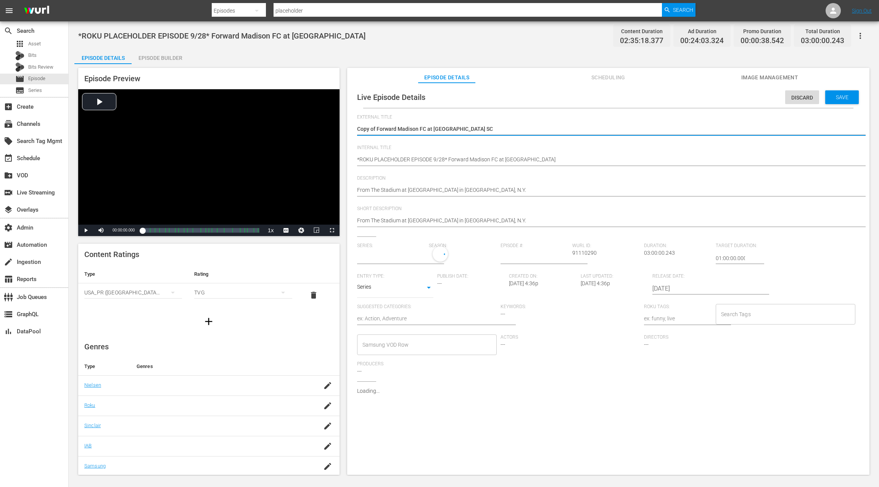
type input "No Series"
drag, startPoint x: 377, startPoint y: 127, endPoint x: 342, endPoint y: 132, distance: 35.1
click at [342, 132] on div "Episode Preview Video Player is loading. Play Video Play Mute Current Time 00:0…" at bounding box center [473, 272] width 798 height 417
type textarea "Forward Madison FC at [GEOGRAPHIC_DATA] SC"
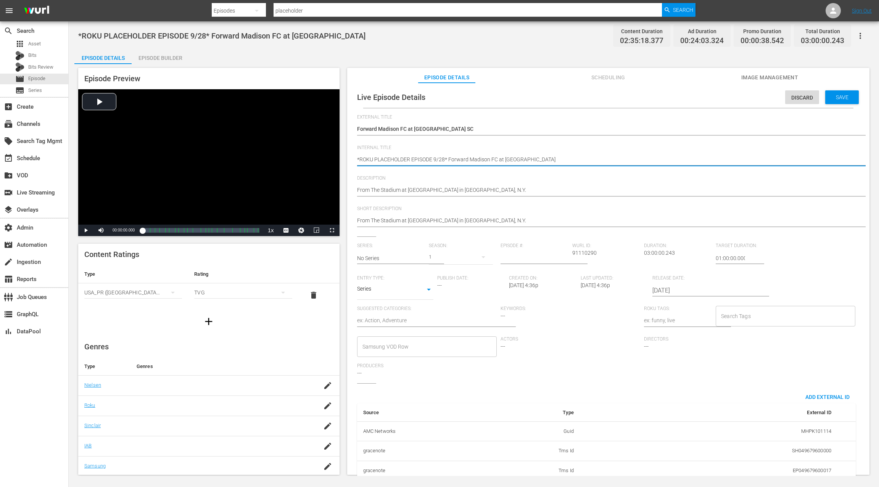
drag, startPoint x: 445, startPoint y: 159, endPoint x: 449, endPoint y: 148, distance: 11.8
click at [445, 159] on textarea "*ROKU PLACEHOLDER EPISODE 9/28* Forward Madison FC at [GEOGRAPHIC_DATA]" at bounding box center [606, 160] width 498 height 9
type textarea "*ROKU PLACEHOLDER EPISODE 9/2* Forward Madison FC at [GEOGRAPHIC_DATA]"
type textarea "*ROKU PLACEHOLDER EPISODE 9/* Forward Madison FC at [GEOGRAPHIC_DATA]"
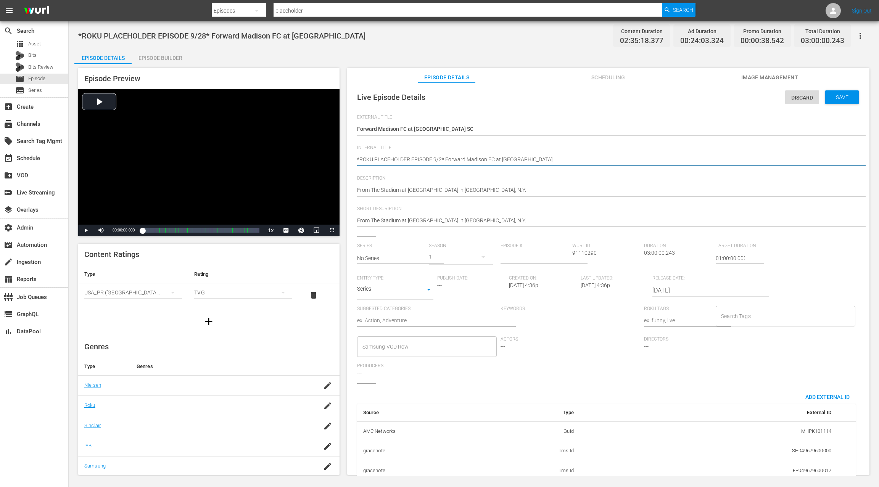
type textarea "*ROKU PLACEHOLDER EPISODE 9/* Forward Madison FC at [GEOGRAPHIC_DATA]"
type textarea "*ROKU PLACEHOLDER EPISODE 9/3* Forward Madison FC at [GEOGRAPHIC_DATA]"
type textarea "*ROKU PLACEHOLDER EPISODE /3* Forward Madison FC at [GEOGRAPHIC_DATA]"
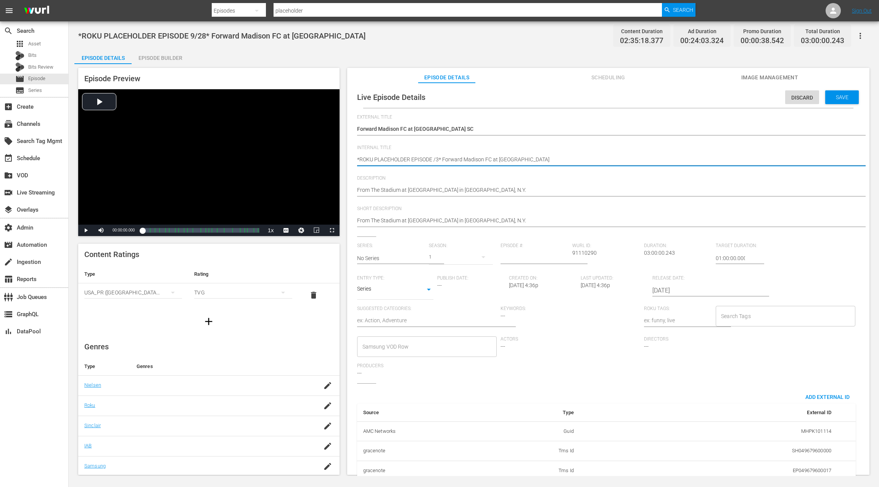
type textarea "*ROKU PLACEHOLDER EPISODE 1/3* Forward Madison FC at [GEOGRAPHIC_DATA]"
type textarea "*ROKU PLACEHOLDER EPISODE 10/3* Forward Madison FC at [GEOGRAPHIC_DATA]"
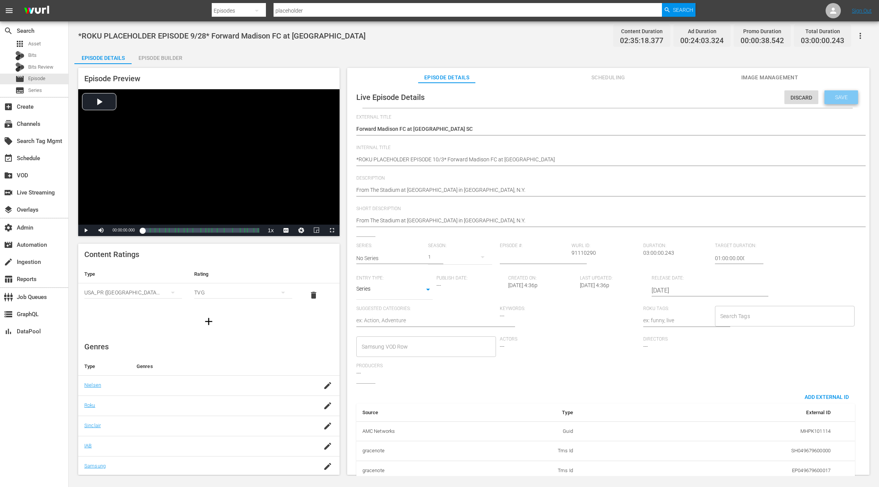
click at [839, 103] on div "Save" at bounding box center [841, 97] width 34 height 14
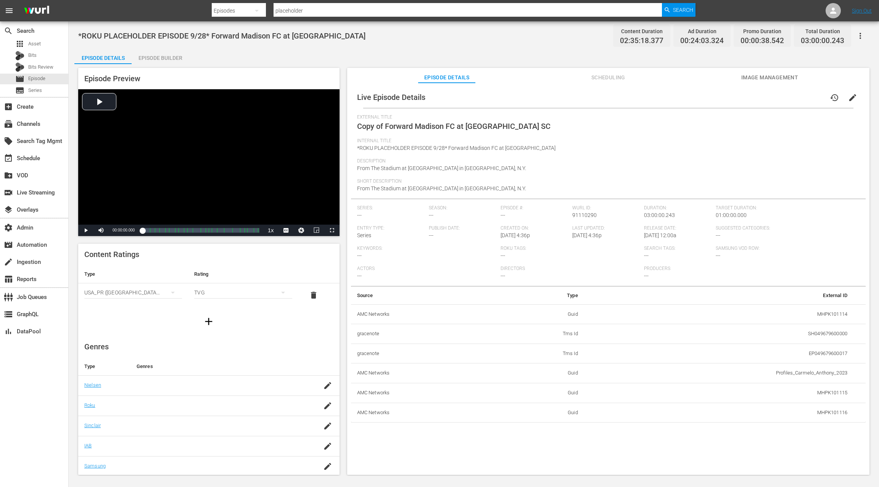
click at [621, 80] on span "Scheduling" at bounding box center [607, 78] width 57 height 10
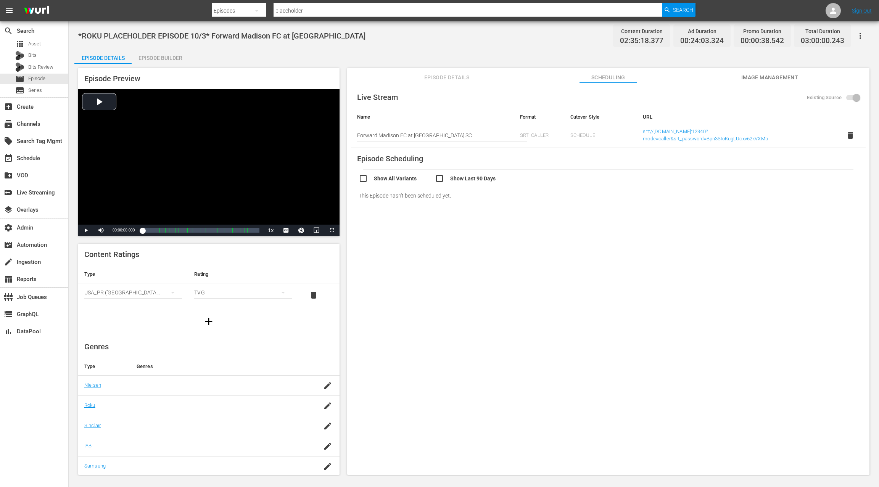
click at [757, 79] on span "Image Management" at bounding box center [768, 78] width 57 height 10
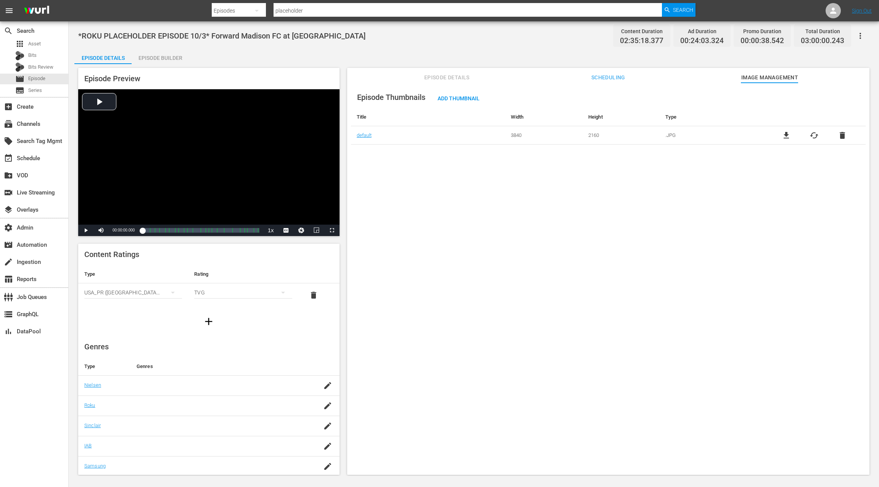
click at [453, 77] on span "Episode Details" at bounding box center [446, 78] width 57 height 10
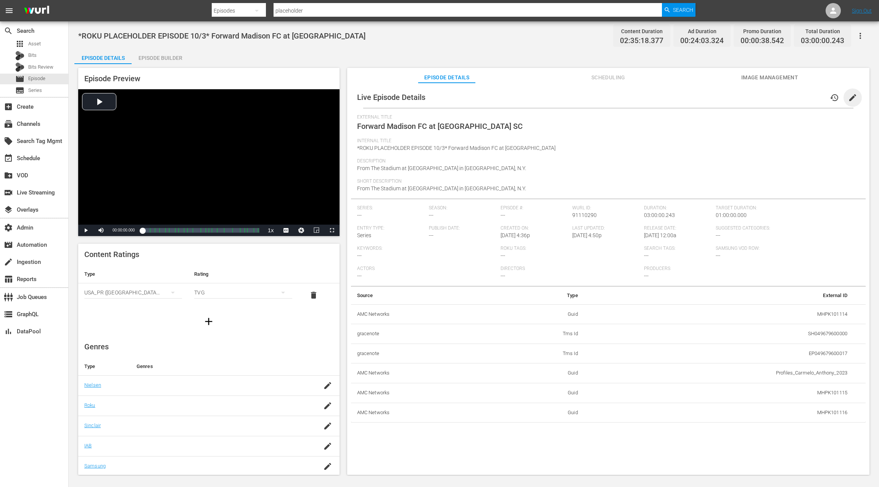
drag, startPoint x: 850, startPoint y: 101, endPoint x: 818, endPoint y: 111, distance: 33.2
click at [850, 101] on span "edit" at bounding box center [852, 97] width 9 height 9
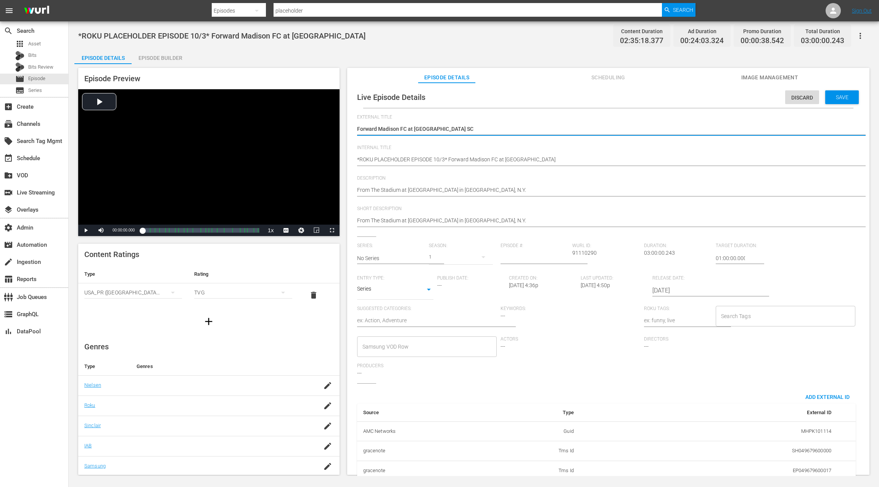
scroll to position [74, 0]
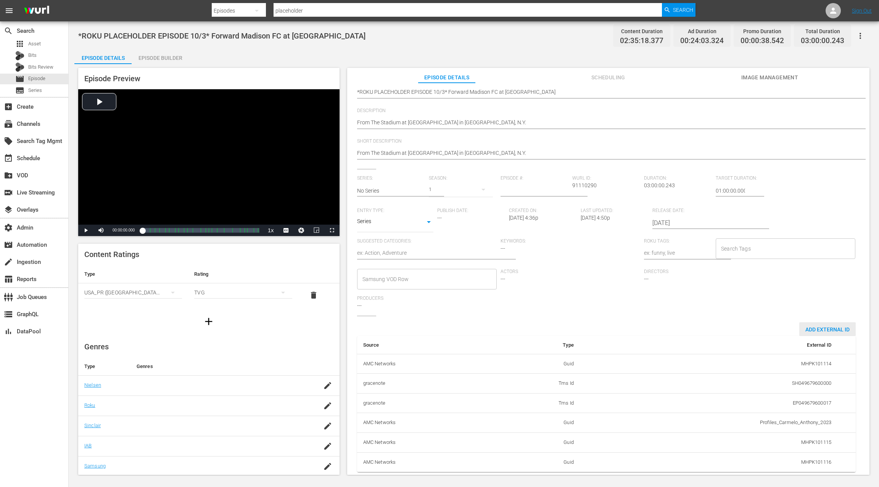
click at [811, 326] on span "Add External Id" at bounding box center [827, 329] width 56 height 6
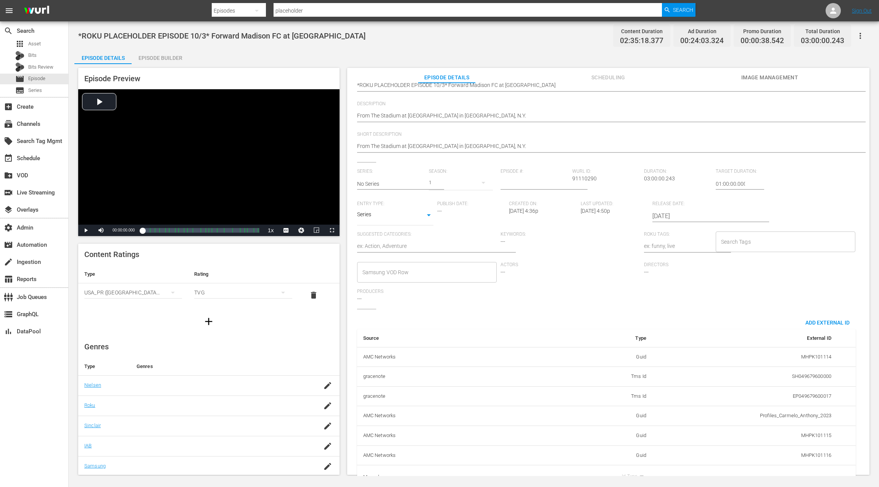
scroll to position [98, 0]
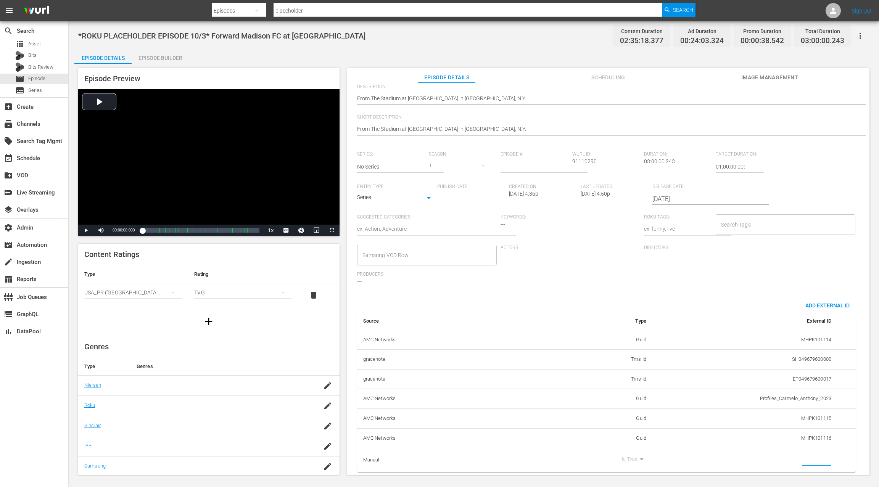
click at [803, 454] on input "simple table" at bounding box center [816, 459] width 29 height 11
paste input "MSGSZSOC6"
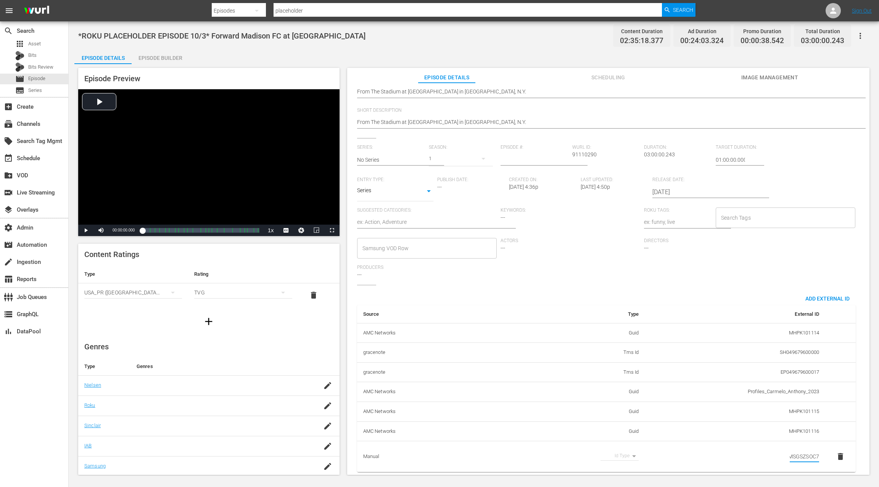
scroll to position [0, 0]
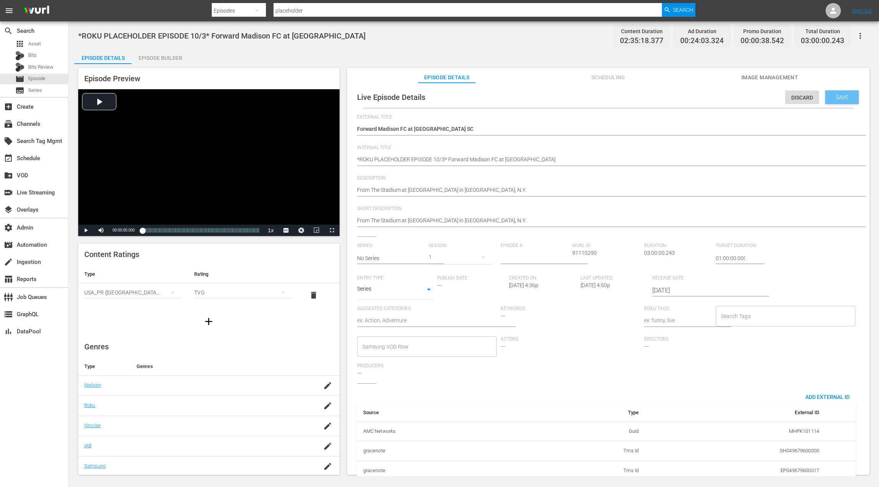
type input "MSGSZSOC7"
click at [840, 99] on span "Save" at bounding box center [841, 97] width 25 height 6
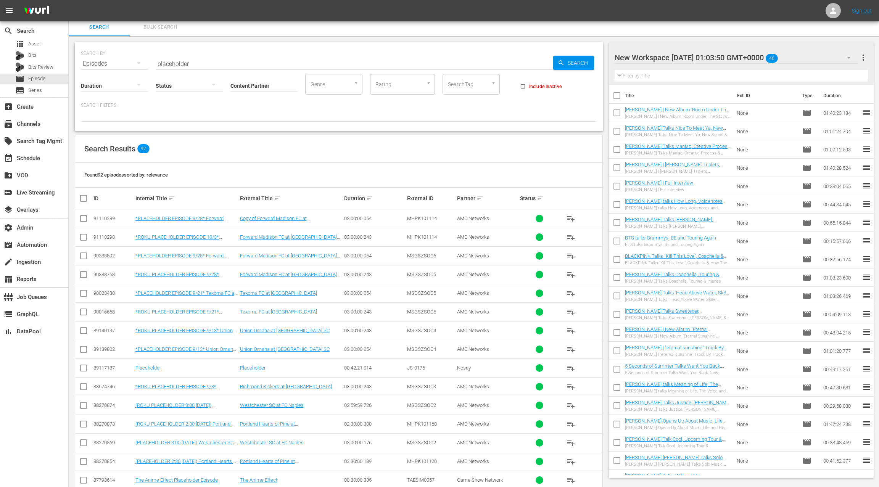
scroll to position [5, 0]
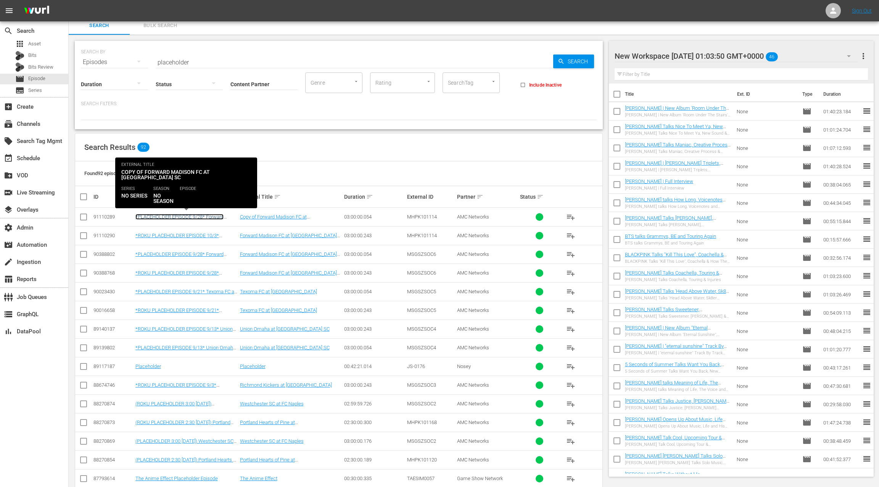
click at [209, 217] on link "*PLACEHOLDER EPISODE 9/28* Forward Madison FC at [GEOGRAPHIC_DATA]" at bounding box center [179, 219] width 88 height 11
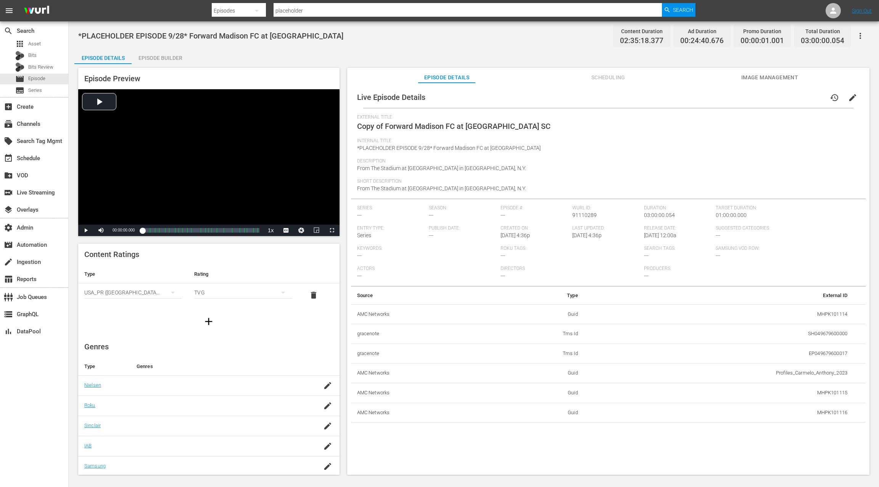
click at [849, 100] on span "edit" at bounding box center [852, 97] width 9 height 9
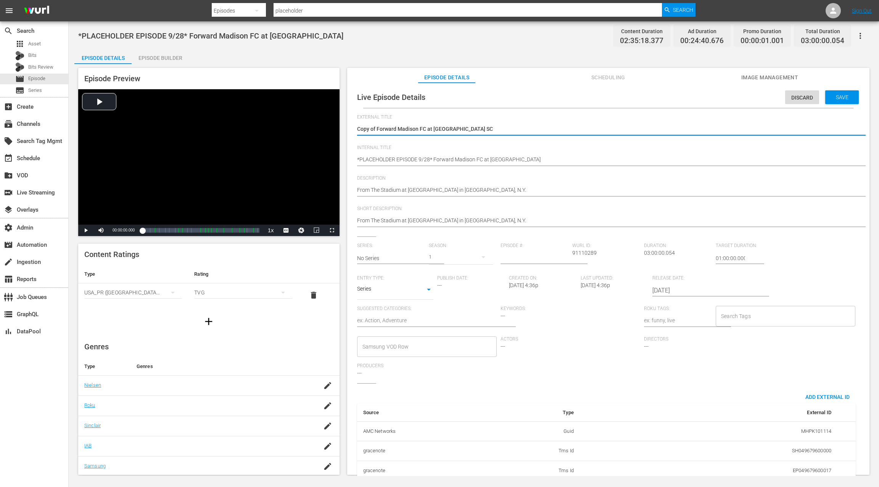
drag, startPoint x: 378, startPoint y: 130, endPoint x: 347, endPoint y: 129, distance: 30.9
click at [347, 129] on div "Live Episode Details Discard Save External Title Copy of Forward Madison FC at …" at bounding box center [608, 282] width 522 height 399
type textarea "Forward Madison FC at [GEOGRAPHIC_DATA] SC"
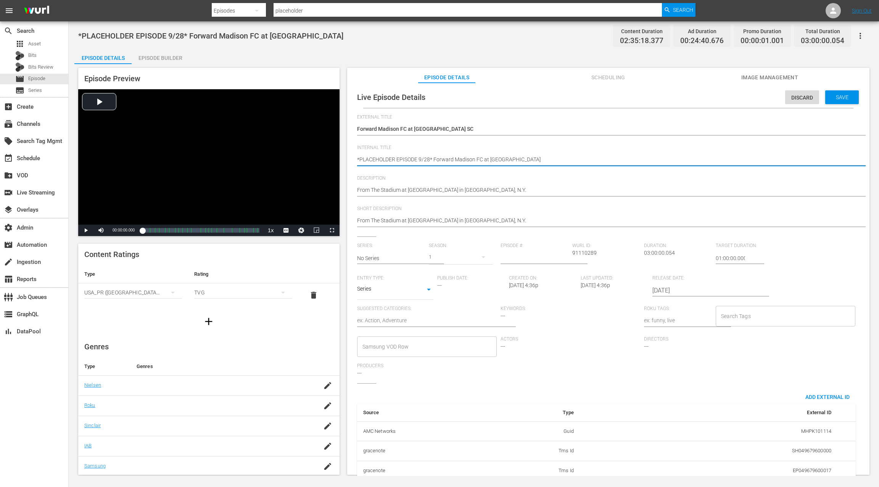
drag, startPoint x: 422, startPoint y: 160, endPoint x: 422, endPoint y: 151, distance: 9.2
type textarea "*PLACEHOLDER EPISODE /28* Forward Madison FC at [GEOGRAPHIC_DATA]"
type textarea "*PLACEHOLDER EPISODE 1/28* Forward Madison FC at [GEOGRAPHIC_DATA]"
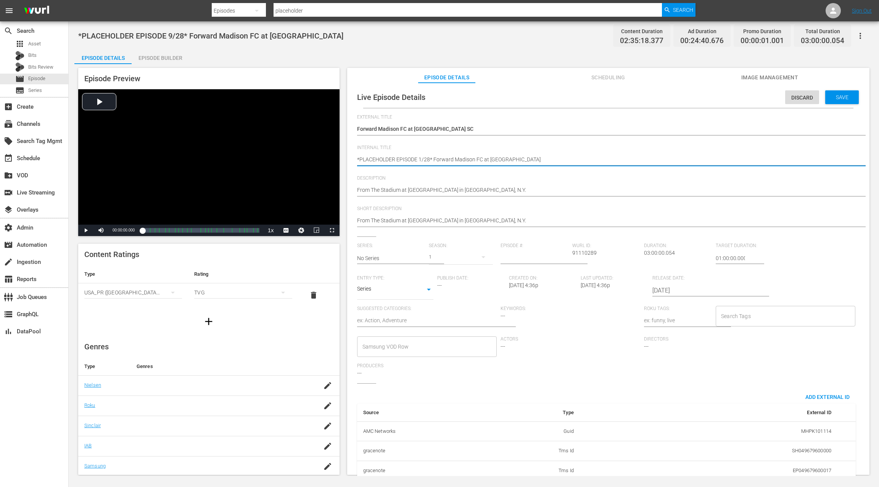
type textarea "*PLACEHOLDER EPISODE 10/28* Forward Madison FC at [GEOGRAPHIC_DATA]"
type textarea "*PLACEHOLDER EPISODE 10/2* Forward Madison FC at [GEOGRAPHIC_DATA]"
type textarea "*PLACEHOLDER EPISODE 10/* Forward Madison FC at [GEOGRAPHIC_DATA]"
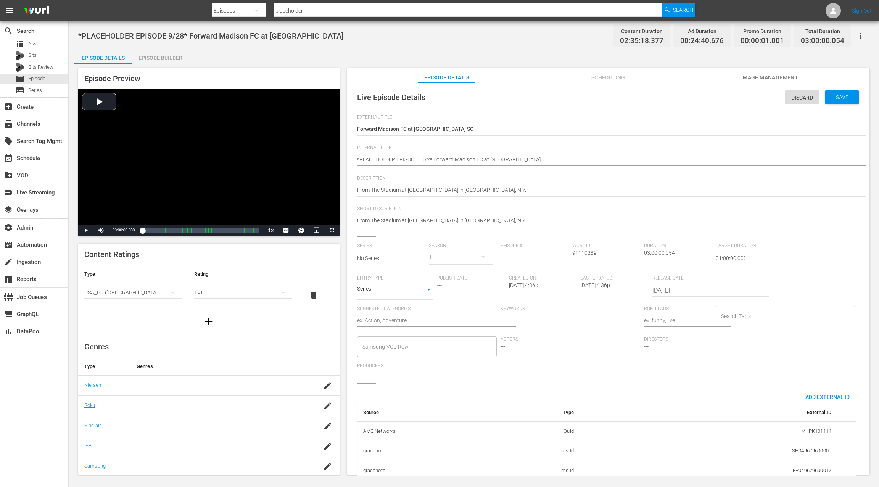
type textarea "*PLACEHOLDER EPISODE 10/* Forward Madison FC at [GEOGRAPHIC_DATA]"
type textarea "*PLACEHOLDER EPISODE 10/3* Forward Madison FC at [GEOGRAPHIC_DATA]"
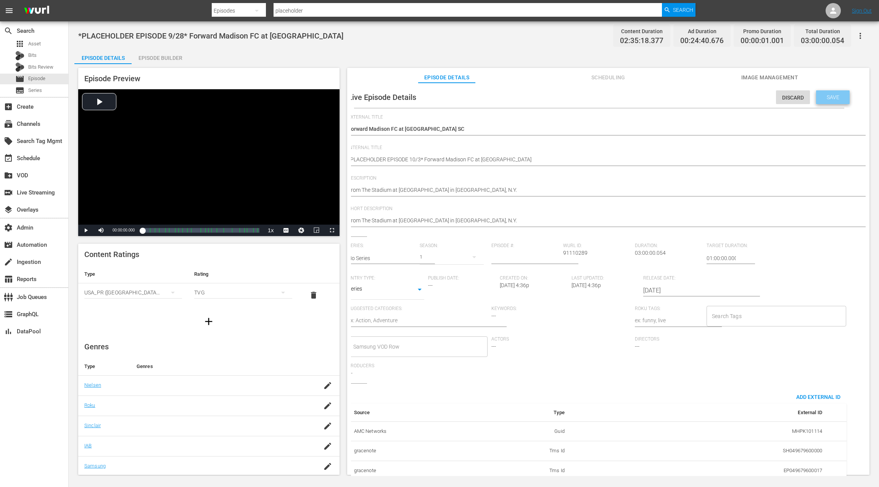
click at [823, 98] on span "Save" at bounding box center [832, 97] width 25 height 6
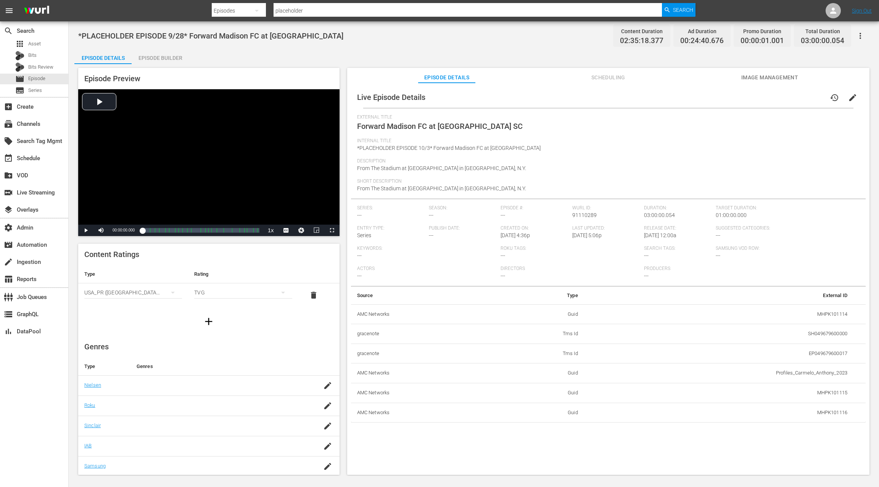
click at [848, 99] on span "edit" at bounding box center [852, 97] width 9 height 9
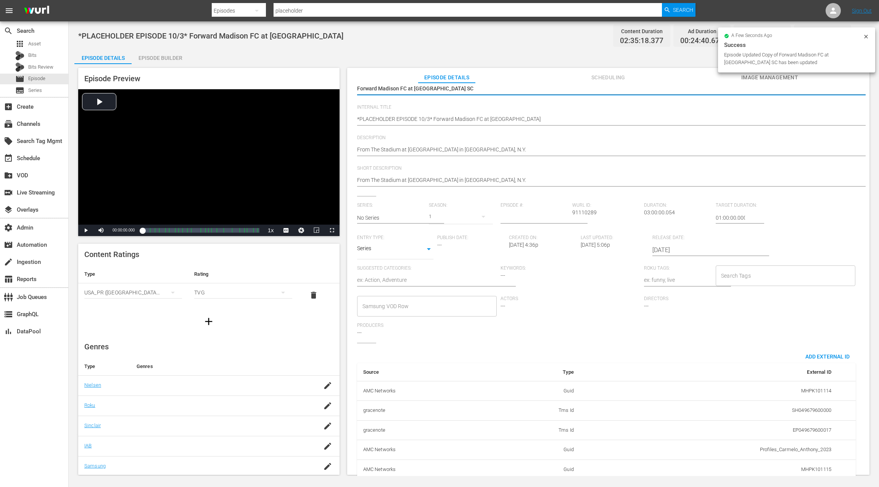
scroll to position [74, 0]
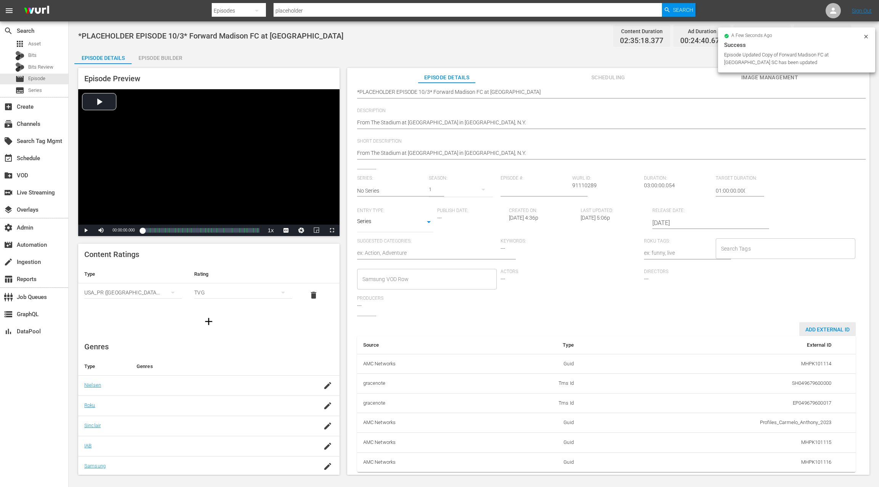
drag, startPoint x: 814, startPoint y: 322, endPoint x: 804, endPoint y: 318, distance: 10.4
click at [814, 326] on span "Add External Id" at bounding box center [827, 329] width 56 height 6
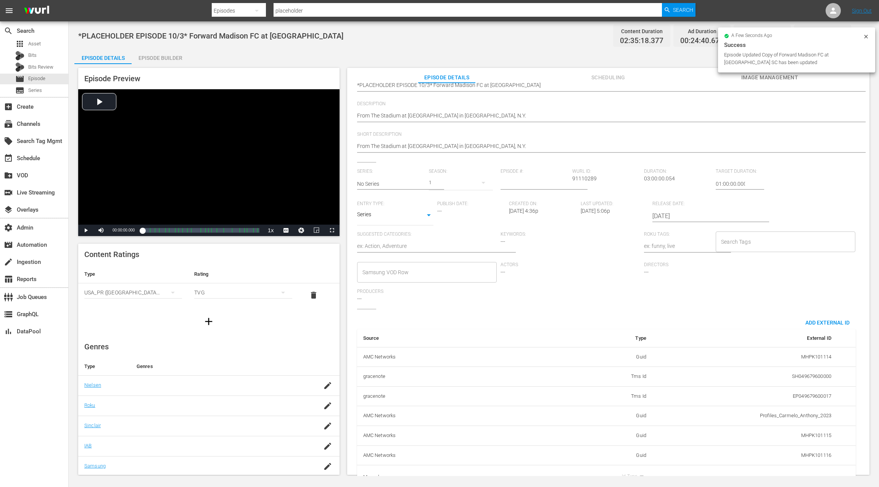
scroll to position [98, 0]
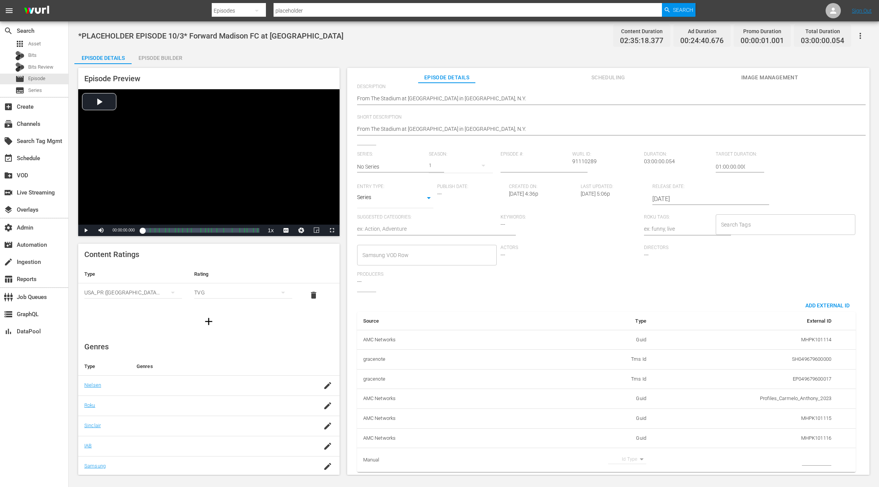
click at [808, 454] on input "simple table" at bounding box center [816, 459] width 29 height 11
paste input "MSGSZSOC6"
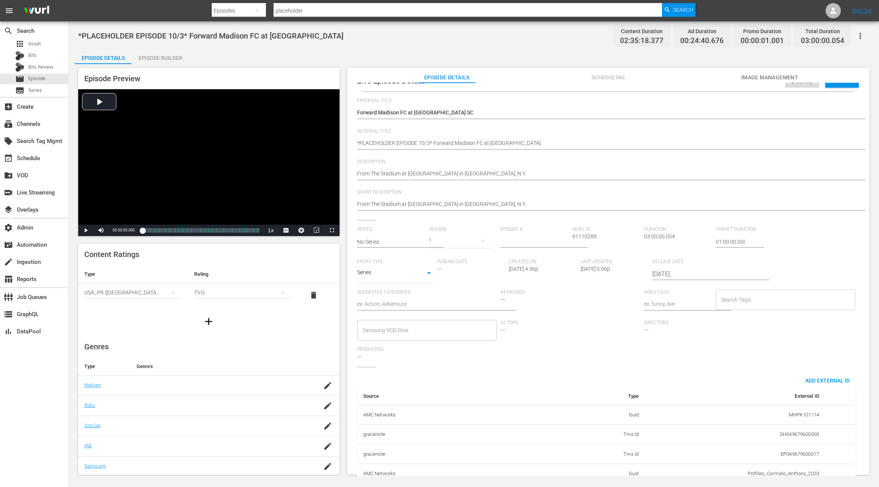
scroll to position [0, 0]
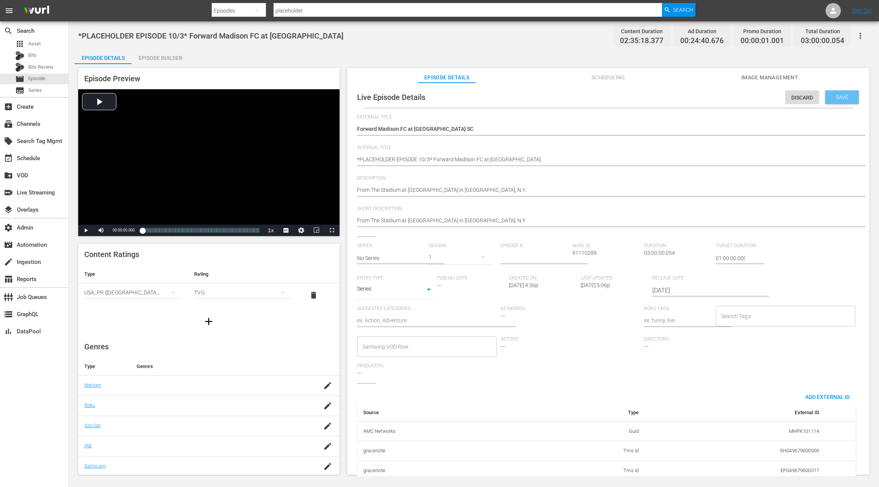
type input "MSGSZSOC7"
click at [831, 98] on span "Save" at bounding box center [841, 97] width 25 height 6
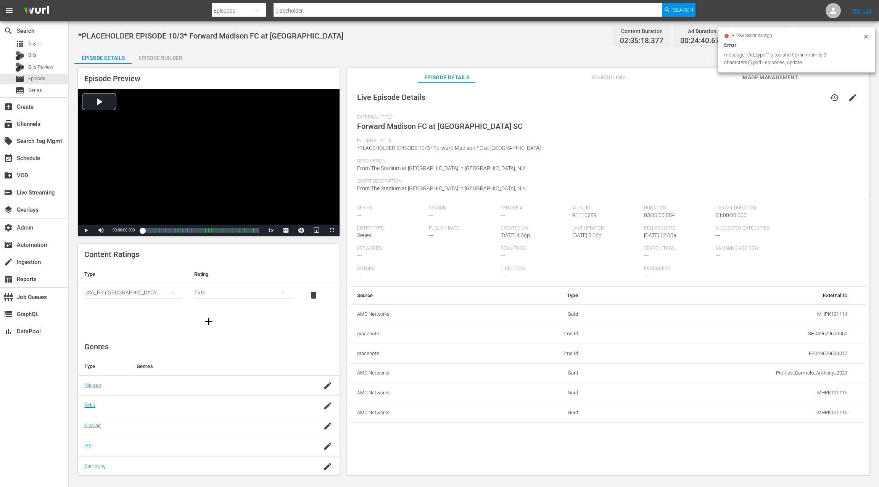
click at [848, 98] on span "edit" at bounding box center [852, 97] width 9 height 9
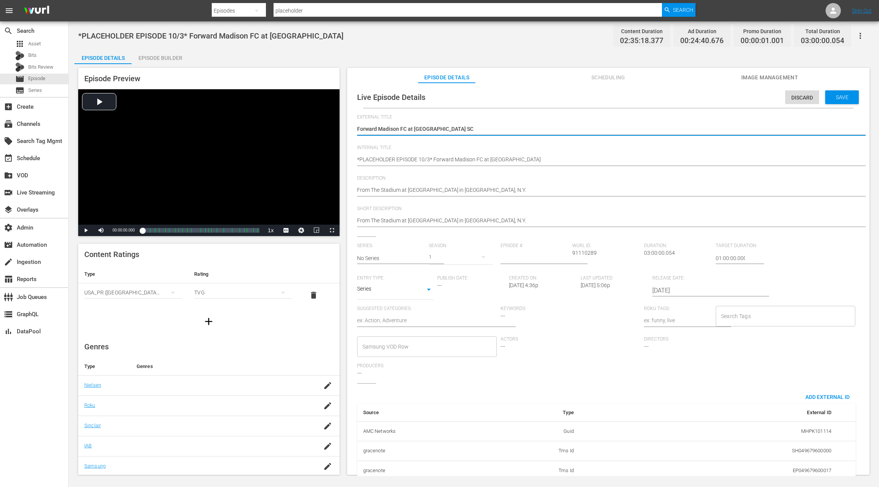
scroll to position [74, 0]
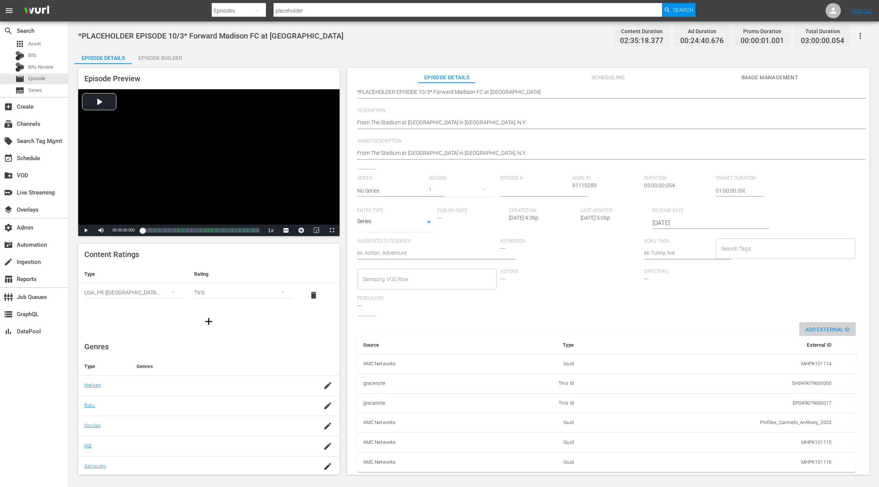
click at [834, 326] on span "Add External Id" at bounding box center [827, 329] width 56 height 6
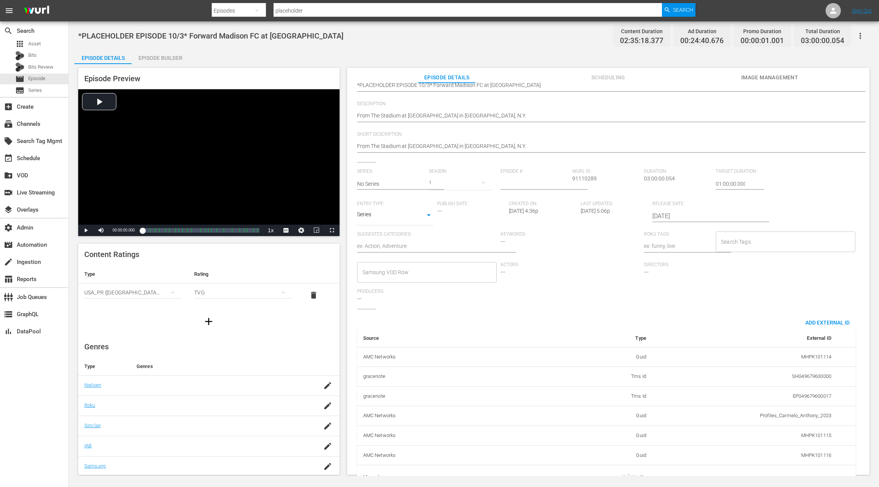
scroll to position [98, 0]
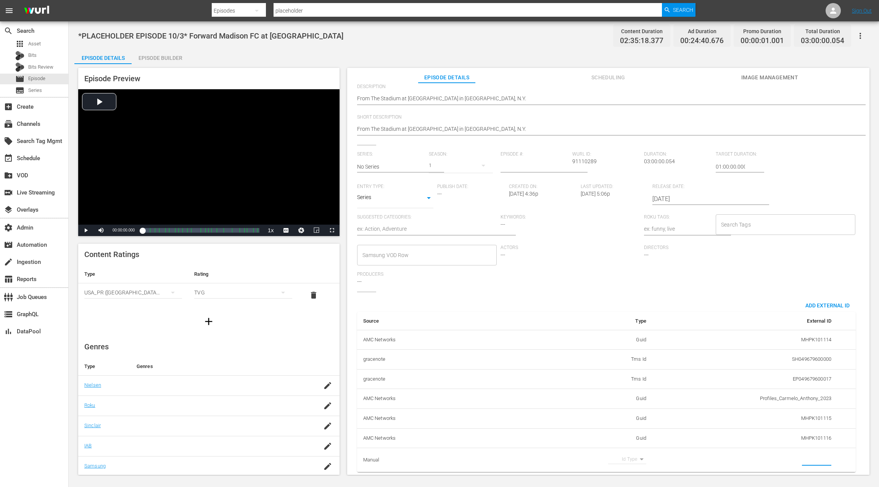
click at [810, 454] on input "simple table" at bounding box center [816, 459] width 29 height 11
type input "MSGSZSOC7"
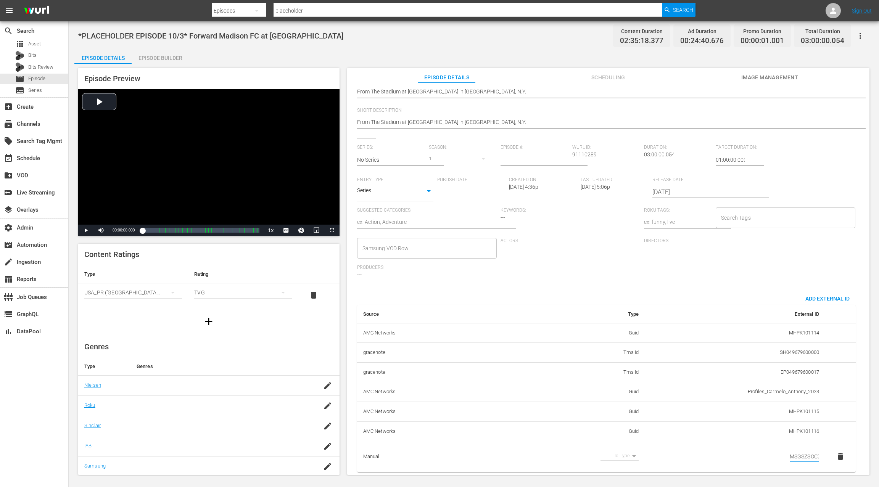
scroll to position [0, 0]
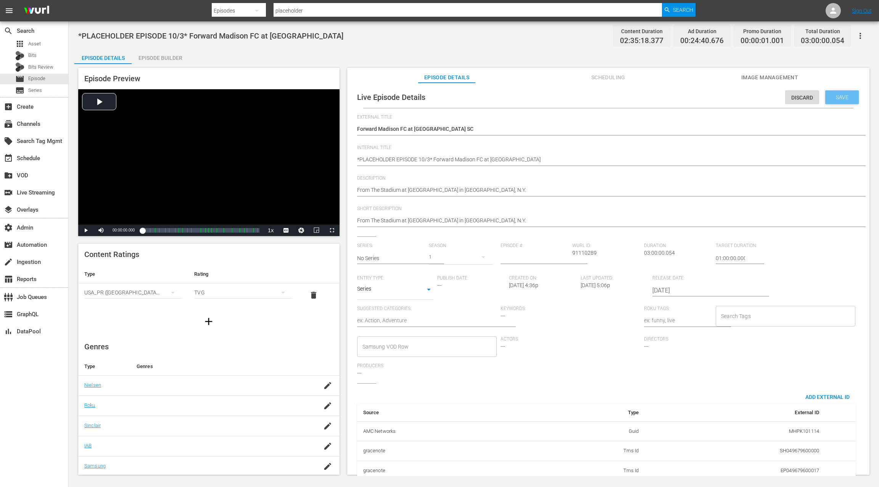
click at [836, 101] on div "Save" at bounding box center [842, 97] width 34 height 14
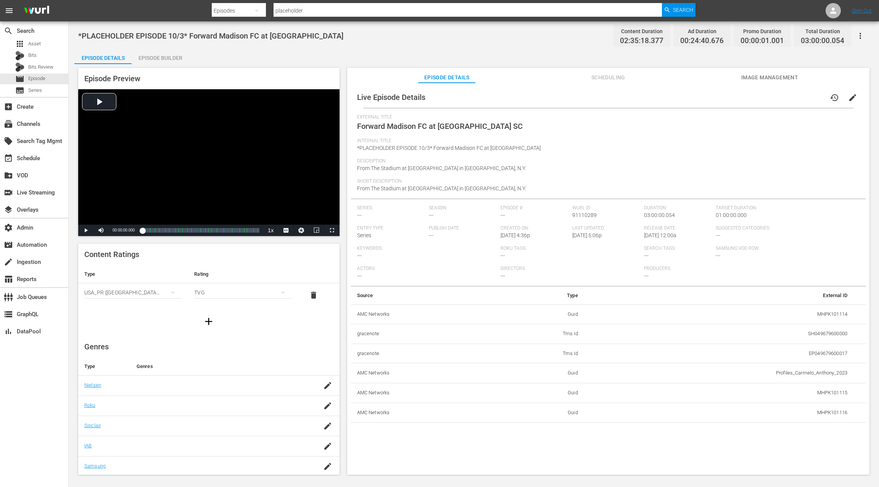
click at [850, 100] on span "edit" at bounding box center [852, 97] width 9 height 9
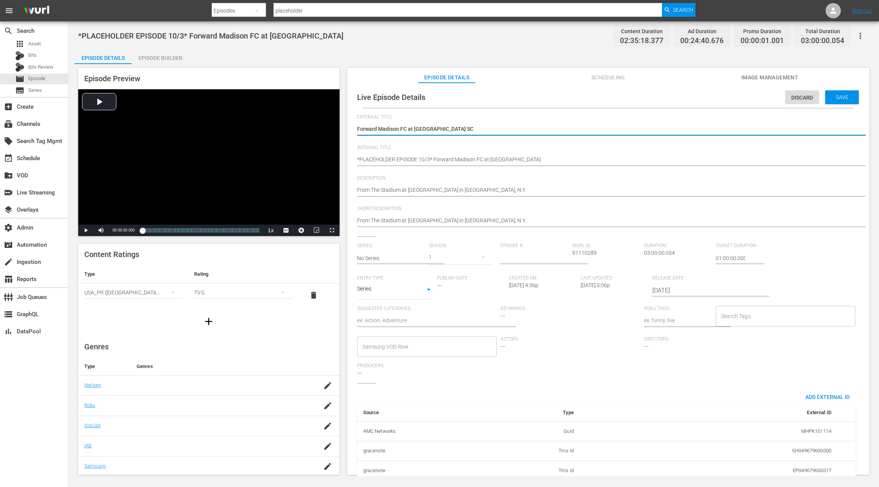
scroll to position [74, 0]
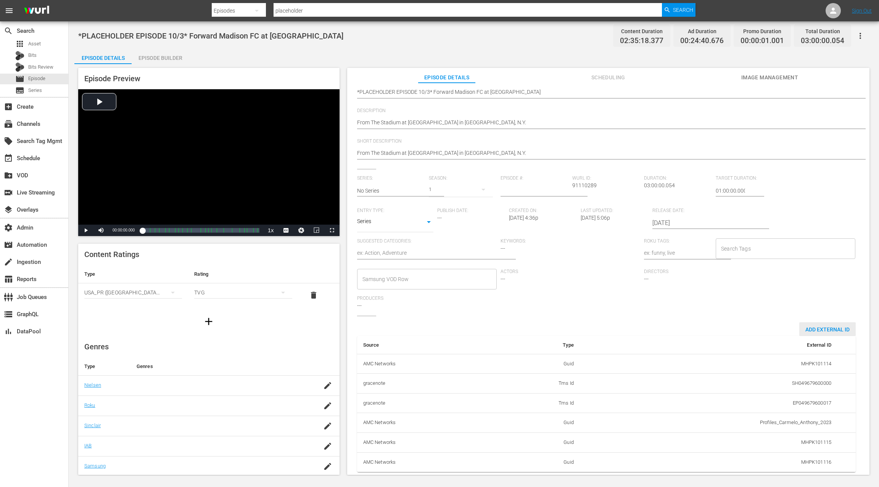
drag, startPoint x: 815, startPoint y: 324, endPoint x: 811, endPoint y: 328, distance: 6.0
click at [815, 326] on span "Add External Id" at bounding box center [827, 329] width 56 height 6
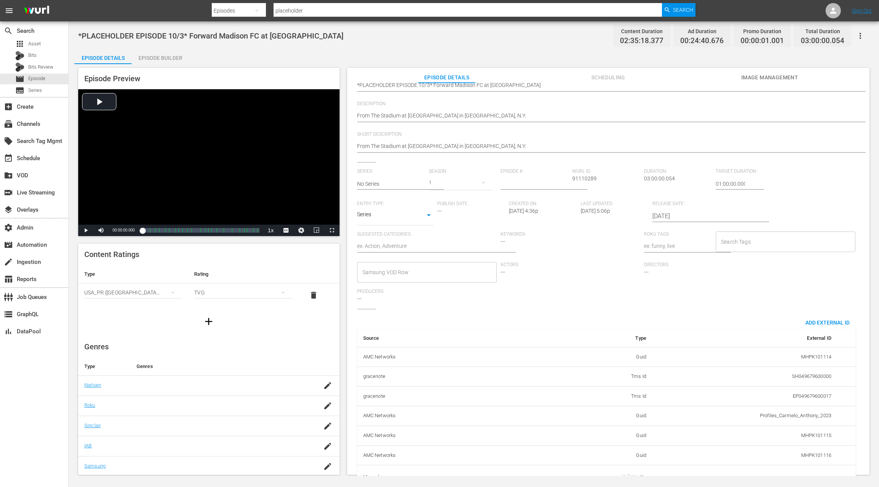
scroll to position [98, 0]
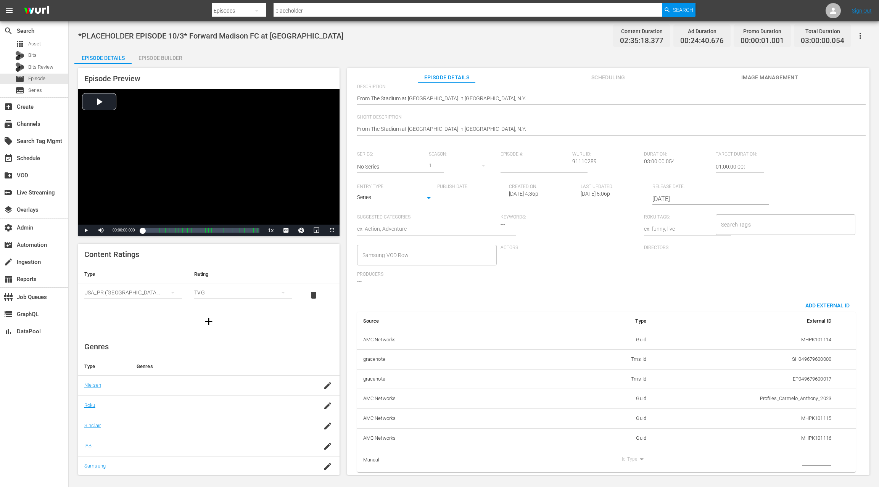
click at [802, 454] on input "simple table" at bounding box center [816, 459] width 29 height 11
paste input "MSGSZSOC6"
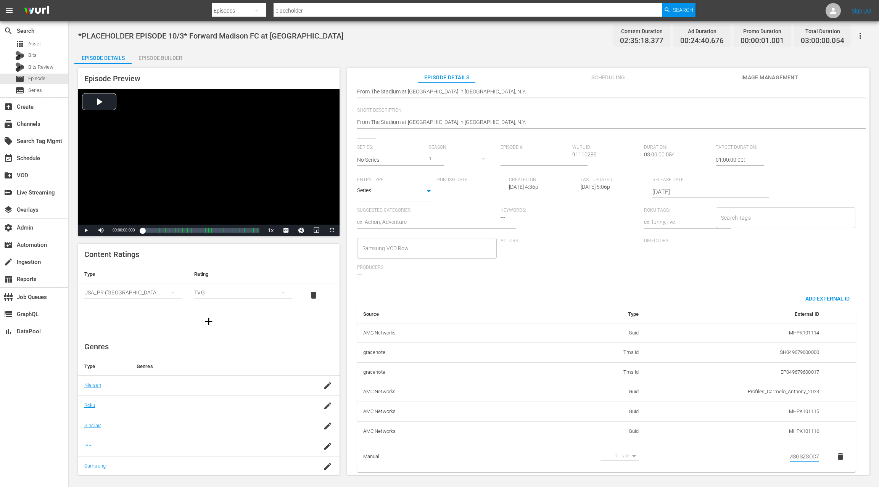
scroll to position [0, 0]
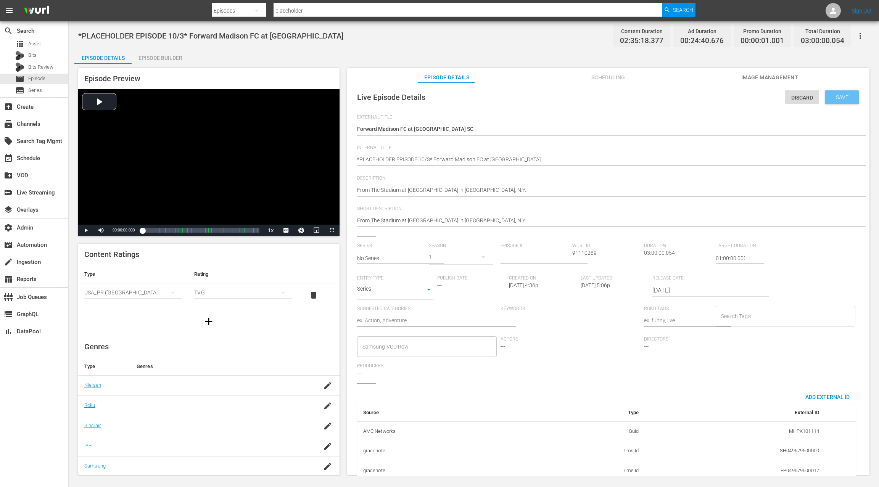
type input "MSGSZSOC7"
click at [842, 102] on div "Save" at bounding box center [842, 97] width 34 height 14
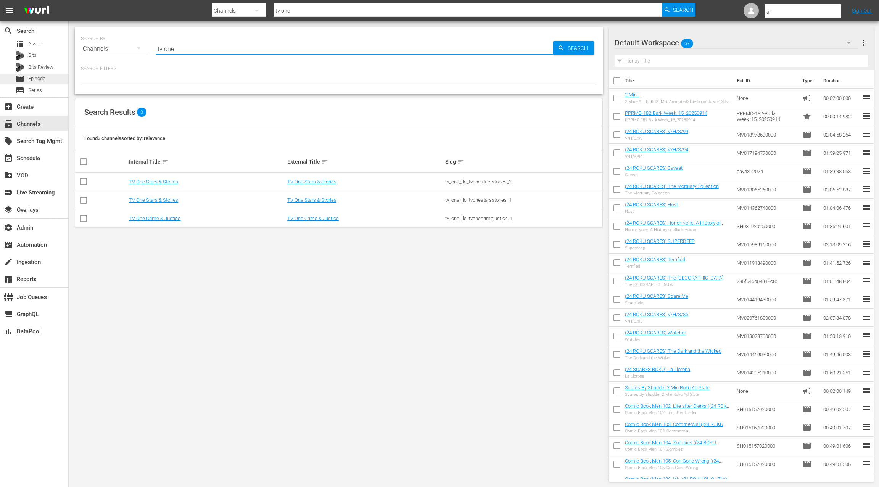
click at [46, 79] on div "movie Episode" at bounding box center [34, 79] width 68 height 11
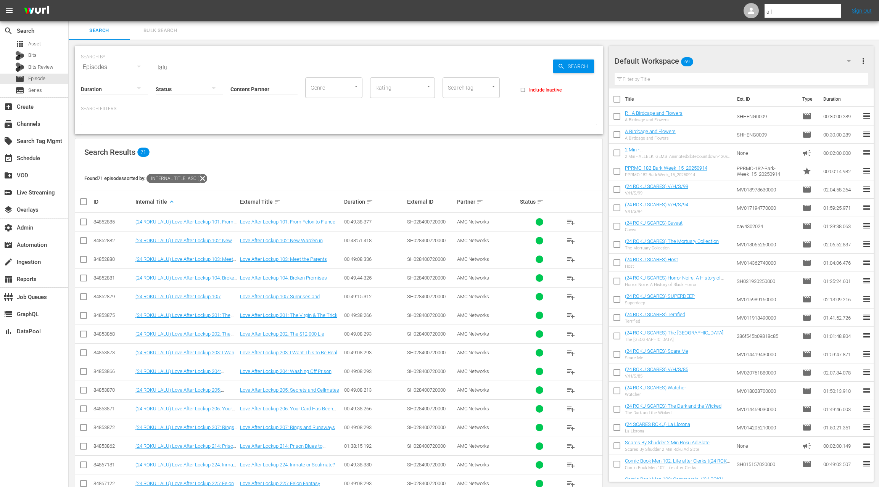
click at [169, 67] on input "lalu" at bounding box center [354, 67] width 397 height 18
drag, startPoint x: 169, startPoint y: 67, endPoint x: 161, endPoint y: 67, distance: 8.8
click at [161, 67] on input "lalu" at bounding box center [354, 67] width 397 height 18
type input "placholder"
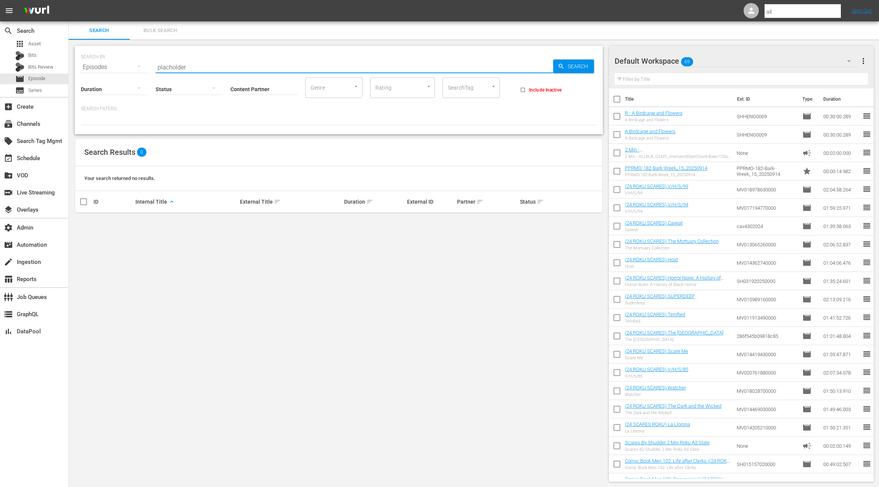
click at [248, 87] on input "Content Partner" at bounding box center [263, 89] width 67 height 27
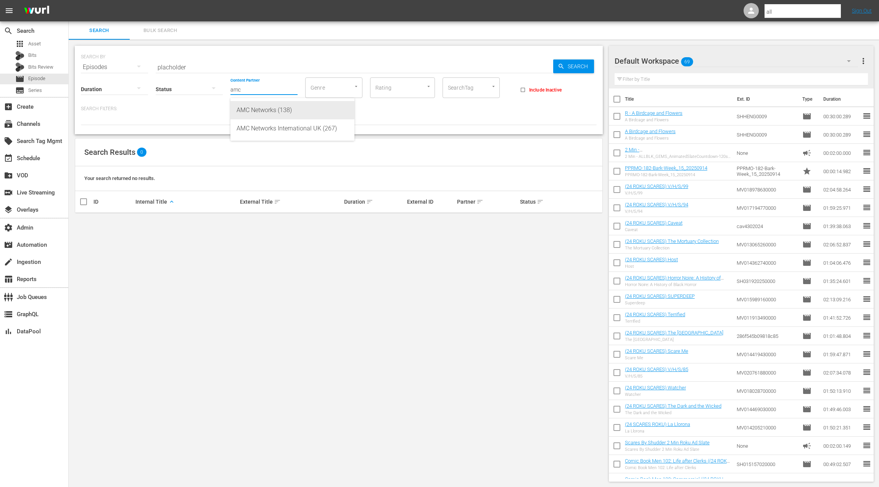
click at [263, 108] on div "AMC Networks (138)" at bounding box center [292, 110] width 112 height 18
type input "AMC Networks (138)"
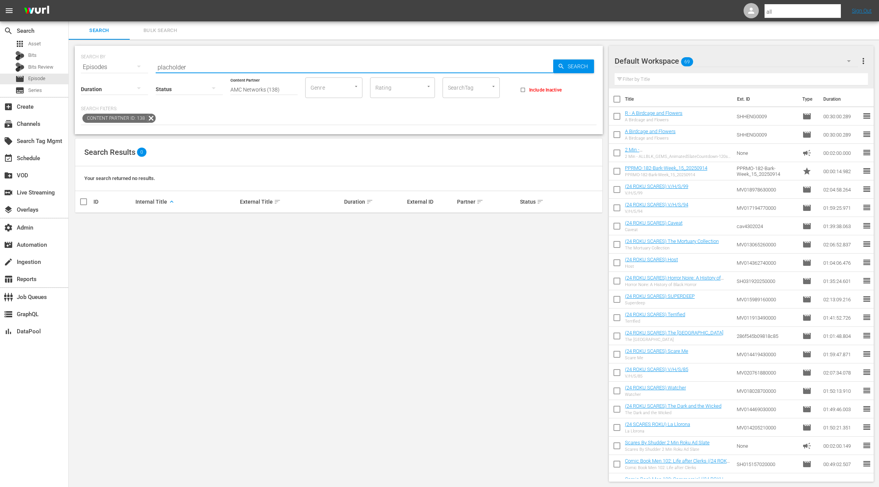
click at [169, 66] on input "placholder" at bounding box center [354, 67] width 397 height 18
click at [218, 66] on input "placeholder" at bounding box center [354, 67] width 397 height 18
type input "placeholder"
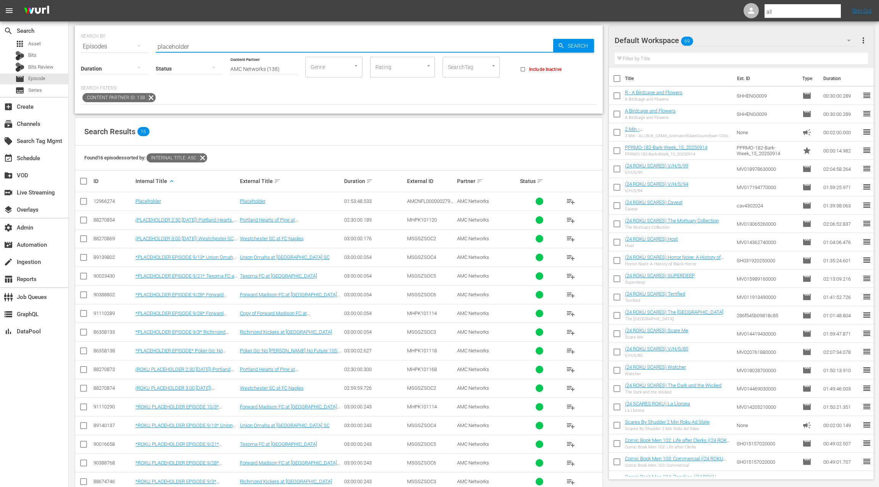
scroll to position [36, 0]
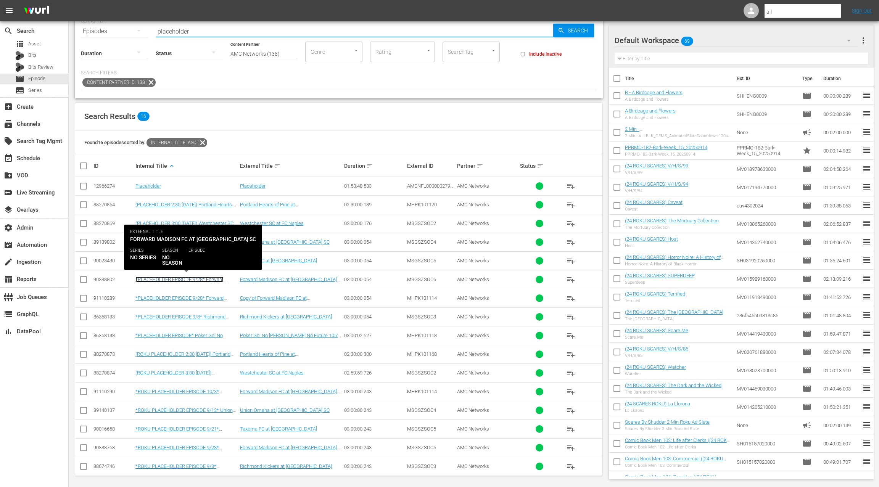
click at [205, 278] on link "*PLACEHOLDER EPISODE 9/28* Forward Madison FC at [GEOGRAPHIC_DATA]" at bounding box center [179, 281] width 88 height 11
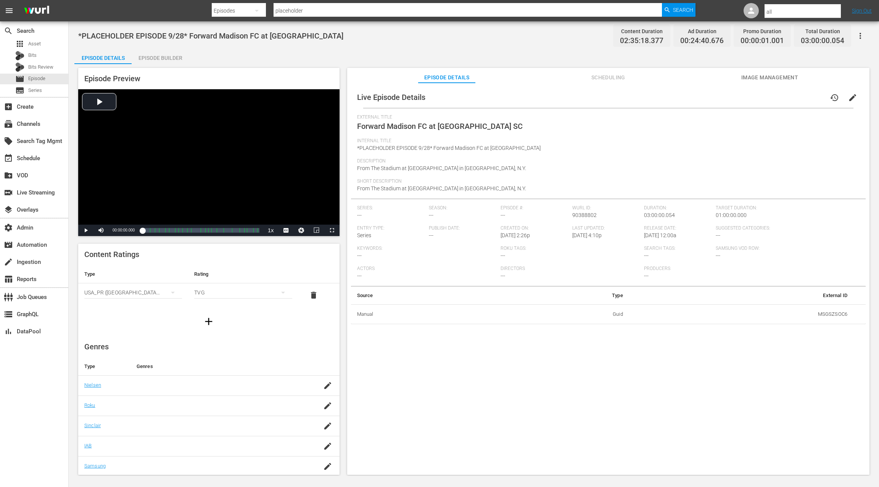
click at [822, 313] on td "MSGSZSOC6" at bounding box center [741, 314] width 224 height 20
copy td "MSGSZSOC6"
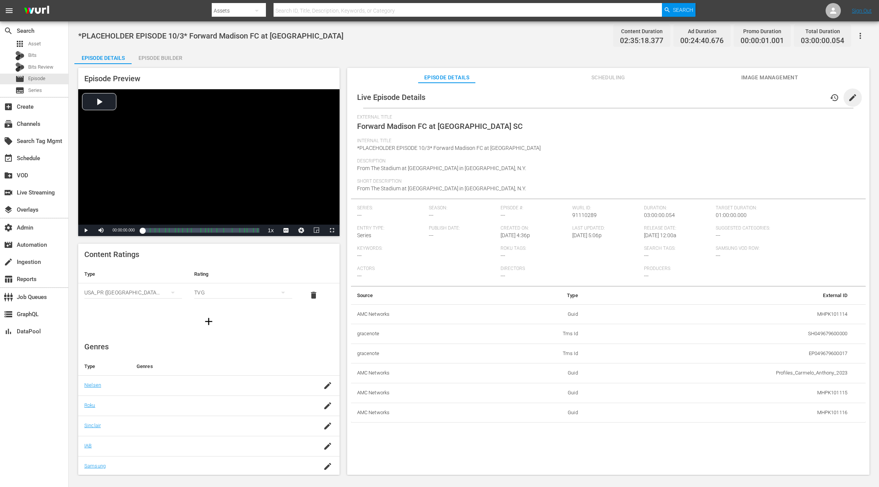
click at [848, 99] on span "edit" at bounding box center [852, 97] width 9 height 9
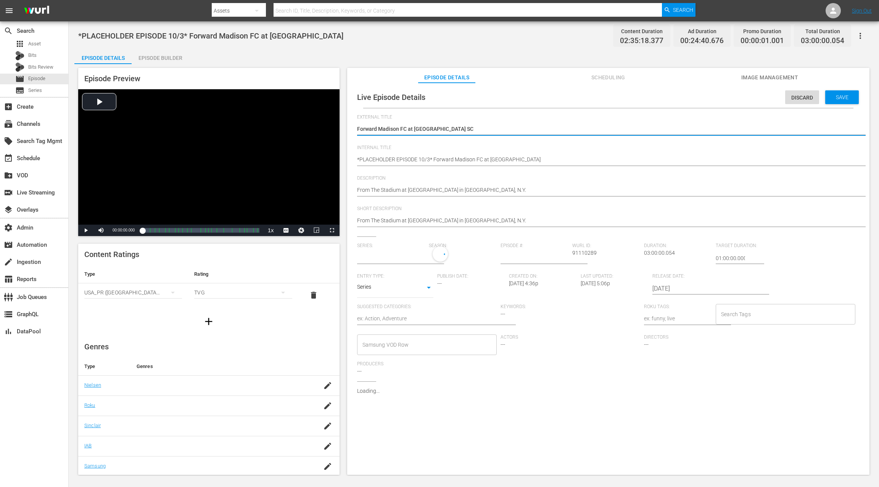
type input "No Series"
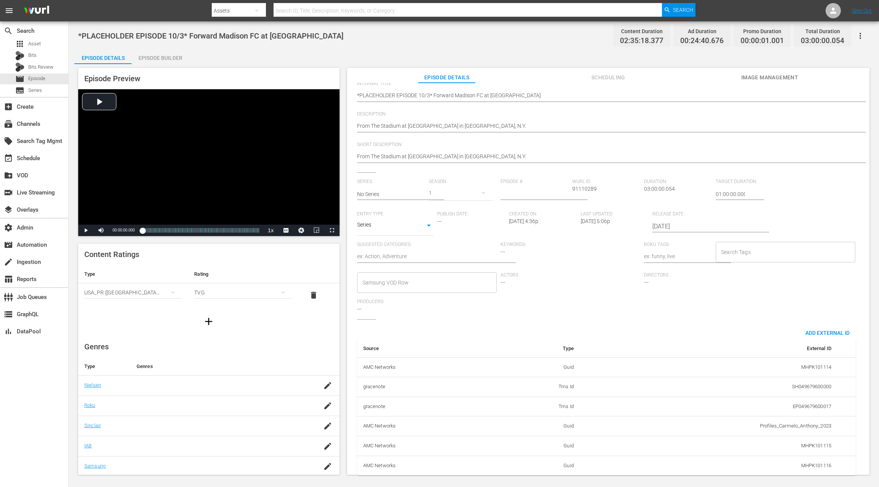
scroll to position [74, 0]
click at [830, 326] on div "Add External Id" at bounding box center [827, 329] width 56 height 14
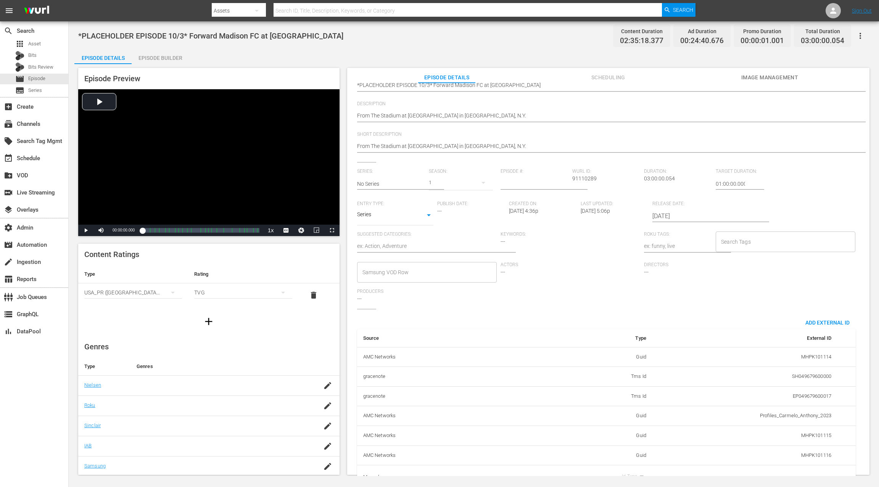
scroll to position [98, 0]
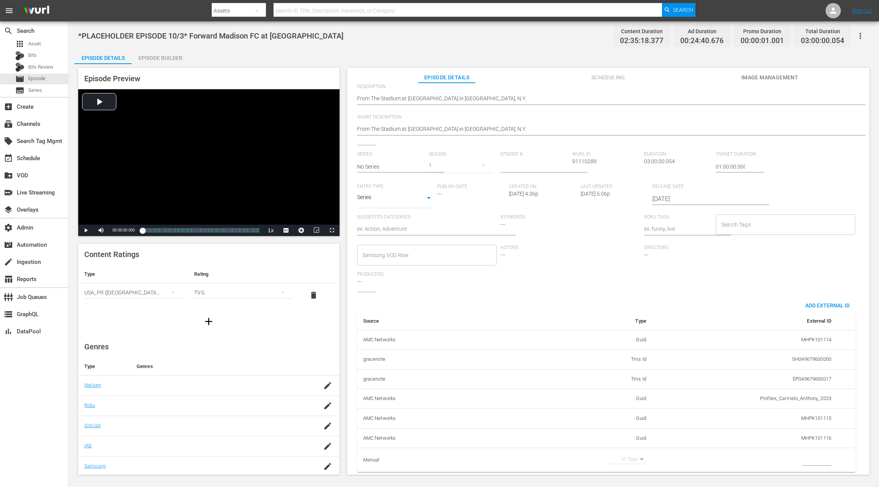
click at [802, 454] on input "simple table" at bounding box center [816, 459] width 29 height 11
paste input "MSGSZSOC6"
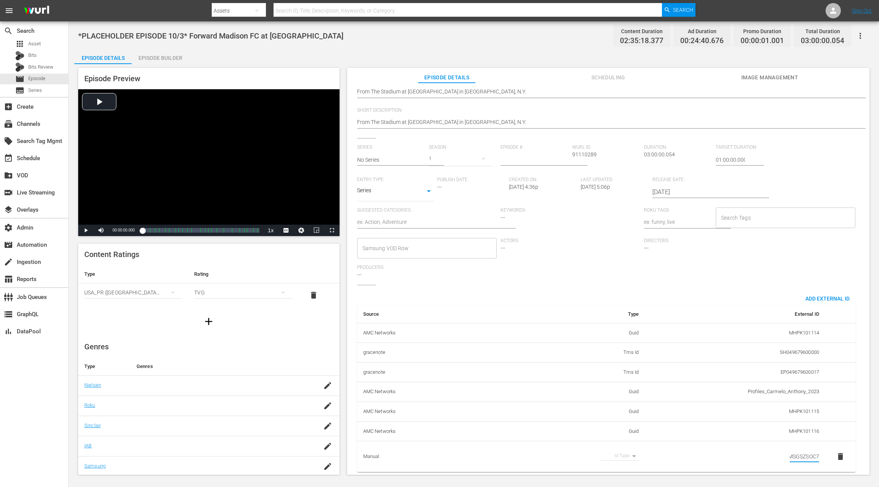
scroll to position [0, 2]
type input "MSGSZSOC7"
click at [755, 441] on td "MSGSZSOC7" at bounding box center [734, 456] width 180 height 31
click at [805, 459] on input "MSGSZSOC7" at bounding box center [803, 456] width 29 height 11
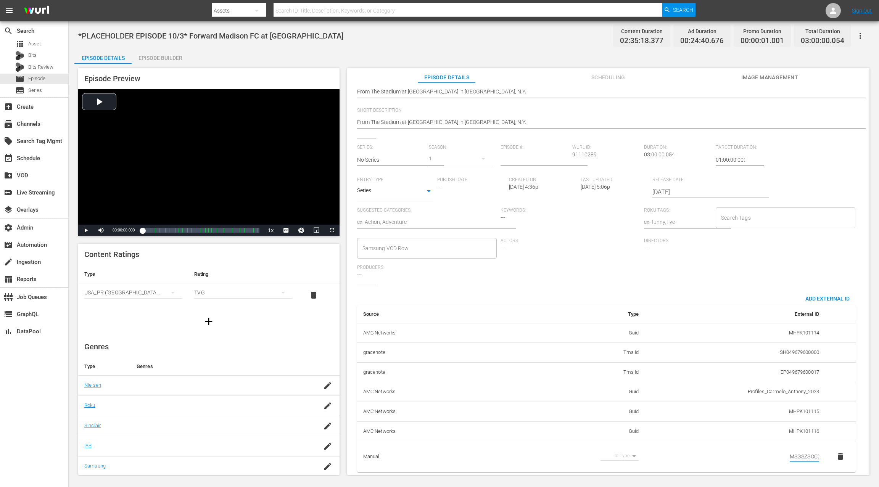
scroll to position [104, 0]
click at [803, 451] on input "MSGSZSOC7" at bounding box center [803, 456] width 29 height 11
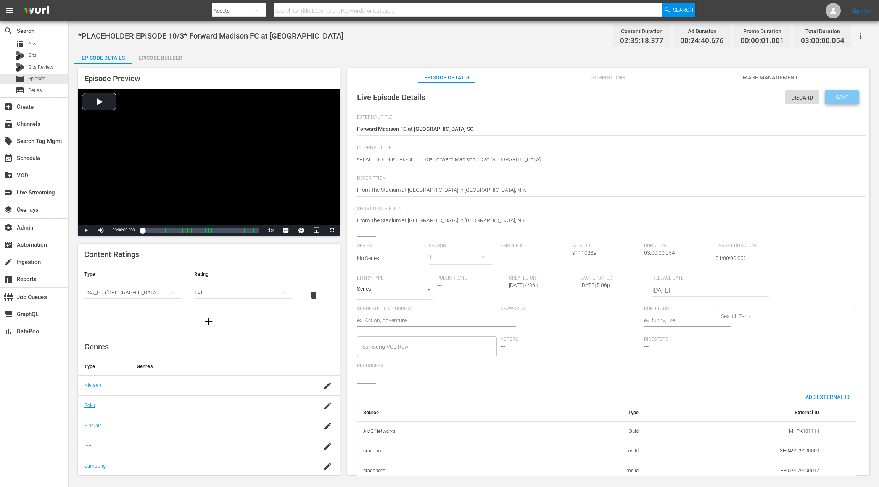
click at [837, 99] on span "Save" at bounding box center [841, 97] width 25 height 6
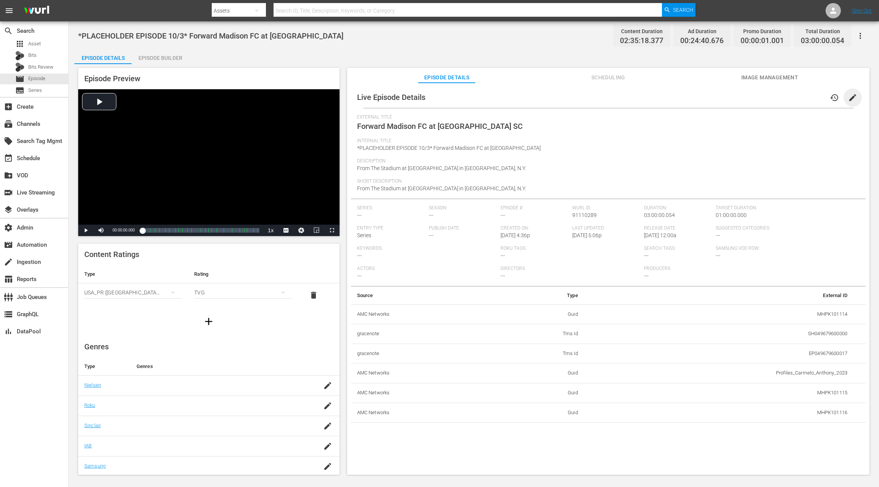
click at [850, 100] on span "edit" at bounding box center [852, 97] width 9 height 9
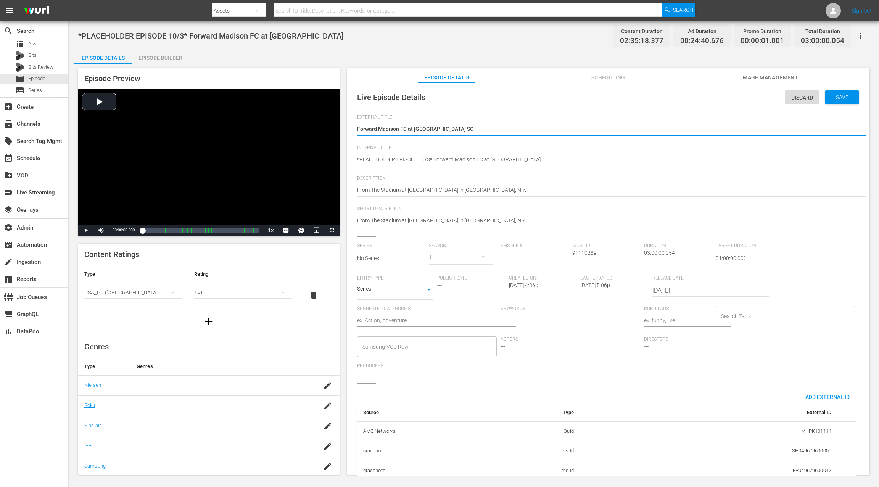
scroll to position [74, 0]
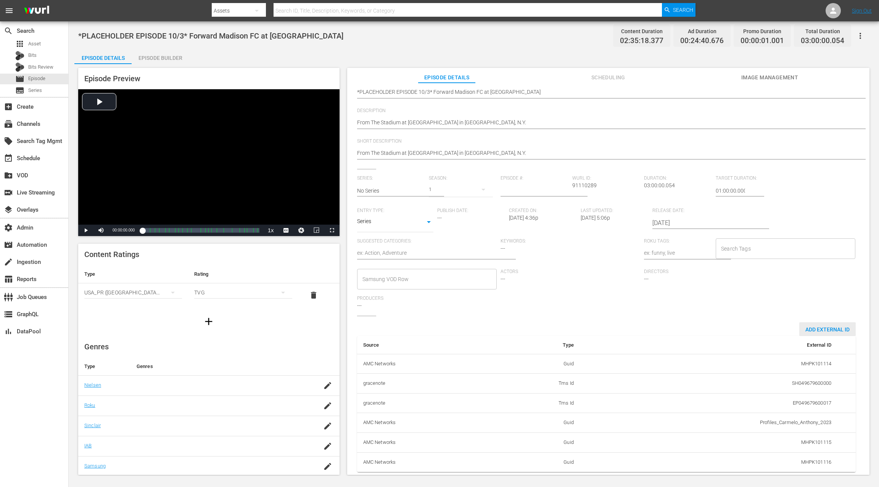
click at [813, 326] on span "Add External Id" at bounding box center [827, 329] width 56 height 6
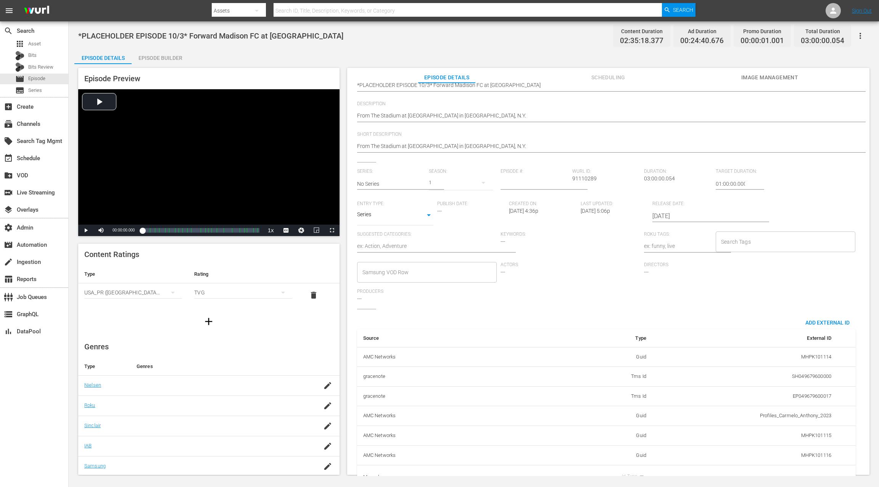
scroll to position [98, 0]
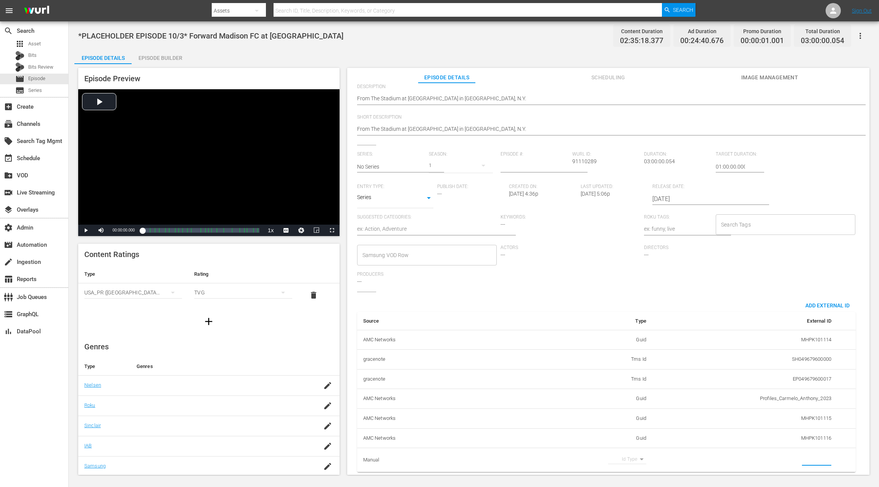
click at [806, 454] on input "simple table" at bounding box center [816, 459] width 29 height 11
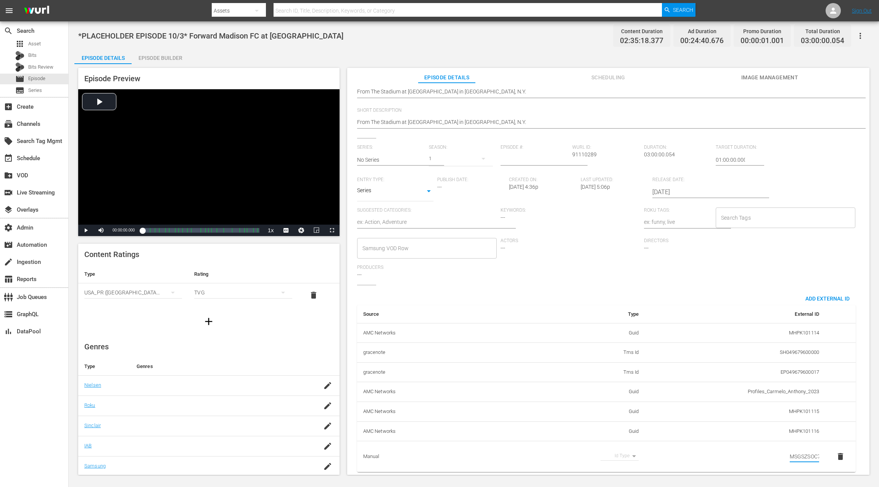
scroll to position [0, 2]
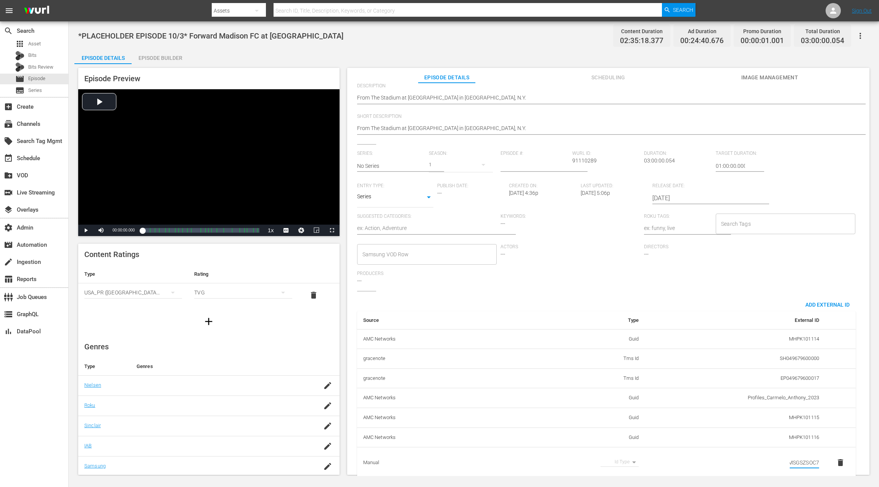
type input "MSGSZSOC7"
click at [798, 263] on div "Series: No Series Season: 1 Episode #: [PERSON_NAME] ID: 91110289 Duration: 03:…" at bounding box center [608, 223] width 502 height 140
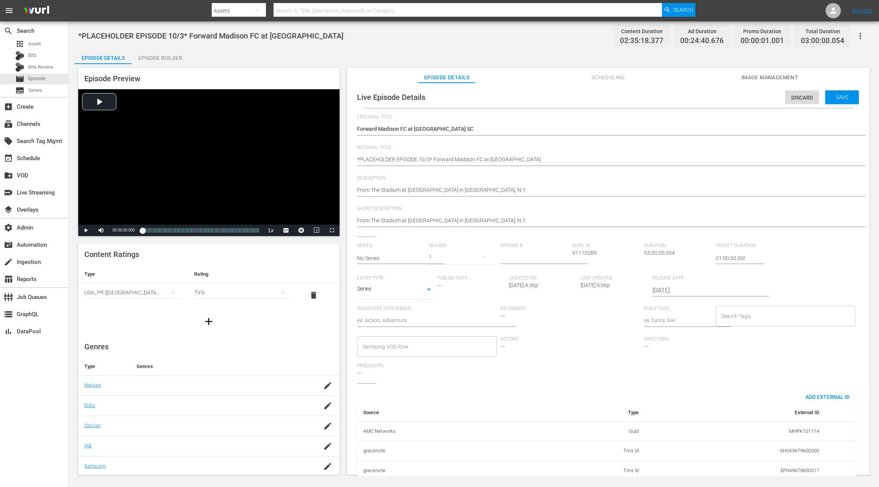
click at [832, 103] on div "Save" at bounding box center [842, 97] width 34 height 14
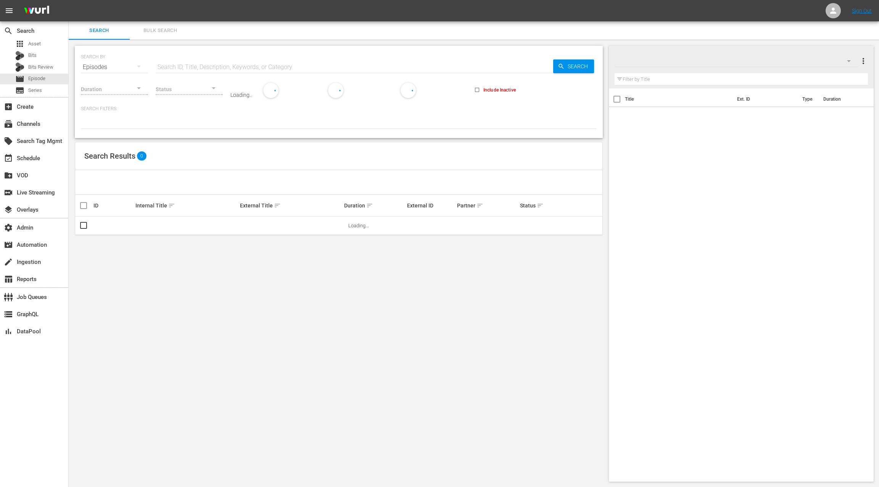
scroll to position [1, 0]
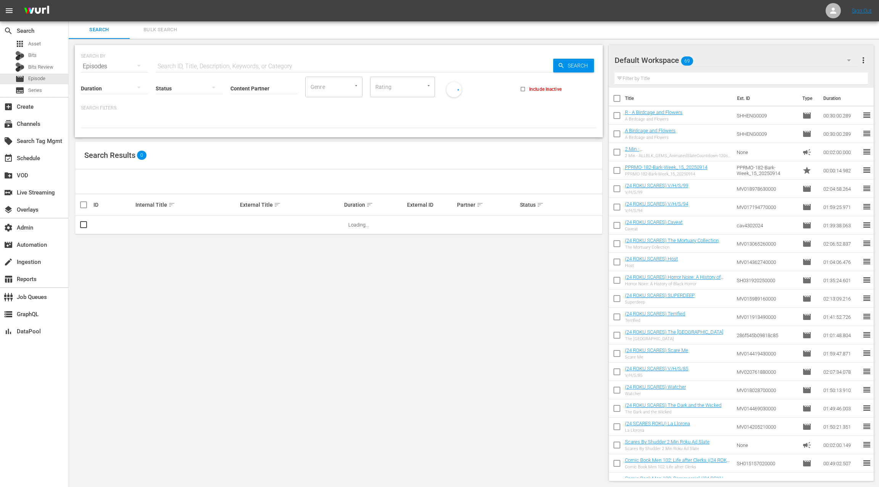
click at [171, 64] on input "text" at bounding box center [354, 66] width 397 height 18
type input "placeholder"
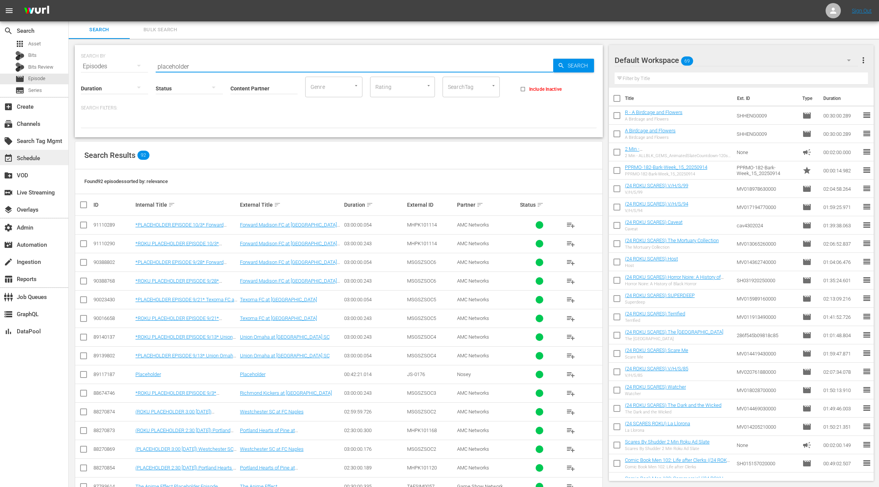
click at [45, 158] on div "event_available Schedule" at bounding box center [34, 157] width 68 height 15
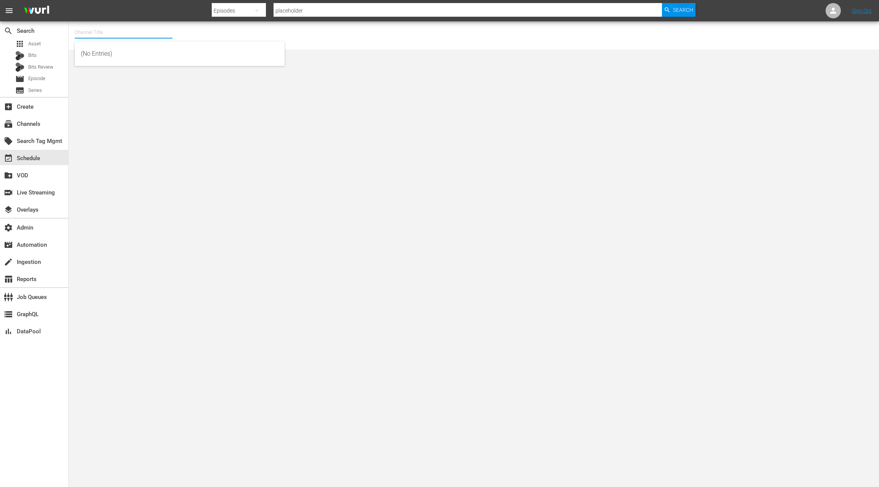
click at [116, 32] on input "text" at bounding box center [124, 32] width 98 height 18
click at [55, 118] on div "subscriptions Channels" at bounding box center [34, 123] width 68 height 15
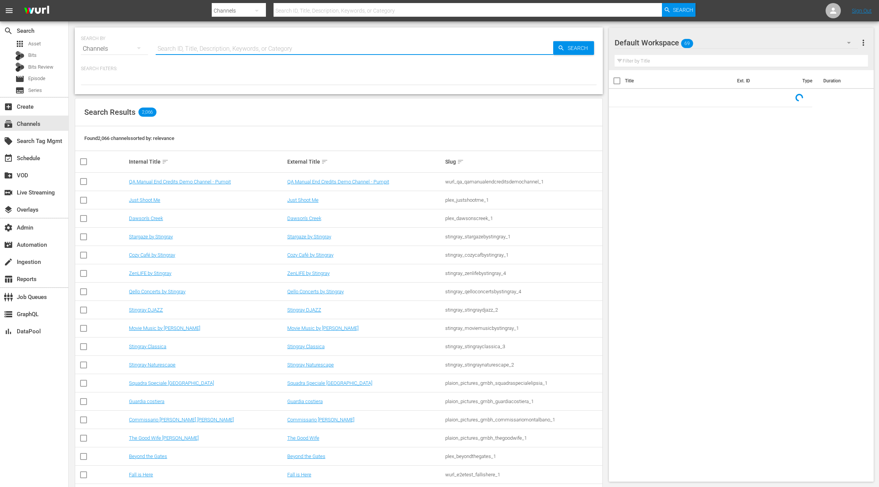
click at [172, 49] on input "text" at bounding box center [354, 49] width 397 height 18
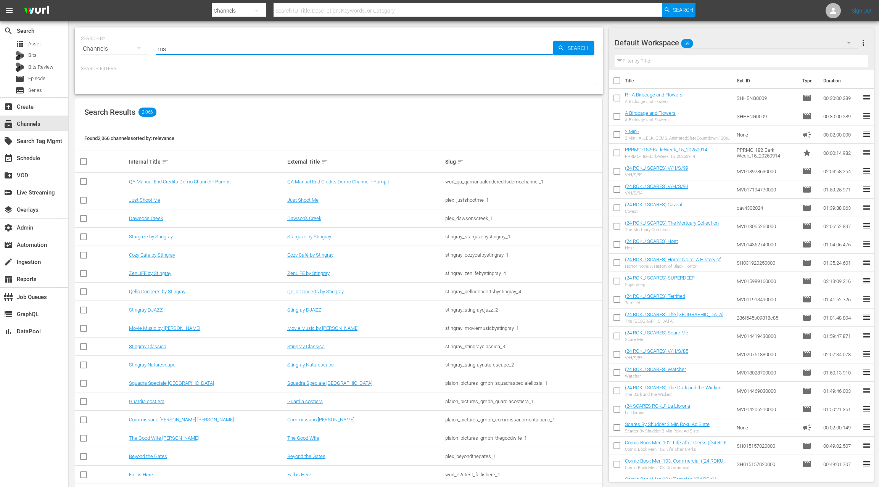
type input "msg"
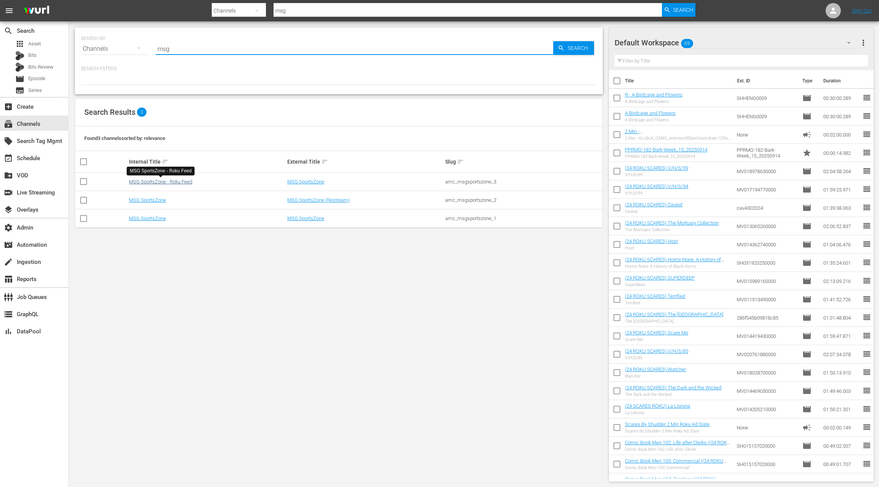
type input "msg"
click at [169, 181] on link "MSG SportsZone - Roku Feed" at bounding box center [160, 182] width 63 height 6
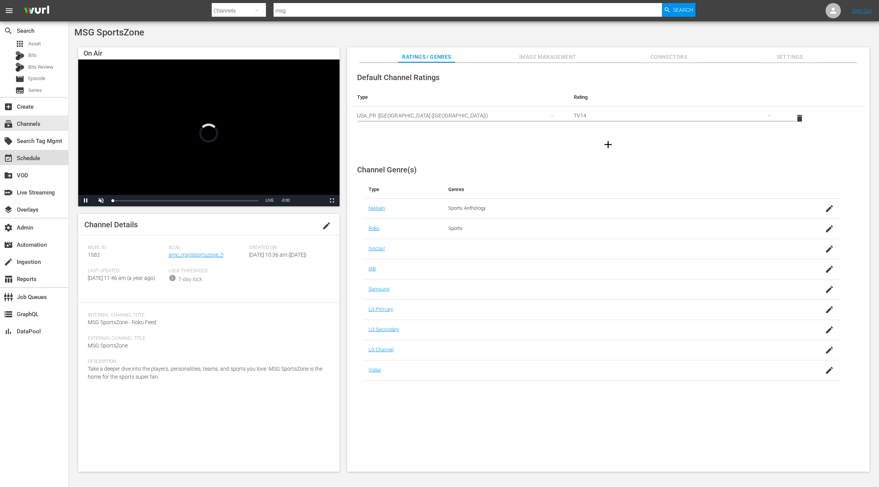
click at [51, 159] on div "event_available Schedule" at bounding box center [34, 157] width 68 height 15
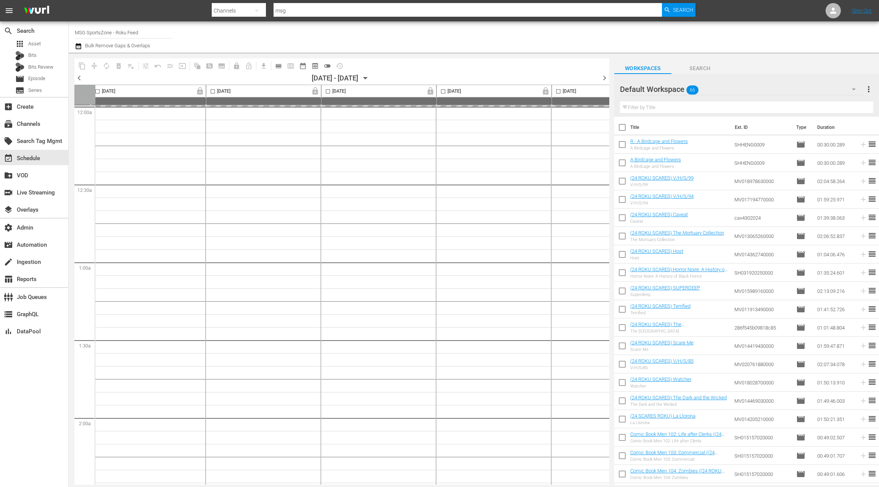
scroll to position [0, 296]
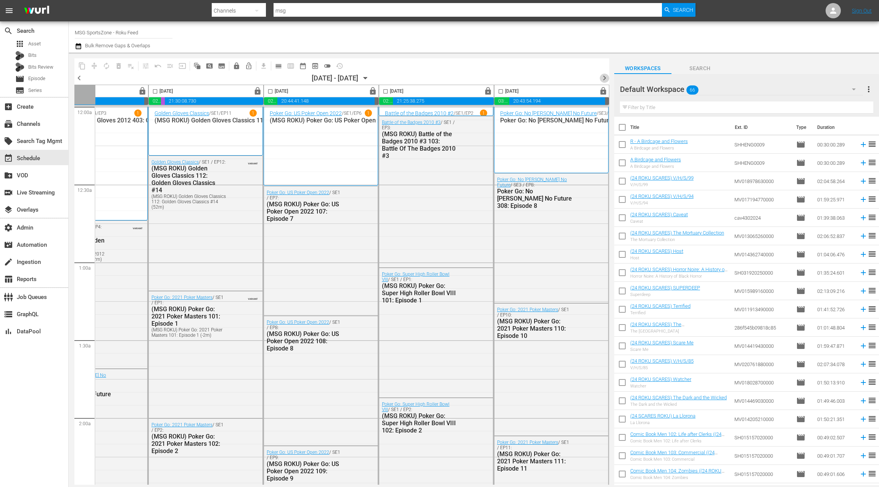
click at [604, 79] on span "chevron_right" at bounding box center [604, 78] width 10 height 10
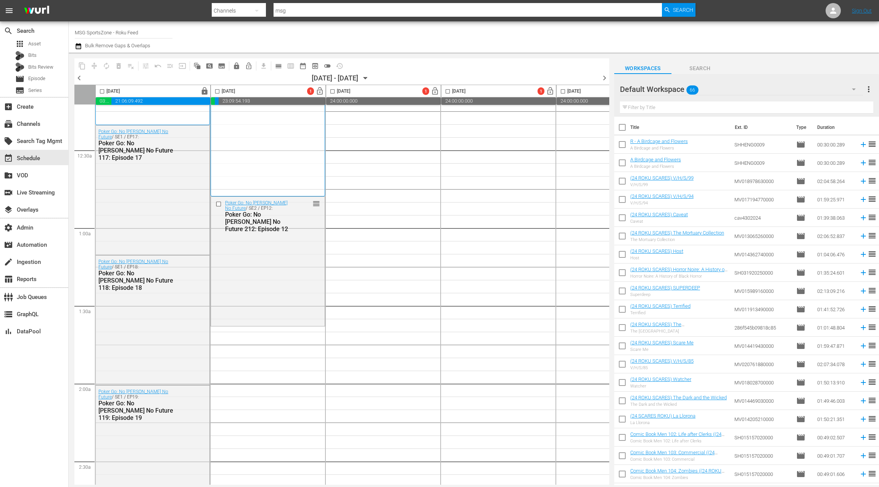
scroll to position [40, 0]
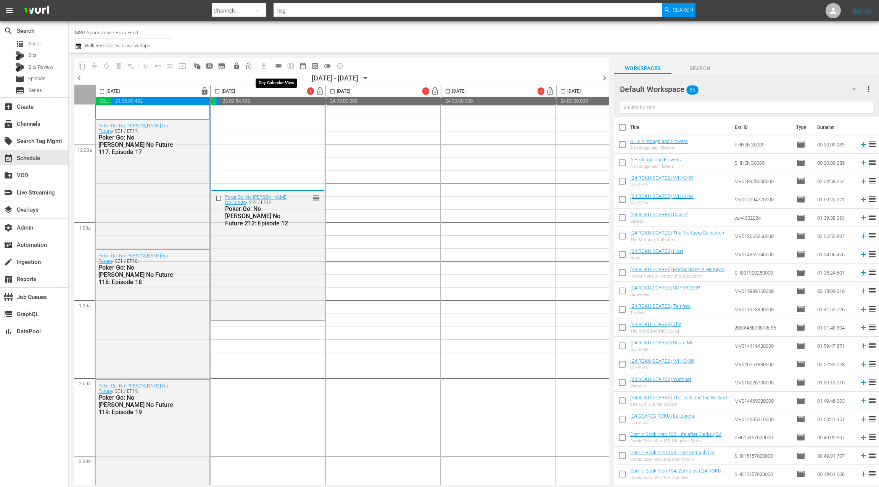
click at [280, 65] on span "calendar_view_day_outlined" at bounding box center [279, 66] width 8 height 8
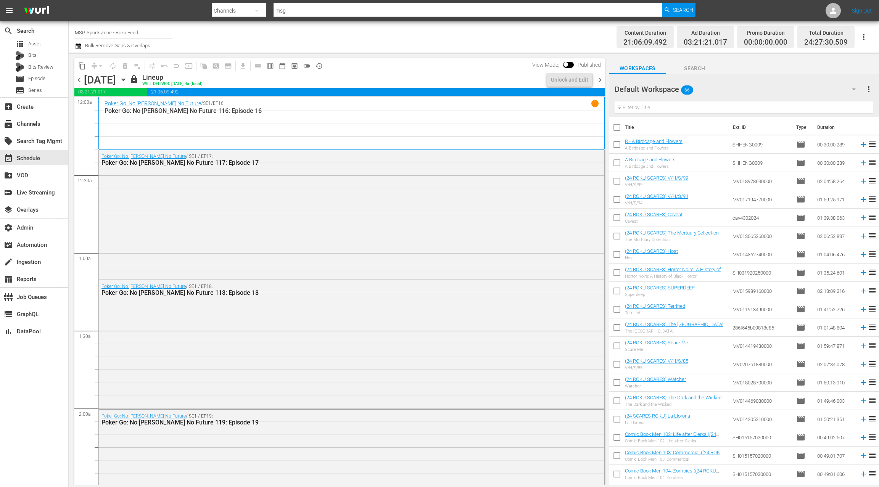
click at [598, 80] on span "chevron_right" at bounding box center [600, 80] width 10 height 10
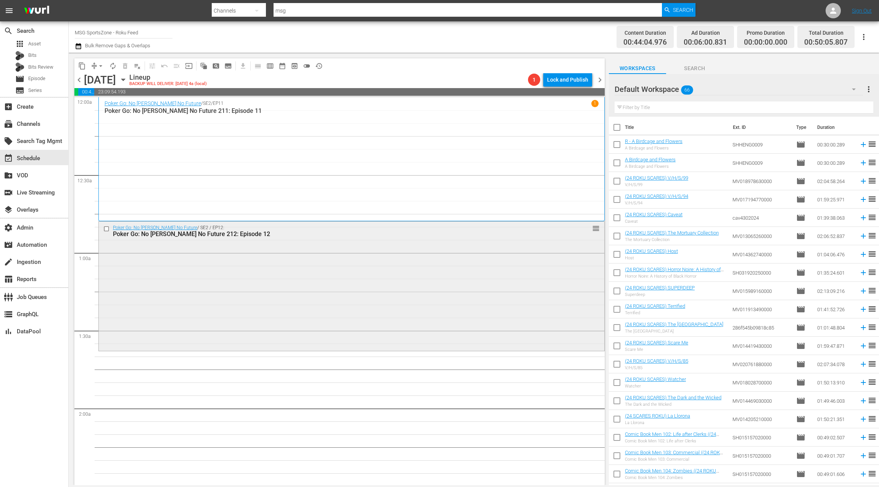
click at [328, 249] on div "Poker Go: No Gamble No Future / SE2 / EP12: Poker Go: No Gamble No Future 212: …" at bounding box center [351, 286] width 505 height 128
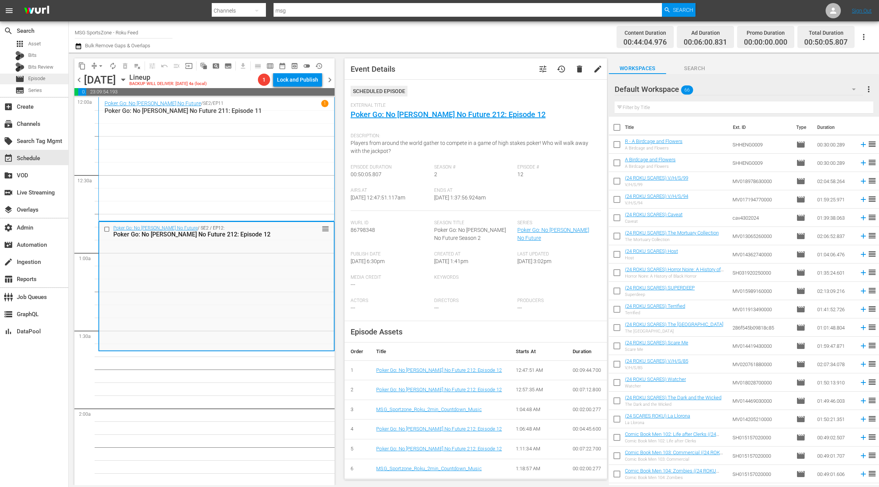
click at [42, 78] on span "Episode" at bounding box center [36, 79] width 17 height 8
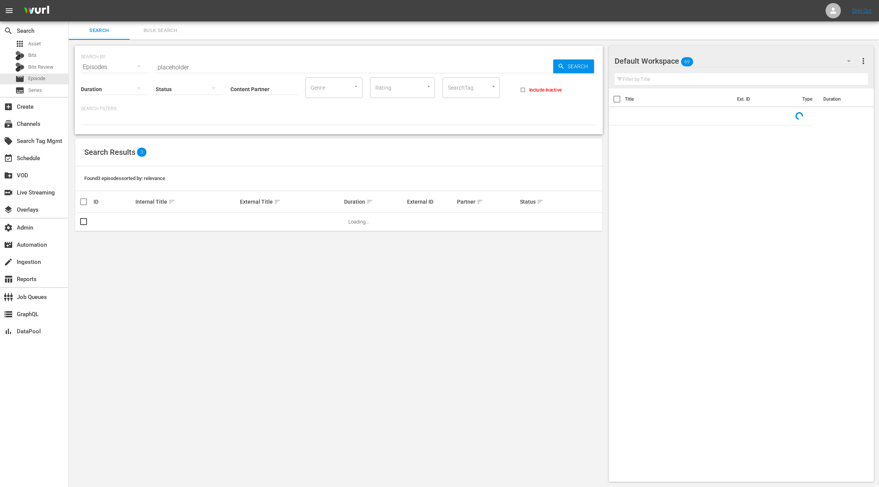
click at [825, 63] on div "Default Workspace 69" at bounding box center [735, 60] width 243 height 21
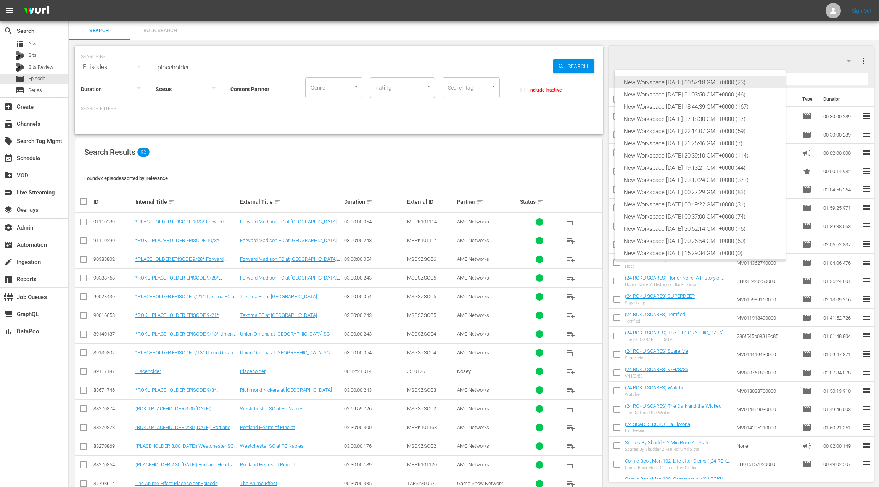
click at [722, 84] on div "New Workspace Wed Sep 24 2025 00:52:18 GMT+0000 (23)" at bounding box center [699, 82] width 153 height 12
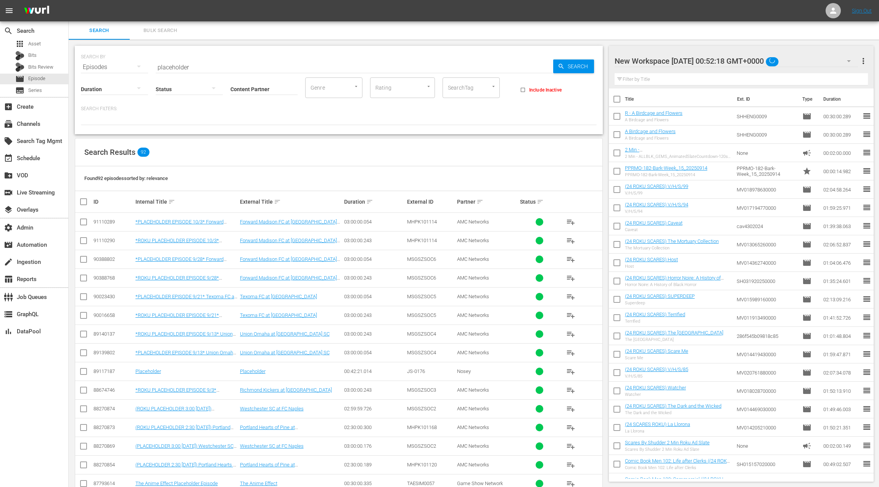
scroll to position [6, 0]
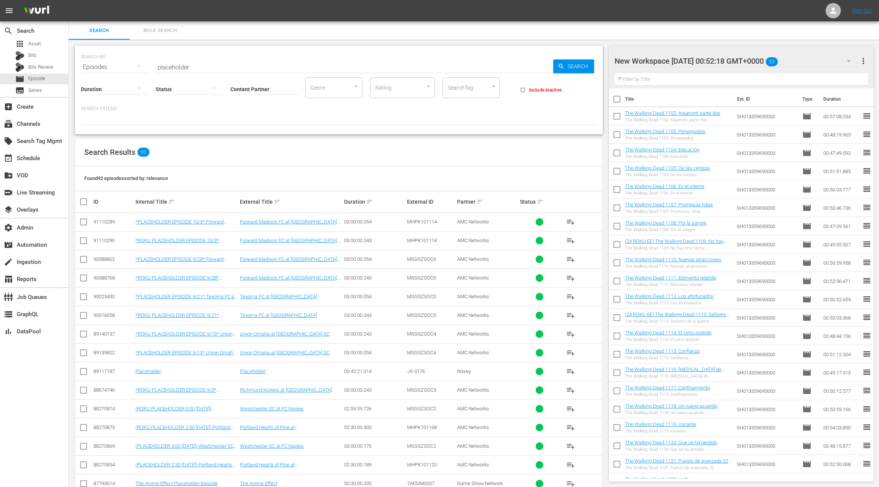
click at [861, 61] on span "more_vert" at bounding box center [862, 60] width 9 height 9
click at [819, 76] on div "Clear All Workspace Items" at bounding box center [814, 76] width 90 height 14
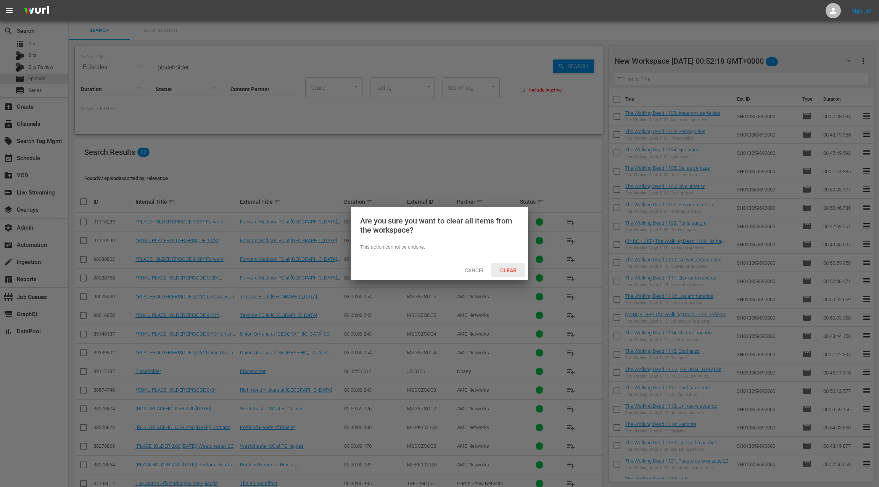
click at [511, 270] on span "Clear" at bounding box center [508, 270] width 29 height 6
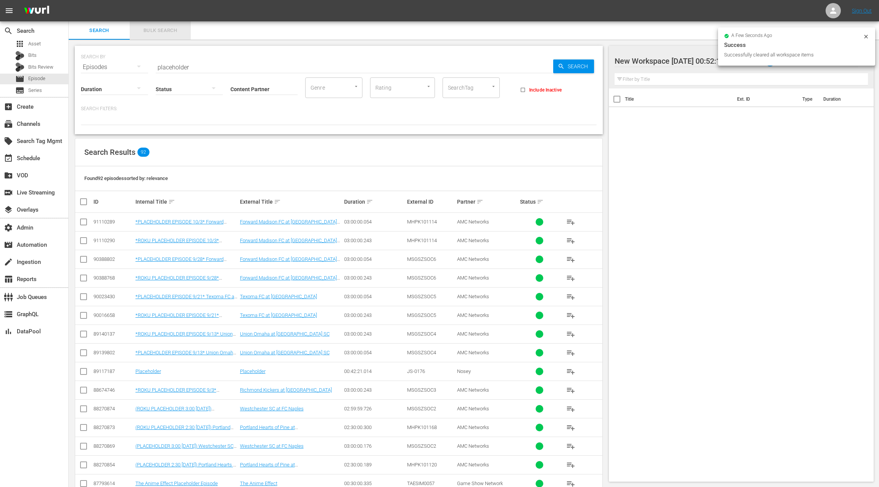
click at [159, 29] on span "Bulk Search" at bounding box center [160, 30] width 52 height 9
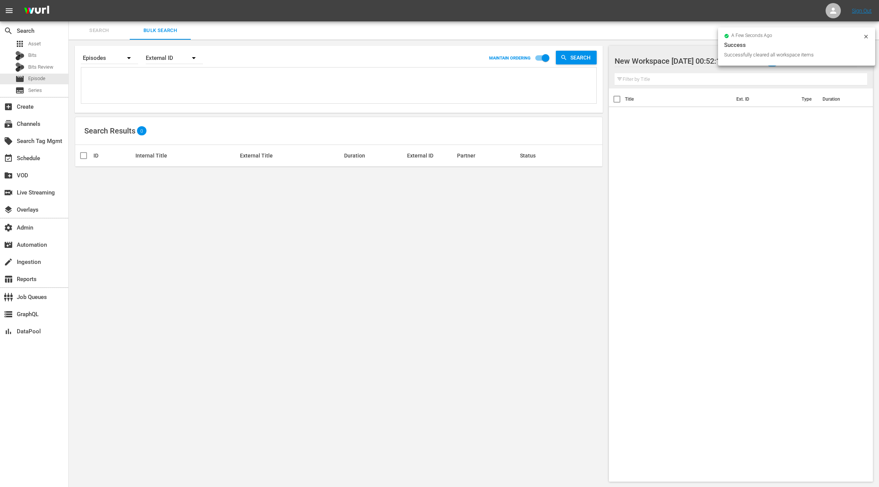
click at [169, 92] on textarea at bounding box center [339, 86] width 513 height 35
type textarea "x"
paste textarea "86798347 86798349 86798346 86798350 86798339 86798338 86798336 86798337 8679834…"
type textarea "x86798347 86798349 86798346 86798350 86798339 86798338 86798336 86798337 867983…"
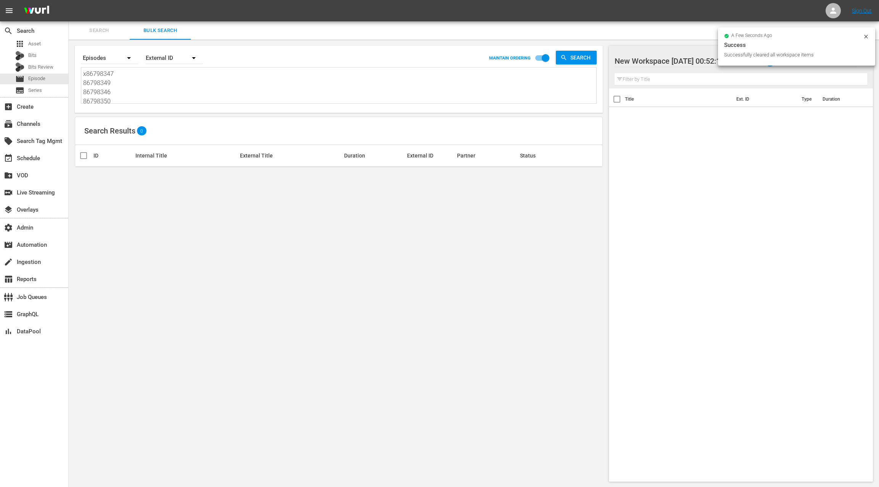
scroll to position [0, 0]
type textarea "x86798347 86798349 86798346 86798350 86798339 86798338 86798336 86798337 867983…"
click at [165, 63] on div "External ID" at bounding box center [174, 57] width 57 height 21
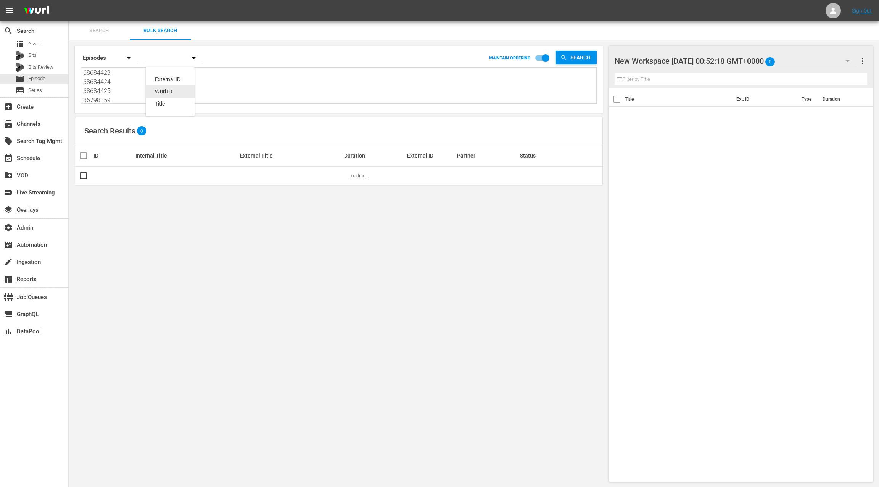
click at [167, 91] on div "Wurl ID" at bounding box center [170, 91] width 31 height 12
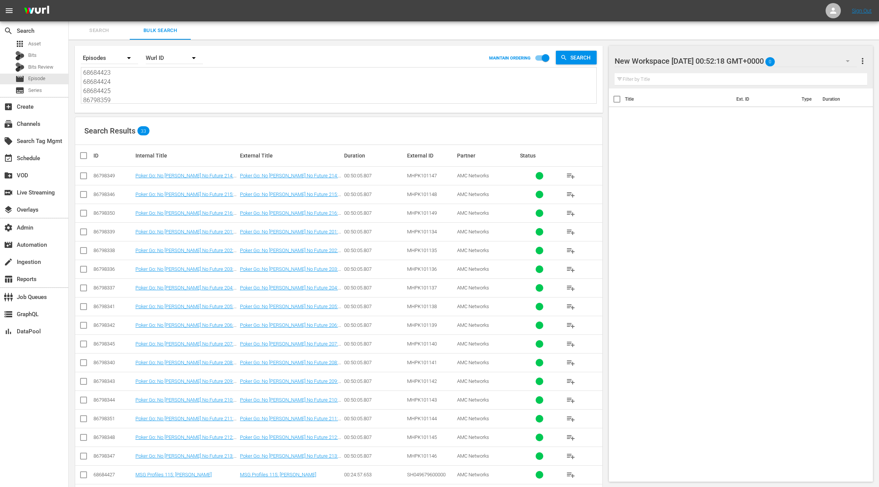
click at [85, 155] on input "checkbox" at bounding box center [86, 155] width 15 height 9
checkbox input "true"
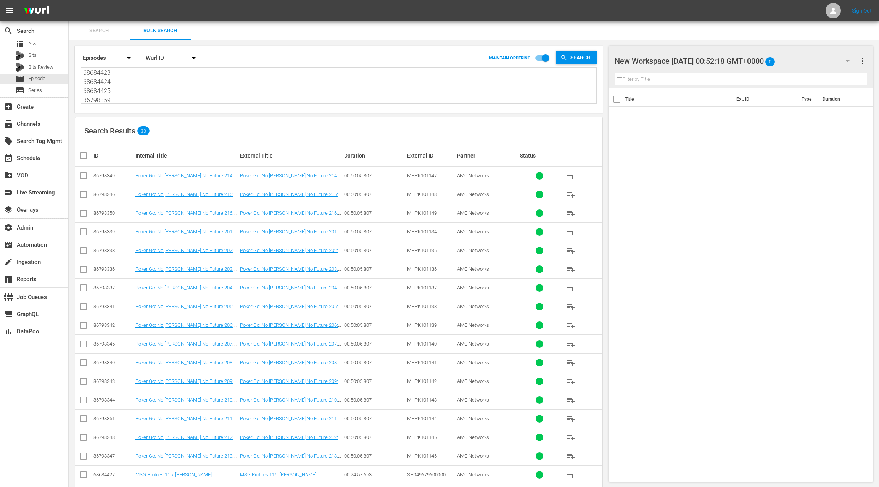
checkbox input "true"
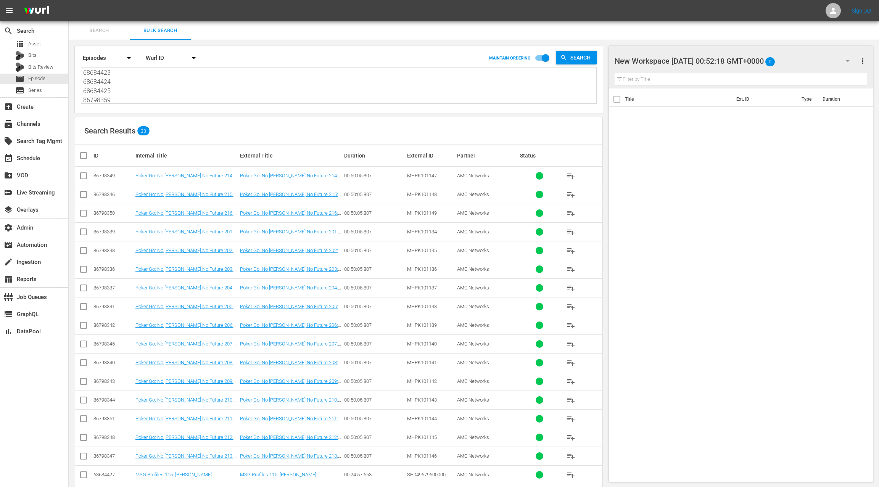
checkbox input "true"
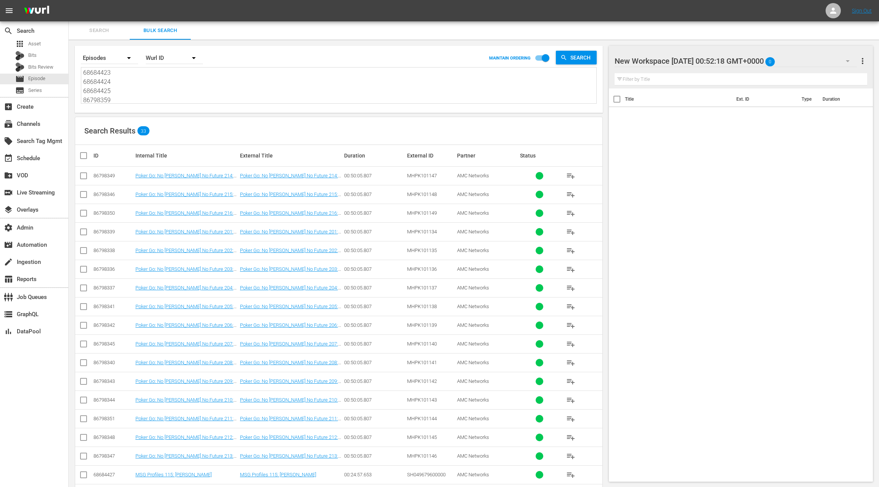
checkbox input "true"
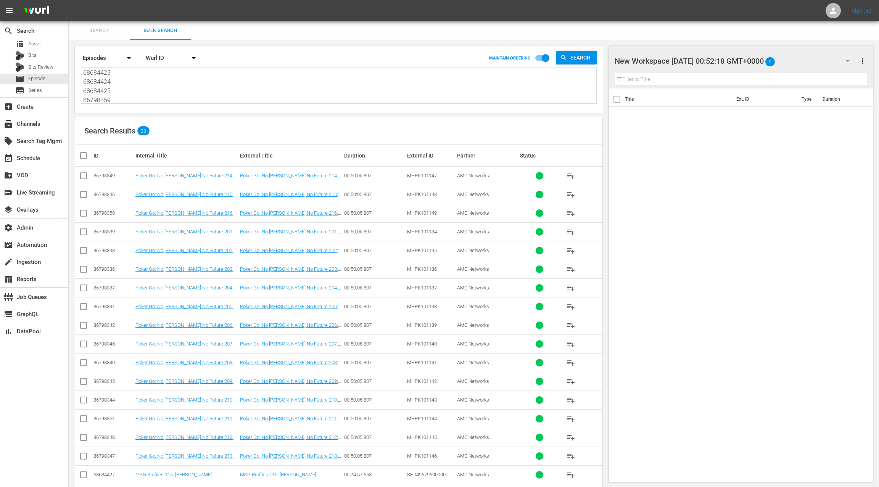
checkbox input "true"
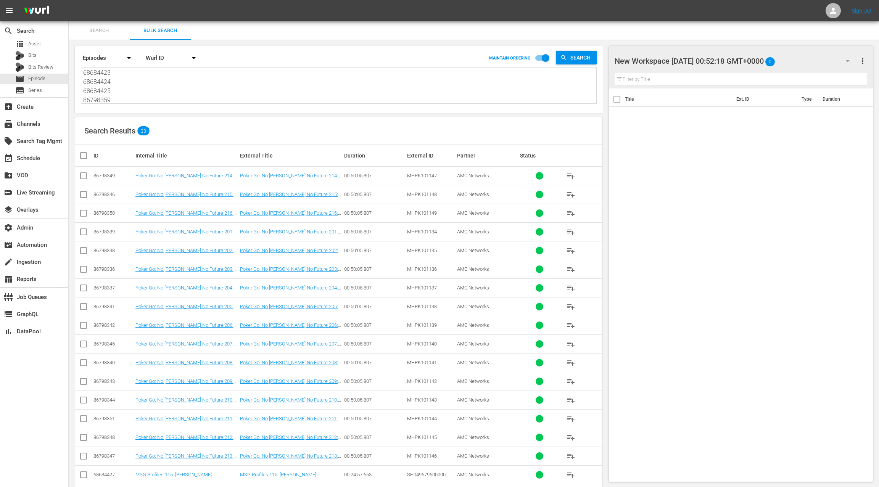
checkbox input "true"
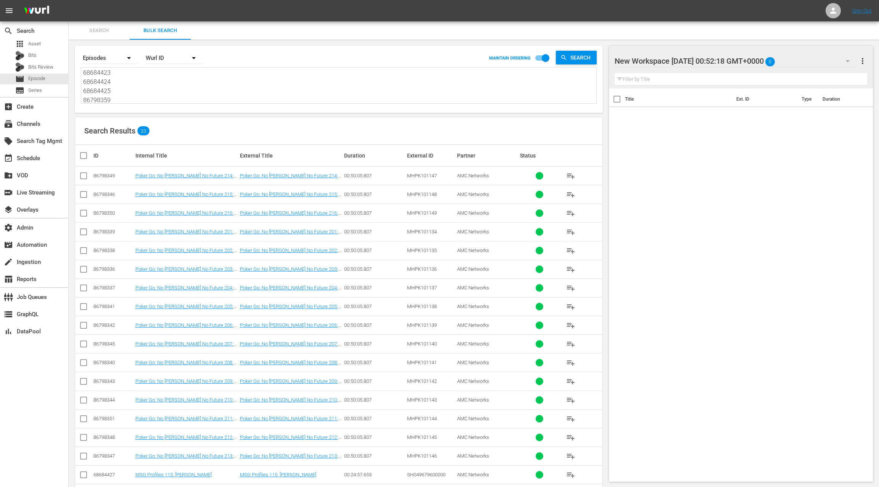
checkbox input "true"
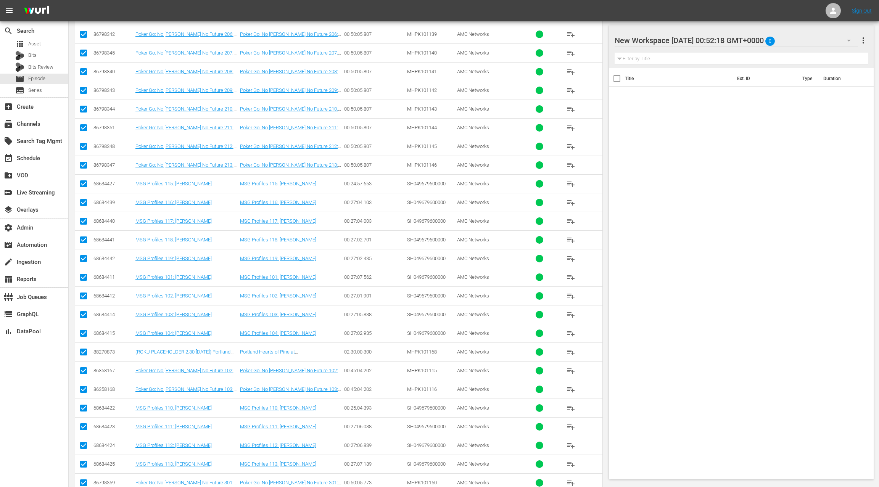
scroll to position [330, 0]
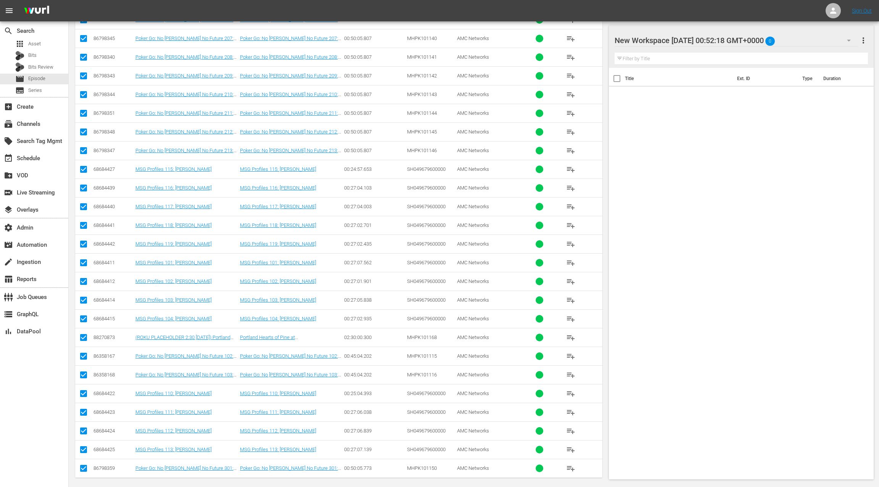
click at [84, 334] on input "checkbox" at bounding box center [83, 338] width 9 height 9
checkbox input "false"
click at [81, 353] on input "checkbox" at bounding box center [83, 357] width 9 height 9
checkbox input "false"
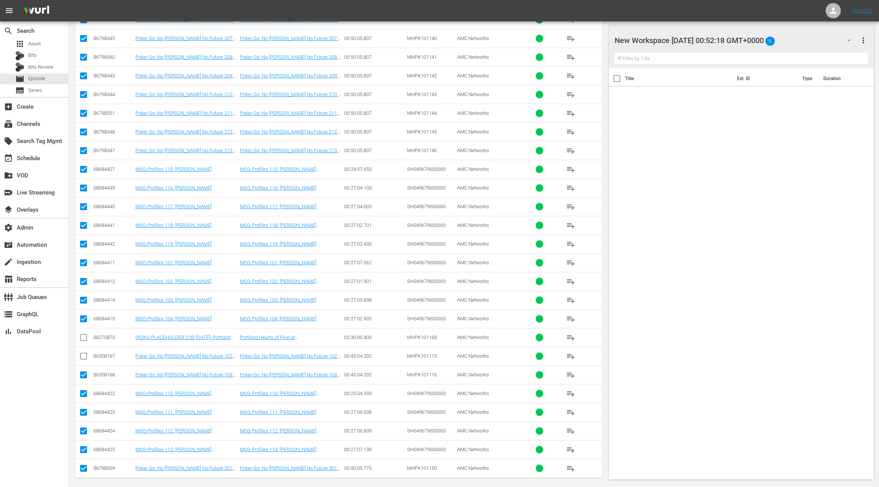
click at [84, 370] on icon at bounding box center [83, 374] width 9 height 9
click at [84, 372] on input "checkbox" at bounding box center [83, 376] width 9 height 9
checkbox input "false"
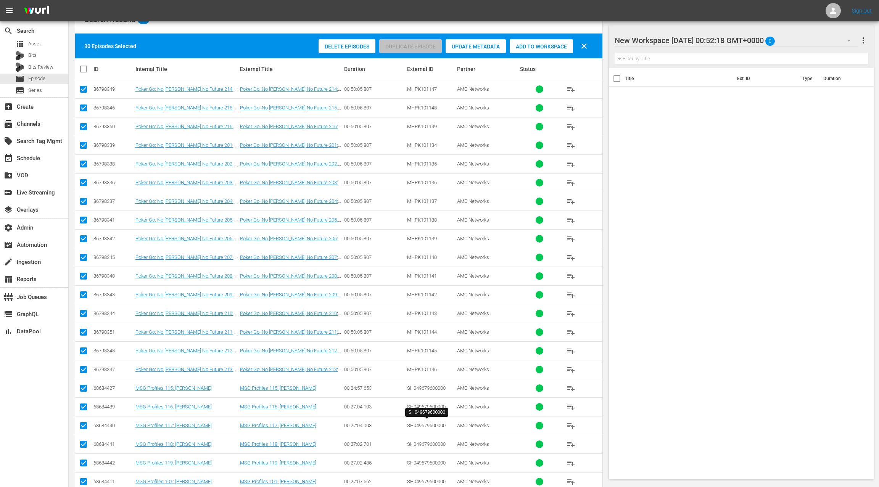
scroll to position [0, 0]
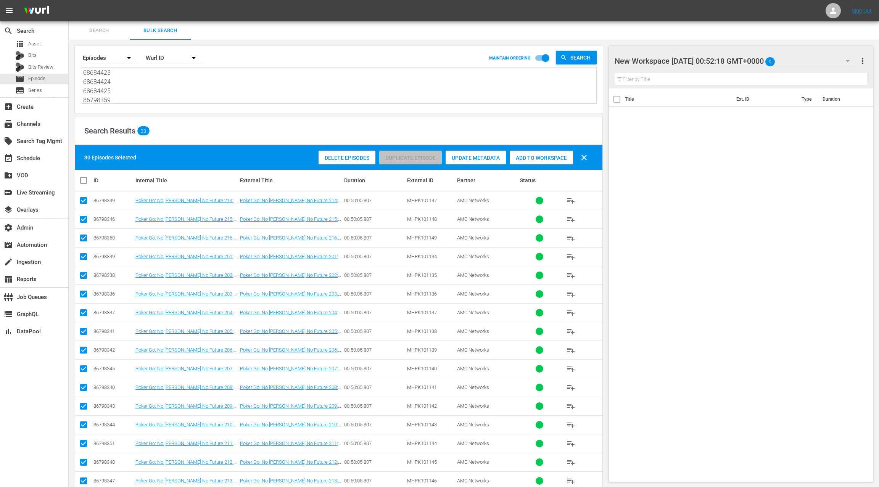
click at [531, 158] on span "Add to Workspace" at bounding box center [540, 158] width 63 height 6
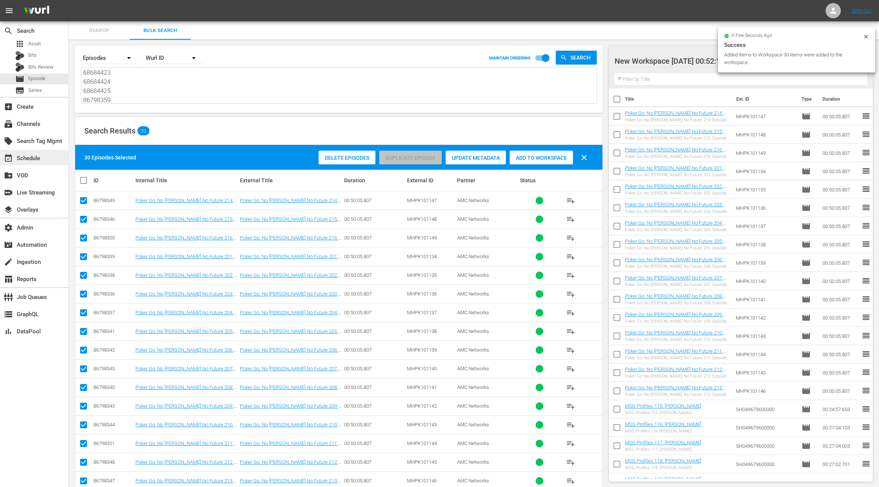
click at [36, 161] on div "event_available Schedule" at bounding box center [21, 157] width 43 height 7
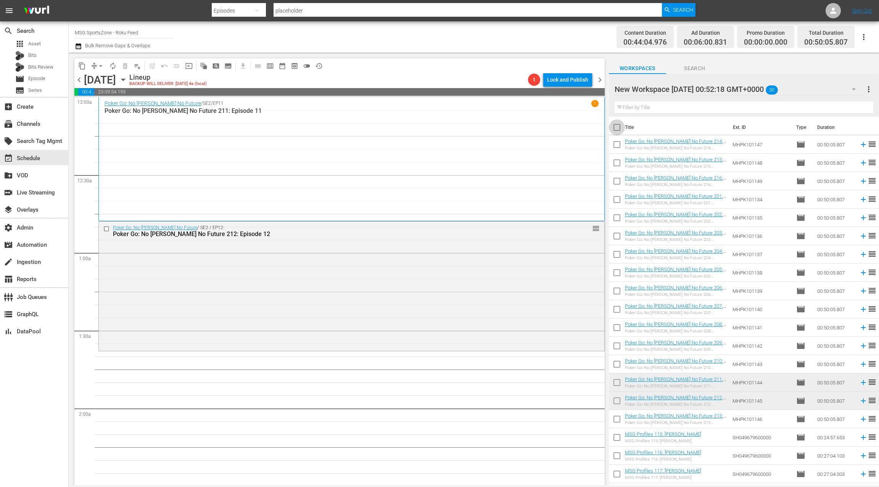
click at [618, 128] on input "checkbox" at bounding box center [617, 129] width 16 height 16
checkbox input "true"
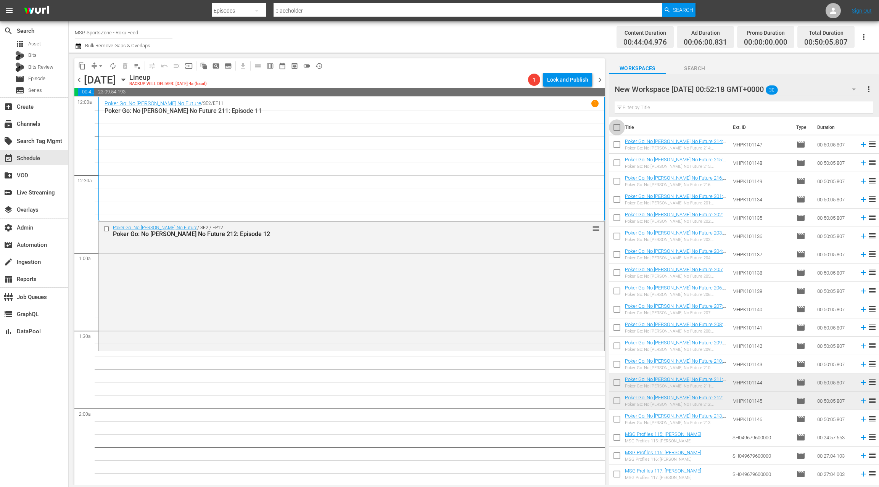
checkbox input "true"
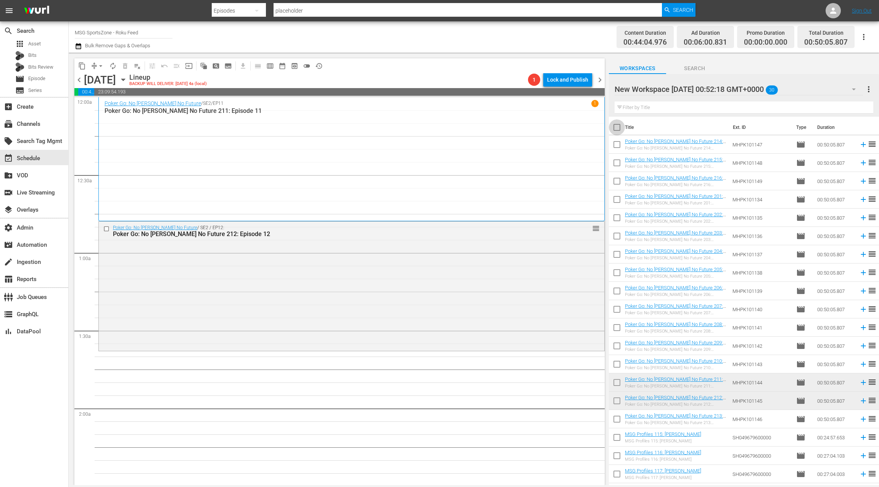
checkbox input "true"
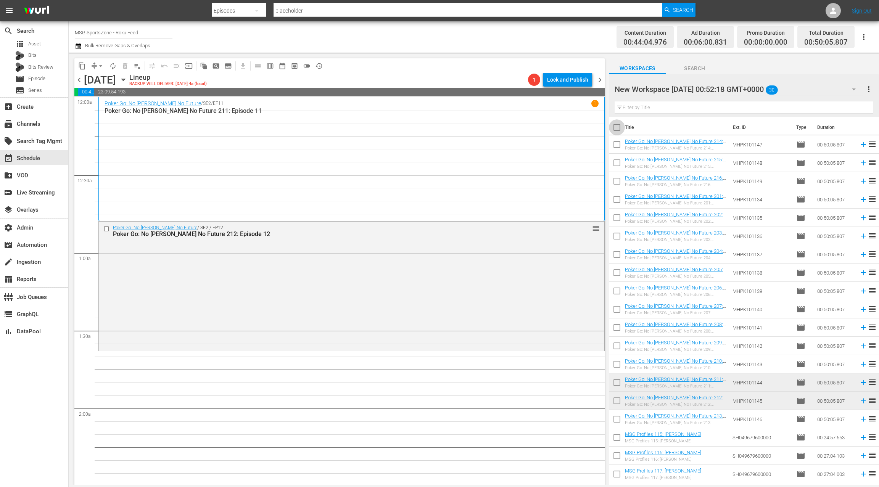
checkbox input "true"
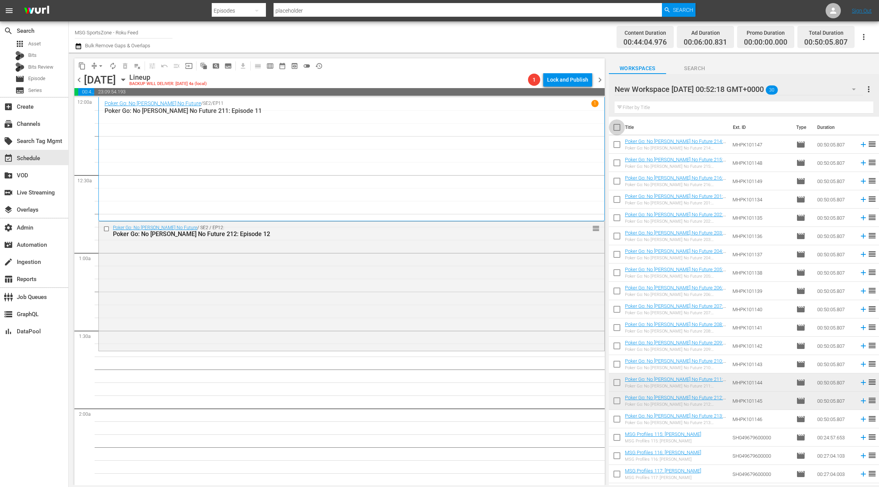
checkbox input "true"
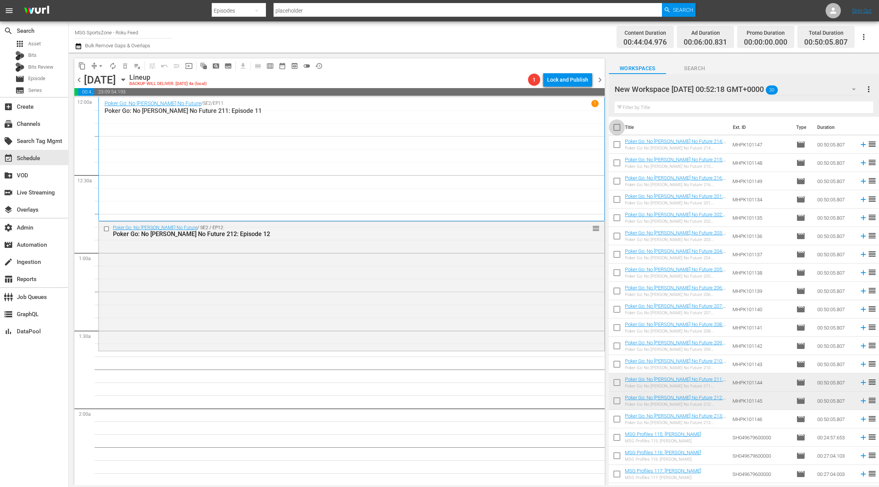
checkbox input "true"
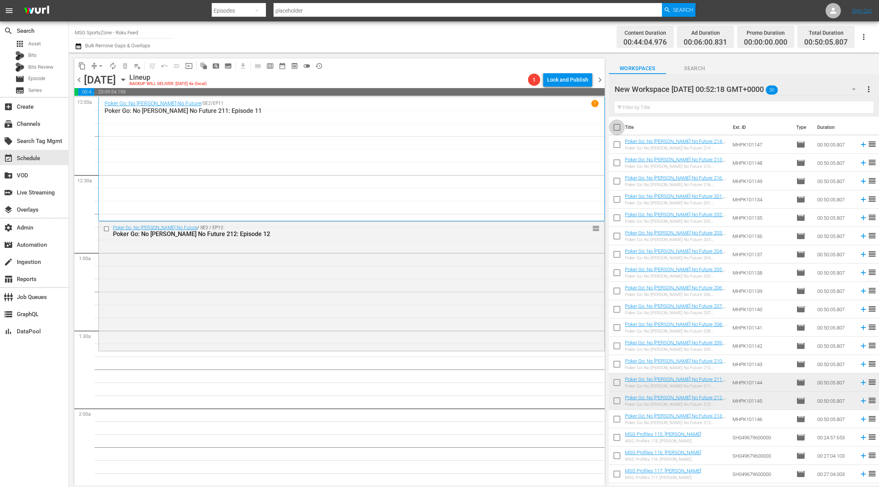
checkbox input "true"
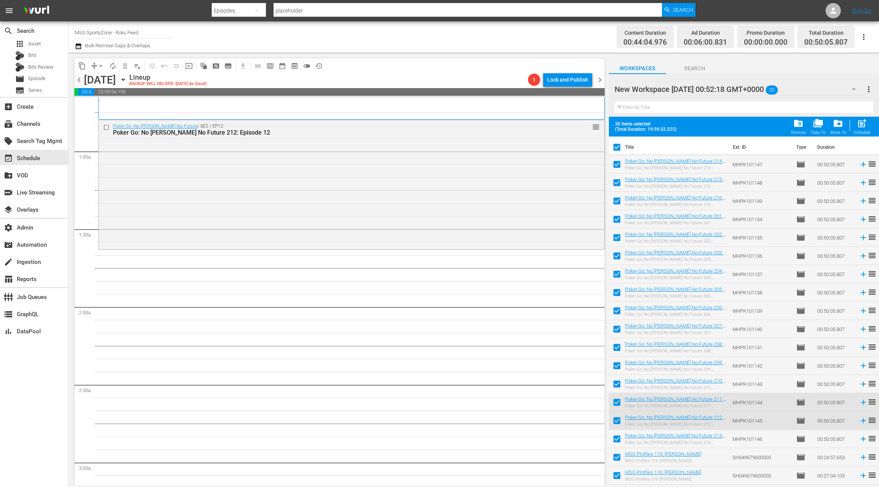
scroll to position [141, 0]
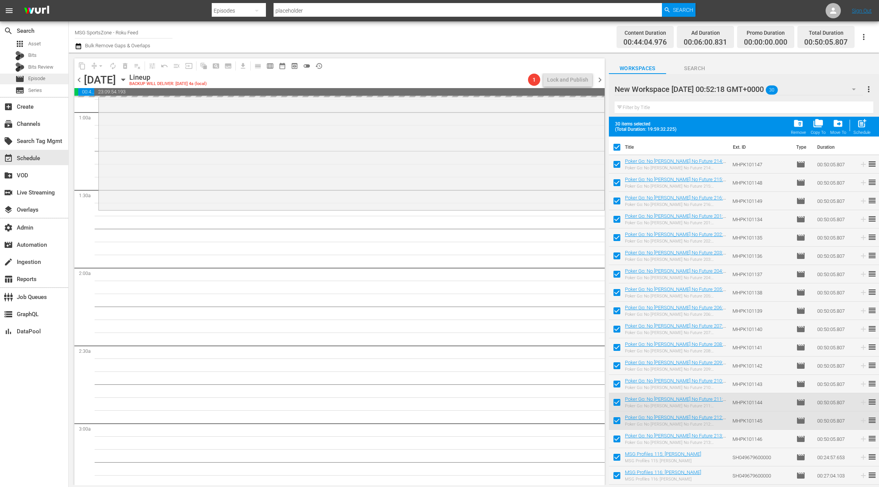
click at [40, 80] on span "Episode" at bounding box center [36, 79] width 17 height 8
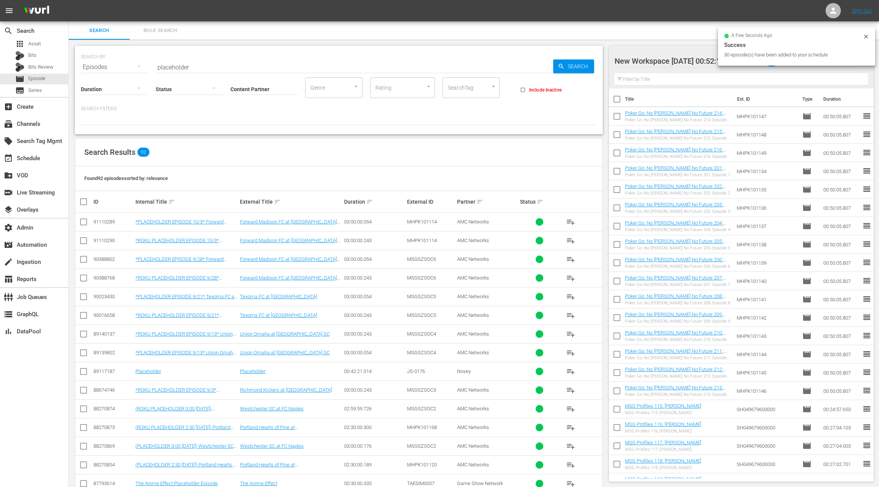
click at [83, 223] on input "checkbox" at bounding box center [83, 223] width 9 height 9
checkbox input "true"
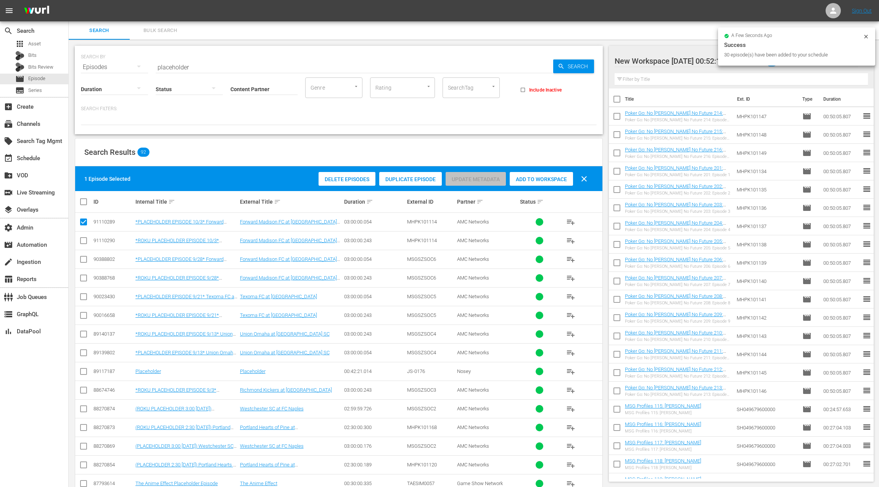
drag, startPoint x: 84, startPoint y: 243, endPoint x: 106, endPoint y: 235, distance: 23.6
click at [84, 243] on input "checkbox" at bounding box center [83, 242] width 9 height 9
checkbox input "true"
click at [551, 183] on div "Add to Workspace" at bounding box center [540, 179] width 63 height 14
click at [48, 156] on div "event_available Schedule" at bounding box center [34, 157] width 68 height 15
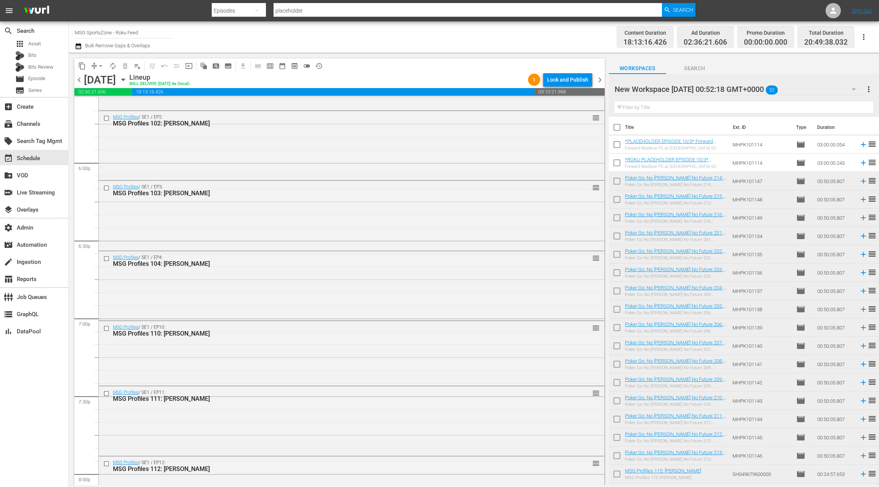
scroll to position [2780, 0]
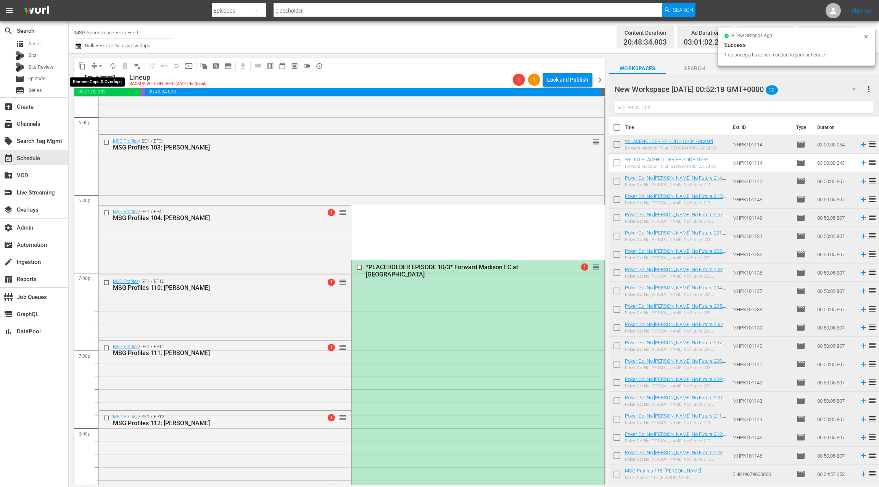
click at [100, 65] on span "arrow_drop_down" at bounding box center [101, 66] width 8 height 8
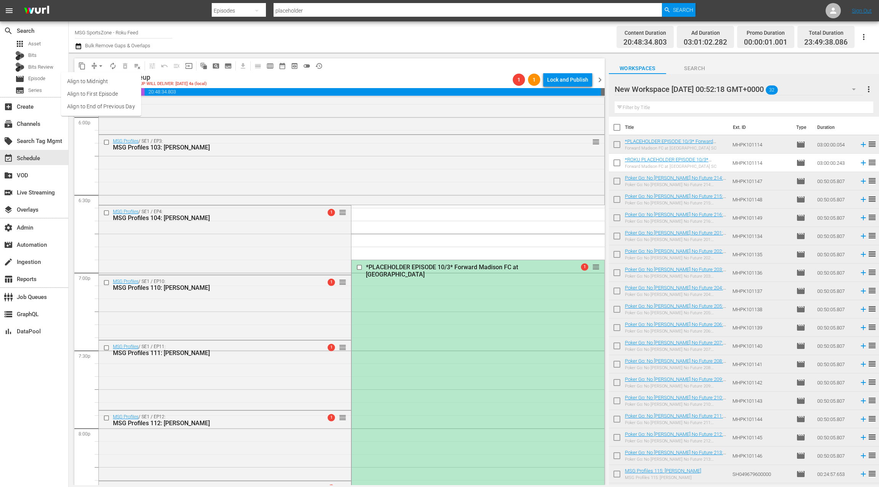
click at [102, 104] on li "Align to End of Previous Day" at bounding box center [101, 106] width 80 height 13
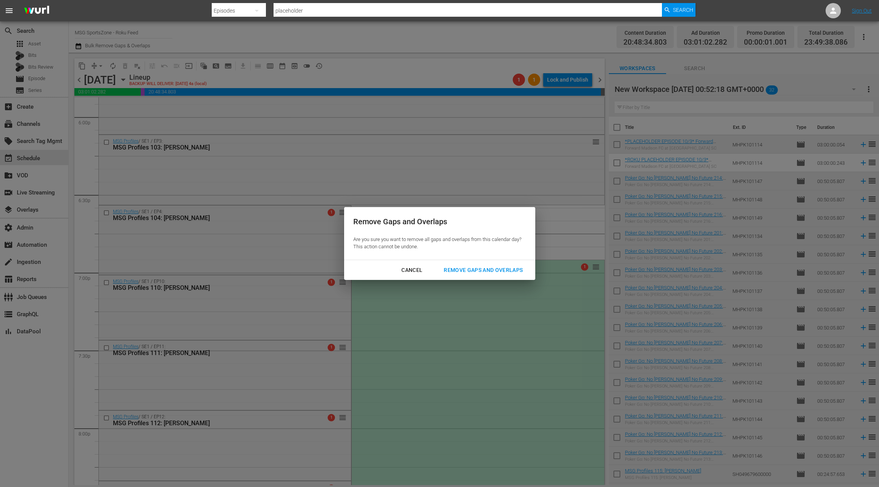
click at [467, 272] on div "Remove Gaps and Overlaps" at bounding box center [482, 270] width 91 height 10
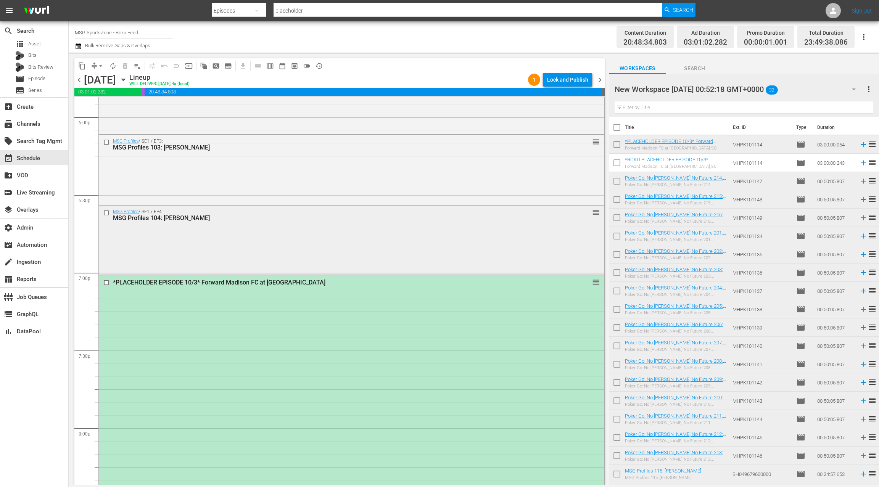
click at [287, 234] on div "MSG Profiles / SE1 / EP4: MSG Profiles 104: Earl Monroe reorder" at bounding box center [351, 240] width 505 height 68
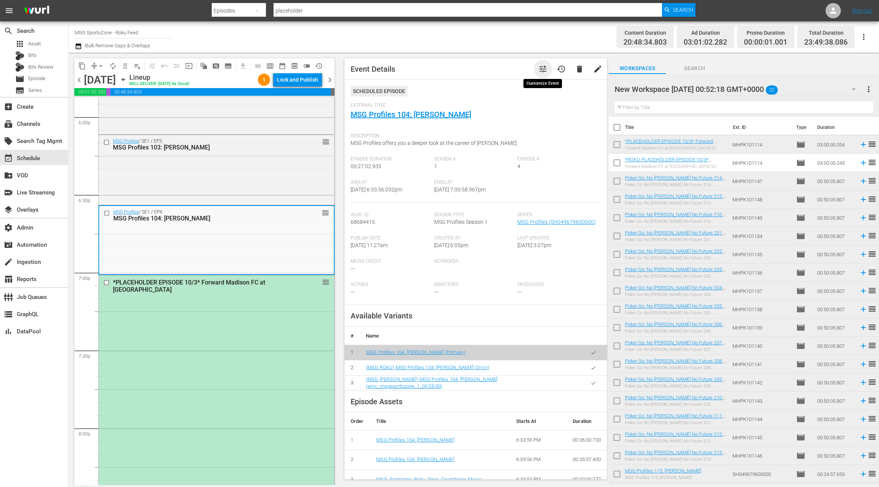
click at [545, 72] on span "tune" at bounding box center [542, 68] width 9 height 9
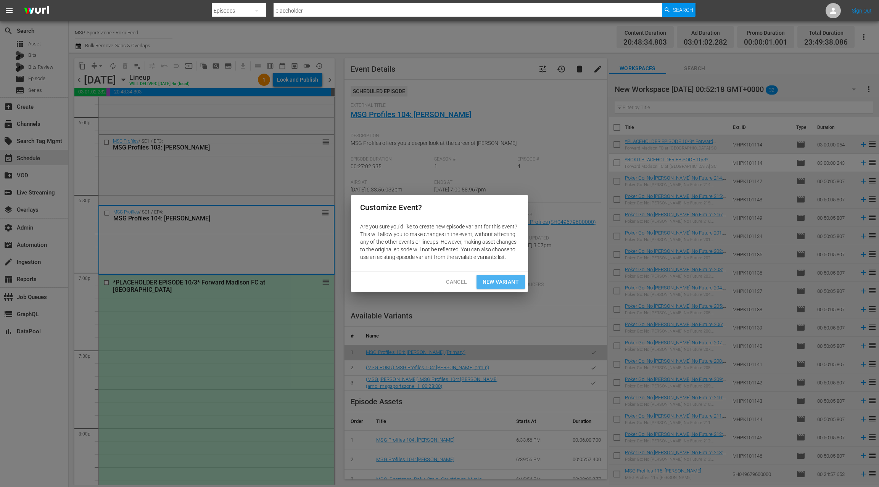
click at [511, 283] on span "New Variant" at bounding box center [500, 282] width 36 height 10
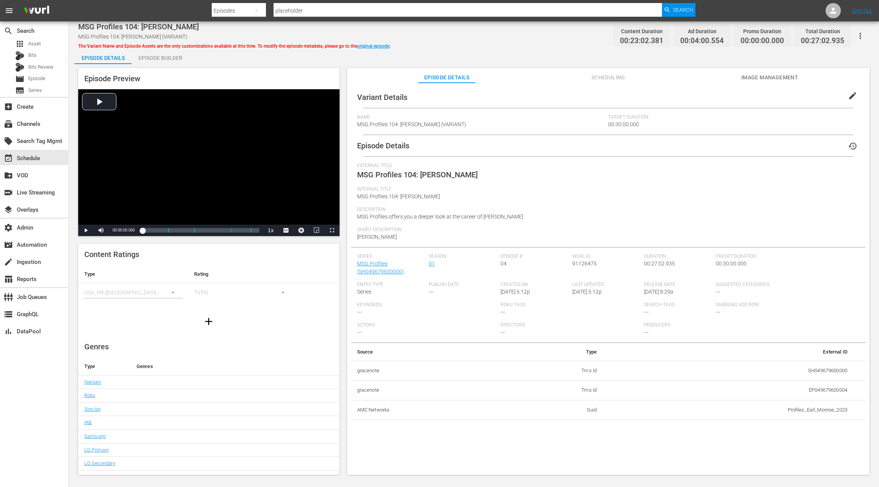
click at [848, 96] on span "edit" at bounding box center [852, 95] width 9 height 9
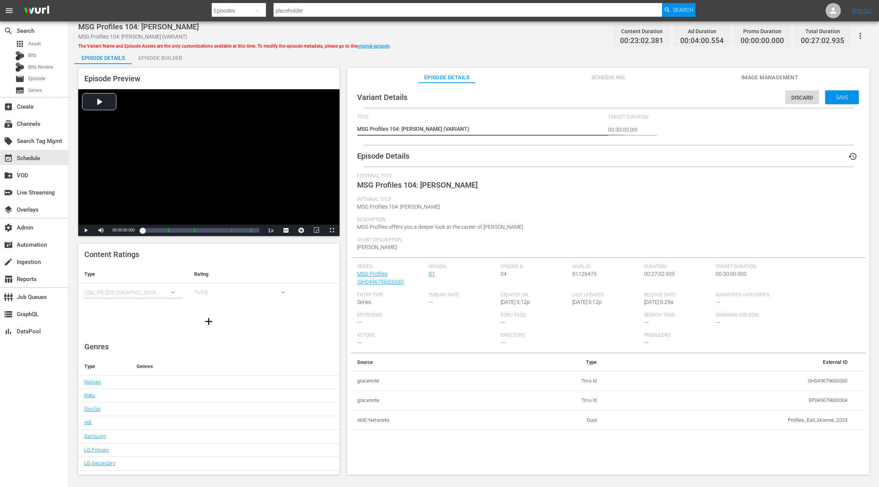
click at [448, 128] on textarea "MSG Profiles 104: Earl Monroe (VARIANT)" at bounding box center [480, 129] width 247 height 9
type textarea "MSG Profiles 104: Earl Monroe (-)"
type textarea "MSG Profiles 104: Earl Monroe (-1)"
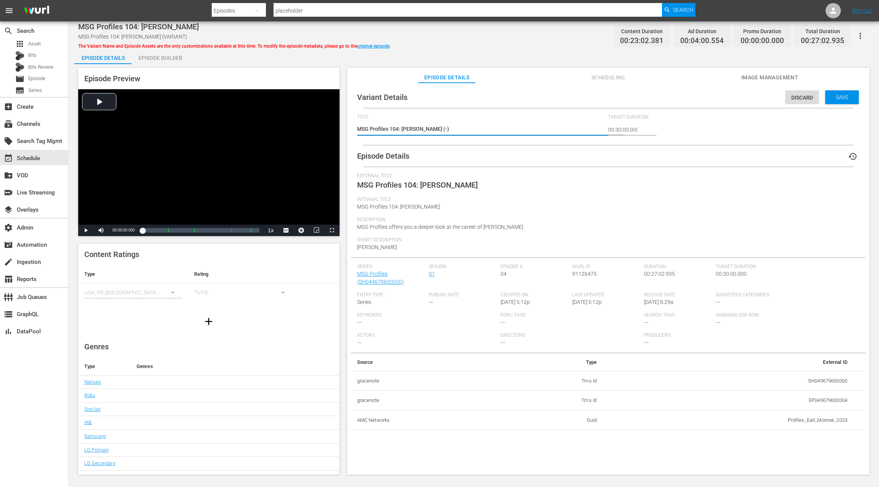
type textarea "MSG Profiles 104: Earl Monroe (-1)"
type textarea "MSG Profiles 104: [PERSON_NAME] (-1m)"
click at [835, 101] on div "Save" at bounding box center [842, 97] width 34 height 14
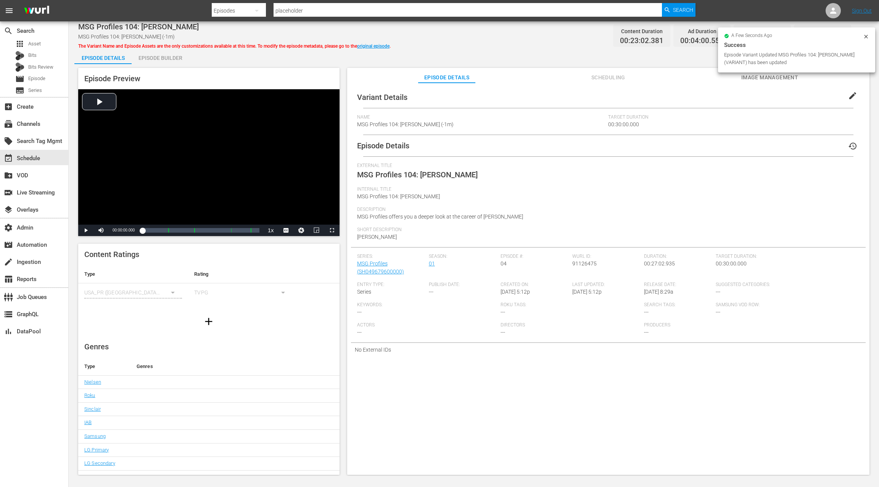
click at [164, 59] on div "Episode Builder" at bounding box center [160, 58] width 57 height 18
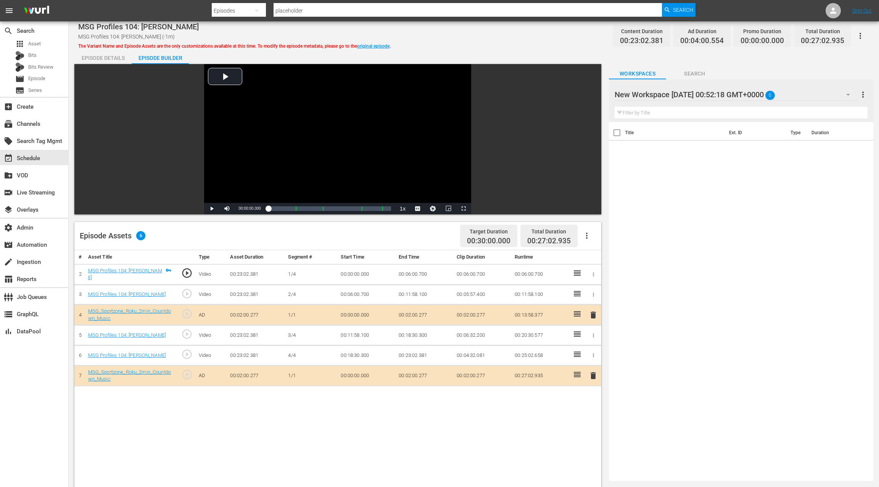
click at [832, 97] on div "New Workspace Wed Sep 24 2025 00:52:18 GMT+0000 0" at bounding box center [735, 94] width 243 height 21
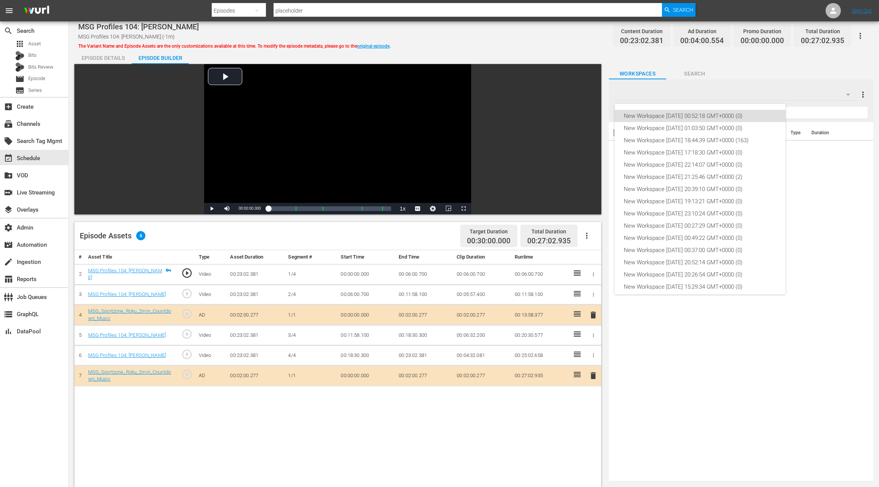
click at [818, 96] on div "New Workspace Wed Sep 24 2025 00:52:18 GMT+0000 (0) New Workspace Mon Sep 22 20…" at bounding box center [439, 243] width 879 height 487
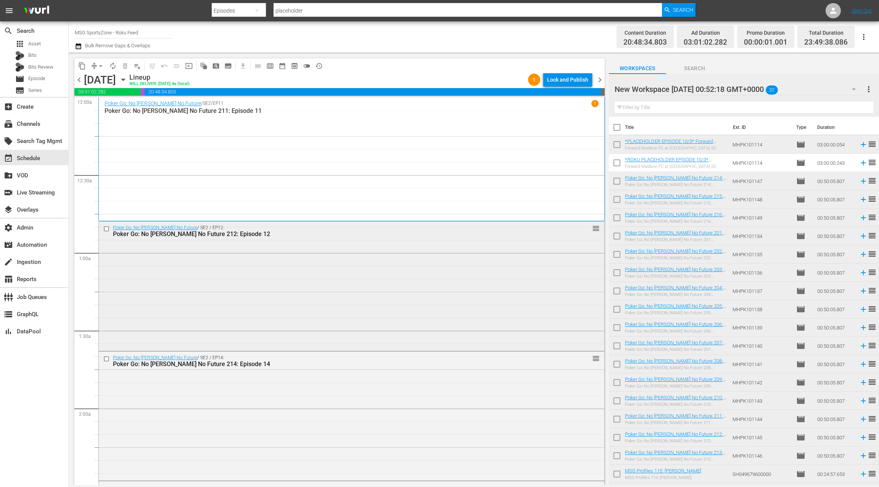
click at [226, 256] on div "Poker Go: No Gamble No Future / SE2 / EP12: Poker Go: No Gamble No Future 212: …" at bounding box center [351, 286] width 505 height 128
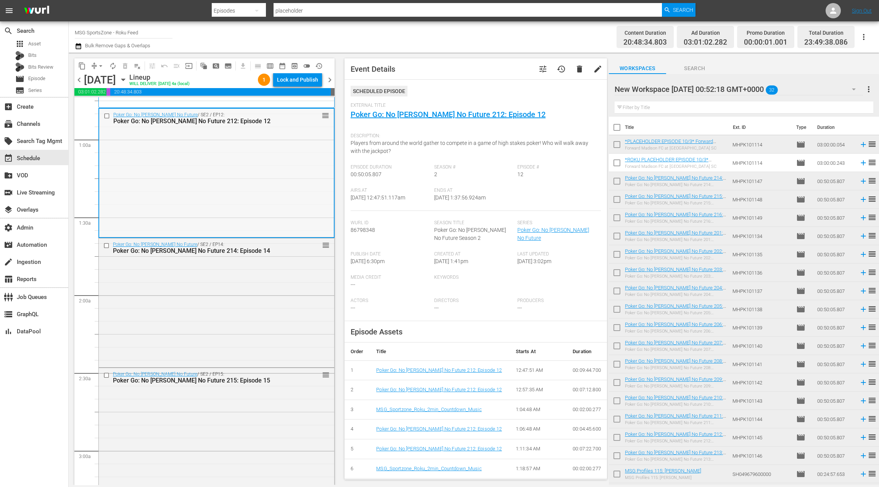
scroll to position [132, 0]
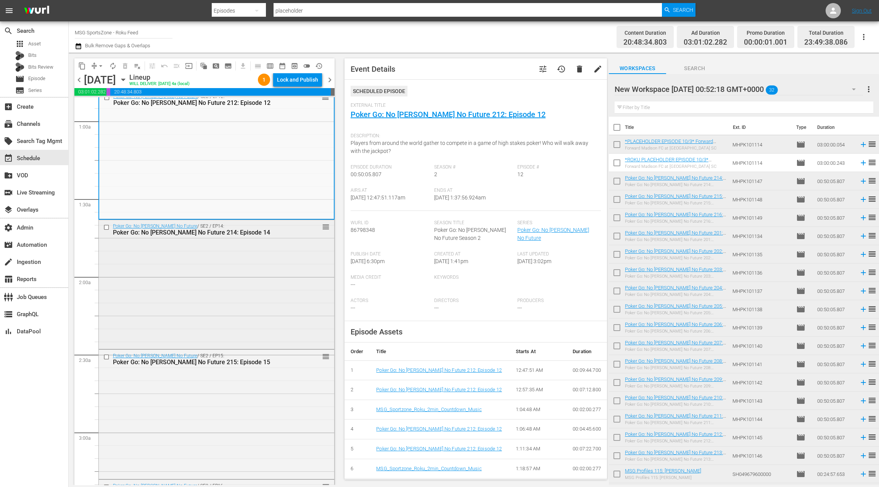
click at [230, 253] on div "Poker Go: No Gamble No Future / SE2 / EP14: Poker Go: No Gamble No Future 214: …" at bounding box center [216, 284] width 235 height 128
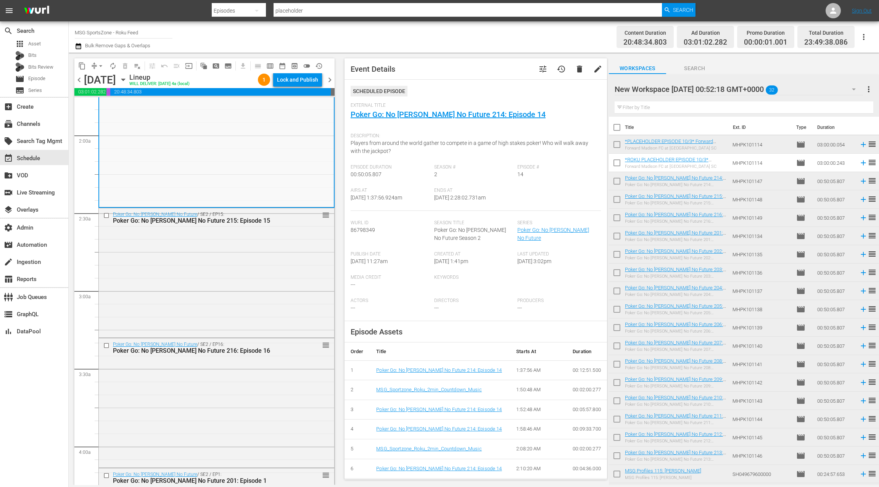
scroll to position [281, 0]
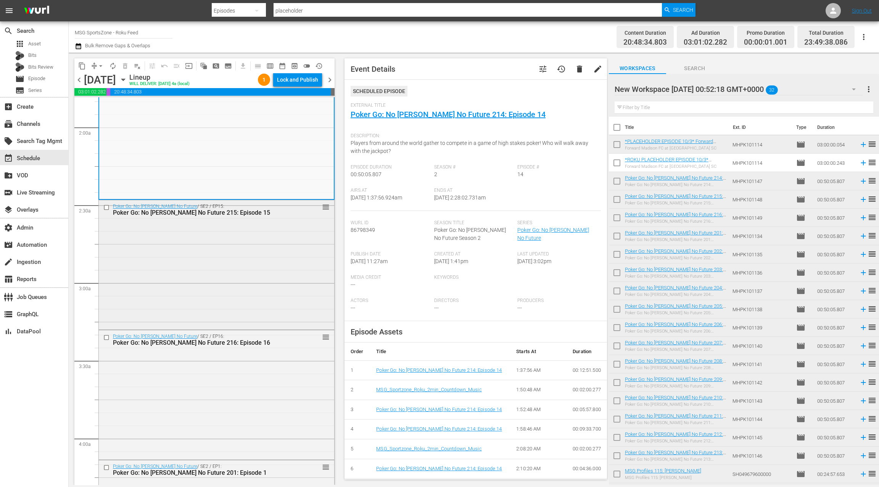
click at [230, 253] on div "Poker Go: No Gamble No Future / SE2 / EP15: Poker Go: No Gamble No Future 215: …" at bounding box center [216, 264] width 235 height 128
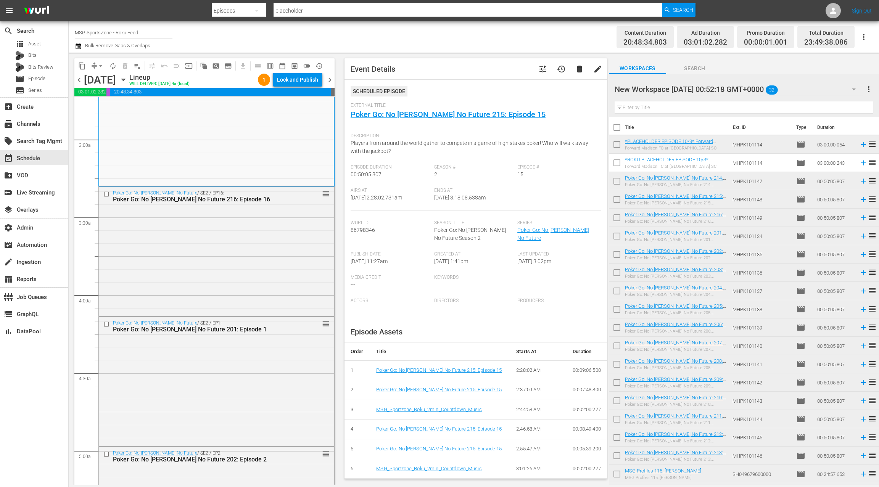
scroll to position [453, 0]
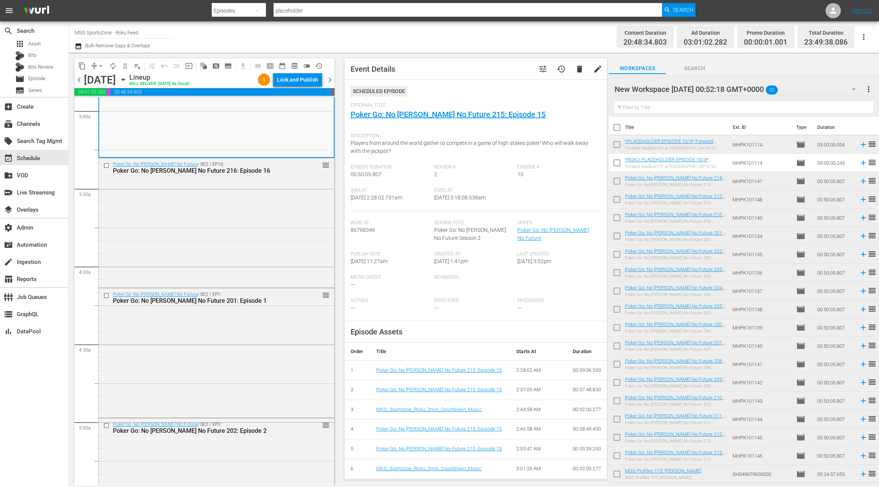
click at [230, 253] on div "Poker Go: No Gamble No Future / SE2 / EP16: Poker Go: No Gamble No Future 216: …" at bounding box center [216, 222] width 235 height 128
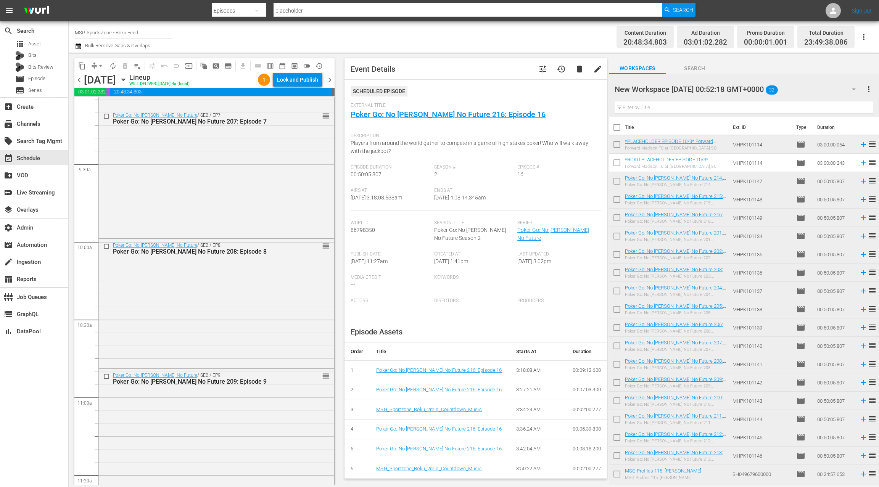
scroll to position [1442, 0]
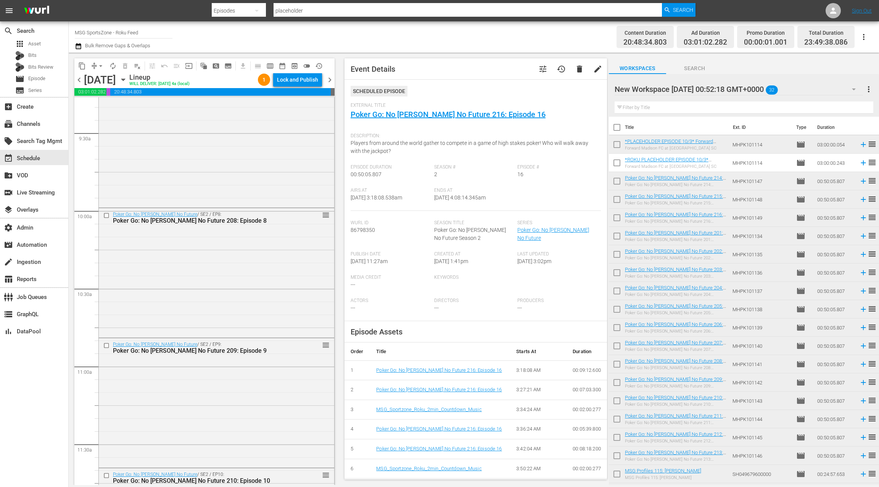
click at [230, 253] on div "Poker Go: No Gamble No Future / SE2 / EP8: Poker Go: No Gamble No Future 208: E…" at bounding box center [216, 272] width 235 height 128
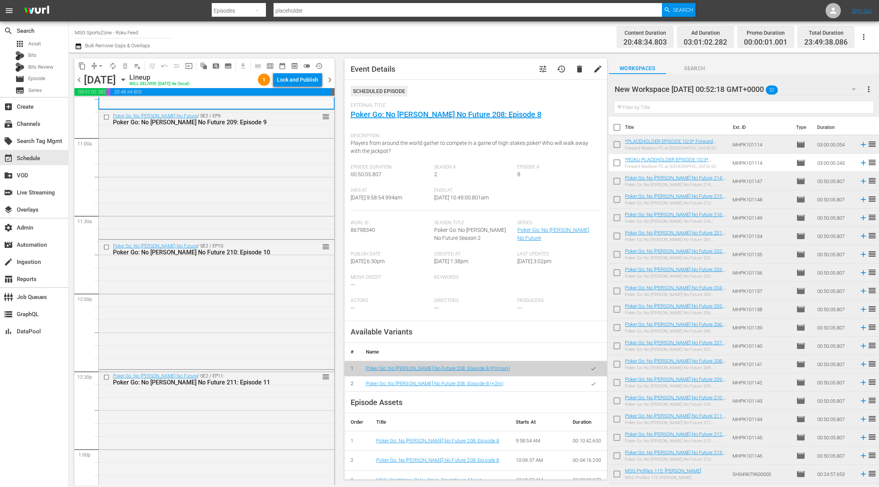
scroll to position [1683, 0]
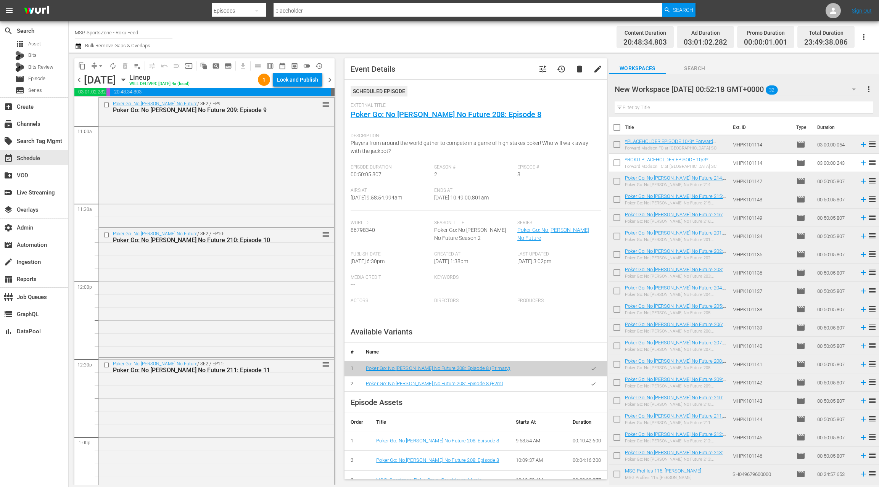
click at [230, 253] on div "Poker Go: No Gamble No Future / SE2 / EP10: Poker Go: No Gamble No Future 210: …" at bounding box center [216, 292] width 235 height 128
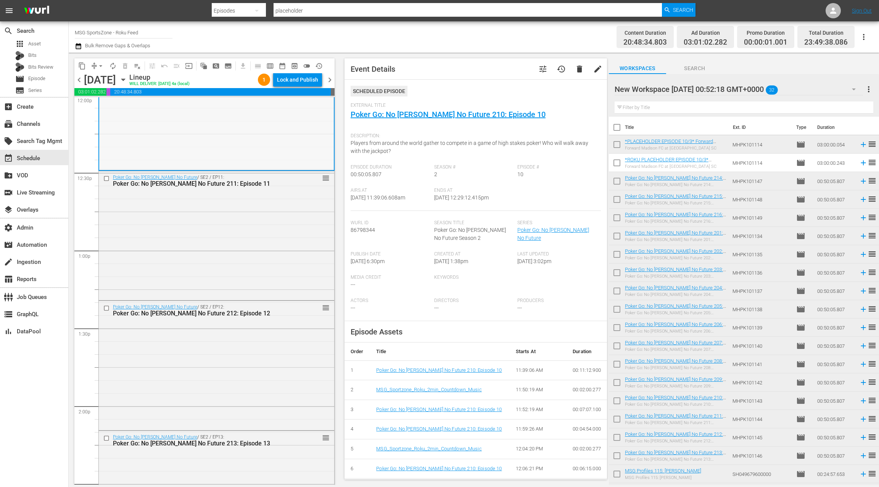
scroll to position [1919, 0]
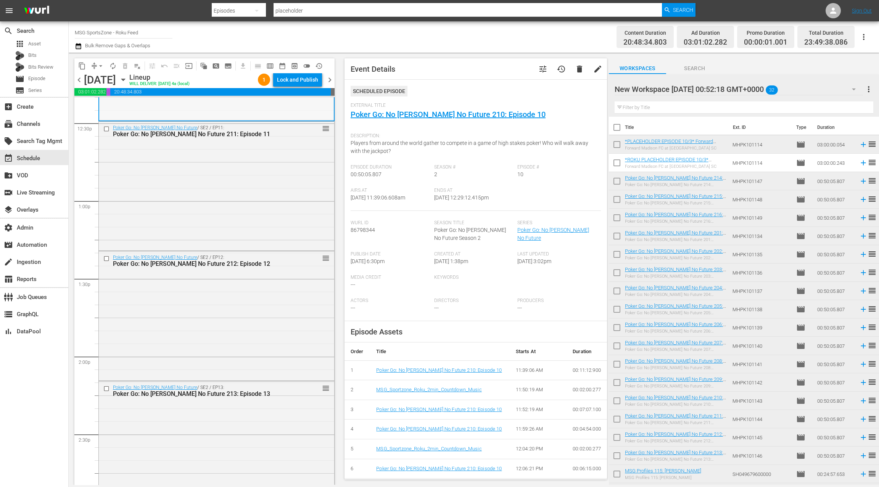
click at [230, 253] on div "Poker Go: No Gamble No Future / SE2 / EP12: Poker Go: No Gamble No Future 212: …" at bounding box center [216, 260] width 235 height 19
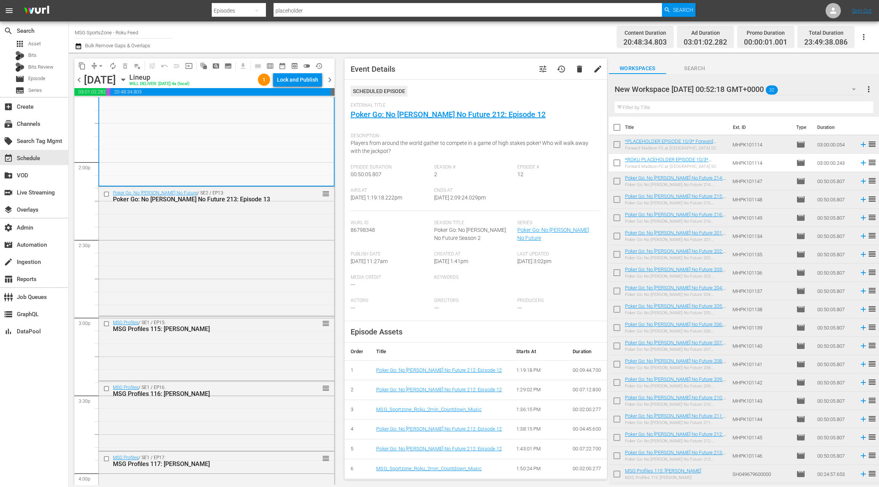
scroll to position [2128, 0]
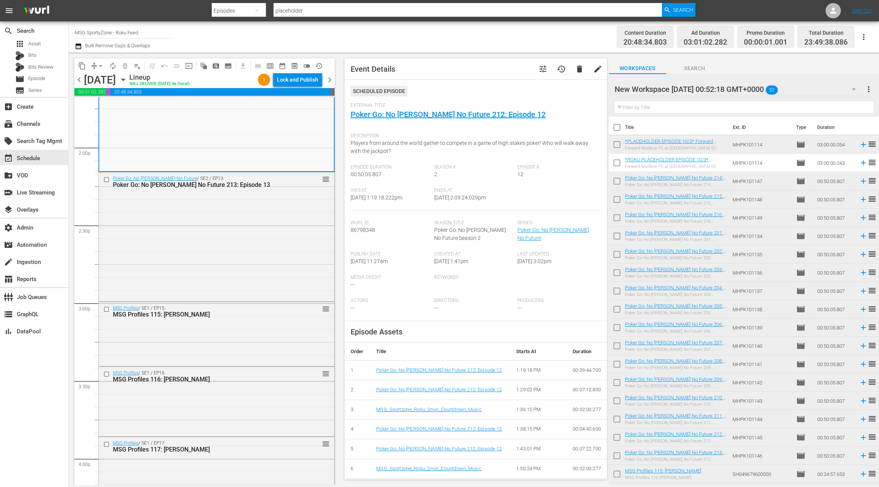
click at [230, 253] on div "Poker Go: No Gamble No Future / SE2 / EP13: Poker Go: No Gamble No Future 213: …" at bounding box center [216, 236] width 235 height 128
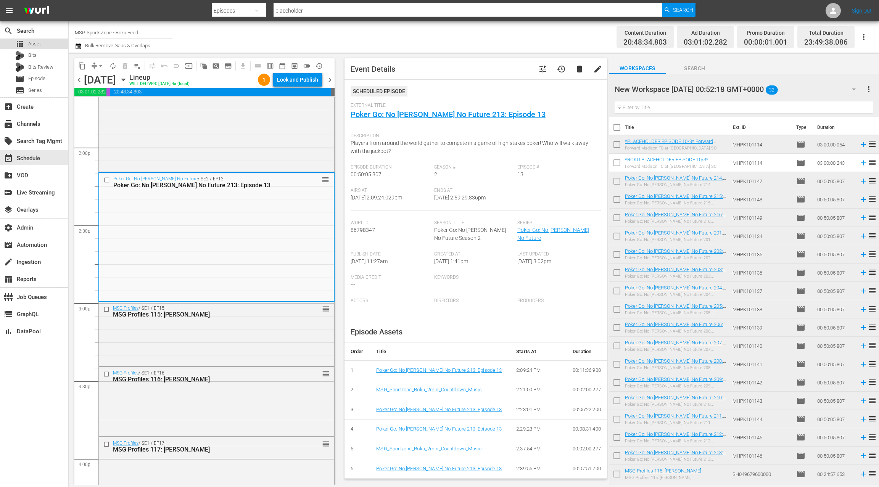
click at [43, 46] on div "apps Asset" at bounding box center [34, 44] width 68 height 11
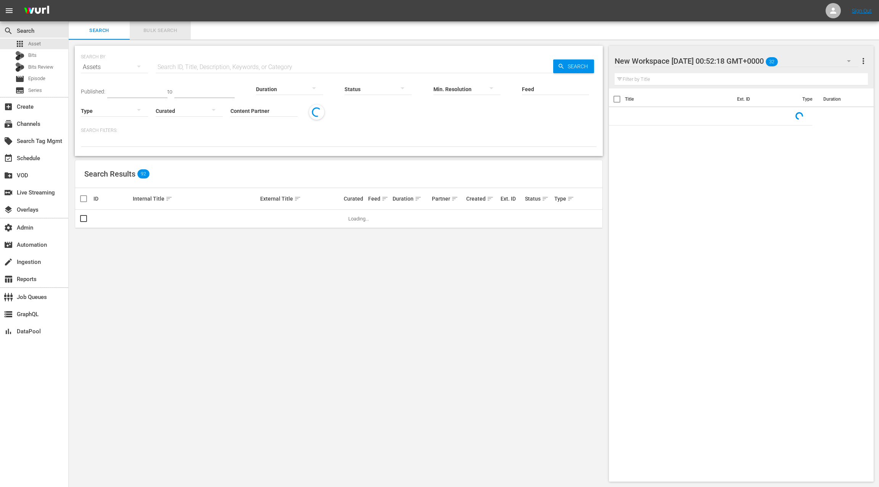
click at [158, 31] on span "Bulk Search" at bounding box center [160, 30] width 52 height 9
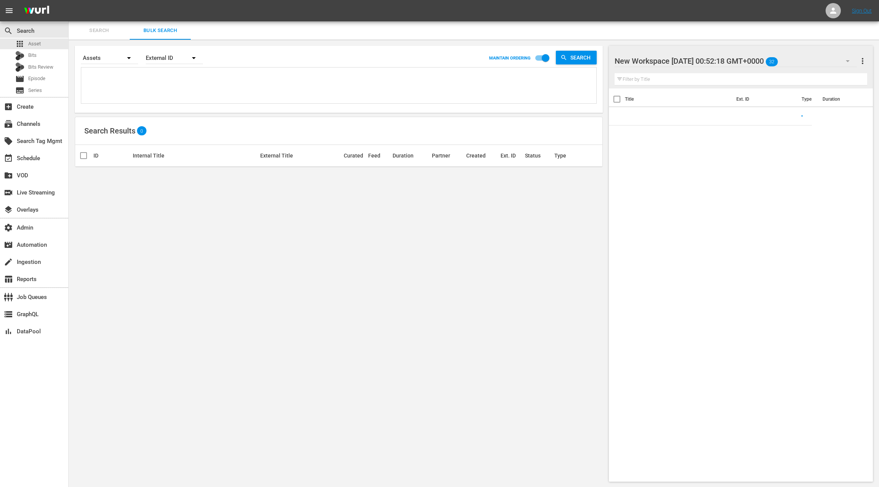
click at [103, 34] on span "Search" at bounding box center [99, 30] width 52 height 9
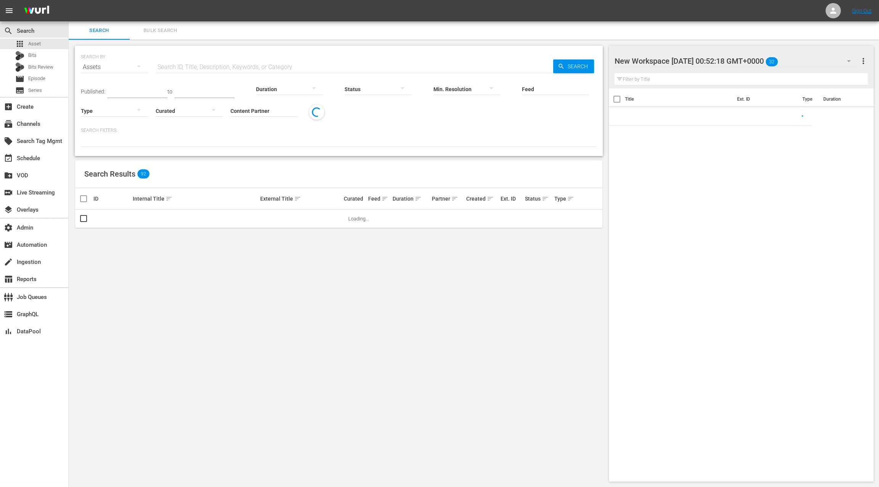
click at [168, 63] on input "text" at bounding box center [354, 67] width 397 height 18
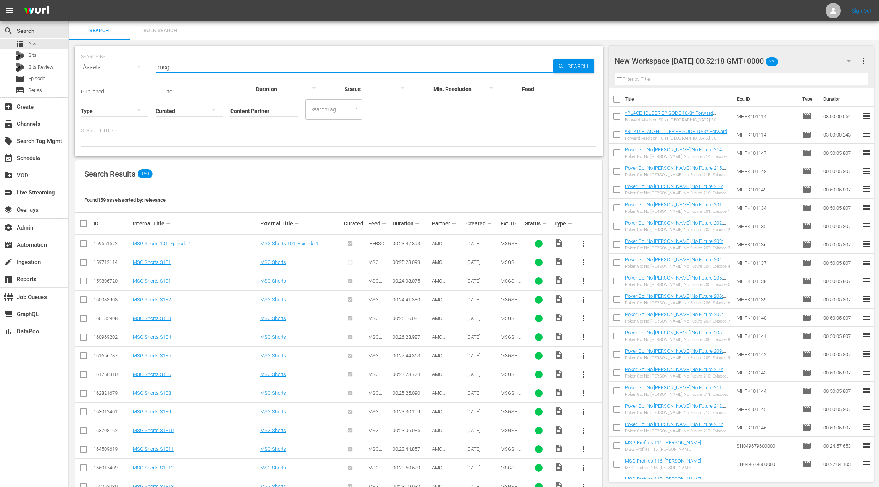
type input "msg"
click at [255, 112] on input "Content Partner" at bounding box center [263, 111] width 67 height 27
click at [108, 108] on div at bounding box center [114, 110] width 67 height 21
click at [114, 161] on div "Promo" at bounding box center [114, 159] width 67 height 12
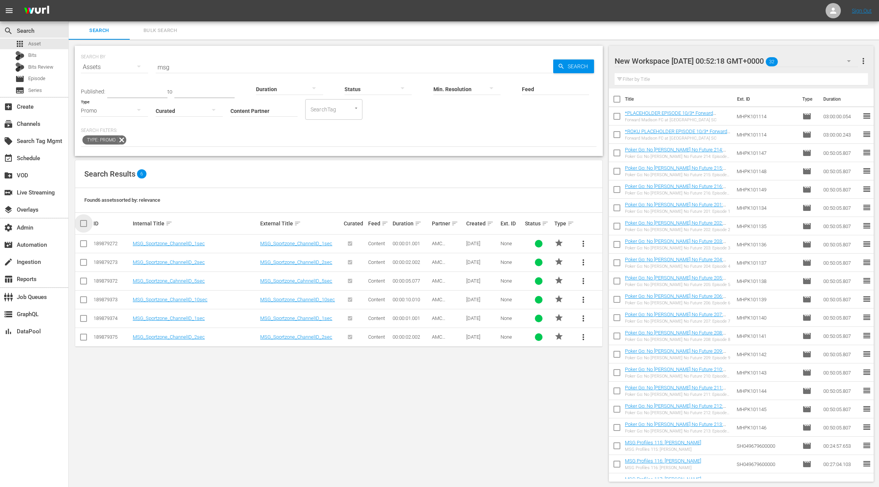
click at [82, 222] on input "checkbox" at bounding box center [86, 223] width 15 height 9
checkbox input "true"
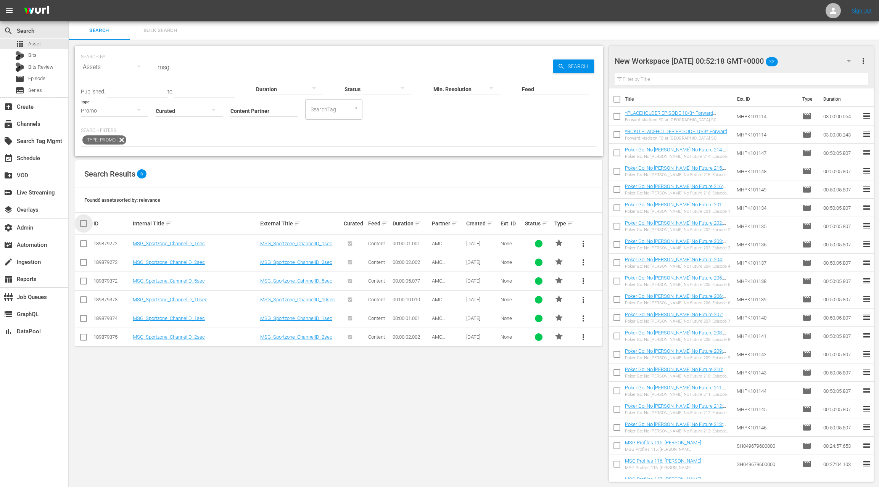
checkbox input "true"
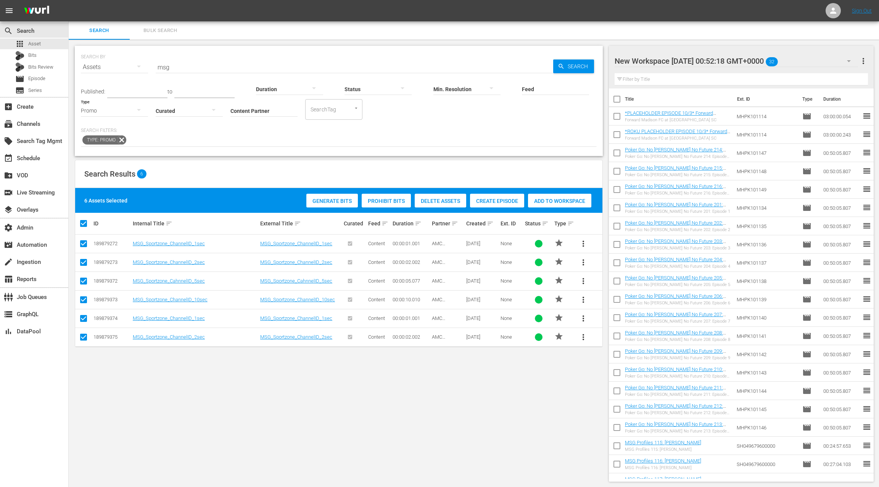
click at [540, 201] on span "Add to Workspace" at bounding box center [559, 201] width 63 height 6
click at [126, 67] on div "Assets" at bounding box center [114, 66] width 67 height 21
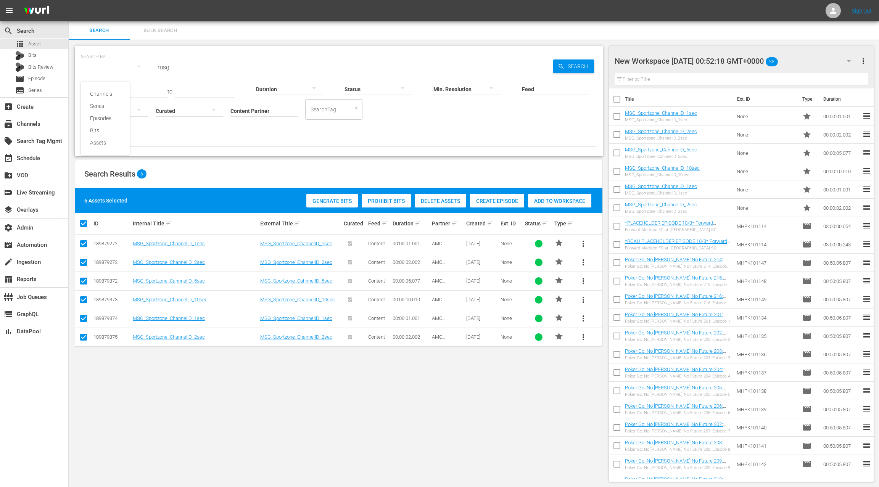
drag, startPoint x: 187, startPoint y: 157, endPoint x: 183, endPoint y: 152, distance: 6.9
click at [186, 157] on div "Channels Series Episodes Bits Assets" at bounding box center [439, 243] width 879 height 487
click at [121, 111] on div "Promo" at bounding box center [114, 110] width 67 height 21
click at [120, 127] on div "Ad" at bounding box center [114, 122] width 67 height 12
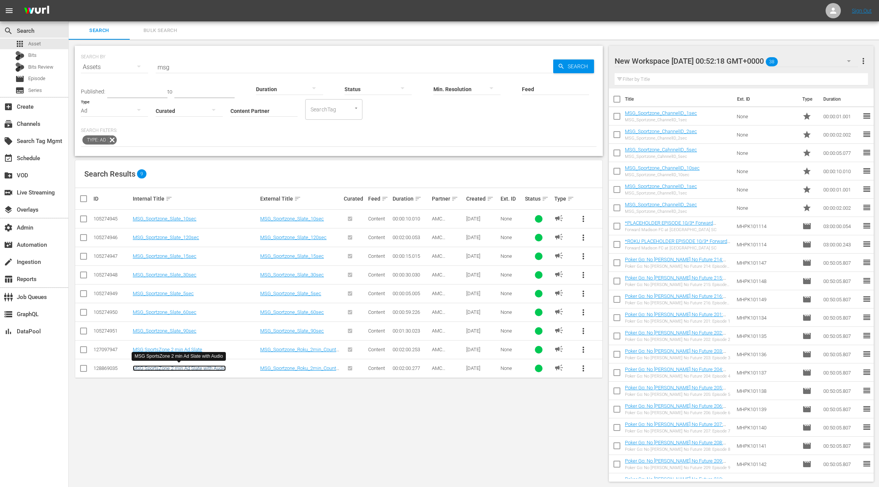
click at [195, 366] on link "MSG SportsZone 2 min Ad Slate with Audio" at bounding box center [179, 368] width 93 height 6
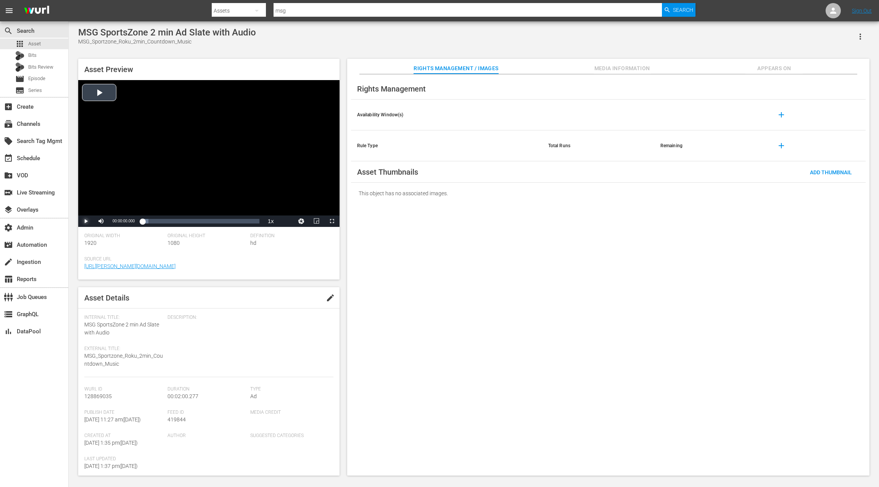
click at [86, 221] on span "Video Player" at bounding box center [86, 221] width 0 height 0
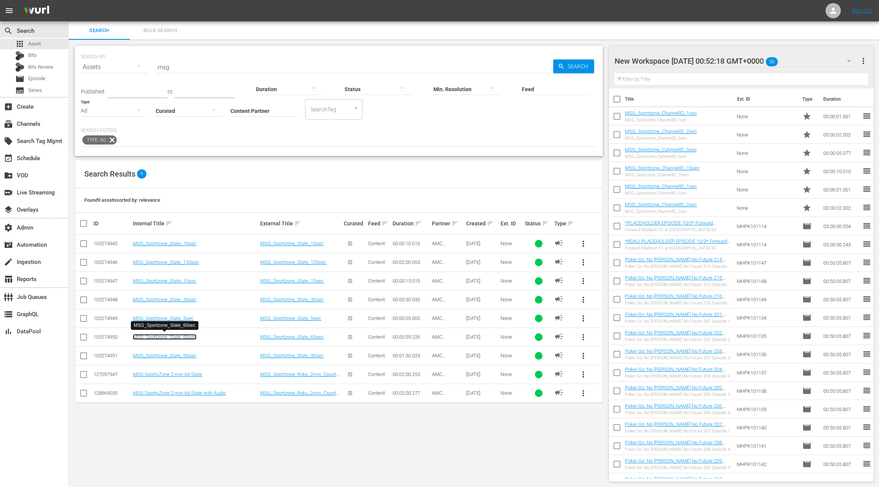
click at [180, 335] on link "MSG_Sportzone_Slate_60sec" at bounding box center [165, 337] width 64 height 6
click at [171, 335] on link "MSG_Sportzone_Slate_60sec" at bounding box center [165, 337] width 64 height 6
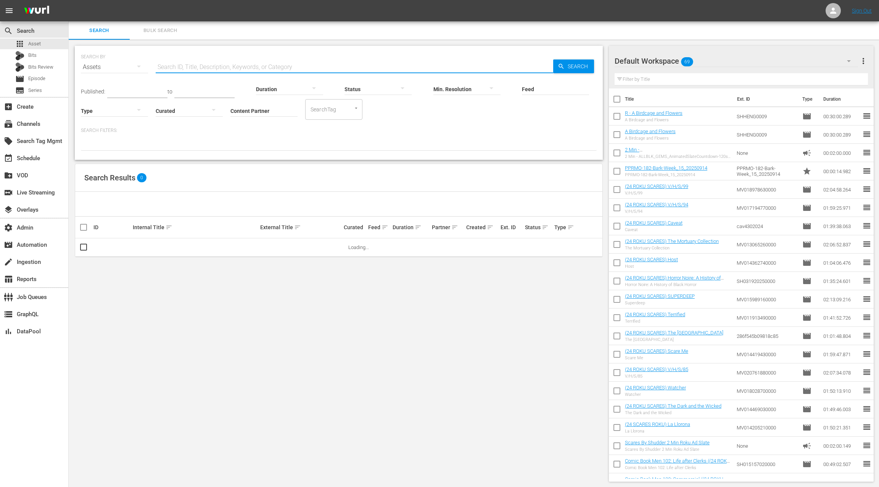
click at [179, 67] on input "text" at bounding box center [354, 67] width 397 height 18
type input "msg"
click at [110, 111] on div at bounding box center [114, 110] width 67 height 21
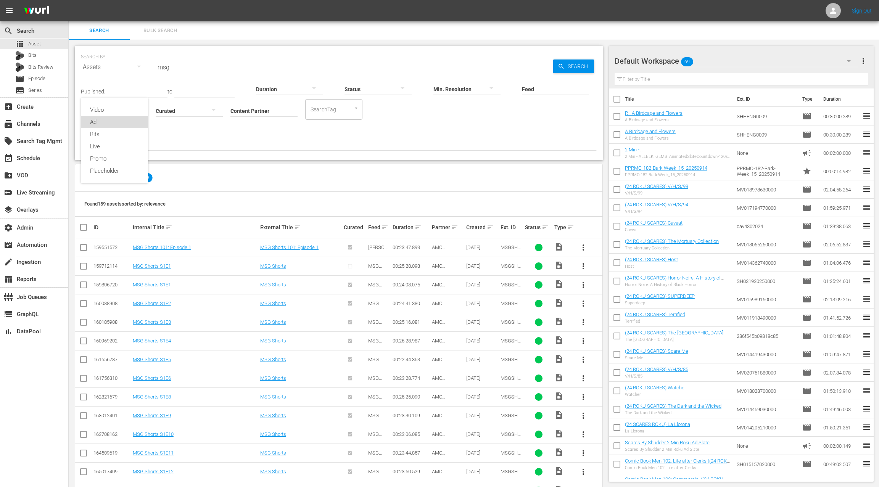
click at [106, 124] on div "Ad" at bounding box center [114, 122] width 67 height 12
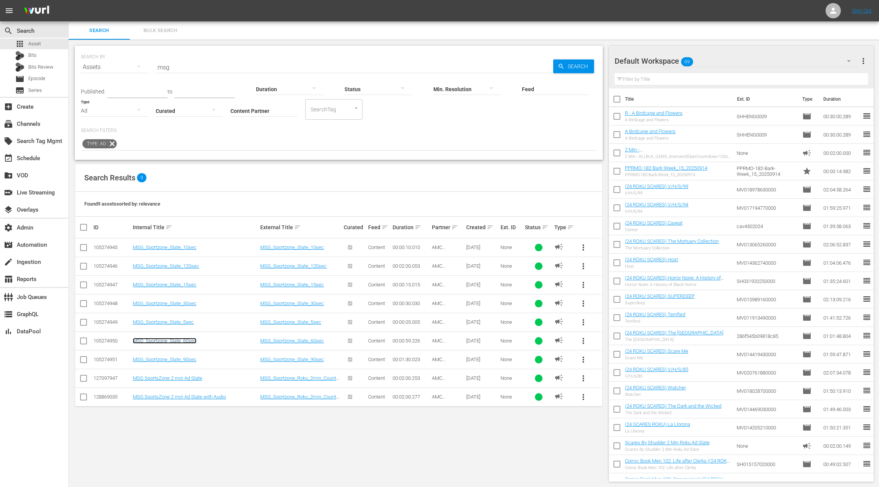
click at [171, 339] on link "MSG_Sportzone_Slate_60sec" at bounding box center [165, 341] width 64 height 6
click at [802, 60] on div "Default Workspace 69" at bounding box center [735, 60] width 243 height 21
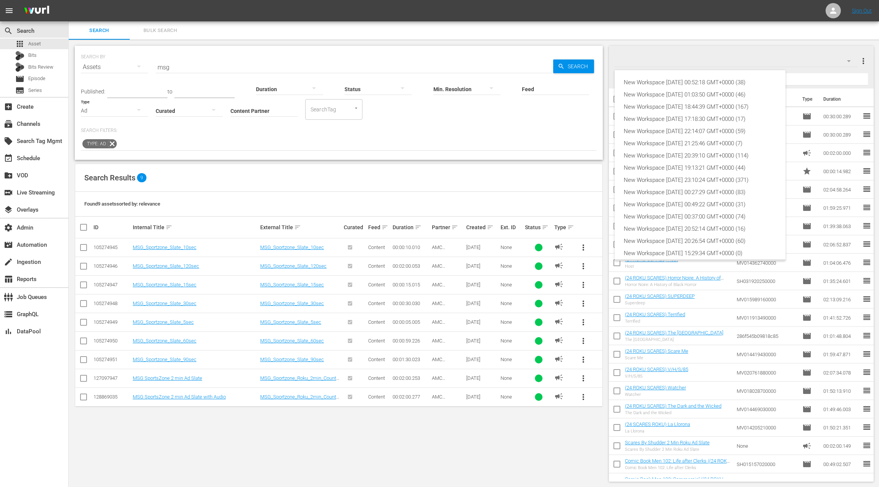
scroll to position [17, 0]
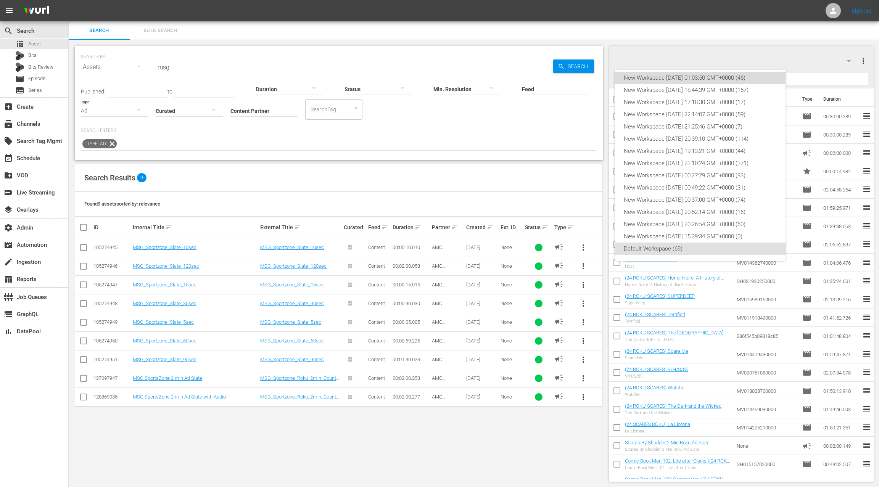
click at [742, 79] on div "New Workspace [DATE] 01:03:50 GMT+0000 (46)" at bounding box center [699, 78] width 153 height 12
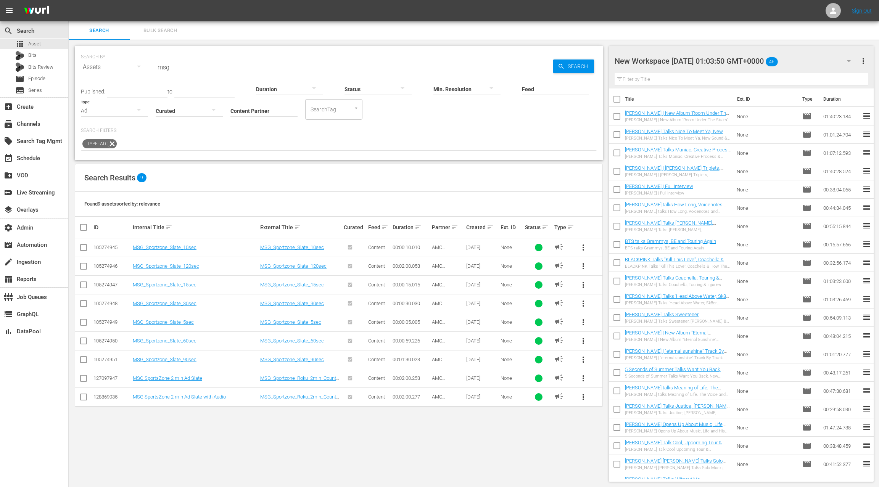
click at [802, 63] on div "New Workspace [DATE] 01:03:50 GMT+0000 46" at bounding box center [735, 60] width 243 height 21
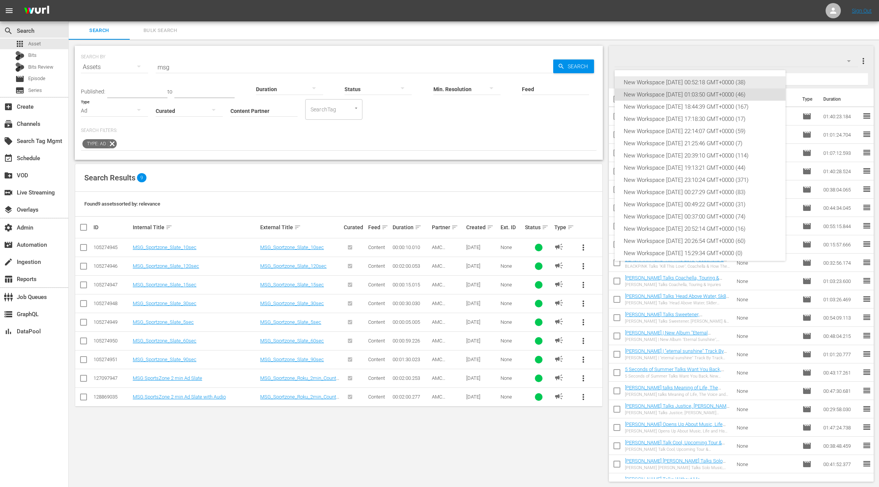
click at [702, 81] on div "New Workspace [DATE] 00:52:18 GMT+0000 (38)" at bounding box center [699, 82] width 153 height 12
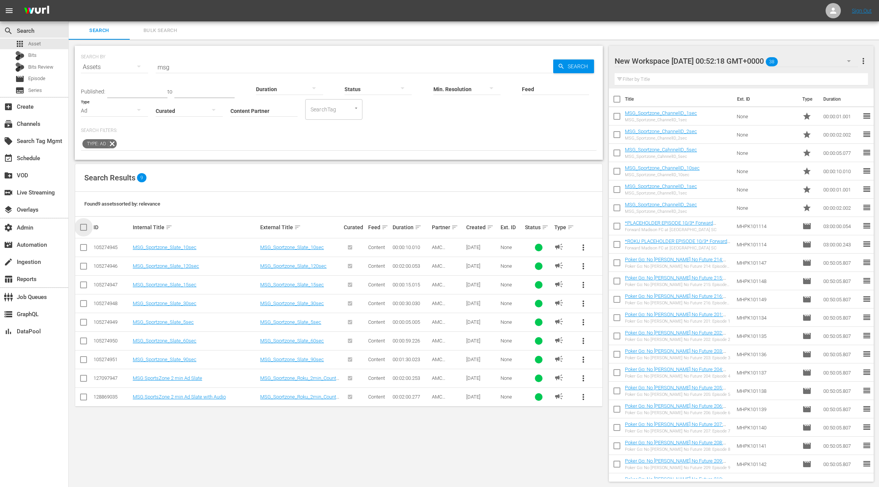
drag, startPoint x: 82, startPoint y: 228, endPoint x: 124, endPoint y: 219, distance: 42.6
click at [82, 228] on input "checkbox" at bounding box center [86, 227] width 15 height 9
checkbox input "true"
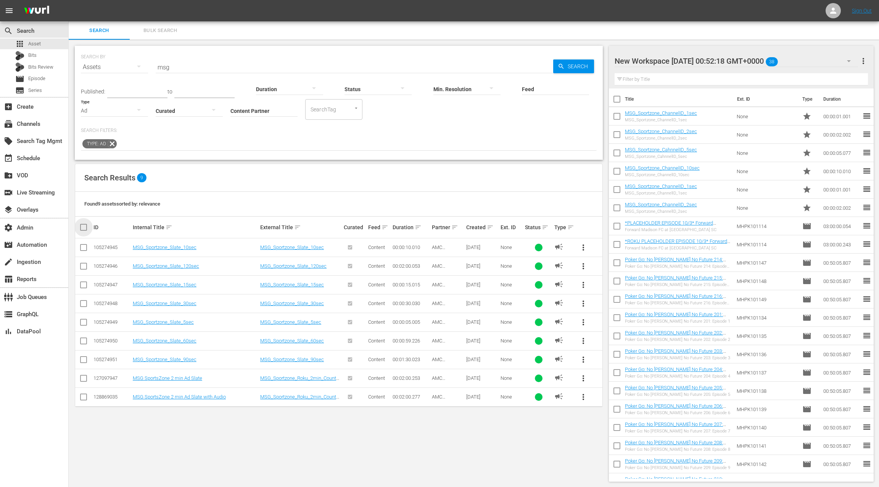
checkbox input "true"
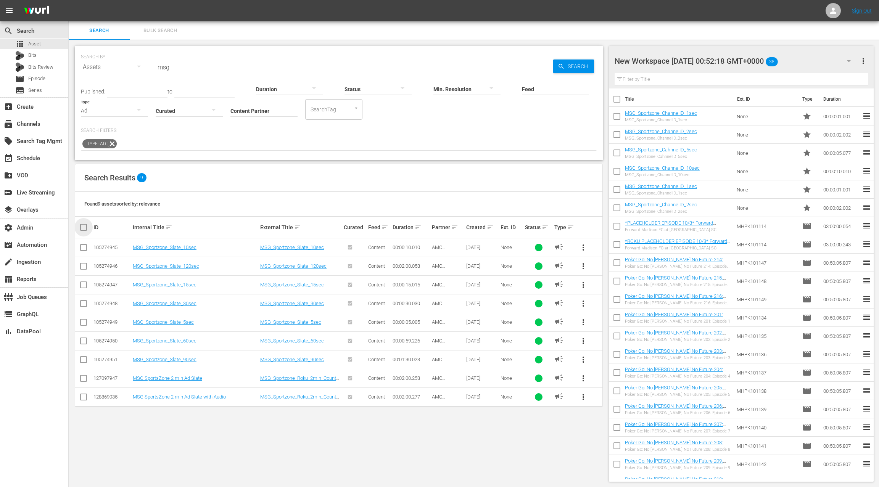
checkbox input "true"
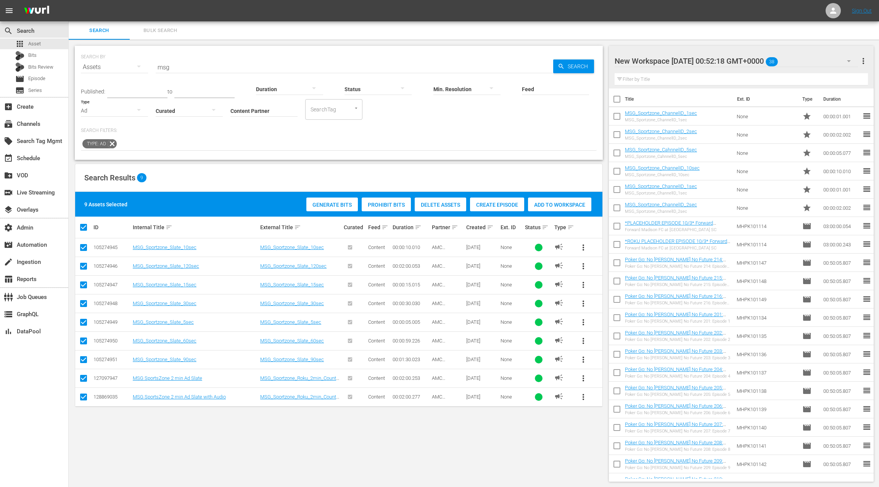
click at [546, 208] on div "Add to Workspace" at bounding box center [559, 205] width 63 height 14
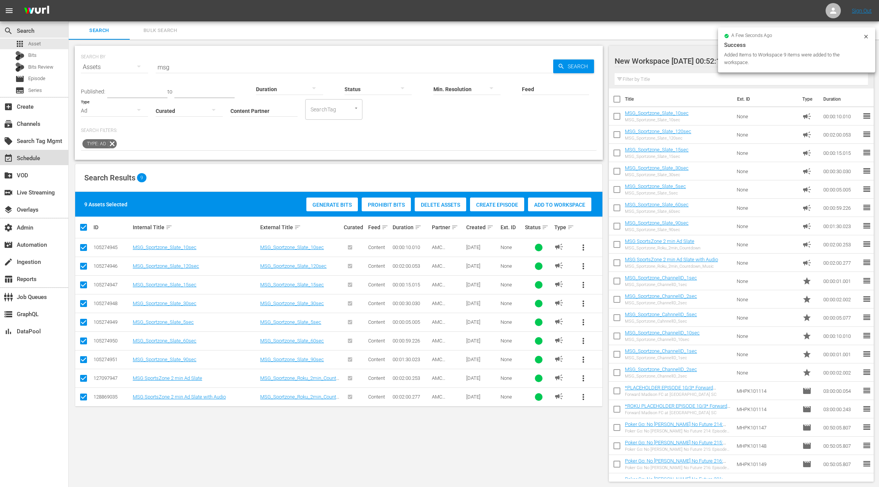
click at [44, 162] on div "event_available Schedule" at bounding box center [34, 157] width 68 height 15
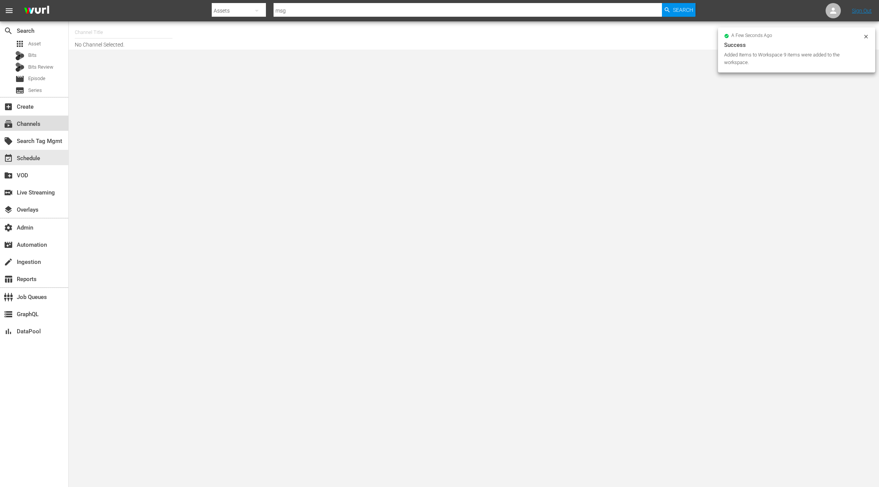
click at [47, 127] on div "subscriptions Channels" at bounding box center [34, 123] width 68 height 15
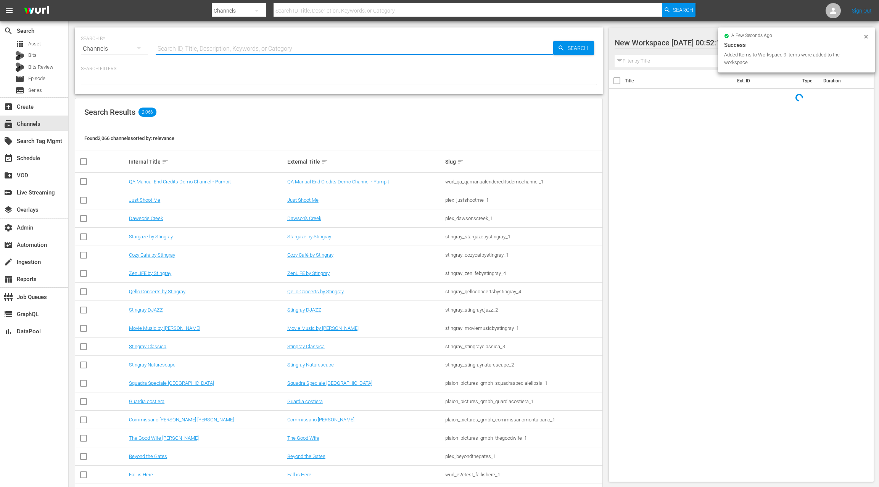
click at [198, 49] on input "text" at bounding box center [354, 49] width 397 height 18
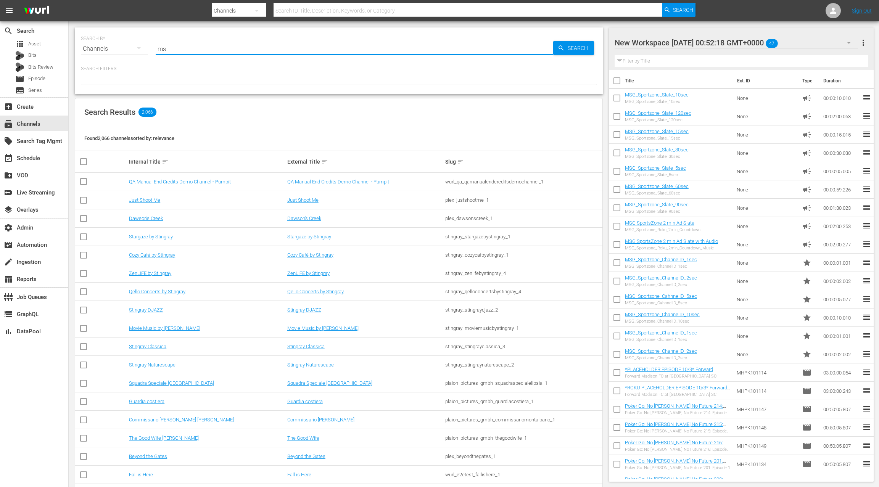
type input "msg"
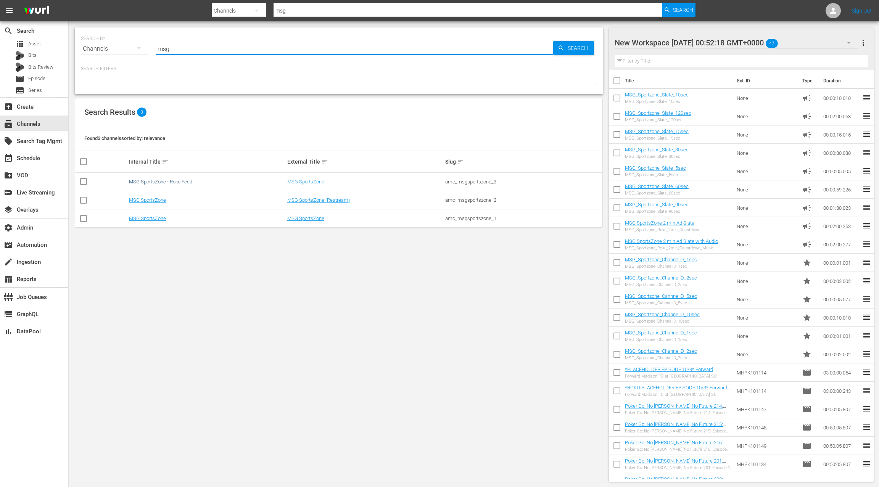
type input "msg"
click at [167, 183] on link "MSG SportsZone - Roku Feed" at bounding box center [160, 182] width 63 height 6
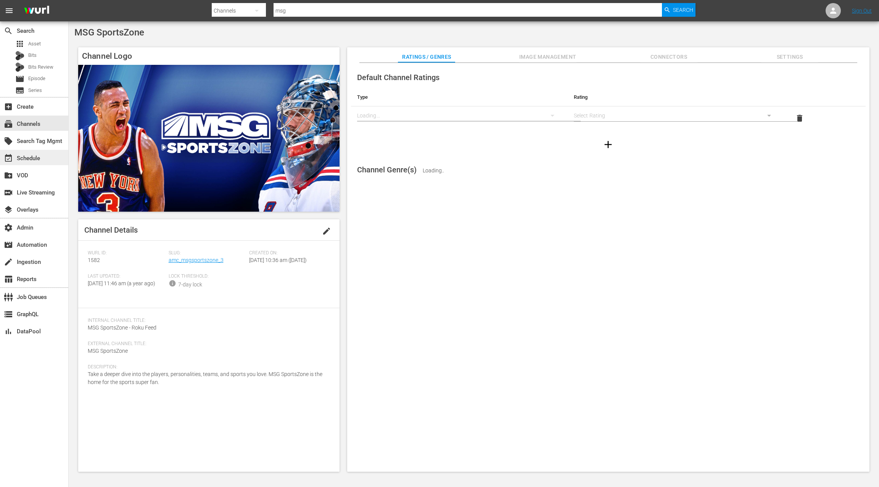
click at [44, 160] on div "event_available Schedule" at bounding box center [34, 157] width 68 height 15
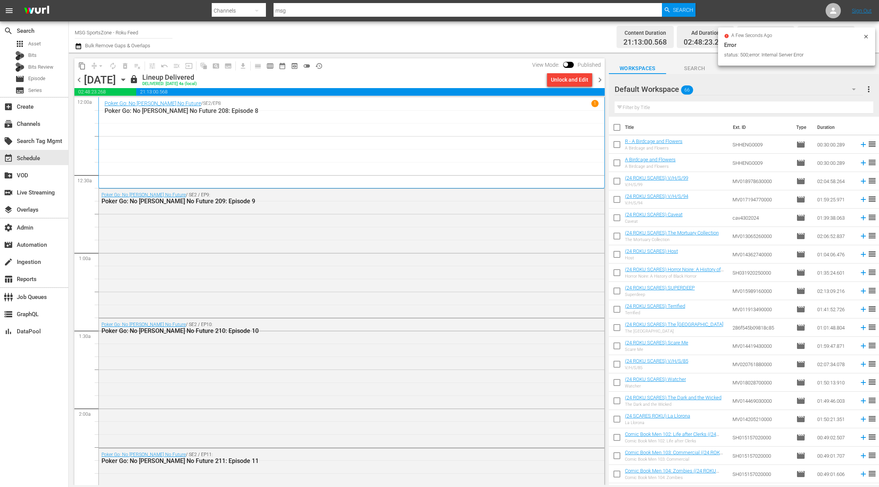
click at [599, 80] on span "chevron_right" at bounding box center [600, 80] width 10 height 10
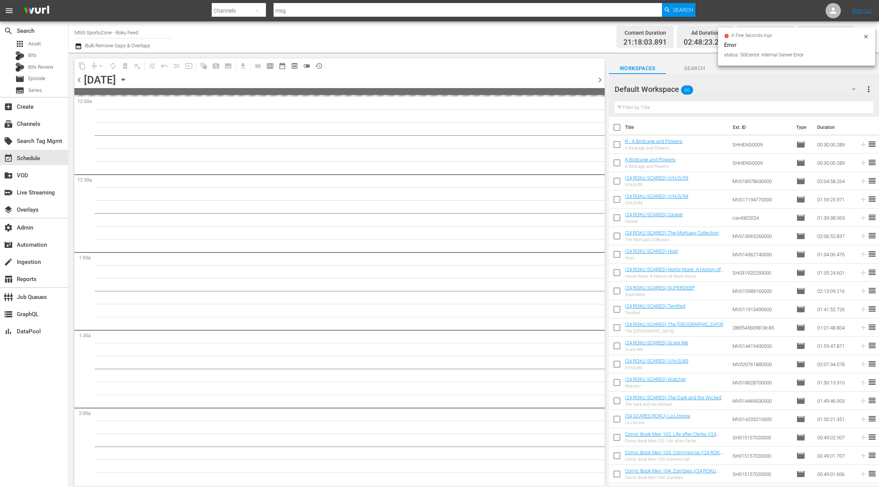
click at [599, 80] on span "chevron_right" at bounding box center [600, 80] width 10 height 10
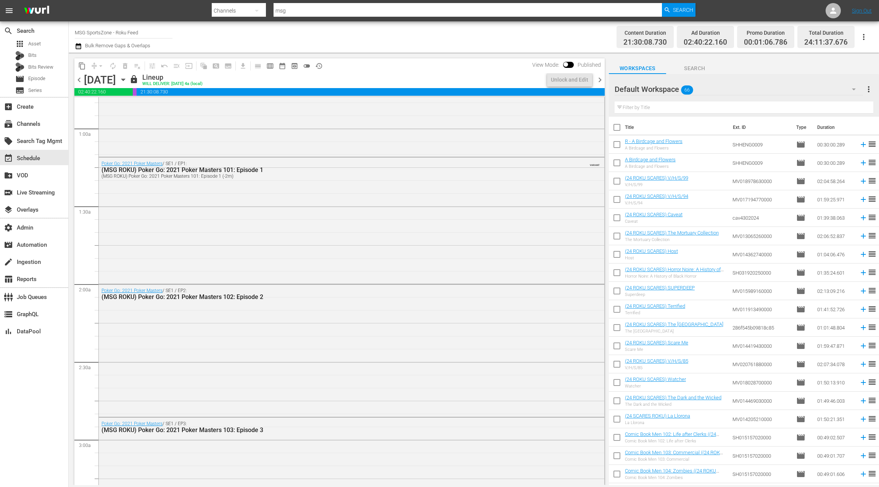
scroll to position [159, 0]
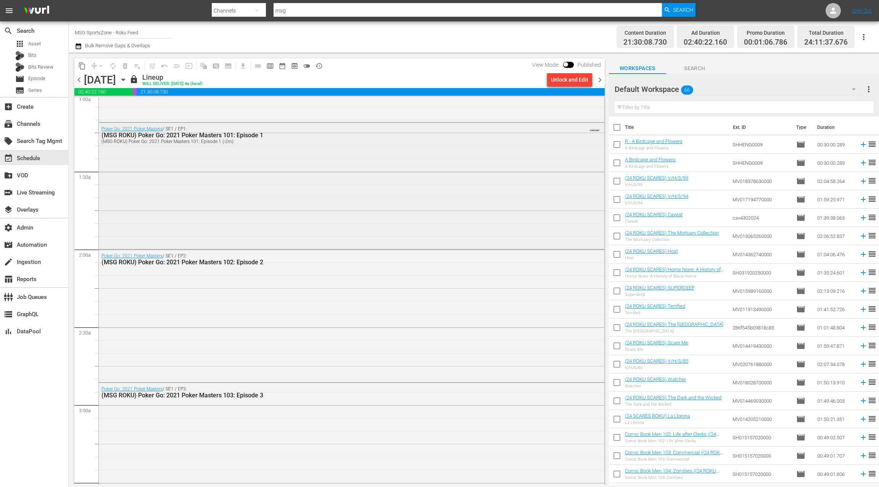
click at [337, 182] on div "Poker Go: 2021 Poker Masters / SE1 / EP1: (MSG ROKU) Poker Go: 2021 Poker Maste…" at bounding box center [351, 185] width 505 height 125
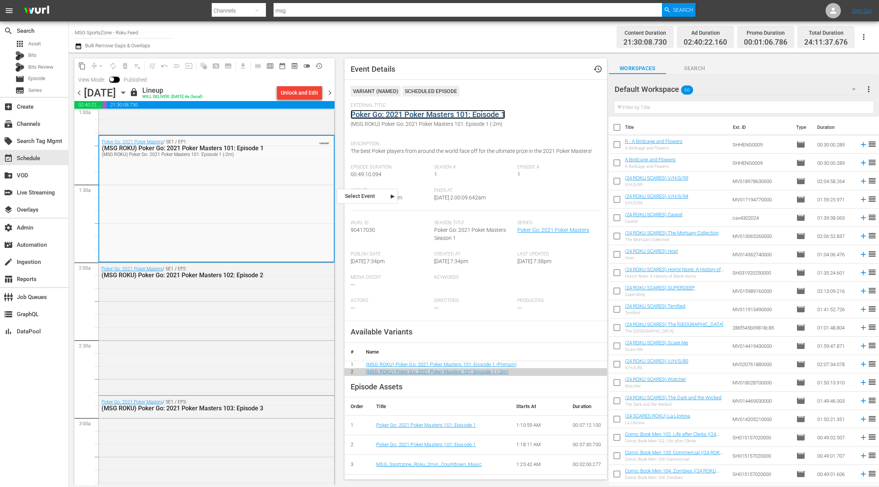
click at [392, 117] on link "Poker Go: 2021 Poker Masters 101: Episode 1" at bounding box center [427, 114] width 154 height 9
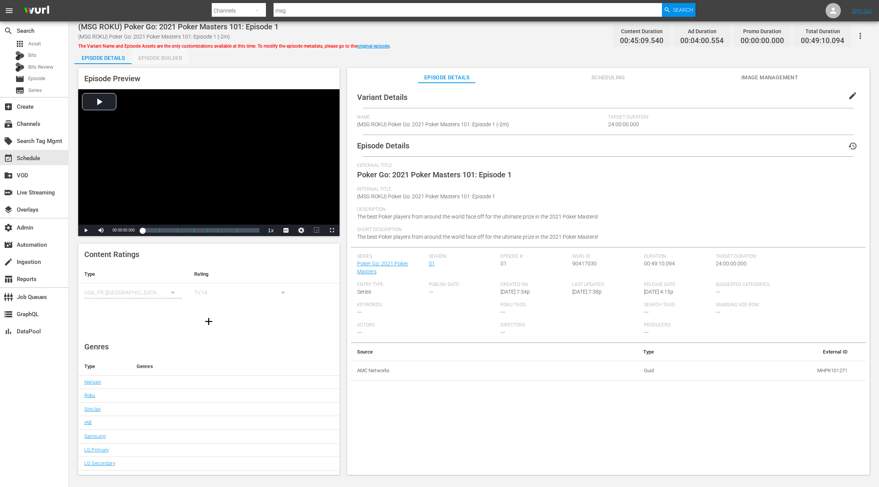
drag, startPoint x: 153, startPoint y: 58, endPoint x: 261, endPoint y: 112, distance: 120.4
click at [153, 59] on div "Episode Builder" at bounding box center [160, 58] width 57 height 18
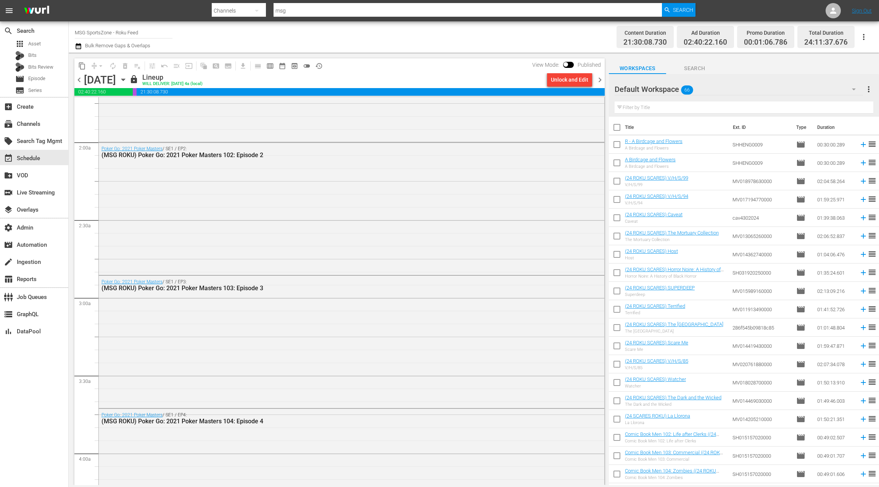
scroll to position [268, 0]
click at [276, 182] on div "Poker Go: 2021 Poker Masters / SE1 / EP2: (MSG ROKU) Poker Go: 2021 Poker Maste…" at bounding box center [351, 206] width 505 height 130
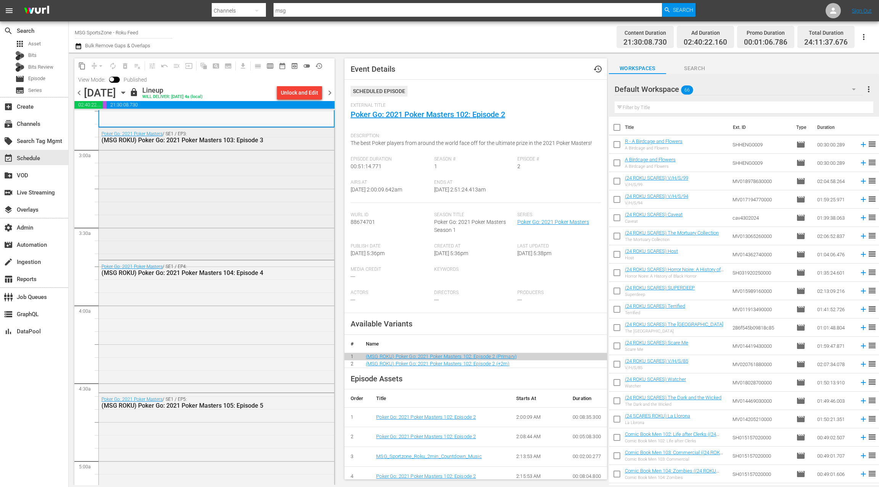
scroll to position [433, 0]
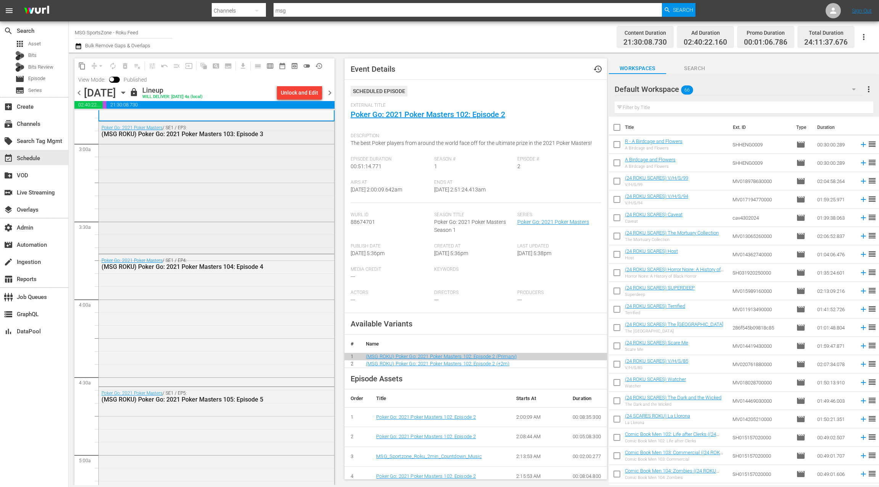
click at [266, 194] on div "Poker Go: 2021 Poker Masters / SE1 / EP3: (MSG ROKU) Poker Go: 2021 Poker Maste…" at bounding box center [216, 187] width 235 height 130
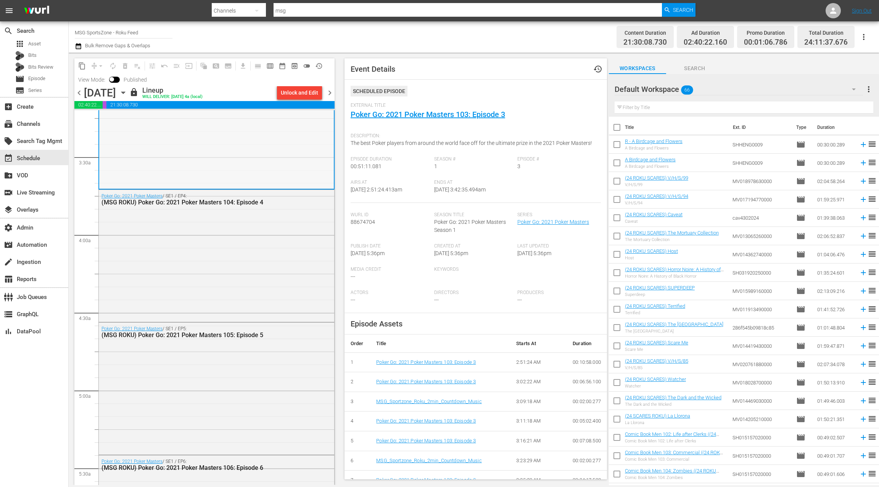
scroll to position [533, 0]
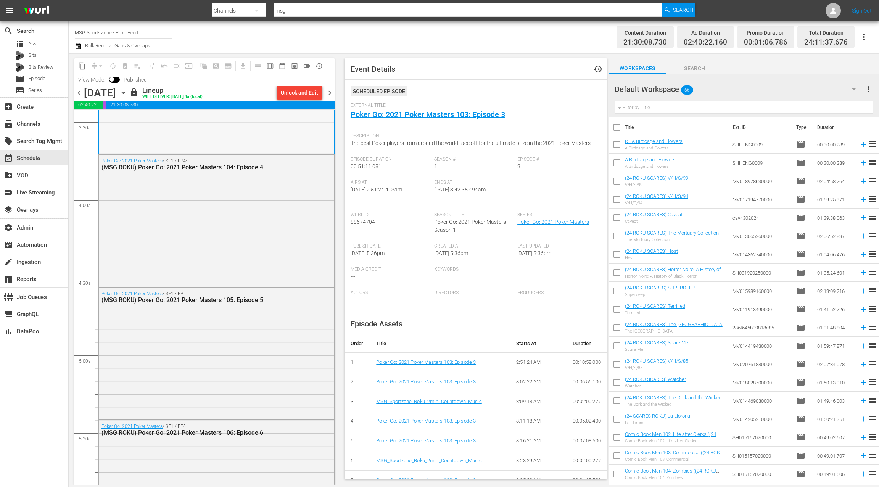
click at [257, 189] on div "Poker Go: 2021 Poker Masters / SE1 / EP4: (MSG ROKU) Poker Go: 2021 Poker Maste…" at bounding box center [216, 220] width 235 height 130
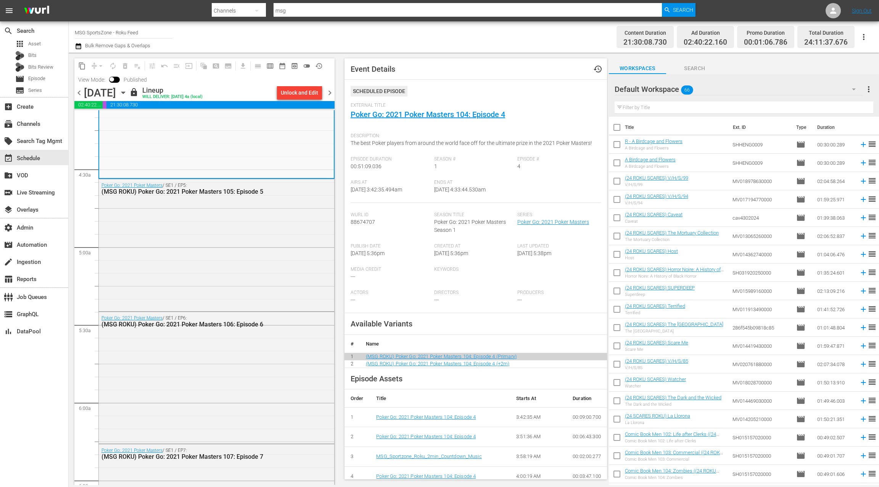
scroll to position [661, 0]
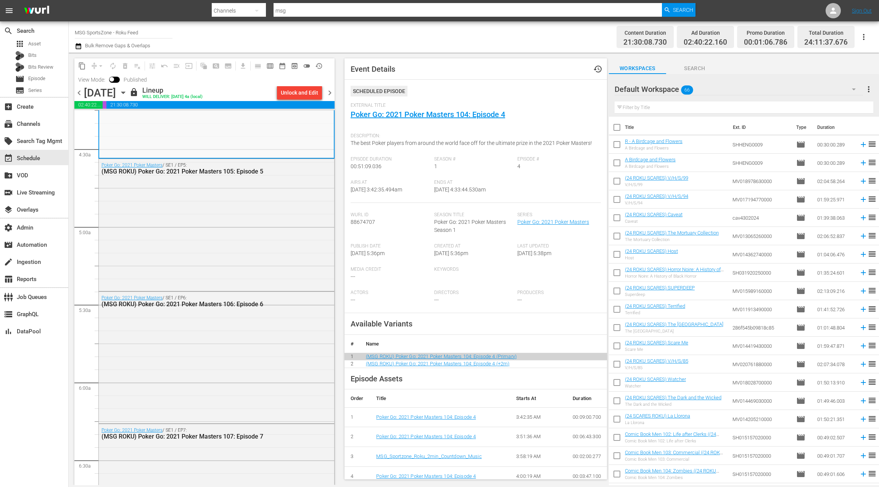
click at [257, 189] on div "Poker Go: 2021 Poker Masters / SE1 / EP5: (MSG ROKU) Poker Go: 2021 Poker Maste…" at bounding box center [216, 224] width 235 height 130
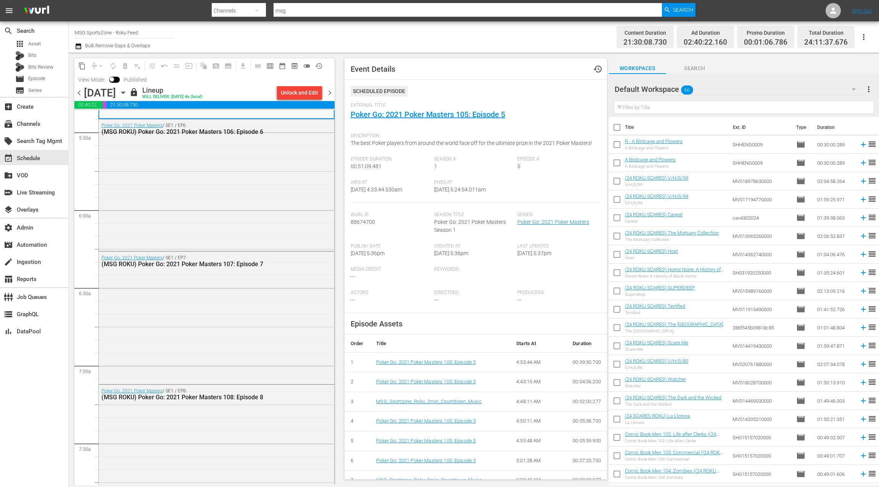
scroll to position [838, 0]
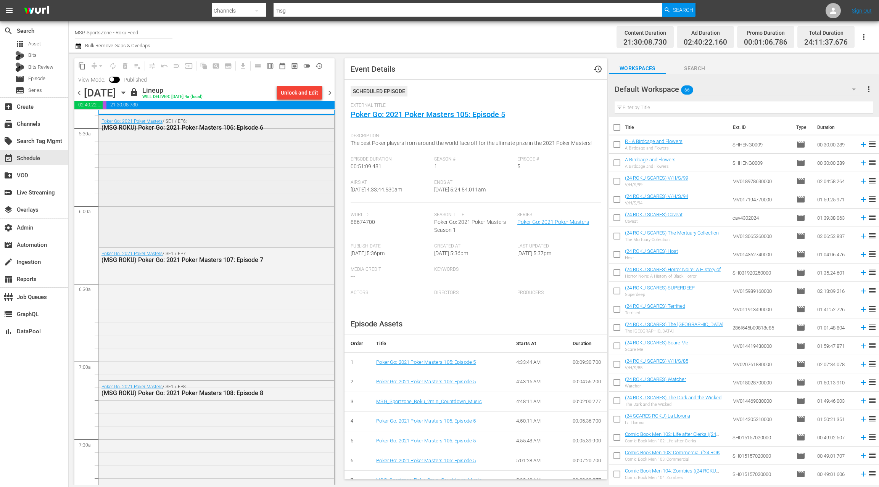
click at [257, 189] on div "Poker Go: 2021 Poker Masters / SE1 / EP6: (MSG ROKU) Poker Go: 2021 Poker Maste…" at bounding box center [216, 180] width 235 height 130
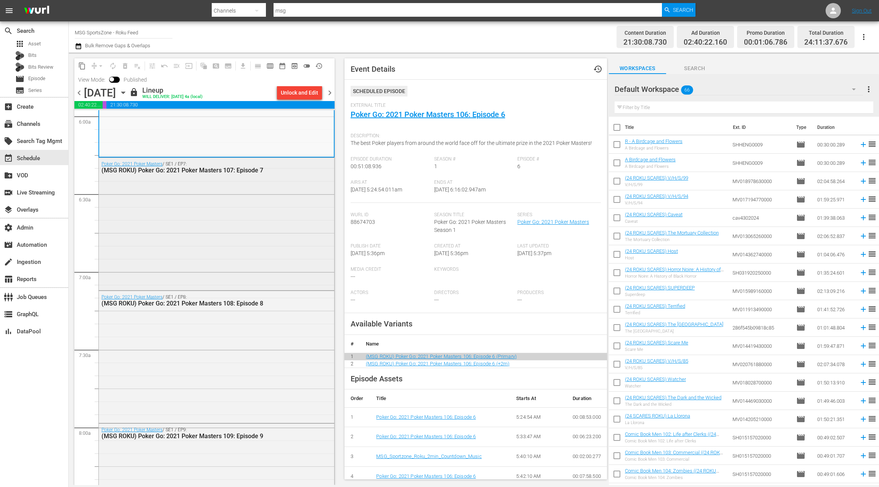
scroll to position [930, 0]
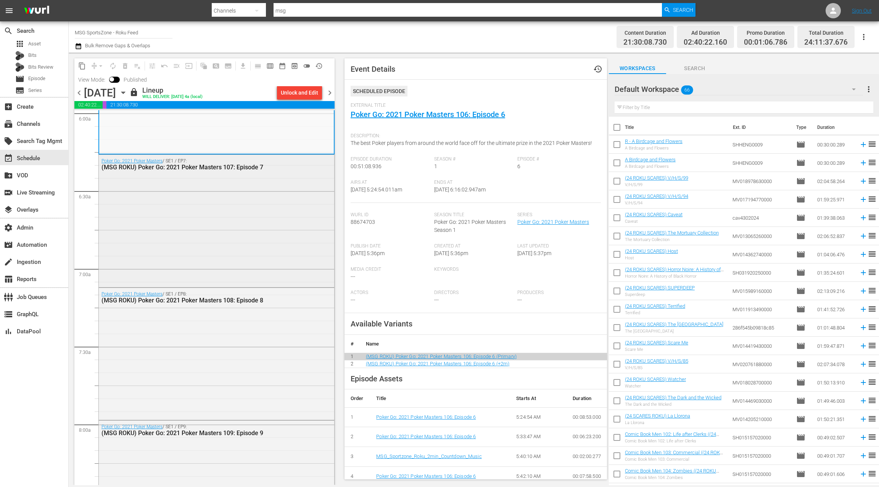
click at [257, 189] on div "Poker Go: 2021 Poker Masters / SE1 / EP7: (MSG ROKU) Poker Go: 2021 Poker Maste…" at bounding box center [216, 220] width 235 height 130
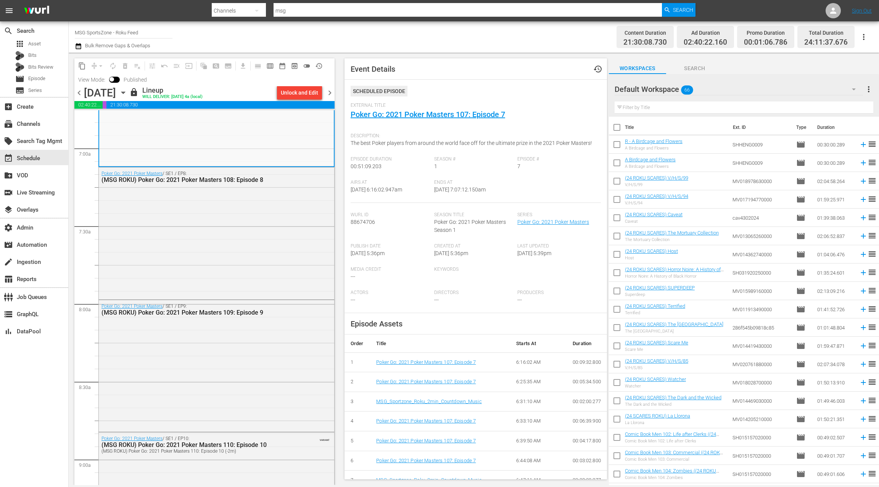
scroll to position [1067, 0]
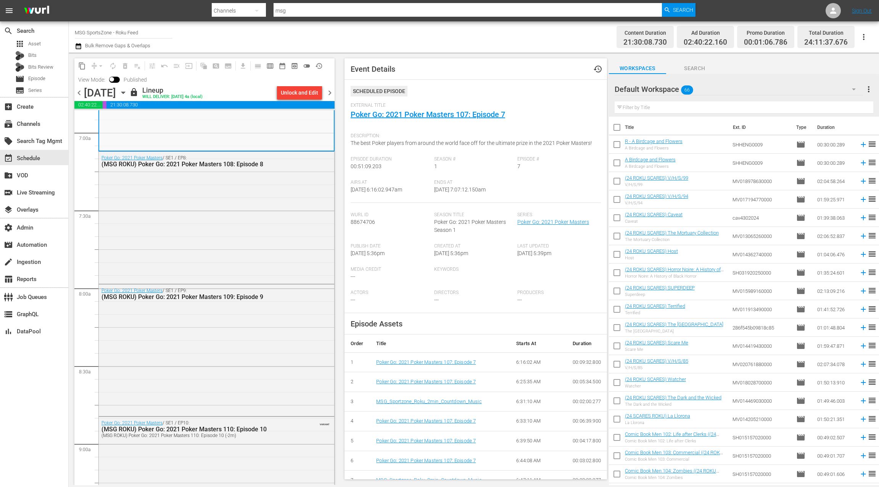
click at [257, 189] on div "Poker Go: 2021 Poker Masters / SE1 / EP8: (MSG ROKU) Poker Go: 2021 Poker Maste…" at bounding box center [216, 217] width 235 height 130
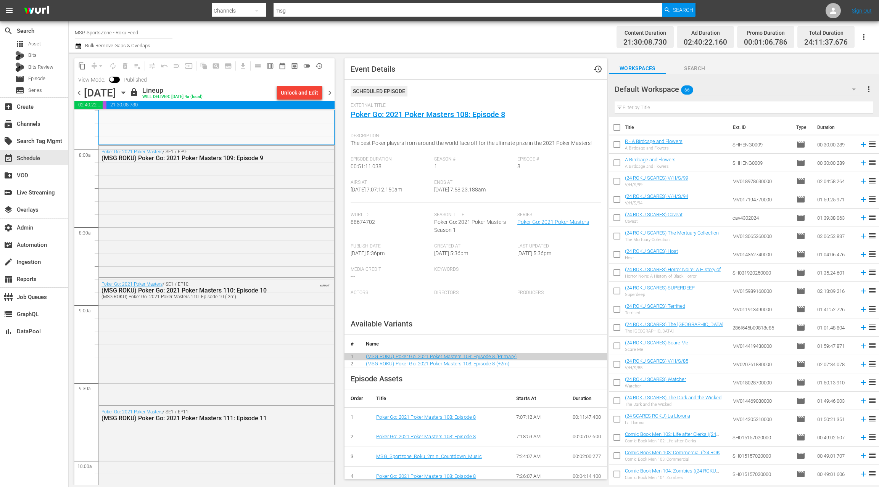
scroll to position [1228, 0]
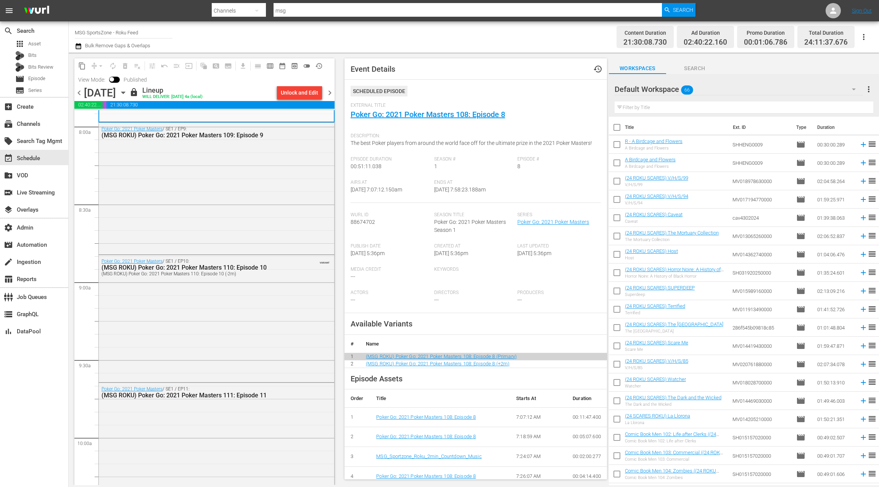
click at [257, 189] on div "Poker Go: 2021 Poker Masters / SE1 / EP9: (MSG ROKU) Poker Go: 2021 Poker Maste…" at bounding box center [216, 188] width 235 height 130
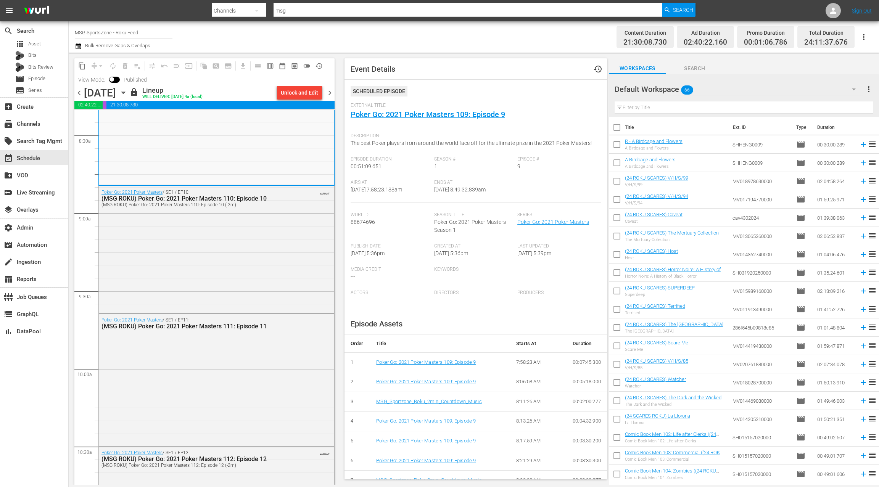
scroll to position [1338, 0]
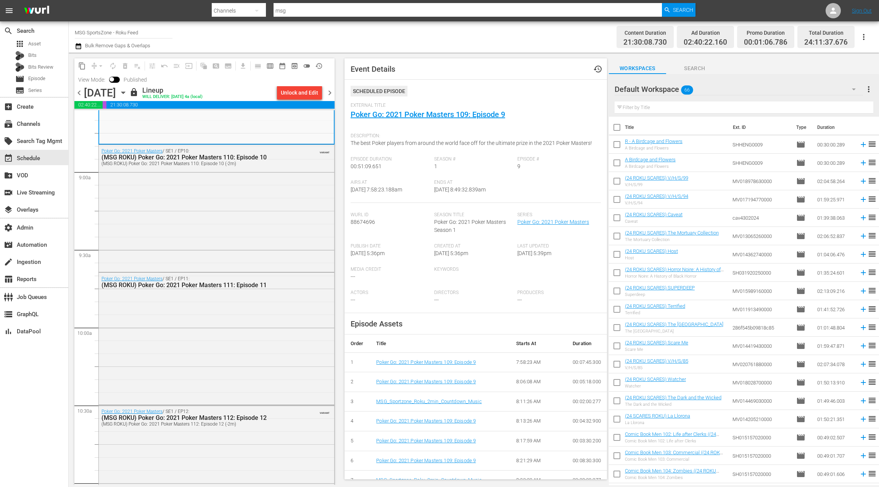
click at [257, 189] on div "Poker Go: 2021 Poker Masters / SE1 / EP10: (MSG ROKU) Poker Go: 2021 Poker Mast…" at bounding box center [216, 207] width 235 height 125
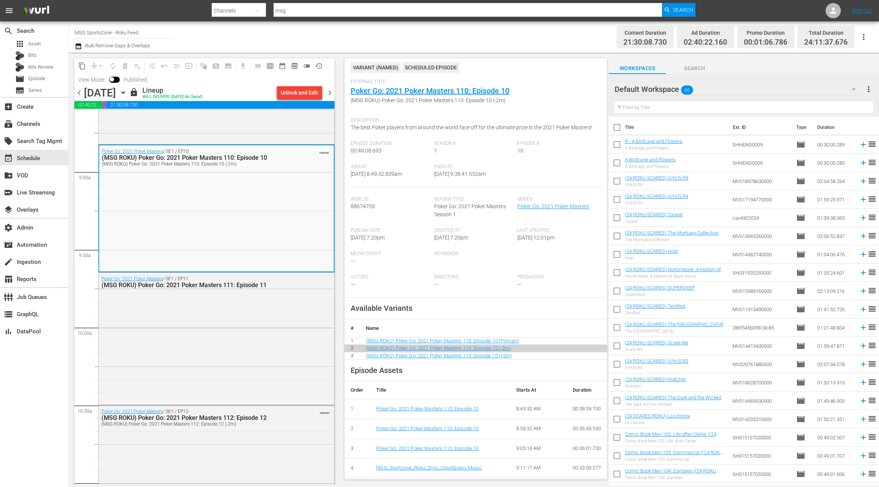
scroll to position [0, 0]
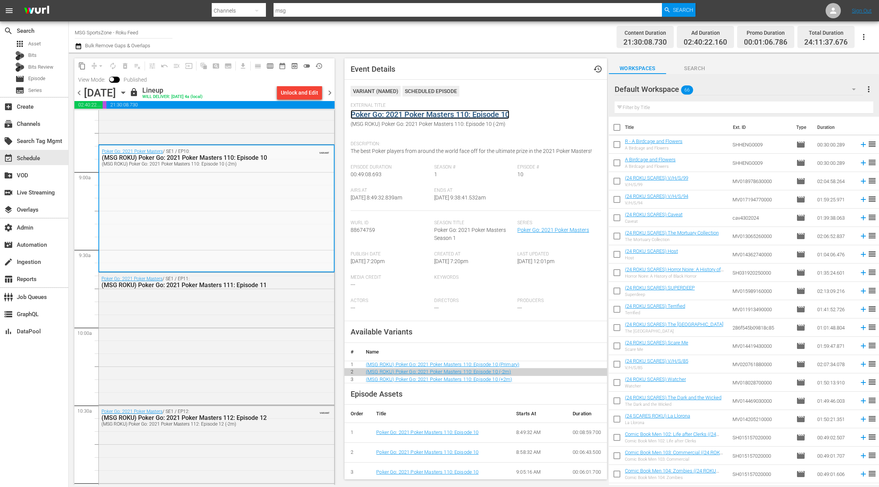
click at [413, 118] on link "Poker Go: 2021 Poker Masters 110: Episode 10" at bounding box center [429, 114] width 159 height 9
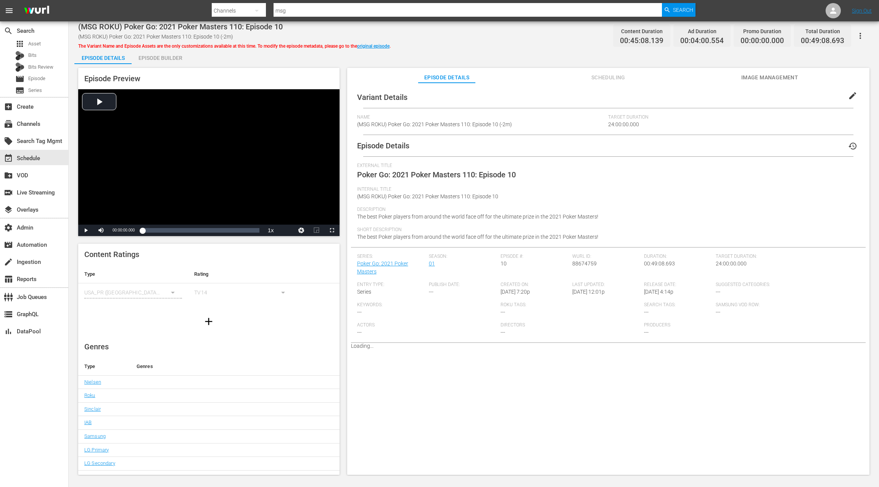
drag, startPoint x: 155, startPoint y: 58, endPoint x: 179, endPoint y: 70, distance: 26.8
click at [155, 58] on div "Episode Builder" at bounding box center [160, 58] width 57 height 18
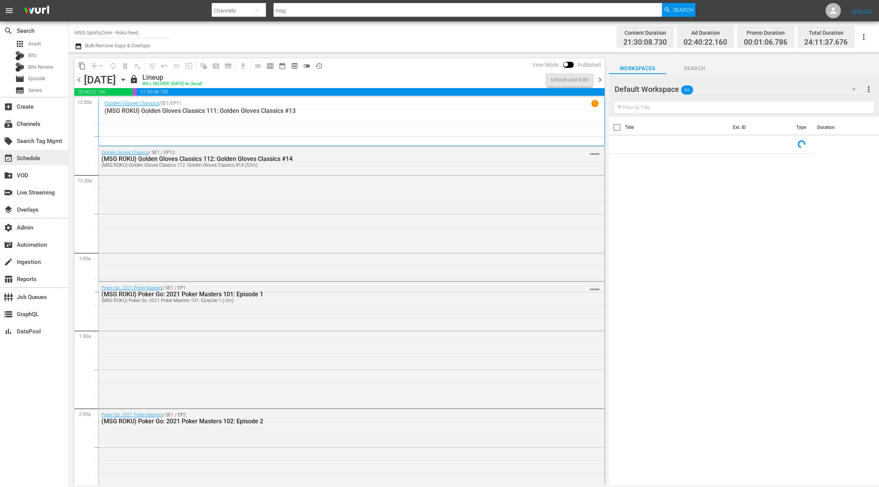
click at [34, 160] on div "event_available Schedule" at bounding box center [21, 157] width 43 height 7
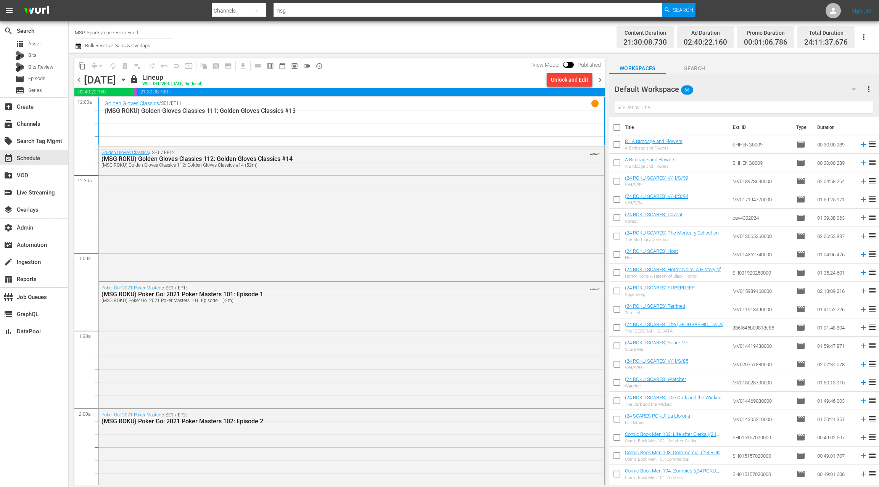
click at [127, 80] on icon "button" at bounding box center [123, 79] width 8 height 8
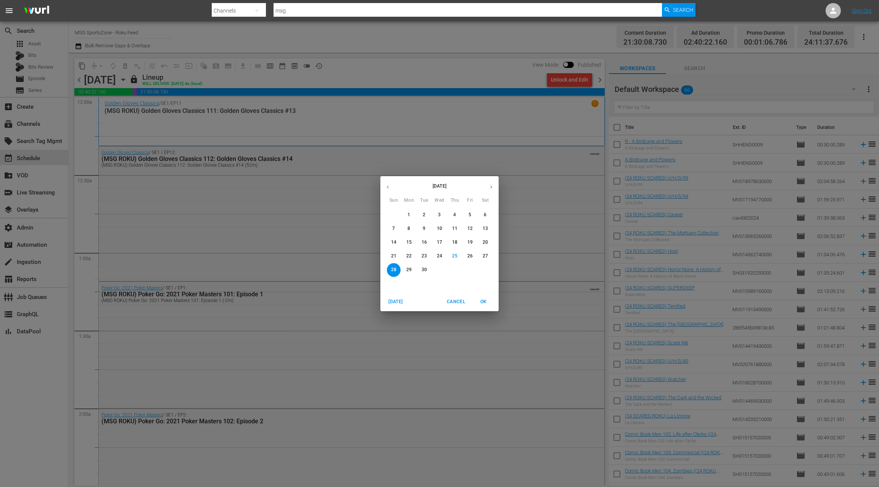
click at [492, 190] on button "button" at bounding box center [490, 187] width 15 height 15
click at [474, 216] on span "3" at bounding box center [470, 215] width 14 height 6
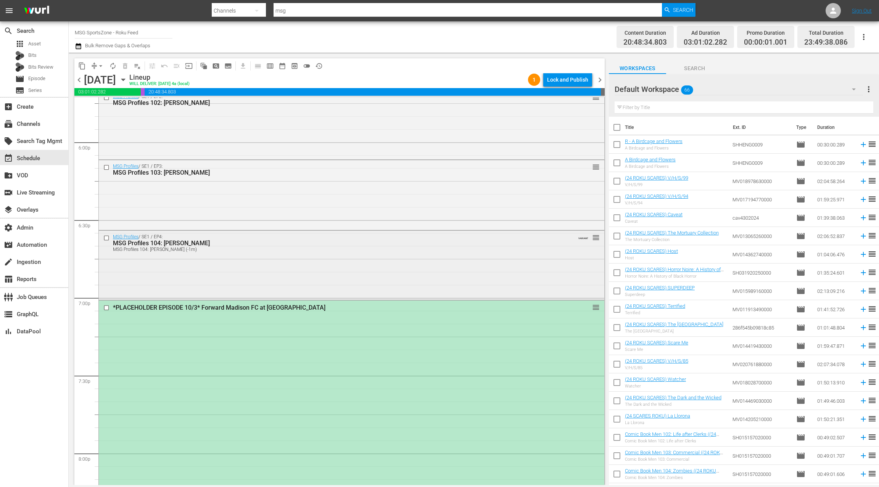
scroll to position [2756, 0]
click at [276, 257] on div "MSG Profiles / SE1 / EP4: MSG Profiles 104: [PERSON_NAME] MSG Profiles 104: [PE…" at bounding box center [351, 264] width 505 height 68
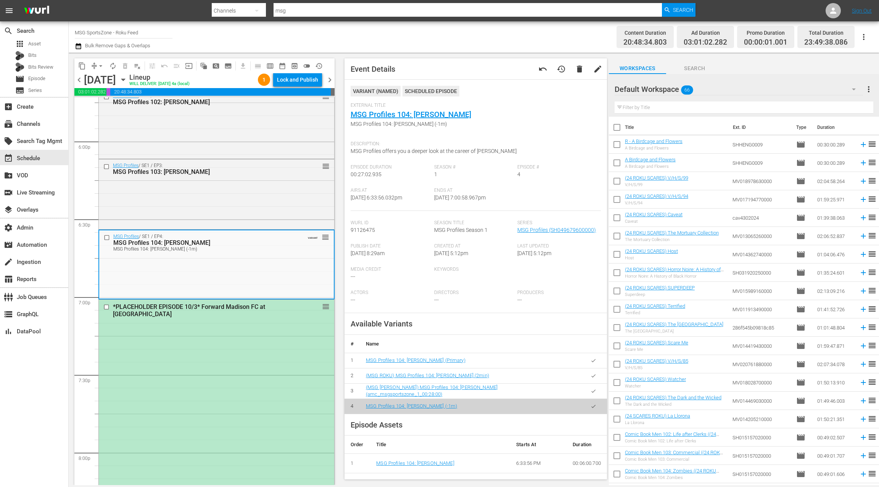
click at [744, 86] on div "Default Workspace 66" at bounding box center [738, 89] width 248 height 21
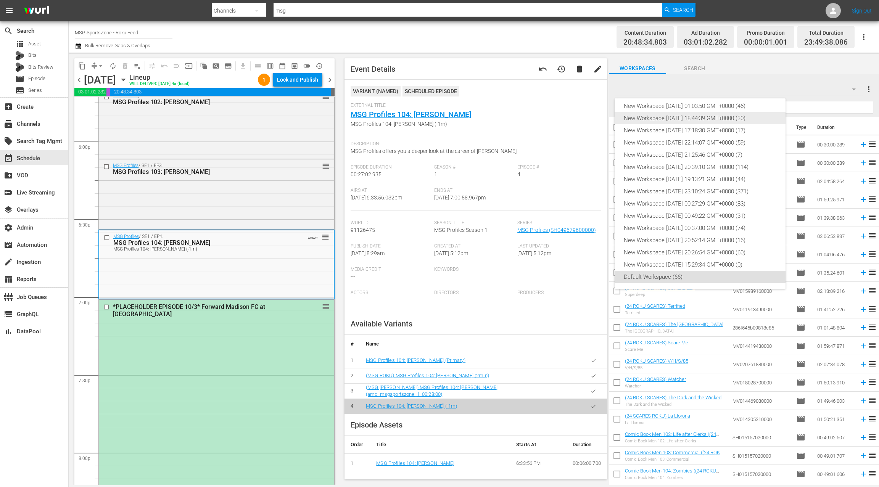
scroll to position [0, 0]
click at [713, 108] on div "New Workspace [DATE] 00:52:18 GMT+0000 (32)" at bounding box center [699, 110] width 153 height 12
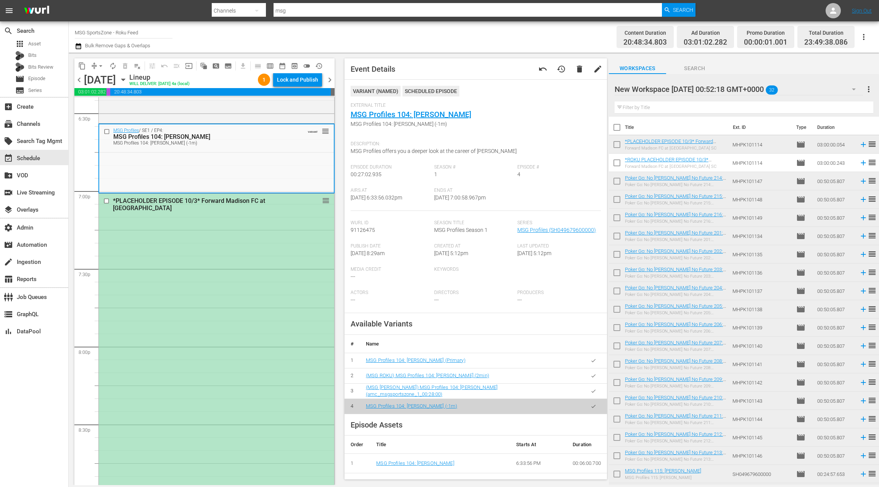
scroll to position [2870, 0]
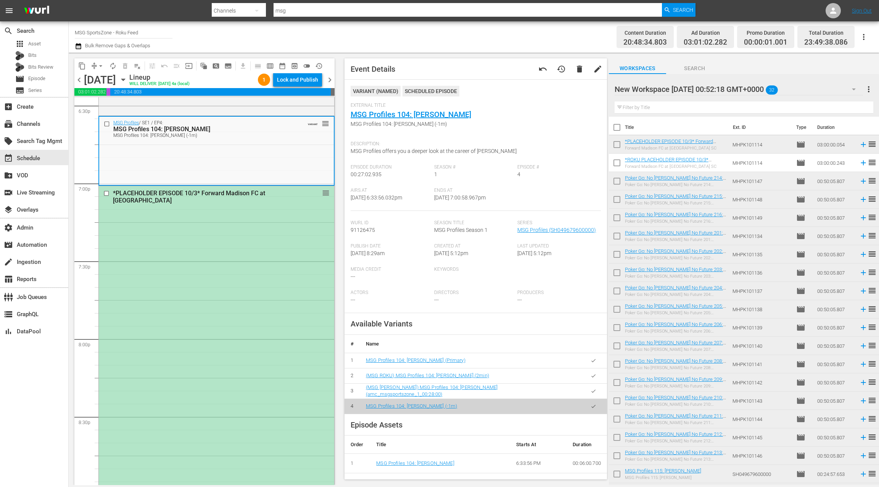
click at [243, 245] on div "*PLACEHOLDER EPISODE 10/3* Forward Madison FC at [GEOGRAPHIC_DATA] SC reorder" at bounding box center [216, 418] width 235 height 464
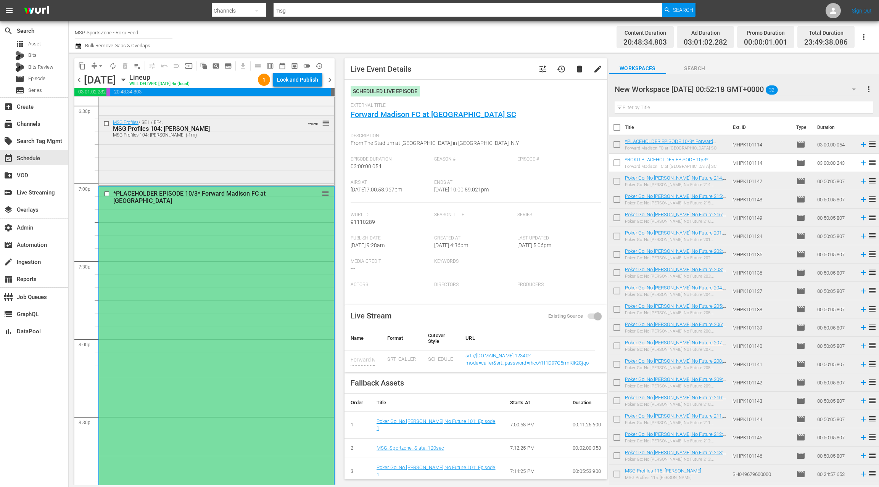
click at [273, 163] on div "MSG Profiles / SE1 / EP4: MSG Profiles 104: [PERSON_NAME] MSG Profiles 104: [PE…" at bounding box center [216, 150] width 235 height 68
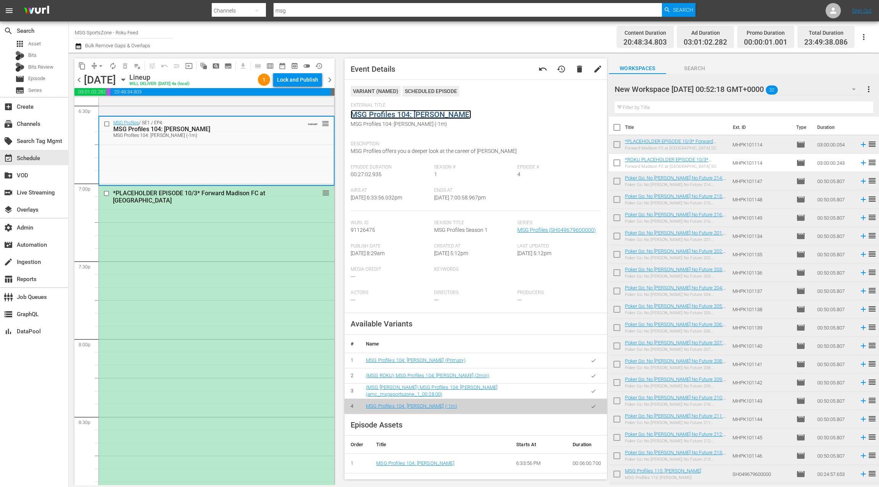
click at [374, 114] on link "MSG Profiles 104: [PERSON_NAME]" at bounding box center [410, 114] width 120 height 9
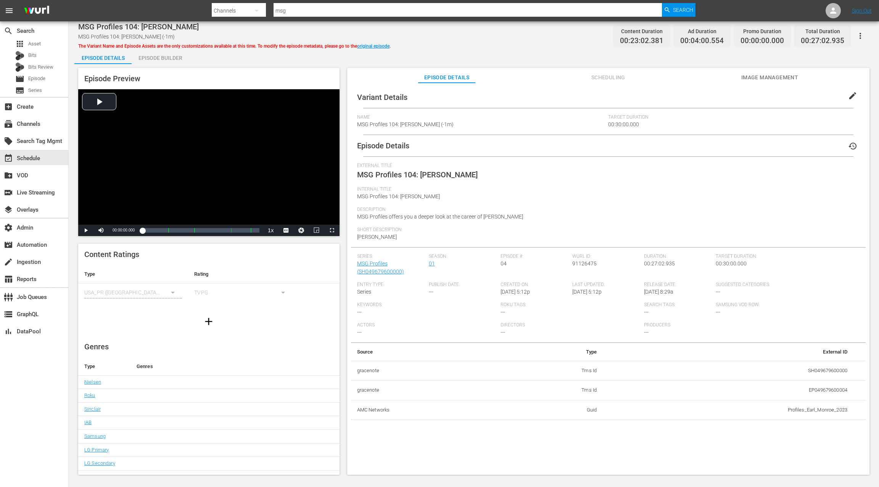
click at [172, 59] on div "Episode Builder" at bounding box center [160, 58] width 57 height 18
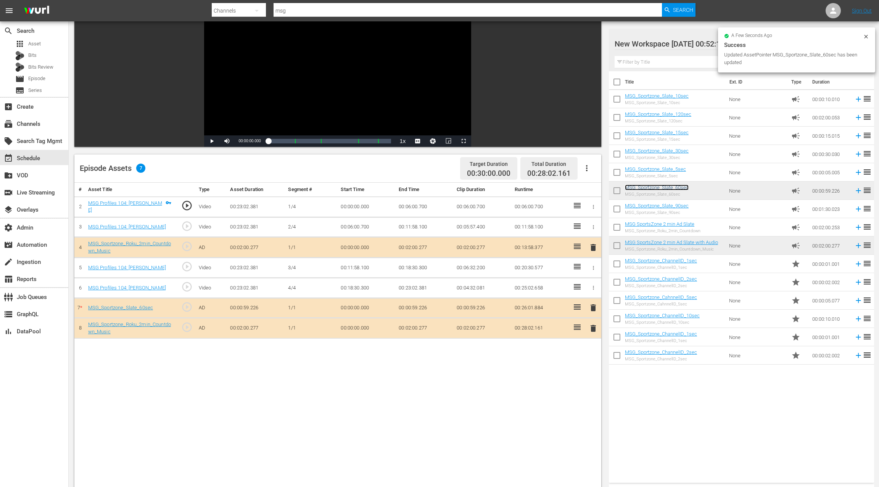
scroll to position [86, 0]
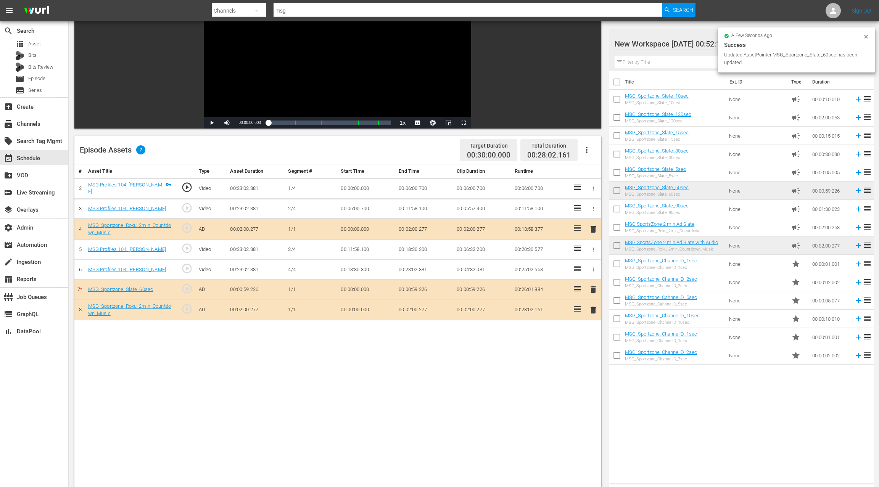
click at [594, 308] on span "delete" at bounding box center [592, 309] width 9 height 9
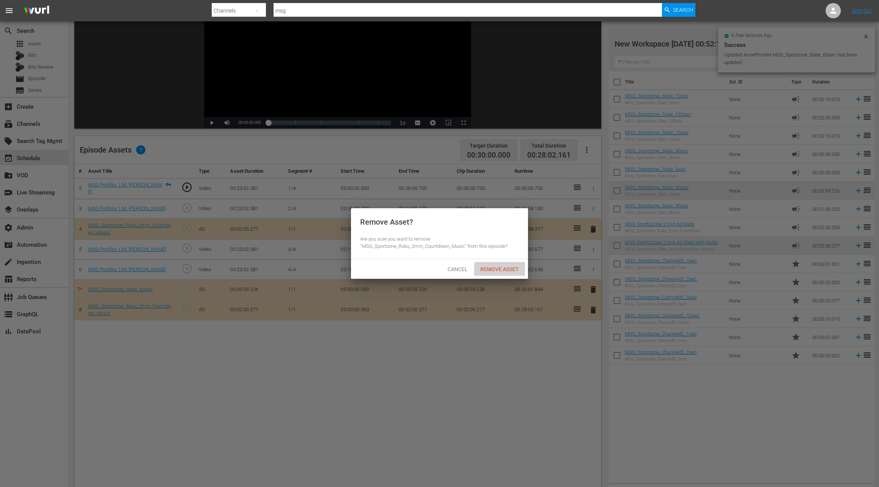
click at [515, 271] on span "Remove Asset" at bounding box center [499, 269] width 51 height 6
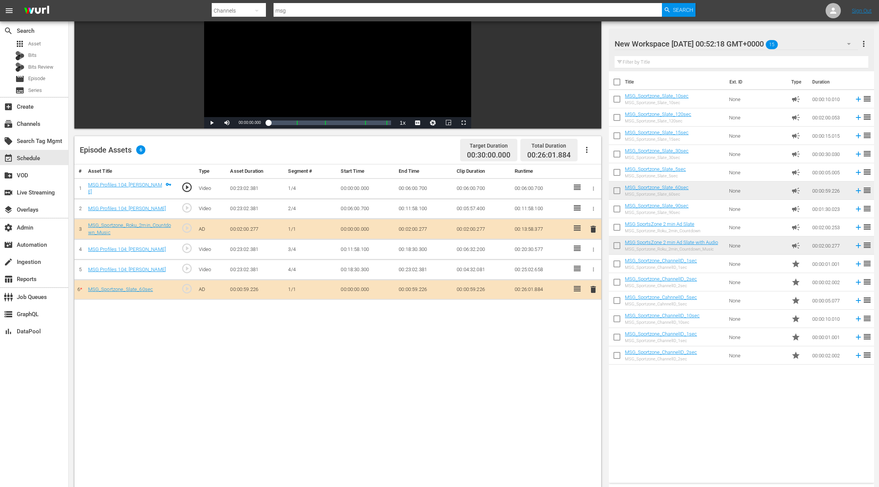
click at [592, 286] on span "delete" at bounding box center [592, 289] width 9 height 9
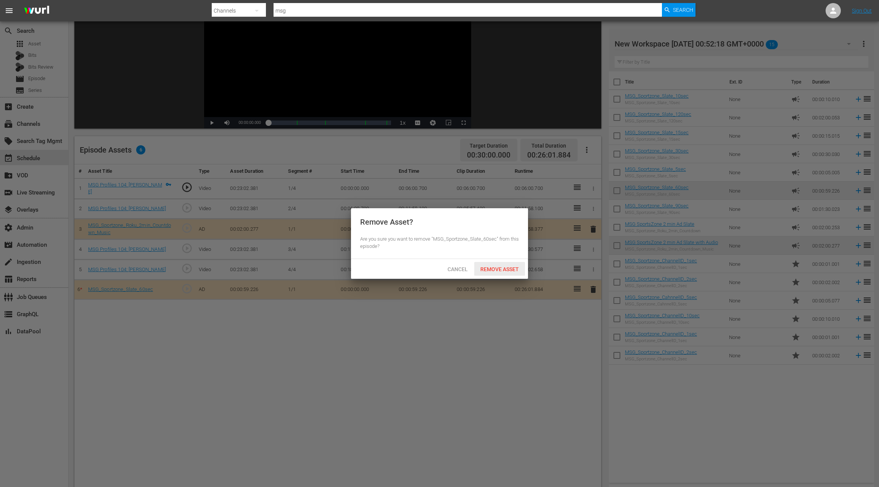
click at [509, 267] on span "Remove Asset" at bounding box center [499, 269] width 51 height 6
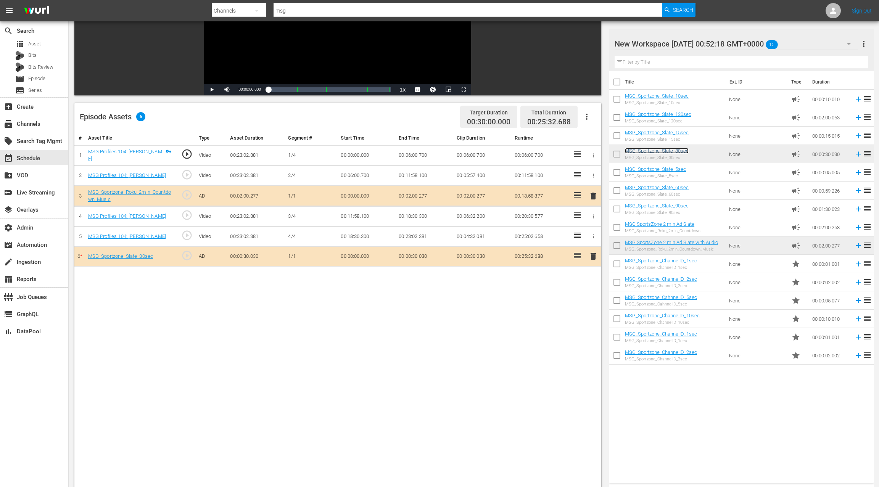
scroll to position [114, 0]
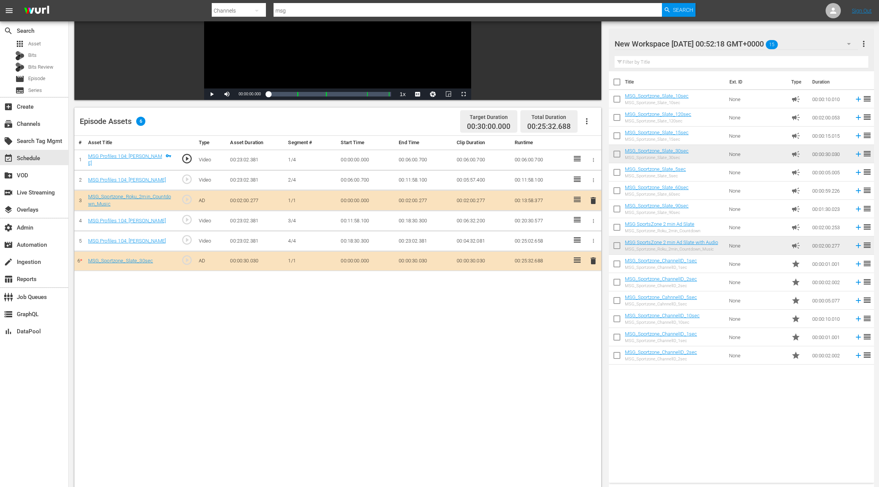
click at [593, 258] on span "delete" at bounding box center [592, 260] width 9 height 9
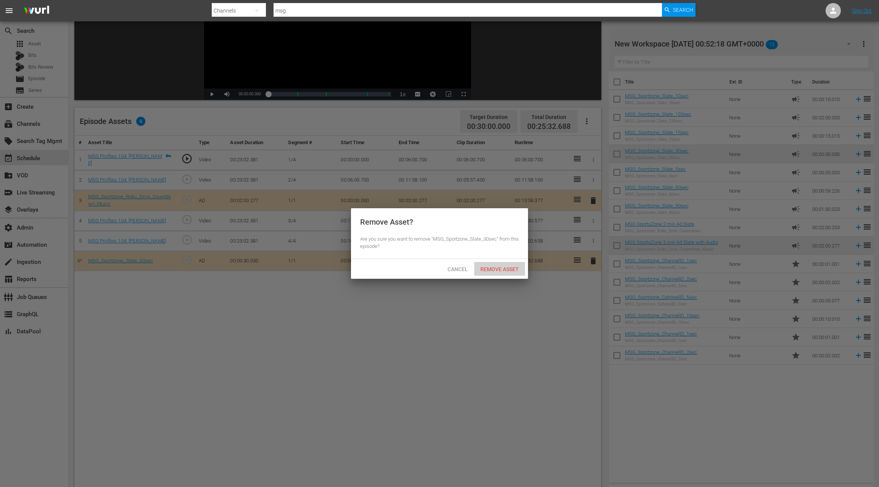
click at [505, 270] on span "Remove Asset" at bounding box center [499, 269] width 51 height 6
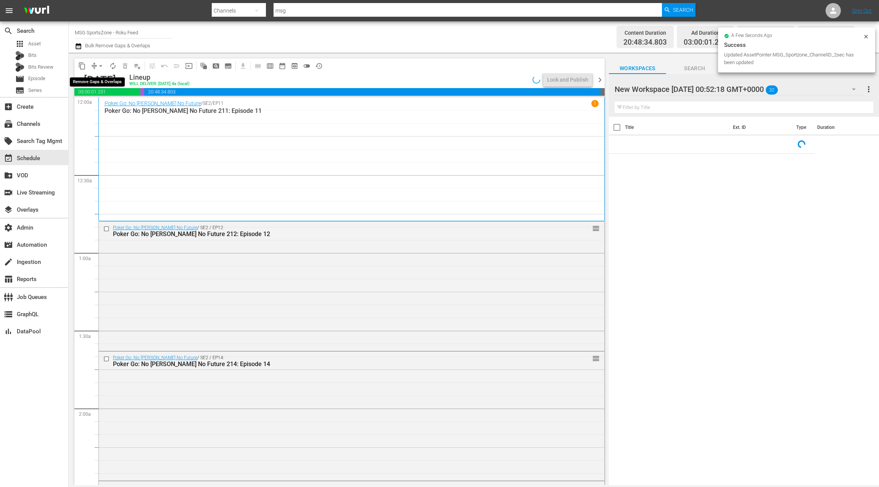
click at [97, 66] on span "arrow_drop_down" at bounding box center [101, 66] width 8 height 8
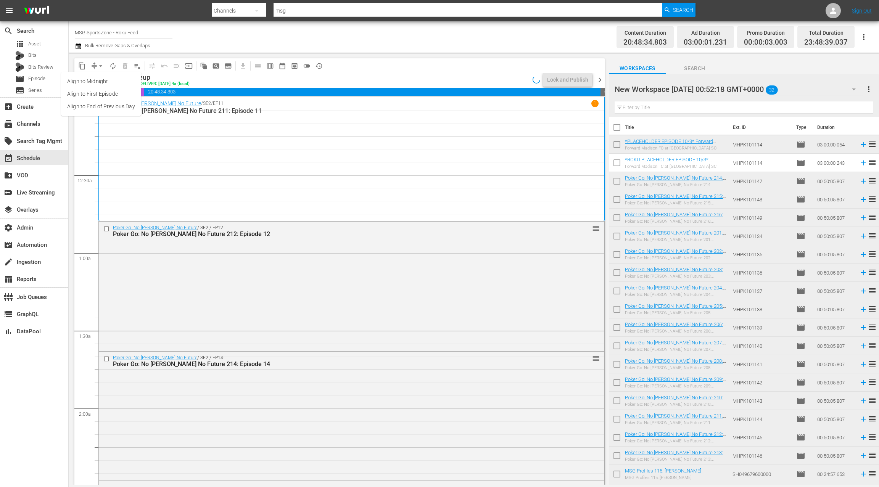
click at [111, 103] on li "Align to End of Previous Day" at bounding box center [101, 106] width 80 height 13
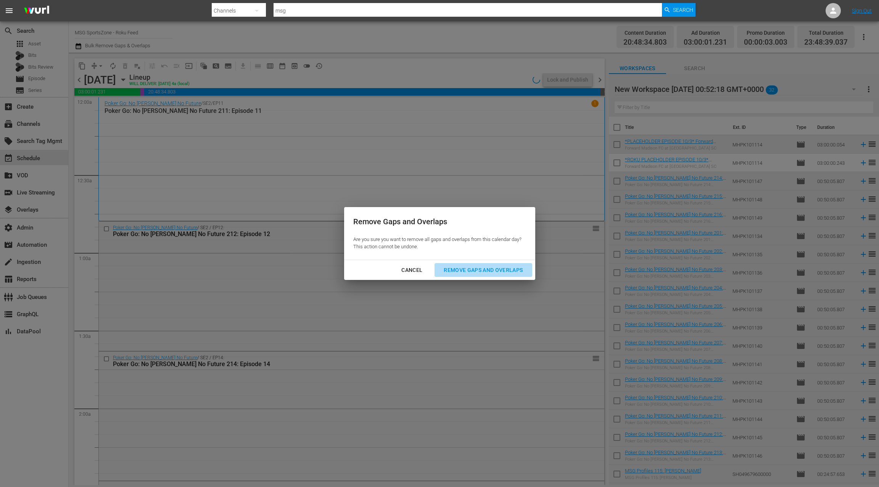
click at [484, 274] on div "Remove Gaps and Overlaps" at bounding box center [482, 270] width 91 height 10
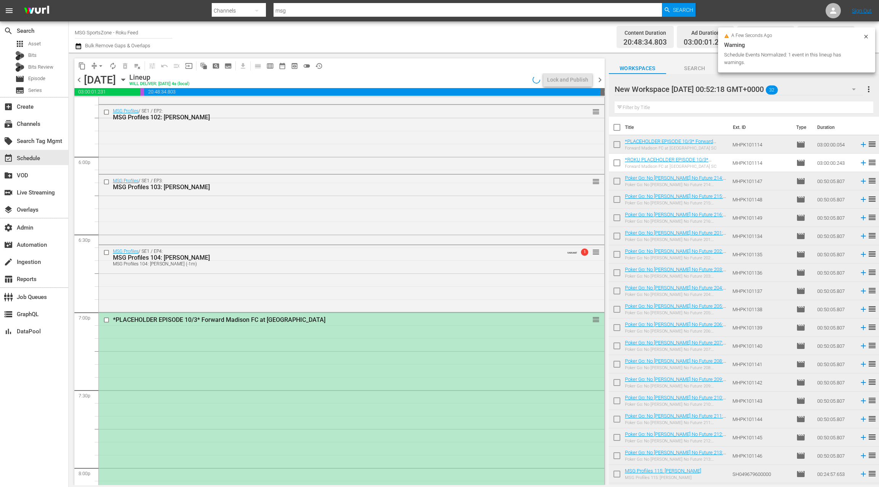
scroll to position [2781, 0]
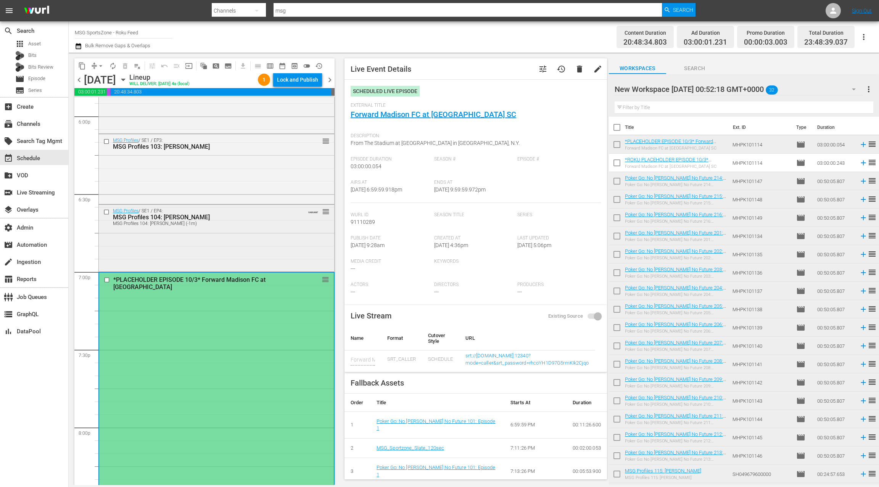
click at [288, 238] on div "MSG Profiles / SE1 / EP4: MSG Profiles 104: [PERSON_NAME] MSG Profiles 104: [PE…" at bounding box center [216, 237] width 235 height 65
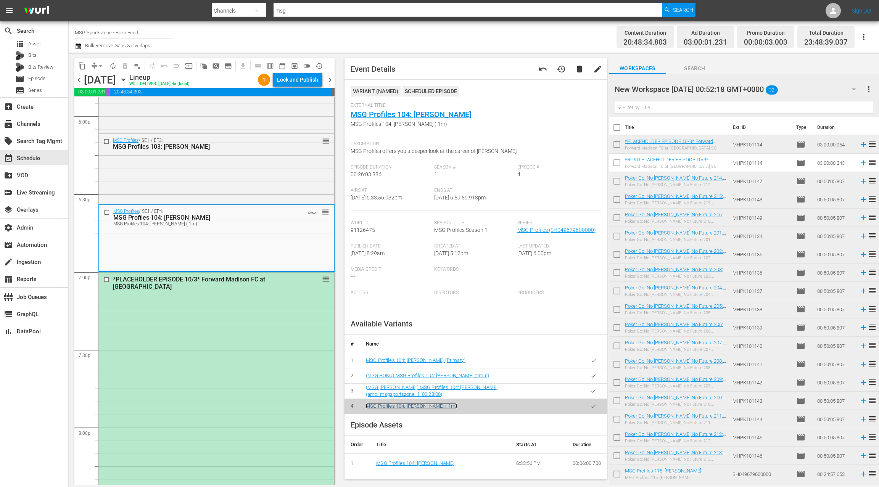
click at [438, 405] on link "MSG Profiles 104: [PERSON_NAME] (-1m)" at bounding box center [411, 406] width 91 height 6
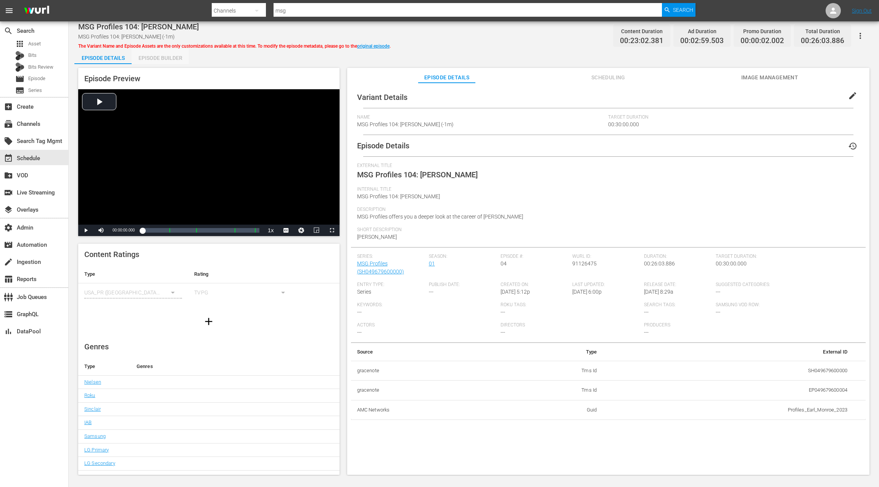
click at [170, 59] on div "Episode Builder" at bounding box center [160, 58] width 57 height 18
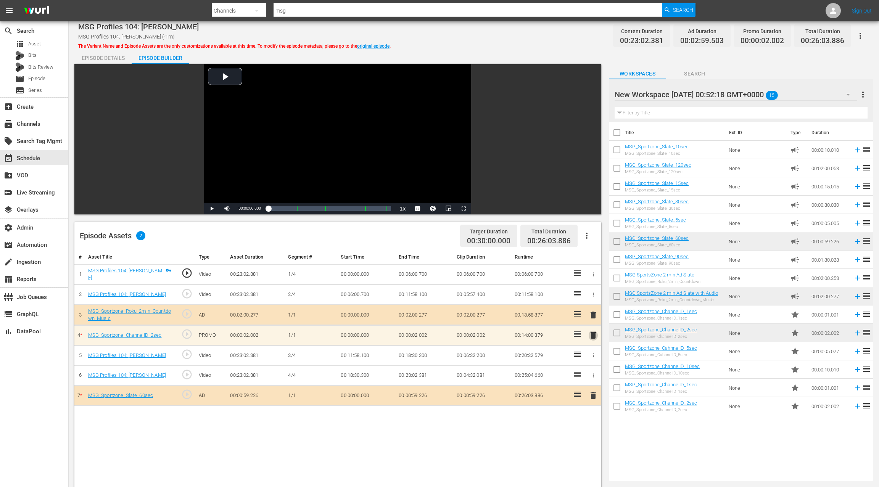
click at [592, 335] on span "delete" at bounding box center [592, 335] width 9 height 9
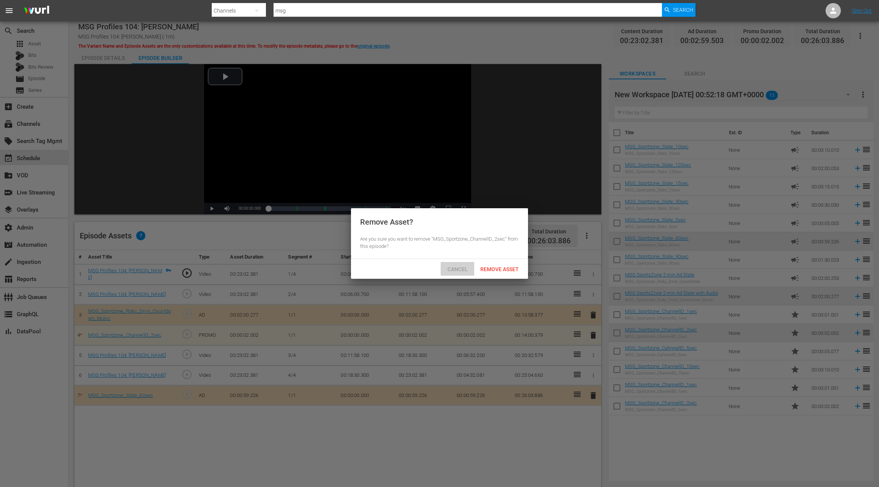
click at [455, 272] on span "Cancel" at bounding box center [457, 269] width 32 height 6
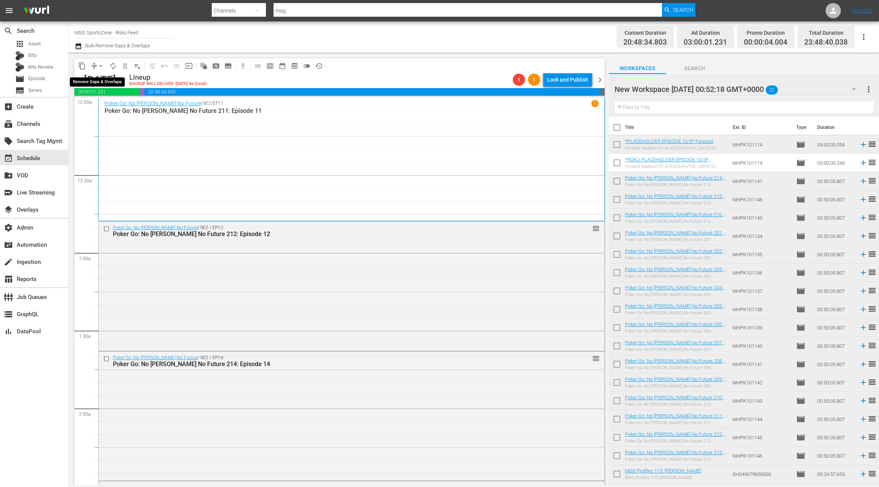
click at [100, 69] on span "arrow_drop_down" at bounding box center [101, 66] width 8 height 8
click at [112, 105] on li "Align to End of Previous Day" at bounding box center [101, 106] width 80 height 13
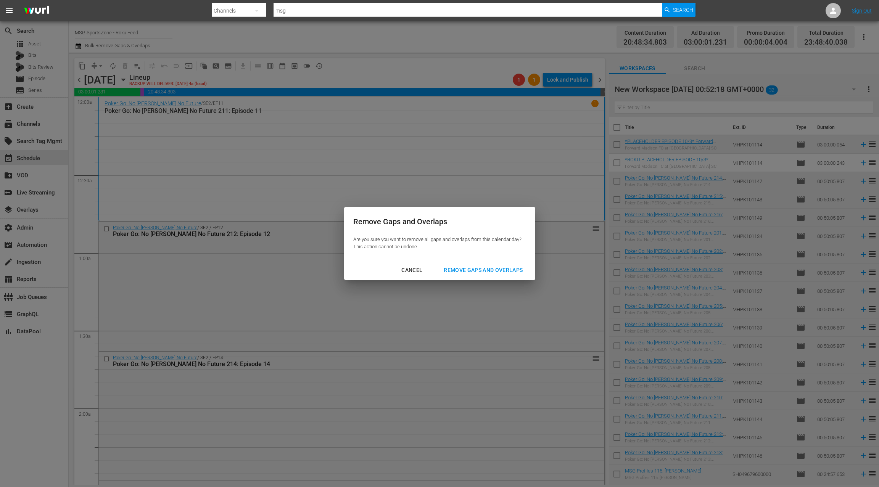
drag, startPoint x: 489, startPoint y: 274, endPoint x: 482, endPoint y: 269, distance: 8.9
click at [489, 274] on div "Remove Gaps and Overlaps" at bounding box center [482, 270] width 91 height 10
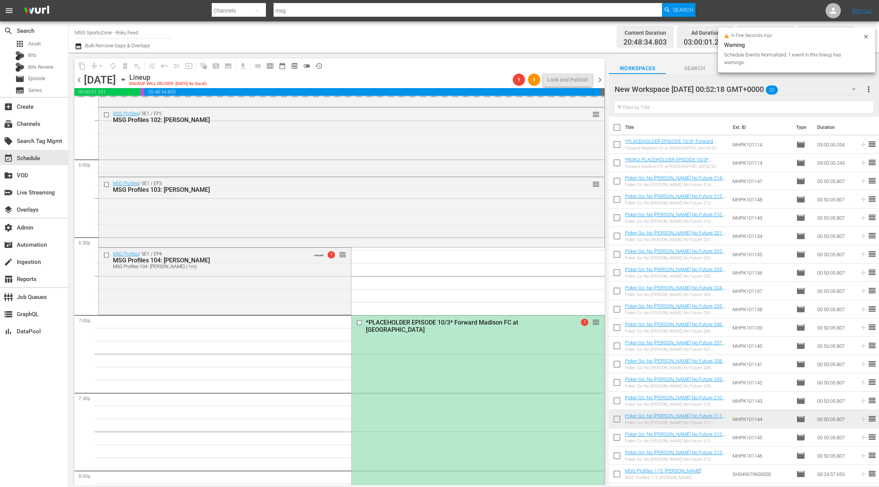
scroll to position [2859, 0]
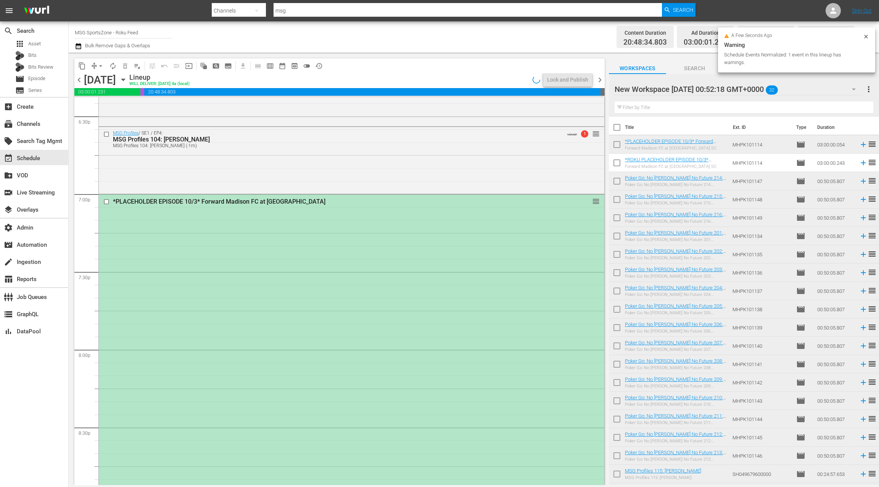
click at [395, 257] on div "*PLACEHOLDER EPISODE 10/3* Forward Madison FC at [GEOGRAPHIC_DATA] SC reorder" at bounding box center [351, 426] width 505 height 464
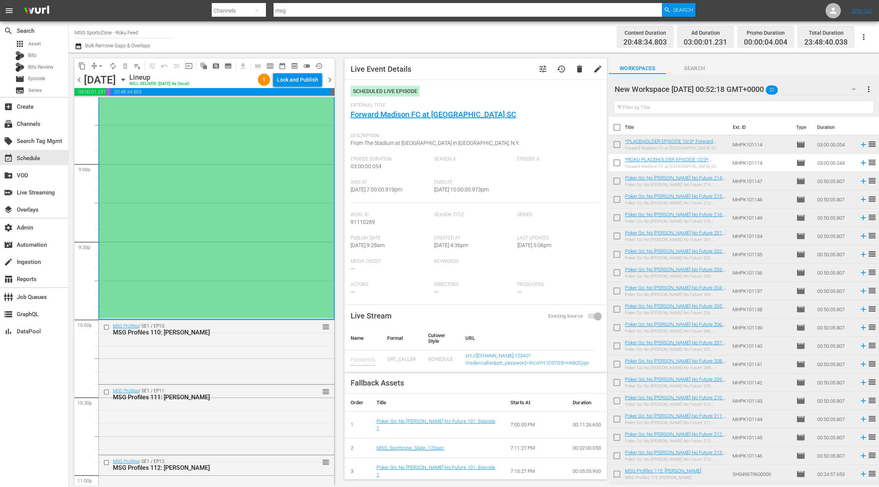
scroll to position [3226, 0]
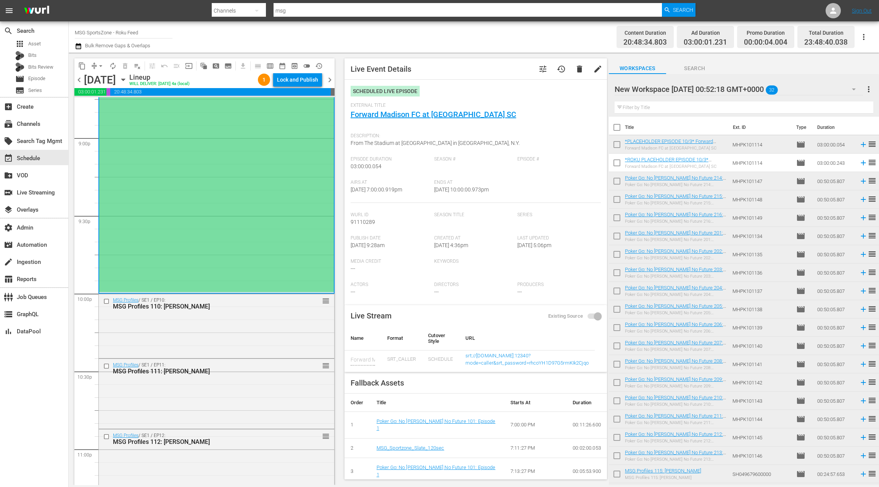
click at [125, 80] on icon "button" at bounding box center [122, 80] width 3 height 2
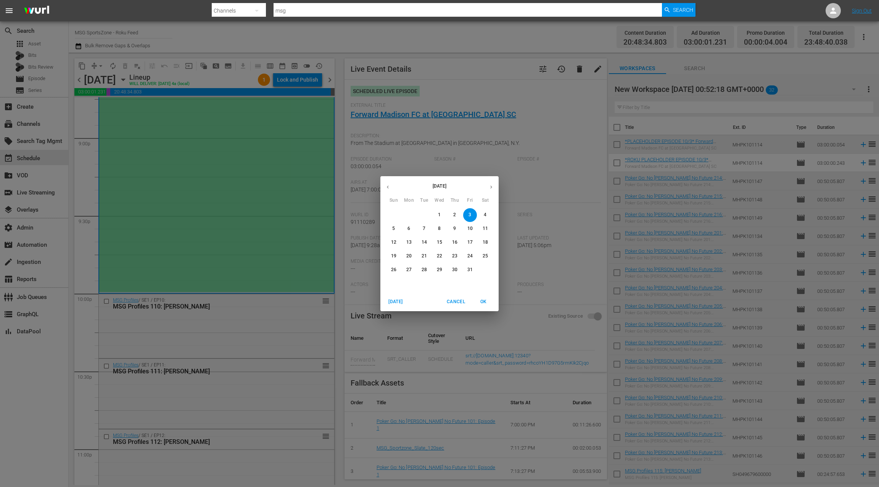
click at [388, 190] on button "button" at bounding box center [387, 187] width 15 height 15
click at [394, 267] on p "28" at bounding box center [393, 270] width 5 height 6
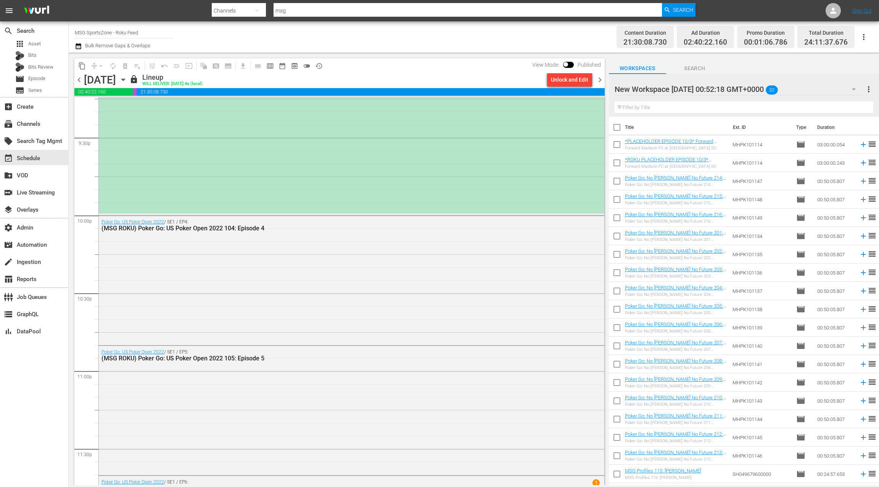
scroll to position [3265, 0]
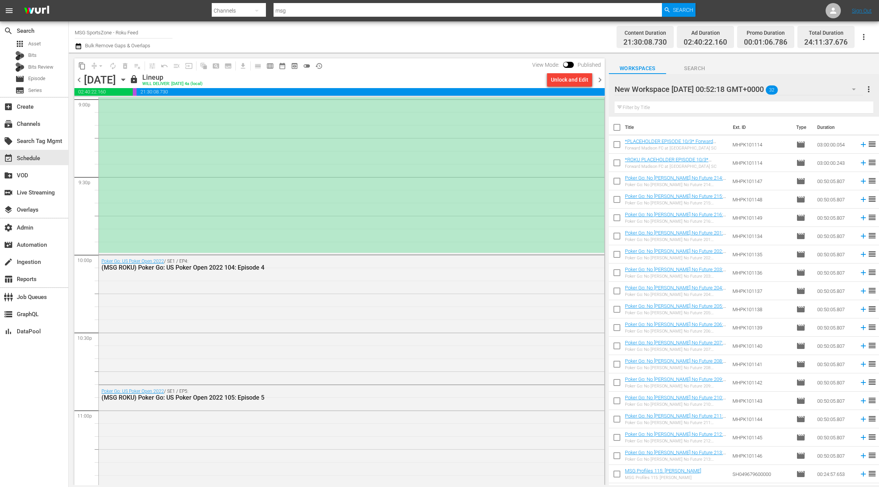
click at [127, 81] on icon "button" at bounding box center [123, 79] width 8 height 8
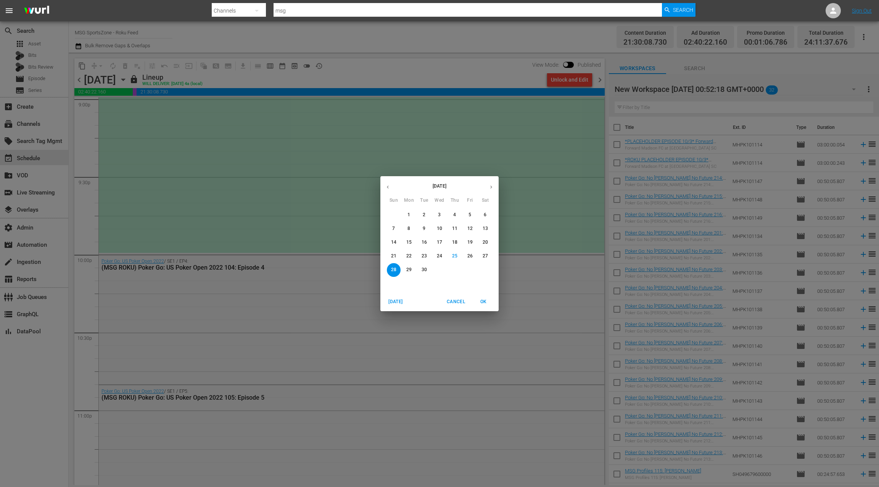
click at [493, 189] on icon "button" at bounding box center [491, 187] width 6 height 6
click at [471, 214] on span "3" at bounding box center [470, 215] width 14 height 6
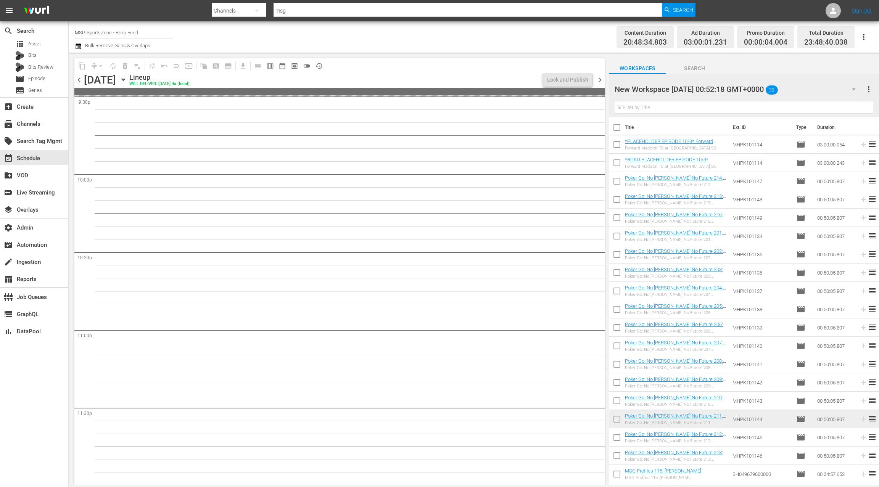
scroll to position [3239, 0]
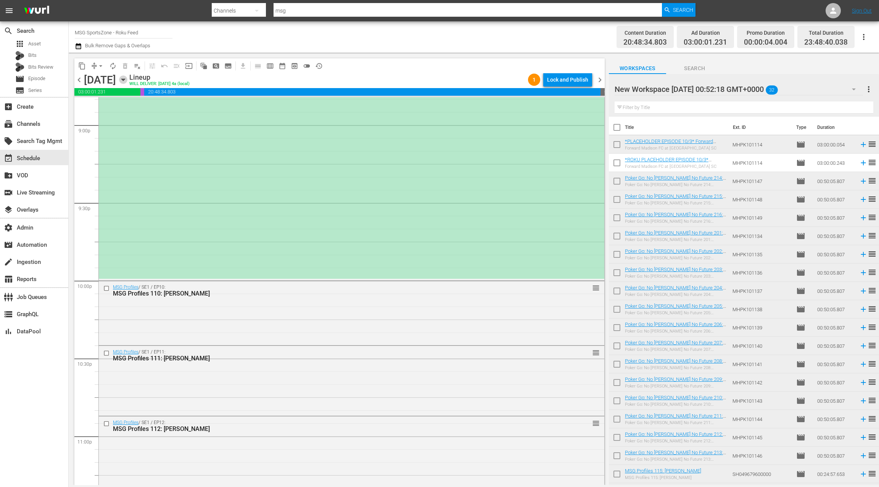
click at [127, 81] on icon "button" at bounding box center [123, 79] width 8 height 8
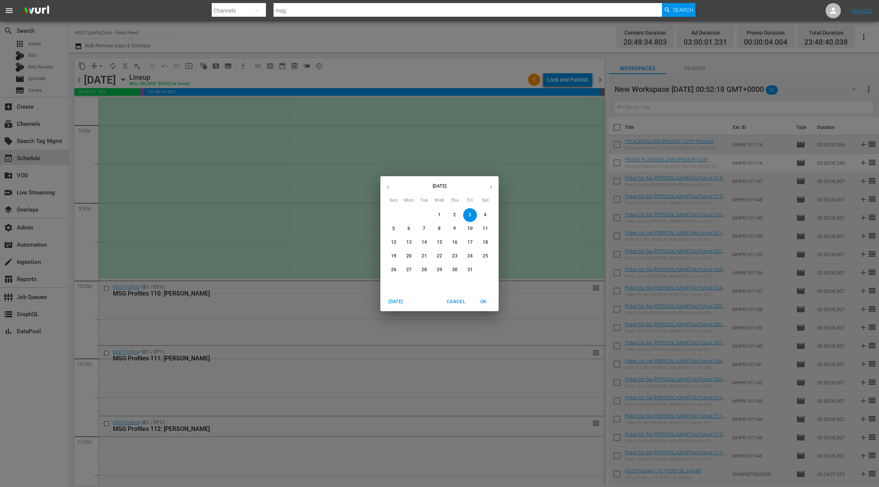
click at [390, 187] on icon "button" at bounding box center [388, 187] width 6 height 6
click at [395, 255] on p "21" at bounding box center [393, 256] width 5 height 6
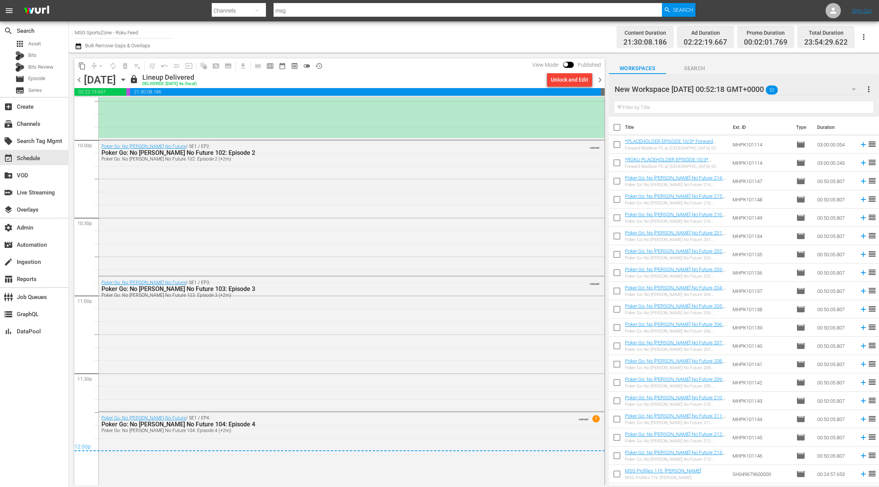
scroll to position [3355, 0]
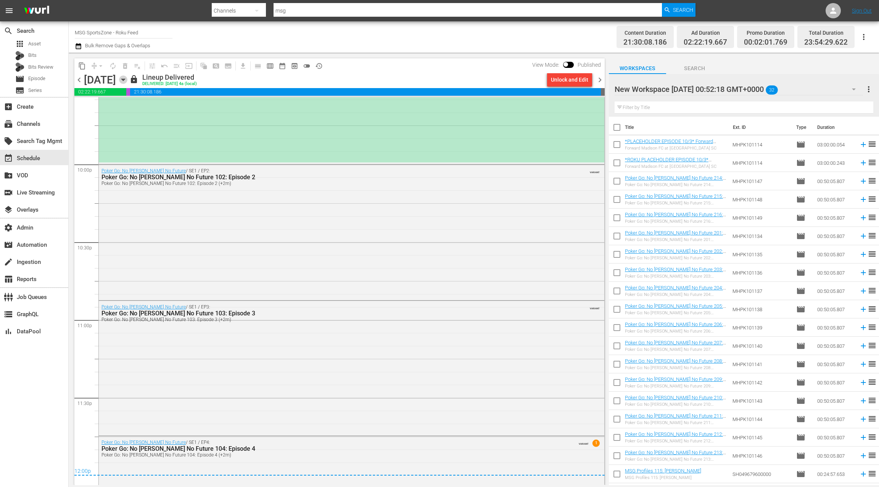
click at [127, 80] on icon "button" at bounding box center [123, 79] width 8 height 8
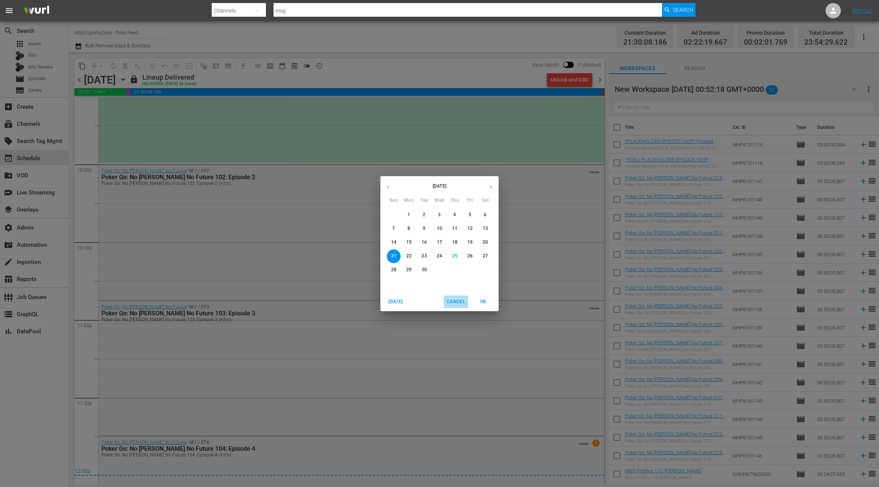
click at [452, 301] on span "Cancel" at bounding box center [456, 302] width 18 height 8
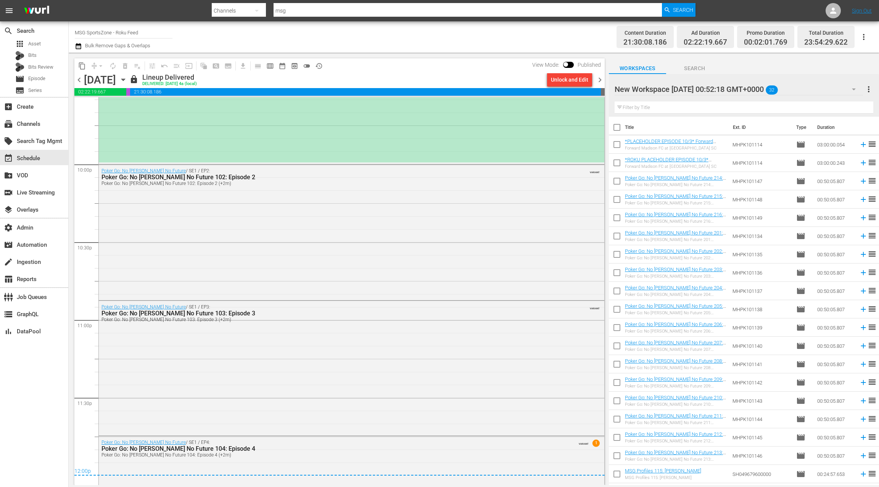
click at [597, 80] on span "chevron_right" at bounding box center [600, 80] width 10 height 10
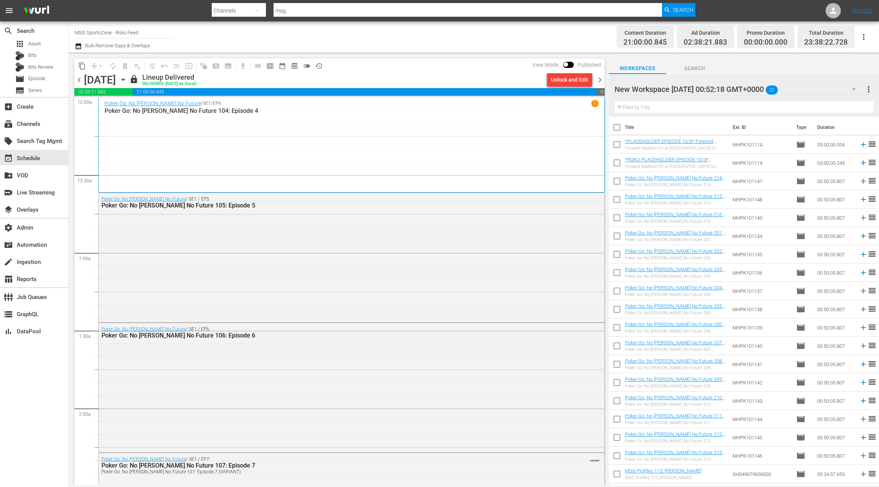
click at [80, 79] on span "chevron_left" at bounding box center [79, 80] width 10 height 10
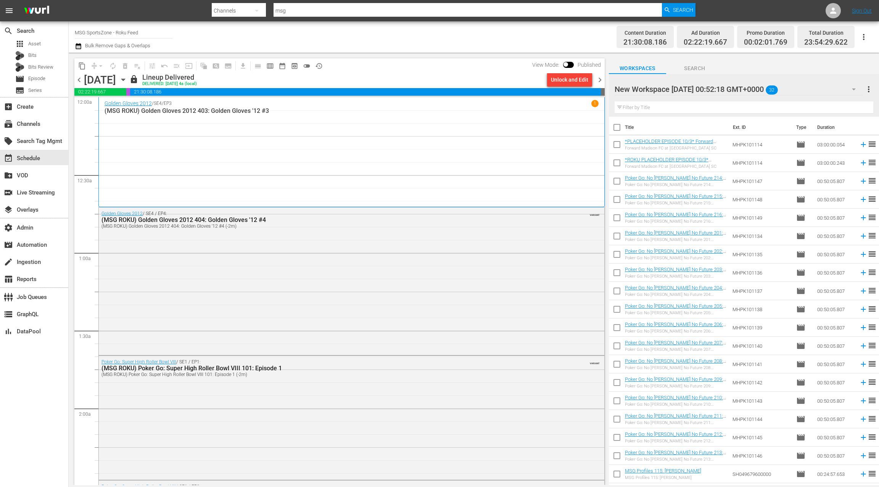
click at [125, 79] on icon "button" at bounding box center [122, 80] width 3 height 2
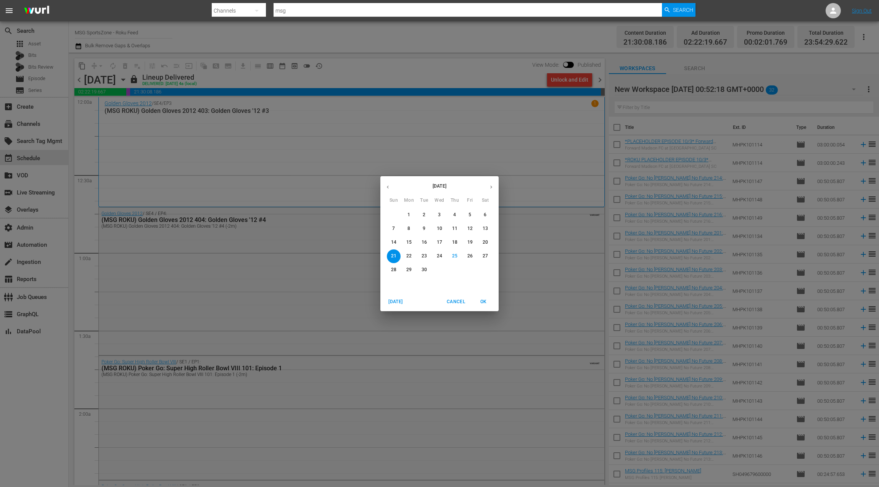
click at [440, 215] on p "3" at bounding box center [439, 215] width 3 height 6
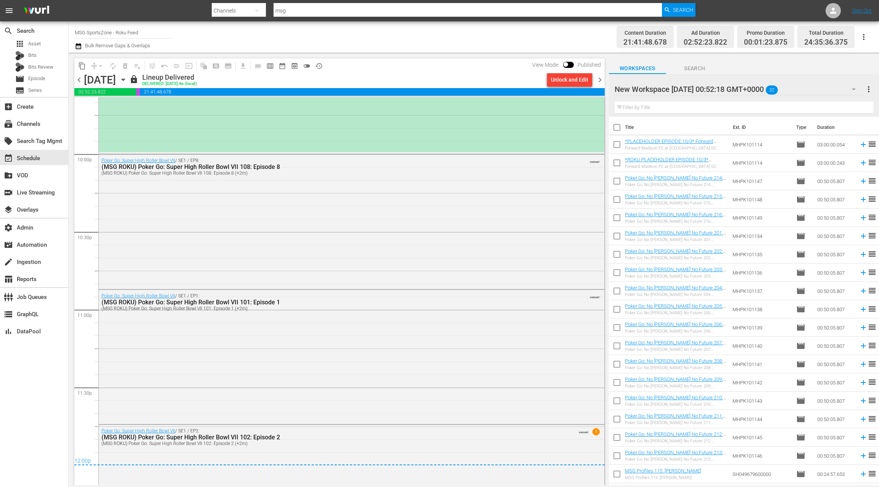
scroll to position [3349, 0]
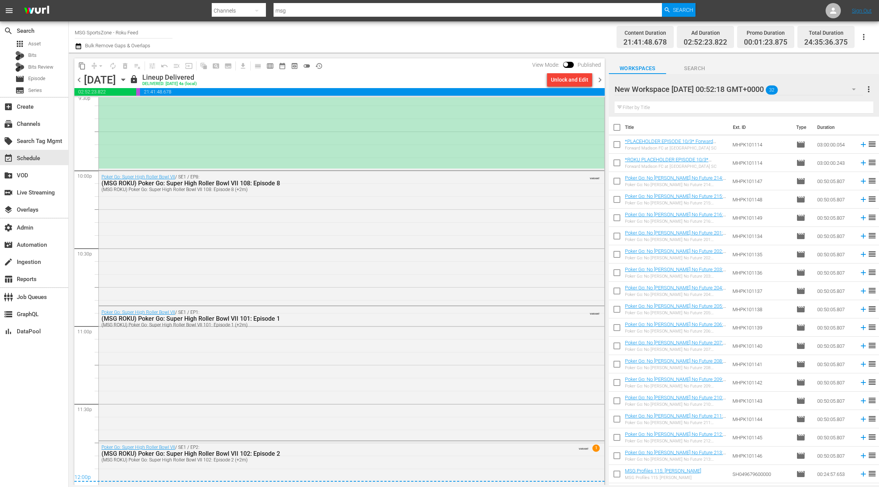
click at [127, 81] on icon "button" at bounding box center [123, 79] width 8 height 8
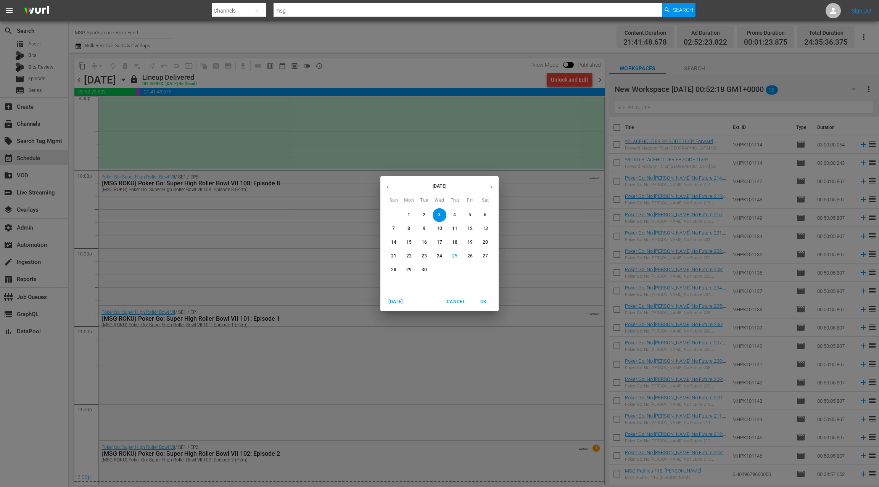
drag, startPoint x: 393, startPoint y: 269, endPoint x: 400, endPoint y: 265, distance: 8.2
click at [393, 269] on p "28" at bounding box center [393, 270] width 5 height 6
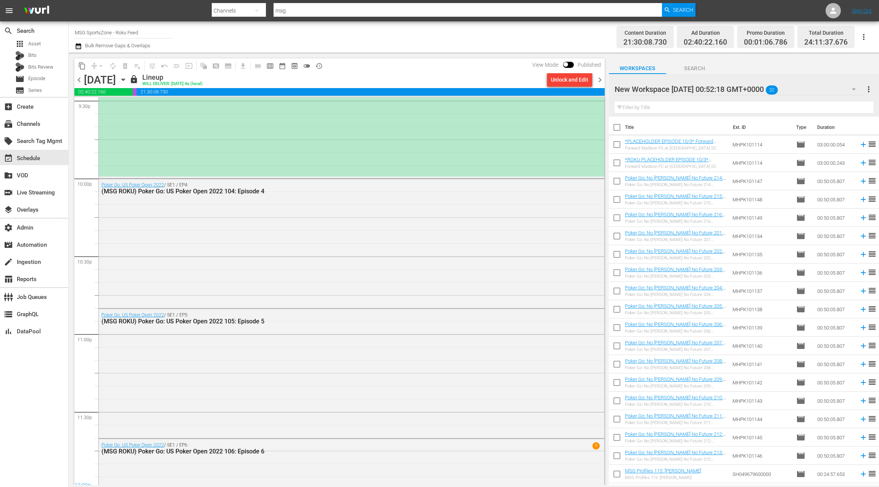
scroll to position [3343, 0]
click at [413, 239] on div "Poker Go: US Poker Open 2022 / SE1 / EP4: (MSG ROKU) Poker Go: US Poker Open 20…" at bounding box center [351, 241] width 505 height 128
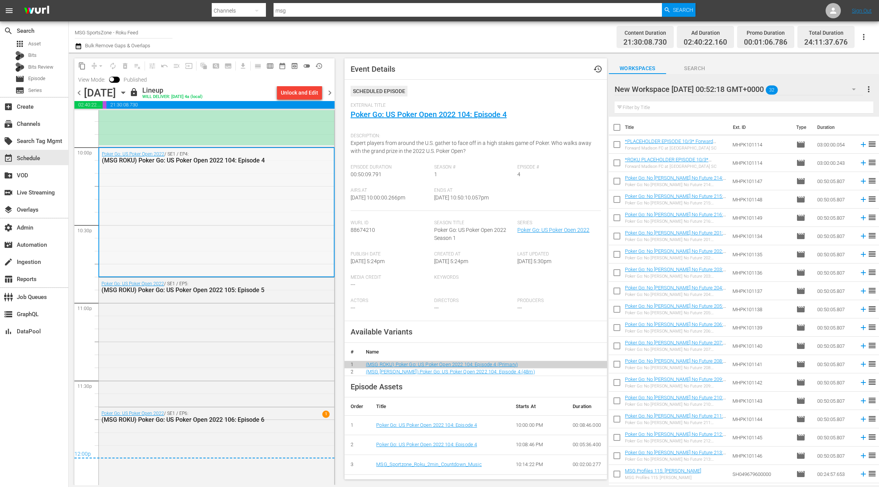
scroll to position [3401, 0]
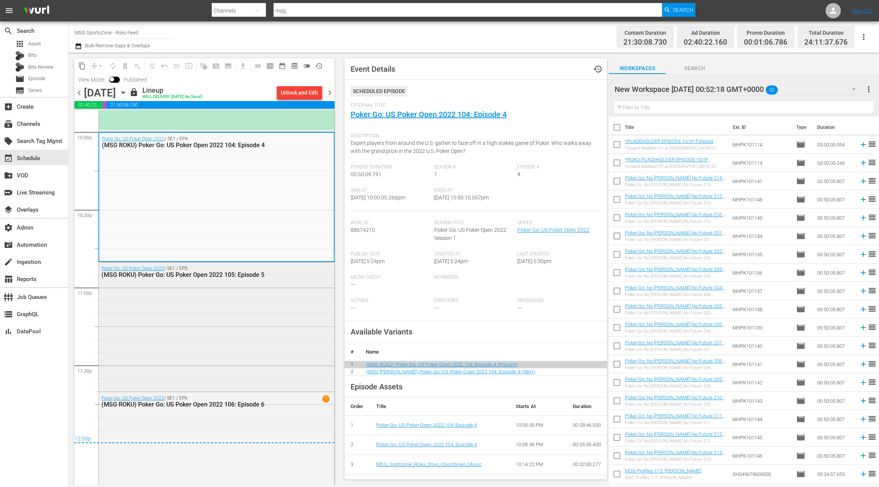
click at [269, 302] on div "Poker Go: US Poker Open 2022 / SE1 / EP5: (MSG ROKU) Poker Go: US Poker Open 20…" at bounding box center [216, 326] width 235 height 128
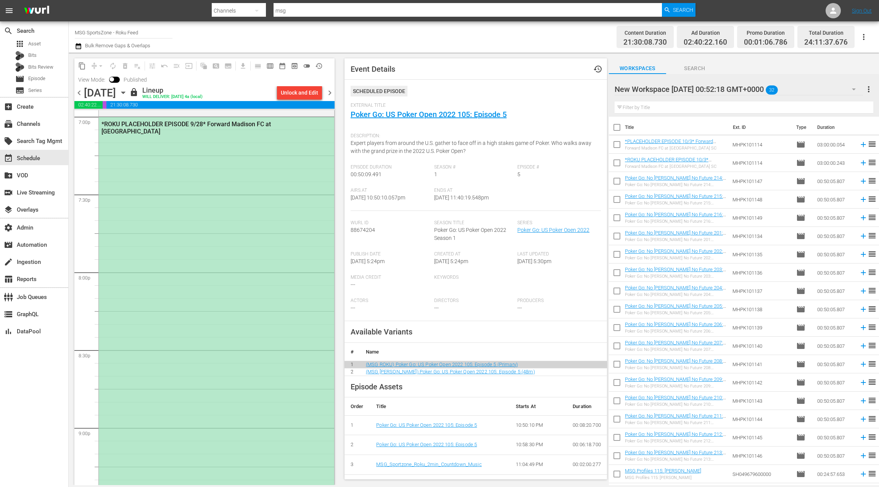
scroll to position [2916, 0]
